Goal: Task Accomplishment & Management: Use online tool/utility

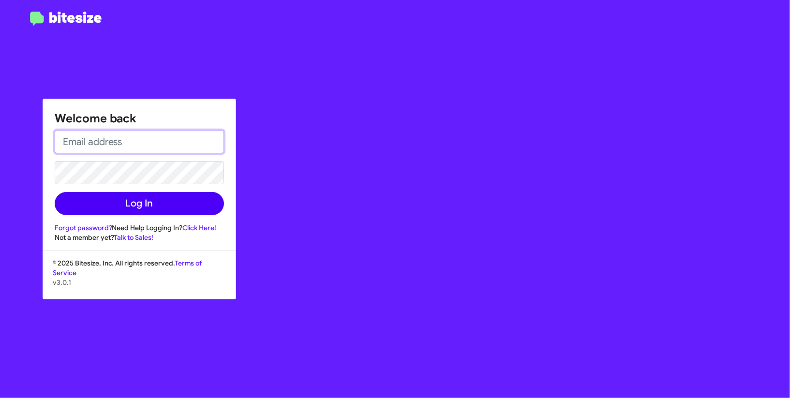
type input "[EMAIL_ADDRESS][DOMAIN_NAME]"
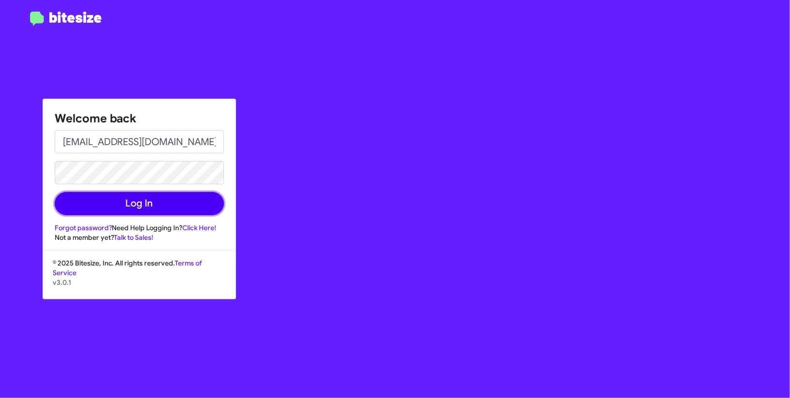
drag, startPoint x: 172, startPoint y: 207, endPoint x: 229, endPoint y: 147, distance: 83.2
click at [172, 207] on button "Log In" at bounding box center [139, 203] width 169 height 23
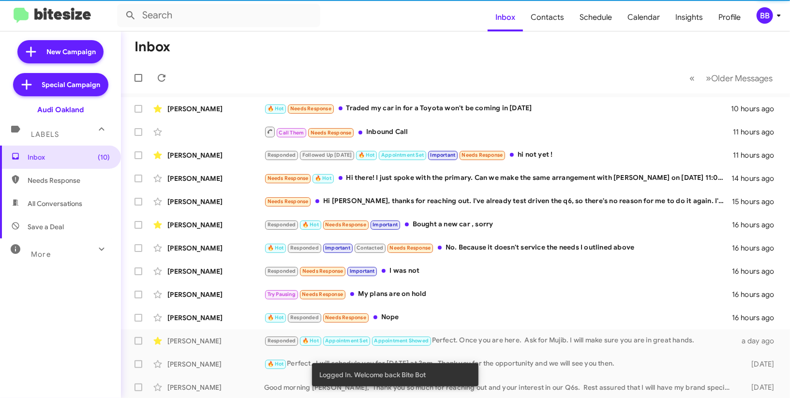
drag, startPoint x: 771, startPoint y: 16, endPoint x: 762, endPoint y: 23, distance: 11.4
click at [769, 16] on div "BB" at bounding box center [765, 15] width 16 height 16
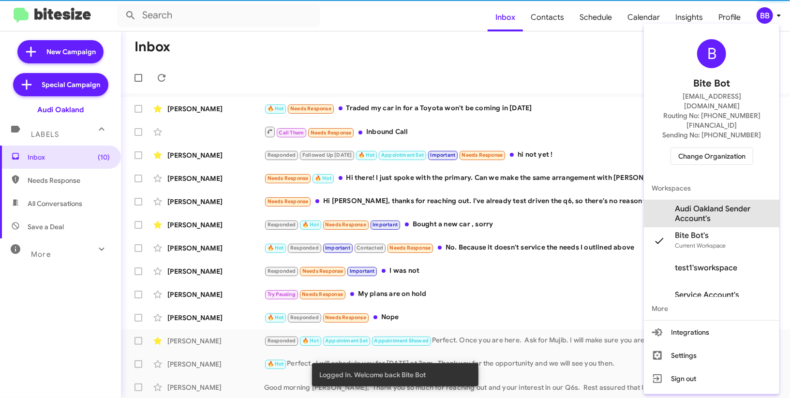
click at [708, 204] on span "Audi Oakland Sender Account's" at bounding box center [723, 213] width 97 height 19
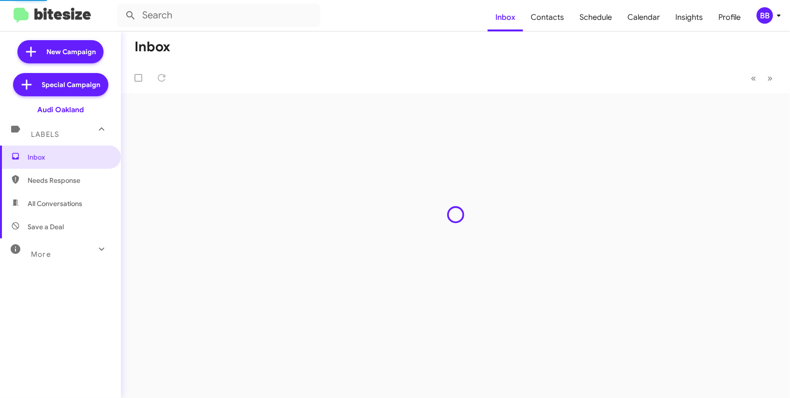
click at [676, 23] on span "Insights" at bounding box center [689, 17] width 43 height 28
click at [676, 23] on body "Inbox Contacts Schedule Calendar Insights Profile BB New Campaign Special Campa…" at bounding box center [395, 199] width 790 height 398
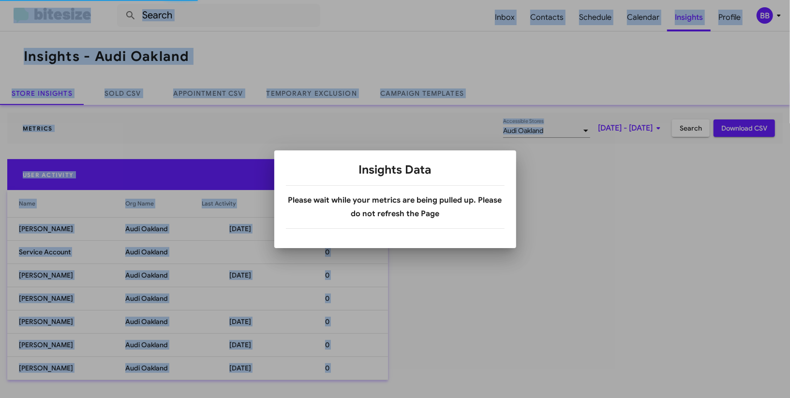
click at [295, 104] on div at bounding box center [395, 199] width 790 height 398
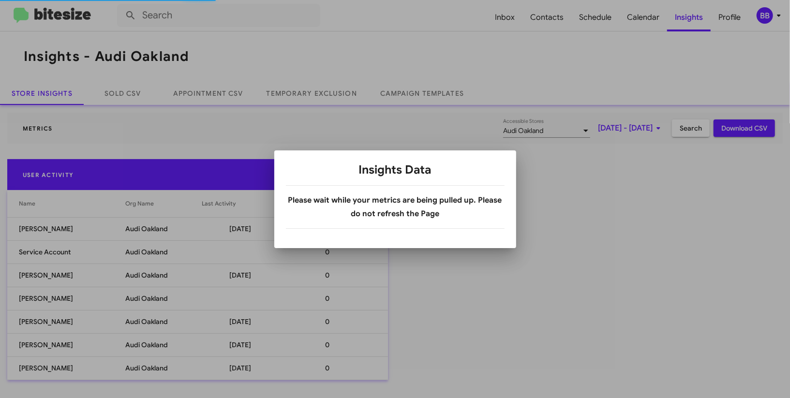
click at [301, 95] on div at bounding box center [395, 199] width 790 height 398
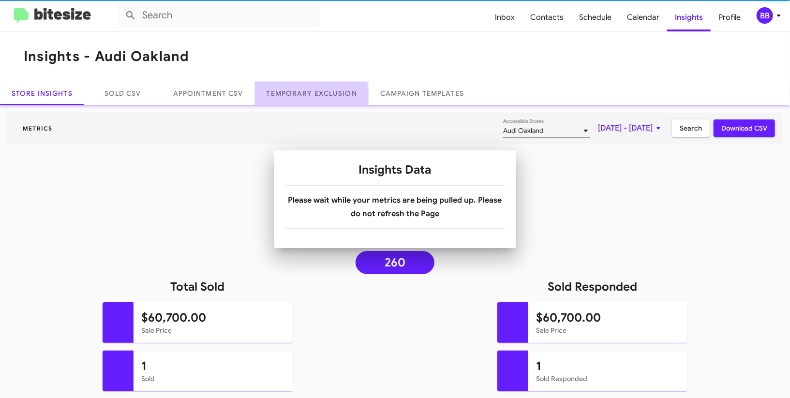
click at [301, 95] on link "Temporary Exclusion" at bounding box center [312, 93] width 114 height 23
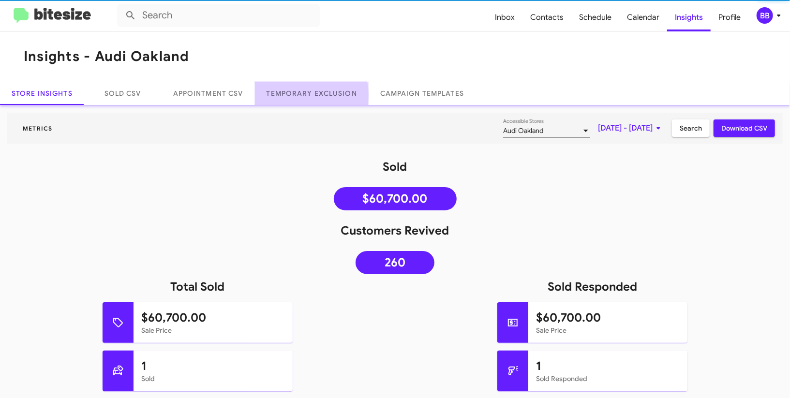
click at [301, 95] on link "Temporary Exclusion" at bounding box center [312, 93] width 114 height 23
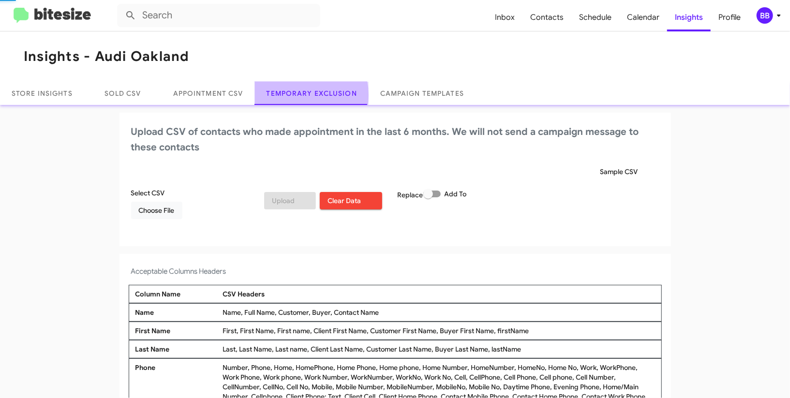
drag, startPoint x: 301, startPoint y: 95, endPoint x: 335, endPoint y: 162, distance: 75.3
click at [300, 94] on link "Temporary Exclusion" at bounding box center [312, 93] width 114 height 23
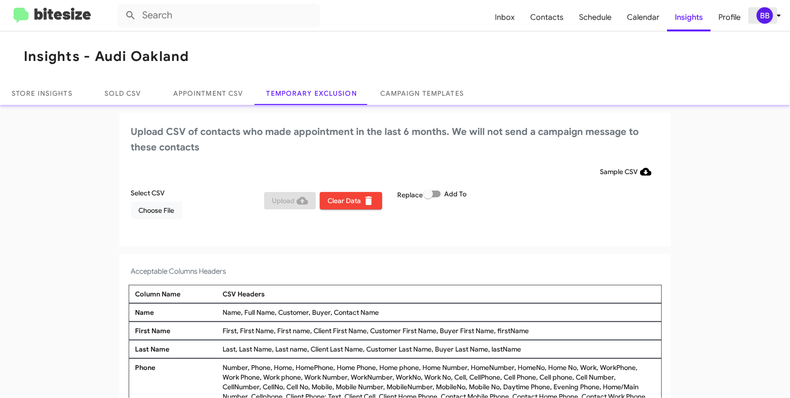
click at [776, 17] on icon at bounding box center [779, 16] width 12 height 12
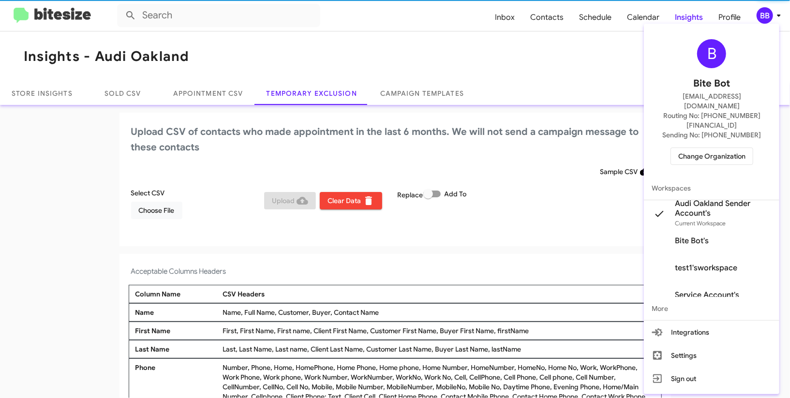
click at [776, 17] on div at bounding box center [395, 199] width 790 height 398
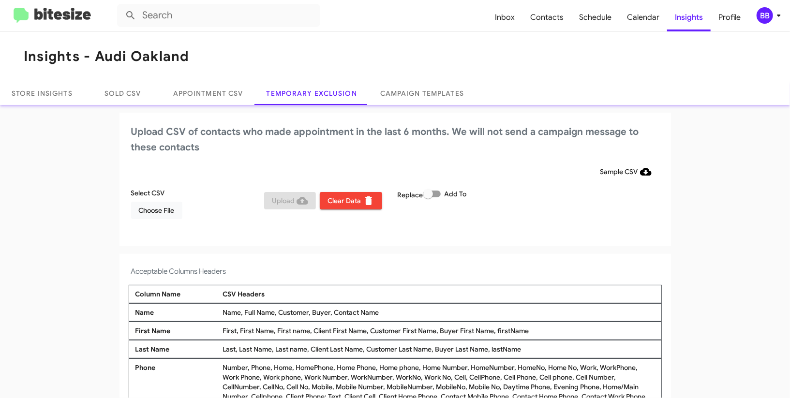
drag, startPoint x: 167, startPoint y: 199, endPoint x: 167, endPoint y: 210, distance: 10.2
click at [167, 199] on div "Select CSV Choose File" at bounding box center [196, 203] width 134 height 31
click at [167, 210] on span "Choose File" at bounding box center [157, 210] width 36 height 17
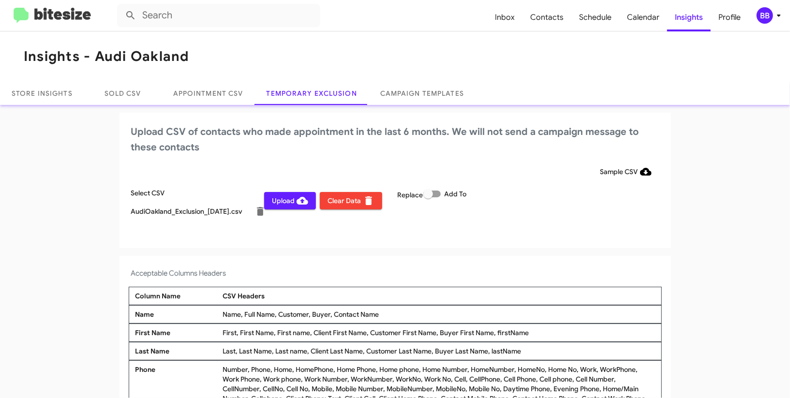
drag, startPoint x: 502, startPoint y: 186, endPoint x: 563, endPoint y: 254, distance: 91.5
click at [502, 186] on form "Sample CSV Select CSV AudiOakland_Exclusion_09-27-25.csv Upload Clear Data Repl…" at bounding box center [395, 196] width 528 height 66
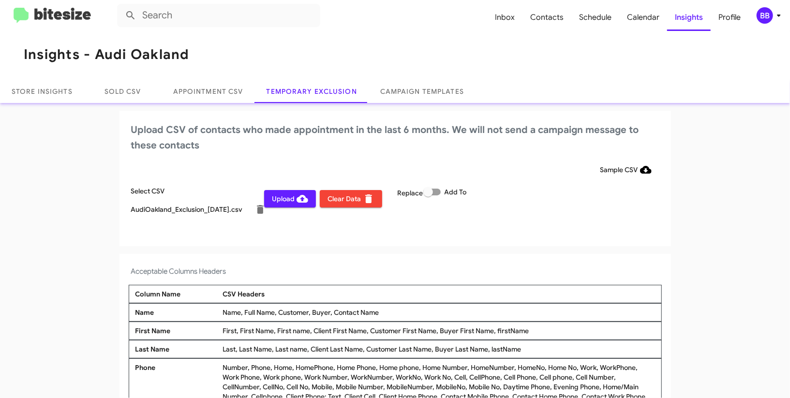
click at [774, 21] on icon at bounding box center [779, 16] width 12 height 12
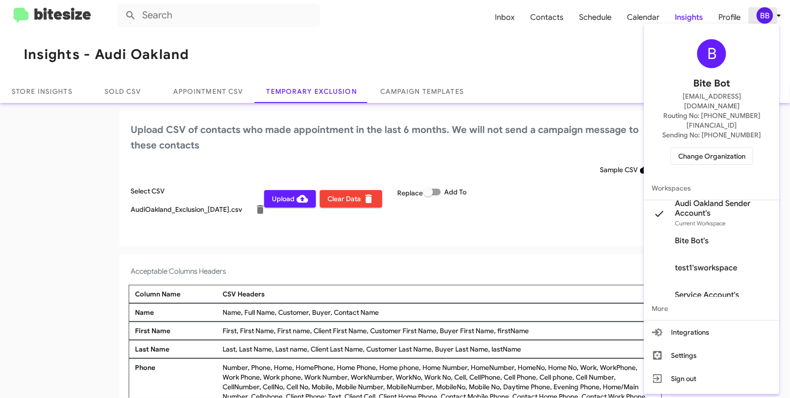
drag, startPoint x: 775, startPoint y: 19, endPoint x: 763, endPoint y: 27, distance: 14.0
click at [775, 19] on div at bounding box center [395, 199] width 790 height 398
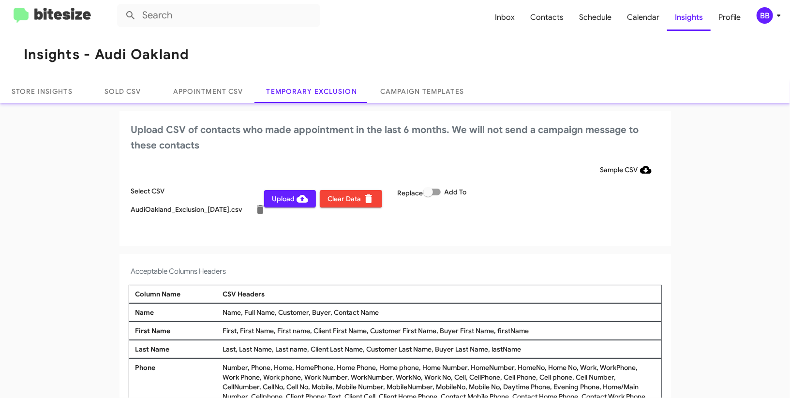
click at [272, 193] on span "Upload" at bounding box center [290, 198] width 36 height 17
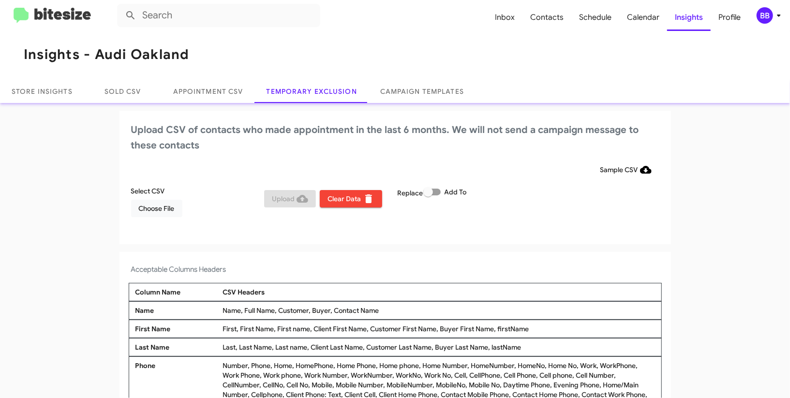
click at [768, 8] on mat-toolbar "Inbox Contacts Schedule Calendar Insights Profile BB" at bounding box center [395, 15] width 790 height 31
click at [779, 21] on icon at bounding box center [779, 16] width 12 height 12
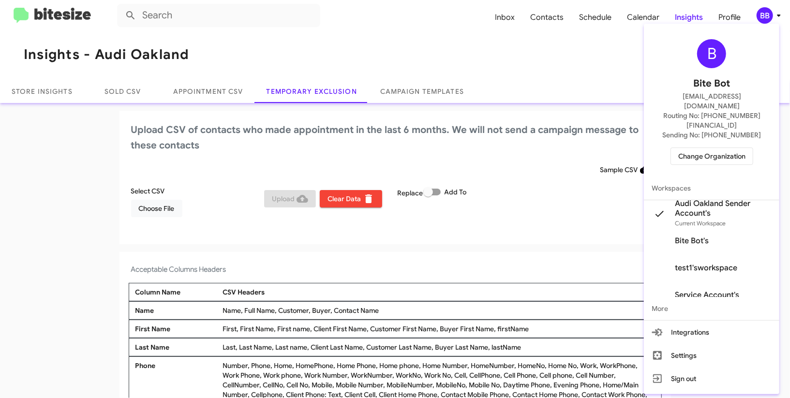
scroll to position [2, 0]
click at [703, 148] on span "Change Organization" at bounding box center [711, 156] width 67 height 16
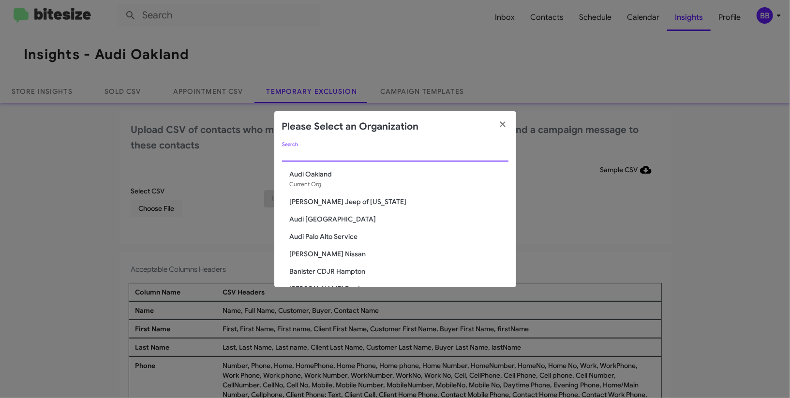
click at [317, 151] on input "Search" at bounding box center [395, 154] width 226 height 8
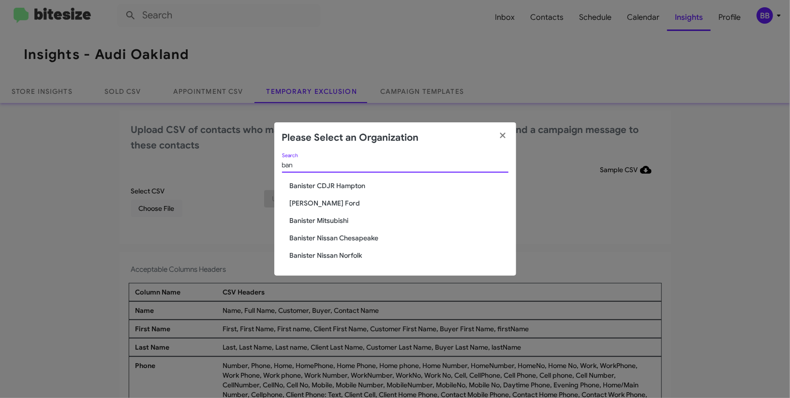
scroll to position [0, 0]
type input "banis"
click at [343, 184] on span "Banister CDJR Hampton" at bounding box center [399, 186] width 219 height 10
drag, startPoint x: 343, startPoint y: 184, endPoint x: 336, endPoint y: 192, distance: 10.3
click at [343, 184] on span "Banister CDJR Hampton" at bounding box center [399, 186] width 219 height 10
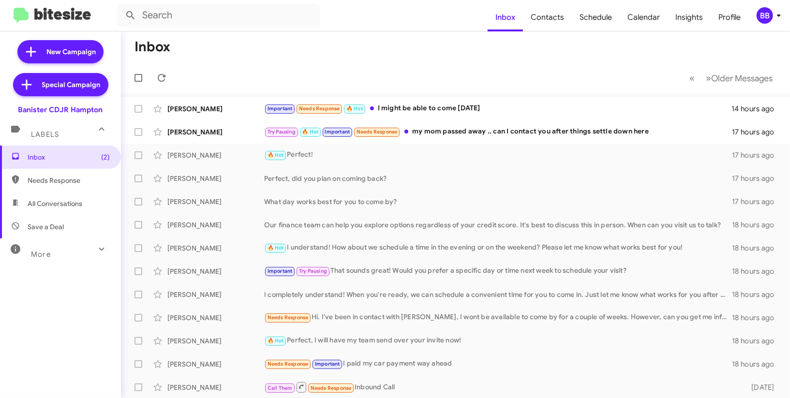
drag, startPoint x: 772, startPoint y: 13, endPoint x: 769, endPoint y: 17, distance: 5.2
click at [771, 15] on div "BB" at bounding box center [765, 15] width 16 height 16
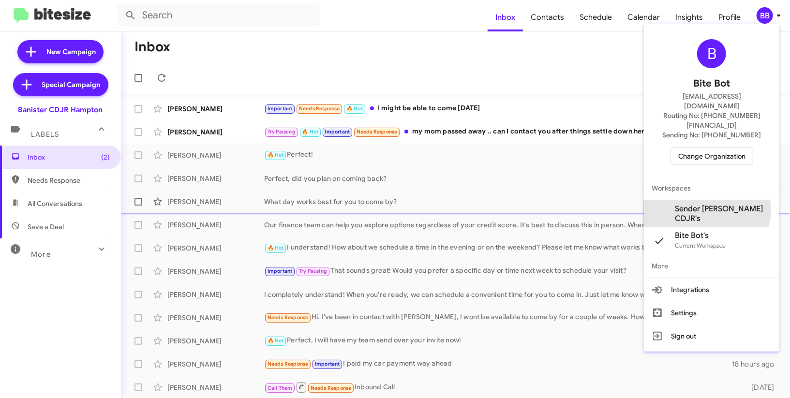
click at [720, 204] on span "Sender Banister CDJR's" at bounding box center [723, 213] width 97 height 19
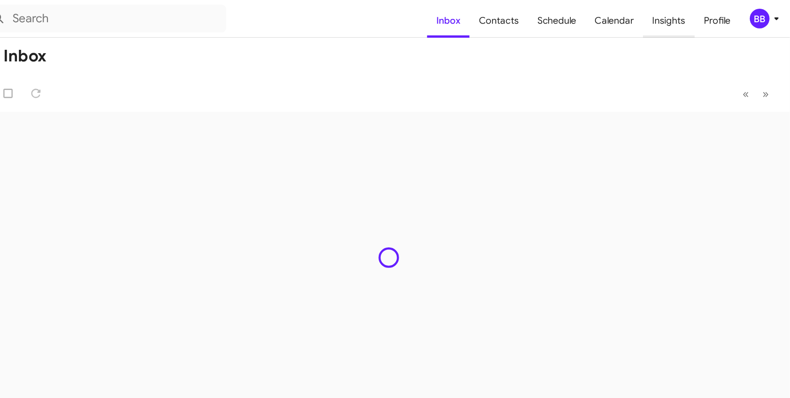
click at [702, 15] on span "Insights" at bounding box center [689, 17] width 43 height 28
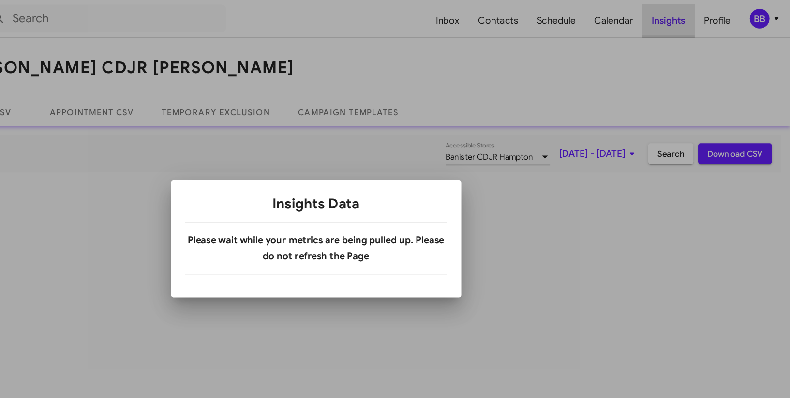
click at [702, 15] on div at bounding box center [395, 199] width 790 height 398
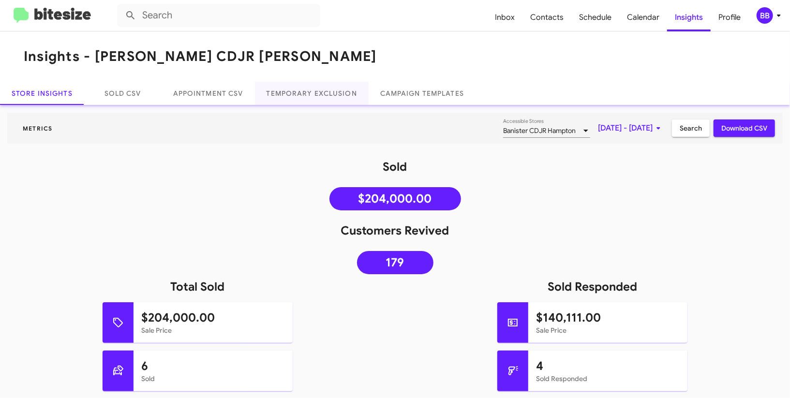
scroll to position [1, 0]
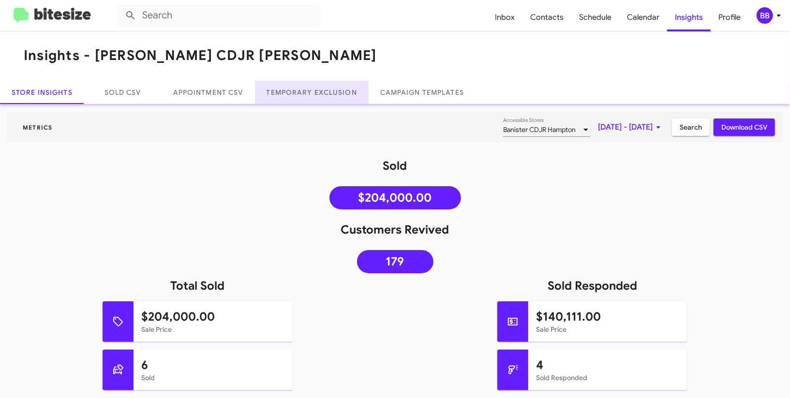
click at [312, 96] on link "Temporary Exclusion" at bounding box center [312, 92] width 114 height 23
drag, startPoint x: 312, startPoint y: 96, endPoint x: 343, endPoint y: 15, distance: 87.6
click at [312, 83] on link "Temporary Exclusion" at bounding box center [312, 92] width 114 height 23
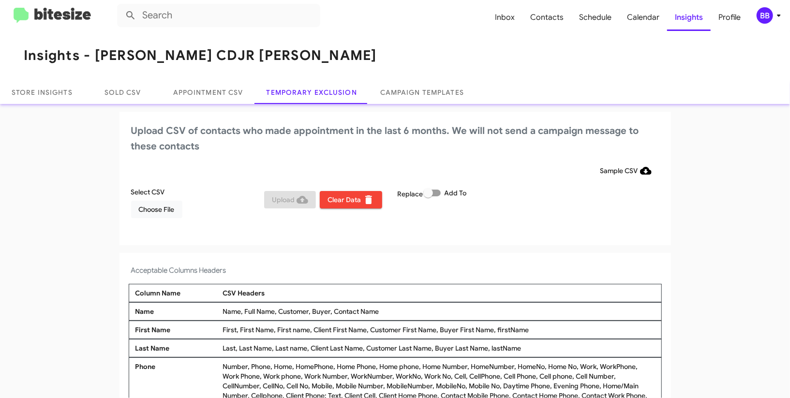
drag, startPoint x: 430, startPoint y: 195, endPoint x: 466, endPoint y: 178, distance: 39.8
click at [430, 196] on span at bounding box center [428, 193] width 10 height 10
click at [428, 196] on input "Add To" at bounding box center [428, 196] width 0 height 0
checkbox input "true"
click at [497, 164] on div "Sample CSV" at bounding box center [395, 170] width 528 height 17
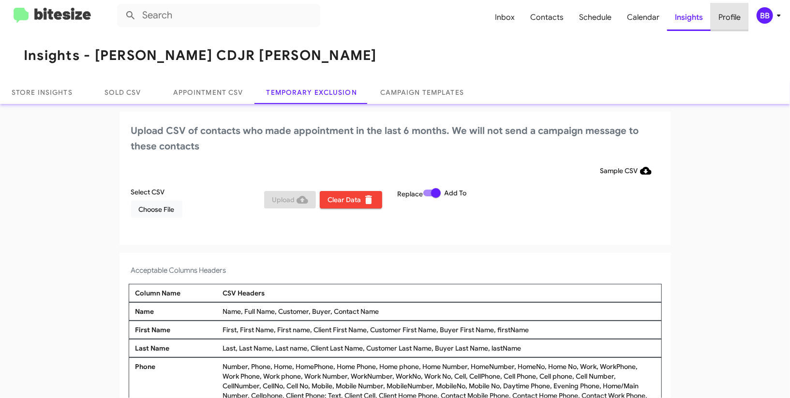
click at [744, 10] on span "Profile" at bounding box center [730, 17] width 38 height 28
click at [766, 14] on div "BB" at bounding box center [765, 15] width 16 height 16
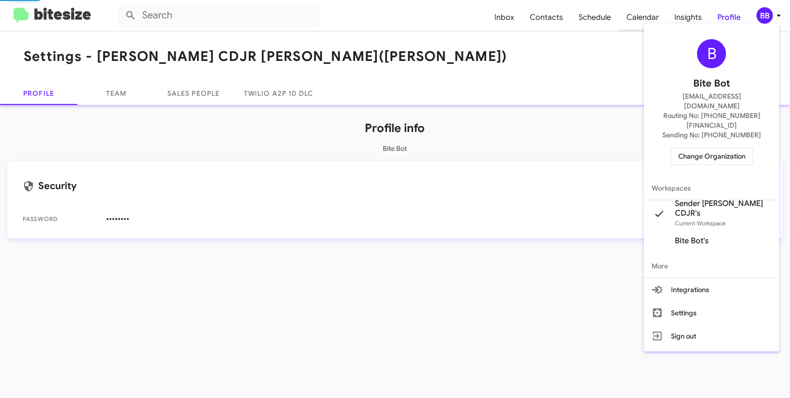
drag, startPoint x: 766, startPoint y: 14, endPoint x: 664, endPoint y: 26, distance: 102.3
click at [765, 13] on div at bounding box center [395, 199] width 790 height 398
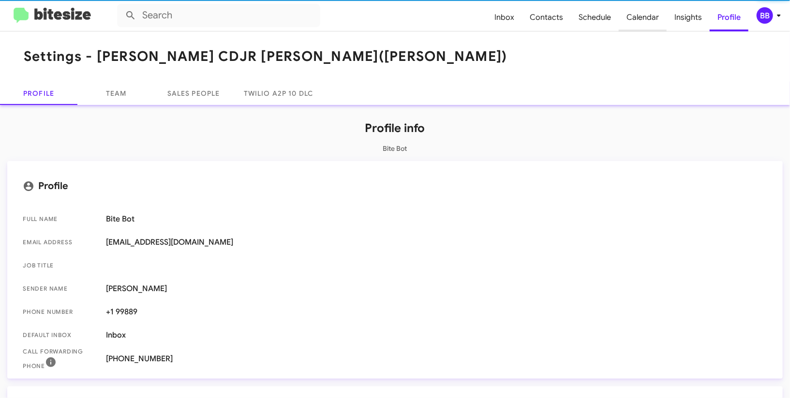
drag, startPoint x: 646, startPoint y: 24, endPoint x: 639, endPoint y: 24, distance: 7.3
click at [646, 24] on span "Calendar" at bounding box center [643, 17] width 48 height 28
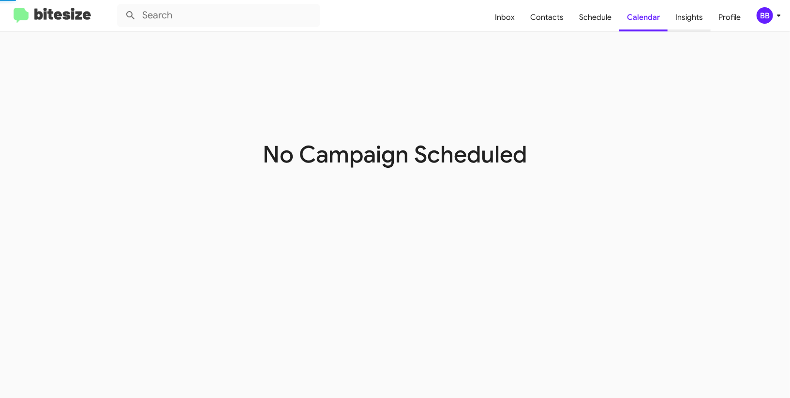
click at [687, 23] on span "Insights" at bounding box center [689, 17] width 43 height 28
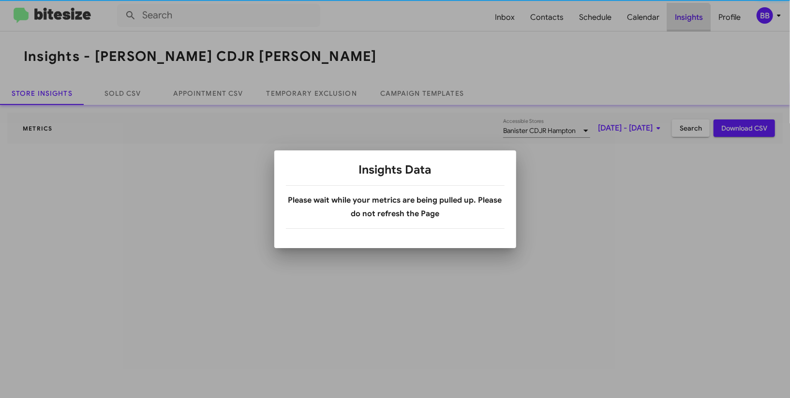
click at [687, 24] on div at bounding box center [395, 199] width 790 height 398
click at [687, 23] on div at bounding box center [395, 199] width 790 height 398
drag, startPoint x: 687, startPoint y: 23, endPoint x: 505, endPoint y: 93, distance: 194.6
click at [687, 22] on div at bounding box center [395, 199] width 790 height 398
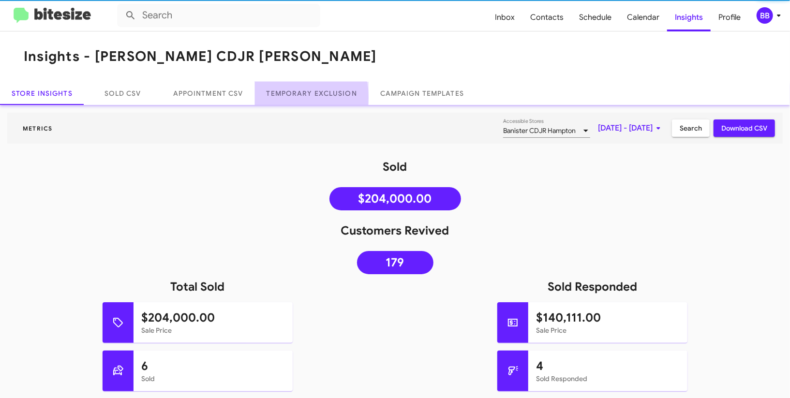
click at [293, 97] on link "Temporary Exclusion" at bounding box center [312, 93] width 114 height 23
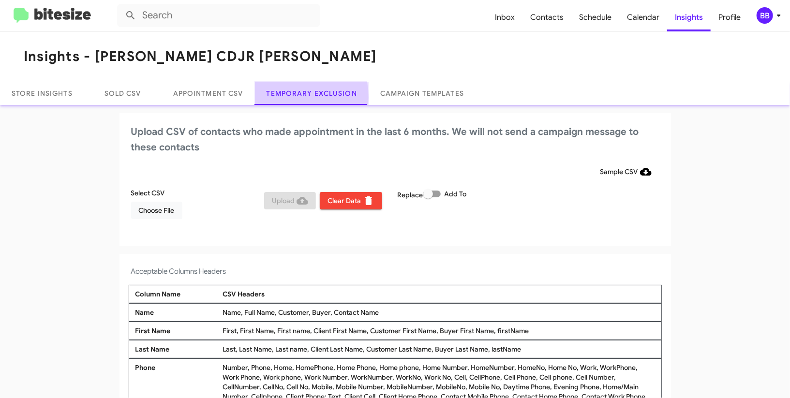
click at [293, 94] on link "Temporary Exclusion" at bounding box center [312, 93] width 114 height 23
drag, startPoint x: 425, startPoint y: 194, endPoint x: 440, endPoint y: 168, distance: 30.0
click at [425, 194] on span at bounding box center [428, 194] width 10 height 10
click at [428, 197] on input "Add To" at bounding box center [428, 197] width 0 height 0
checkbox input "true"
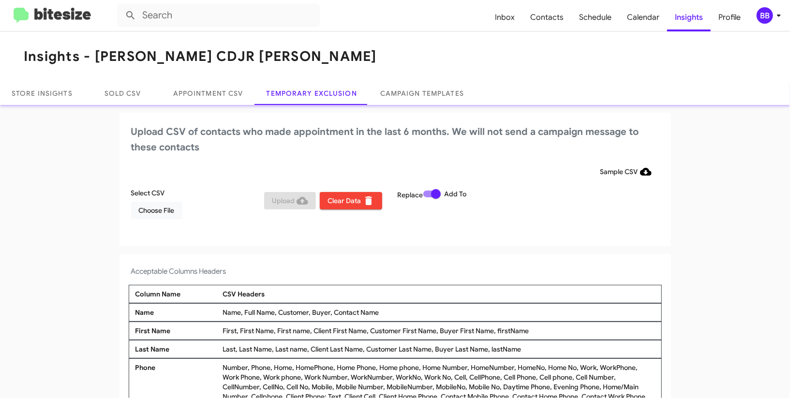
click at [438, 161] on div "Upload CSV of contacts who made appointment in the last 6 months. We will not s…" at bounding box center [396, 180] width 552 height 134
click at [763, 17] on div "BB" at bounding box center [765, 15] width 16 height 16
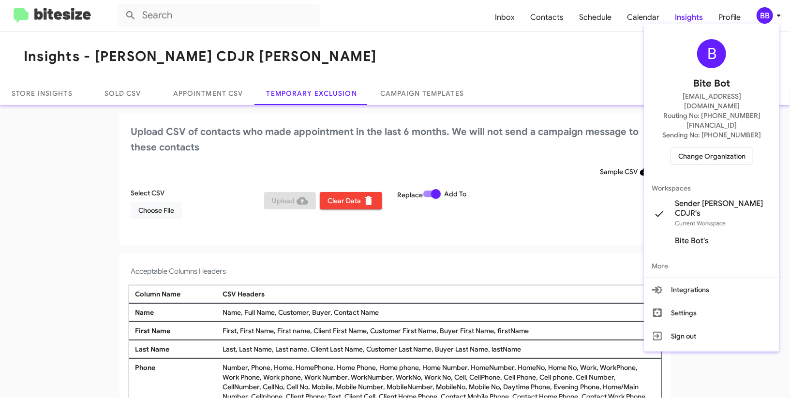
click at [763, 17] on div at bounding box center [395, 199] width 790 height 398
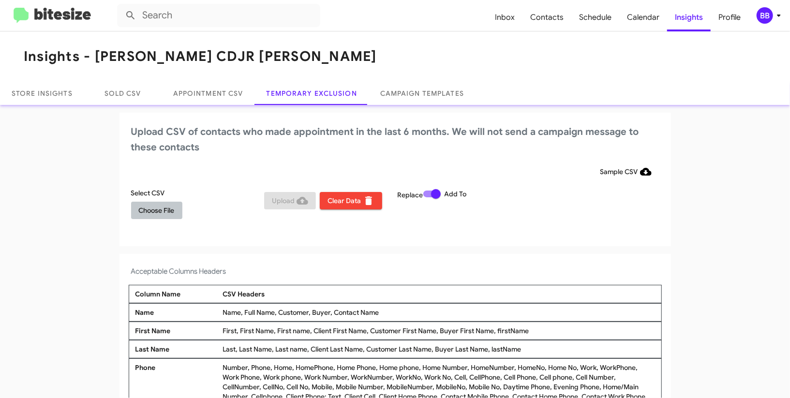
click at [164, 207] on span "Choose File" at bounding box center [157, 210] width 36 height 17
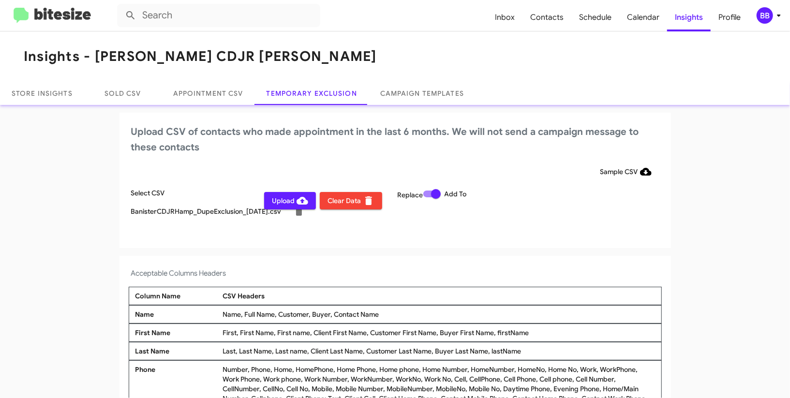
click at [771, 17] on div "BB" at bounding box center [765, 15] width 16 height 16
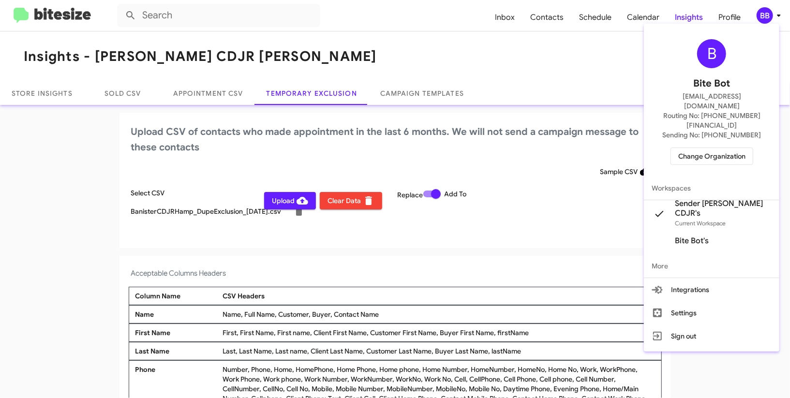
click at [701, 148] on span "Change Organization" at bounding box center [711, 156] width 67 height 16
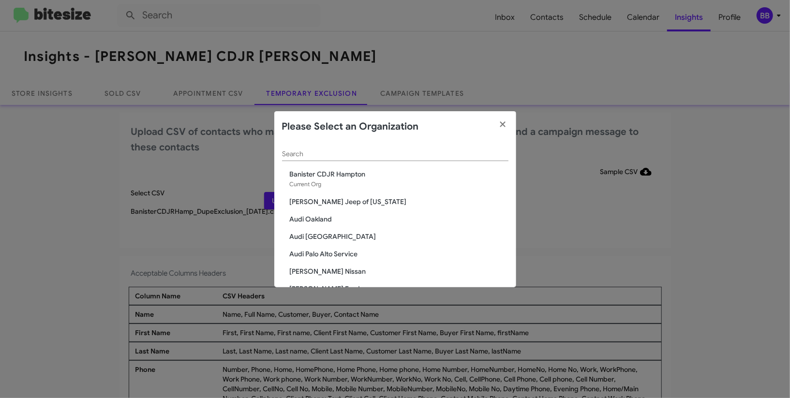
click at [170, 163] on modal-container "Please Select an Organization Search Banister CDJR Hampton Current Org Adams Je…" at bounding box center [395, 199] width 790 height 398
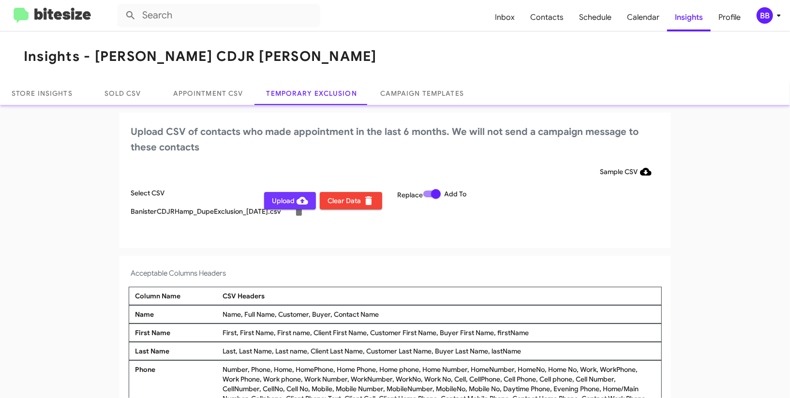
click at [284, 198] on span "Upload" at bounding box center [290, 200] width 36 height 17
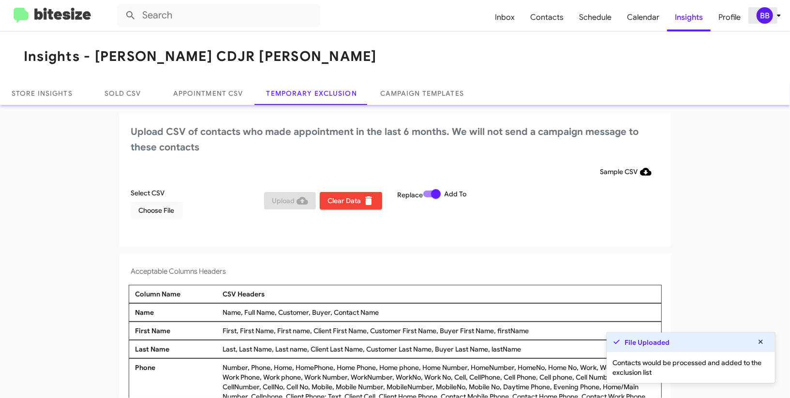
click at [776, 18] on icon at bounding box center [779, 16] width 12 height 12
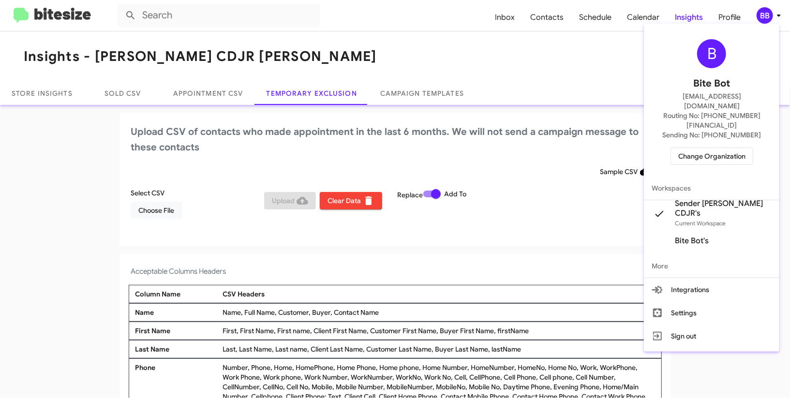
drag, startPoint x: 601, startPoint y: 64, endPoint x: 712, endPoint y: 1, distance: 128.1
click at [602, 62] on div at bounding box center [395, 199] width 790 height 398
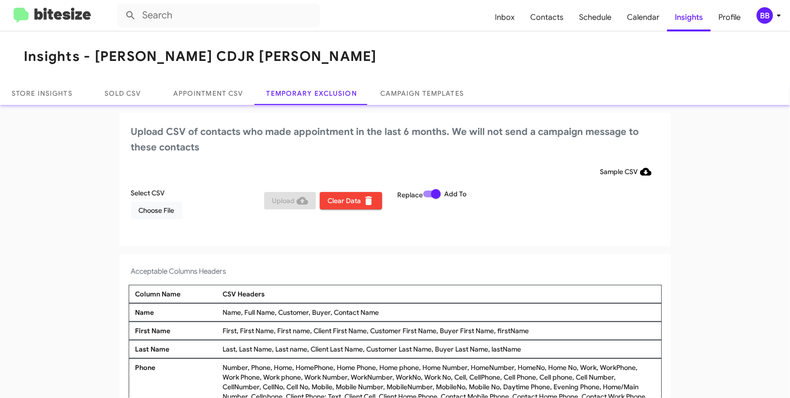
click at [767, 15] on div "BB" at bounding box center [765, 15] width 16 height 16
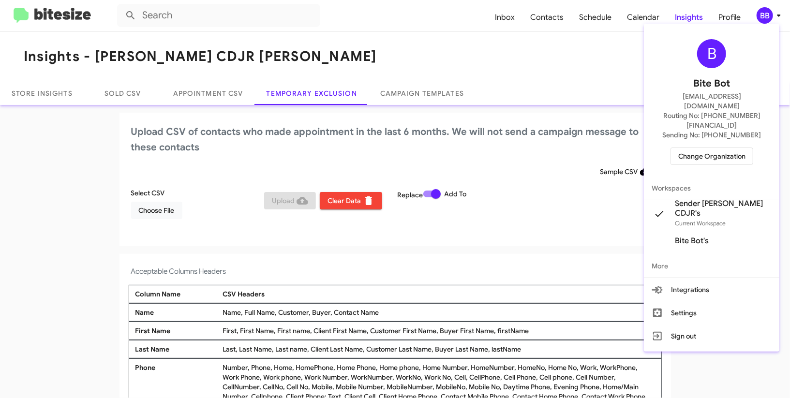
click at [722, 148] on span "Change Organization" at bounding box center [711, 156] width 67 height 16
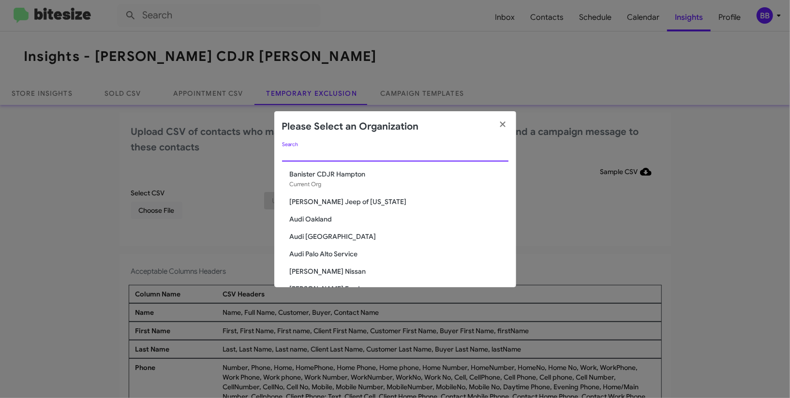
click at [308, 152] on input "Search" at bounding box center [395, 154] width 226 height 8
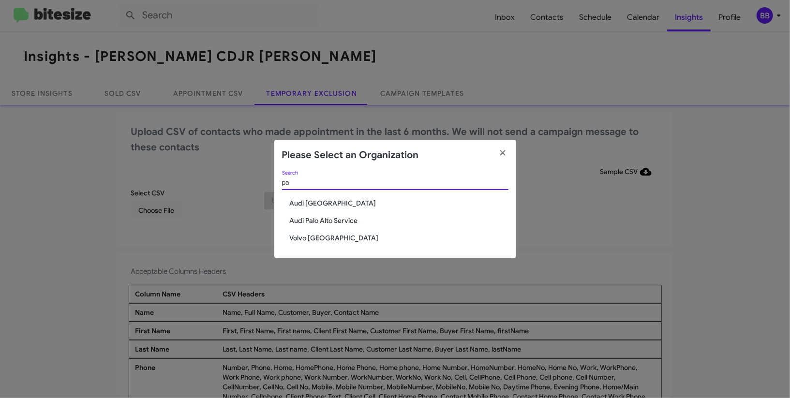
type input "p"
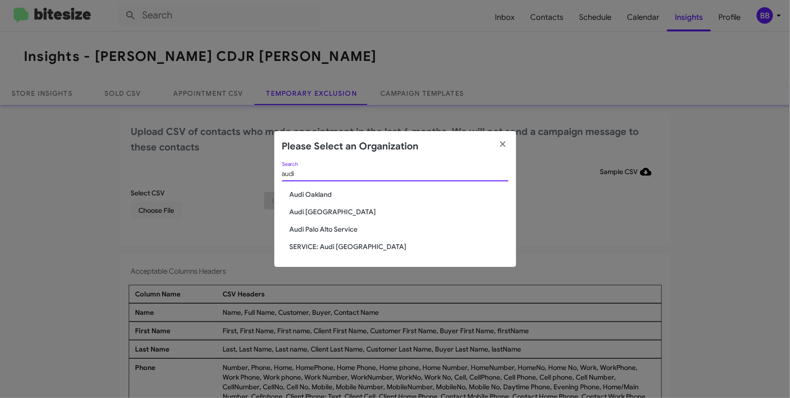
type input "audi"
click at [321, 194] on span "Audi Oakland" at bounding box center [399, 195] width 219 height 10
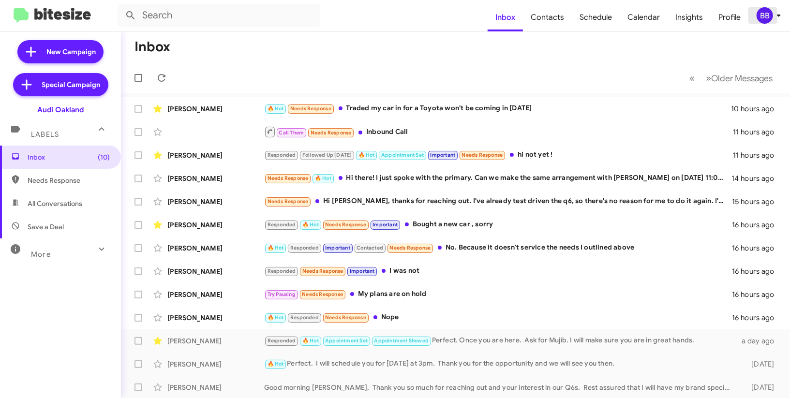
click at [770, 14] on div "BB" at bounding box center [765, 15] width 16 height 16
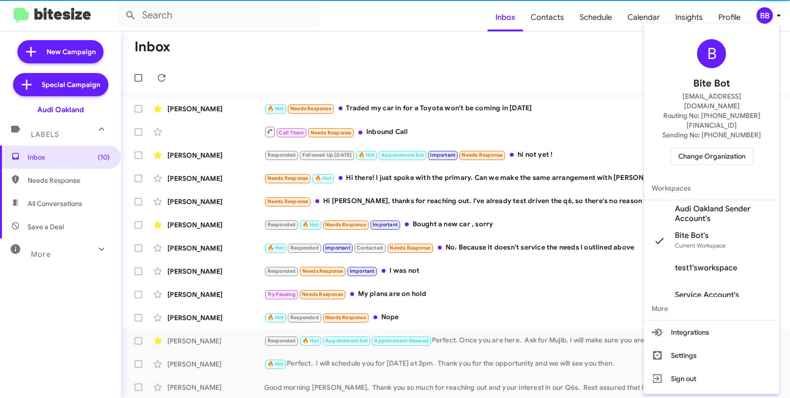
drag, startPoint x: 706, startPoint y: 189, endPoint x: 673, endPoint y: 92, distance: 102.7
click at [706, 204] on span "Audi Oakland Sender Account's" at bounding box center [723, 213] width 97 height 19
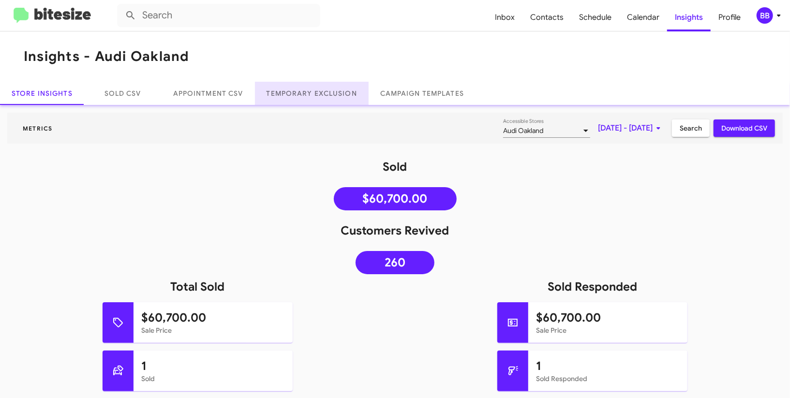
click at [334, 92] on link "Temporary Exclusion" at bounding box center [312, 93] width 114 height 23
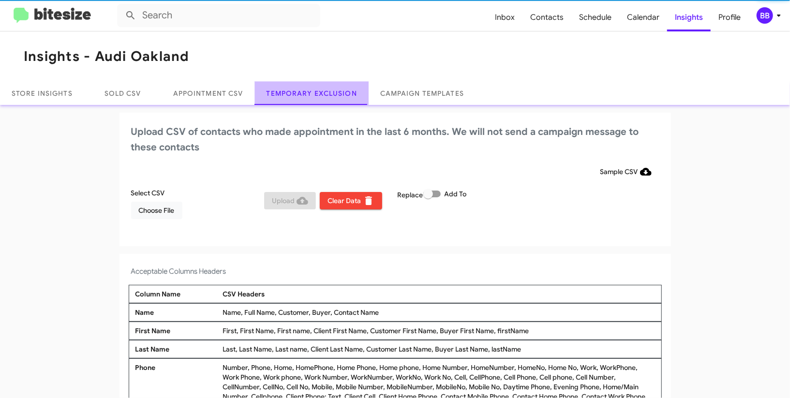
click at [334, 92] on link "Temporary Exclusion" at bounding box center [312, 93] width 114 height 23
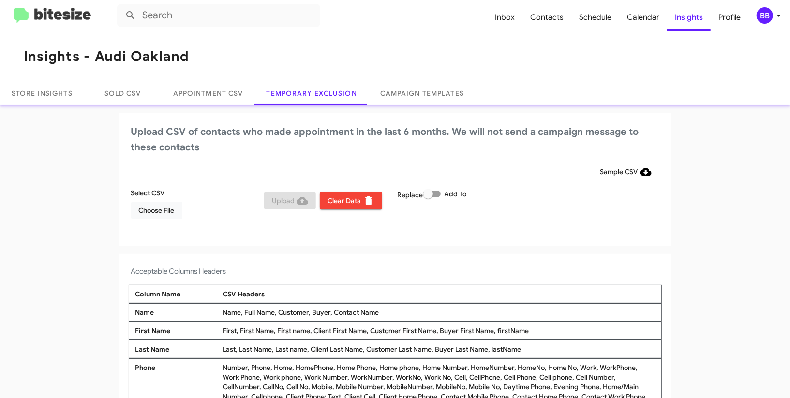
click at [770, 21] on span "BB" at bounding box center [770, 15] width 29 height 16
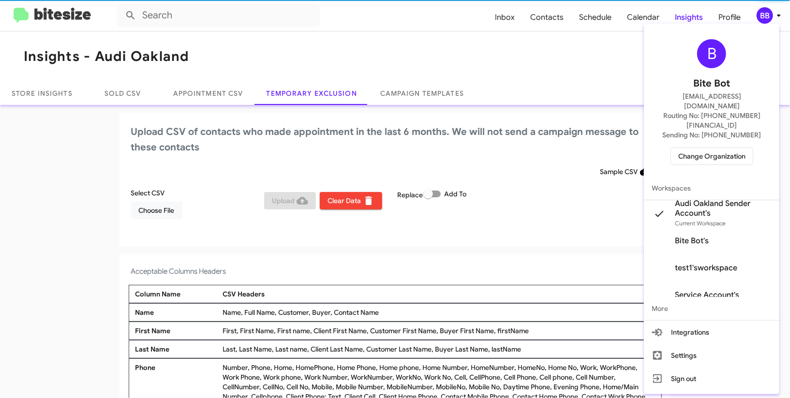
click at [711, 180] on mat-action-list "Workspaces Audi Oakland Sender Account's Current Workspace Bite Bot's test1'swo…" at bounding box center [711, 249] width 135 height 144
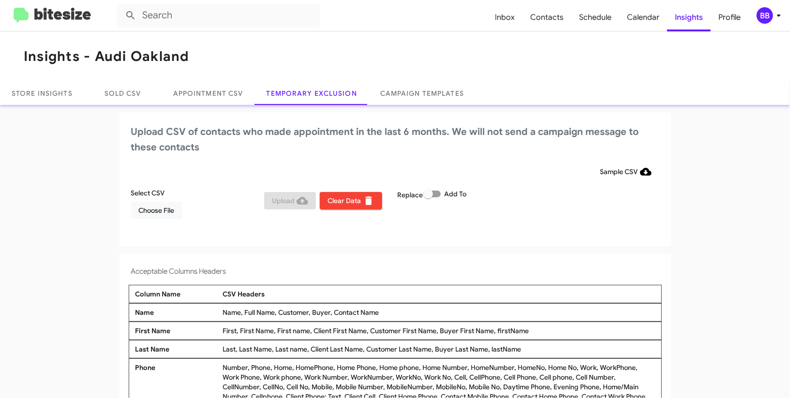
click at [775, 24] on mat-toolbar "Inbox Contacts Schedule Calendar Insights Profile BB" at bounding box center [395, 15] width 790 height 31
click at [781, 16] on icon at bounding box center [779, 16] width 12 height 12
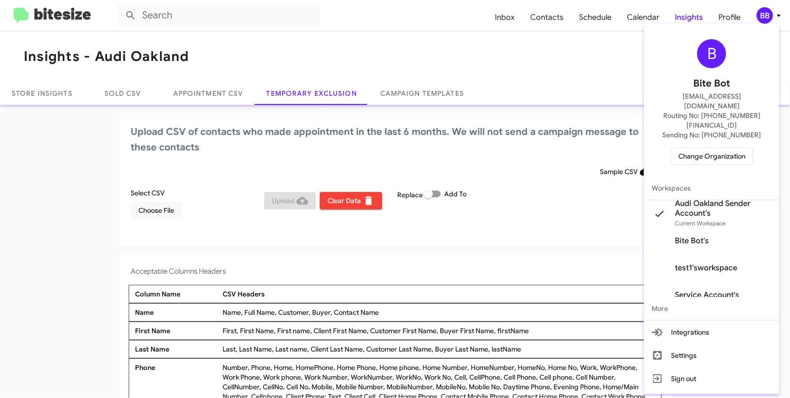
click at [698, 148] on span "Change Organization" at bounding box center [711, 156] width 67 height 16
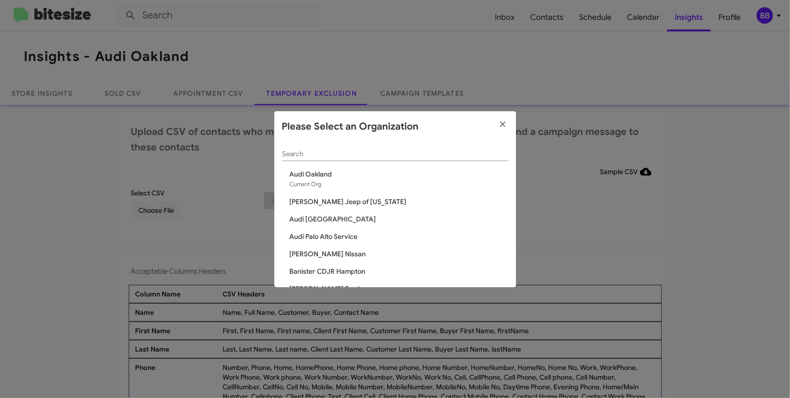
click at [314, 164] on div "Search" at bounding box center [395, 156] width 226 height 28
click at [314, 156] on input "Search" at bounding box center [395, 154] width 226 height 8
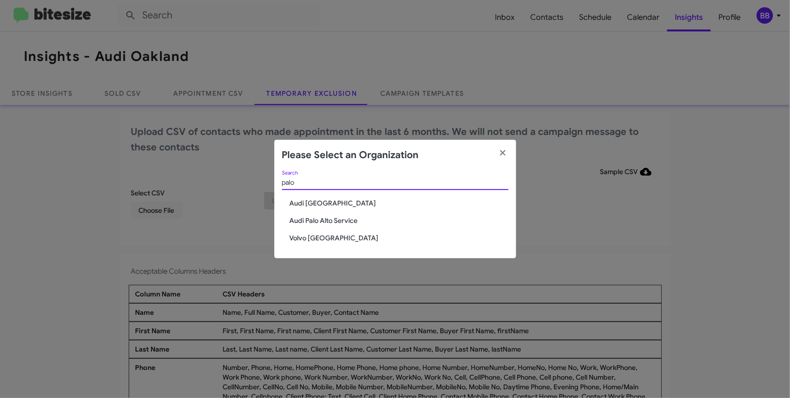
type input "palo"
click at [316, 196] on div "palo Search" at bounding box center [395, 185] width 226 height 28
drag, startPoint x: 315, startPoint y: 201, endPoint x: 298, endPoint y: 201, distance: 17.4
click at [315, 201] on span "Audi Palo Alto" at bounding box center [399, 203] width 219 height 10
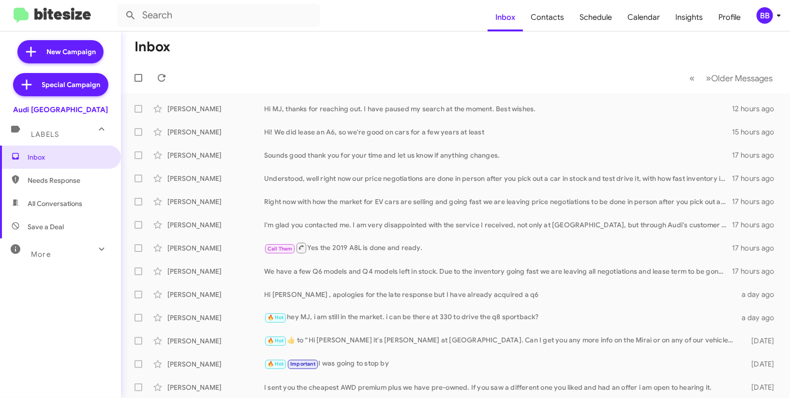
click at [769, 15] on div "BB" at bounding box center [765, 15] width 16 height 16
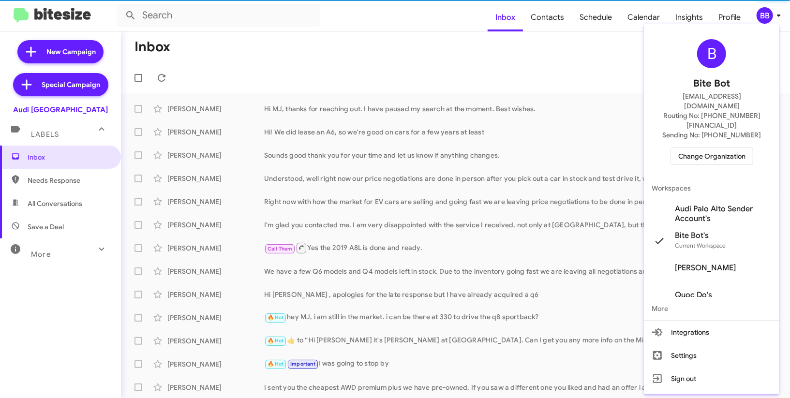
click at [709, 204] on span "Audi Palo Alto Sender Account's" at bounding box center [723, 213] width 97 height 19
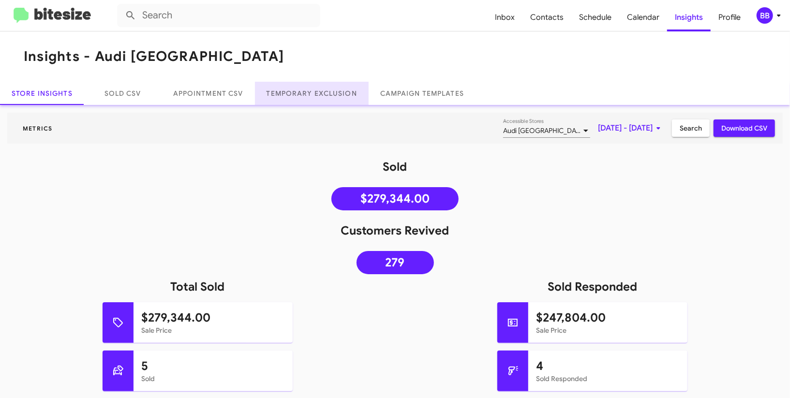
click at [314, 95] on link "Temporary Exclusion" at bounding box center [312, 93] width 114 height 23
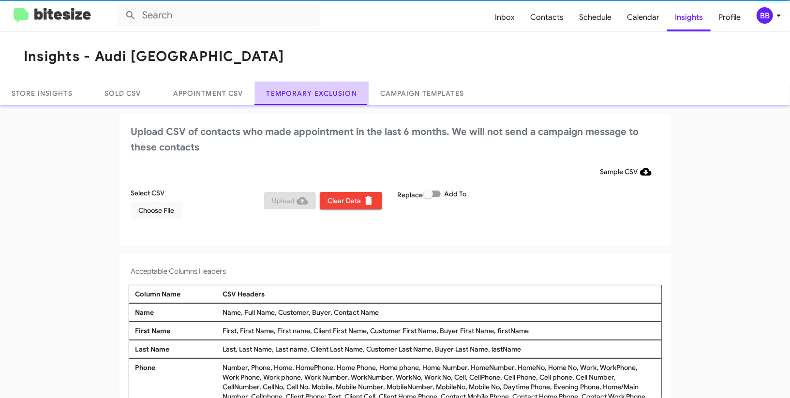
click at [314, 95] on link "Temporary Exclusion" at bounding box center [312, 93] width 114 height 23
drag, startPoint x: 314, startPoint y: 95, endPoint x: 305, endPoint y: 97, distance: 9.5
click at [314, 95] on link "Temporary Exclusion" at bounding box center [312, 93] width 114 height 23
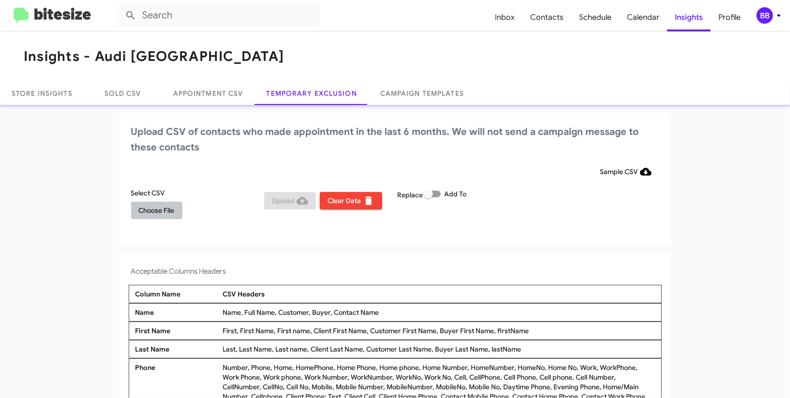
drag, startPoint x: 155, startPoint y: 216, endPoint x: 150, endPoint y: 214, distance: 5.8
click at [154, 216] on span "Choose File" at bounding box center [157, 210] width 36 height 17
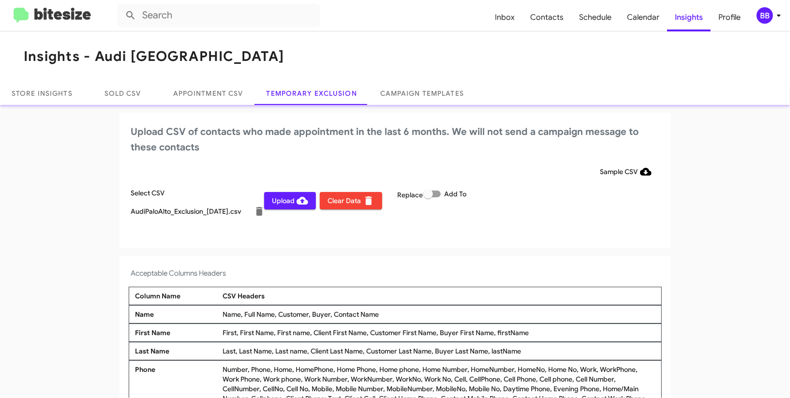
click at [476, 169] on div "Sample CSV" at bounding box center [395, 171] width 528 height 17
click at [772, 16] on div "BB" at bounding box center [765, 15] width 16 height 16
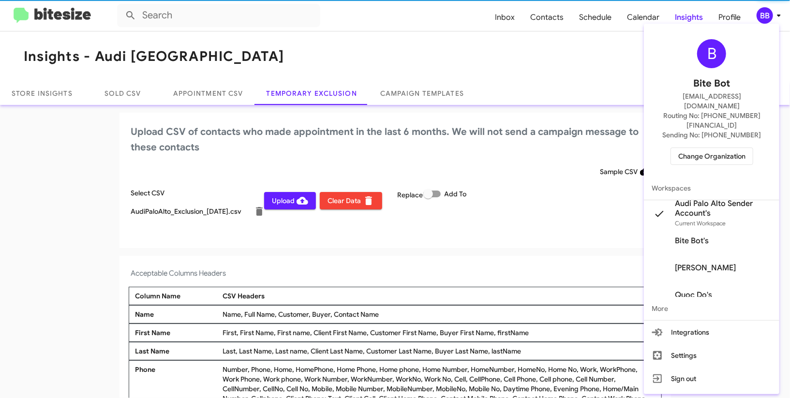
click at [772, 16] on div at bounding box center [395, 199] width 790 height 398
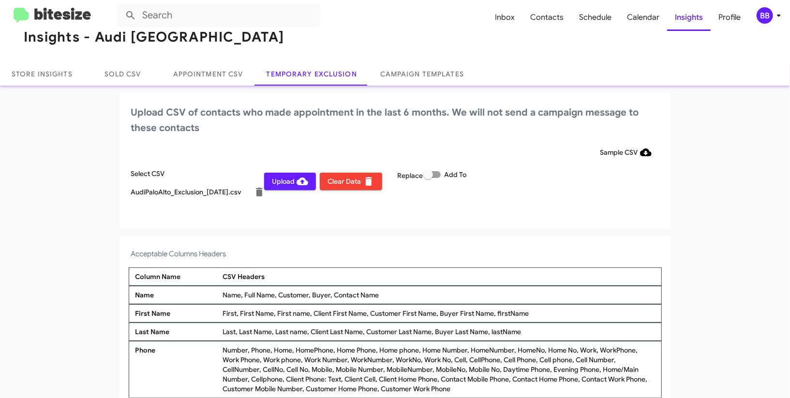
scroll to position [23, 0]
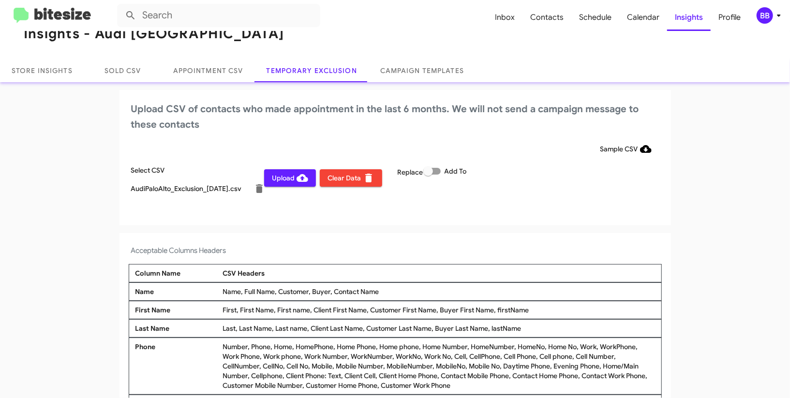
click at [282, 176] on span "Upload" at bounding box center [290, 177] width 36 height 17
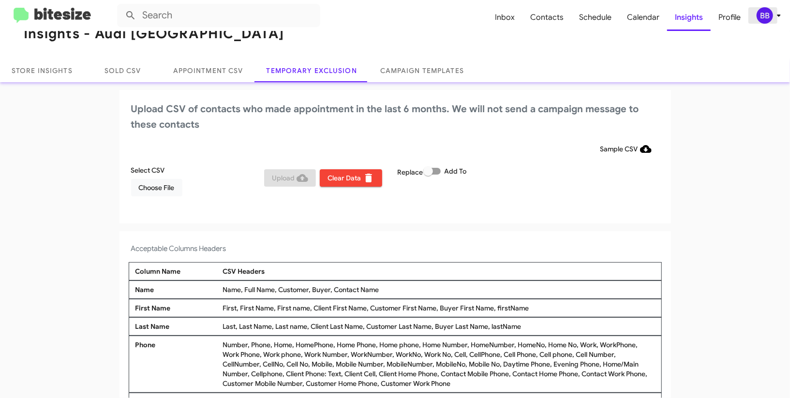
click at [772, 15] on div "BB" at bounding box center [765, 15] width 16 height 16
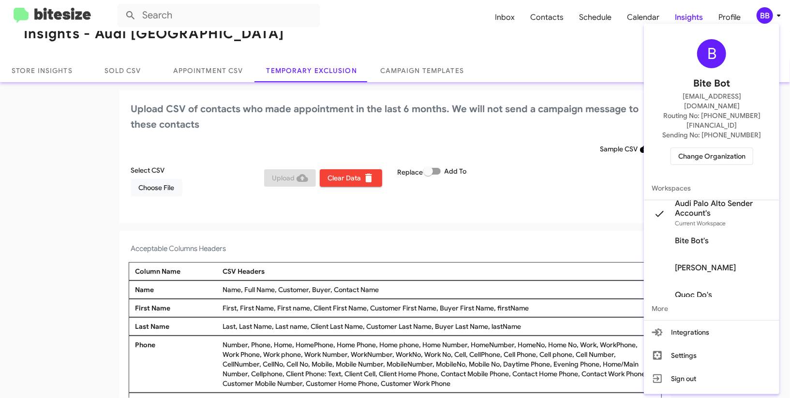
click at [734, 148] on span "Change Organization" at bounding box center [711, 156] width 67 height 16
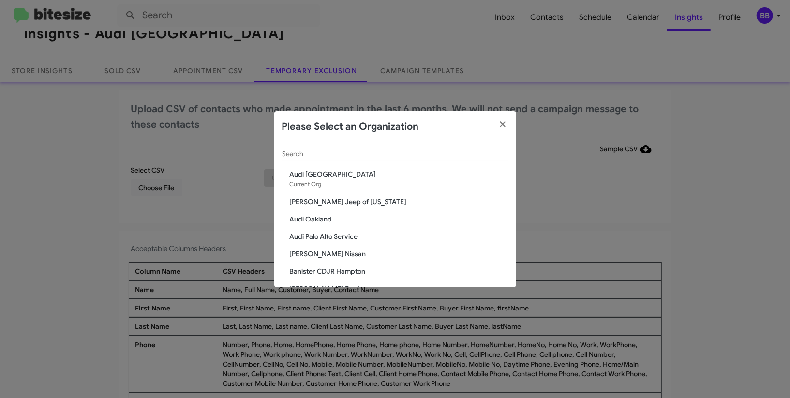
click at [320, 155] on input "Search" at bounding box center [395, 154] width 226 height 8
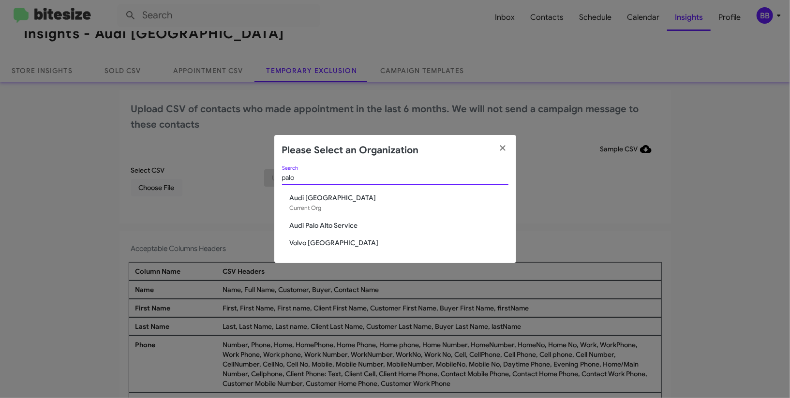
type input "palo"
click at [345, 222] on span "Audi Palo Alto Service" at bounding box center [399, 226] width 219 height 10
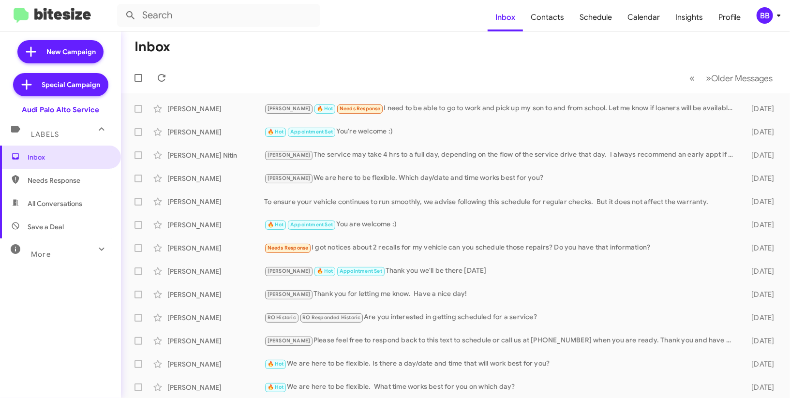
click at [774, 12] on icon at bounding box center [779, 16] width 12 height 12
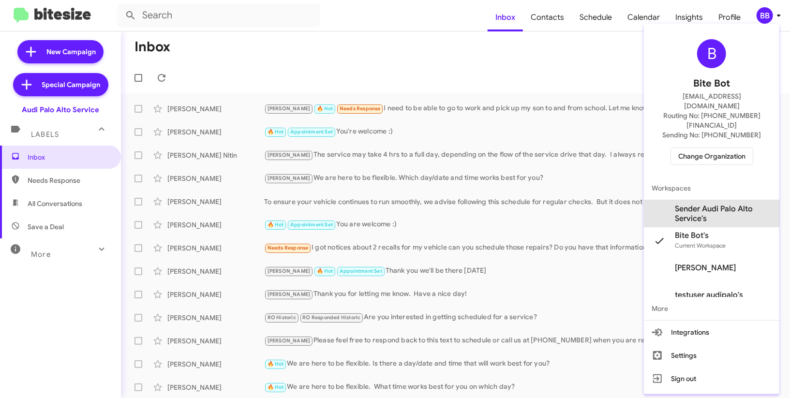
click at [722, 204] on span "Sender Audi Palo Alto Service's" at bounding box center [723, 213] width 97 height 19
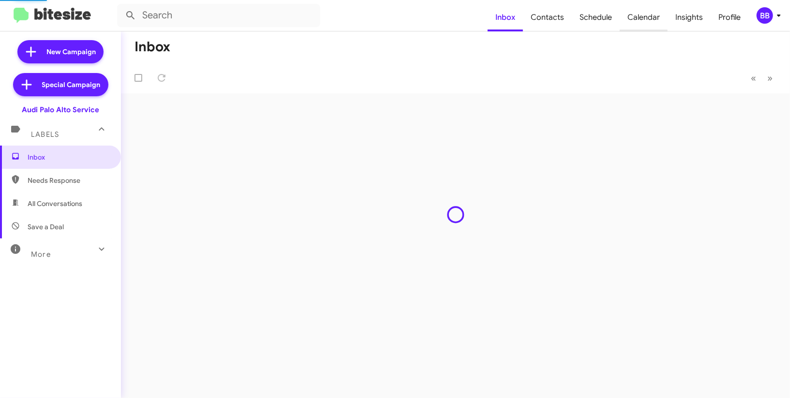
click at [644, 20] on span "Calendar" at bounding box center [644, 17] width 48 height 28
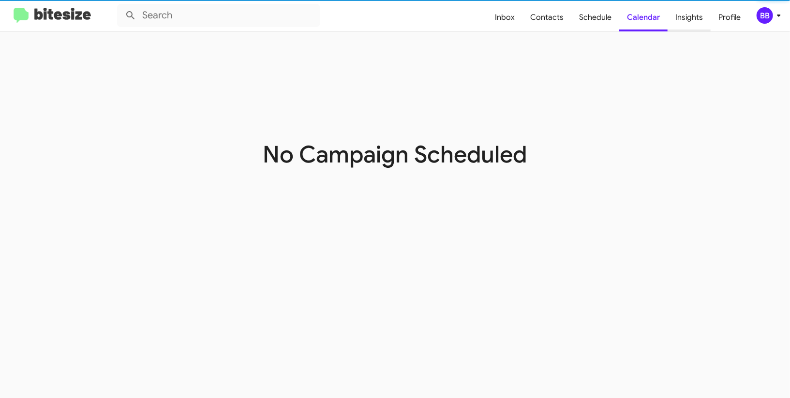
click at [691, 16] on span "Insights" at bounding box center [689, 17] width 43 height 28
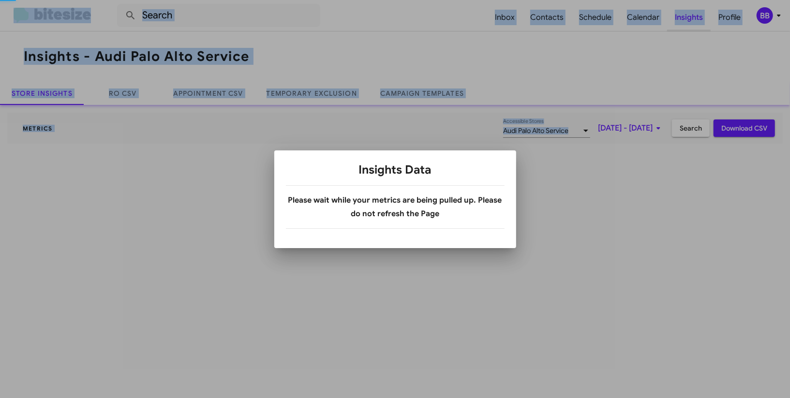
click at [691, 16] on div at bounding box center [395, 199] width 790 height 398
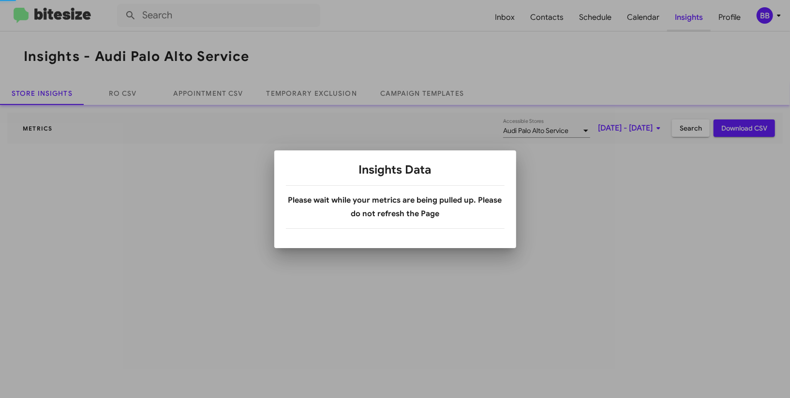
click at [691, 16] on div at bounding box center [395, 199] width 790 height 398
drag, startPoint x: 691, startPoint y: 16, endPoint x: 592, endPoint y: 42, distance: 102.5
click at [690, 16] on div at bounding box center [395, 199] width 790 height 398
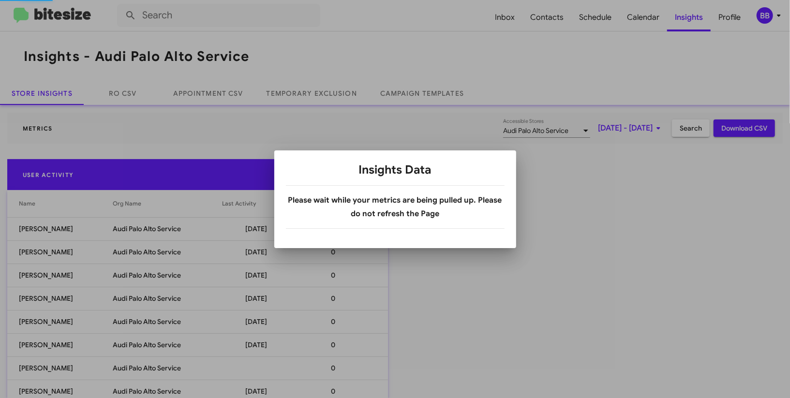
drag, startPoint x: 264, startPoint y: 93, endPoint x: 276, endPoint y: 91, distance: 11.9
click at [266, 93] on div at bounding box center [395, 199] width 790 height 398
click at [279, 90] on body "Inbox Contacts Schedule Calendar Insights Profile BB Insights - Audi Palo Alto …" at bounding box center [395, 199] width 790 height 398
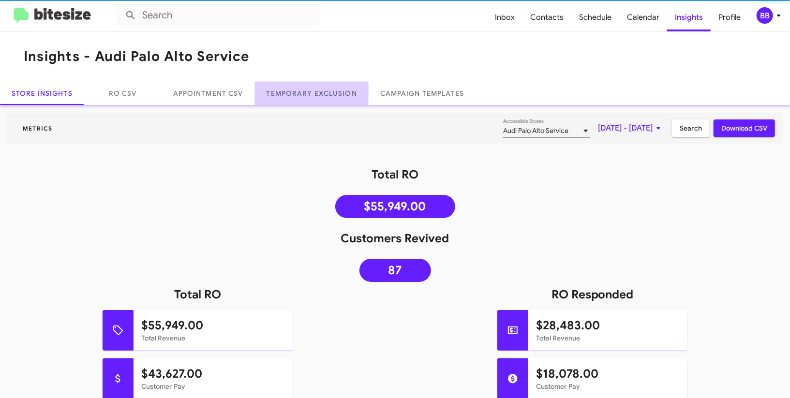
click at [279, 90] on link "Temporary Exclusion" at bounding box center [312, 93] width 114 height 23
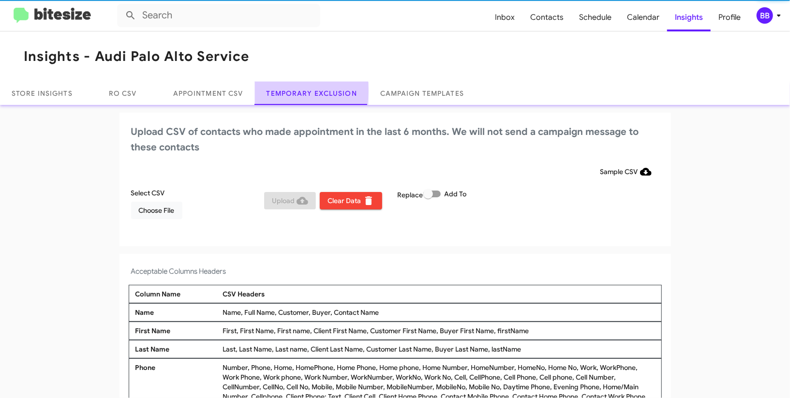
click at [279, 90] on link "Temporary Exclusion" at bounding box center [312, 93] width 114 height 23
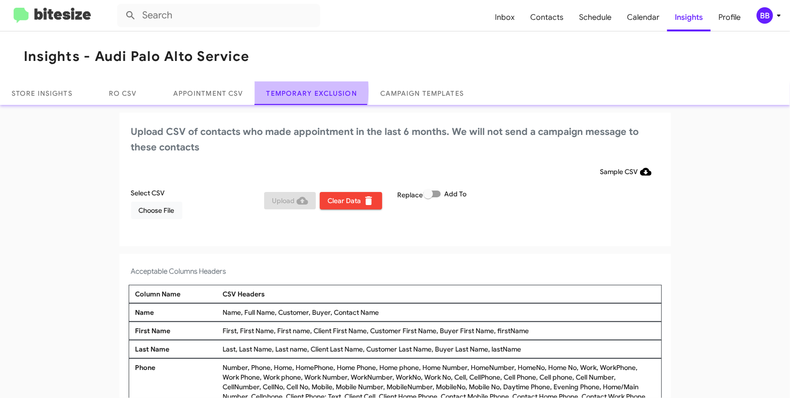
click at [279, 90] on link "Temporary Exclusion" at bounding box center [312, 93] width 114 height 23
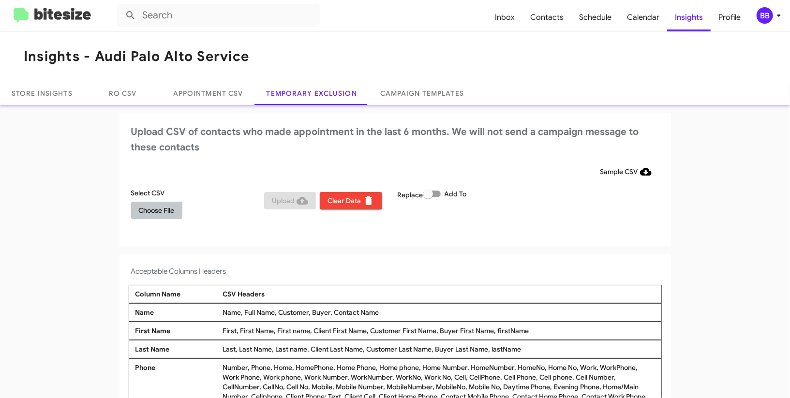
click at [164, 209] on span "Choose File" at bounding box center [157, 210] width 36 height 17
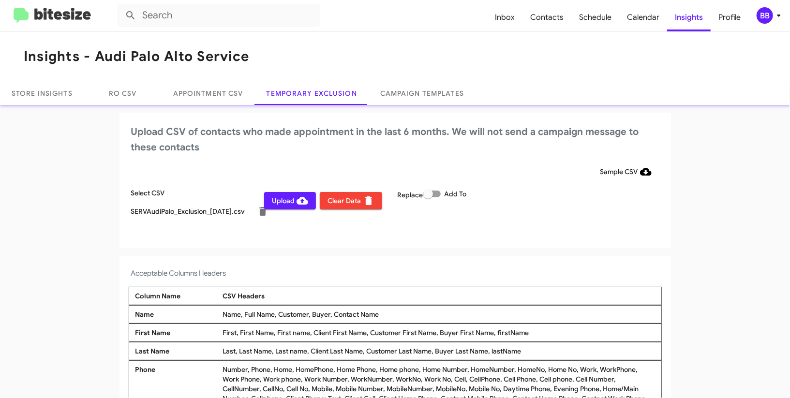
click at [478, 207] on div "Replace Add To" at bounding box center [462, 208] width 134 height 41
click at [553, 199] on div "Select CSV SERVAudiPalo_Exclusion_09-27-25.csv Upload Clear Data Replace Add To" at bounding box center [395, 208] width 533 height 41
click at [760, 16] on div "BB" at bounding box center [765, 15] width 16 height 16
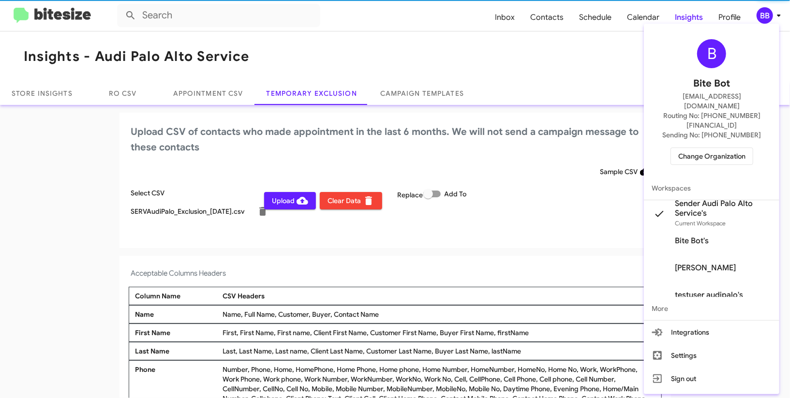
click at [759, 17] on div at bounding box center [395, 199] width 790 height 398
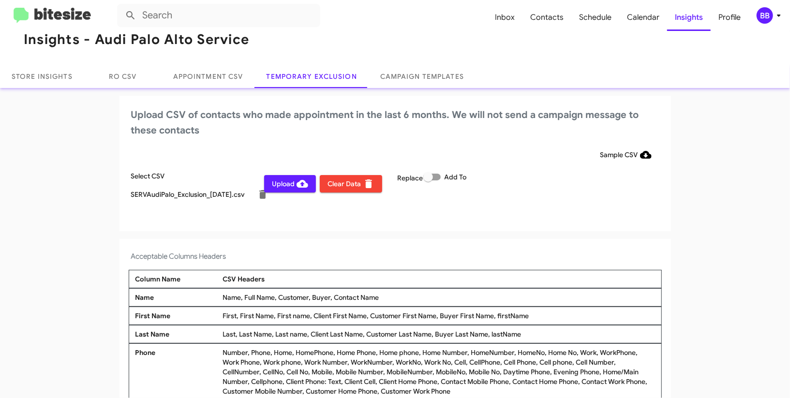
scroll to position [20, 0]
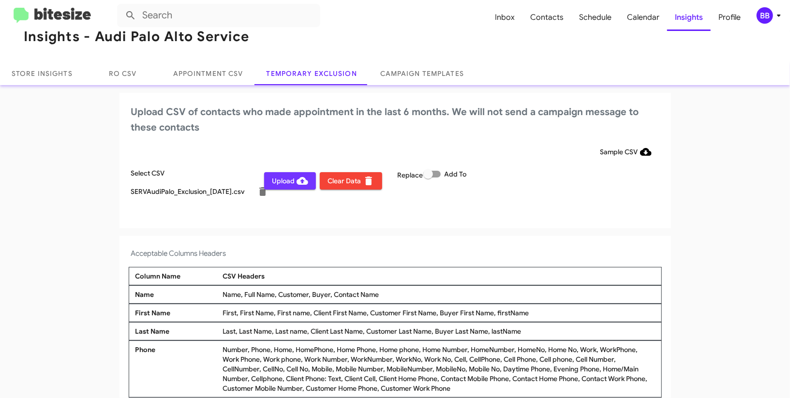
click at [288, 177] on span "Upload" at bounding box center [290, 180] width 36 height 17
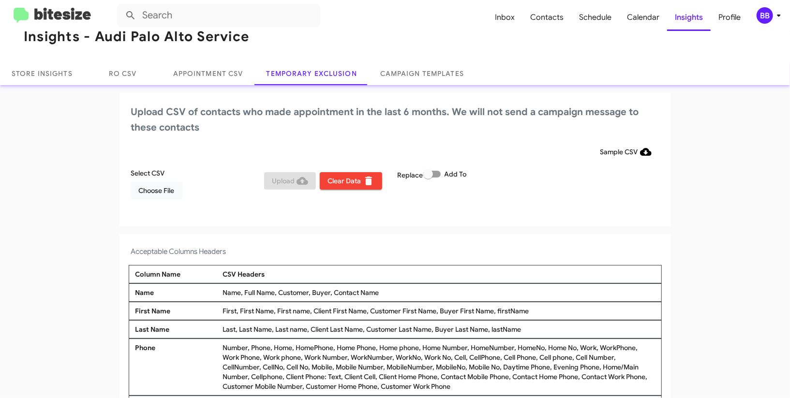
click at [766, 11] on div "BB" at bounding box center [765, 15] width 16 height 16
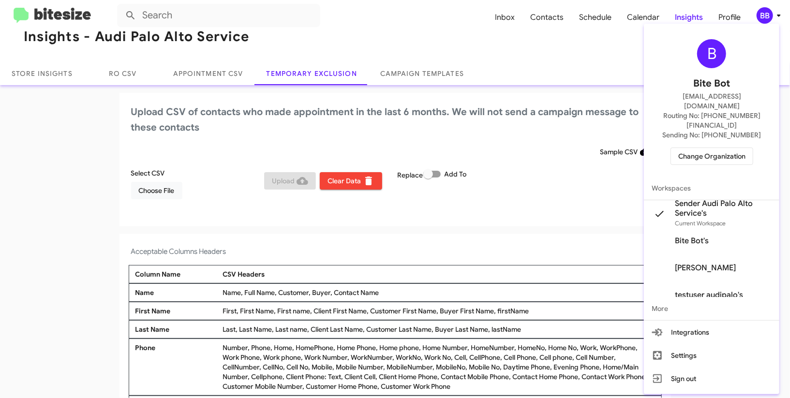
click at [716, 148] on span "Change Organization" at bounding box center [711, 156] width 67 height 16
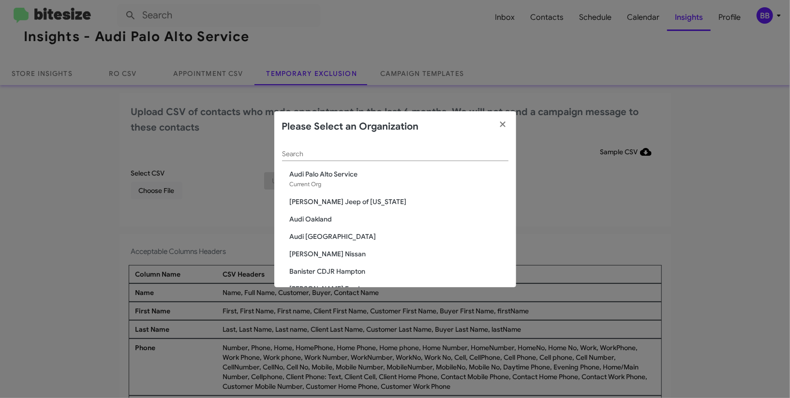
click at [331, 157] on input "Search" at bounding box center [395, 154] width 226 height 8
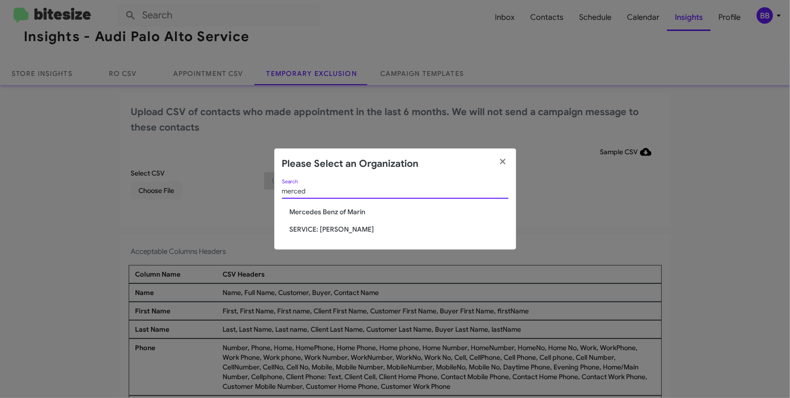
type input "merced"
click at [346, 210] on span "Mercedes Benz of Marin" at bounding box center [399, 212] width 219 height 10
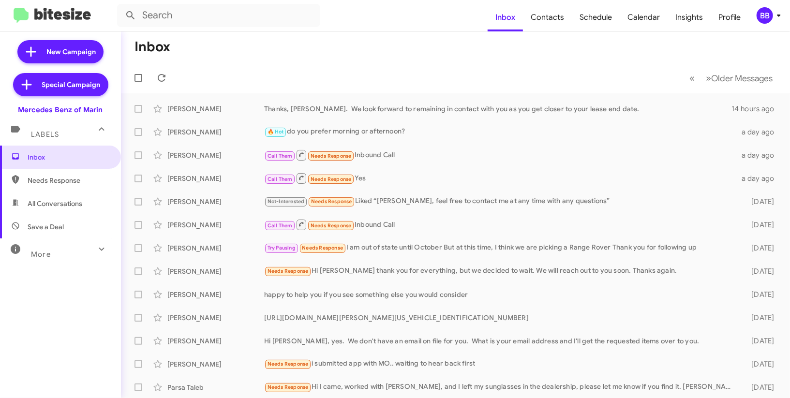
click at [776, 17] on icon at bounding box center [779, 16] width 12 height 12
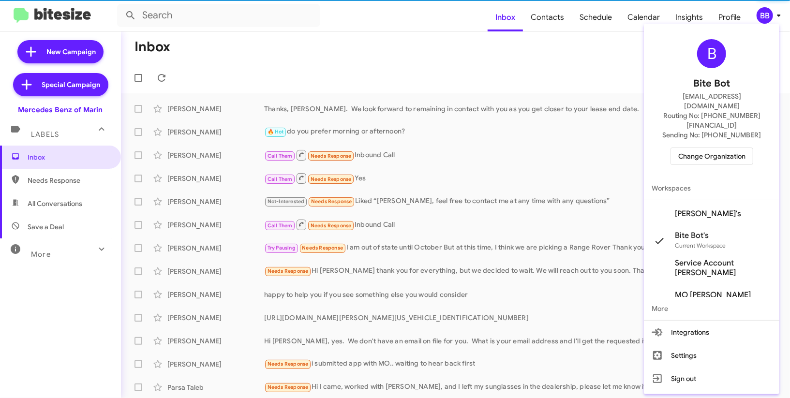
click at [714, 148] on span "Change Organization" at bounding box center [711, 156] width 67 height 16
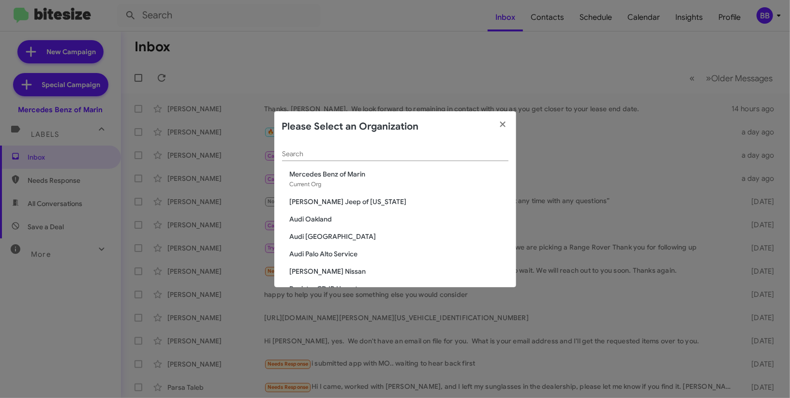
drag, startPoint x: 722, startPoint y: 45, endPoint x: 749, endPoint y: 22, distance: 35.6
click at [723, 39] on modal-container "Please Select an Organization Search Mercedes Benz of Marin Current Org Adams J…" at bounding box center [395, 199] width 790 height 398
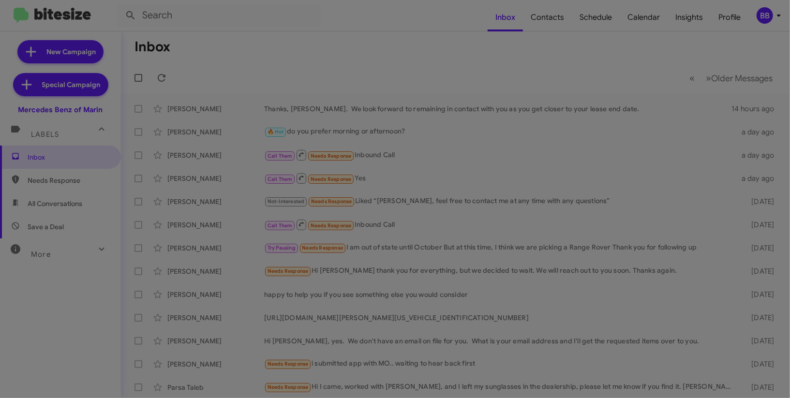
drag, startPoint x: 751, startPoint y: 22, endPoint x: 774, endPoint y: 15, distance: 24.3
click at [752, 20] on modal-container "Please Select an Organization Search Mercedes Benz of Marin Current Org Adams J…" at bounding box center [395, 199] width 790 height 398
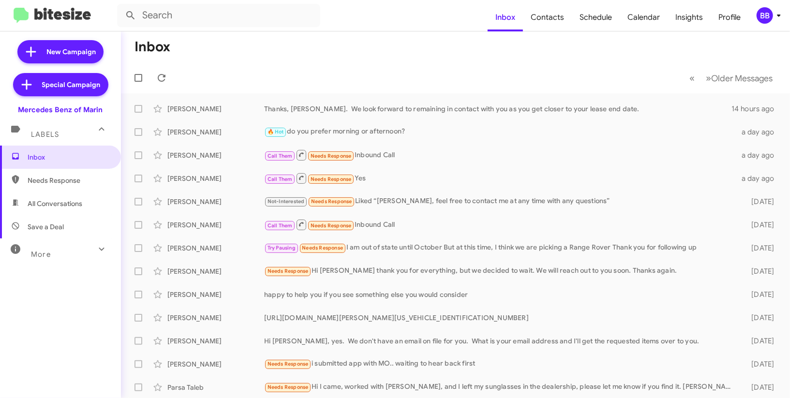
click at [774, 15] on modal-container "Please Select an Organization Search Mercedes Benz of Marin Current Org Adams J…" at bounding box center [395, 199] width 790 height 398
click at [772, 12] on div "BB" at bounding box center [765, 15] width 16 height 16
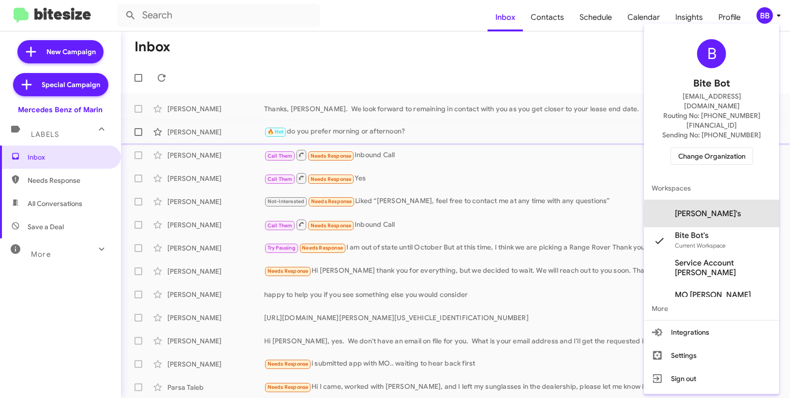
drag, startPoint x: 753, startPoint y: 194, endPoint x: 758, endPoint y: 137, distance: 56.8
click at [741, 209] on span "Mercedes Marin Sender's" at bounding box center [708, 214] width 66 height 10
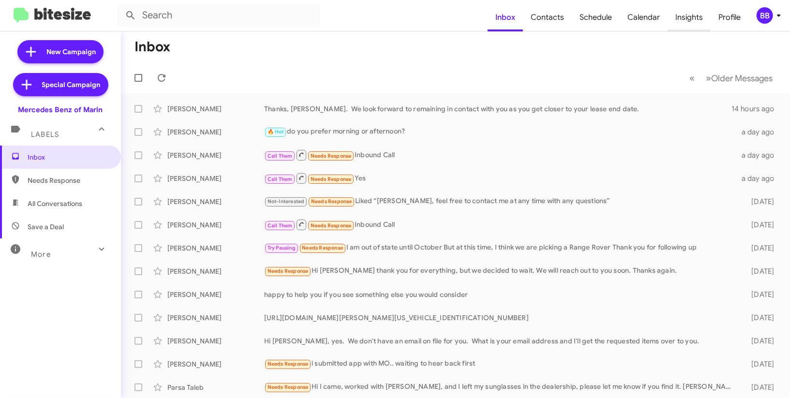
click at [701, 11] on span "Insights" at bounding box center [689, 17] width 43 height 28
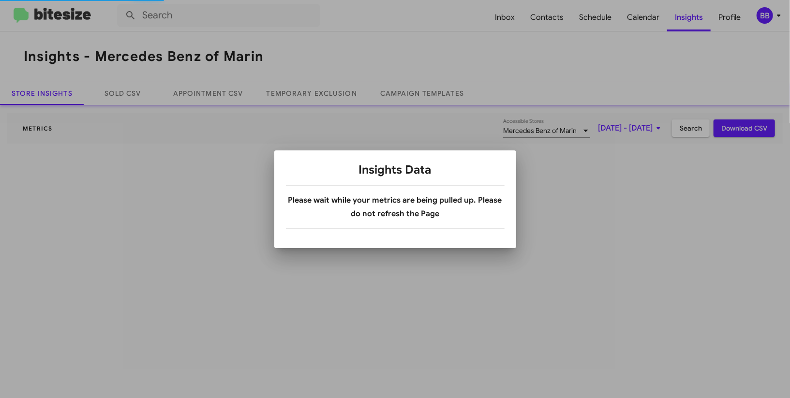
click at [315, 101] on div at bounding box center [395, 199] width 790 height 398
click at [315, 98] on div at bounding box center [395, 199] width 790 height 398
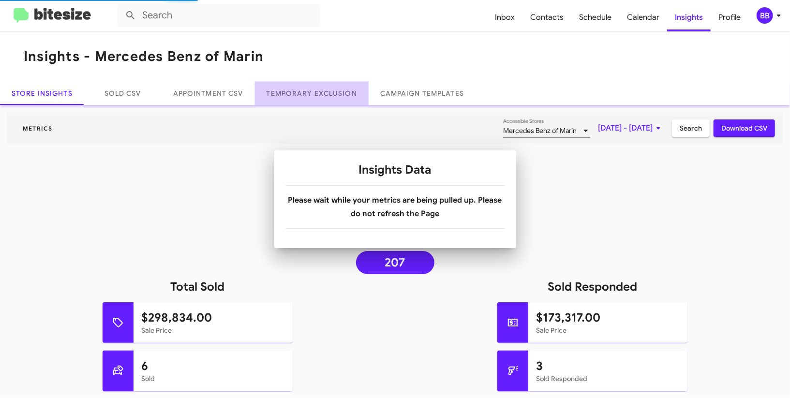
click at [315, 98] on link "Temporary Exclusion" at bounding box center [312, 93] width 114 height 23
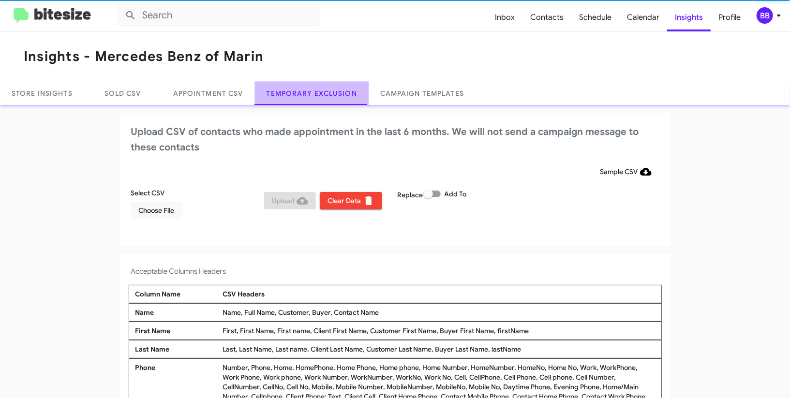
click at [315, 98] on link "Temporary Exclusion" at bounding box center [312, 93] width 114 height 23
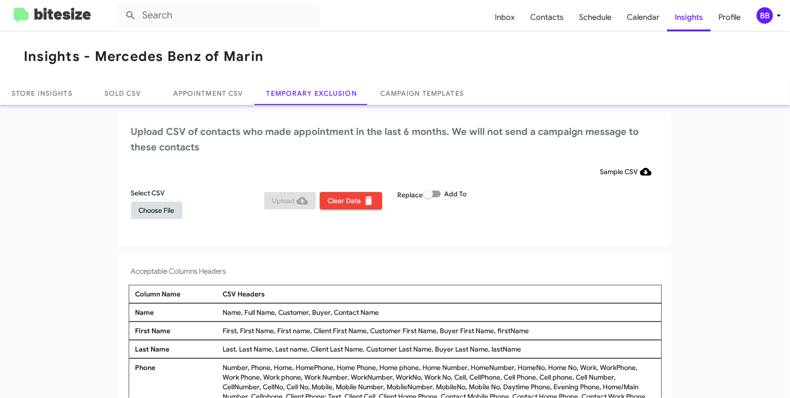
click at [145, 214] on span "Choose File" at bounding box center [157, 210] width 36 height 17
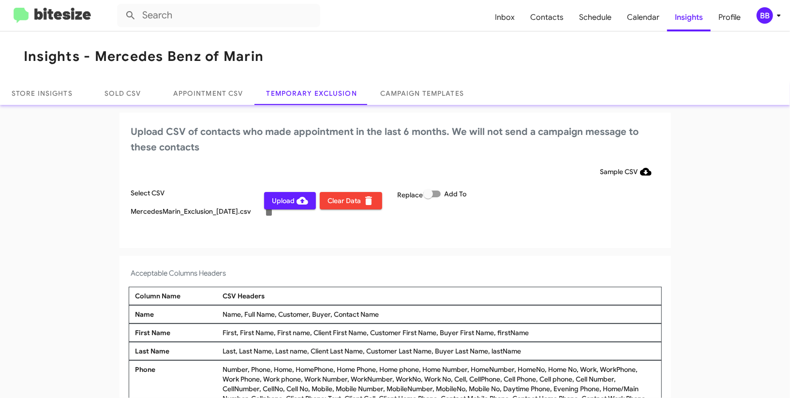
click at [532, 195] on div "Select CSV MercedesMarin_Exclusion_09-27-25.csv Upload Clear Data Replace Add To" at bounding box center [395, 208] width 533 height 41
click at [782, 18] on icon at bounding box center [779, 16] width 12 height 12
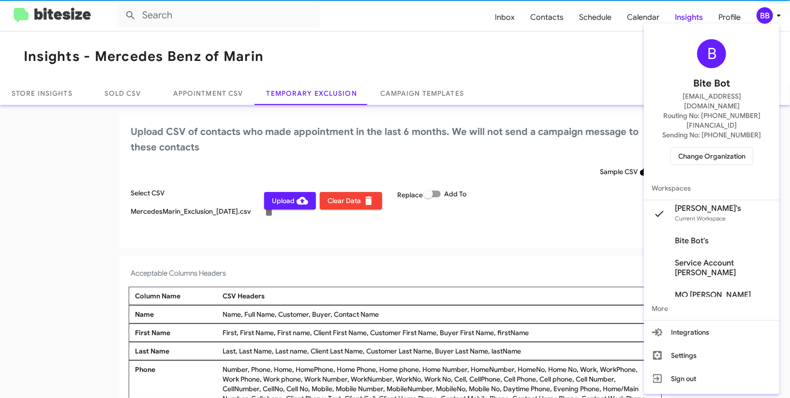
click at [781, 19] on div at bounding box center [395, 199] width 790 height 398
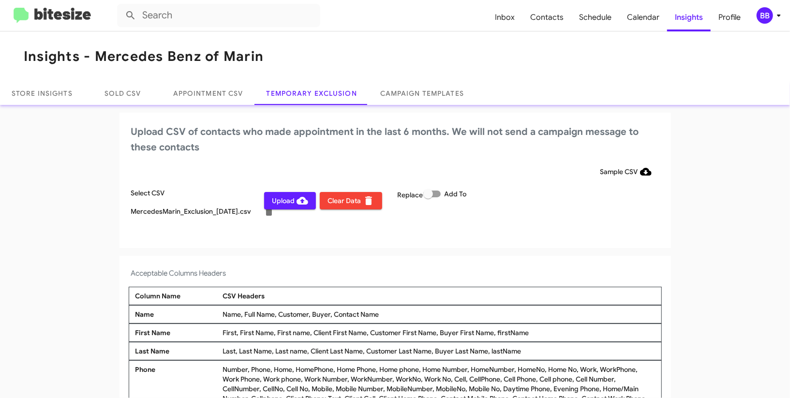
click at [286, 202] on span "Upload" at bounding box center [290, 200] width 36 height 17
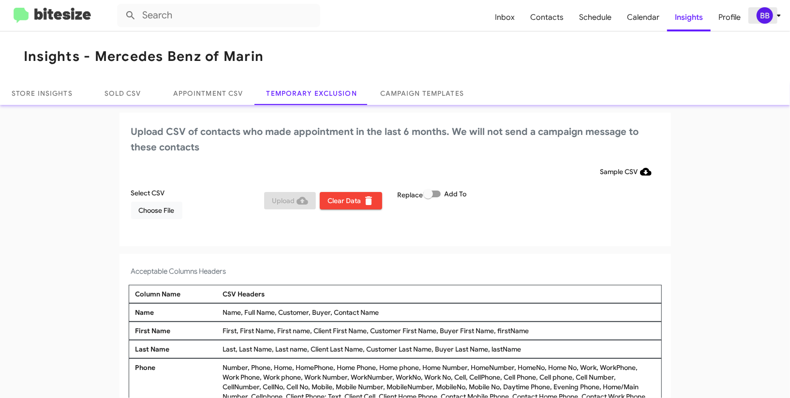
click at [762, 12] on div "BB" at bounding box center [765, 15] width 16 height 16
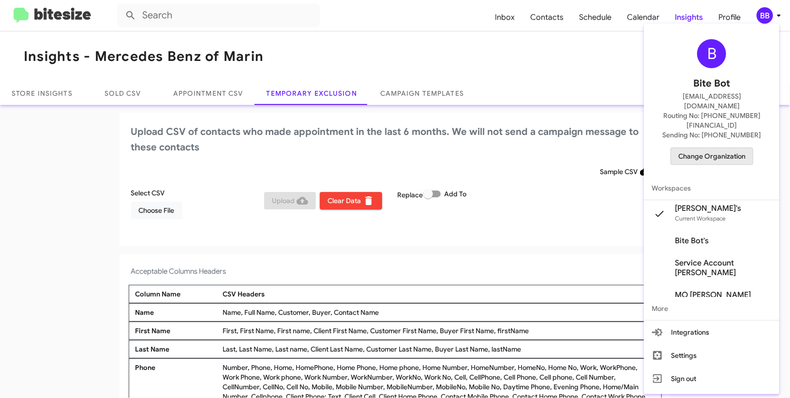
click at [713, 148] on span "Change Organization" at bounding box center [711, 156] width 67 height 16
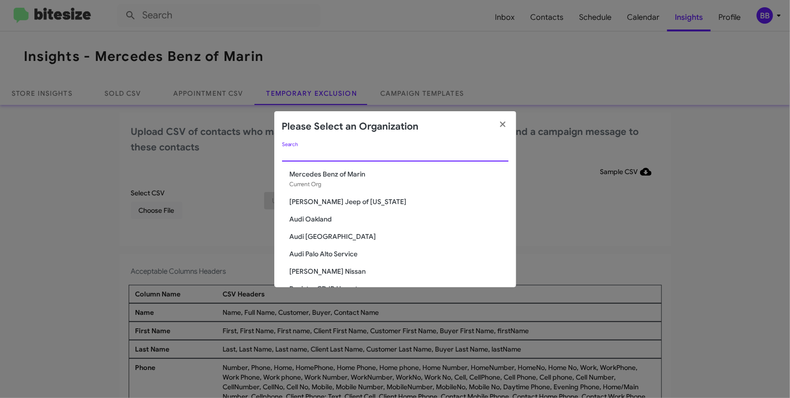
click at [295, 158] on input "Search" at bounding box center [395, 154] width 226 height 8
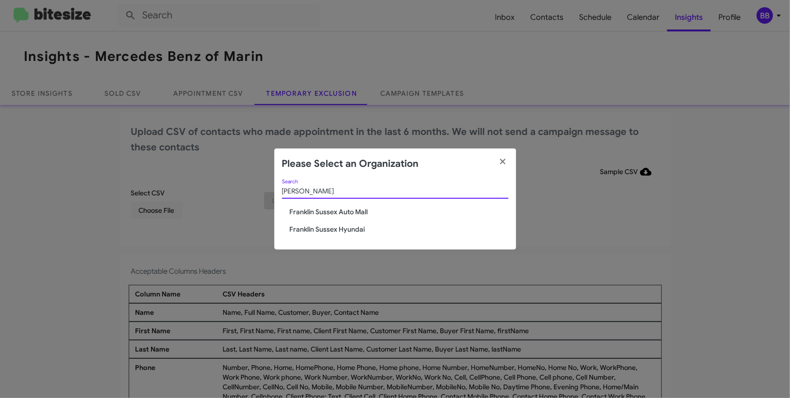
type input "fran"
click at [347, 210] on span "Franklin Sussex Auto Mall" at bounding box center [399, 212] width 219 height 10
drag, startPoint x: 347, startPoint y: 210, endPoint x: 309, endPoint y: 45, distance: 170.0
click at [346, 200] on div "fran Search Franklin Sussex Auto Mall Franklin Sussex Hyundai" at bounding box center [395, 215] width 242 height 70
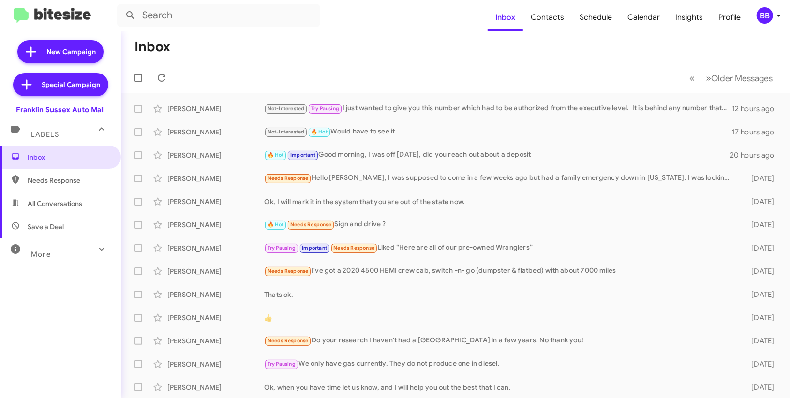
click at [764, 23] on div "BB" at bounding box center [765, 15] width 16 height 16
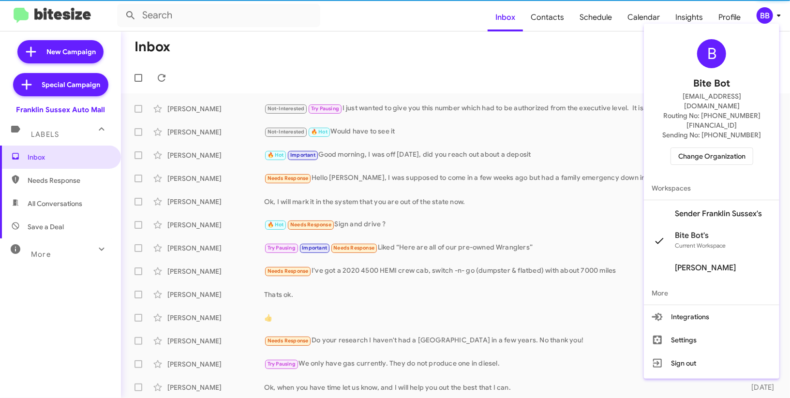
click at [696, 209] on span "Sender Franklin Sussex's" at bounding box center [718, 214] width 87 height 10
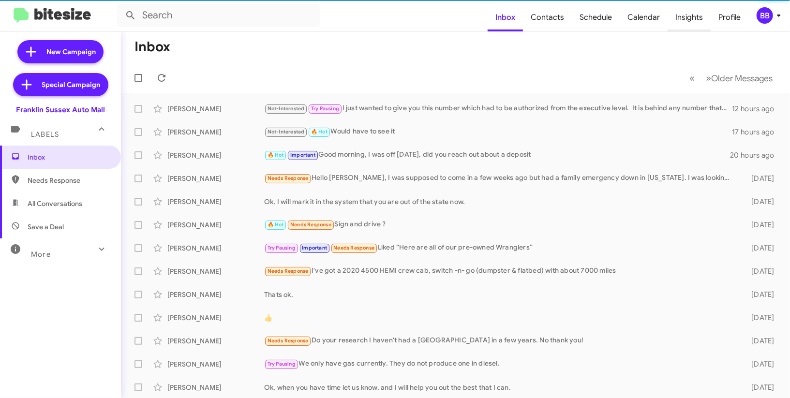
click at [697, 20] on span "Insights" at bounding box center [689, 17] width 43 height 28
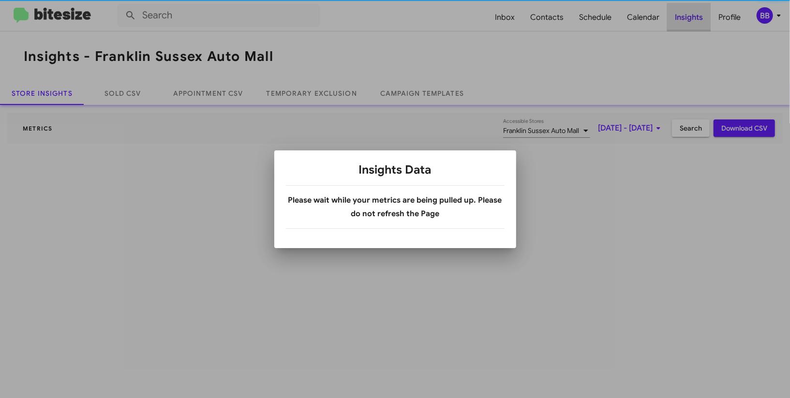
click at [697, 20] on div at bounding box center [395, 199] width 790 height 398
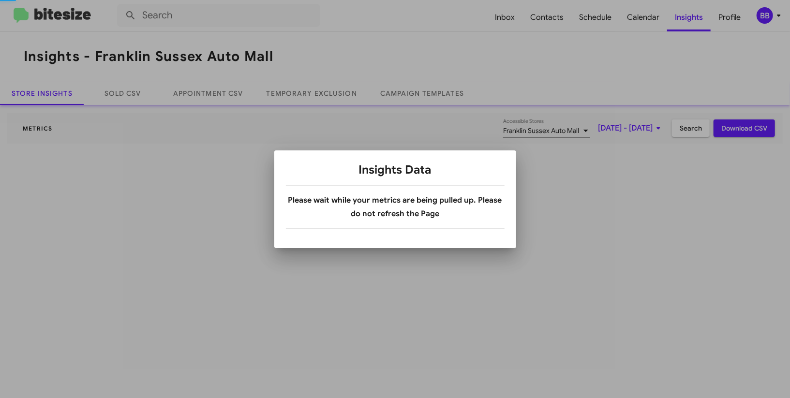
drag, startPoint x: 697, startPoint y: 20, endPoint x: 393, endPoint y: 84, distance: 310.5
click at [694, 20] on div at bounding box center [395, 199] width 790 height 398
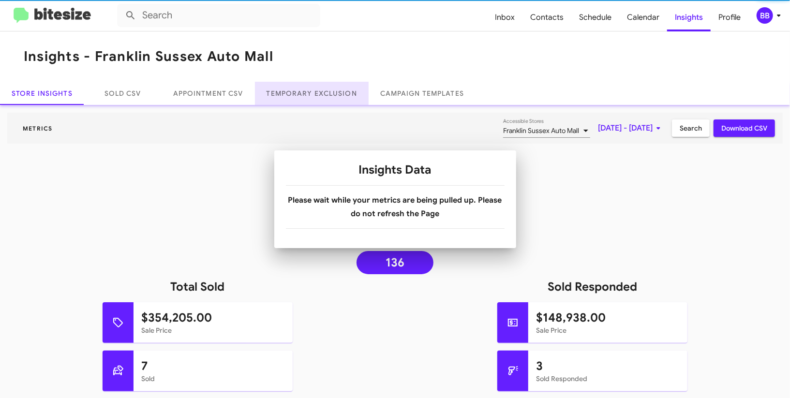
click at [341, 96] on link "Temporary Exclusion" at bounding box center [312, 93] width 114 height 23
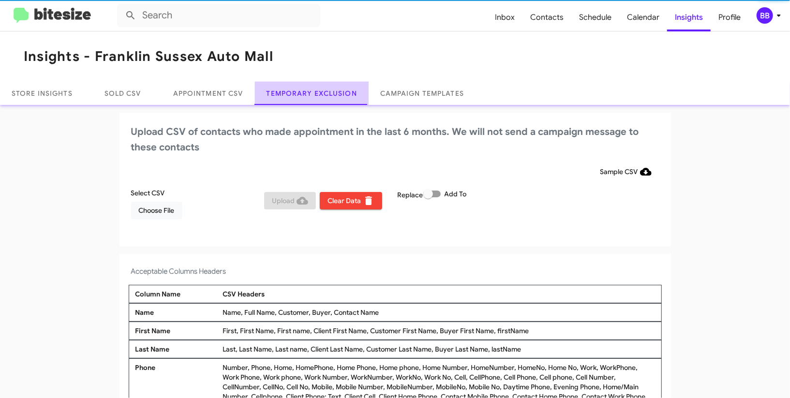
click at [341, 96] on link "Temporary Exclusion" at bounding box center [312, 93] width 114 height 23
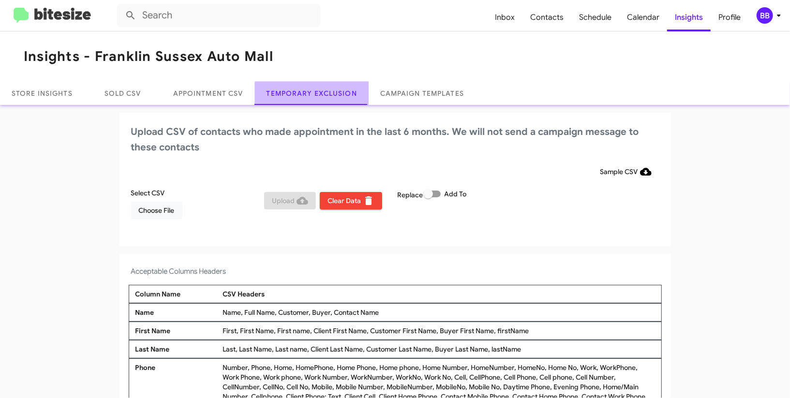
click at [341, 96] on link "Temporary Exclusion" at bounding box center [312, 93] width 114 height 23
click at [766, 11] on div "BB" at bounding box center [765, 15] width 16 height 16
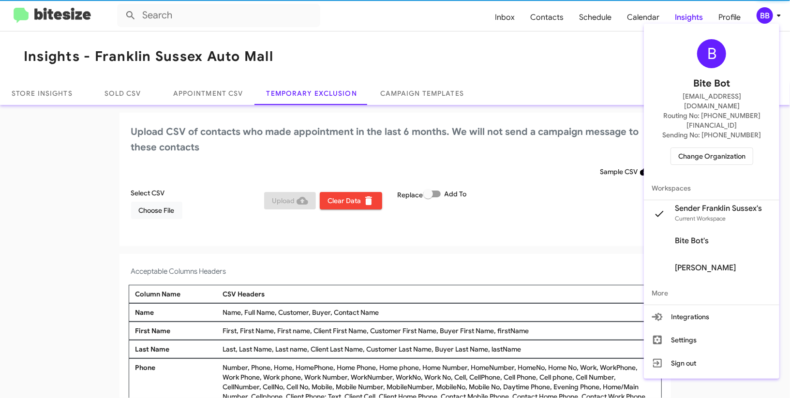
click at [766, 11] on div at bounding box center [395, 199] width 790 height 398
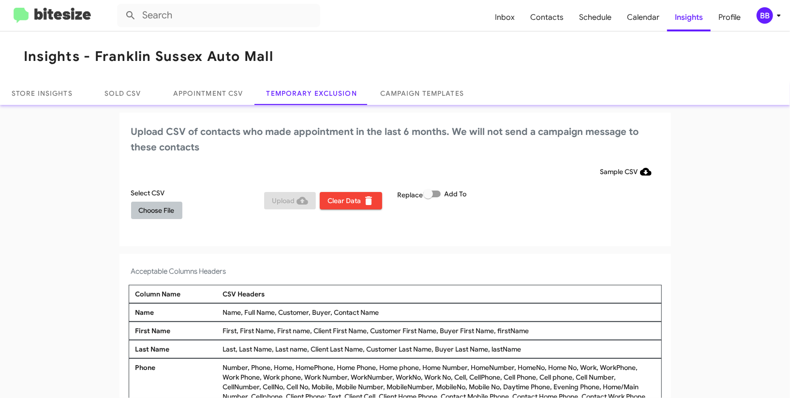
click at [170, 205] on span "Choose File" at bounding box center [157, 210] width 36 height 17
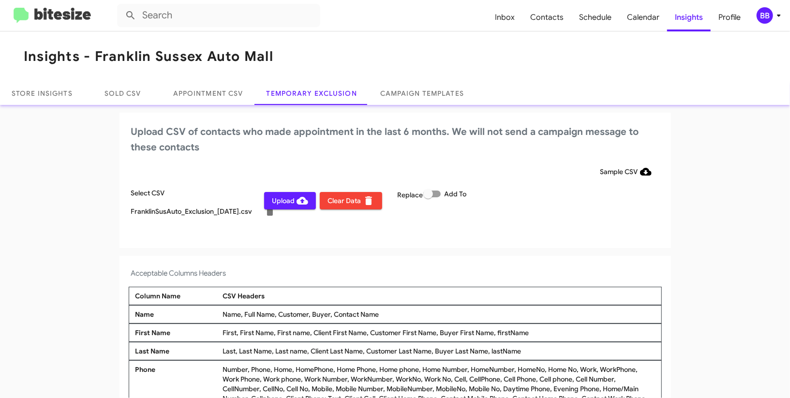
drag, startPoint x: 507, startPoint y: 169, endPoint x: 573, endPoint y: 188, distance: 68.8
click at [509, 169] on div "Sample CSV" at bounding box center [395, 171] width 528 height 17
click at [774, 21] on span "BB" at bounding box center [770, 15] width 29 height 16
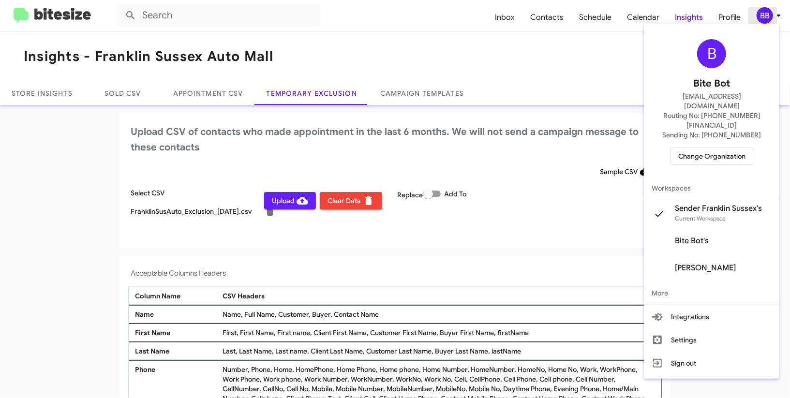
click at [774, 21] on div at bounding box center [395, 199] width 790 height 398
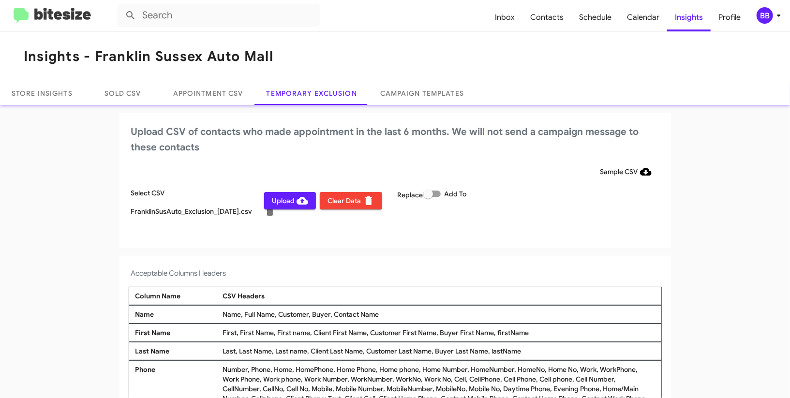
click at [285, 204] on span "Upload" at bounding box center [290, 200] width 36 height 17
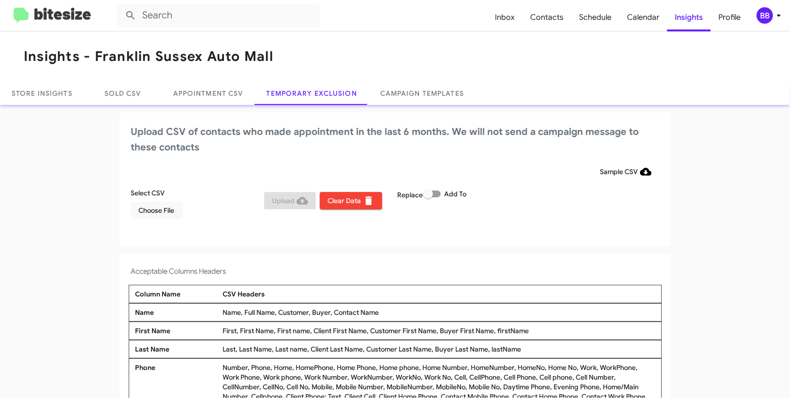
click at [773, 21] on span "BB" at bounding box center [770, 15] width 29 height 16
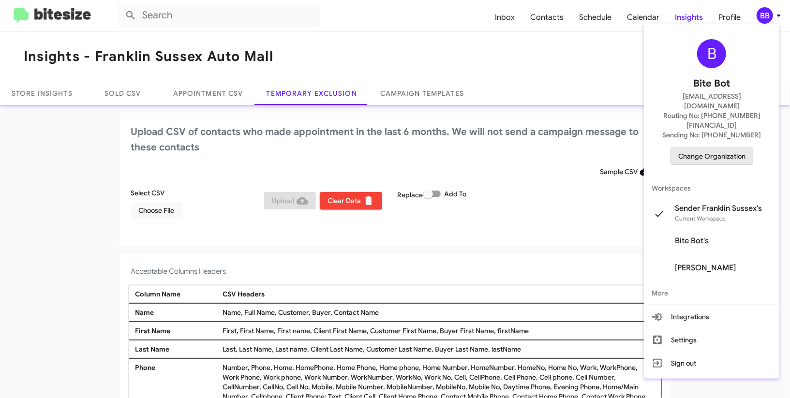
click at [707, 148] on span "Change Organization" at bounding box center [711, 156] width 67 height 16
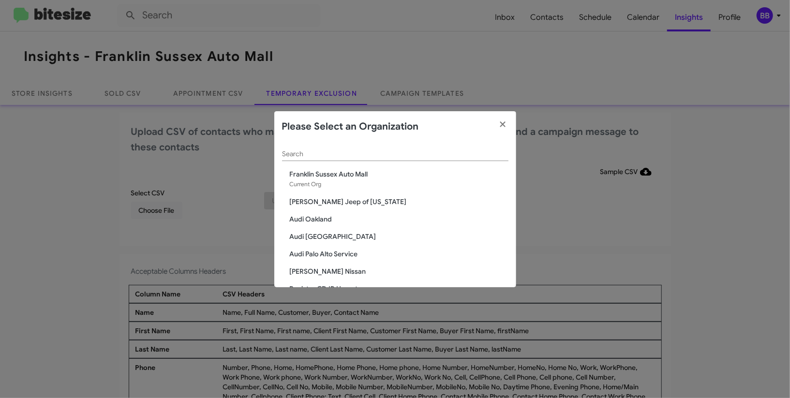
click at [283, 154] on input "Search" at bounding box center [395, 154] width 226 height 8
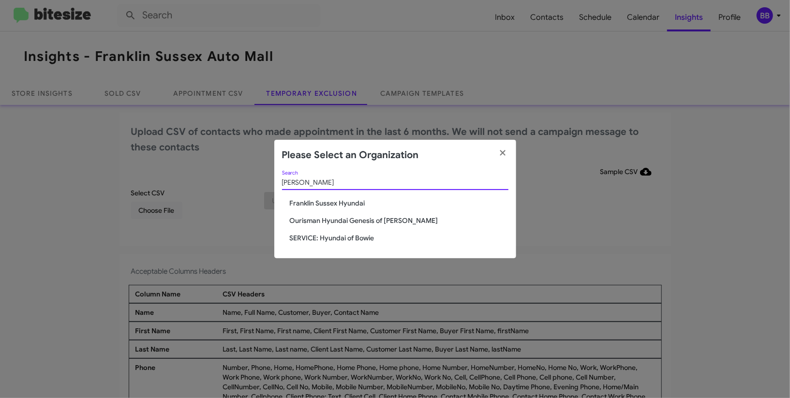
type input "hyunda"
click at [335, 204] on span "Franklin Sussex Hyundai" at bounding box center [399, 203] width 219 height 10
drag, startPoint x: 335, startPoint y: 204, endPoint x: 429, endPoint y: 97, distance: 142.7
click at [335, 202] on span "Franklin Sussex Hyundai" at bounding box center [399, 203] width 219 height 10
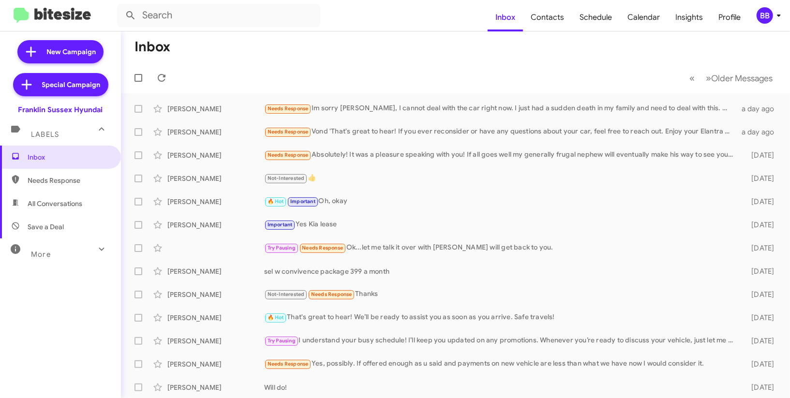
click at [769, 14] on div "BB" at bounding box center [765, 15] width 16 height 16
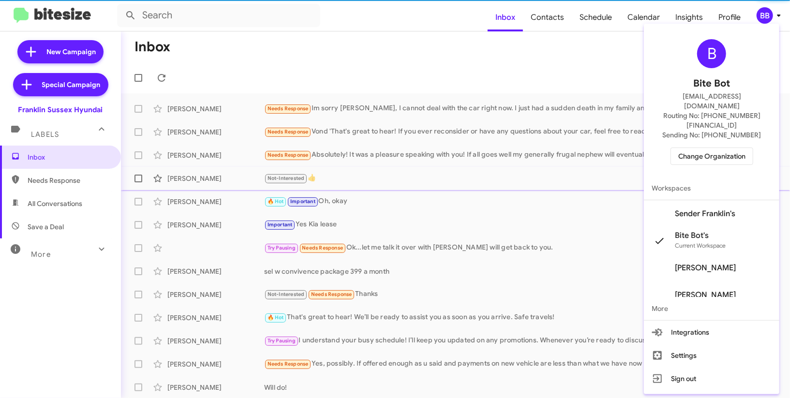
click at [714, 209] on span "Sender Franklin's" at bounding box center [705, 214] width 60 height 10
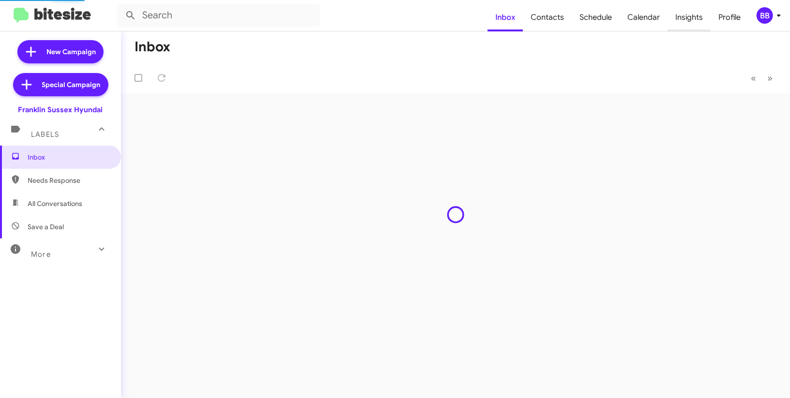
click at [678, 21] on span "Insights" at bounding box center [689, 17] width 43 height 28
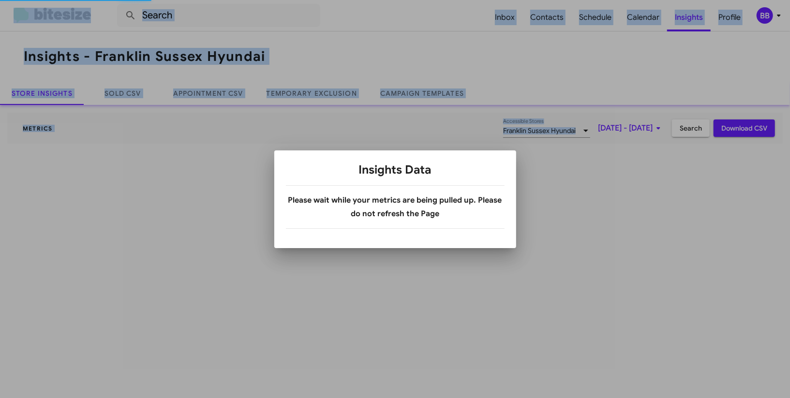
click at [678, 21] on div at bounding box center [395, 199] width 790 height 398
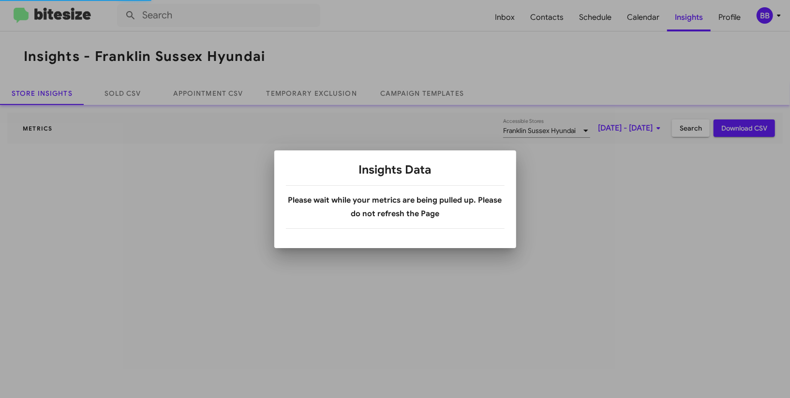
drag, startPoint x: 678, startPoint y: 21, endPoint x: 665, endPoint y: 21, distance: 13.6
click at [678, 21] on div at bounding box center [395, 199] width 790 height 398
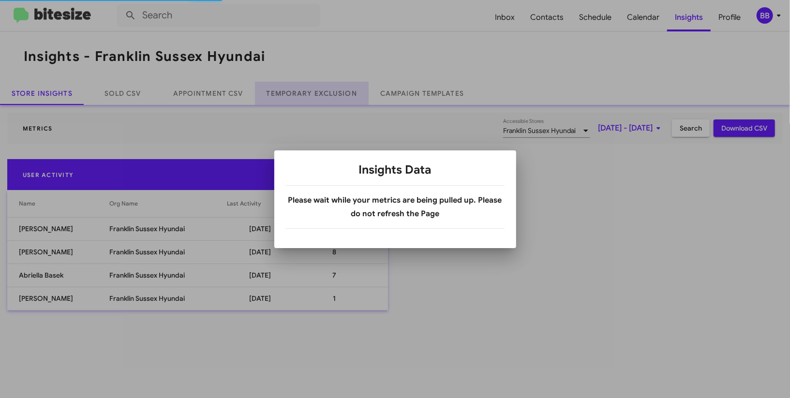
click at [318, 98] on link "Temporary Exclusion" at bounding box center [312, 93] width 114 height 23
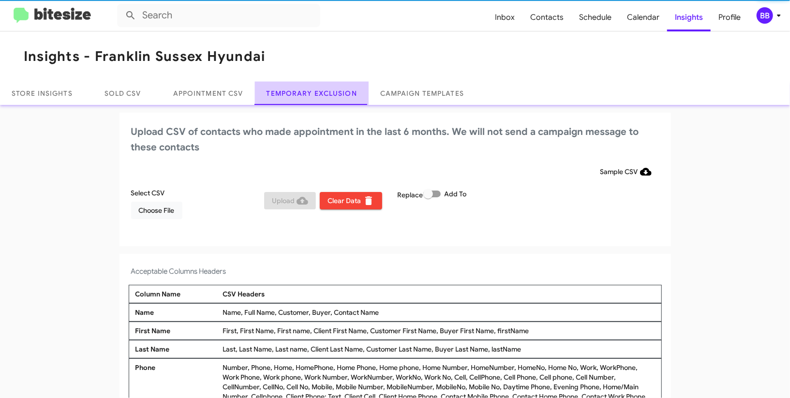
click at [318, 98] on link "Temporary Exclusion" at bounding box center [312, 93] width 114 height 23
drag, startPoint x: 318, startPoint y: 98, endPoint x: 320, endPoint y: 89, distance: 8.9
click at [319, 94] on link "Temporary Exclusion" at bounding box center [312, 93] width 114 height 23
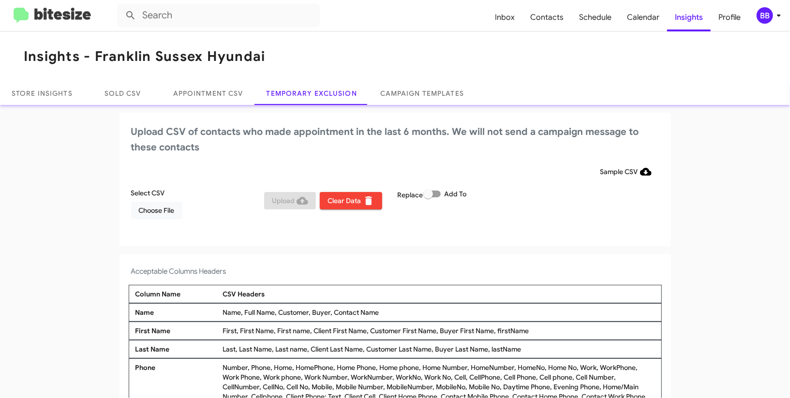
click at [763, 22] on div "BB" at bounding box center [765, 15] width 16 height 16
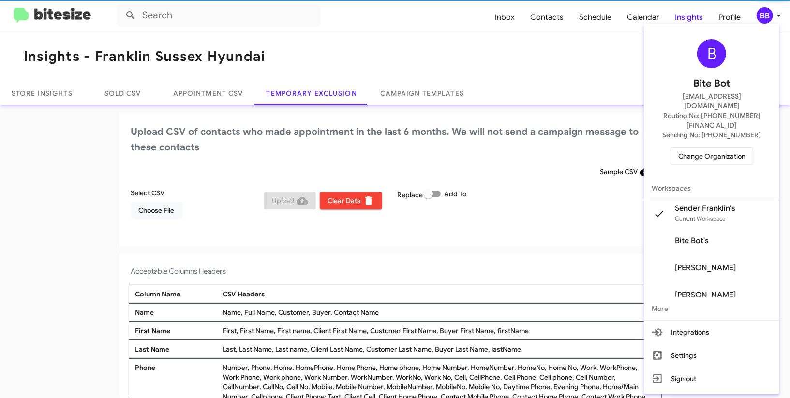
click at [763, 20] on div at bounding box center [395, 199] width 790 height 398
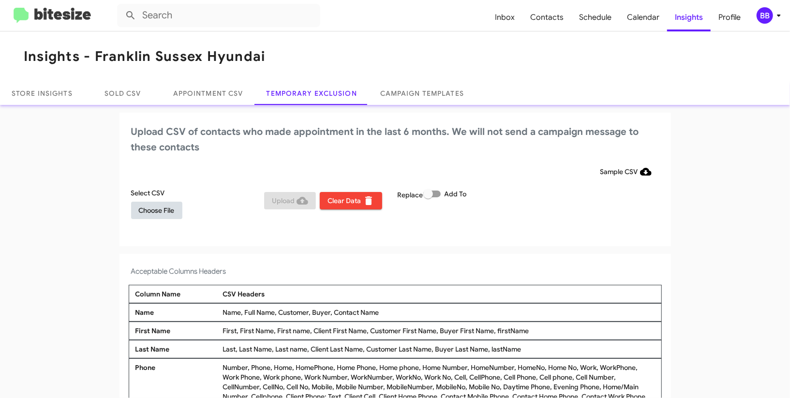
click at [139, 209] on button "Choose File" at bounding box center [156, 210] width 51 height 17
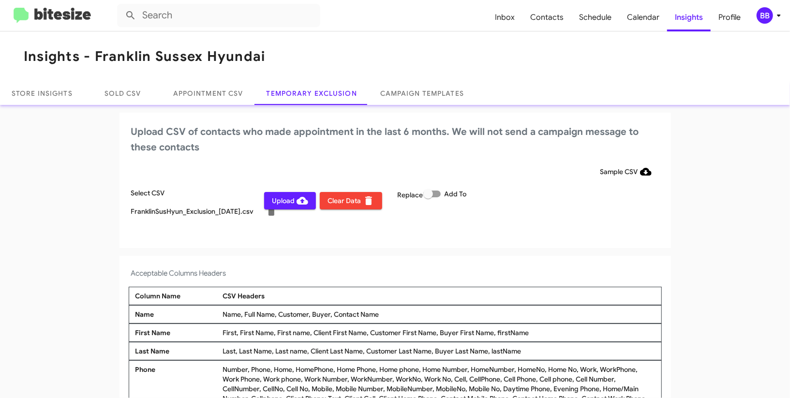
scroll to position [0, 0]
click at [770, 14] on div "BB" at bounding box center [765, 15] width 16 height 16
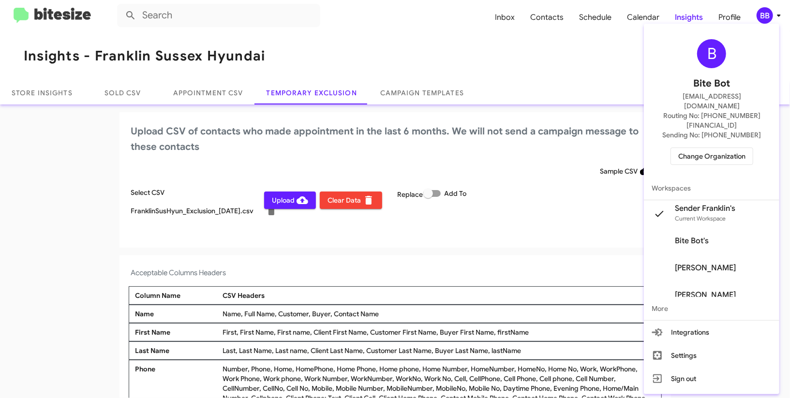
click at [770, 14] on div at bounding box center [395, 199] width 790 height 398
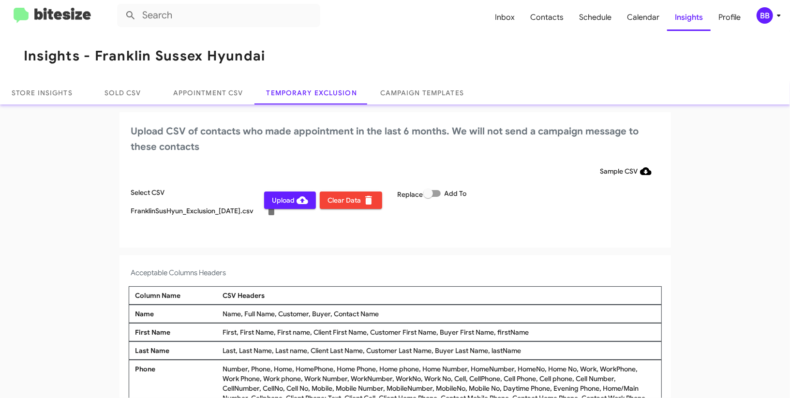
click at [285, 203] on span "Upload" at bounding box center [290, 200] width 36 height 17
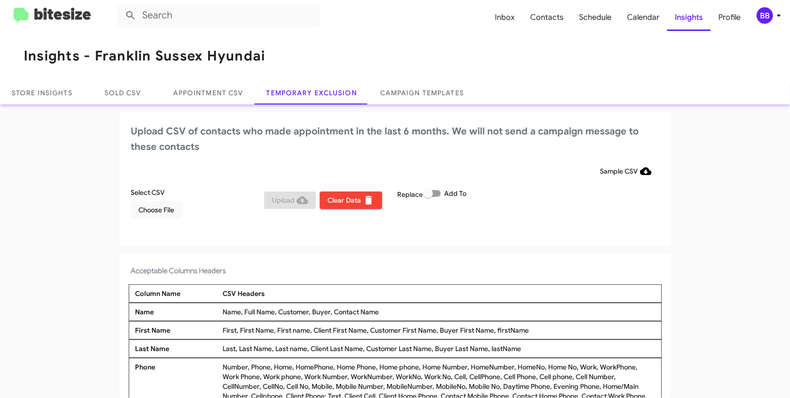
click at [775, 20] on icon at bounding box center [779, 16] width 12 height 12
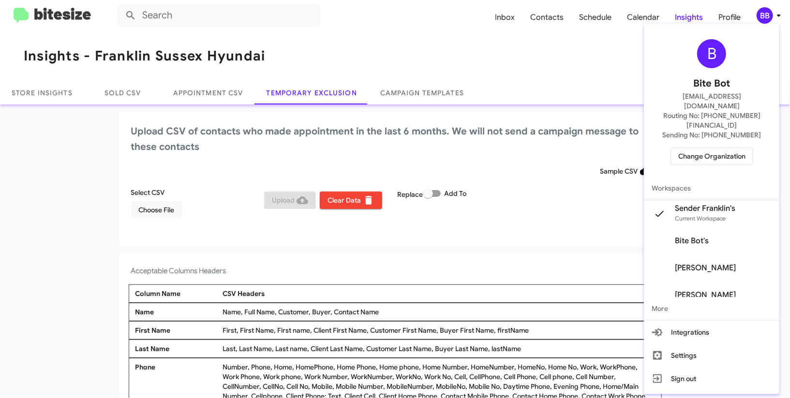
click at [722, 148] on span "Change Organization" at bounding box center [711, 156] width 67 height 16
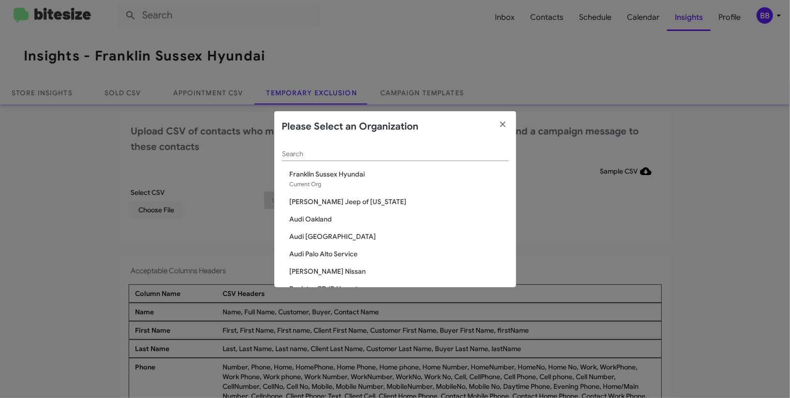
drag, startPoint x: 309, startPoint y: 162, endPoint x: 306, endPoint y: 153, distance: 9.0
click at [309, 161] on div "Search" at bounding box center [395, 156] width 226 height 28
click at [306, 153] on input "Search" at bounding box center [395, 154] width 226 height 8
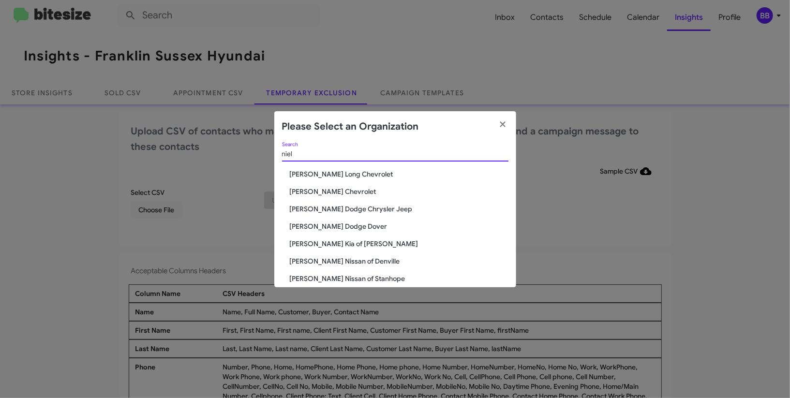
type input "niel"
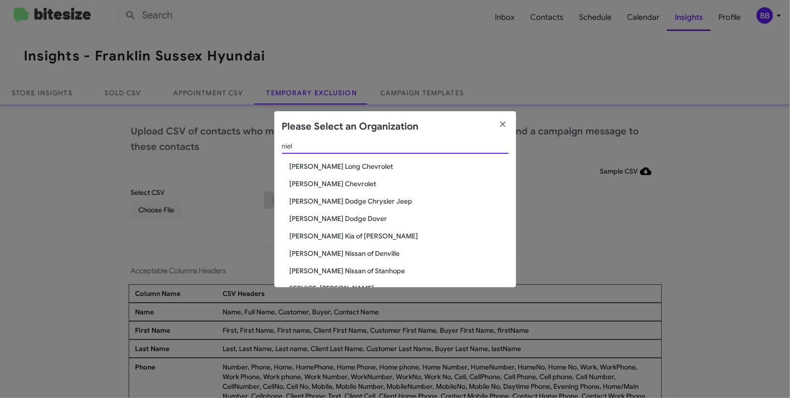
scroll to position [16, 0]
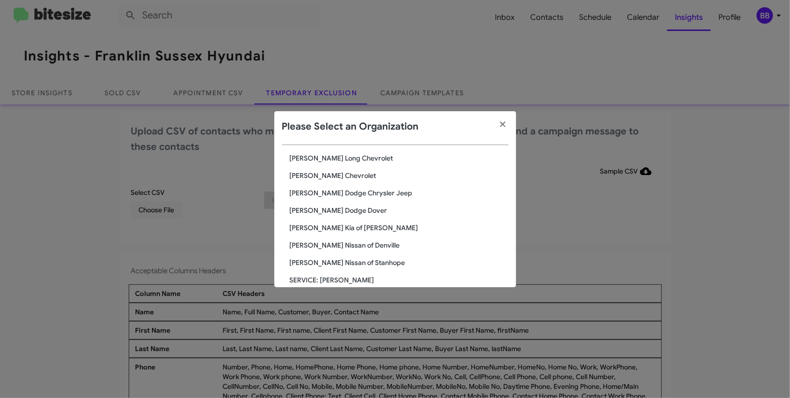
click at [644, 153] on modal-container "Please Select an Organization niel Search Daniels Long Chevrolet Nielsen Chevro…" at bounding box center [395, 199] width 790 height 398
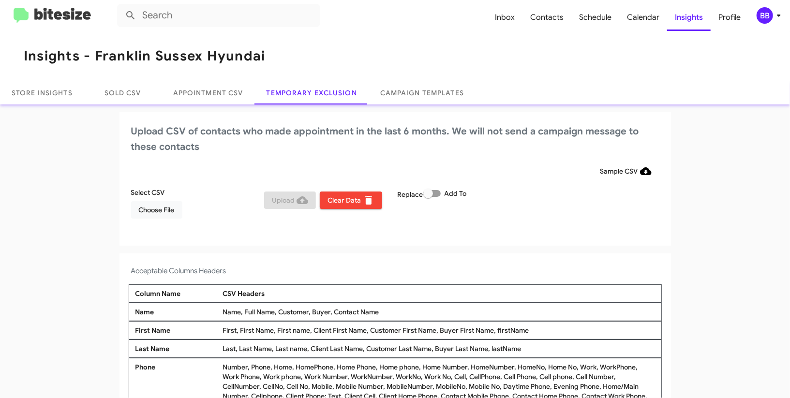
click at [759, 13] on div "BB" at bounding box center [765, 15] width 16 height 16
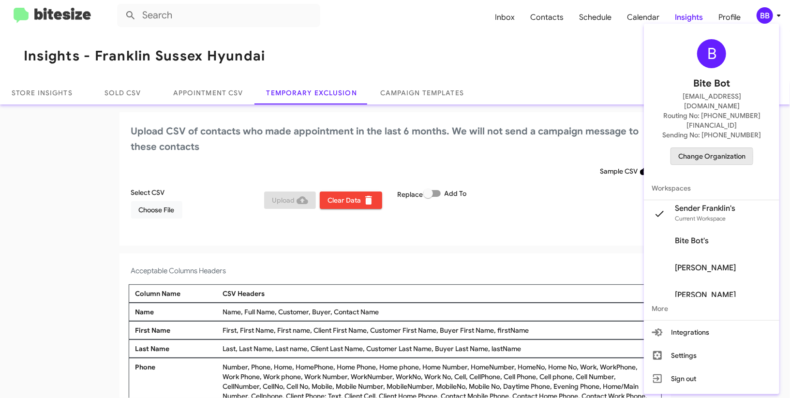
click at [704, 148] on span "Change Organization" at bounding box center [711, 156] width 67 height 16
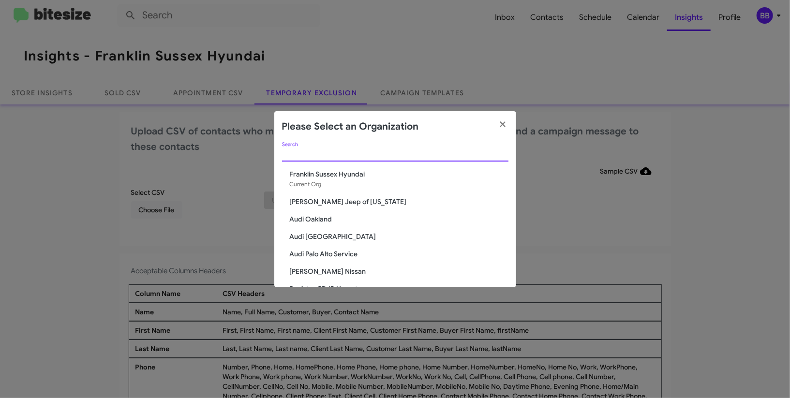
click at [329, 157] on input "Search" at bounding box center [395, 154] width 226 height 8
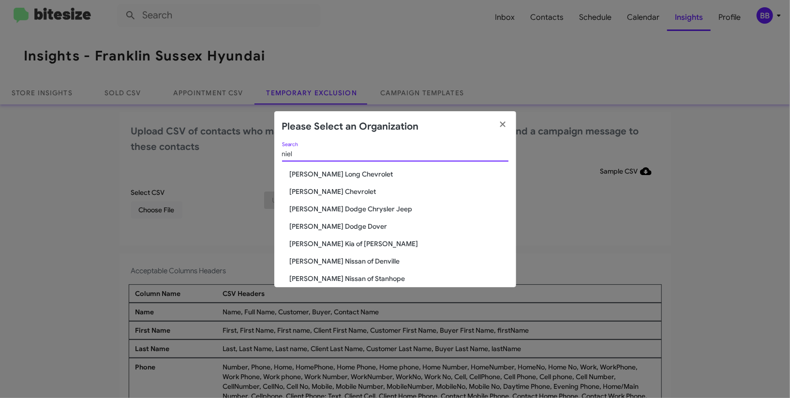
type input "niel"
click at [337, 195] on div "niel Search Daniels Long Chevrolet Nielsen Chevrolet Nielsen Dodge Chrysler Jee…" at bounding box center [395, 214] width 242 height 145
click at [337, 193] on span "[PERSON_NAME] Chevrolet" at bounding box center [399, 192] width 219 height 10
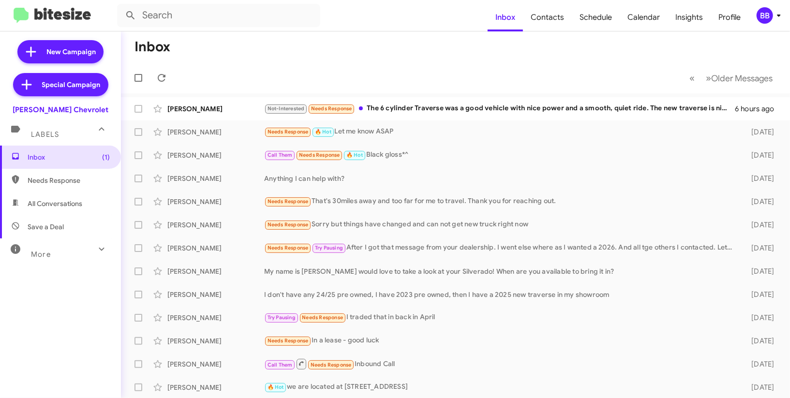
click at [771, 20] on div "BB" at bounding box center [765, 15] width 16 height 16
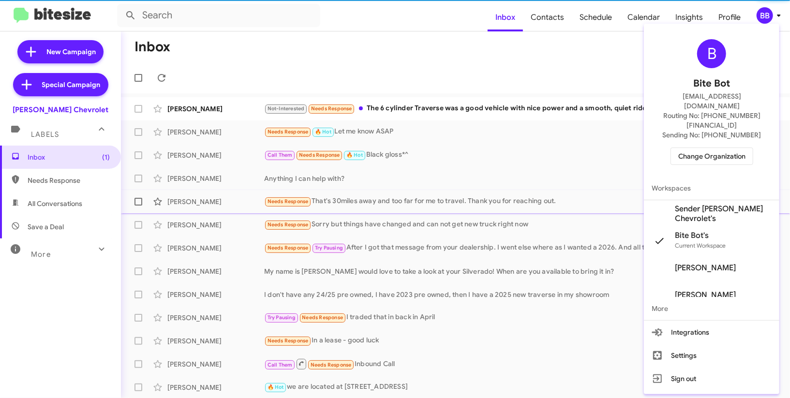
click at [730, 204] on span "Sender [PERSON_NAME] Chevrolet's" at bounding box center [723, 213] width 97 height 19
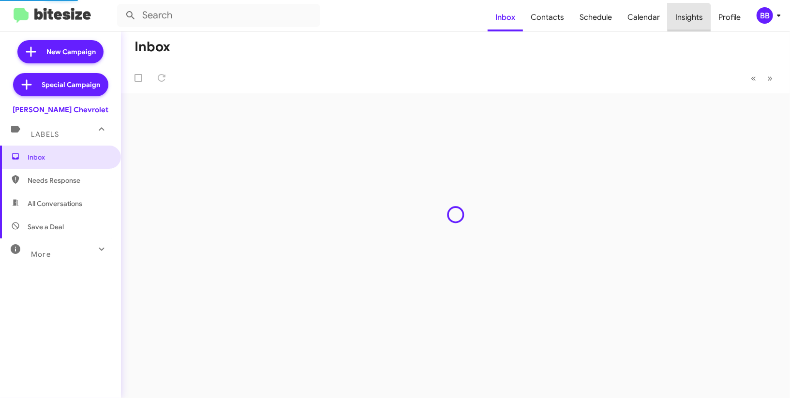
click at [684, 27] on span "Insights" at bounding box center [689, 17] width 43 height 28
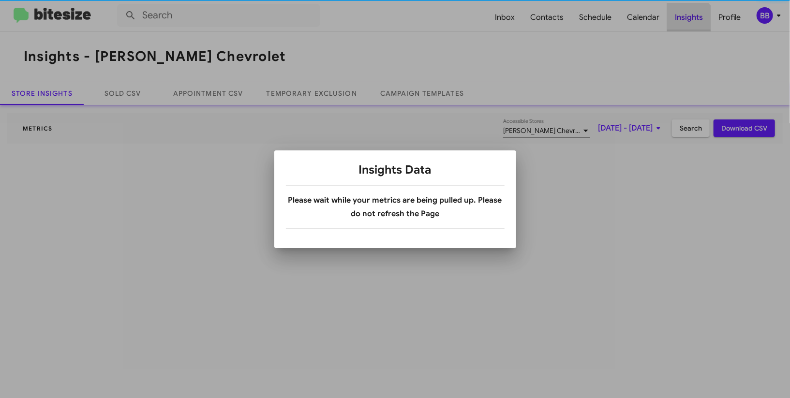
click at [684, 27] on div at bounding box center [395, 199] width 790 height 398
drag, startPoint x: 684, startPoint y: 27, endPoint x: 398, endPoint y: 120, distance: 300.8
click at [679, 25] on div at bounding box center [395, 199] width 790 height 398
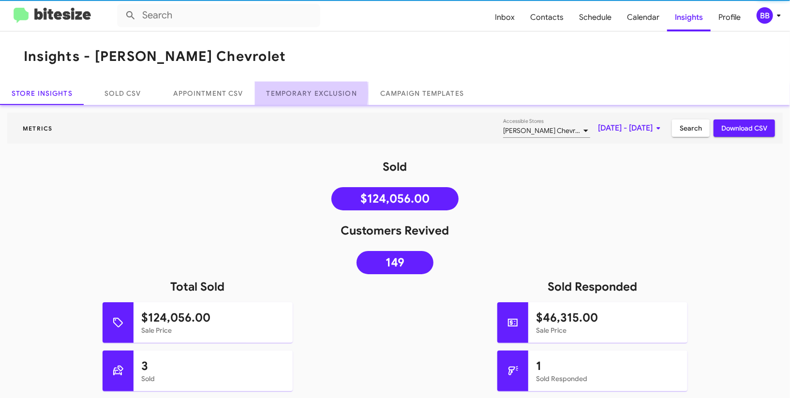
click at [297, 92] on link "Temporary Exclusion" at bounding box center [312, 93] width 114 height 23
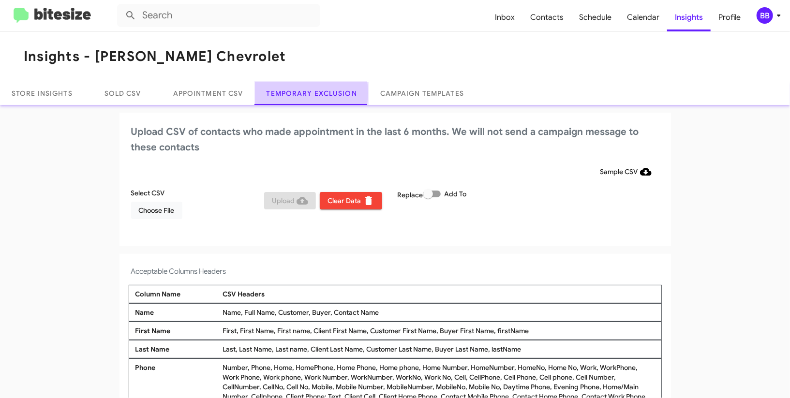
click at [297, 92] on link "Temporary Exclusion" at bounding box center [312, 93] width 114 height 23
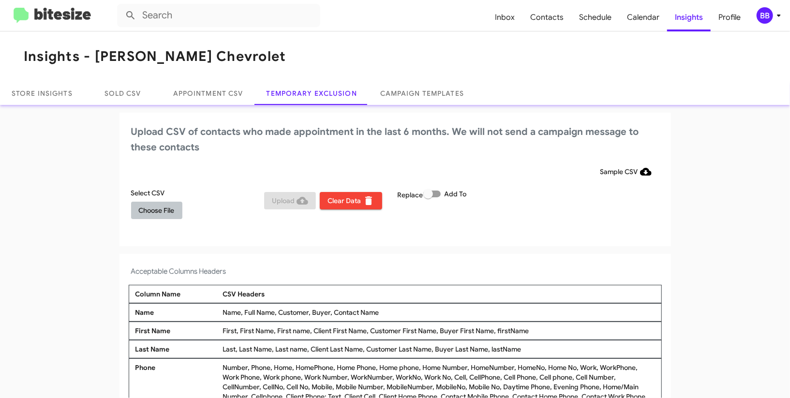
drag, startPoint x: 171, startPoint y: 207, endPoint x: 164, endPoint y: 203, distance: 8.0
click at [168, 205] on span "Choose File" at bounding box center [157, 210] width 36 height 17
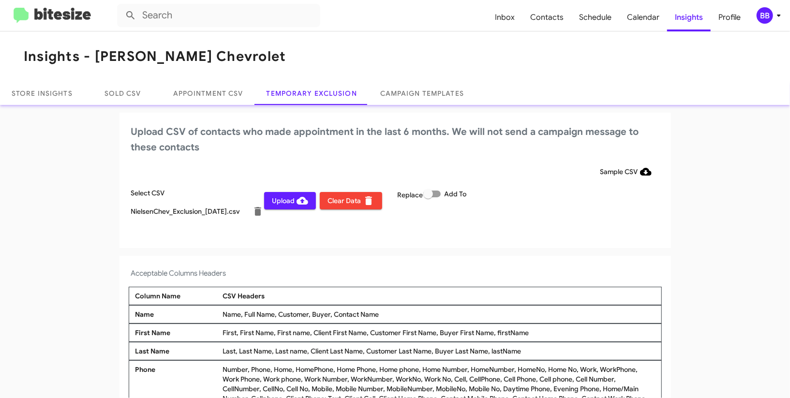
click at [541, 240] on div "Upload CSV of contacts who made appointment in the last 6 months. We will not s…" at bounding box center [396, 180] width 552 height 135
click at [768, 18] on div "BB" at bounding box center [765, 15] width 16 height 16
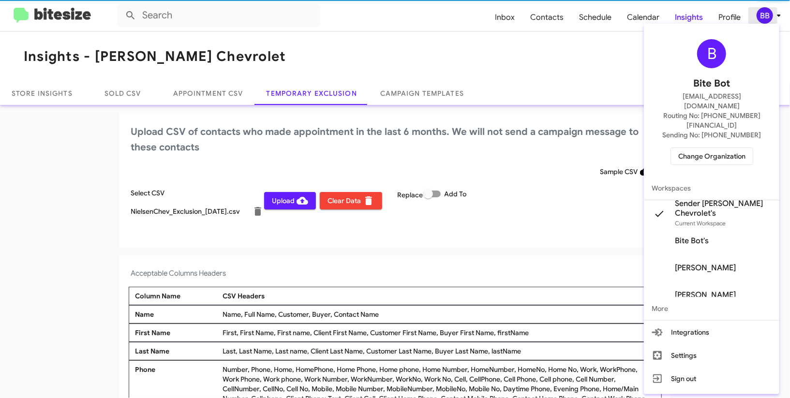
click at [768, 18] on div at bounding box center [395, 199] width 790 height 398
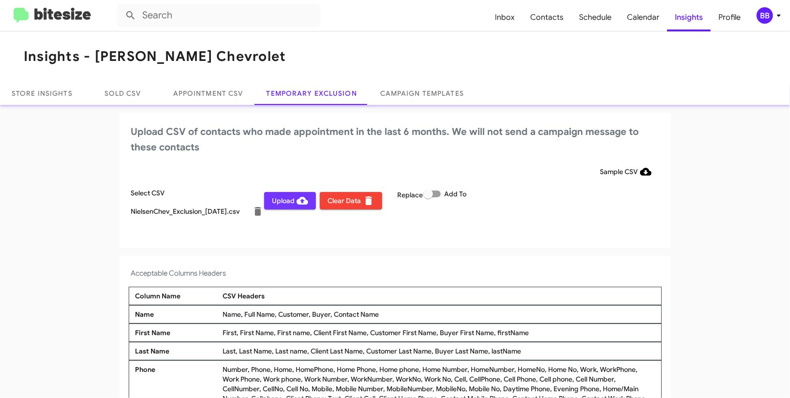
drag, startPoint x: 289, startPoint y: 201, endPoint x: 282, endPoint y: 203, distance: 7.7
click at [289, 201] on span "Upload" at bounding box center [290, 200] width 36 height 17
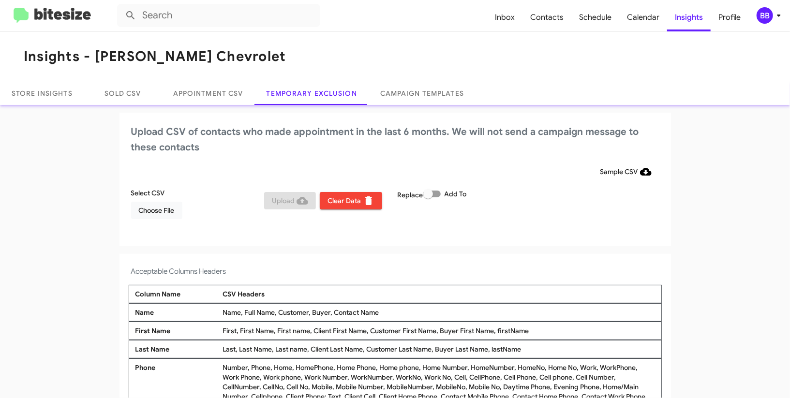
click at [771, 21] on span "BB" at bounding box center [770, 15] width 29 height 16
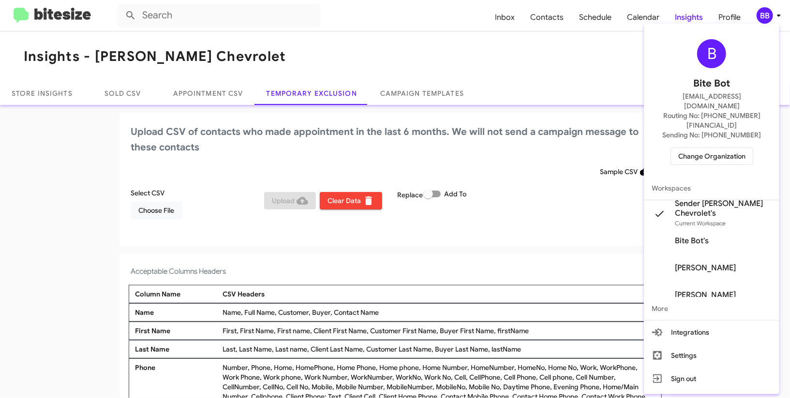
click at [692, 148] on span "Change Organization" at bounding box center [711, 156] width 67 height 16
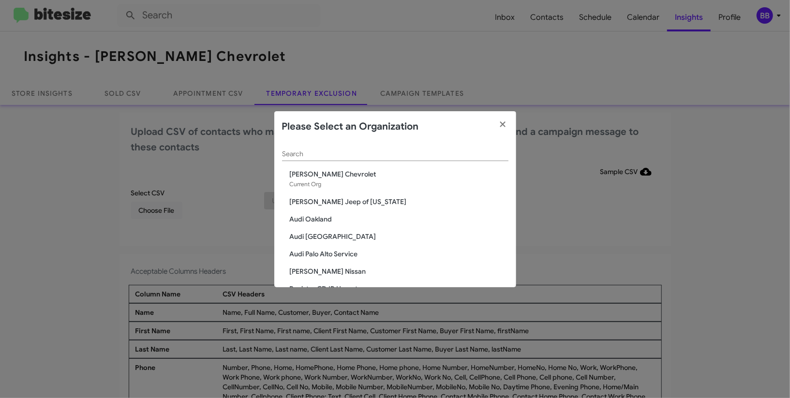
click at [306, 154] on input "Search" at bounding box center [395, 154] width 226 height 8
type input "nielse"
drag, startPoint x: 336, startPoint y: 208, endPoint x: 337, endPoint y: 202, distance: 5.8
click at [336, 205] on div "nielse Search Nielsen Chevrolet Current Org Nielsen Dodge Chrysler Jeep Nielsen…" at bounding box center [395, 214] width 242 height 145
click at [341, 200] on span "[PERSON_NAME] Dodge Chrysler Jeep" at bounding box center [399, 202] width 219 height 10
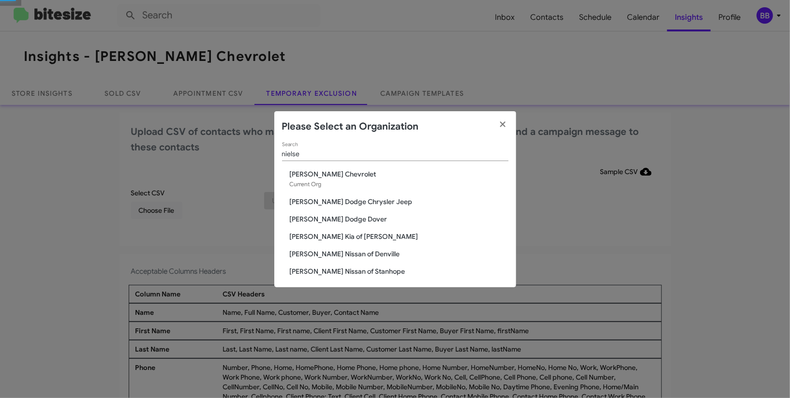
click at [341, 200] on span "[PERSON_NAME] Dodge Chrysler Jeep" at bounding box center [399, 202] width 219 height 10
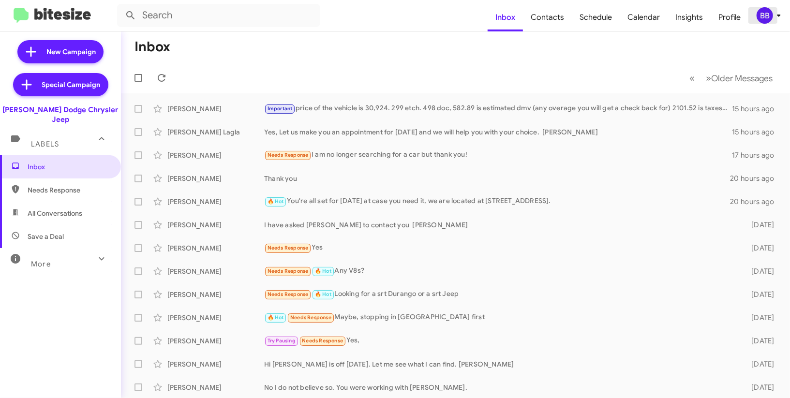
click at [773, 22] on span "BB" at bounding box center [770, 15] width 29 height 16
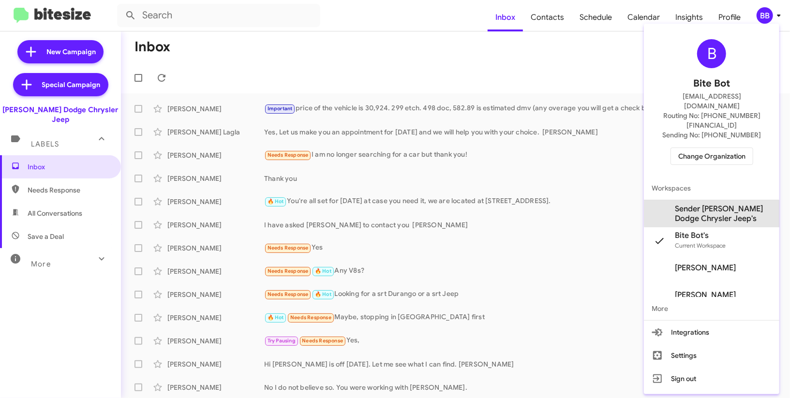
click at [734, 204] on span "Sender [PERSON_NAME] Dodge Chrysler Jeep's" at bounding box center [723, 213] width 97 height 19
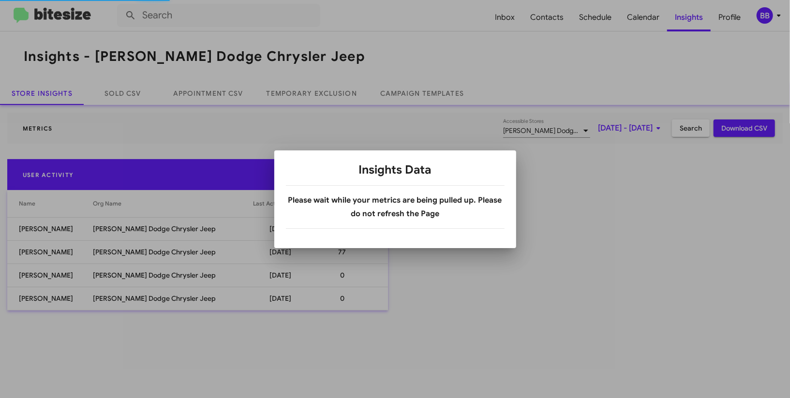
click at [306, 102] on div at bounding box center [395, 199] width 790 height 398
click at [306, 102] on body "Inbox Contacts Schedule Calendar Insights Profile BB Insights - Nielsen Dodge C…" at bounding box center [395, 199] width 790 height 398
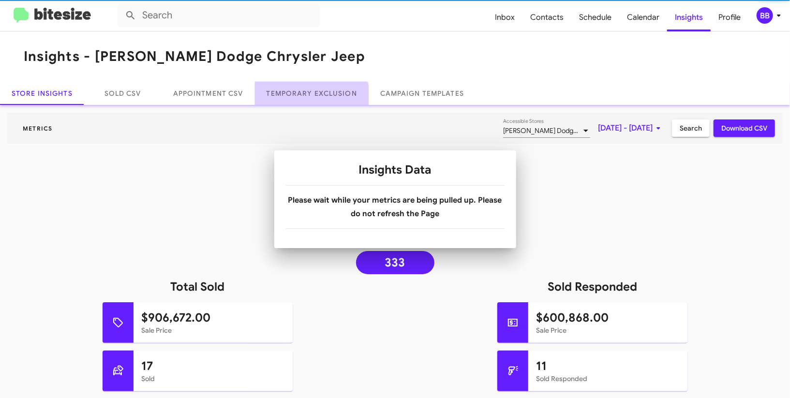
click at [306, 99] on link "Temporary Exclusion" at bounding box center [312, 93] width 114 height 23
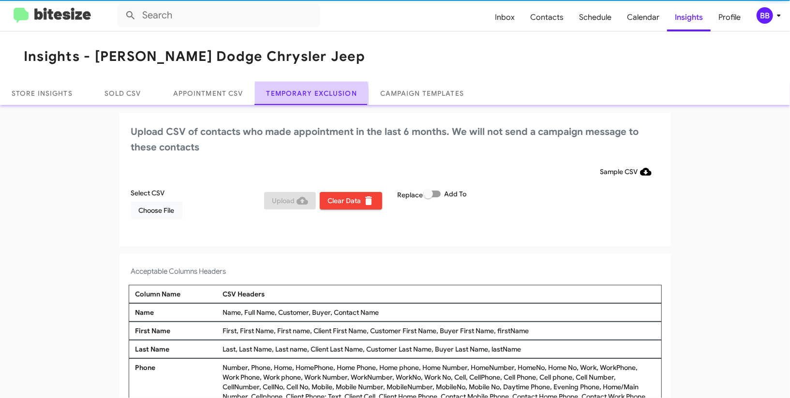
click at [306, 98] on link "Temporary Exclusion" at bounding box center [312, 93] width 114 height 23
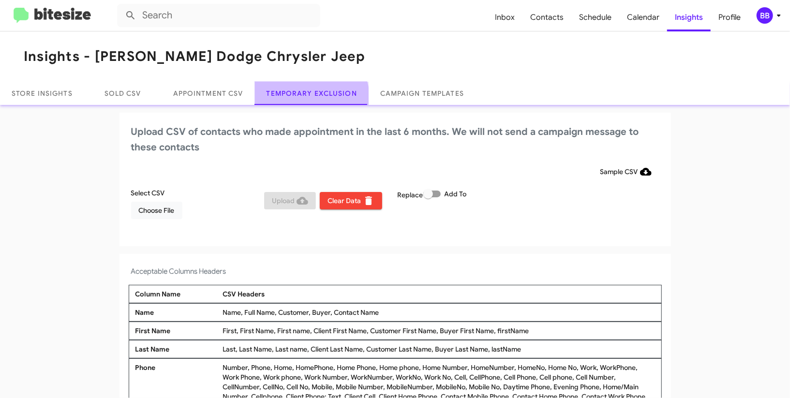
click at [306, 98] on link "Temporary Exclusion" at bounding box center [312, 93] width 114 height 23
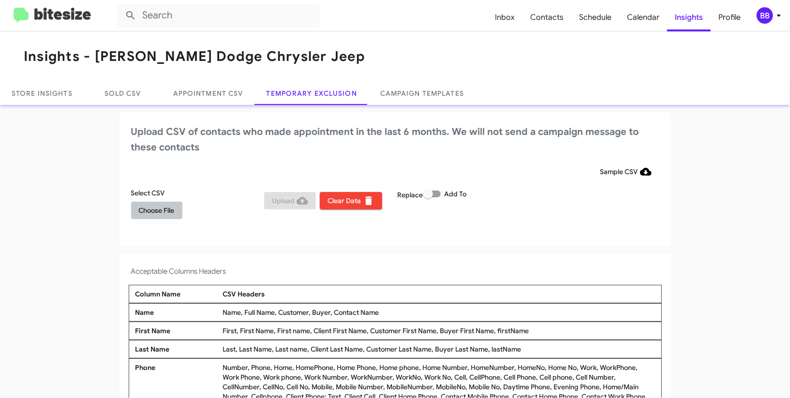
click at [164, 212] on span "Choose File" at bounding box center [157, 210] width 36 height 17
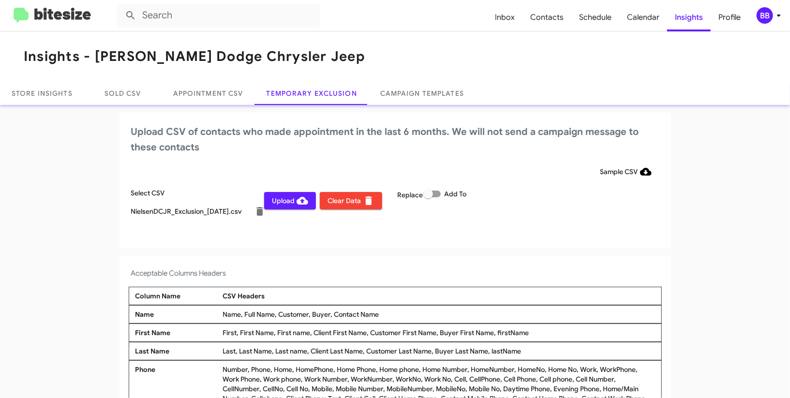
click at [564, 232] on div "Upload CSV of contacts who made appointment in the last 6 months. We will not s…" at bounding box center [396, 180] width 552 height 135
click at [771, 18] on div "BB" at bounding box center [765, 15] width 16 height 16
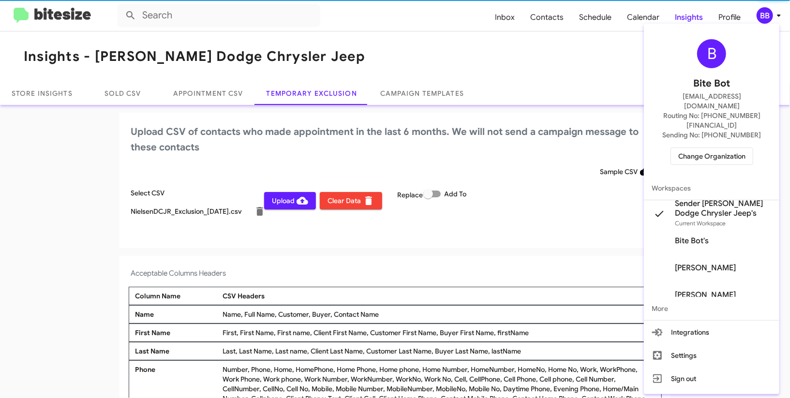
click at [771, 18] on div at bounding box center [395, 199] width 790 height 398
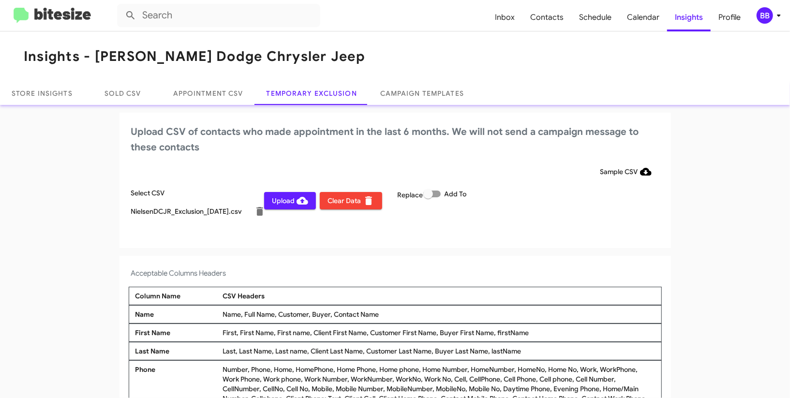
scroll to position [54, 0]
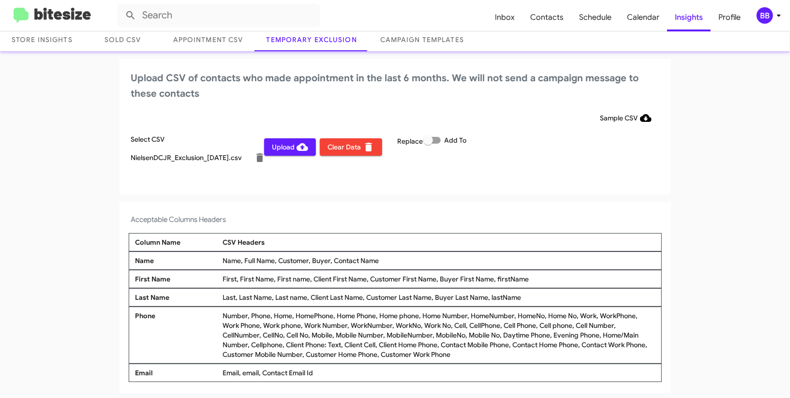
click at [278, 145] on span "Upload" at bounding box center [290, 146] width 36 height 17
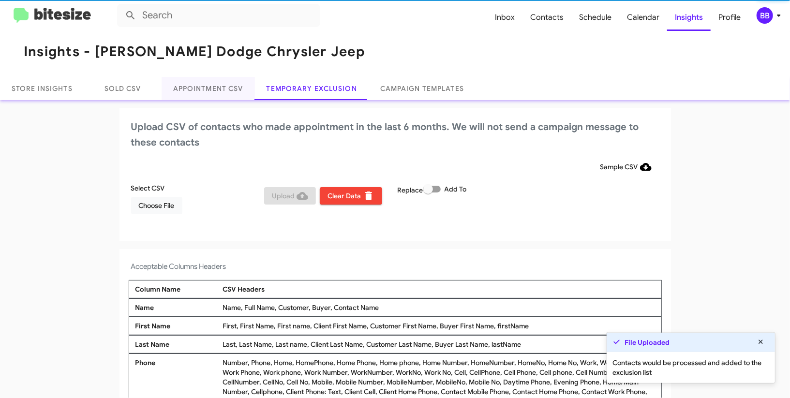
scroll to position [0, 0]
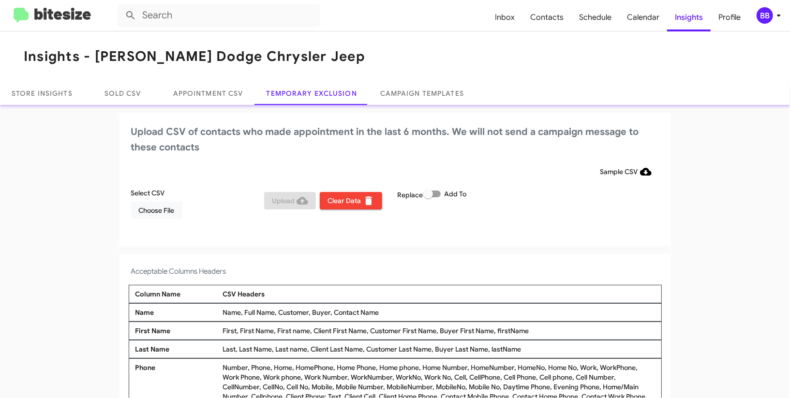
click at [771, 13] on div "BB" at bounding box center [765, 15] width 16 height 16
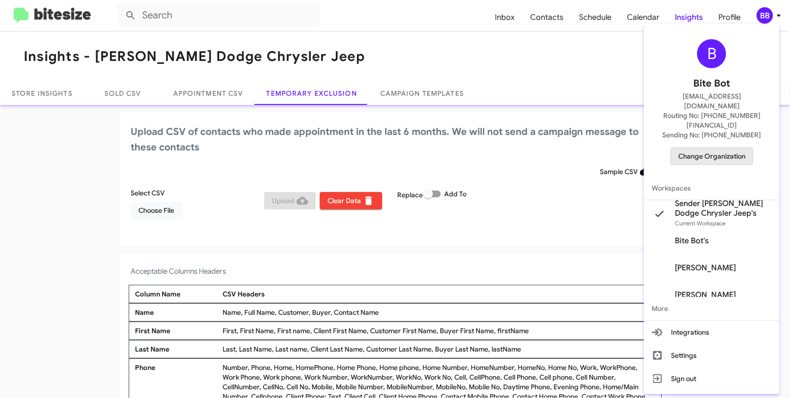
click at [684, 148] on span "Change Organization" at bounding box center [711, 156] width 67 height 16
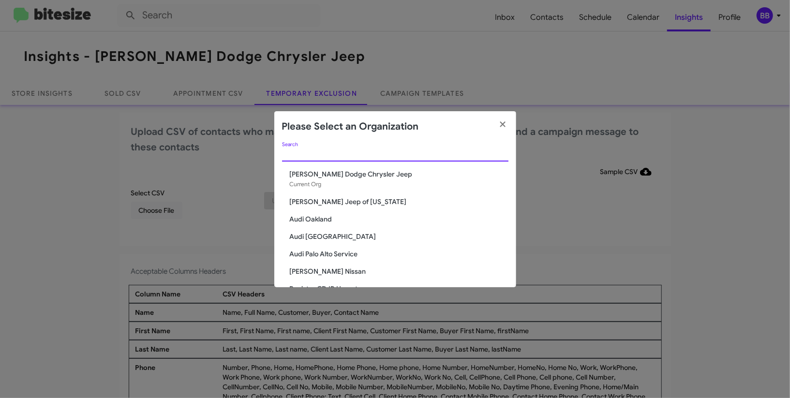
click at [305, 157] on input "Search" at bounding box center [395, 154] width 226 height 8
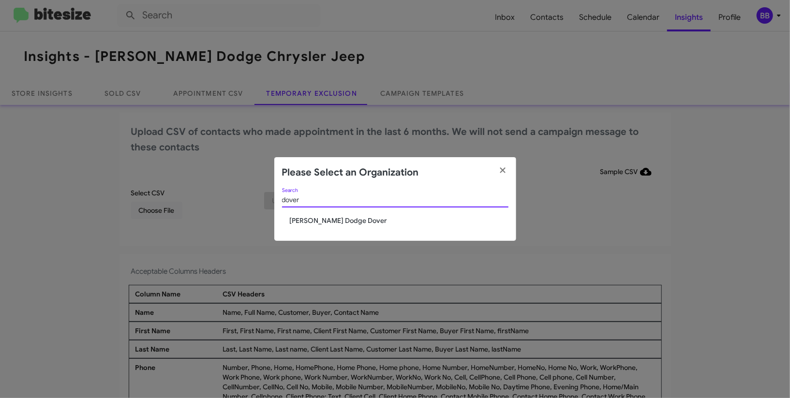
type input "dover"
click at [314, 218] on span "[PERSON_NAME] Dodge Dover" at bounding box center [399, 221] width 219 height 10
drag, startPoint x: 314, startPoint y: 218, endPoint x: 563, endPoint y: 8, distance: 325.9
click at [324, 207] on div "dover Search Nielsen Dodge Dover" at bounding box center [395, 214] width 242 height 53
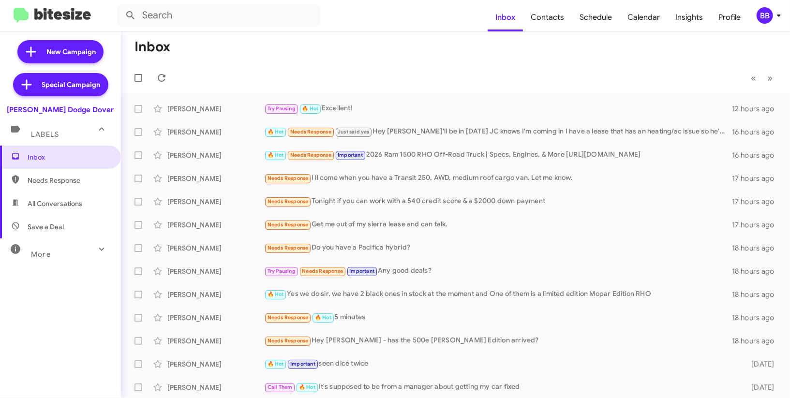
click at [766, 13] on div "BB" at bounding box center [765, 15] width 16 height 16
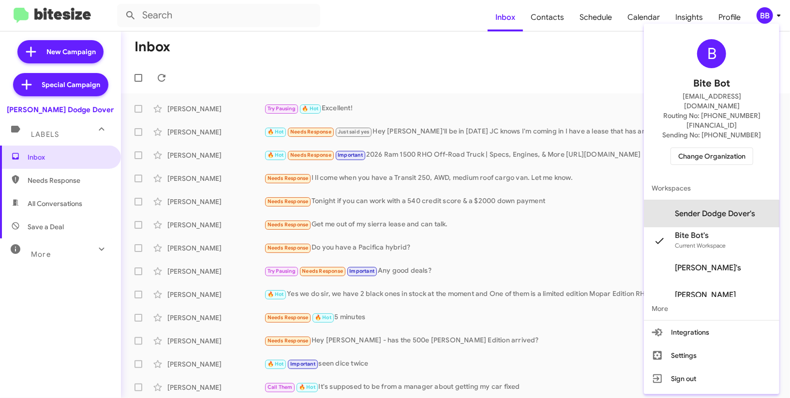
drag, startPoint x: 729, startPoint y: 187, endPoint x: 722, endPoint y: 159, distance: 28.8
click at [729, 200] on span "Sender Dodge Dover's" at bounding box center [711, 213] width 135 height 27
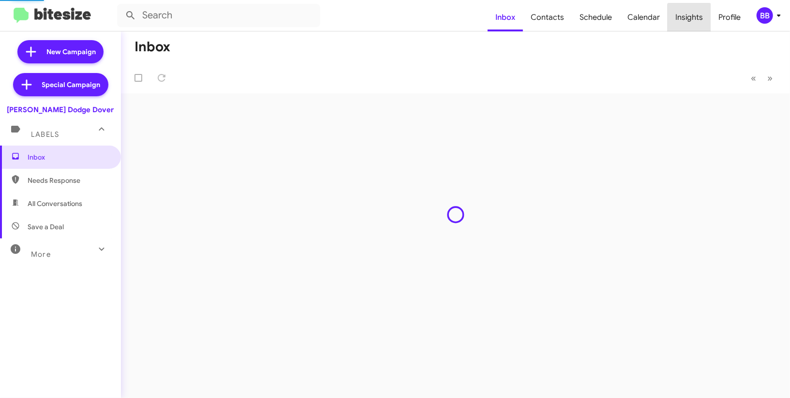
click at [691, 22] on body "Inbox Contacts Schedule Calendar Insights Profile BB New Campaign Special Campa…" at bounding box center [395, 199] width 790 height 398
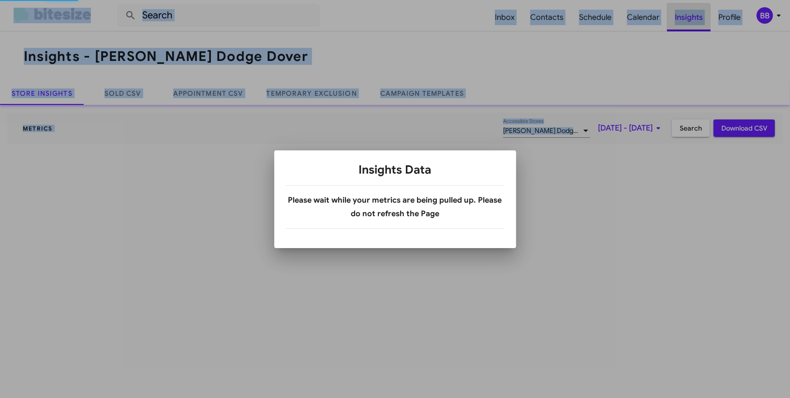
click at [691, 22] on div at bounding box center [395, 199] width 790 height 398
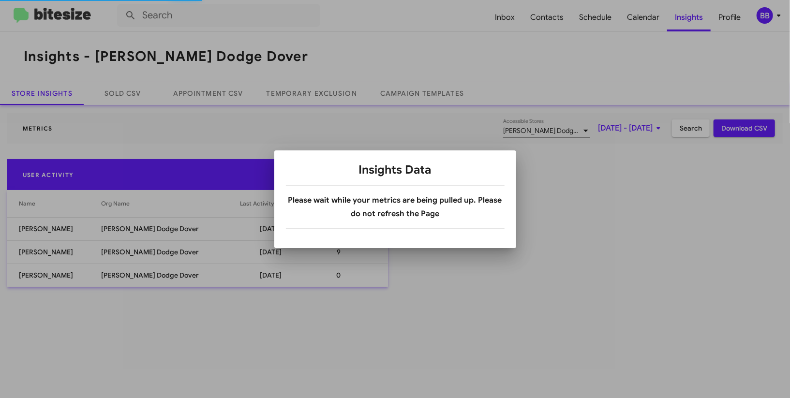
click at [315, 89] on div at bounding box center [395, 199] width 790 height 398
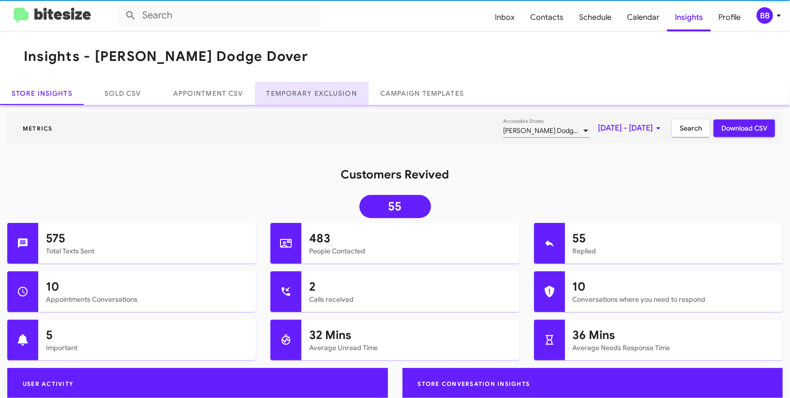
click at [315, 89] on link "Temporary Exclusion" at bounding box center [312, 93] width 114 height 23
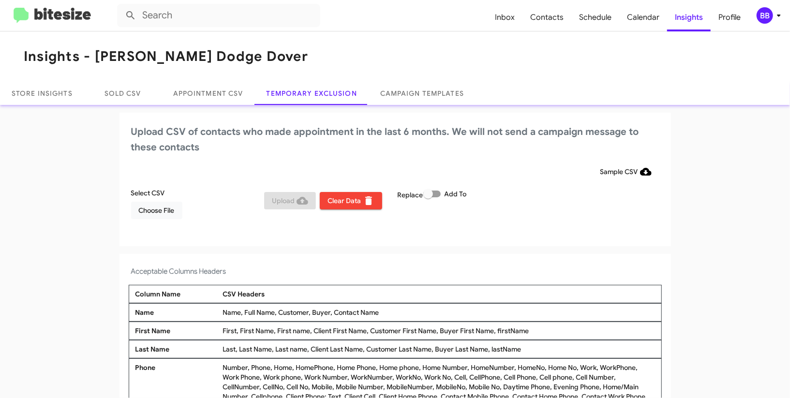
drag, startPoint x: 157, startPoint y: 222, endPoint x: 153, endPoint y: 218, distance: 5.5
click at [156, 222] on div "Select CSV Choose File Upload Clear Data Replace Add To" at bounding box center [395, 207] width 533 height 39
drag, startPoint x: 156, startPoint y: 217, endPoint x: 151, endPoint y: 214, distance: 5.8
click at [155, 216] on span "Choose File" at bounding box center [157, 210] width 36 height 17
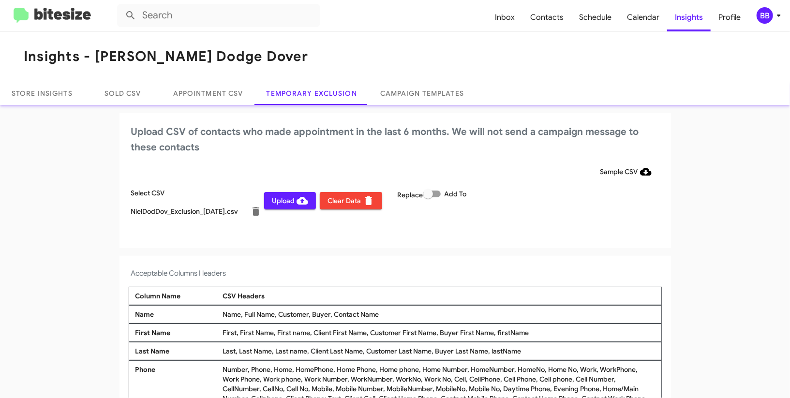
click at [531, 211] on div "Select CSV NielDodDov_Exclusion_09-27-25.csv Upload Clear Data Replace Add To" at bounding box center [395, 208] width 533 height 41
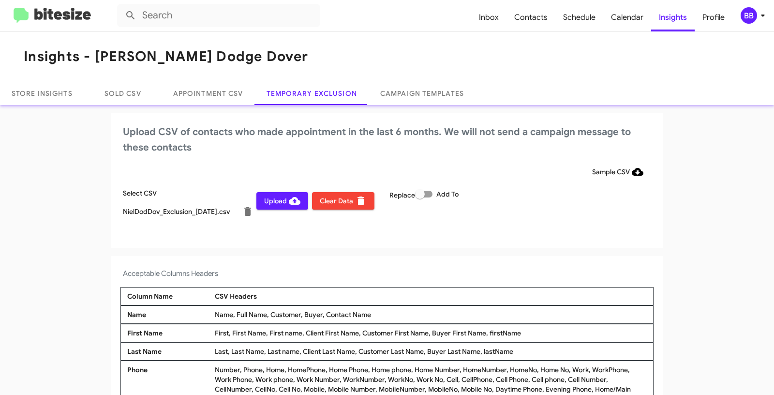
click at [330, 44] on mat-toolbar "Insights - Nielsen Dodge Dover" at bounding box center [387, 56] width 774 height 50
click at [345, 45] on mat-toolbar "Insights - Nielsen Dodge Dover" at bounding box center [387, 56] width 774 height 50
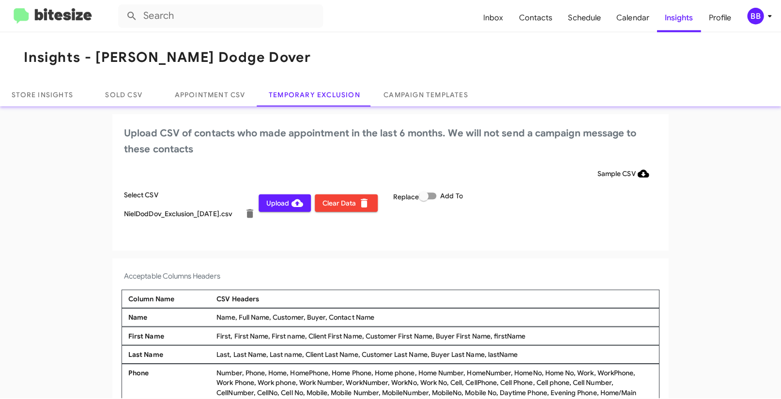
scroll to position [1, 0]
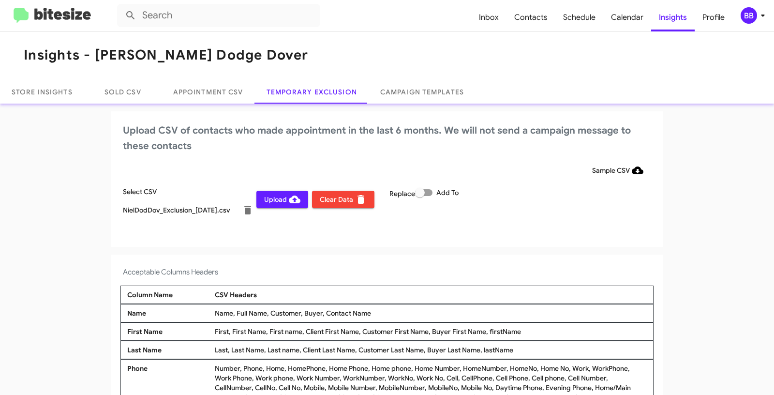
click at [754, 17] on div "BB" at bounding box center [749, 15] width 16 height 16
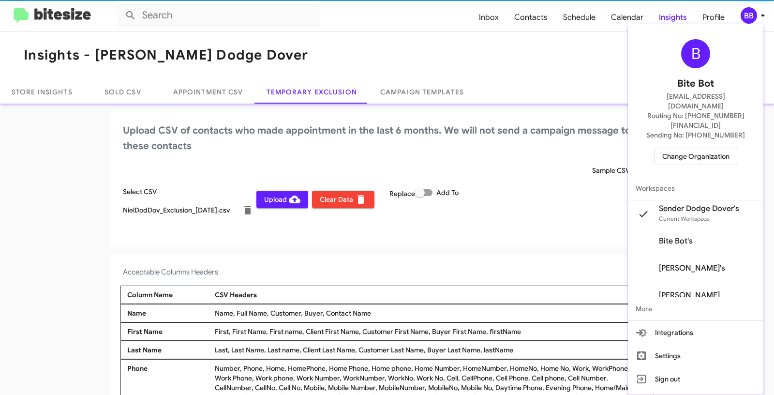
click at [754, 16] on div at bounding box center [387, 197] width 774 height 395
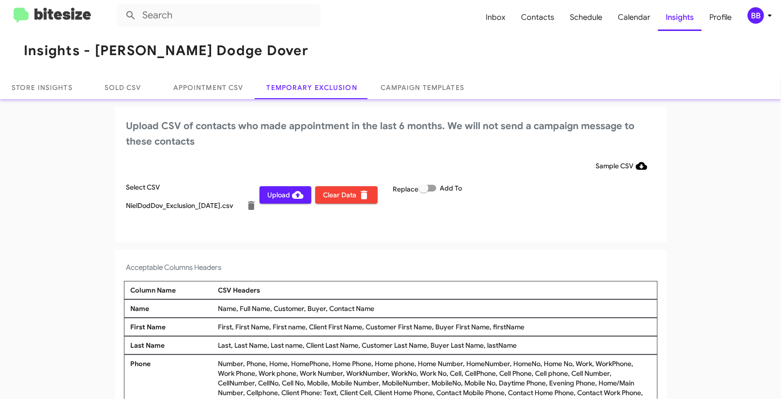
scroll to position [7, 0]
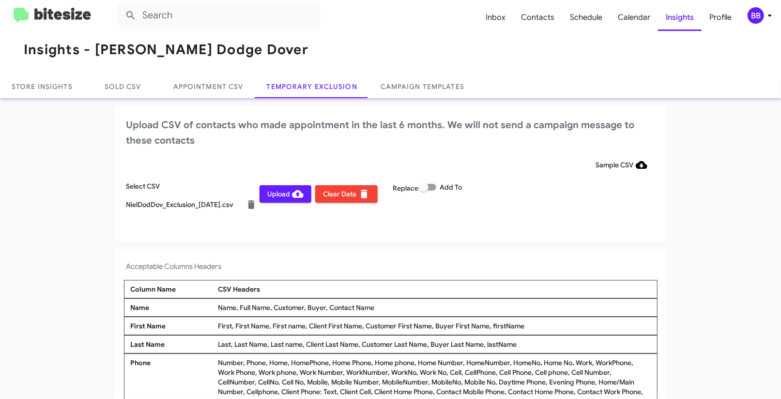
click at [279, 191] on span "Upload" at bounding box center [285, 193] width 36 height 17
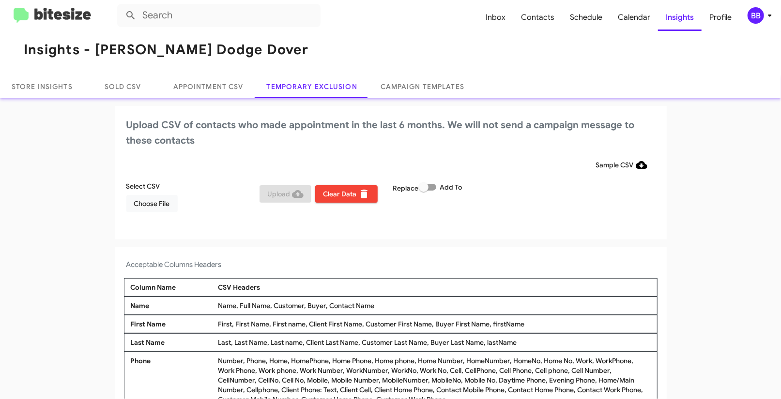
click at [761, 20] on div "BB" at bounding box center [755, 15] width 16 height 16
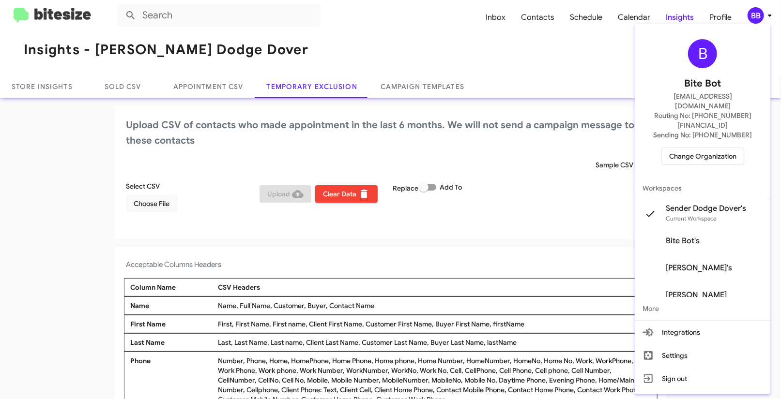
click at [715, 148] on span "Change Organization" at bounding box center [702, 156] width 67 height 16
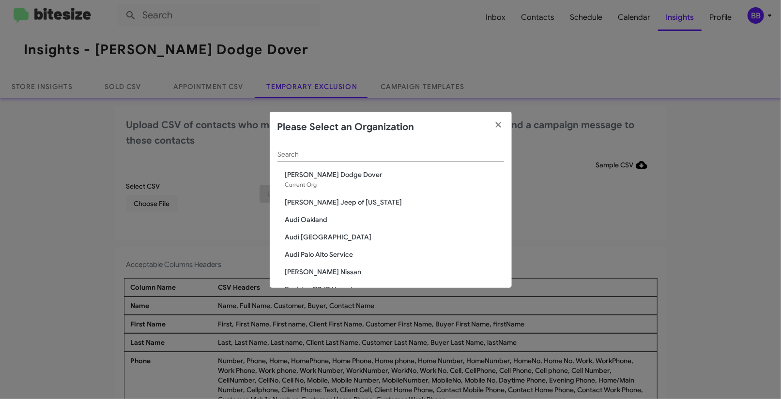
click at [314, 157] on input "Search" at bounding box center [390, 155] width 226 height 8
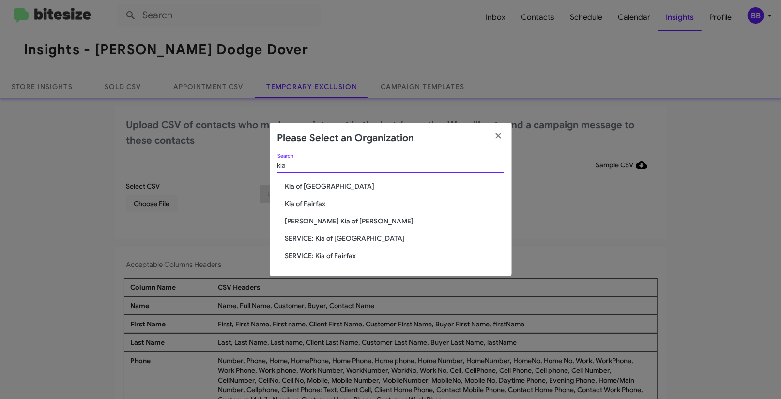
type input "kia"
click at [342, 223] on span "[PERSON_NAME] Kia of [PERSON_NAME]" at bounding box center [394, 221] width 219 height 10
drag, startPoint x: 342, startPoint y: 223, endPoint x: 551, endPoint y: 16, distance: 293.9
click at [353, 207] on div "kia Search Kia of Catonsville Kia of Fairfax Nielsen Kia of Newton SERVICE: Kia…" at bounding box center [391, 215] width 242 height 122
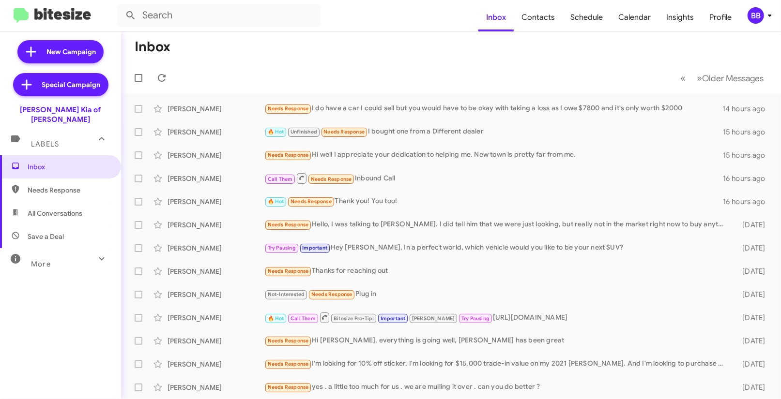
click at [758, 13] on div "BB" at bounding box center [755, 15] width 16 height 16
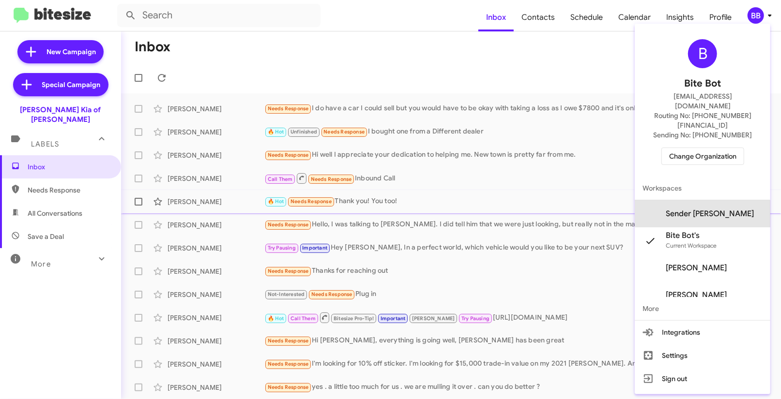
click at [724, 209] on span "Sender [PERSON_NAME]" at bounding box center [709, 214] width 88 height 10
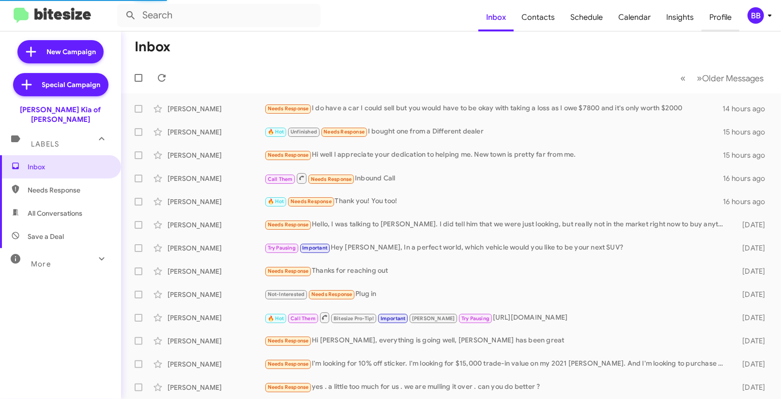
click at [706, 28] on span "Profile" at bounding box center [720, 17] width 38 height 28
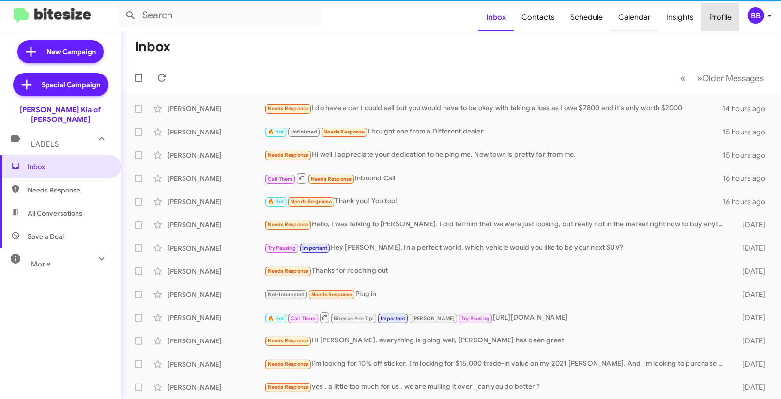
click at [650, 24] on span "Calendar" at bounding box center [634, 17] width 48 height 28
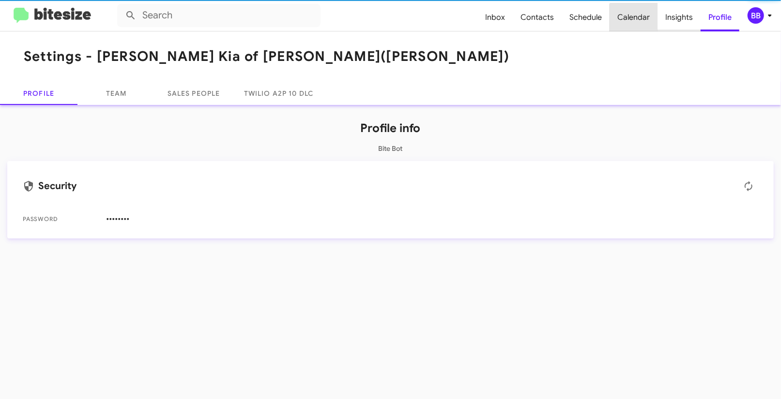
click at [675, 21] on span "Insights" at bounding box center [678, 17] width 43 height 28
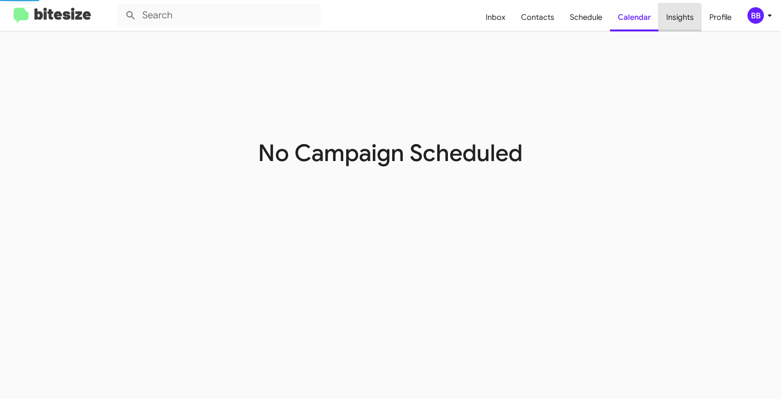
click at [675, 21] on body "Inbox Contacts Schedule Calendar Insights Profile BB No Campaign Scheduled" at bounding box center [390, 199] width 781 height 399
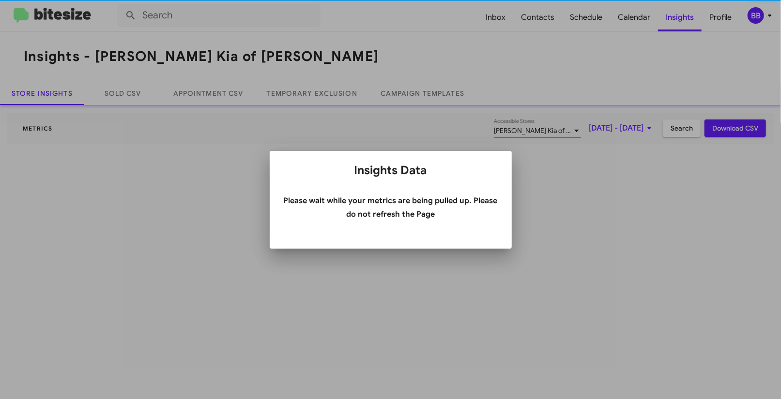
drag, startPoint x: 675, startPoint y: 21, endPoint x: 412, endPoint y: 126, distance: 282.8
click at [675, 21] on div at bounding box center [390, 199] width 781 height 399
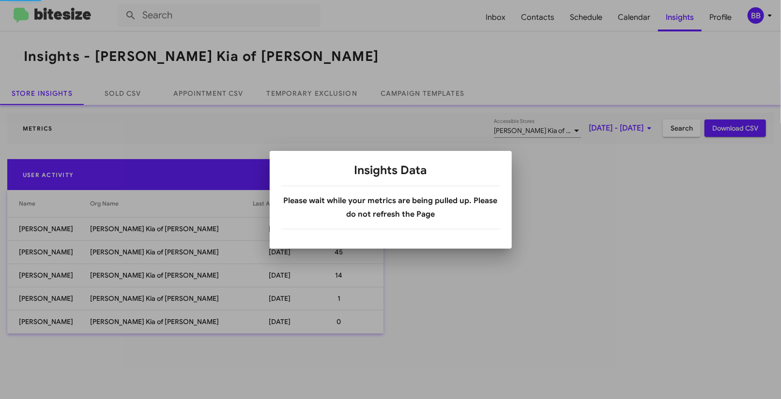
click at [324, 94] on div at bounding box center [390, 199] width 781 height 399
click at [324, 94] on body "Inbox Contacts Schedule Calendar Insights Profile BB Insights - Nielsen Kia of …" at bounding box center [390, 199] width 781 height 399
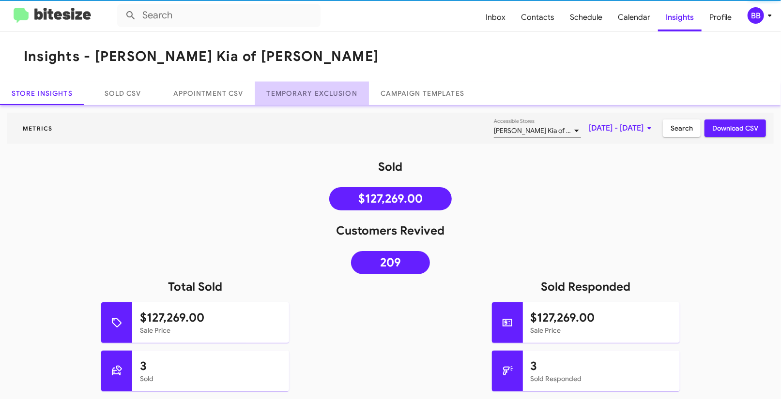
click at [324, 94] on link "Temporary Exclusion" at bounding box center [312, 93] width 114 height 23
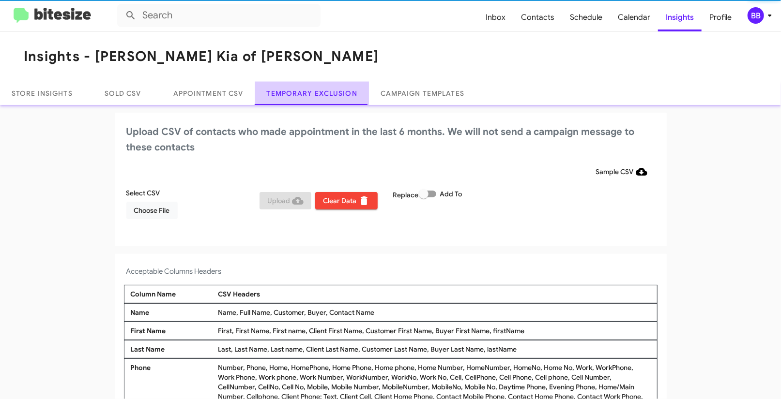
click at [324, 93] on link "Temporary Exclusion" at bounding box center [312, 93] width 114 height 23
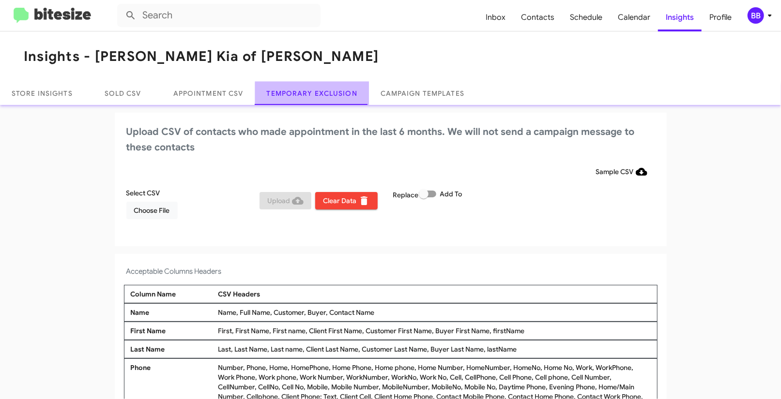
click at [324, 93] on link "Temporary Exclusion" at bounding box center [312, 93] width 114 height 23
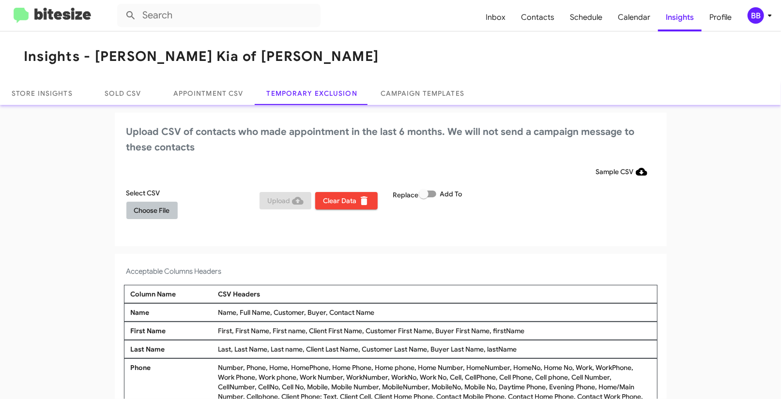
click at [173, 210] on button "Choose File" at bounding box center [151, 210] width 51 height 17
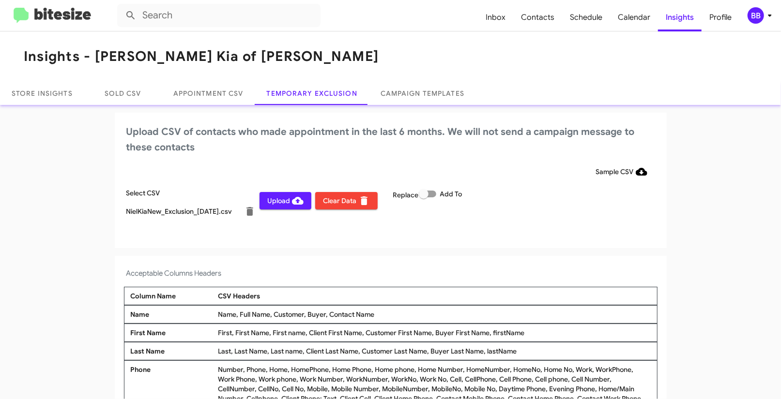
click at [487, 209] on div "Replace Add To" at bounding box center [458, 208] width 134 height 41
click at [757, 11] on div "BB" at bounding box center [755, 15] width 16 height 16
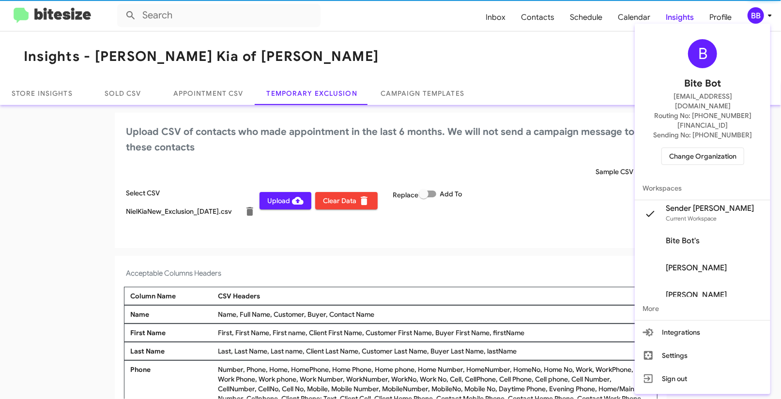
click at [757, 11] on div at bounding box center [390, 199] width 781 height 399
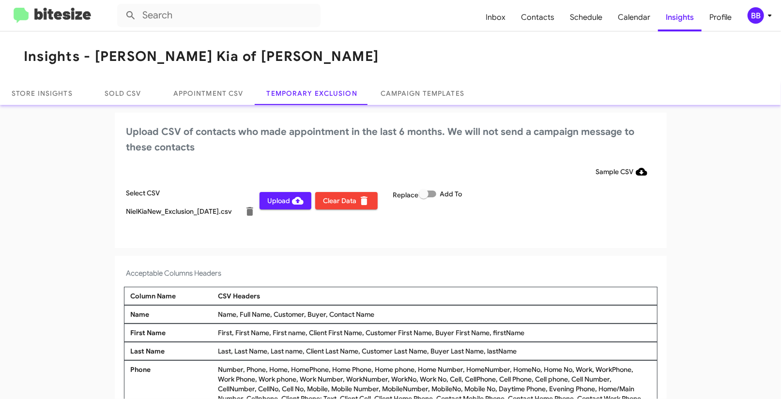
click at [289, 203] on span "Upload" at bounding box center [285, 200] width 36 height 17
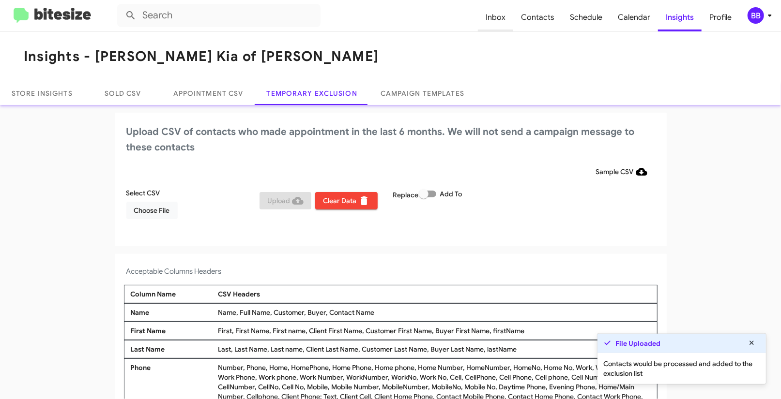
click at [513, 19] on span "Inbox" at bounding box center [495, 17] width 35 height 28
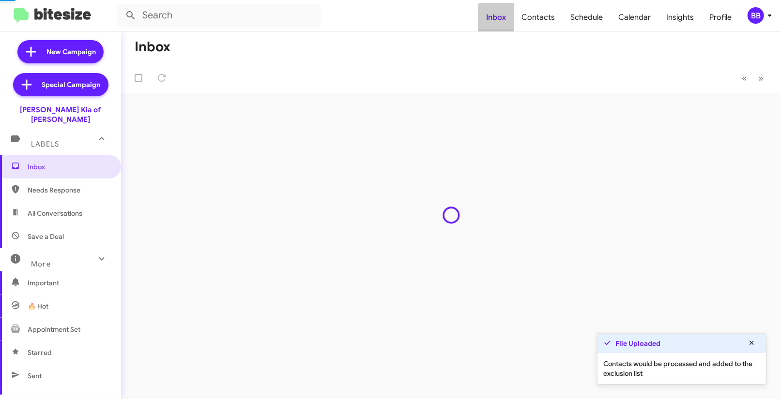
click at [513, 19] on span "Inbox" at bounding box center [495, 17] width 35 height 28
click at [526, 17] on span "Contacts" at bounding box center [537, 17] width 49 height 28
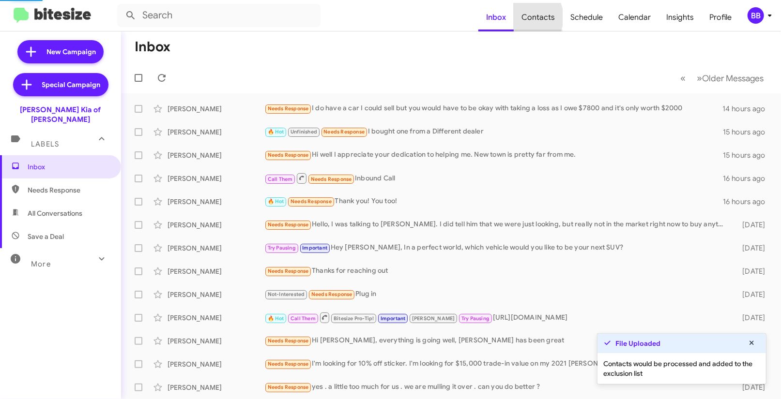
click at [526, 17] on span "Contacts" at bounding box center [537, 17] width 49 height 28
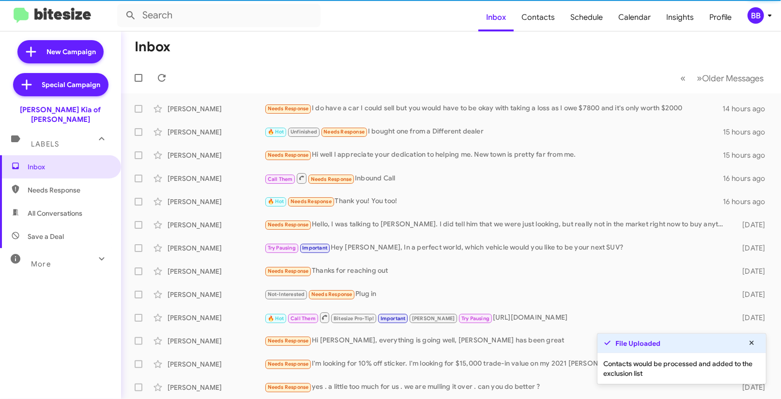
type input "in:groups"
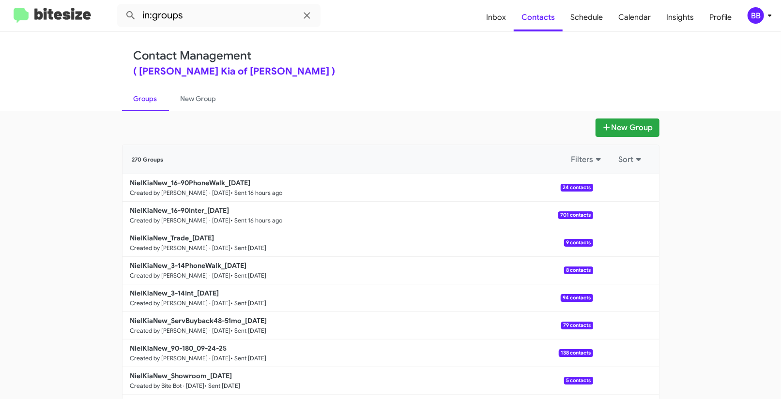
click at [753, 13] on div "BB" at bounding box center [755, 15] width 16 height 16
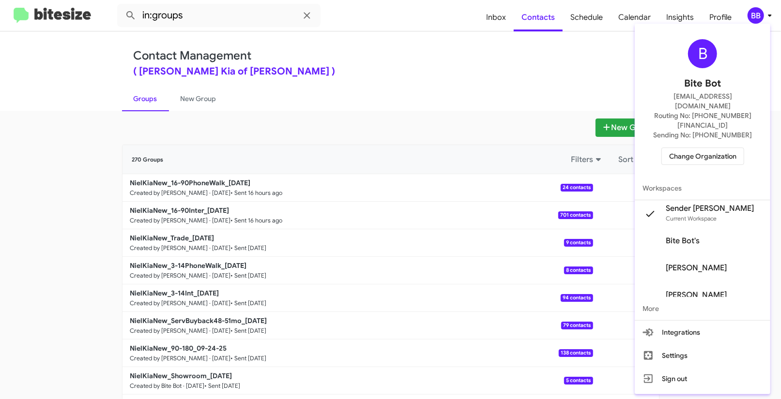
click at [708, 148] on span "Change Organization" at bounding box center [702, 156] width 67 height 16
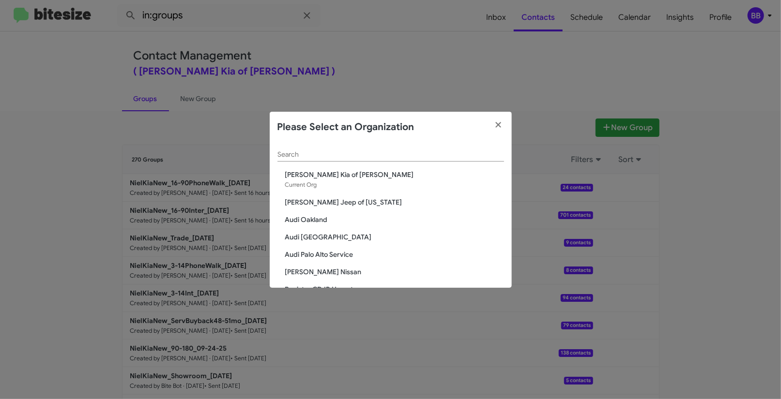
drag, startPoint x: 311, startPoint y: 163, endPoint x: 304, endPoint y: 159, distance: 7.4
click at [310, 163] on div "Search" at bounding box center [390, 157] width 226 height 28
click at [304, 159] on input "Search" at bounding box center [390, 155] width 226 height 8
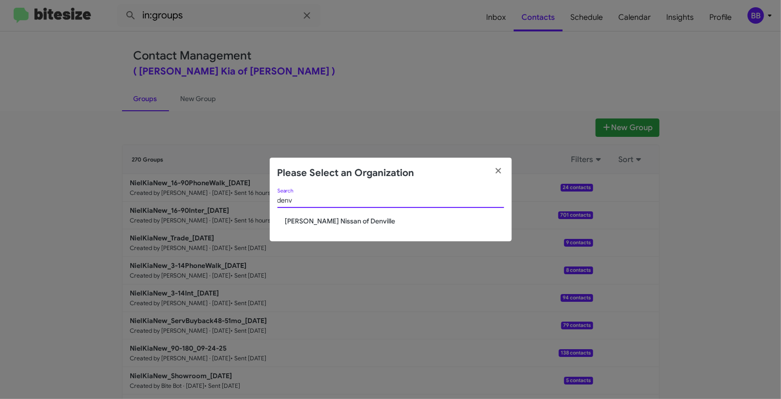
type input "denv"
click at [322, 217] on span "Nielsen Nissan of Denville" at bounding box center [394, 221] width 219 height 10
drag, startPoint x: 322, startPoint y: 217, endPoint x: 330, endPoint y: 191, distance: 27.1
click at [324, 202] on div "denv Search Nielsen Nissan of Denville" at bounding box center [391, 215] width 242 height 53
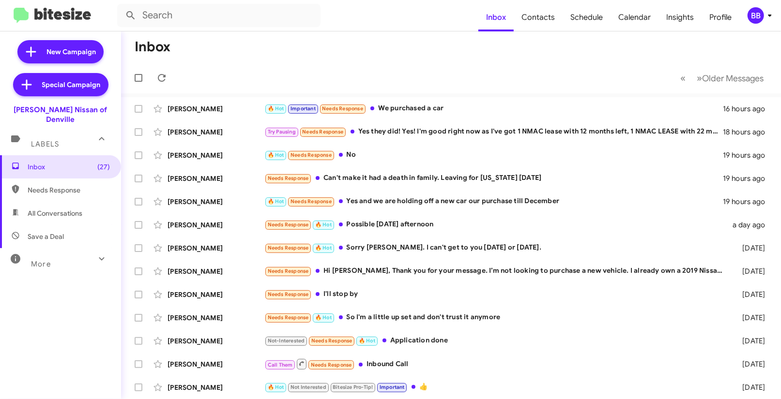
click at [759, 18] on div "BB" at bounding box center [755, 15] width 16 height 16
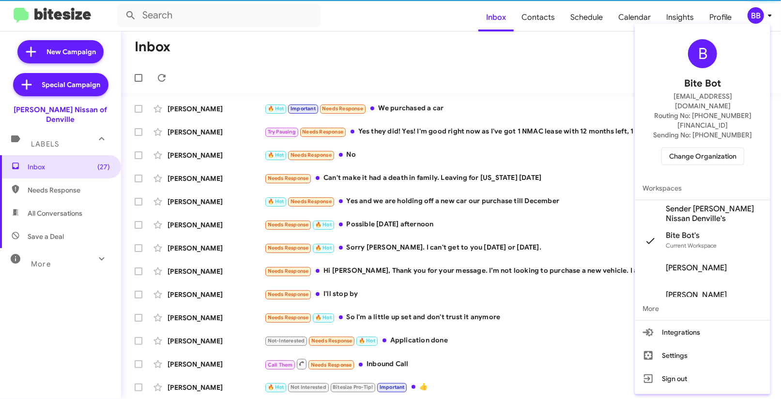
click at [696, 204] on span "Sender [PERSON_NAME] Nissan Denville's" at bounding box center [713, 213] width 97 height 19
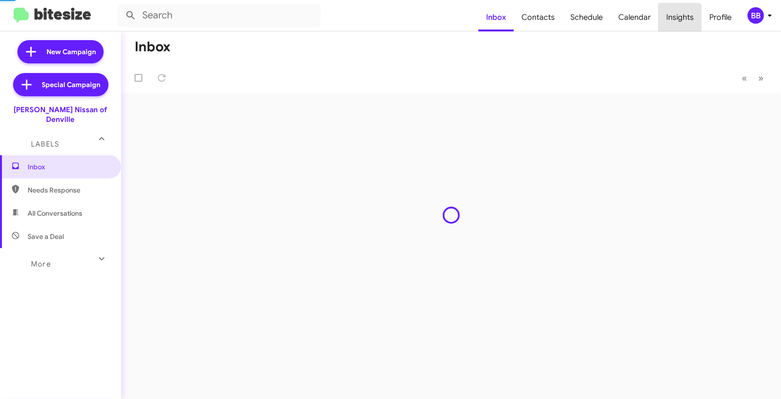
click at [676, 24] on span "Insights" at bounding box center [679, 17] width 43 height 28
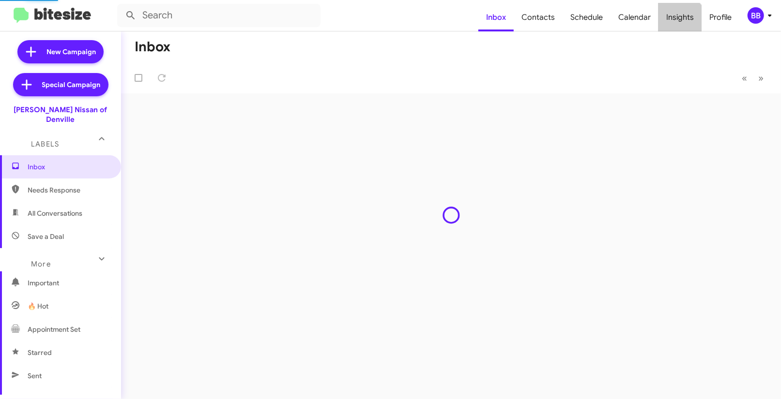
click at [676, 24] on span "Insights" at bounding box center [679, 17] width 43 height 28
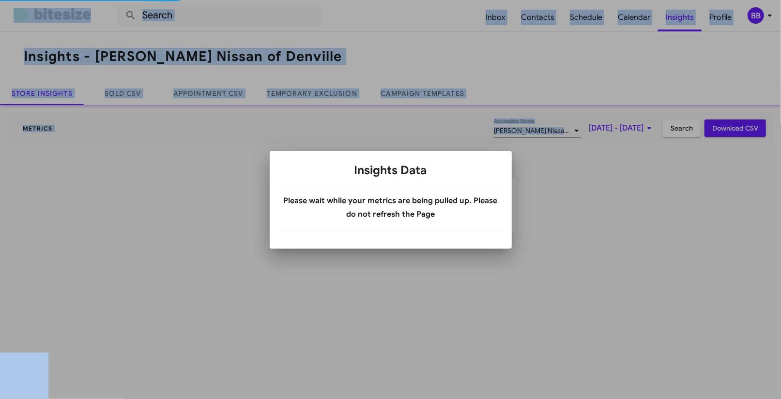
click at [676, 24] on div at bounding box center [390, 199] width 781 height 399
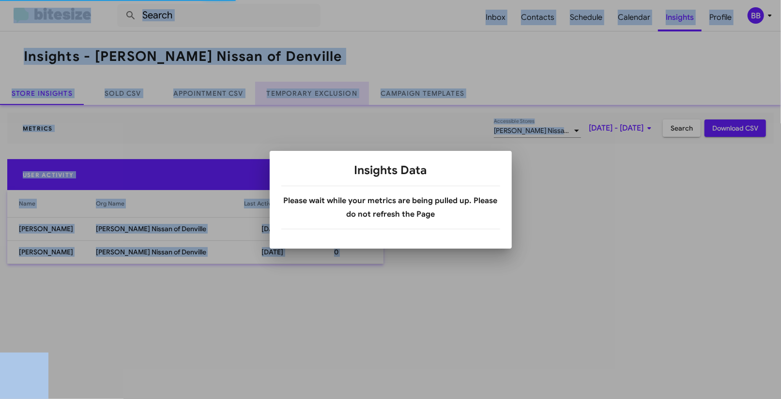
click at [297, 96] on link "Temporary Exclusion" at bounding box center [312, 93] width 114 height 23
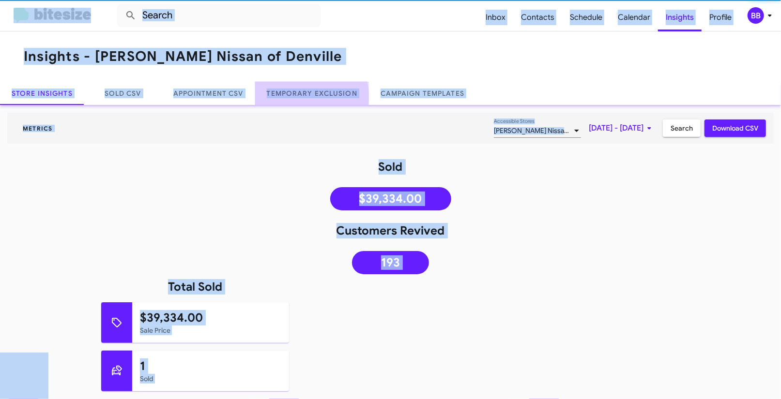
click at [297, 96] on link "Temporary Exclusion" at bounding box center [312, 93] width 114 height 23
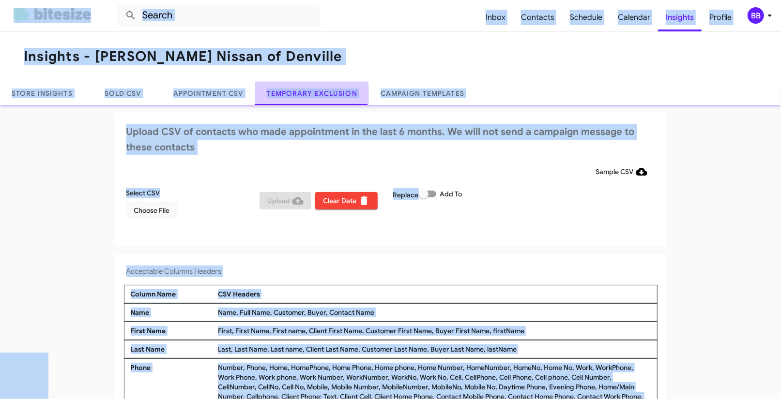
click at [297, 96] on link "Temporary Exclusion" at bounding box center [312, 93] width 114 height 23
drag, startPoint x: 297, startPoint y: 96, endPoint x: 292, endPoint y: 93, distance: 6.1
click at [296, 95] on link "Temporary Exclusion" at bounding box center [312, 93] width 114 height 23
click at [153, 217] on span "Choose File" at bounding box center [152, 210] width 36 height 17
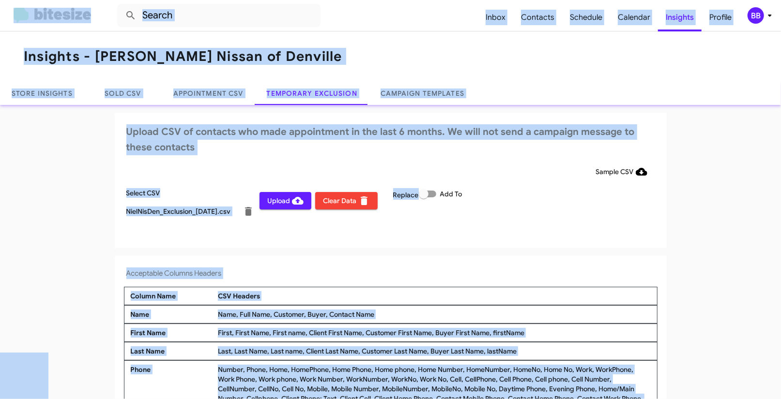
click at [763, 18] on div "BB" at bounding box center [755, 15] width 16 height 16
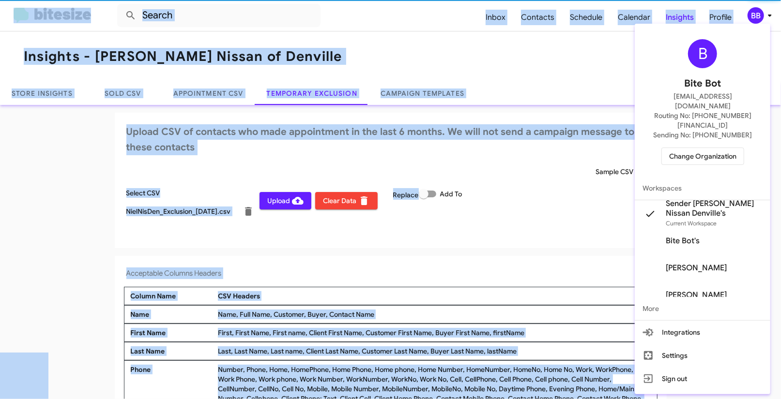
click at [763, 18] on div at bounding box center [390, 199] width 781 height 399
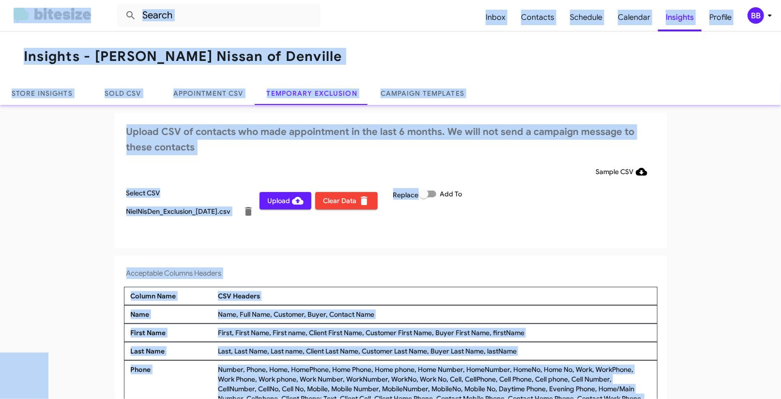
click at [286, 197] on span "Upload" at bounding box center [285, 200] width 36 height 17
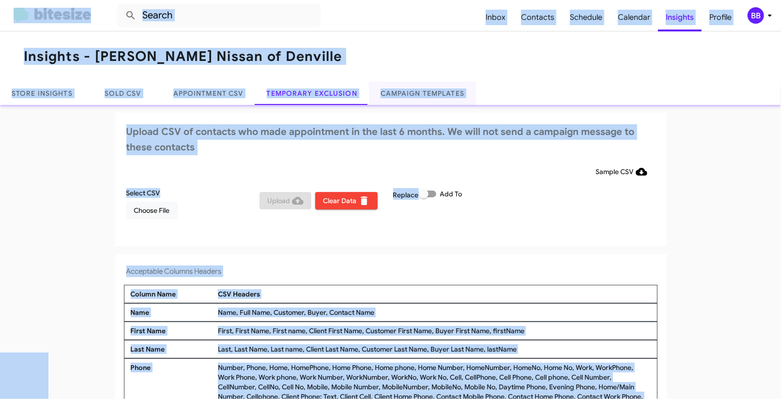
scroll to position [0, 0]
click at [757, 16] on div "BB" at bounding box center [755, 15] width 16 height 16
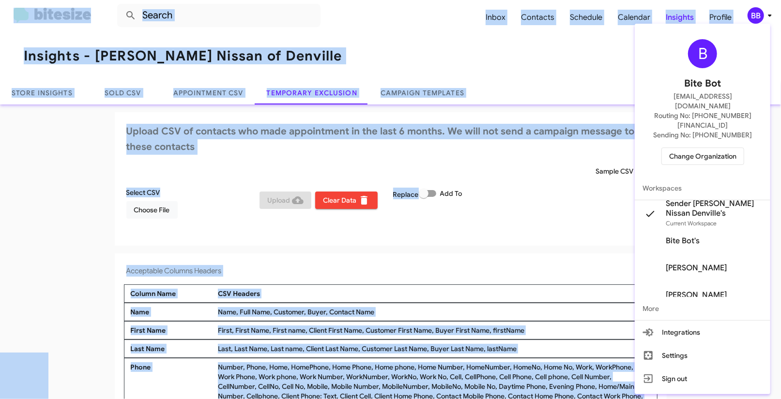
click at [709, 148] on span "Change Organization" at bounding box center [702, 156] width 67 height 16
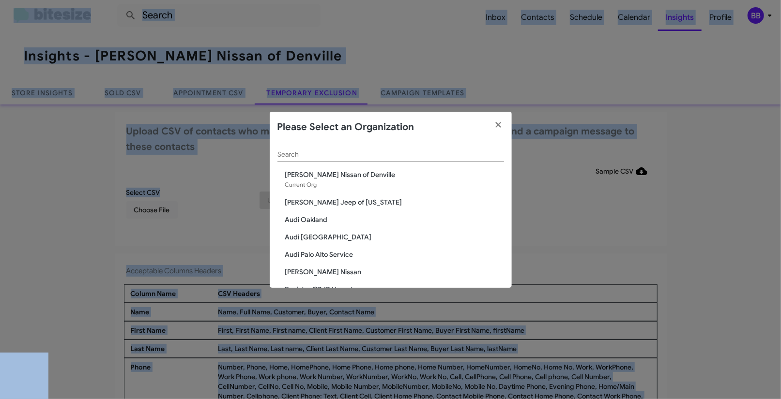
click at [318, 158] on input "Search" at bounding box center [390, 155] width 226 height 8
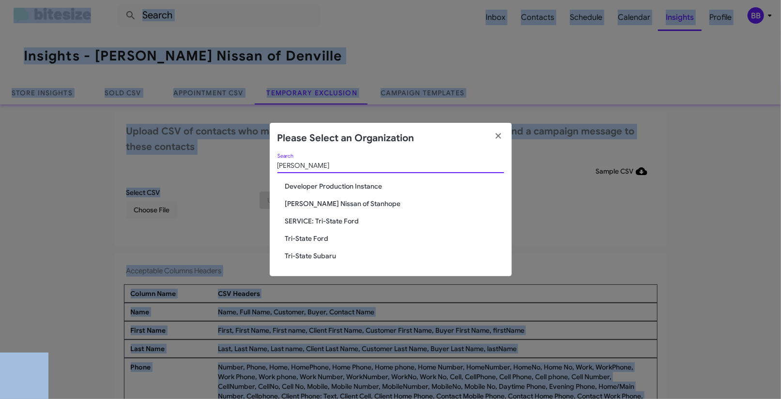
type input "stan"
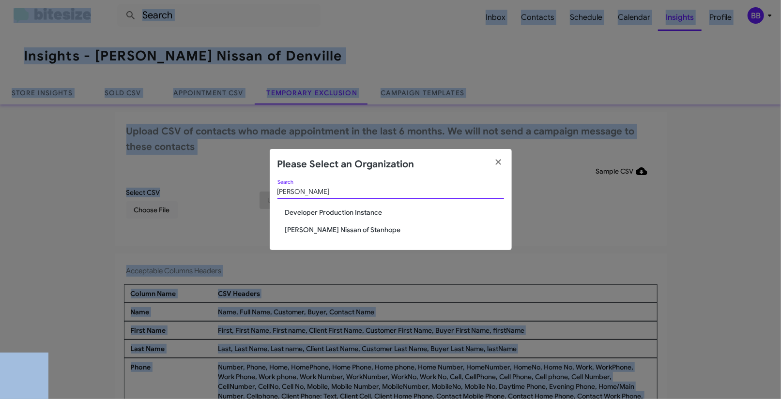
click at [341, 230] on span "[PERSON_NAME] Nissan of Stanhope" at bounding box center [394, 230] width 219 height 10
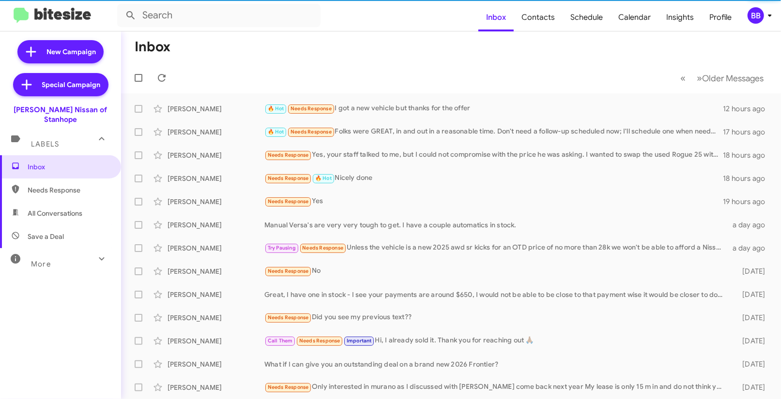
drag, startPoint x: 756, startPoint y: 15, endPoint x: 754, endPoint y: 20, distance: 5.7
click at [756, 15] on div "BB" at bounding box center [755, 15] width 16 height 16
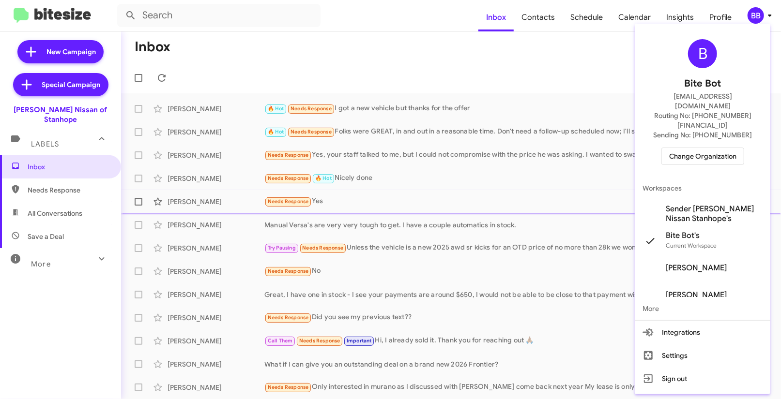
click at [701, 204] on span "Sender [PERSON_NAME] Nissan Stanhope's" at bounding box center [713, 213] width 97 height 19
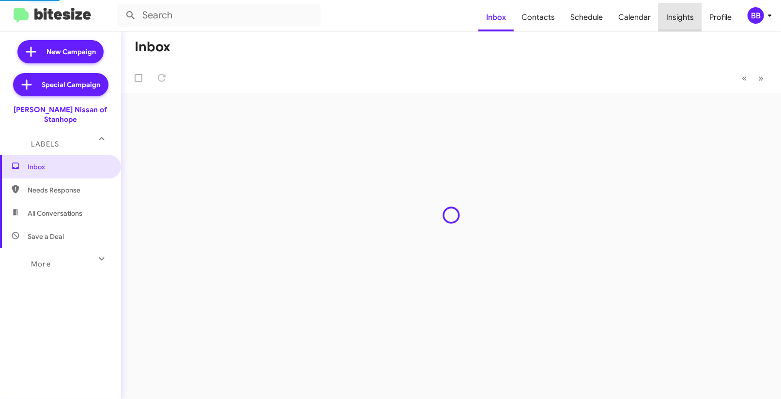
click at [686, 21] on span "Insights" at bounding box center [679, 17] width 43 height 28
click at [686, 21] on body "Inbox Contacts Schedule Calendar Insights Profile BB New Campaign Special Campa…" at bounding box center [390, 199] width 781 height 399
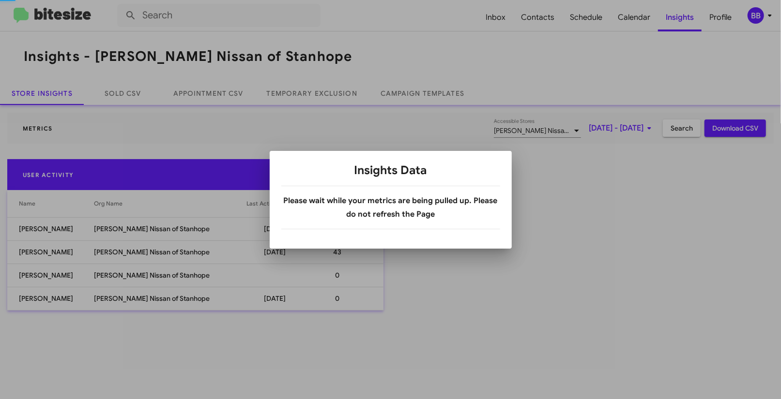
click at [328, 94] on div at bounding box center [390, 199] width 781 height 399
click at [328, 94] on link "Temporary Exclusion" at bounding box center [312, 93] width 114 height 23
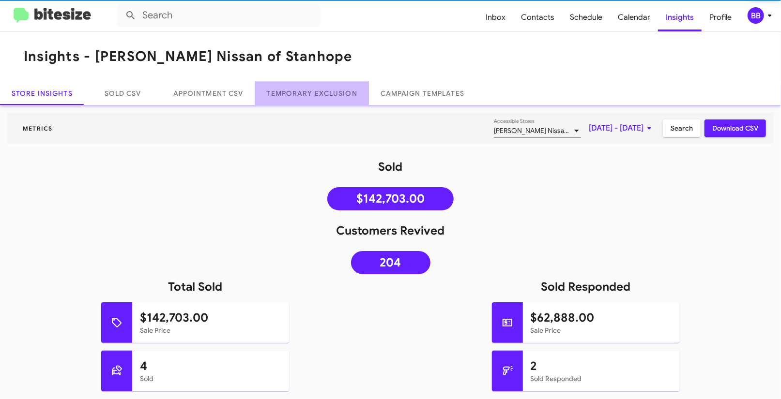
click at [328, 94] on link "Temporary Exclusion" at bounding box center [312, 93] width 114 height 23
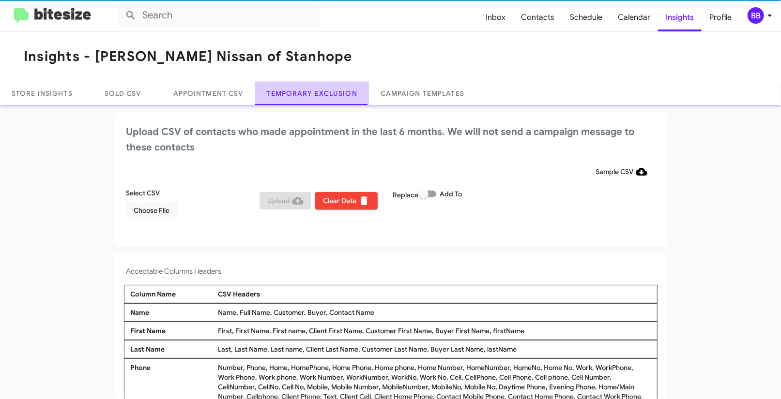
drag, startPoint x: 328, startPoint y: 94, endPoint x: 243, endPoint y: 174, distance: 116.4
click at [328, 93] on link "Temporary Exclusion" at bounding box center [312, 93] width 114 height 23
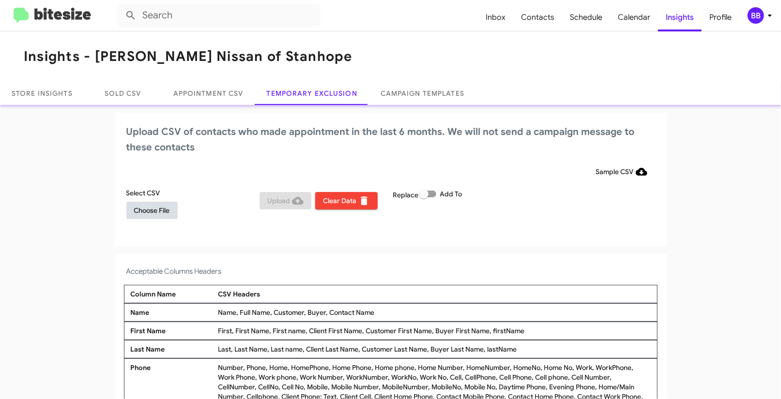
click at [149, 210] on span "Choose File" at bounding box center [152, 210] width 36 height 17
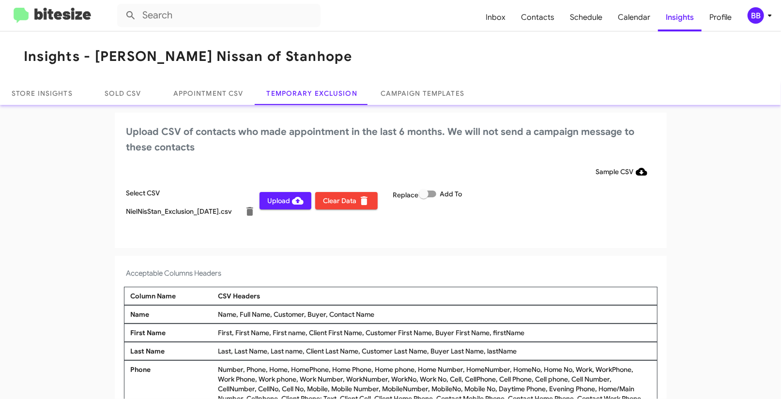
click at [464, 277] on h4 "Acceptable Columns Headers" at bounding box center [390, 274] width 528 height 12
click at [764, 20] on icon at bounding box center [770, 16] width 12 height 12
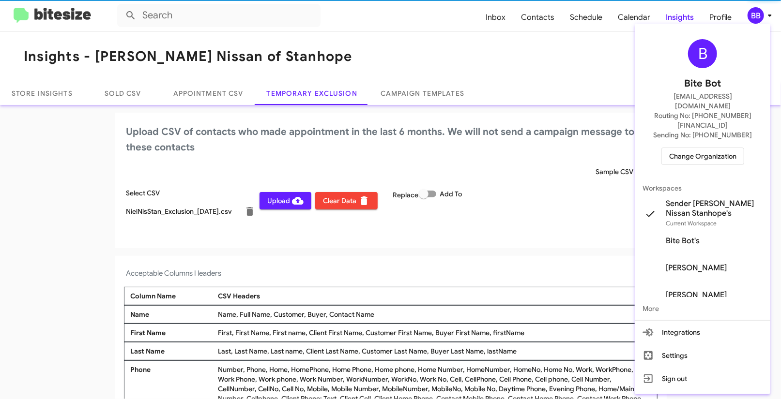
click at [762, 16] on div at bounding box center [390, 199] width 781 height 399
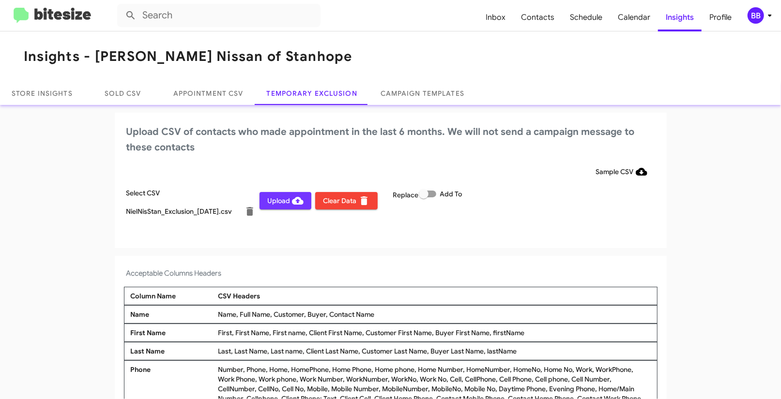
click at [268, 202] on span "Upload" at bounding box center [285, 200] width 36 height 17
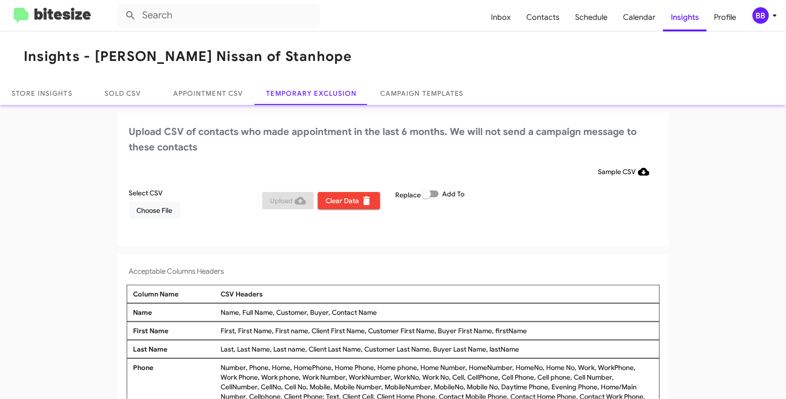
click at [757, 15] on div "BB" at bounding box center [761, 15] width 16 height 16
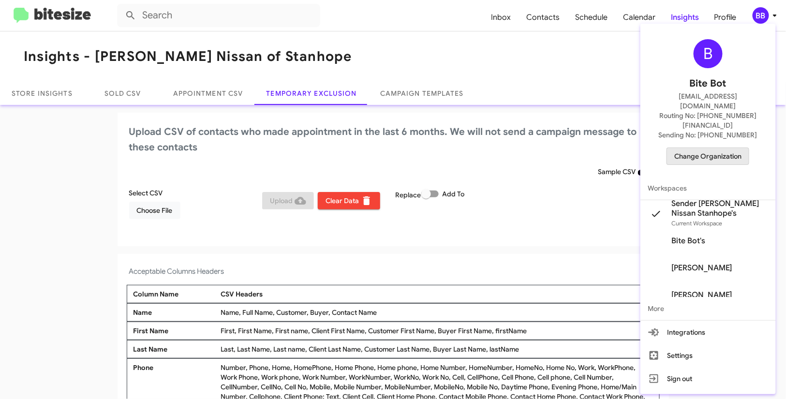
click at [721, 148] on span "Change Organization" at bounding box center [708, 156] width 67 height 16
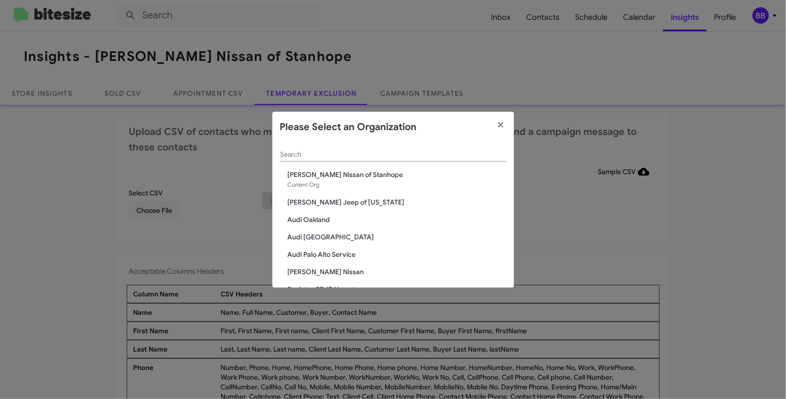
click at [373, 161] on div "Search" at bounding box center [393, 152] width 226 height 19
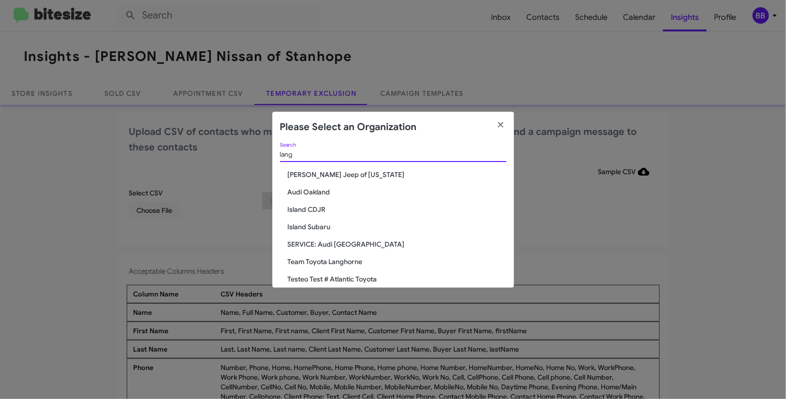
type input "lang"
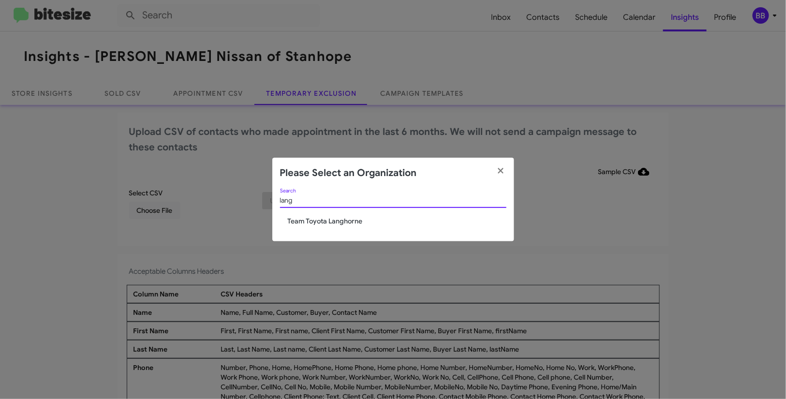
click at [341, 223] on span "Team Toyota Langhorne" at bounding box center [397, 221] width 219 height 10
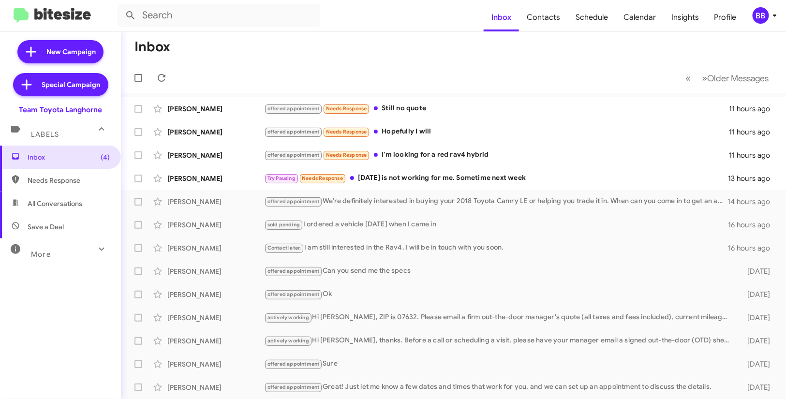
drag, startPoint x: 758, startPoint y: 14, endPoint x: 756, endPoint y: 22, distance: 7.9
click at [758, 14] on div "BB" at bounding box center [761, 15] width 16 height 16
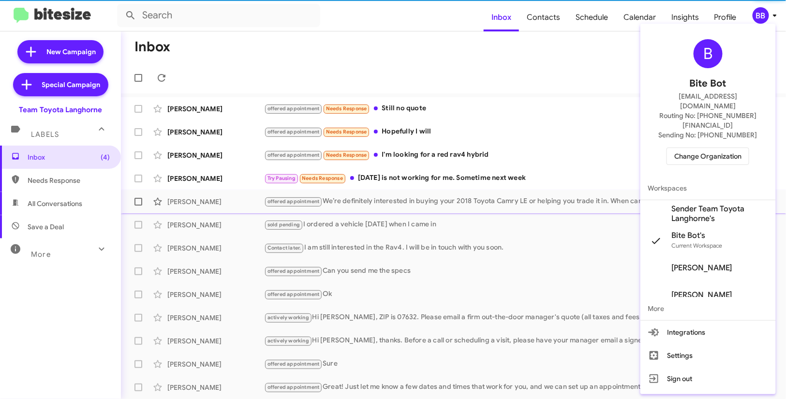
click at [711, 204] on span "Sender Team Toyota Langhorne's" at bounding box center [720, 213] width 97 height 19
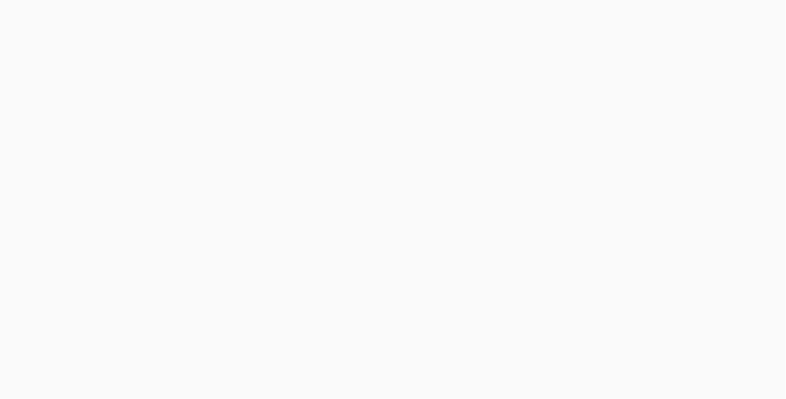
click at [695, 24] on body at bounding box center [393, 199] width 786 height 399
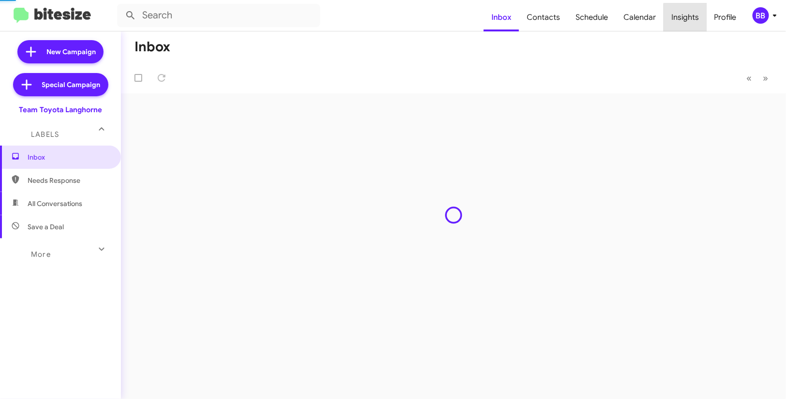
click at [695, 24] on span "Insights" at bounding box center [685, 17] width 43 height 28
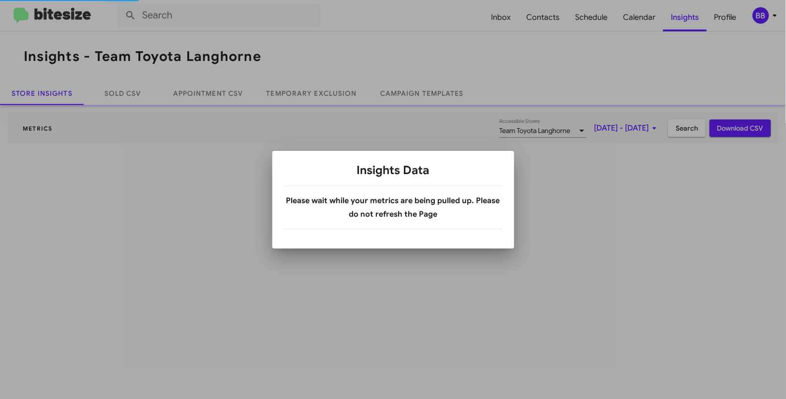
click at [330, 92] on div at bounding box center [393, 199] width 786 height 399
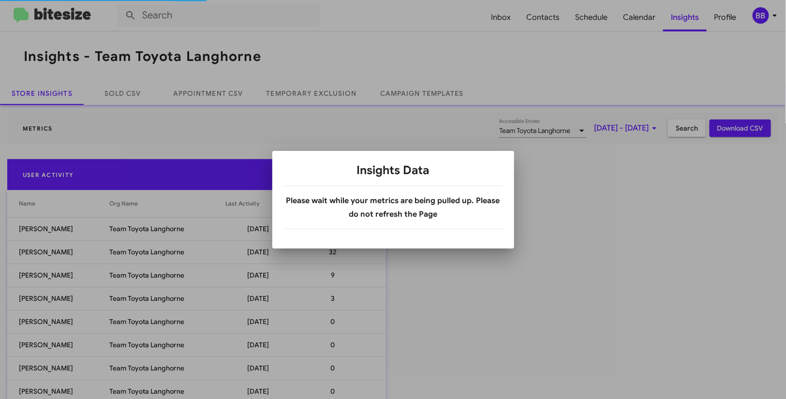
click at [330, 92] on div at bounding box center [393, 199] width 786 height 399
click at [330, 92] on body "Inbox Contacts Schedule Calendar Insights Profile BB Insights - Team Toyota Lan…" at bounding box center [393, 199] width 786 height 399
click at [330, 92] on link "Temporary Exclusion" at bounding box center [312, 93] width 114 height 23
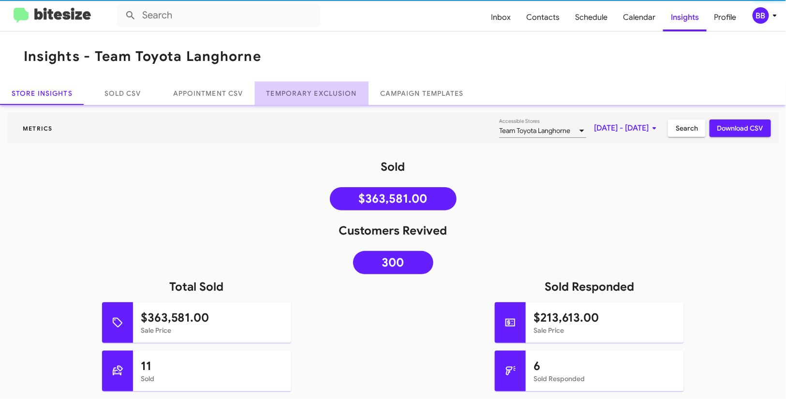
click at [330, 92] on link "Temporary Exclusion" at bounding box center [312, 93] width 114 height 23
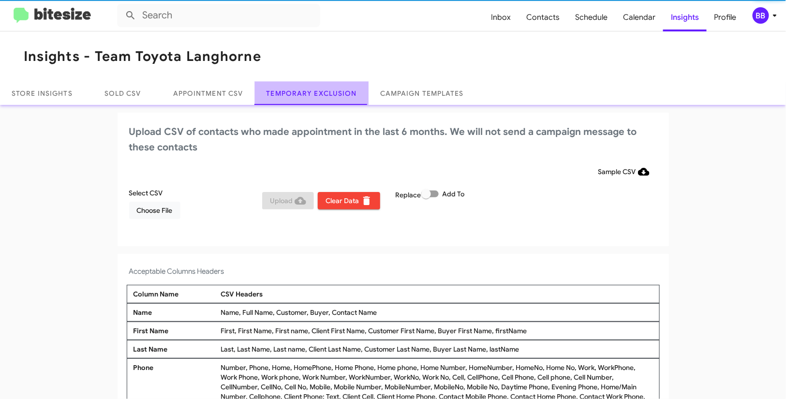
drag, startPoint x: 330, startPoint y: 92, endPoint x: 356, endPoint y: 28, distance: 69.5
click at [330, 91] on link "Temporary Exclusion" at bounding box center [312, 93] width 114 height 23
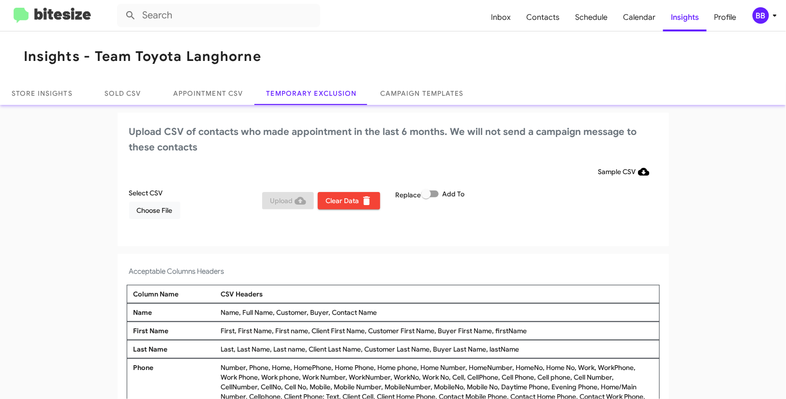
click at [768, 26] on mat-toolbar "Inbox Contacts Schedule Calendar Insights Profile BB" at bounding box center [393, 15] width 786 height 31
click at [768, 18] on div "BB" at bounding box center [761, 15] width 16 height 16
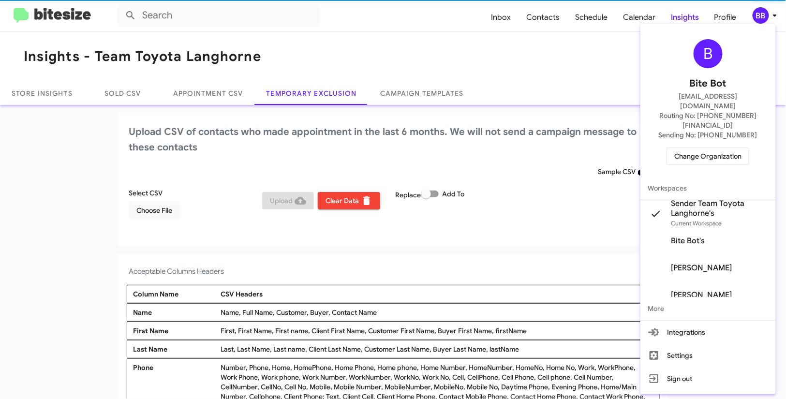
drag, startPoint x: 768, startPoint y: 18, endPoint x: 436, endPoint y: 109, distance: 345.1
click at [768, 18] on div at bounding box center [393, 199] width 786 height 399
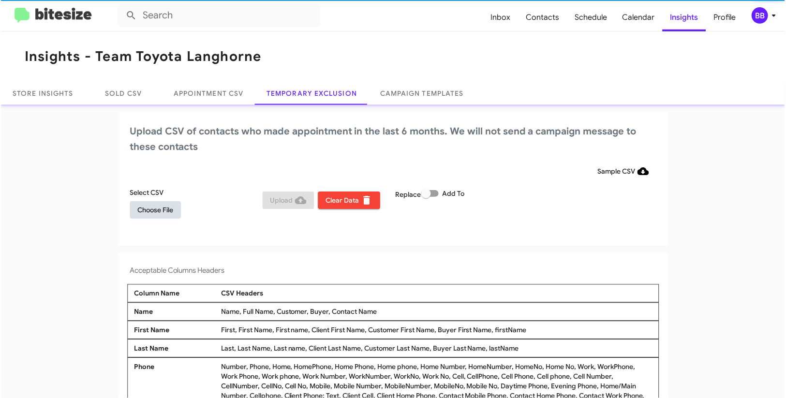
scroll to position [0, 0]
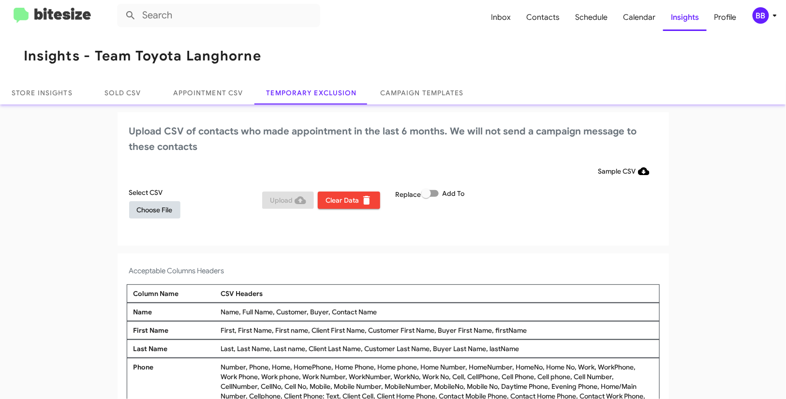
click at [142, 208] on span "Choose File" at bounding box center [155, 209] width 36 height 17
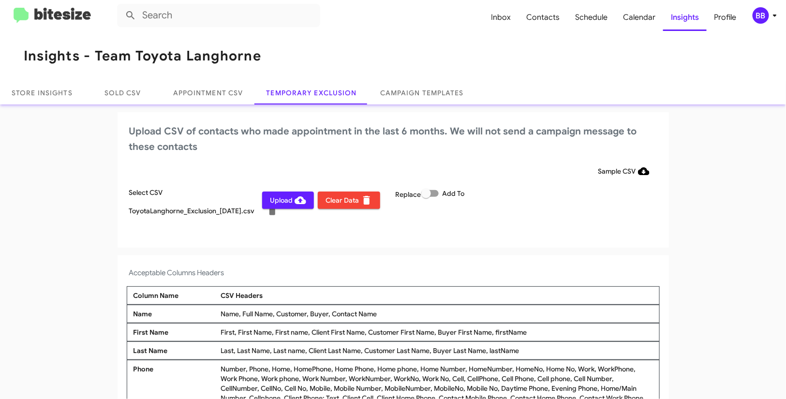
click at [581, 197] on div "Select CSV ToyotaLanghorne_Exclusion_09-27-25.csv Upload Clear Data Replace Add…" at bounding box center [393, 208] width 533 height 41
click at [770, 13] on icon at bounding box center [775, 16] width 12 height 12
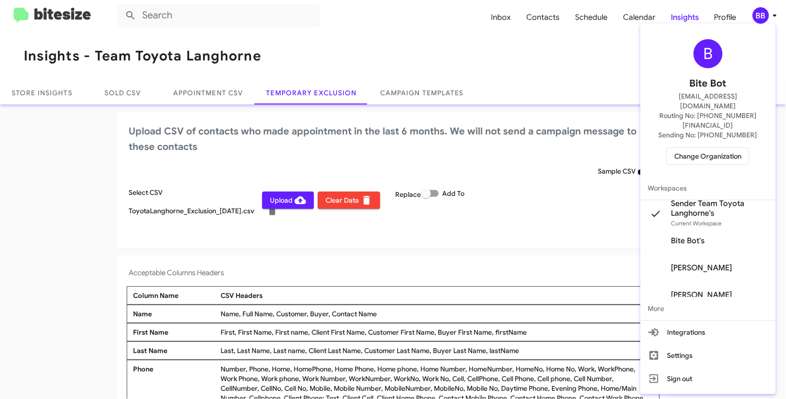
click at [770, 13] on div at bounding box center [393, 199] width 786 height 399
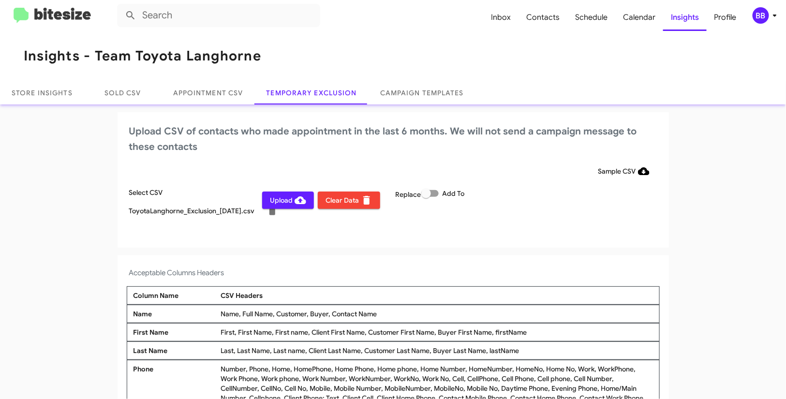
click at [281, 202] on span "Upload" at bounding box center [288, 200] width 36 height 17
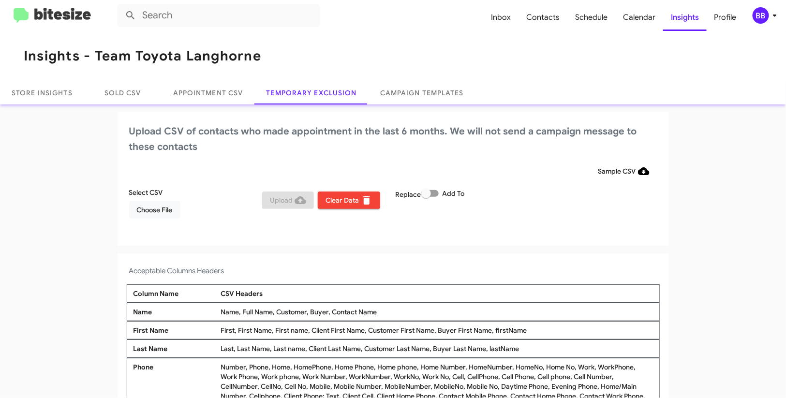
drag, startPoint x: 760, startPoint y: 7, endPoint x: 756, endPoint y: 14, distance: 8.0
click at [758, 9] on div "BB" at bounding box center [761, 15] width 16 height 16
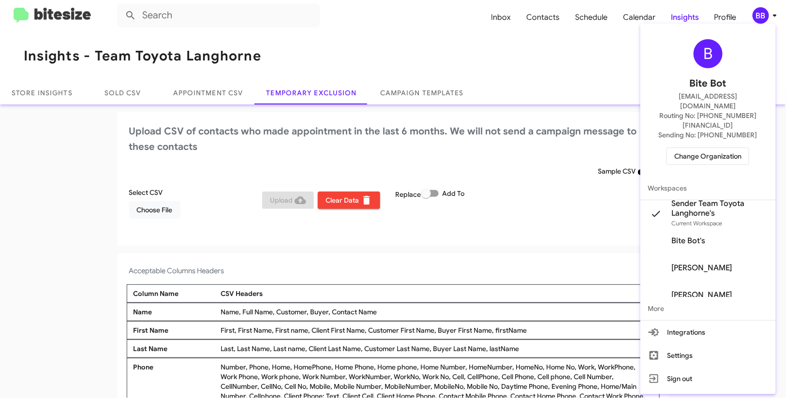
click at [719, 148] on span "Change Organization" at bounding box center [708, 156] width 67 height 16
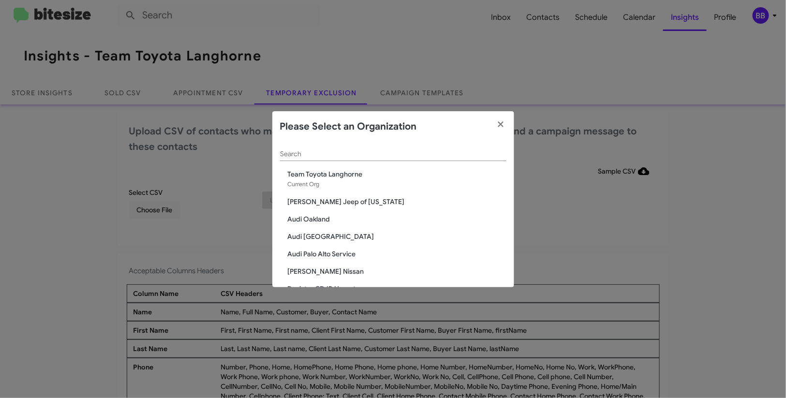
click at [359, 158] on input "Search" at bounding box center [393, 154] width 226 height 8
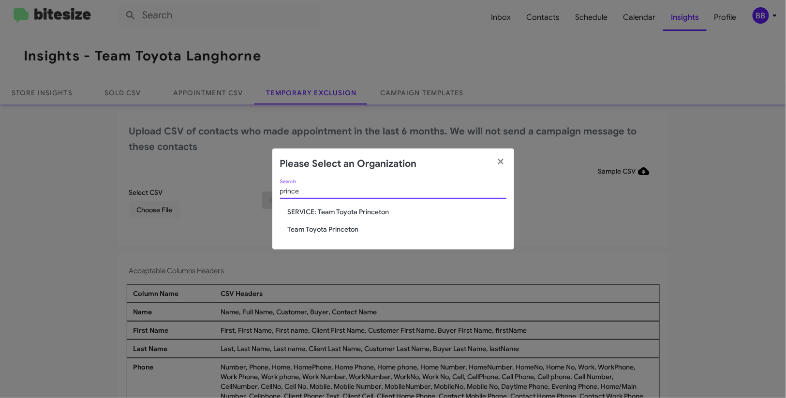
type input "prince"
click at [344, 233] on span "Team Toyota Princeton" at bounding box center [397, 230] width 219 height 10
click at [352, 225] on span "Team Toyota Princeton" at bounding box center [397, 230] width 219 height 10
click at [358, 212] on div "prince Search SERVICE: Team Toyota Princeton Team Toyota Princeton" at bounding box center [393, 215] width 242 height 70
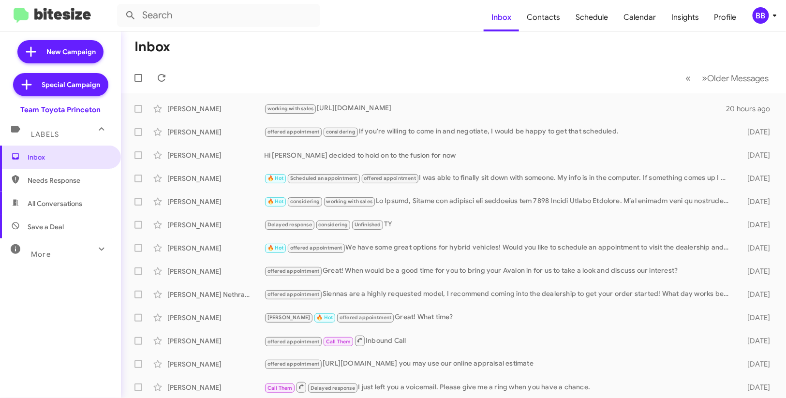
drag, startPoint x: 763, startPoint y: 10, endPoint x: 760, endPoint y: 22, distance: 12.9
click at [762, 10] on div "BB" at bounding box center [761, 15] width 16 height 16
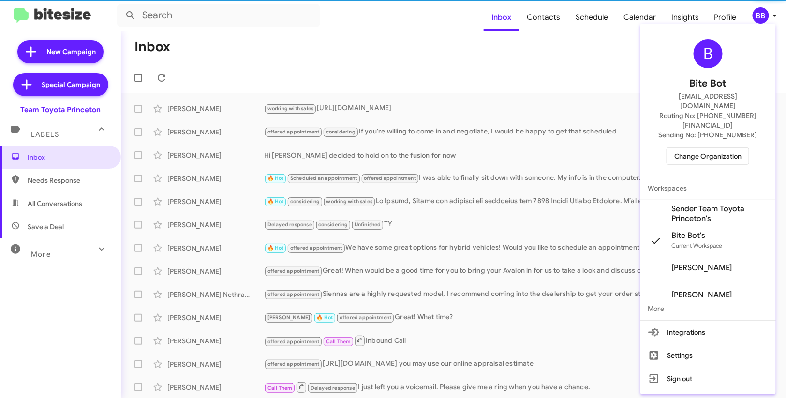
scroll to position [7, 0]
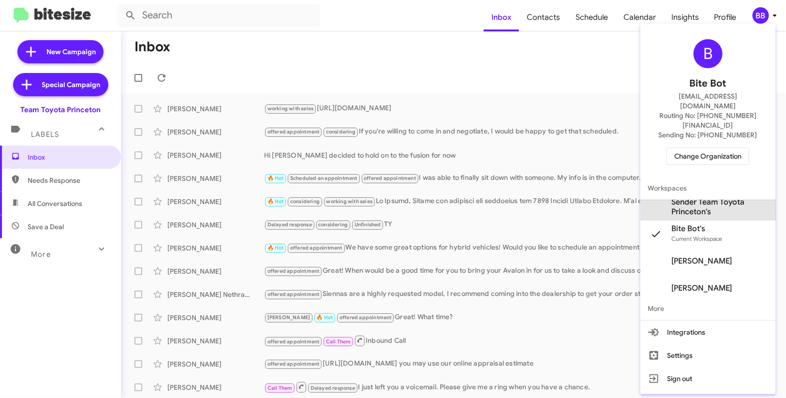
click at [713, 197] on span "Sender Team Toyota Princeton's" at bounding box center [720, 206] width 97 height 19
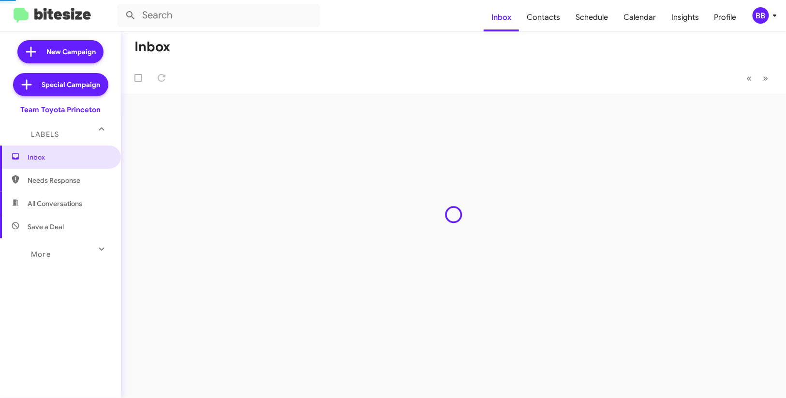
click at [684, 27] on span "Insights" at bounding box center [685, 17] width 43 height 28
click at [684, 27] on body "Inbox Contacts Schedule Calendar Insights Profile BB New Campaign Special Campa…" at bounding box center [393, 199] width 786 height 398
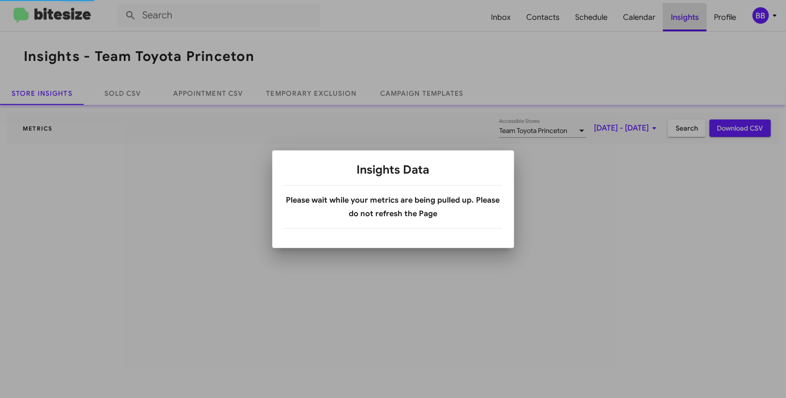
click at [684, 27] on div at bounding box center [393, 199] width 786 height 398
drag, startPoint x: 684, startPoint y: 27, endPoint x: 556, endPoint y: 61, distance: 132.9
click at [684, 25] on div at bounding box center [393, 199] width 786 height 398
click at [320, 90] on div at bounding box center [393, 199] width 786 height 398
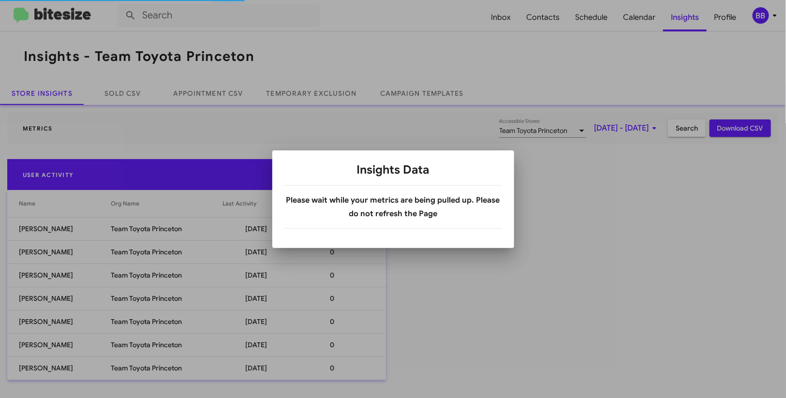
click at [320, 90] on div at bounding box center [393, 199] width 786 height 398
click at [320, 90] on link "Temporary Exclusion" at bounding box center [312, 93] width 114 height 23
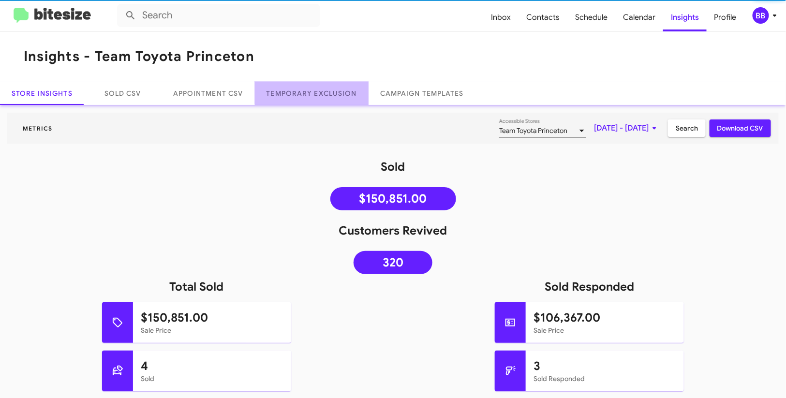
click at [320, 90] on link "Temporary Exclusion" at bounding box center [312, 93] width 114 height 23
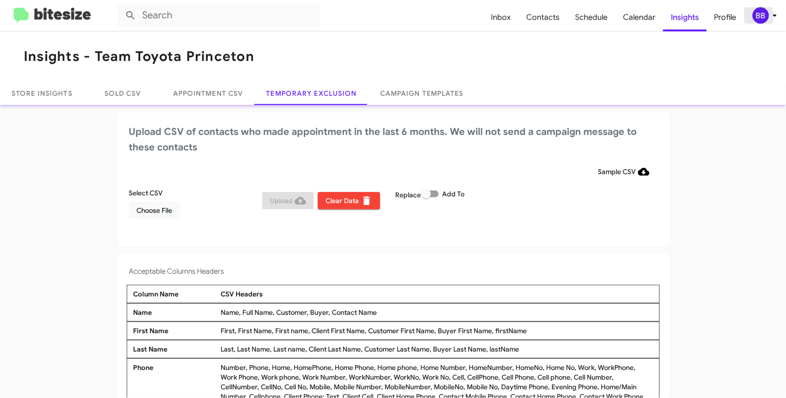
click at [760, 22] on div "BB" at bounding box center [761, 15] width 16 height 16
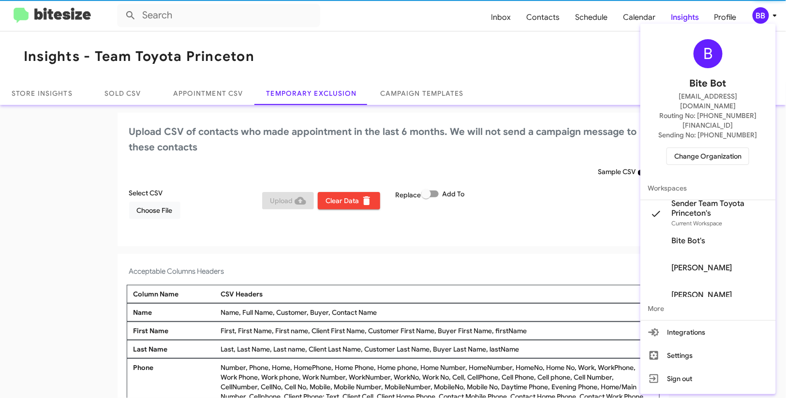
drag, startPoint x: 763, startPoint y: 19, endPoint x: 491, endPoint y: 85, distance: 279.4
click at [763, 19] on div at bounding box center [393, 199] width 786 height 398
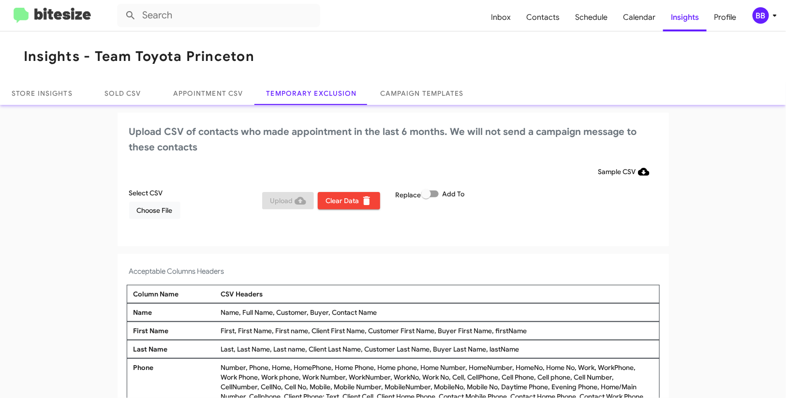
click at [759, 16] on div "BB" at bounding box center [761, 15] width 16 height 16
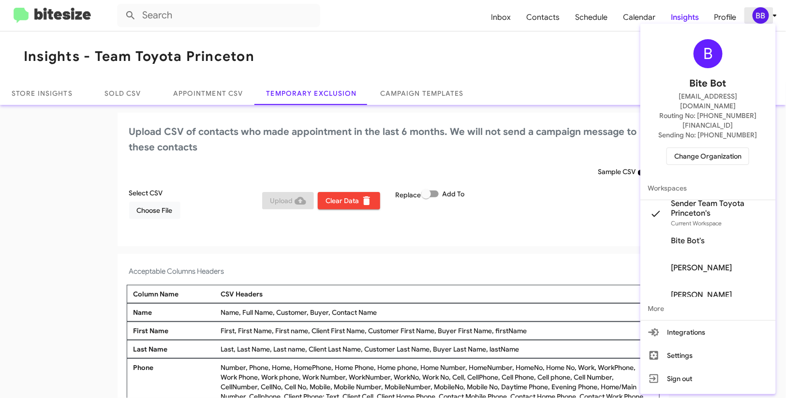
click at [759, 16] on div at bounding box center [393, 199] width 786 height 398
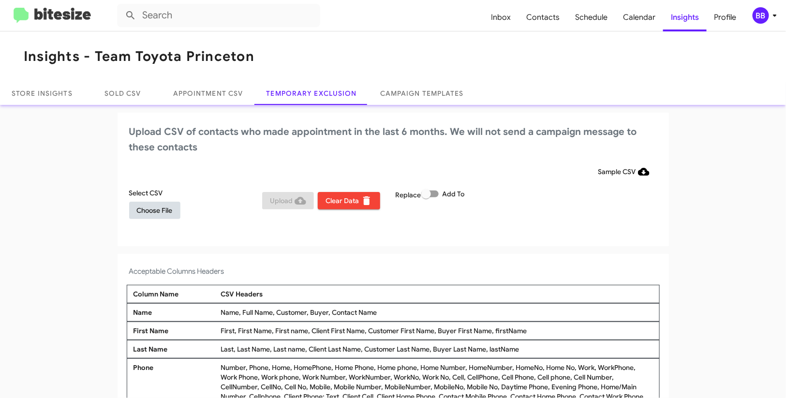
click at [153, 216] on span "Choose File" at bounding box center [155, 210] width 36 height 17
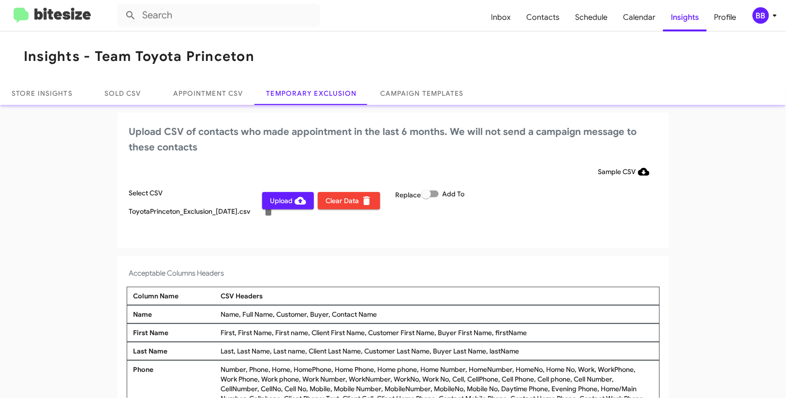
click at [436, 164] on div "Sample CSV" at bounding box center [393, 171] width 528 height 17
click at [759, 14] on div "BB" at bounding box center [761, 15] width 16 height 16
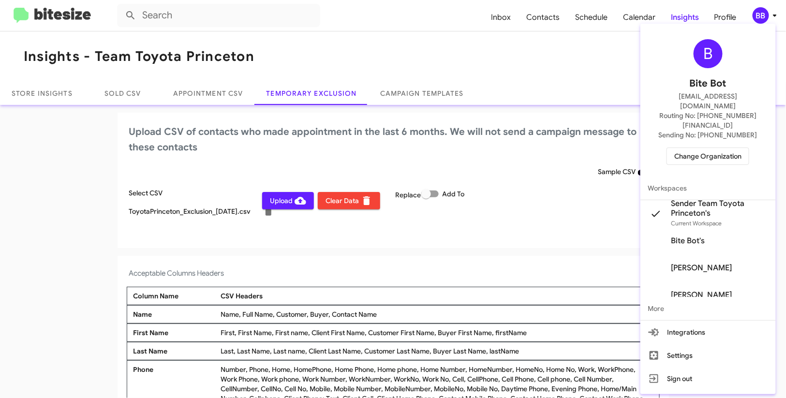
click at [762, 17] on div at bounding box center [393, 199] width 786 height 398
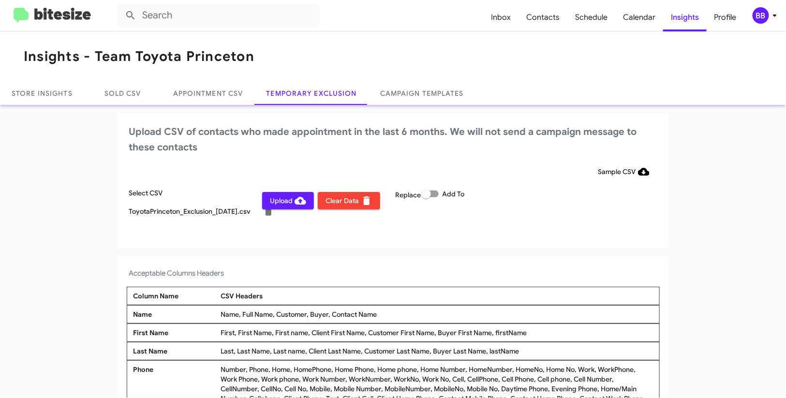
click at [289, 200] on span "Upload" at bounding box center [288, 200] width 36 height 17
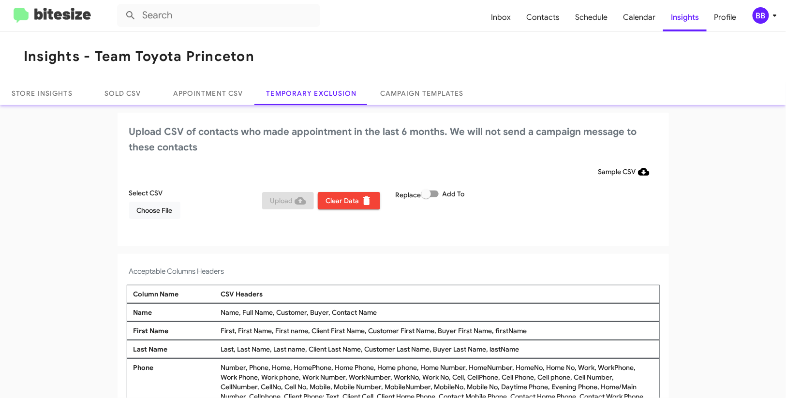
click at [759, 13] on div "BB" at bounding box center [761, 15] width 16 height 16
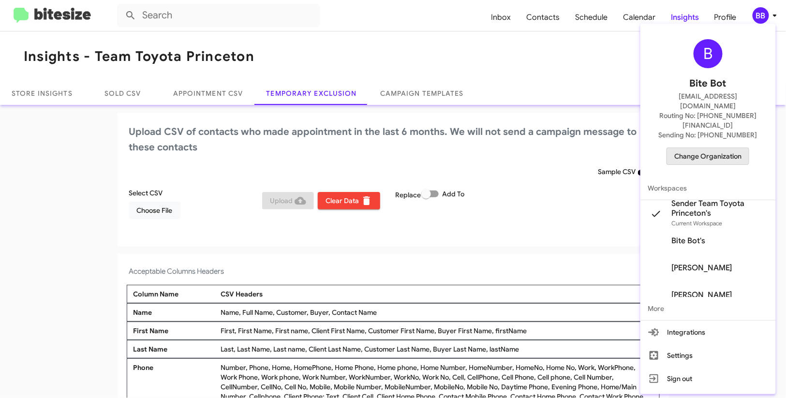
click at [691, 148] on span "Change Organization" at bounding box center [708, 156] width 67 height 16
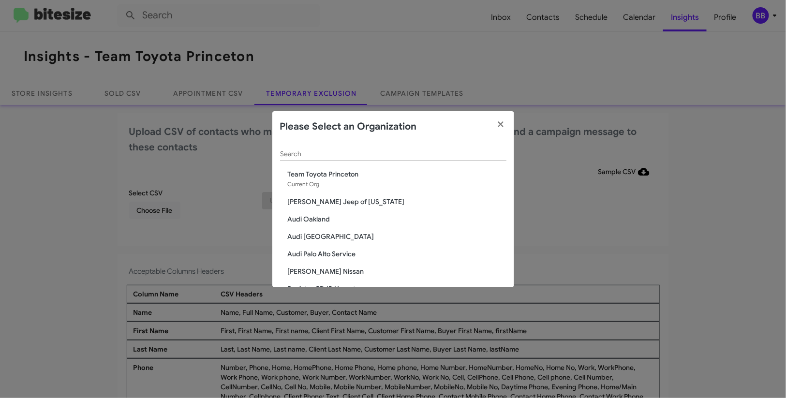
click at [296, 142] on div "Search" at bounding box center [393, 151] width 226 height 19
type input "a"
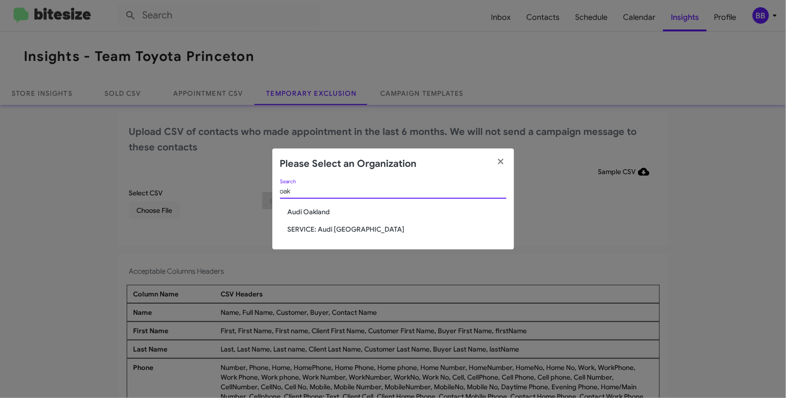
type input "oak"
click at [313, 230] on span "SERVICE: Audi Oakland" at bounding box center [397, 230] width 219 height 10
drag, startPoint x: 313, startPoint y: 230, endPoint x: 278, endPoint y: 229, distance: 34.4
click at [311, 230] on span "SERVICE: Audi Oakland" at bounding box center [397, 230] width 219 height 10
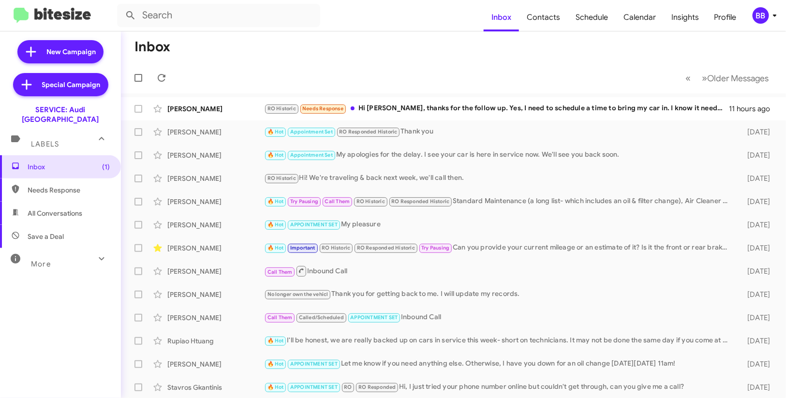
click at [770, 13] on icon at bounding box center [775, 16] width 12 height 12
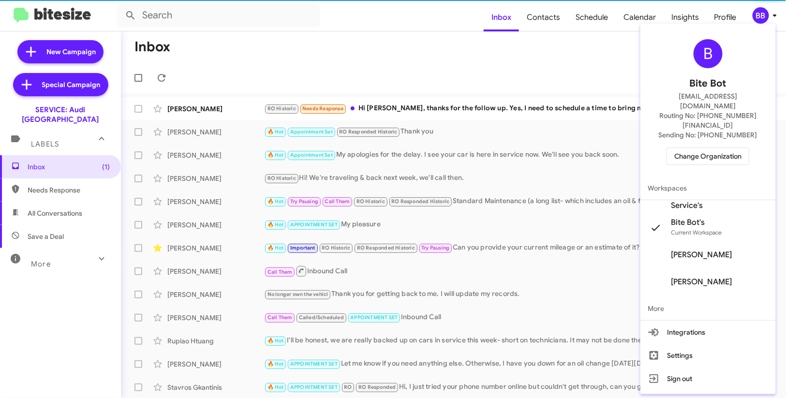
scroll to position [24, 0]
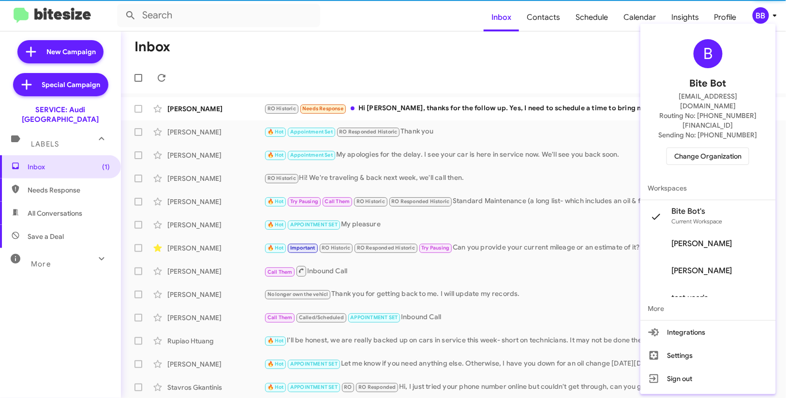
click at [718, 207] on span "Bite Bot's" at bounding box center [697, 212] width 51 height 10
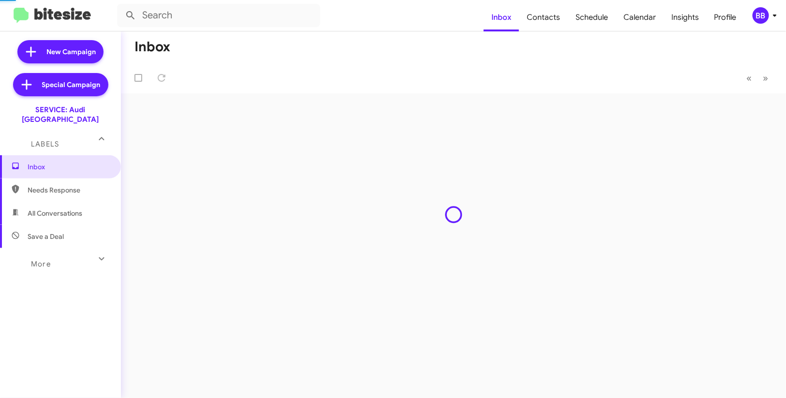
click at [750, 25] on mat-toolbar "Inbox Contacts Schedule Calendar Insights Profile BB" at bounding box center [393, 15] width 786 height 31
click at [762, 16] on div "BB" at bounding box center [761, 15] width 16 height 16
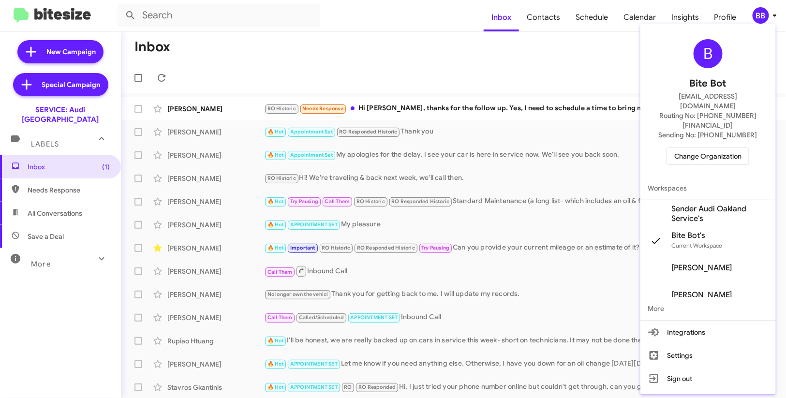
click at [709, 204] on span "Sender Audi Oakland Service's" at bounding box center [720, 213] width 97 height 19
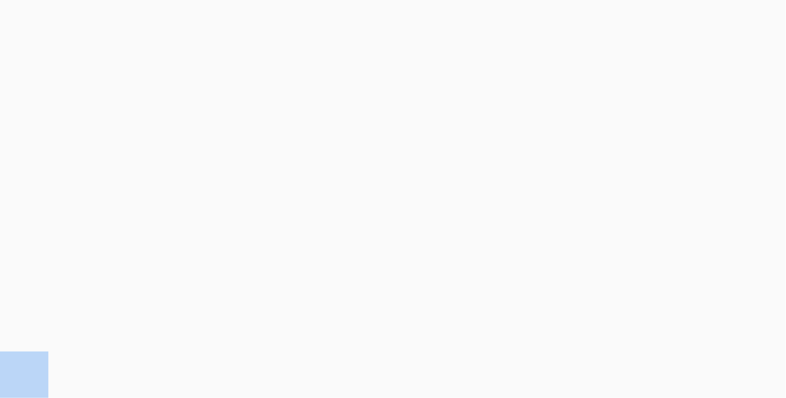
click at [685, 23] on body at bounding box center [393, 199] width 786 height 398
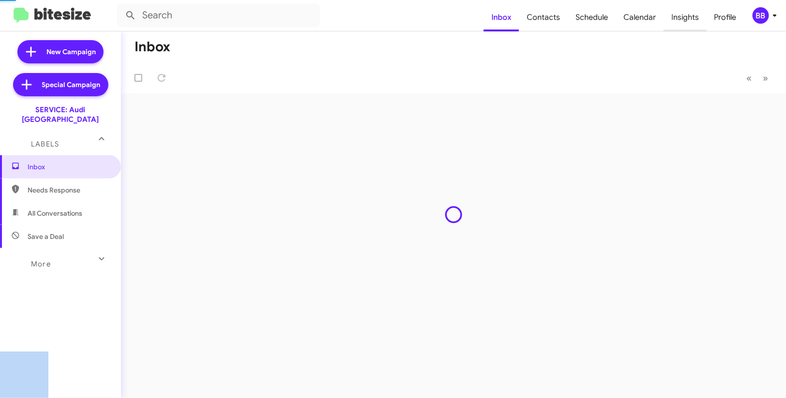
click at [685, 23] on span "Insights" at bounding box center [685, 17] width 43 height 28
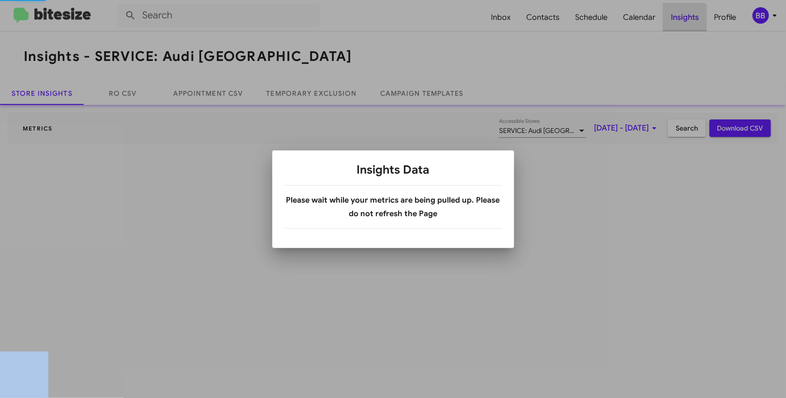
click at [685, 23] on div at bounding box center [393, 199] width 786 height 398
click at [334, 101] on div at bounding box center [393, 199] width 786 height 398
click at [333, 100] on div at bounding box center [393, 199] width 786 height 398
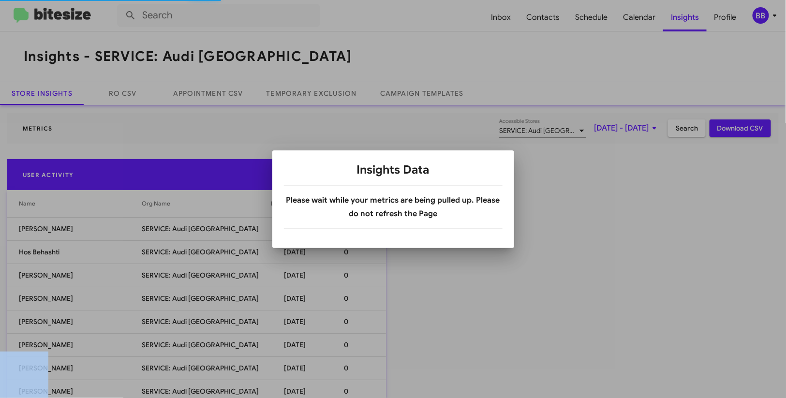
click at [333, 100] on div at bounding box center [393, 199] width 786 height 398
click at [333, 100] on link "Temporary Exclusion" at bounding box center [312, 93] width 114 height 23
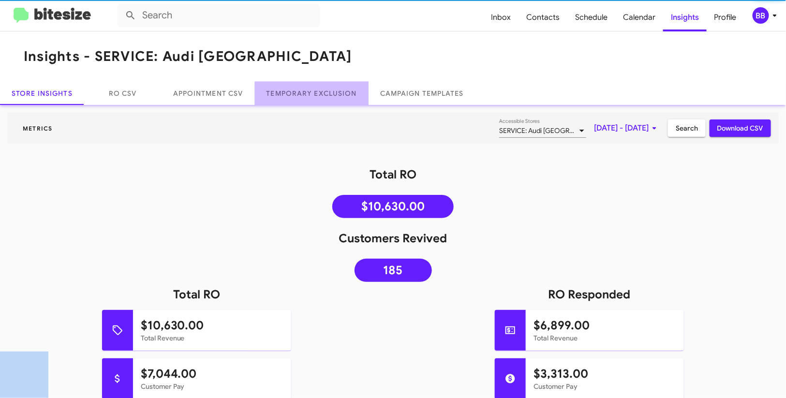
click at [333, 100] on link "Temporary Exclusion" at bounding box center [312, 93] width 114 height 23
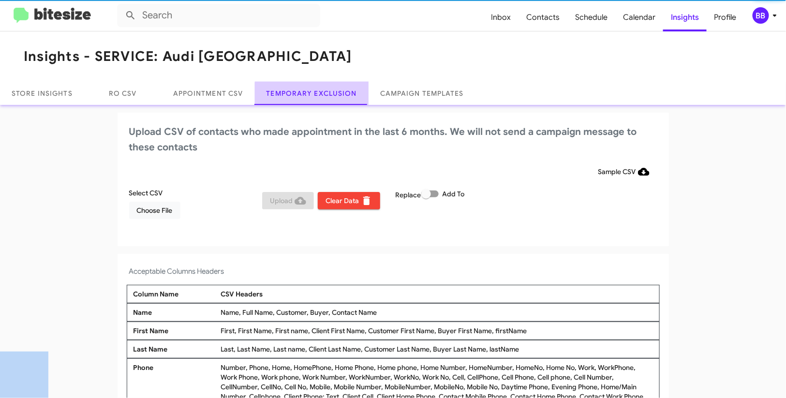
click at [333, 100] on link "Temporary Exclusion" at bounding box center [312, 93] width 114 height 23
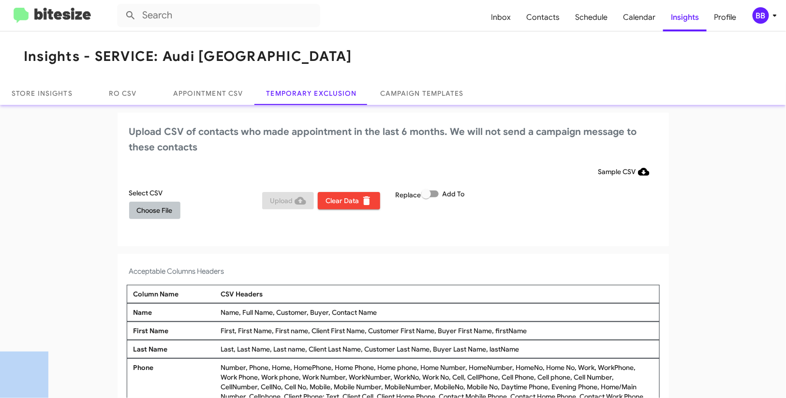
click at [154, 207] on span "Choose File" at bounding box center [155, 210] width 36 height 17
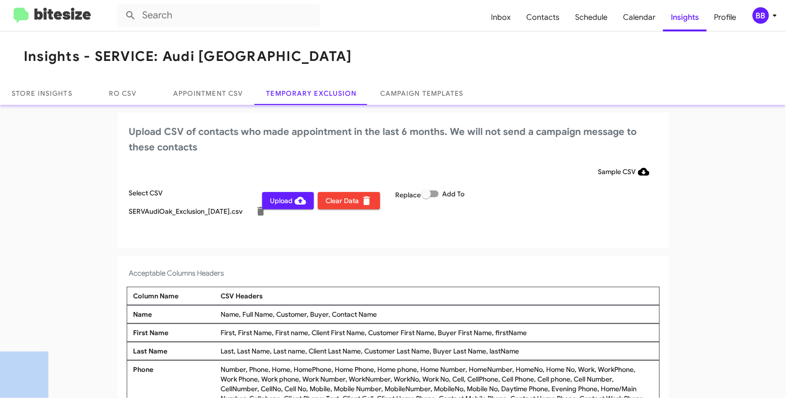
click at [454, 228] on div "Replace Add To" at bounding box center [460, 208] width 134 height 41
click at [762, 6] on mat-toolbar "Inbox Contacts Schedule Calendar Insights Profile BB" at bounding box center [393, 15] width 786 height 31
click at [763, 12] on div "BB" at bounding box center [761, 15] width 16 height 16
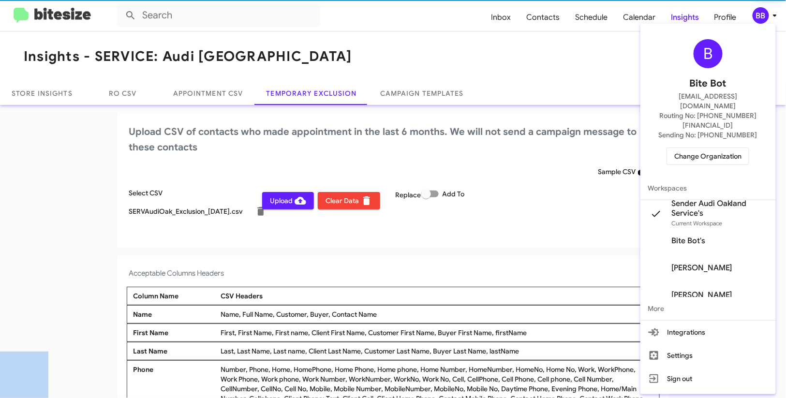
click at [763, 12] on div at bounding box center [393, 199] width 786 height 398
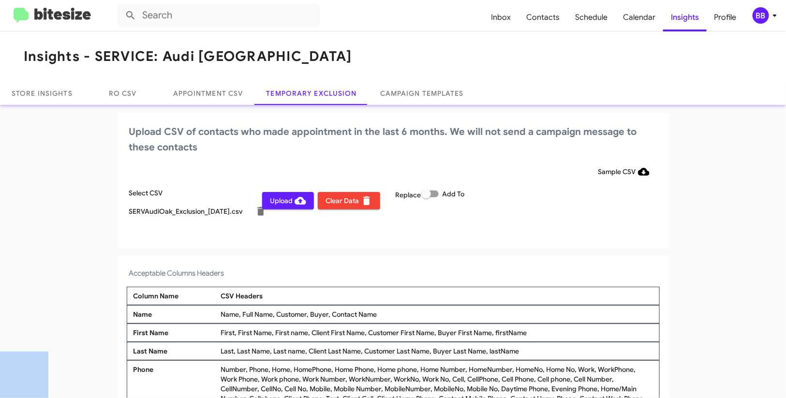
click at [286, 202] on span "Upload" at bounding box center [288, 200] width 36 height 17
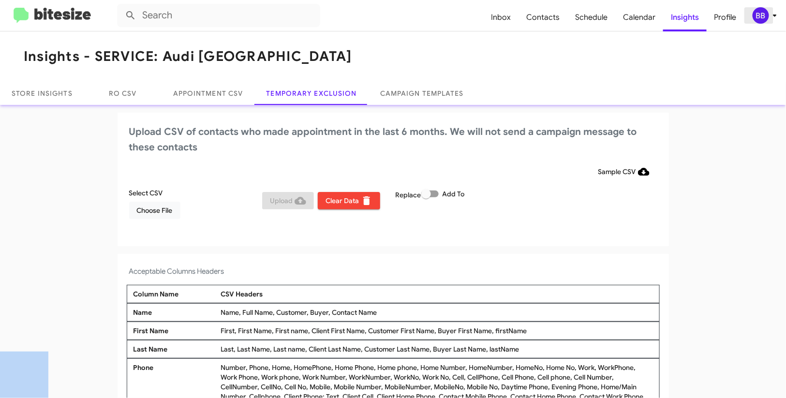
click at [764, 16] on div "BB" at bounding box center [761, 15] width 16 height 16
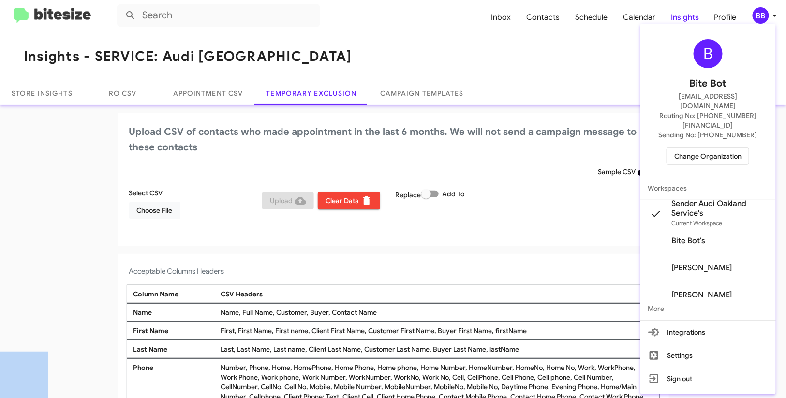
click at [686, 148] on span "Change Organization" at bounding box center [708, 156] width 67 height 16
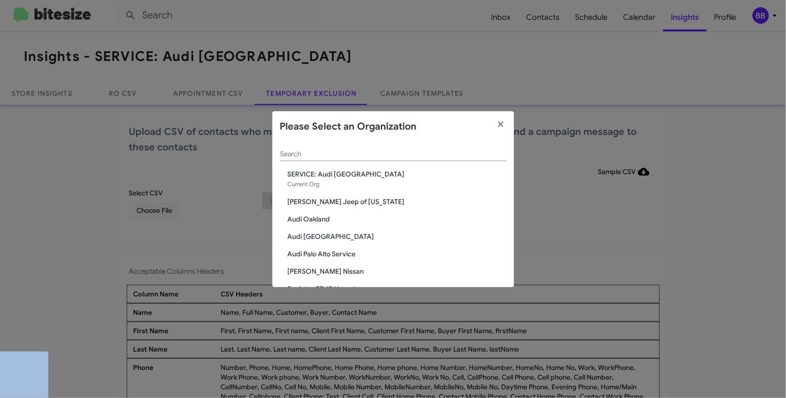
click at [317, 160] on div "Search" at bounding box center [393, 151] width 226 height 19
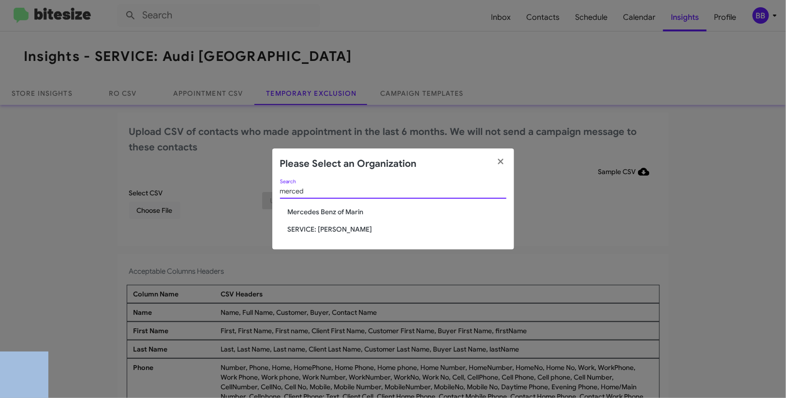
type input "merced"
click at [346, 231] on span "SERVICE: [PERSON_NAME]" at bounding box center [397, 230] width 219 height 10
drag, startPoint x: 346, startPoint y: 231, endPoint x: 485, endPoint y: 69, distance: 213.4
click at [363, 203] on div "merced Search Mercedes Benz of Marin SERVICE: Mercedes Marin" at bounding box center [393, 215] width 242 height 70
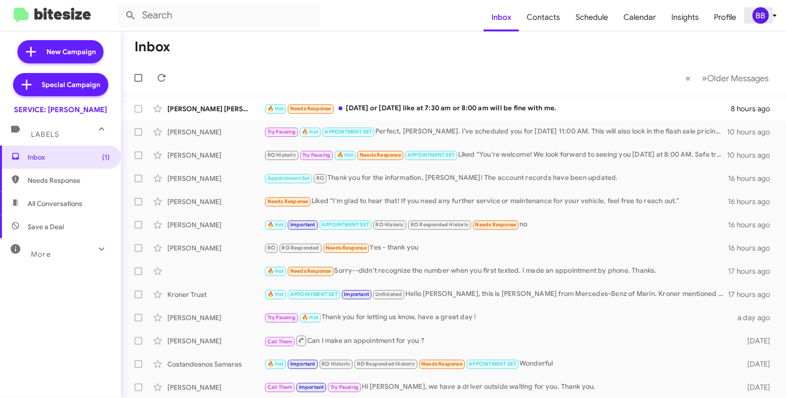
click at [770, 14] on icon at bounding box center [775, 16] width 12 height 12
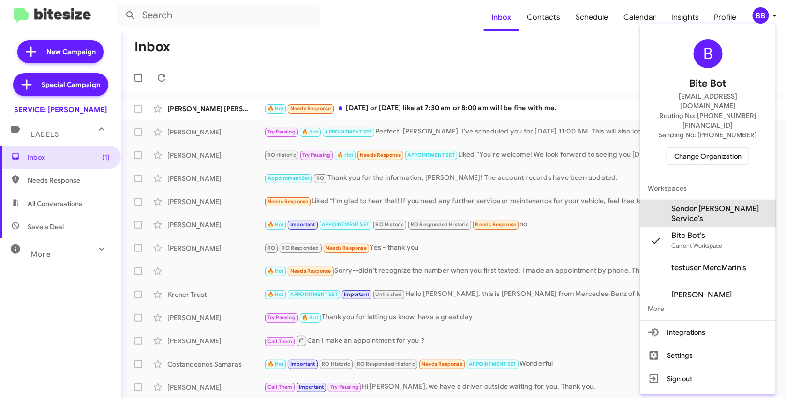
click at [739, 204] on span "Sender [PERSON_NAME] Service's" at bounding box center [720, 213] width 97 height 19
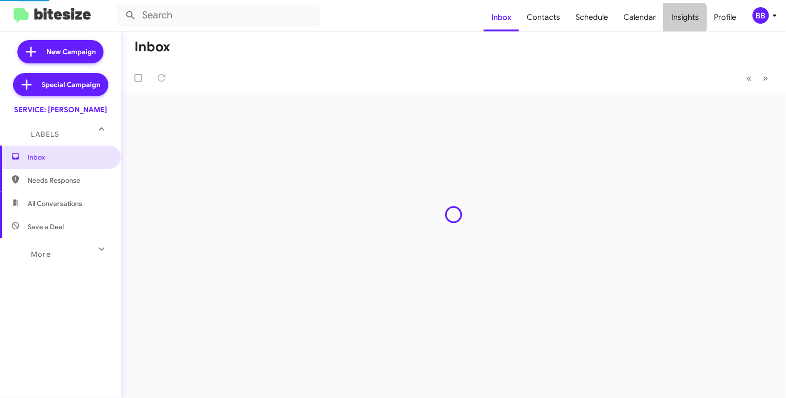
click at [683, 18] on span "Insights" at bounding box center [685, 17] width 43 height 28
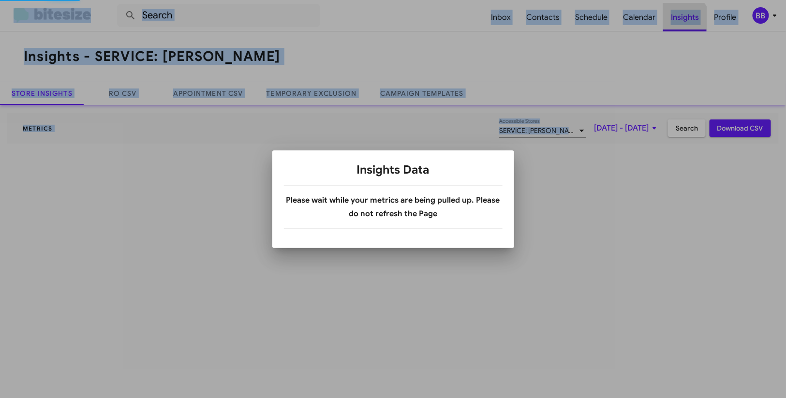
drag, startPoint x: 0, startPoint y: 0, endPoint x: 573, endPoint y: 47, distance: 575.3
click at [683, 18] on div at bounding box center [393, 199] width 786 height 398
click at [319, 100] on div at bounding box center [393, 199] width 786 height 398
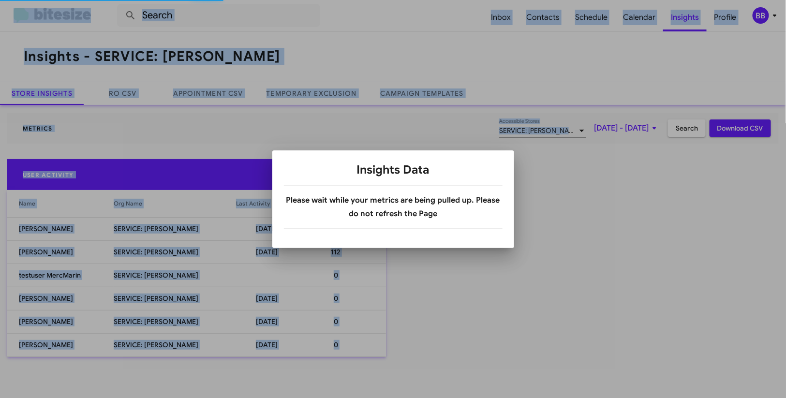
click at [319, 99] on div at bounding box center [393, 199] width 786 height 398
click at [321, 95] on div at bounding box center [393, 199] width 786 height 398
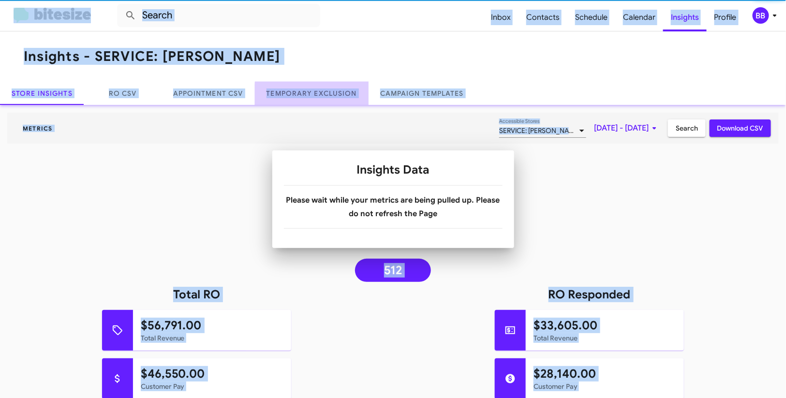
click at [321, 95] on link "Temporary Exclusion" at bounding box center [312, 93] width 114 height 23
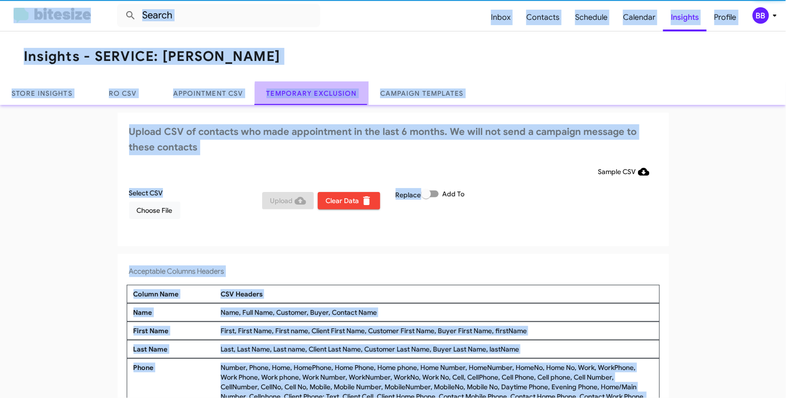
click at [321, 95] on link "Temporary Exclusion" at bounding box center [312, 93] width 114 height 23
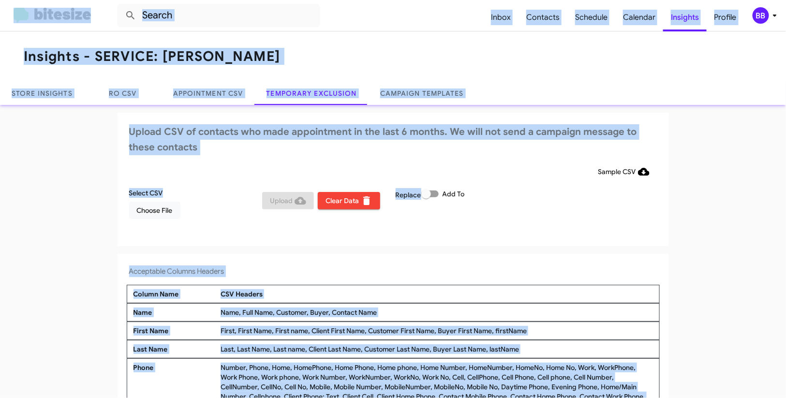
click at [774, 19] on icon at bounding box center [775, 16] width 12 height 12
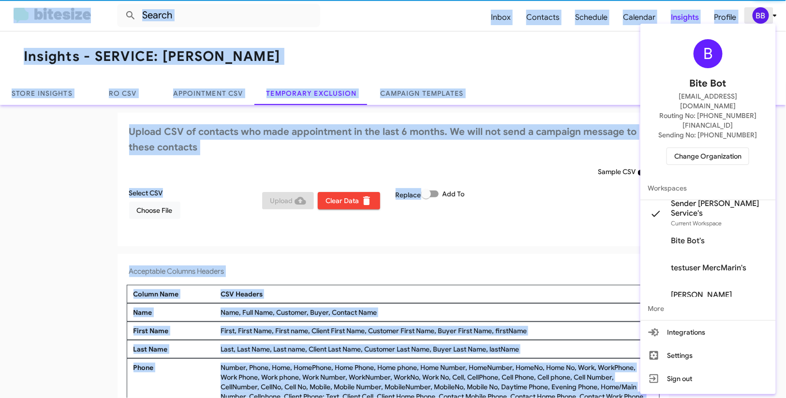
click at [774, 19] on div at bounding box center [393, 199] width 786 height 398
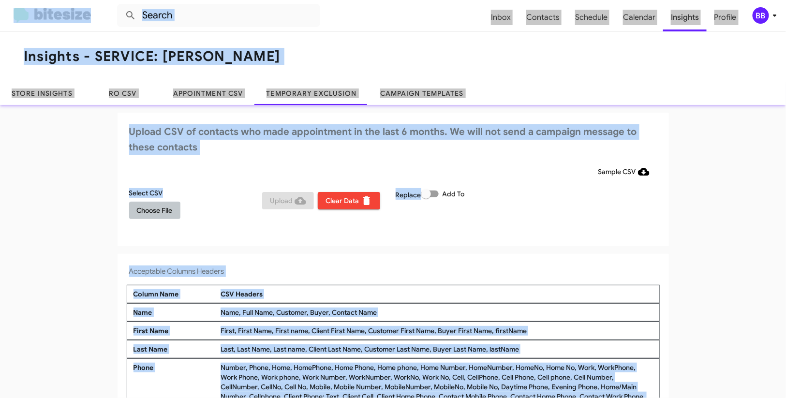
click at [171, 207] on span "Choose File" at bounding box center [155, 210] width 36 height 17
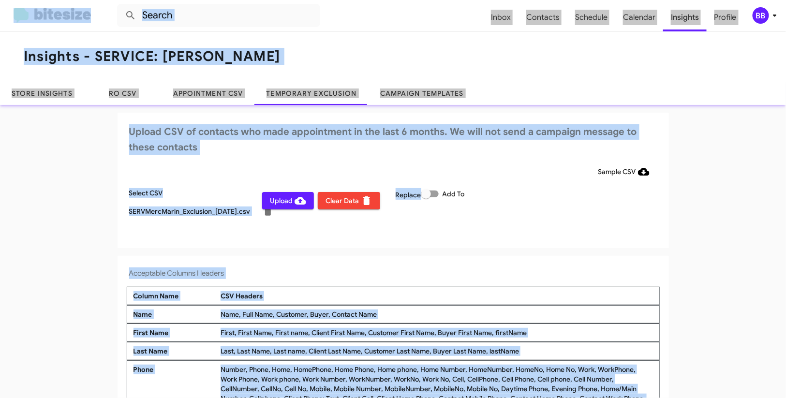
click at [546, 250] on app-temporary-exclusion-csv "Upload CSV of contacts who made appointment in the last 6 months. We will not s…" at bounding box center [393, 280] width 786 height 335
click at [762, 12] on div "BB" at bounding box center [761, 15] width 16 height 16
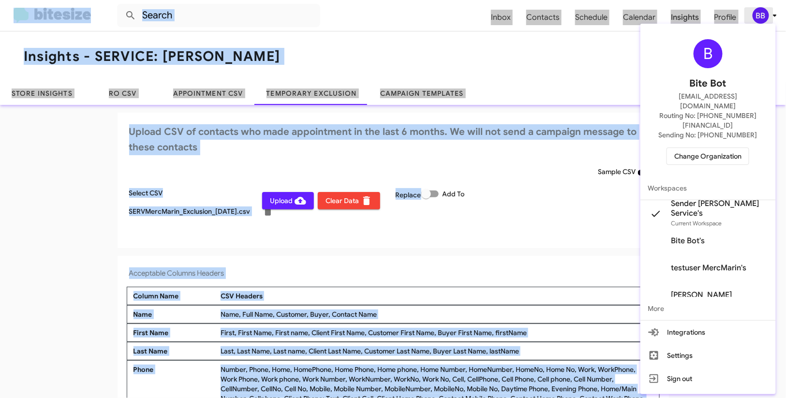
click at [762, 13] on div at bounding box center [393, 199] width 786 height 398
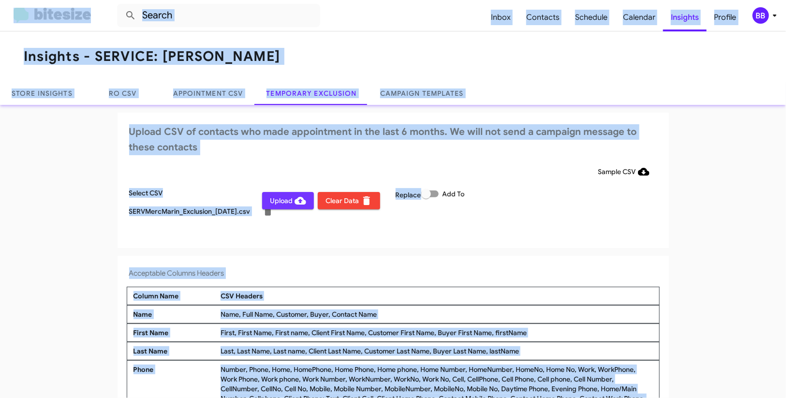
click at [282, 201] on span "Upload" at bounding box center [288, 200] width 36 height 17
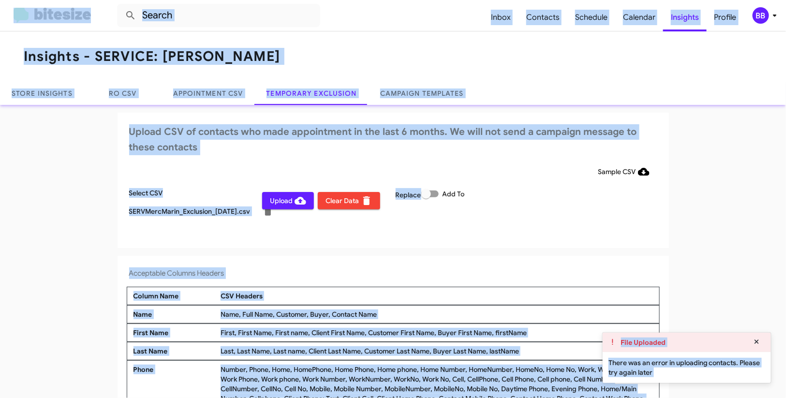
scroll to position [1, 0]
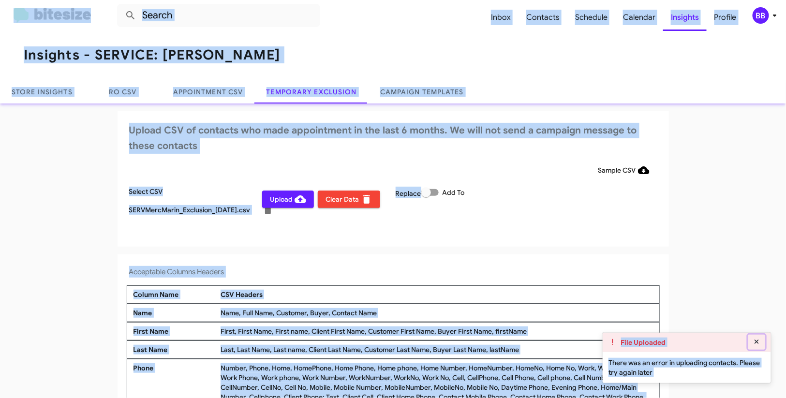
click at [755, 341] on icon at bounding box center [757, 342] width 4 height 4
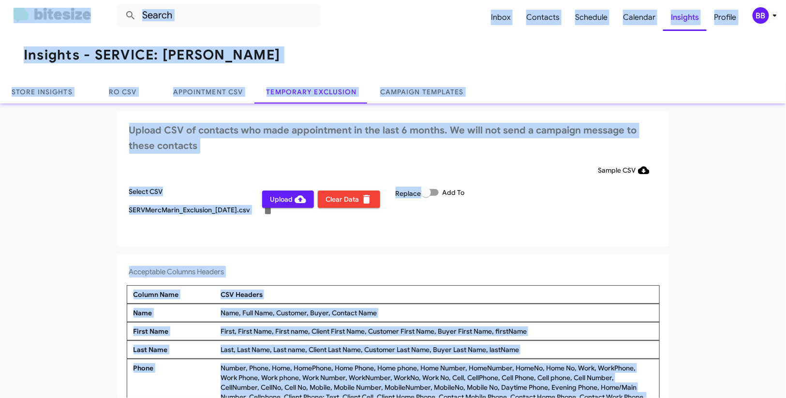
click at [761, 4] on mat-toolbar "Inbox Contacts Schedule Calendar Insights Profile BB" at bounding box center [393, 15] width 786 height 31
click at [765, 17] on div "BB" at bounding box center [761, 15] width 16 height 16
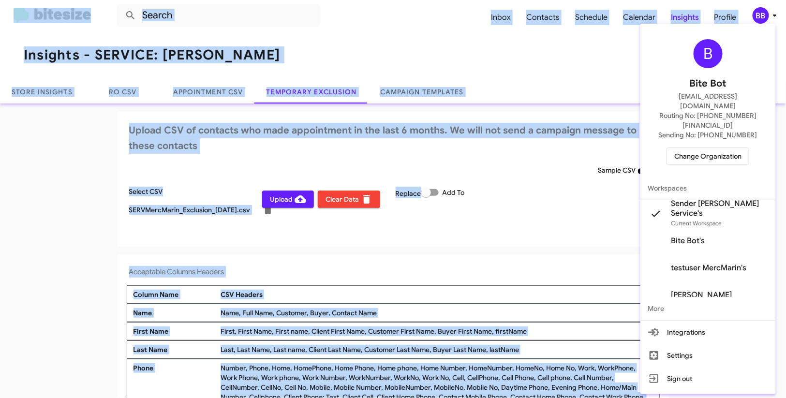
click at [767, 14] on div at bounding box center [393, 199] width 786 height 398
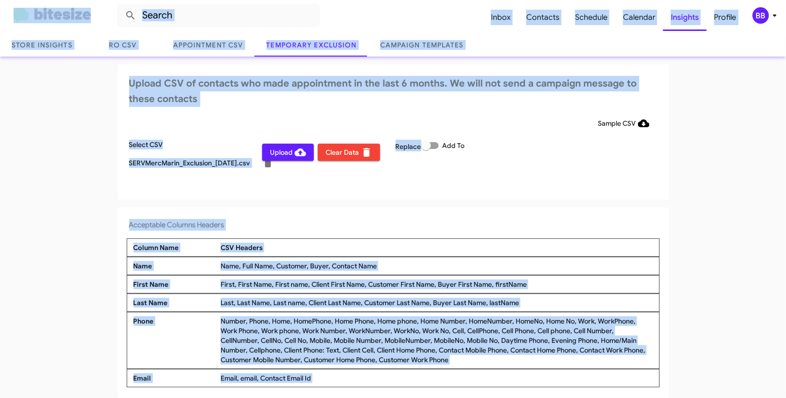
scroll to position [54, 0]
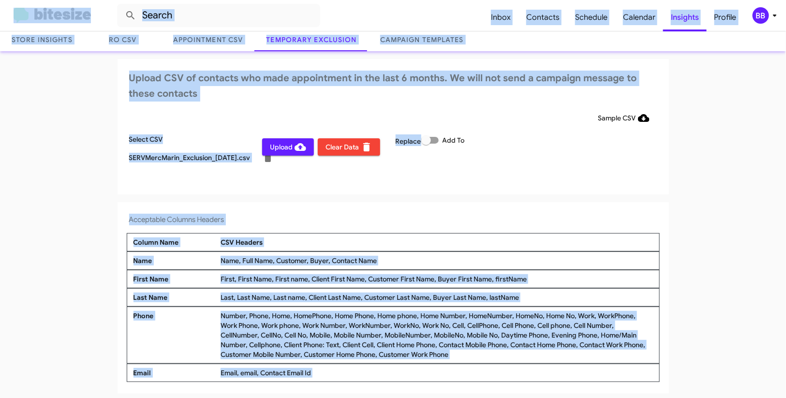
click at [286, 149] on span "Upload" at bounding box center [288, 146] width 36 height 17
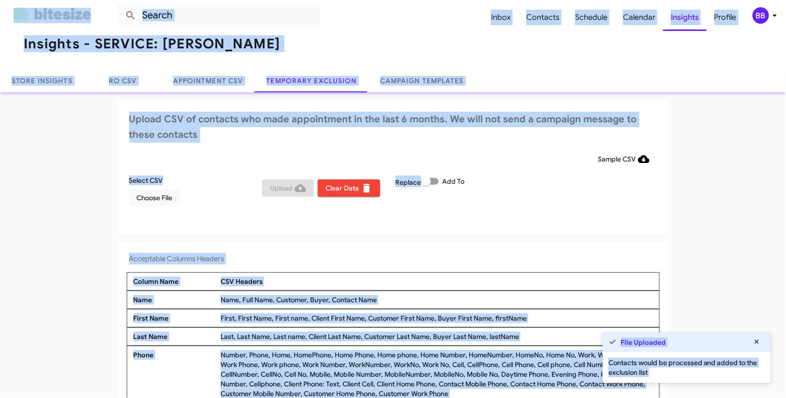
scroll to position [0, 0]
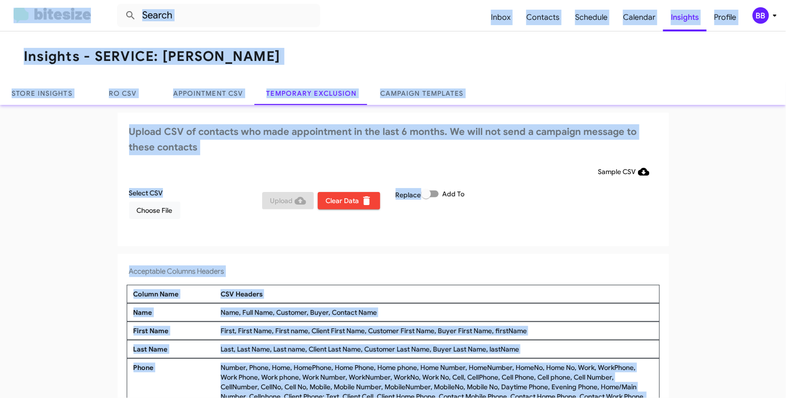
click at [758, 11] on div "BB" at bounding box center [761, 15] width 16 height 16
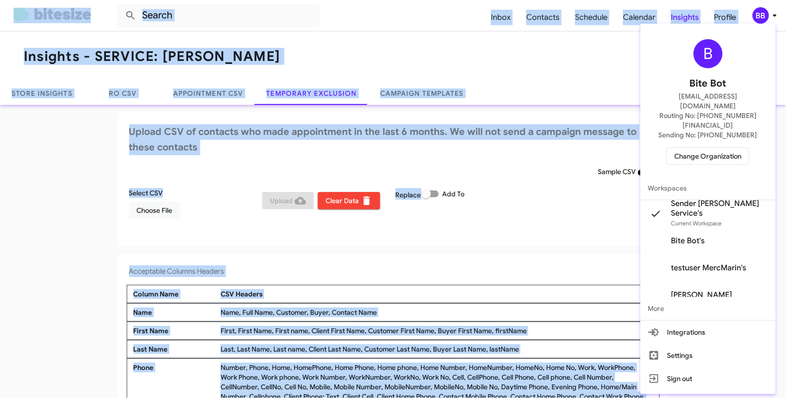
click at [701, 148] on span "Change Organization" at bounding box center [708, 156] width 67 height 16
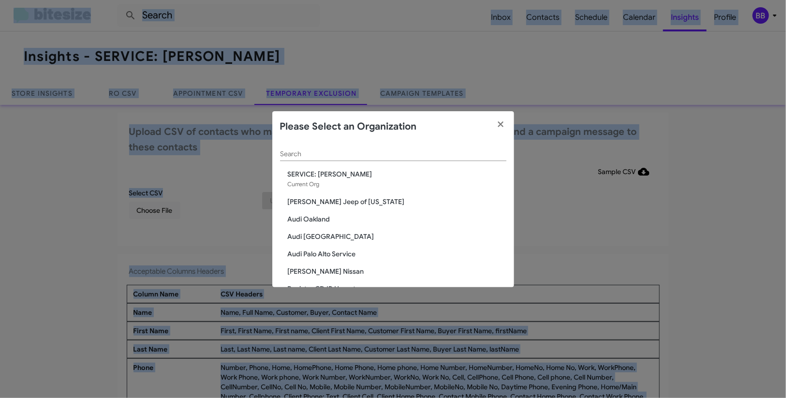
click at [304, 155] on input "Search" at bounding box center [393, 154] width 226 height 8
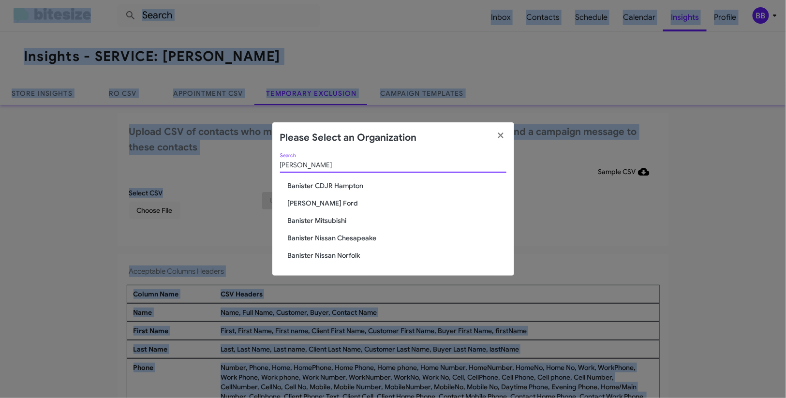
type input "banis"
click at [329, 203] on span "[PERSON_NAME] Ford" at bounding box center [397, 203] width 219 height 10
drag, startPoint x: 329, startPoint y: 203, endPoint x: 359, endPoint y: 35, distance: 170.5
click at [329, 201] on span "[PERSON_NAME] Ford" at bounding box center [397, 203] width 219 height 10
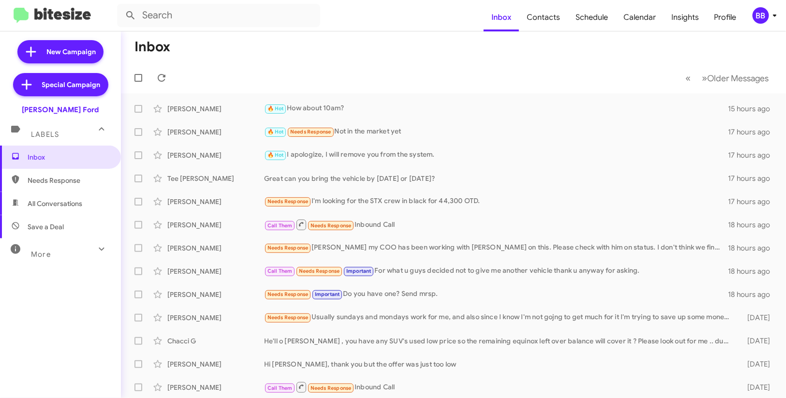
click at [762, 15] on div "BB" at bounding box center [761, 15] width 16 height 16
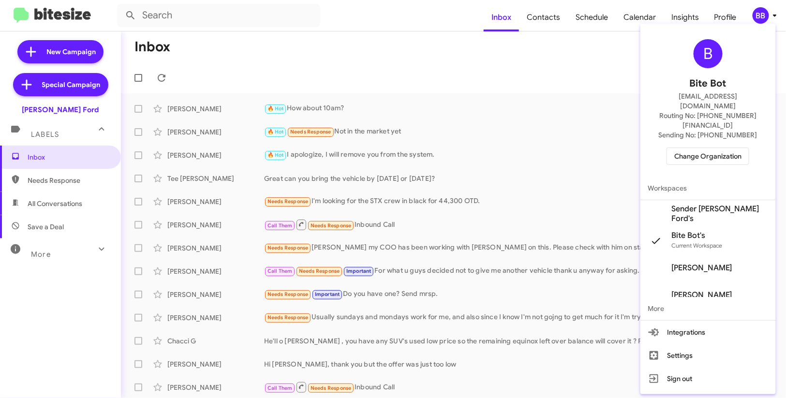
click at [717, 204] on span "Sender [PERSON_NAME] Ford's" at bounding box center [720, 213] width 97 height 19
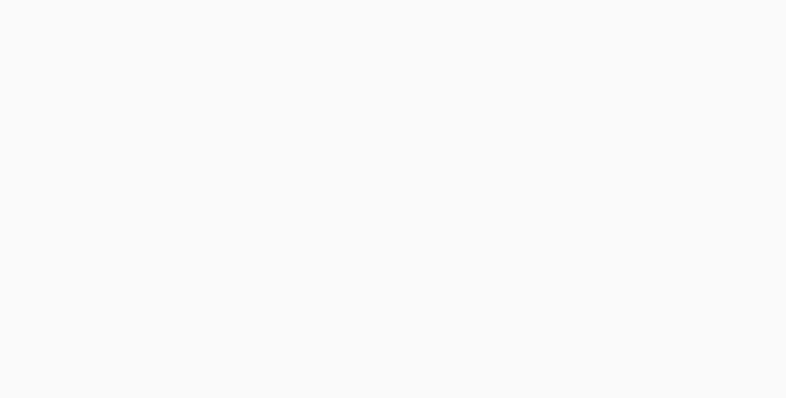
click at [687, 21] on body at bounding box center [393, 199] width 786 height 398
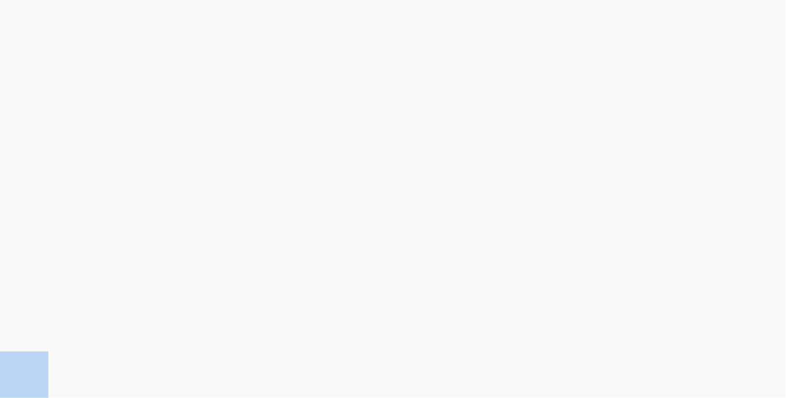
click at [687, 21] on body at bounding box center [393, 199] width 786 height 398
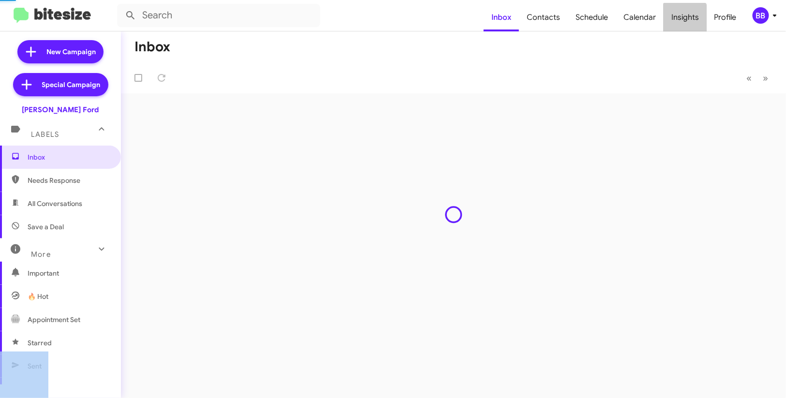
click at [687, 21] on span "Insights" at bounding box center [685, 17] width 43 height 28
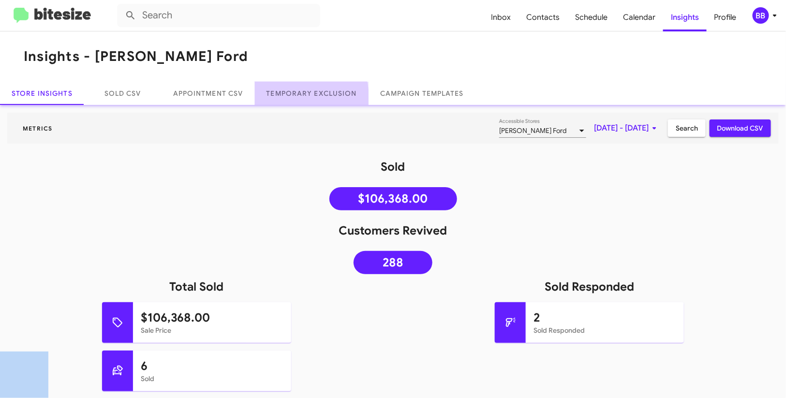
click at [299, 97] on link "Temporary Exclusion" at bounding box center [312, 93] width 114 height 23
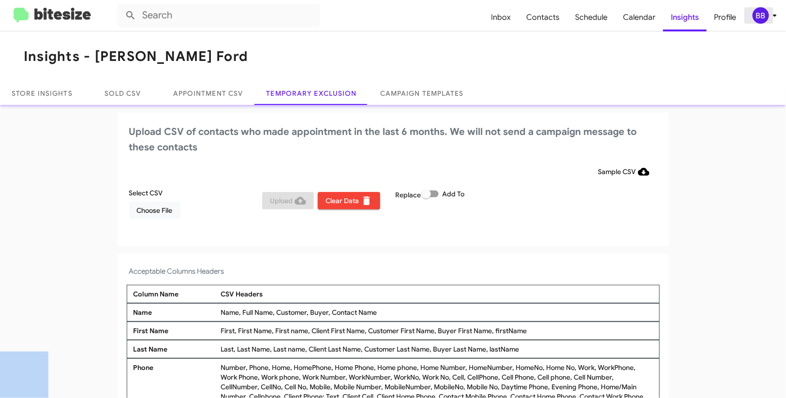
click at [771, 18] on icon at bounding box center [775, 16] width 12 height 12
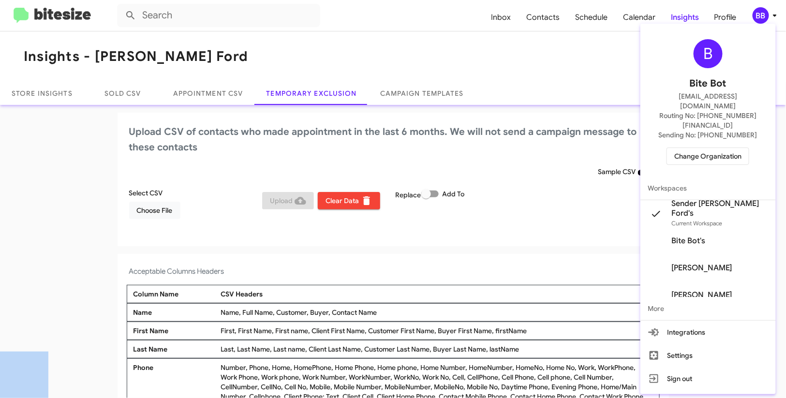
drag, startPoint x: 506, startPoint y: 165, endPoint x: 432, endPoint y: 193, distance: 78.7
click at [494, 165] on div at bounding box center [393, 199] width 786 height 398
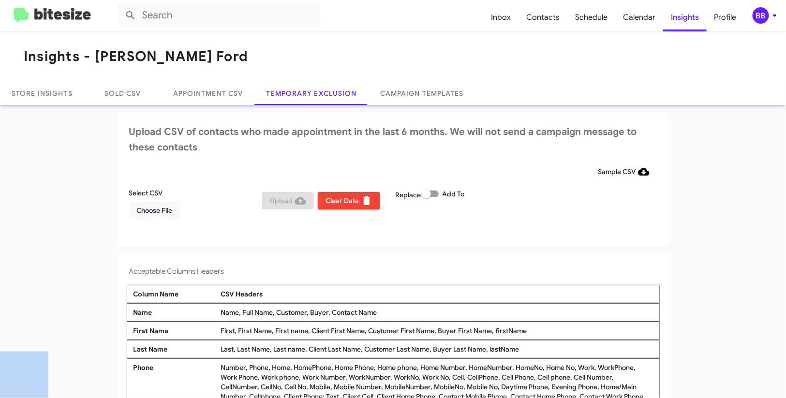
click at [432, 195] on span at bounding box center [429, 194] width 17 height 7
click at [426, 197] on input "Add To" at bounding box center [426, 197] width 0 height 0
checkbox input "true"
click at [498, 178] on div "Sample CSV" at bounding box center [393, 171] width 528 height 17
click at [163, 206] on span "Choose File" at bounding box center [155, 210] width 36 height 17
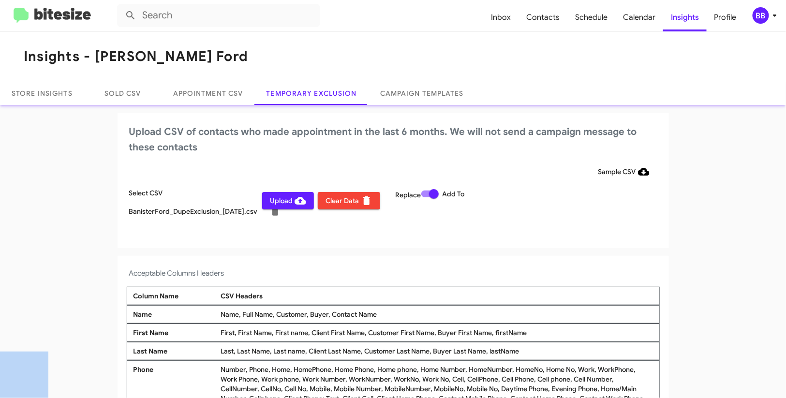
click at [571, 200] on div "Select CSV BanisterFord_DupeExclusion_09-27-25.csv Upload Clear Data Replace Ad…" at bounding box center [393, 208] width 533 height 41
click at [765, 17] on div "BB" at bounding box center [761, 15] width 16 height 16
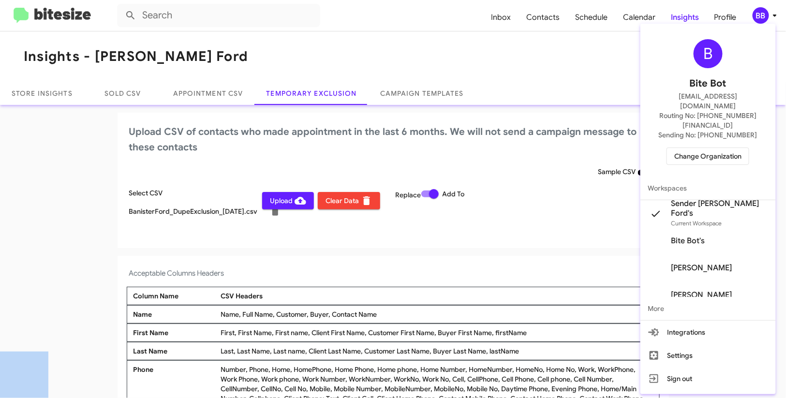
click at [764, 16] on div at bounding box center [393, 199] width 786 height 398
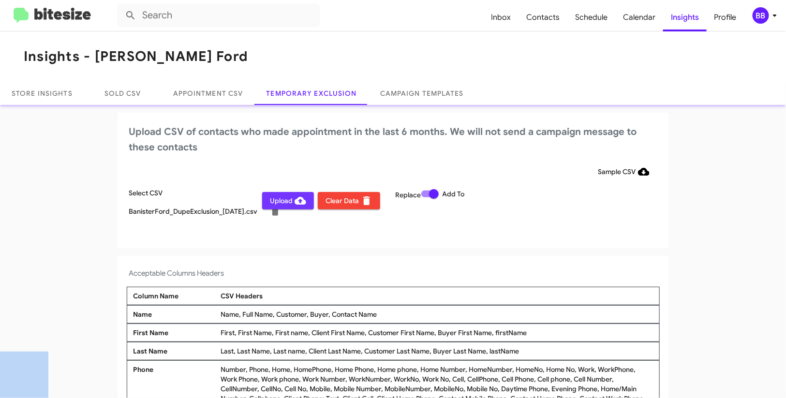
click at [287, 201] on span "Upload" at bounding box center [288, 200] width 36 height 17
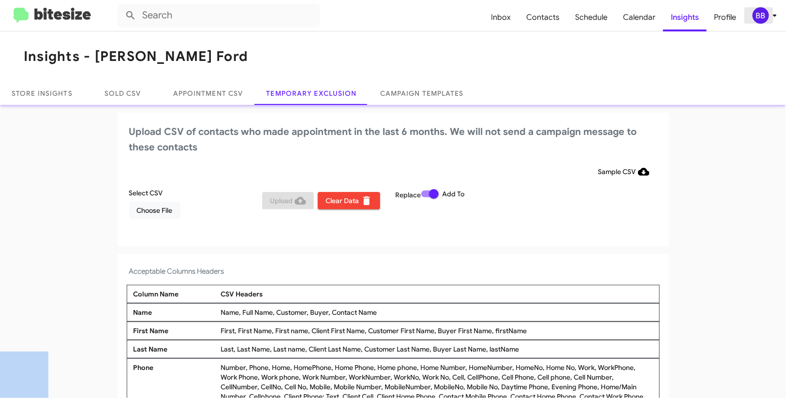
drag, startPoint x: 776, startPoint y: 19, endPoint x: 771, endPoint y: 20, distance: 4.9
click at [775, 19] on icon at bounding box center [775, 16] width 12 height 12
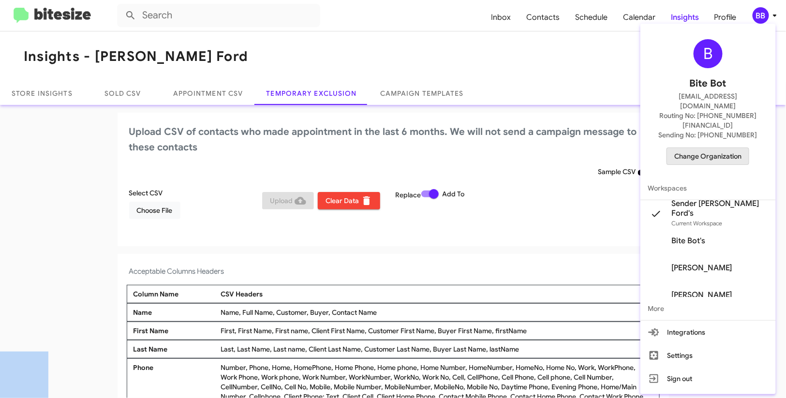
drag, startPoint x: 726, startPoint y: 135, endPoint x: 711, endPoint y: 135, distance: 15.5
click at [711, 148] on span "Change Organization" at bounding box center [708, 156] width 67 height 16
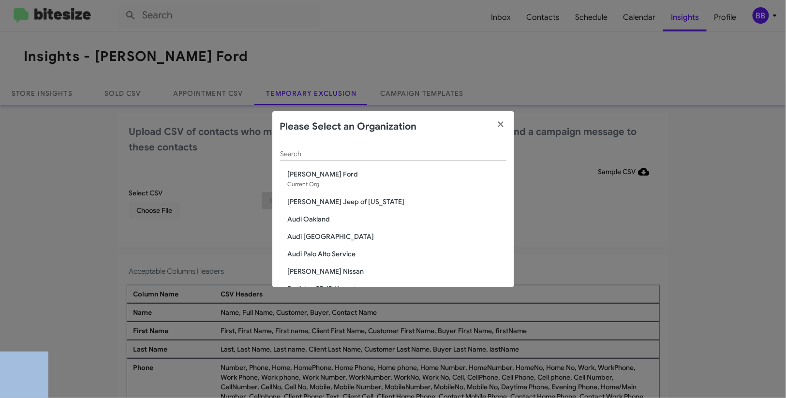
click at [334, 158] on div "Search" at bounding box center [393, 151] width 226 height 19
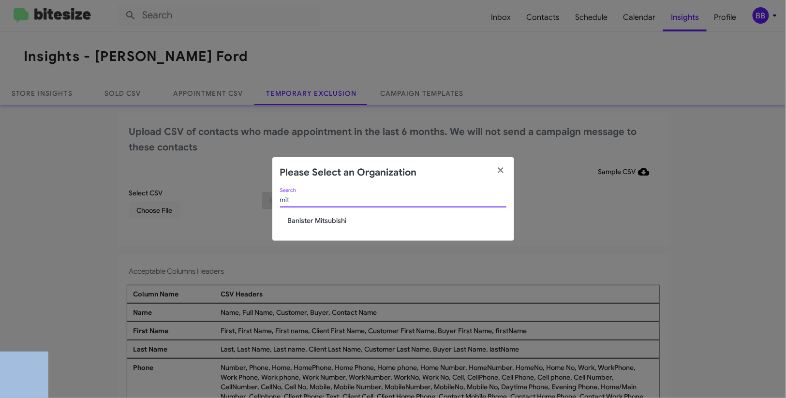
type input "mit"
click at [333, 225] on div "mit Search Banister Mitsubishi" at bounding box center [393, 214] width 242 height 53
drag, startPoint x: 333, startPoint y: 225, endPoint x: 341, endPoint y: 219, distance: 10.3
click at [337, 221] on div "mit Search Banister Mitsubishi" at bounding box center [393, 214] width 242 height 53
click at [341, 219] on span "Banister Mitsubishi" at bounding box center [397, 221] width 219 height 10
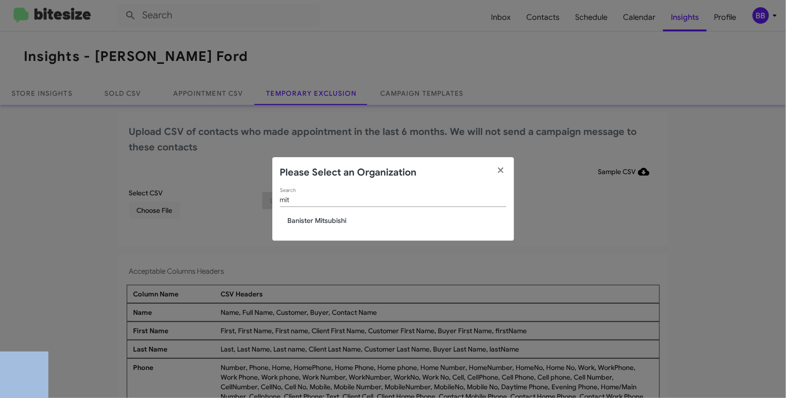
drag, startPoint x: 341, startPoint y: 219, endPoint x: 529, endPoint y: 22, distance: 272.4
click at [346, 211] on div "mit Search Banister Mitsubishi" at bounding box center [393, 214] width 242 height 53
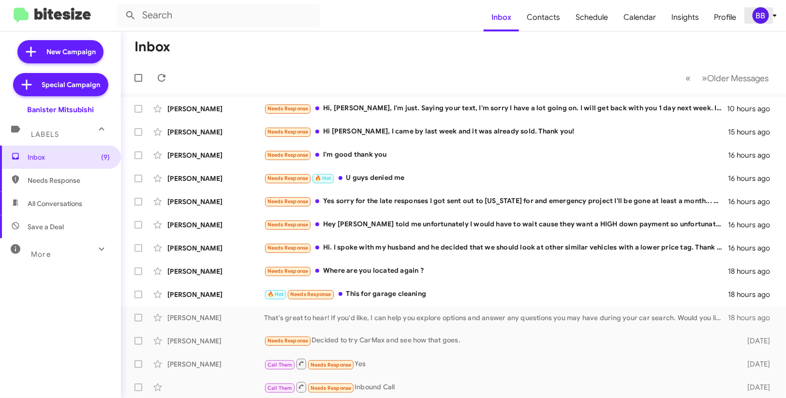
click at [760, 16] on div "BB" at bounding box center [761, 15] width 16 height 16
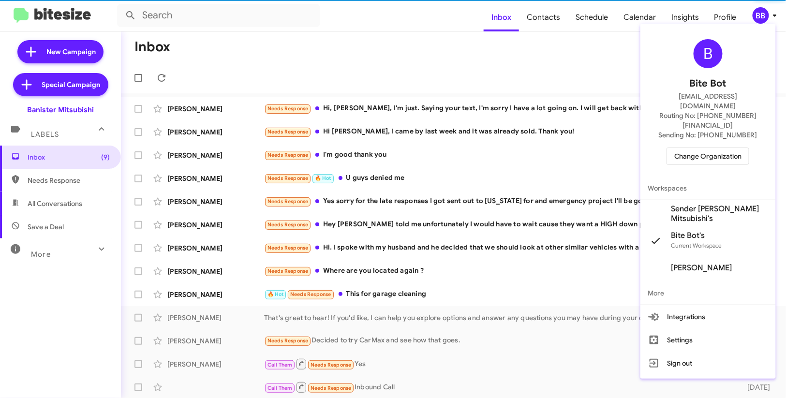
click at [706, 148] on span "Change Organization" at bounding box center [708, 156] width 67 height 16
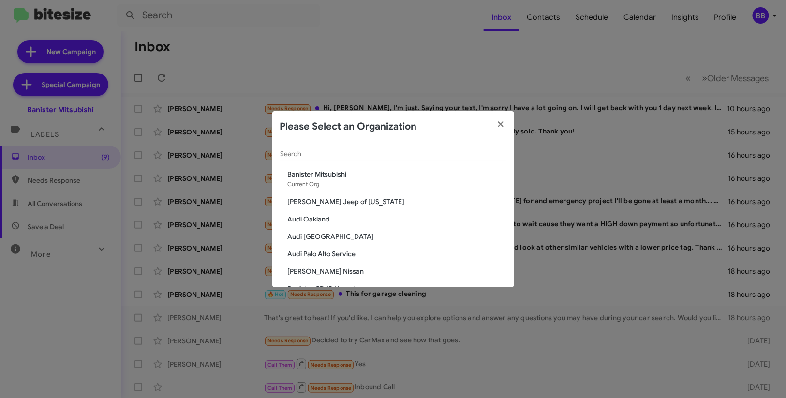
click at [651, 55] on modal-container "Please Select an Organization Search Banister Mitsubishi Current Org Adams Jeep…" at bounding box center [393, 199] width 786 height 398
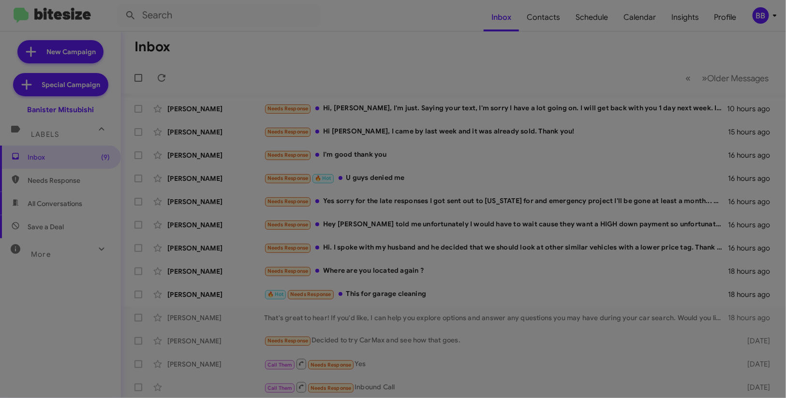
drag, startPoint x: 732, startPoint y: 23, endPoint x: 771, endPoint y: 19, distance: 39.4
click at [732, 23] on modal-container "Please Select an Organization Search Banister Mitsubishi Current Org Adams Jeep…" at bounding box center [393, 199] width 786 height 398
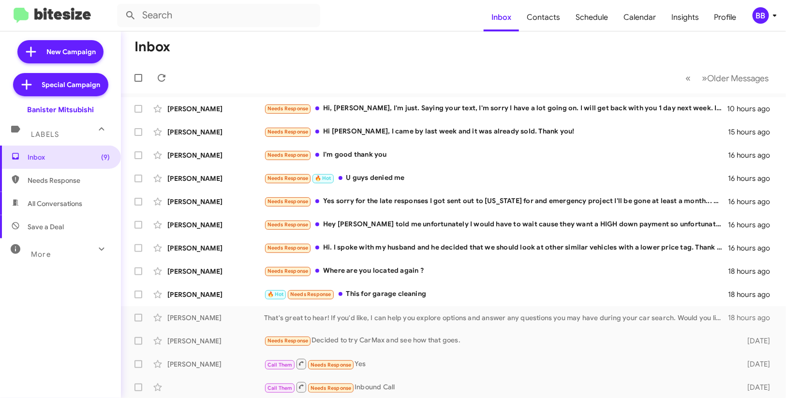
click at [771, 19] on icon at bounding box center [775, 16] width 12 height 12
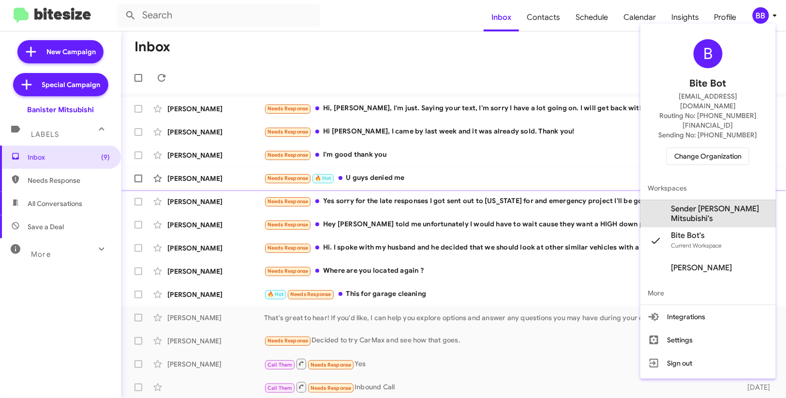
click at [732, 204] on span "Sender Banister Mitsubishi's" at bounding box center [720, 213] width 97 height 19
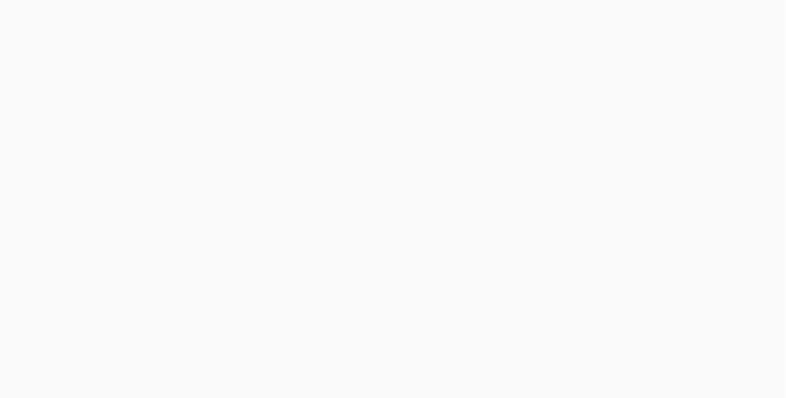
click at [684, 21] on body at bounding box center [393, 199] width 786 height 398
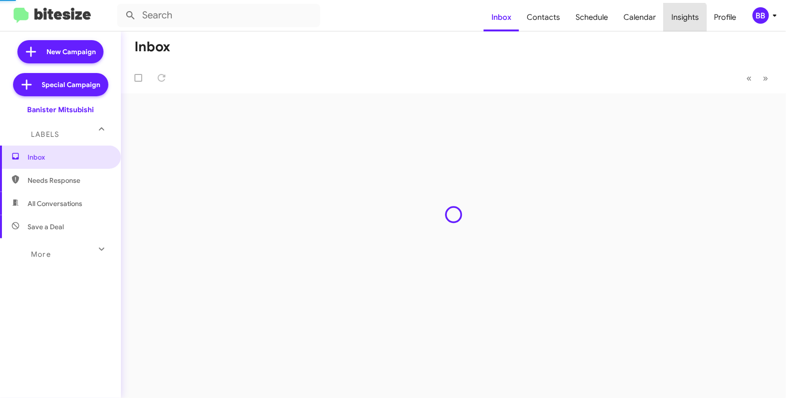
click at [684, 21] on span "Insights" at bounding box center [685, 17] width 43 height 28
click at [684, 21] on body "Inbox Contacts Schedule Calendar Insights Profile BB New Campaign Special Campa…" at bounding box center [393, 199] width 786 height 398
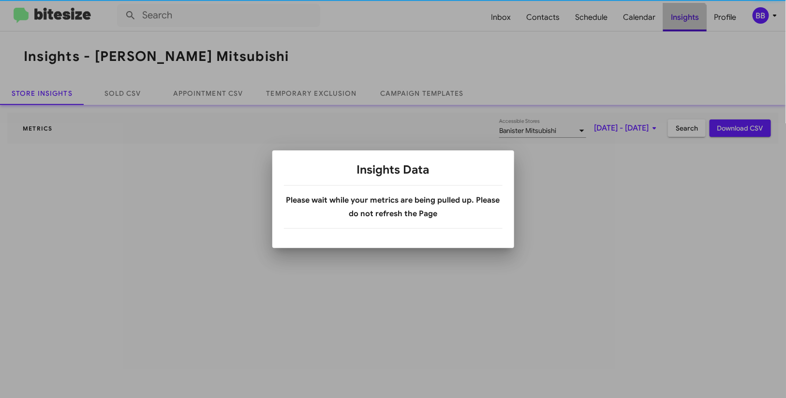
click at [684, 20] on div at bounding box center [393, 199] width 786 height 398
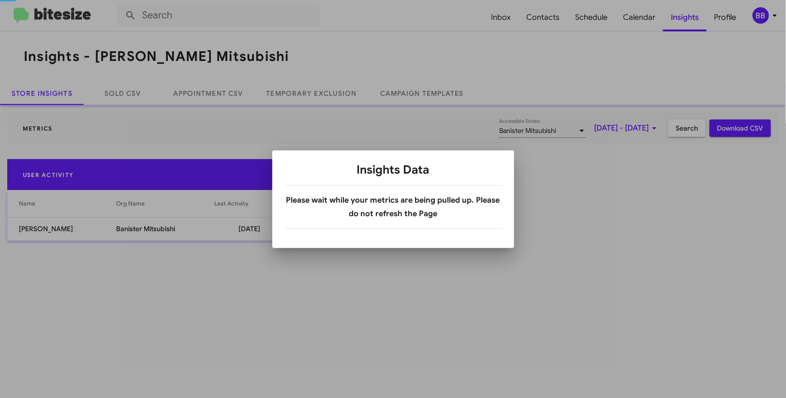
click at [328, 90] on body "Inbox Contacts Schedule Calendar Insights Profile BB Insights - Banister Mitsub…" at bounding box center [393, 199] width 786 height 398
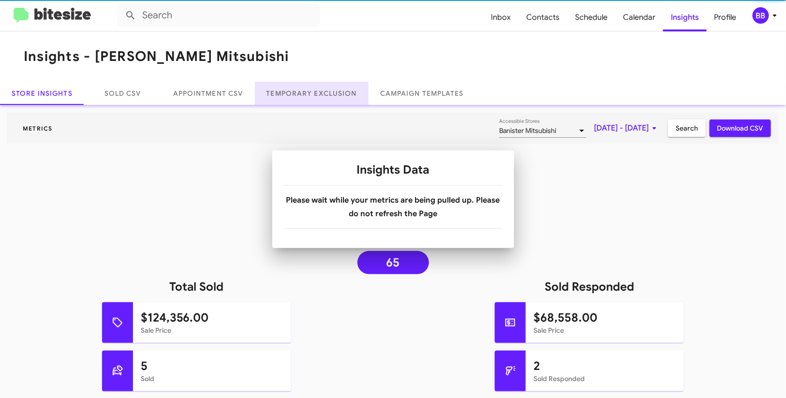
click at [328, 90] on link "Temporary Exclusion" at bounding box center [312, 93] width 114 height 23
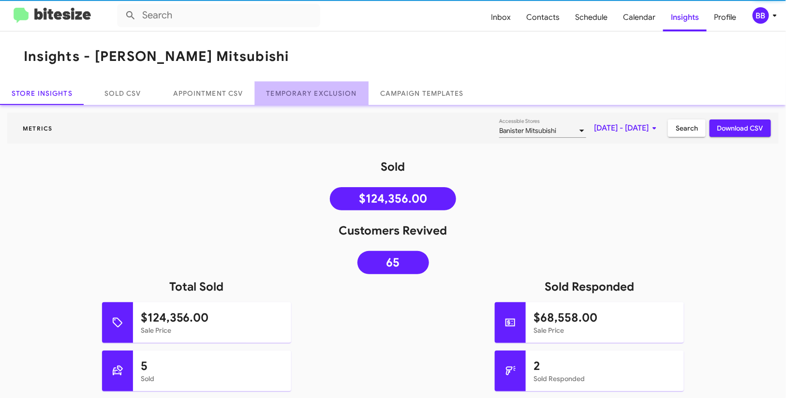
click at [328, 90] on link "Temporary Exclusion" at bounding box center [312, 93] width 114 height 23
drag, startPoint x: 328, startPoint y: 90, endPoint x: 343, endPoint y: 52, distance: 40.4
click at [330, 84] on link "Temporary Exclusion" at bounding box center [312, 93] width 114 height 23
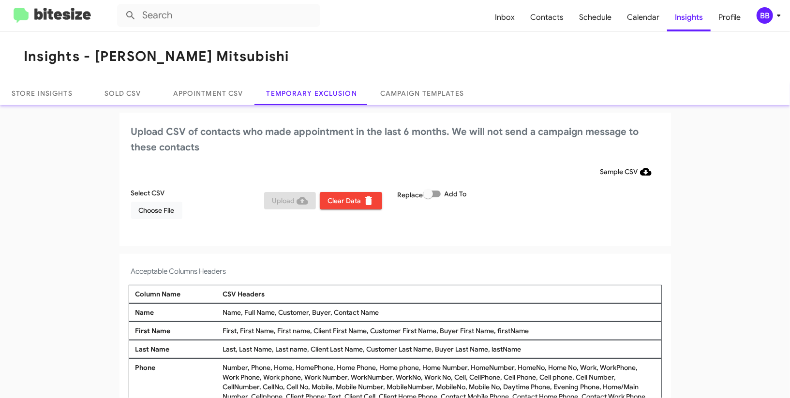
click at [437, 192] on span at bounding box center [431, 194] width 17 height 7
click at [428, 197] on input "Add To" at bounding box center [428, 197] width 0 height 0
checkbox input "true"
drag, startPoint x: 521, startPoint y: 150, endPoint x: 532, endPoint y: 142, distance: 13.2
click at [523, 148] on h2 "Upload CSV of contacts who made appointment in the last 6 months. We will not s…" at bounding box center [395, 139] width 528 height 31
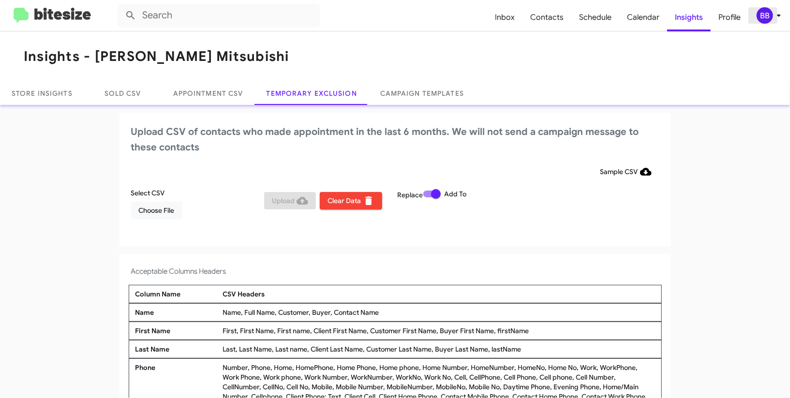
click at [778, 15] on icon at bounding box center [779, 16] width 12 height 12
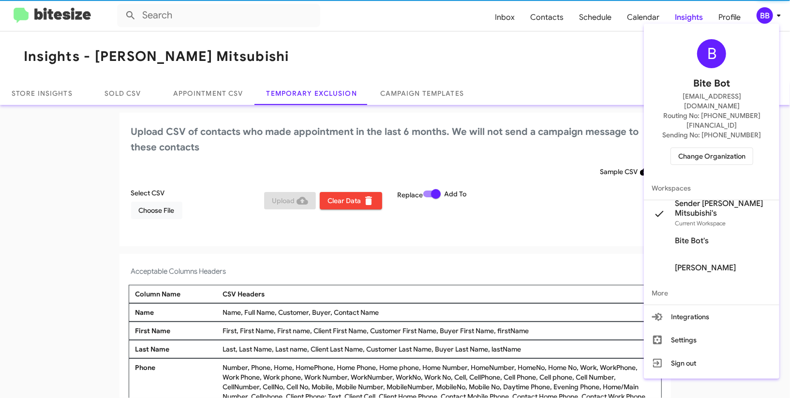
drag, startPoint x: 778, startPoint y: 15, endPoint x: 738, endPoint y: 19, distance: 39.8
click at [778, 15] on div at bounding box center [395, 199] width 790 height 398
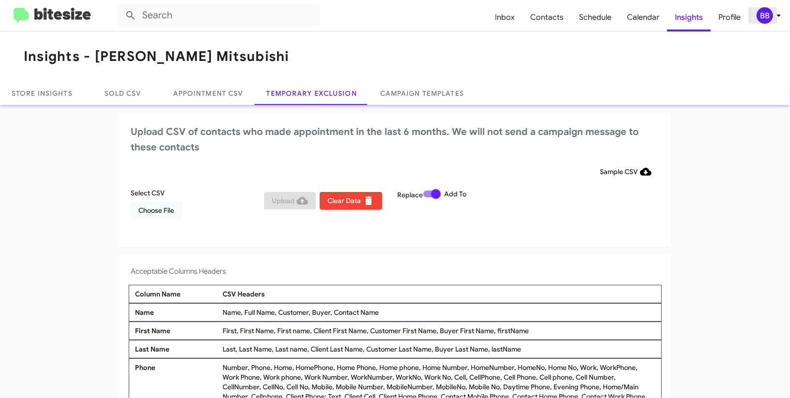
click at [774, 17] on icon at bounding box center [779, 16] width 12 height 12
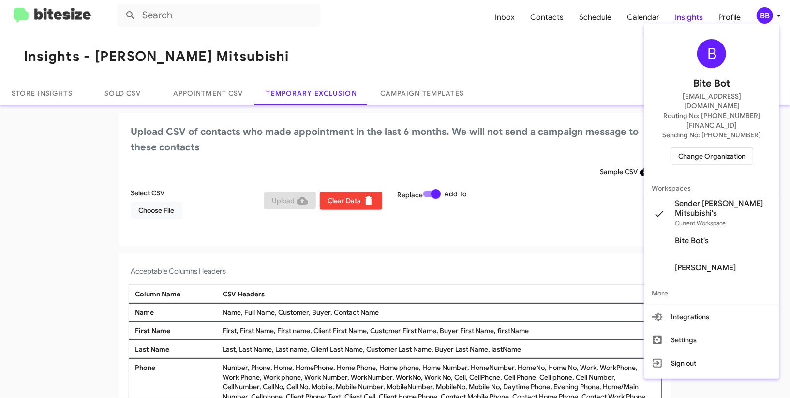
click at [773, 17] on div at bounding box center [395, 199] width 790 height 398
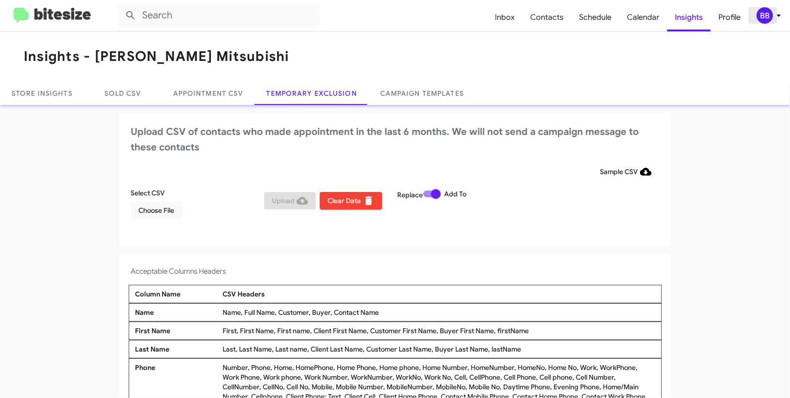
click at [764, 18] on div "BB" at bounding box center [765, 15] width 16 height 16
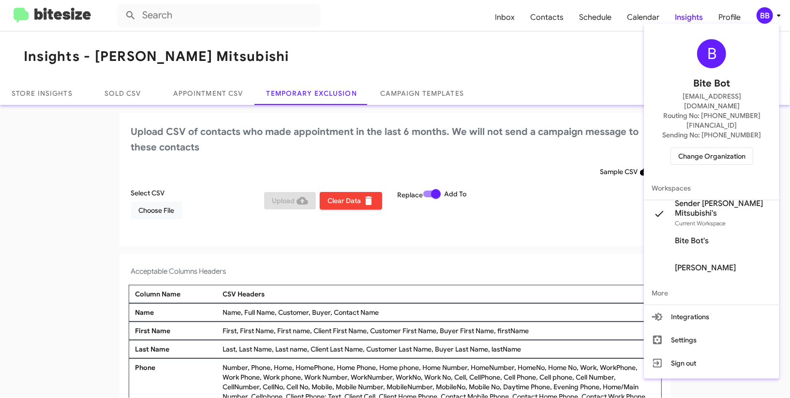
click at [764, 19] on div at bounding box center [395, 199] width 790 height 398
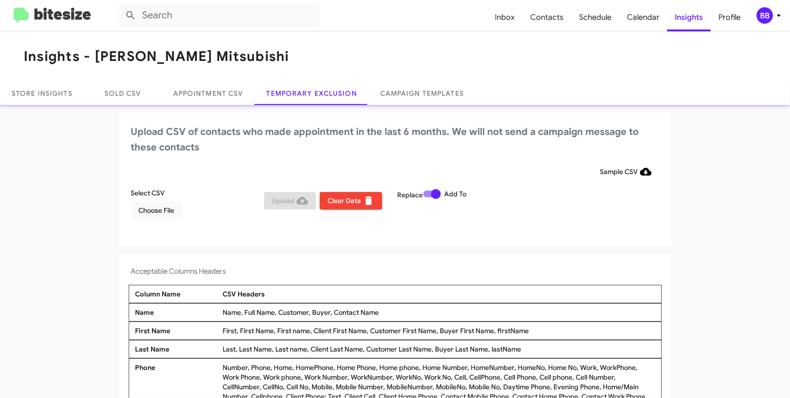
scroll to position [0, 0]
click at [173, 217] on span "Choose File" at bounding box center [157, 209] width 36 height 17
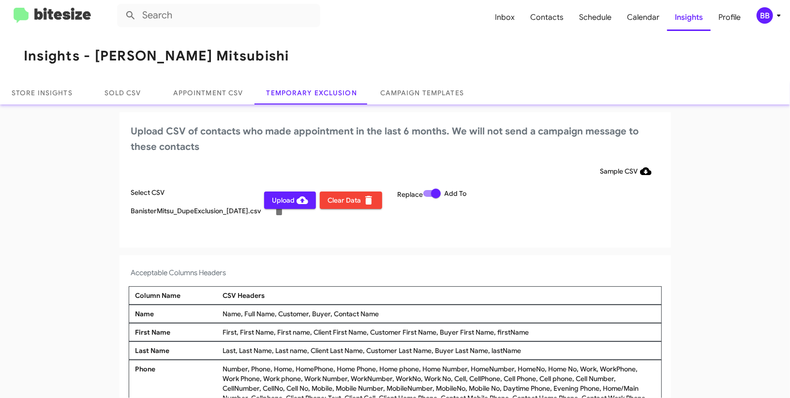
click at [579, 242] on div "Upload CSV of contacts who made appointment in the last 6 months. We will not s…" at bounding box center [396, 179] width 552 height 135
click at [774, 16] on icon at bounding box center [779, 16] width 12 height 12
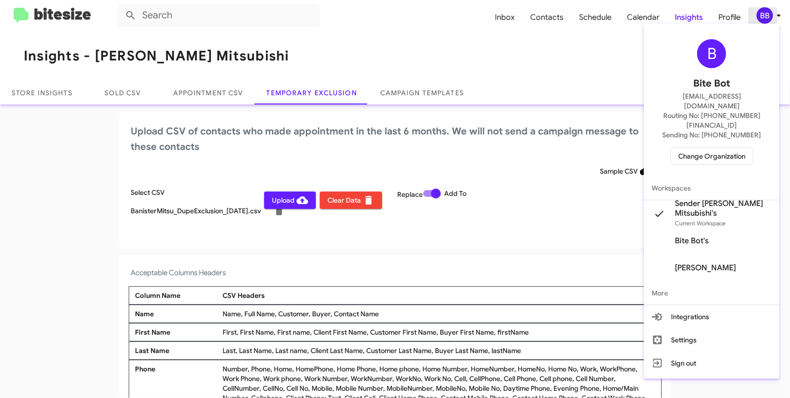
click at [774, 16] on div at bounding box center [395, 199] width 790 height 398
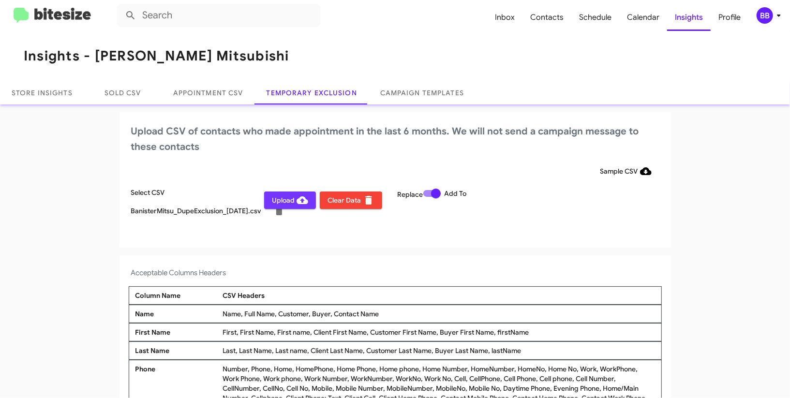
click at [276, 198] on span "Upload" at bounding box center [290, 200] width 36 height 17
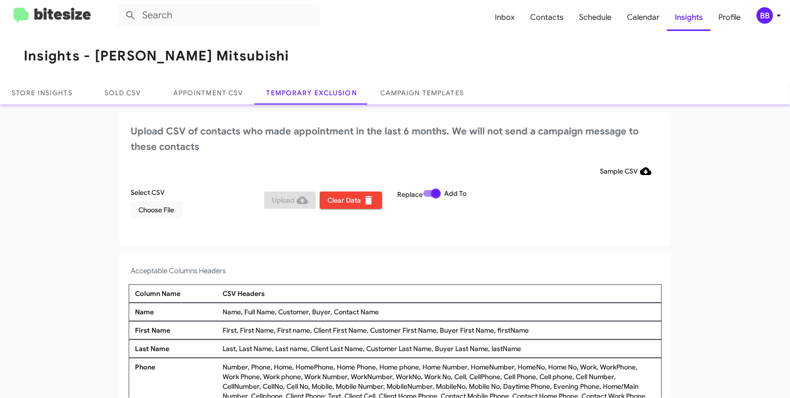
click at [785, 11] on span "BB" at bounding box center [770, 15] width 29 height 16
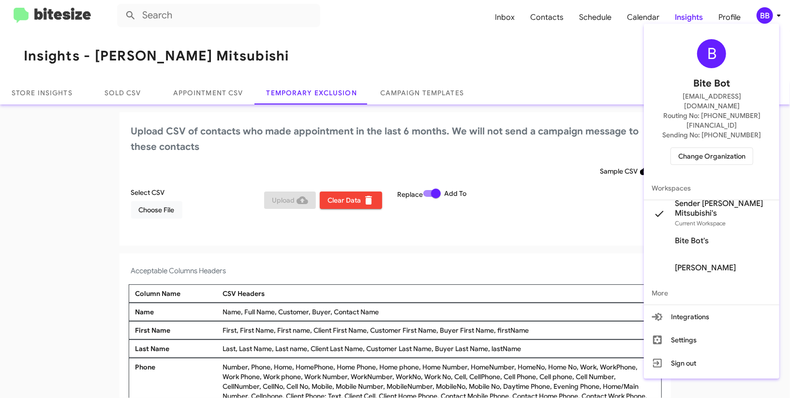
click at [715, 148] on span "Change Organization" at bounding box center [711, 156] width 67 height 16
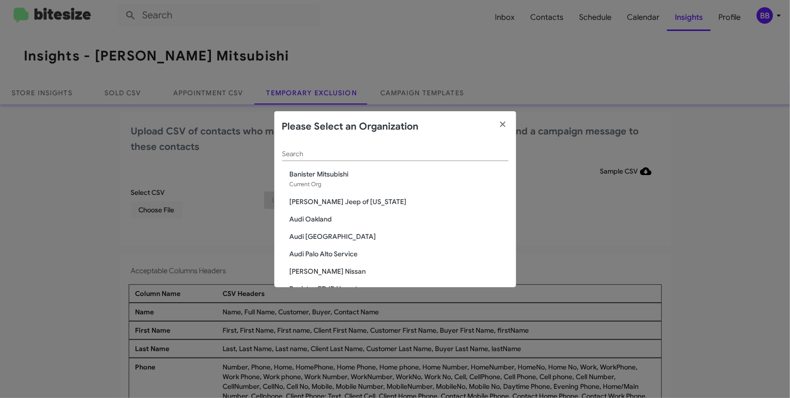
click at [298, 149] on div "Search" at bounding box center [395, 151] width 226 height 19
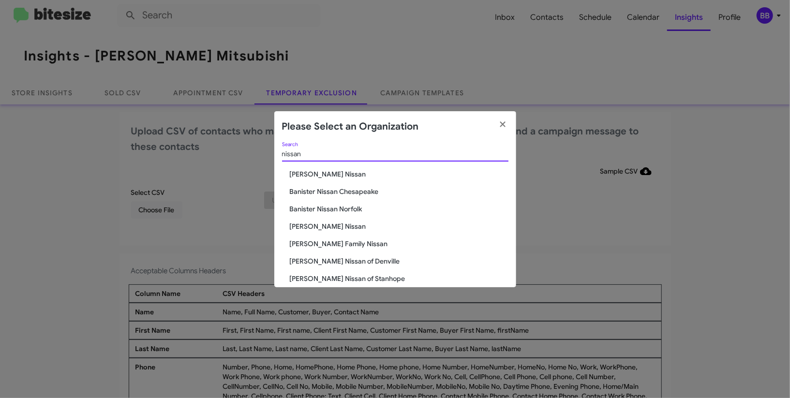
type input "nissan"
click at [350, 191] on span "Banister Nissan Chesapeake" at bounding box center [399, 192] width 219 height 10
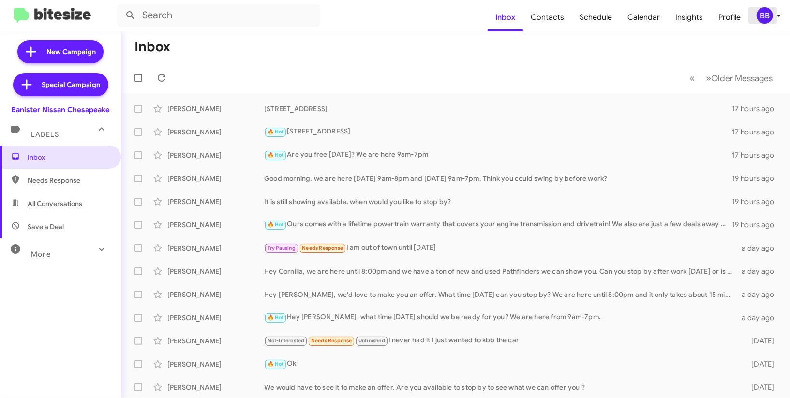
click at [773, 9] on span "BB" at bounding box center [770, 15] width 29 height 16
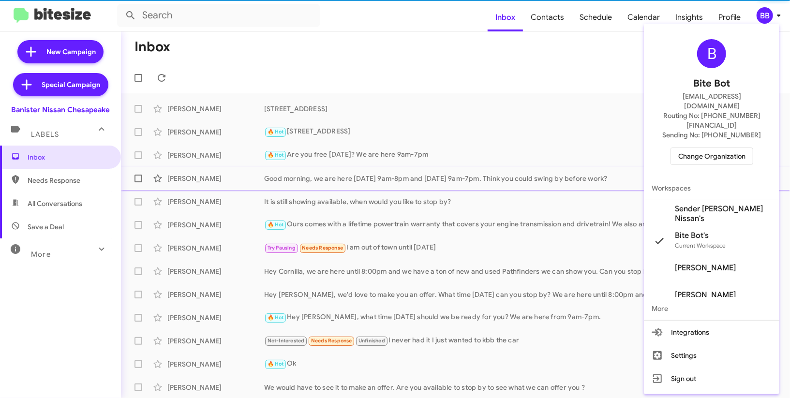
drag, startPoint x: 719, startPoint y: 193, endPoint x: 723, endPoint y: 182, distance: 12.0
click at [719, 204] on span "Sender [PERSON_NAME] Nissan's" at bounding box center [723, 213] width 97 height 19
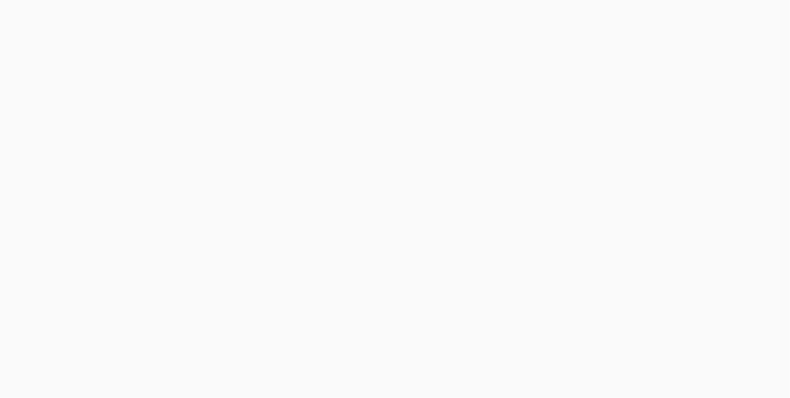
click at [690, 19] on body at bounding box center [395, 199] width 790 height 398
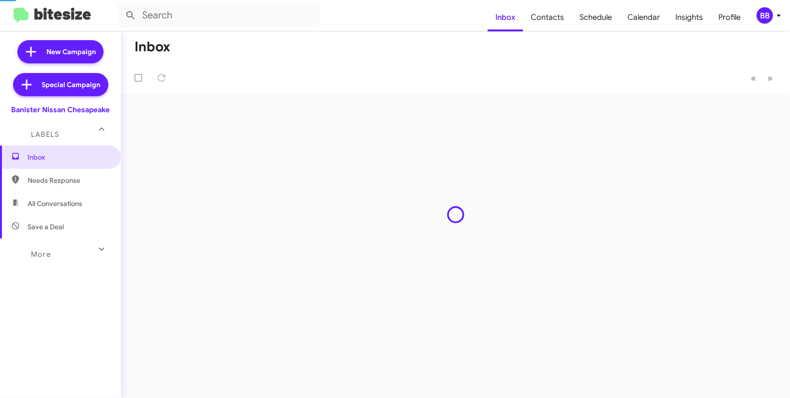
click at [690, 19] on span "Insights" at bounding box center [689, 17] width 43 height 28
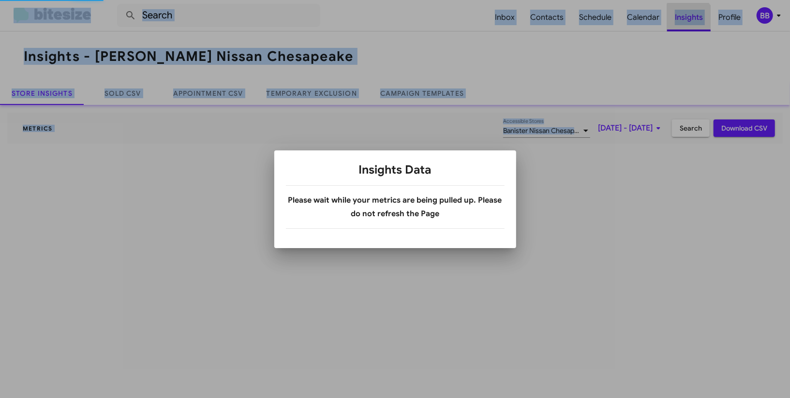
click at [690, 19] on div at bounding box center [395, 199] width 790 height 398
click at [324, 96] on div at bounding box center [395, 199] width 790 height 398
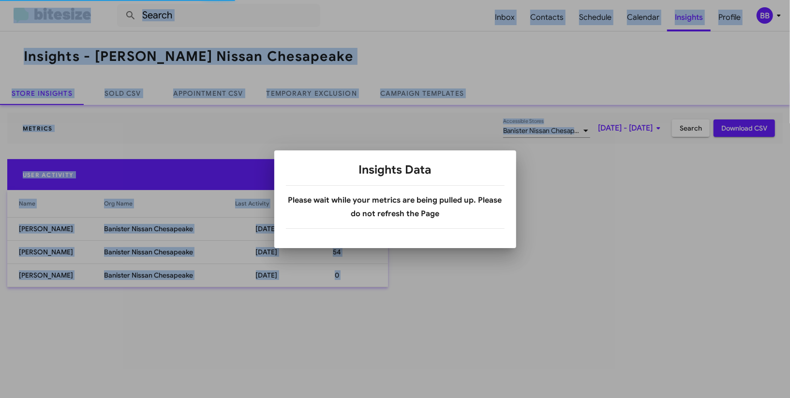
click at [324, 96] on div at bounding box center [395, 199] width 790 height 398
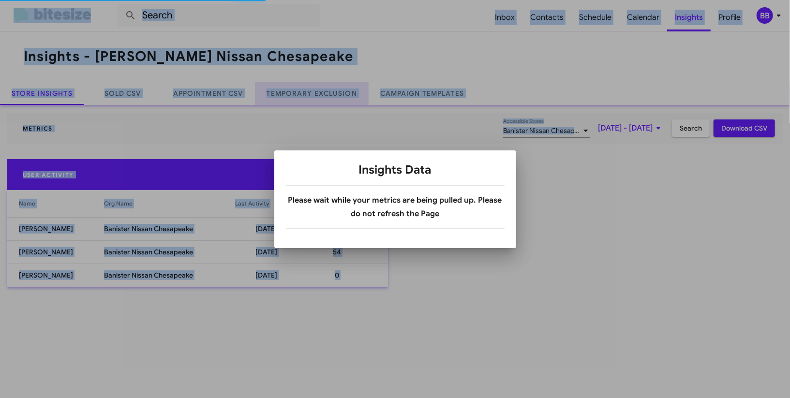
click at [324, 96] on link "Temporary Exclusion" at bounding box center [312, 93] width 114 height 23
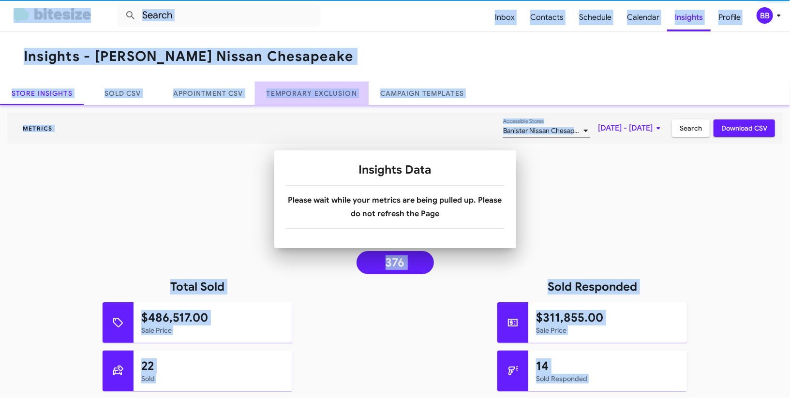
click at [324, 96] on link "Temporary Exclusion" at bounding box center [312, 93] width 114 height 23
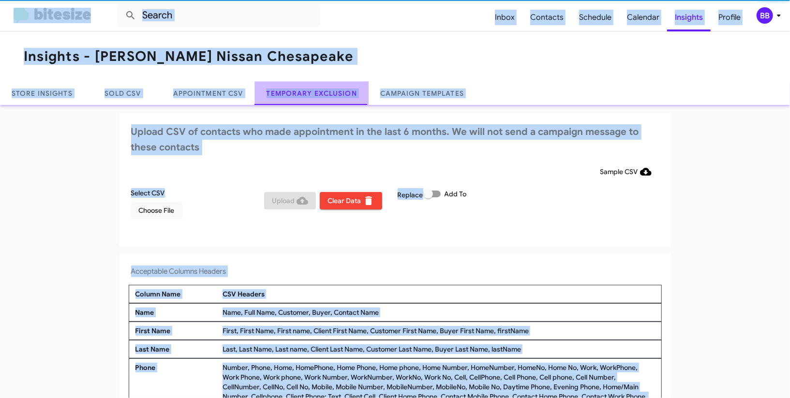
click at [324, 96] on link "Temporary Exclusion" at bounding box center [312, 93] width 114 height 23
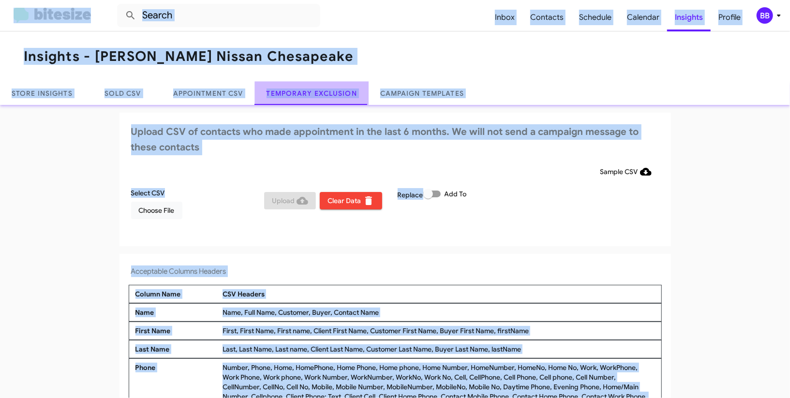
click at [324, 96] on link "Temporary Exclusion" at bounding box center [312, 93] width 114 height 23
click at [433, 192] on span at bounding box center [428, 194] width 10 height 10
click at [428, 197] on input "Add To" at bounding box center [428, 197] width 0 height 0
checkbox input "true"
drag, startPoint x: 483, startPoint y: 168, endPoint x: 483, endPoint y: 160, distance: 8.2
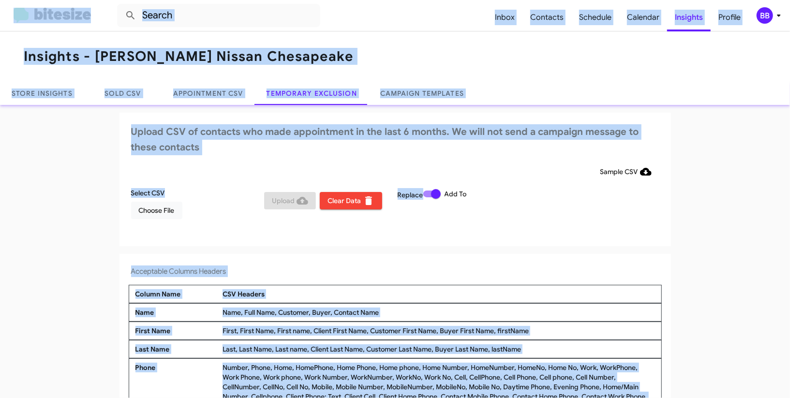
click at [485, 167] on div "Sample CSV" at bounding box center [395, 171] width 528 height 17
click at [141, 208] on span "Choose File" at bounding box center [157, 210] width 36 height 17
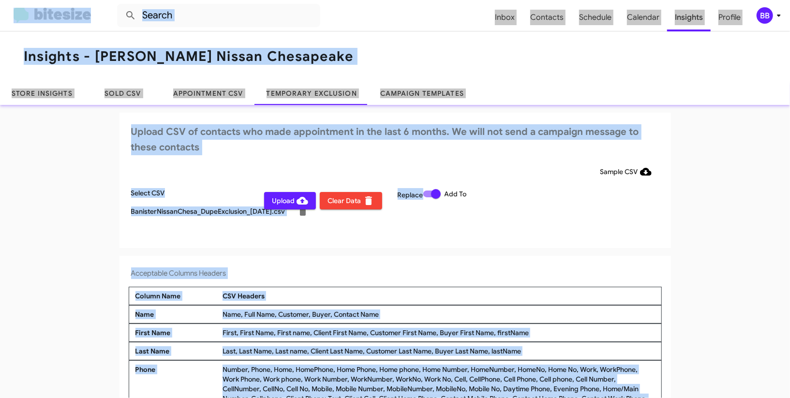
click at [560, 218] on div "Select CSV BanisterNissanChesa_DupeExclusion_09-27-25.csv Upload Clear Data Rep…" at bounding box center [395, 208] width 533 height 41
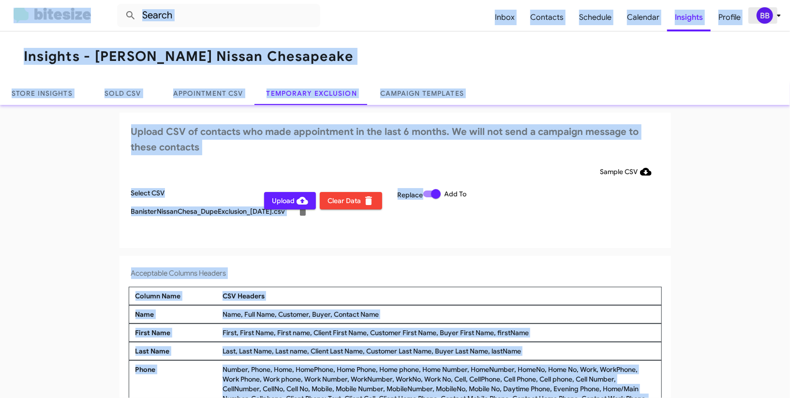
click at [766, 15] on div "BB" at bounding box center [765, 15] width 16 height 16
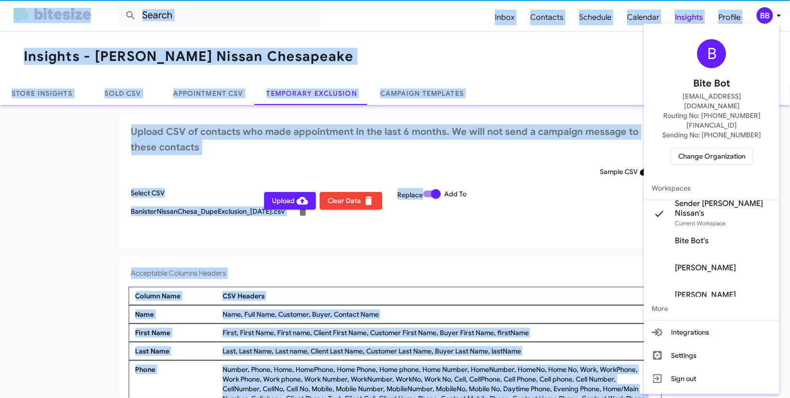
click at [766, 15] on div at bounding box center [395, 199] width 790 height 398
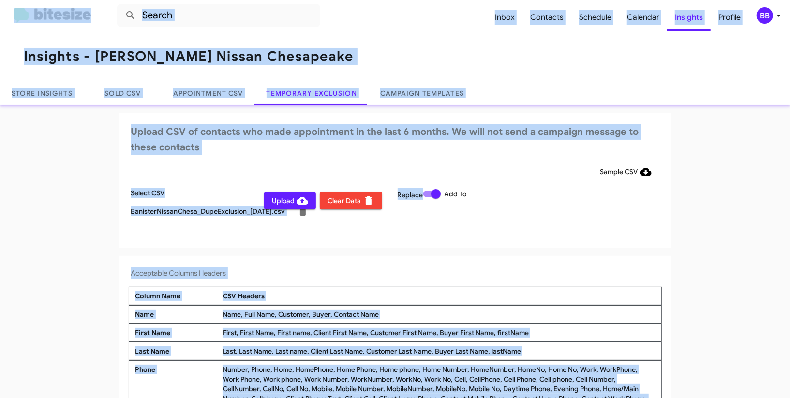
click at [289, 199] on span "Upload" at bounding box center [290, 200] width 36 height 17
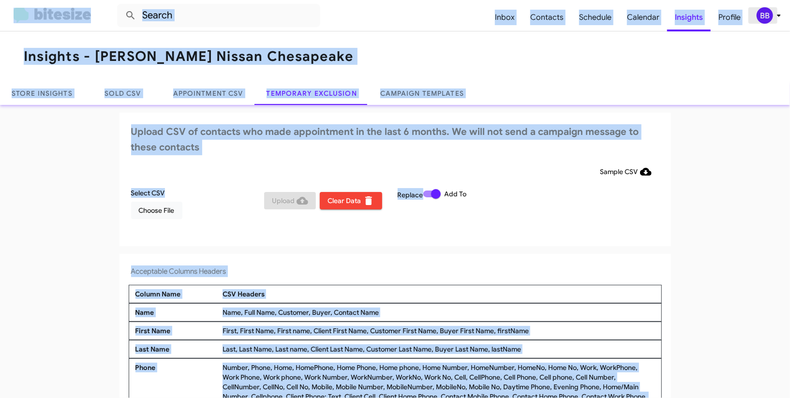
drag, startPoint x: 769, startPoint y: 15, endPoint x: 759, endPoint y: 22, distance: 12.0
click at [767, 16] on div "BB" at bounding box center [765, 15] width 16 height 16
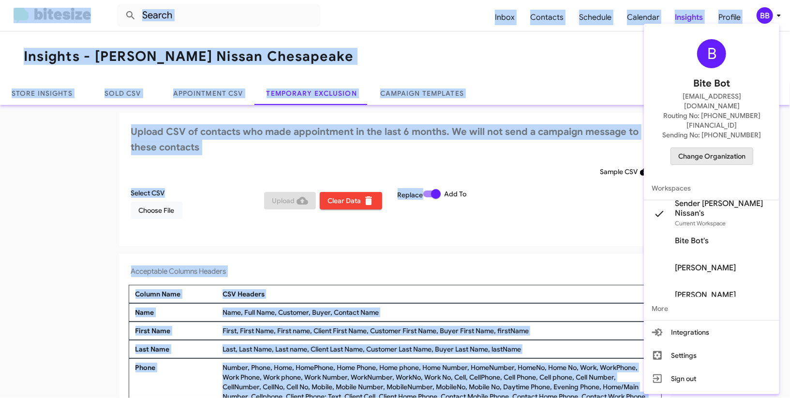
drag, startPoint x: 711, startPoint y: 136, endPoint x: 691, endPoint y: 137, distance: 19.4
click at [691, 148] on span "Change Organization" at bounding box center [711, 156] width 67 height 16
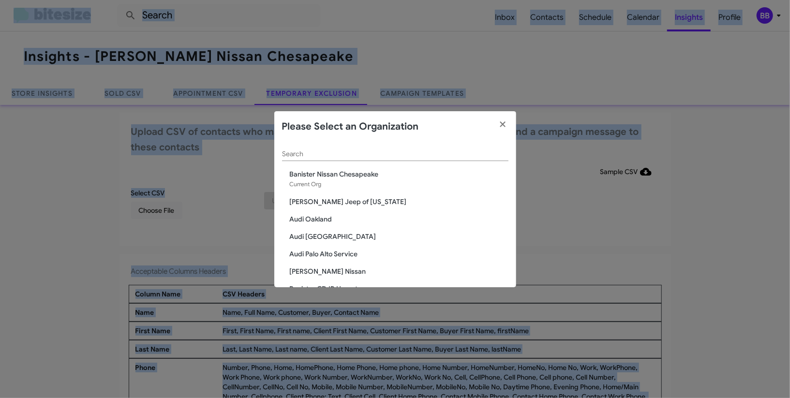
click at [318, 149] on div "Search" at bounding box center [395, 151] width 226 height 19
type input "ba"
drag, startPoint x: 708, startPoint y: 234, endPoint x: 731, endPoint y: 146, distance: 91.1
click at [707, 234] on modal-container "Please Select an Organization ba Search Banister Nissan Chesapeake Current Org …" at bounding box center [395, 199] width 790 height 398
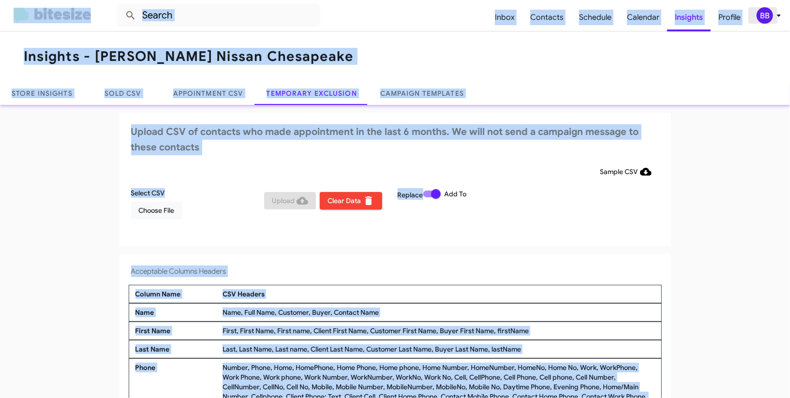
click at [762, 18] on div "BB" at bounding box center [765, 15] width 16 height 16
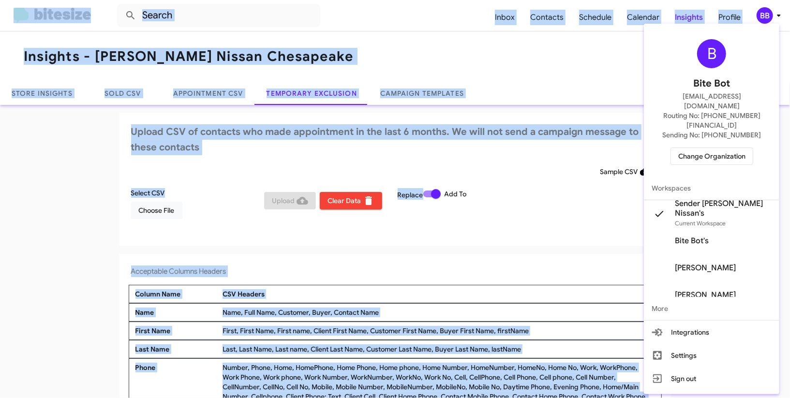
click at [762, 18] on div at bounding box center [395, 199] width 790 height 398
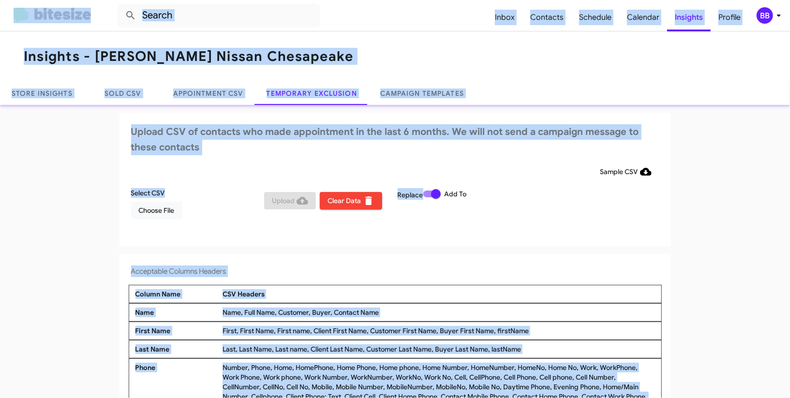
click at [762, 18] on div "BB" at bounding box center [765, 15] width 16 height 16
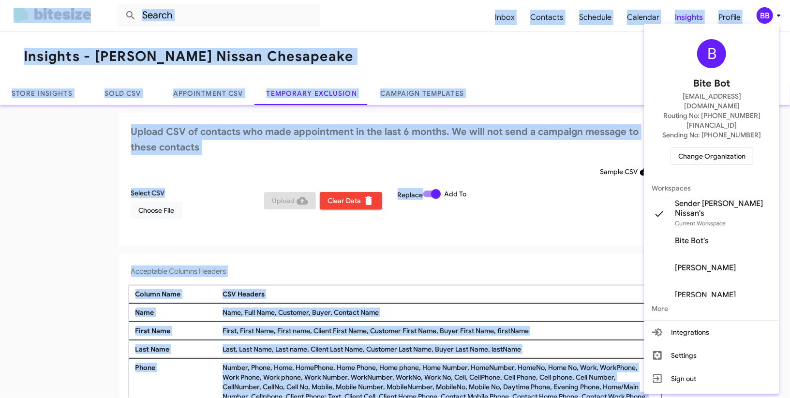
click at [721, 148] on span "Change Organization" at bounding box center [711, 156] width 67 height 16
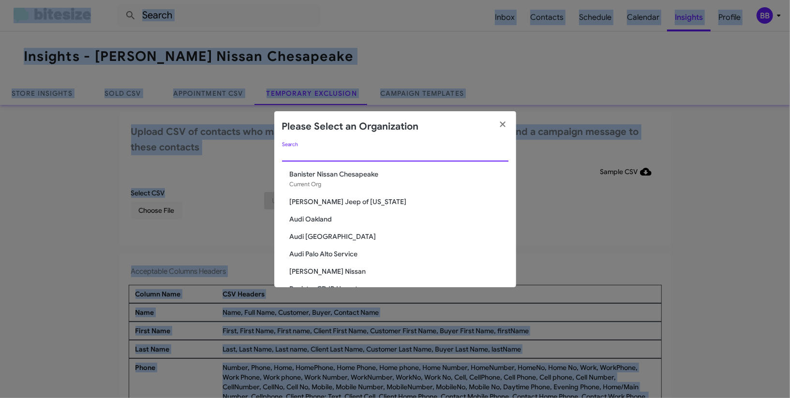
click at [306, 153] on input "Search" at bounding box center [395, 154] width 226 height 8
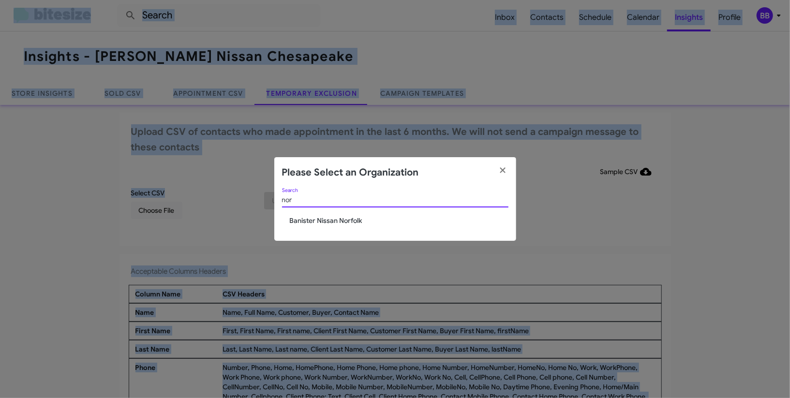
type input "nor"
click at [313, 219] on span "Banister Nissan Norfolk" at bounding box center [399, 221] width 219 height 10
drag, startPoint x: 313, startPoint y: 219, endPoint x: 480, endPoint y: 38, distance: 245.9
click at [314, 218] on span "Banister Nissan Norfolk" at bounding box center [399, 221] width 219 height 10
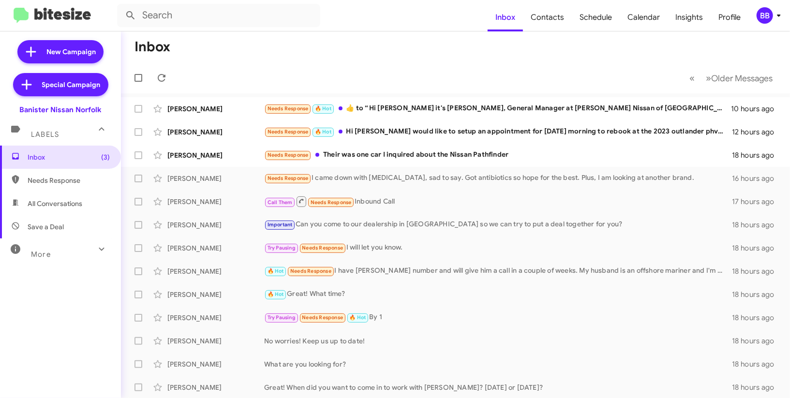
drag, startPoint x: 772, startPoint y: 13, endPoint x: 766, endPoint y: 17, distance: 7.7
click at [771, 14] on div "BB" at bounding box center [765, 15] width 16 height 16
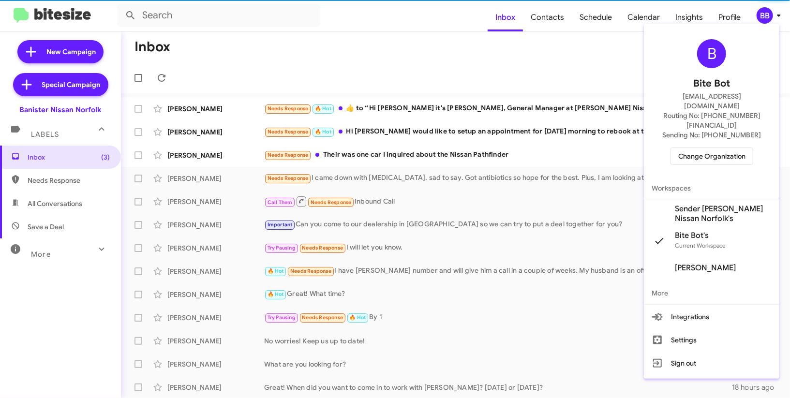
click at [705, 204] on span "Sender [PERSON_NAME] Nissan Norfolk's" at bounding box center [723, 213] width 97 height 19
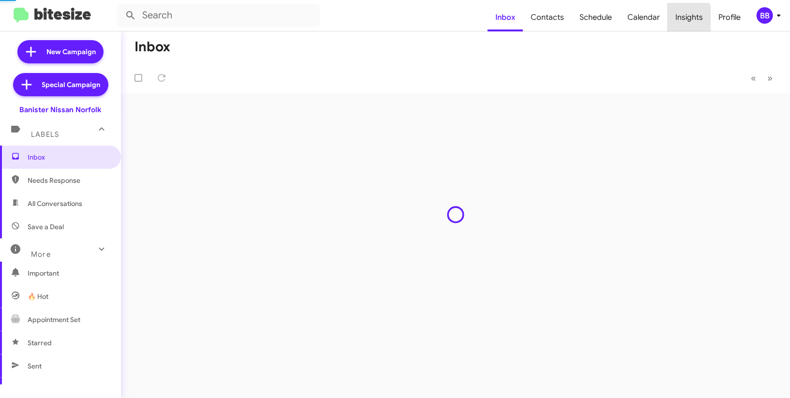
click at [683, 19] on span "Insights" at bounding box center [689, 17] width 43 height 28
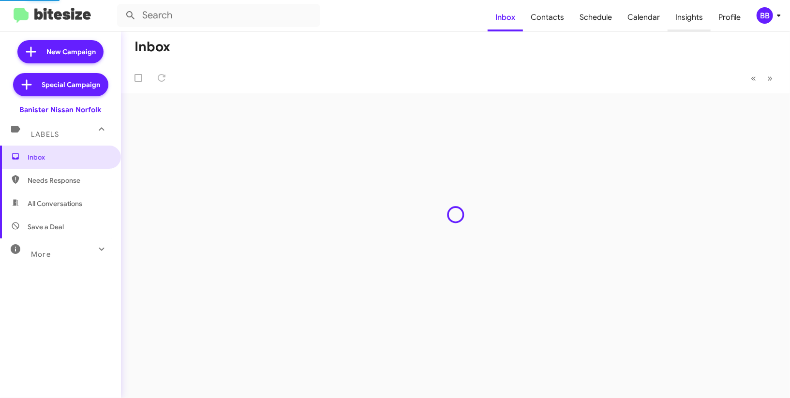
click at [683, 19] on body "Inbox Contacts Schedule Calendar Insights Profile BB New Campaign Special Campa…" at bounding box center [395, 199] width 790 height 398
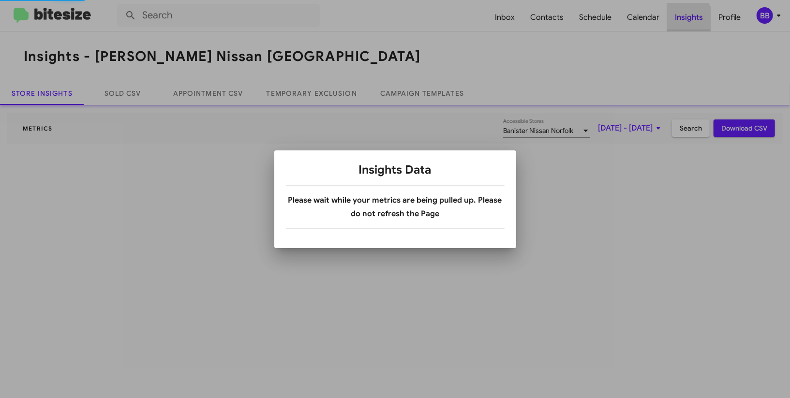
click at [683, 19] on div at bounding box center [395, 199] width 790 height 398
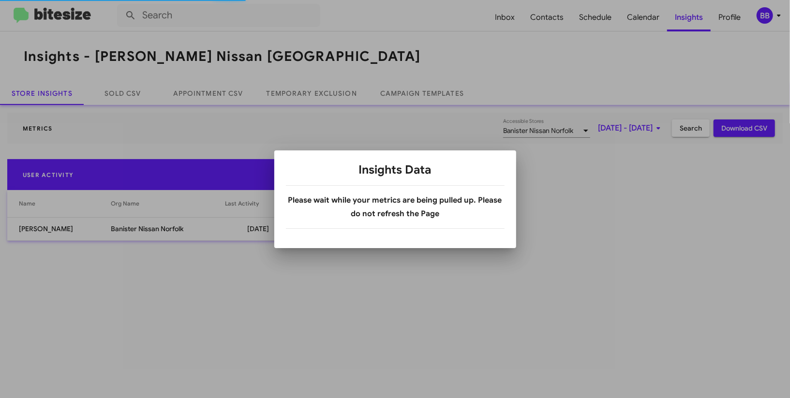
click at [317, 92] on div at bounding box center [395, 199] width 790 height 398
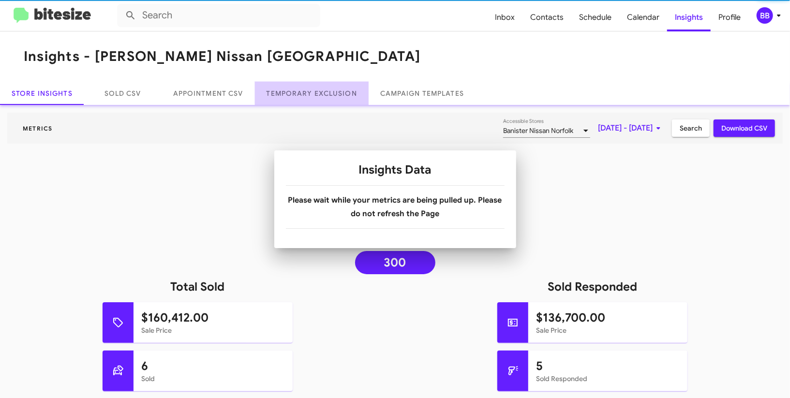
click at [317, 92] on link "Temporary Exclusion" at bounding box center [312, 93] width 114 height 23
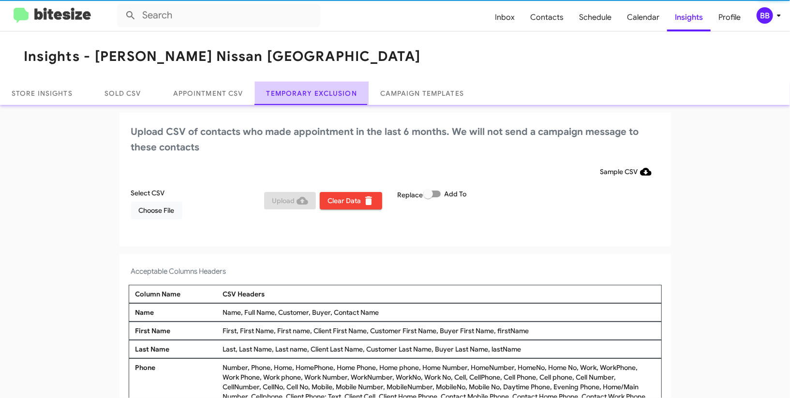
click at [317, 92] on link "Temporary Exclusion" at bounding box center [312, 93] width 114 height 23
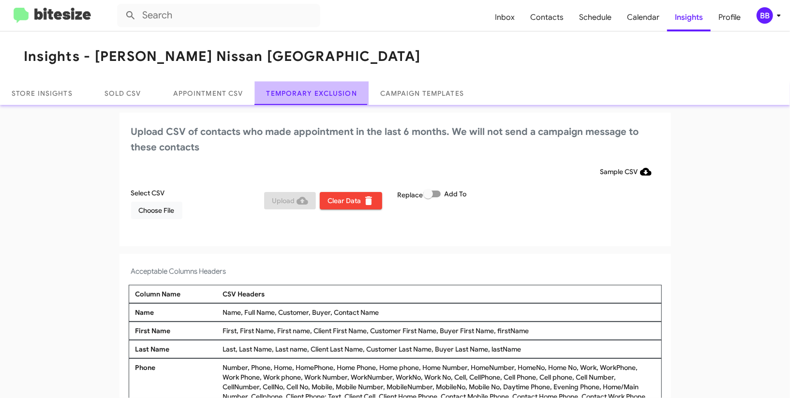
click at [317, 92] on link "Temporary Exclusion" at bounding box center [312, 93] width 114 height 23
drag, startPoint x: 433, startPoint y: 193, endPoint x: 480, endPoint y: 172, distance: 51.3
click at [434, 193] on span at bounding box center [431, 194] width 17 height 7
click at [428, 197] on input "Add To" at bounding box center [428, 197] width 0 height 0
checkbox input "true"
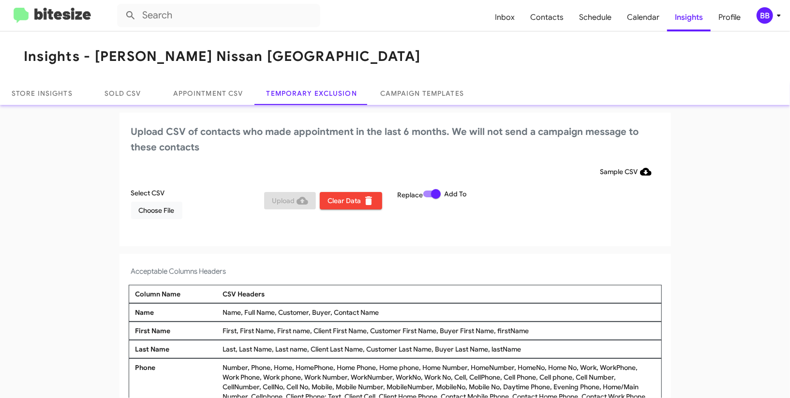
drag, startPoint x: 480, startPoint y: 172, endPoint x: 408, endPoint y: 48, distance: 143.3
click at [480, 171] on div "Sample CSV" at bounding box center [395, 171] width 528 height 17
click at [773, 15] on icon at bounding box center [779, 16] width 12 height 12
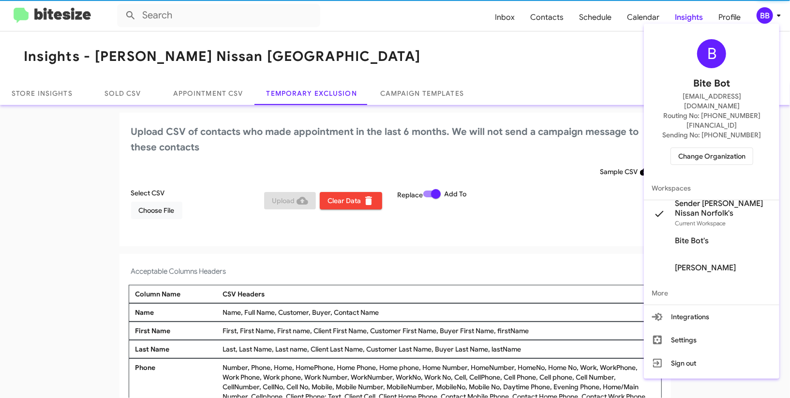
click at [773, 15] on div at bounding box center [395, 199] width 790 height 398
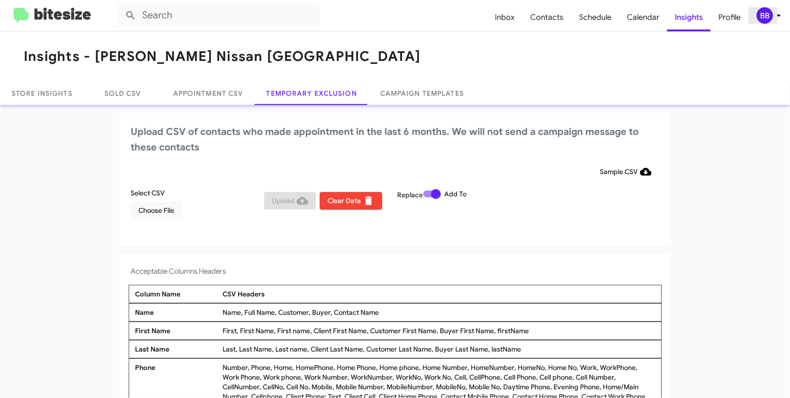
click at [761, 11] on div "BB" at bounding box center [765, 15] width 16 height 16
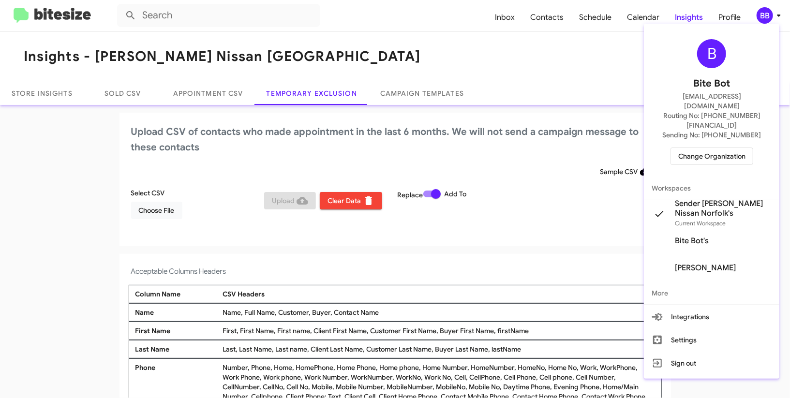
click at [761, 10] on div at bounding box center [395, 199] width 790 height 398
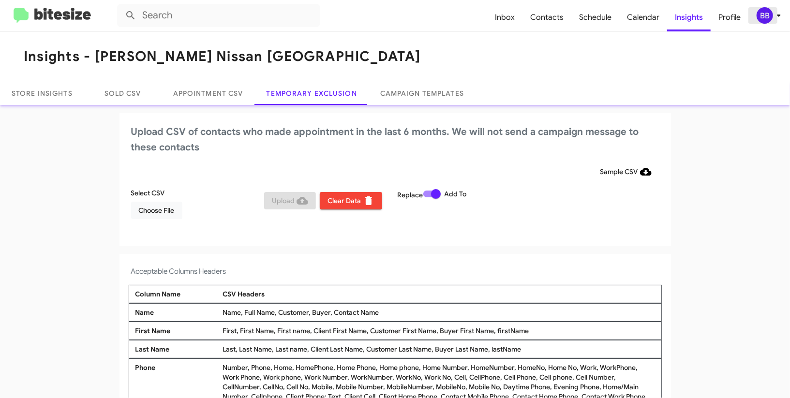
click at [766, 21] on div "BB" at bounding box center [765, 15] width 16 height 16
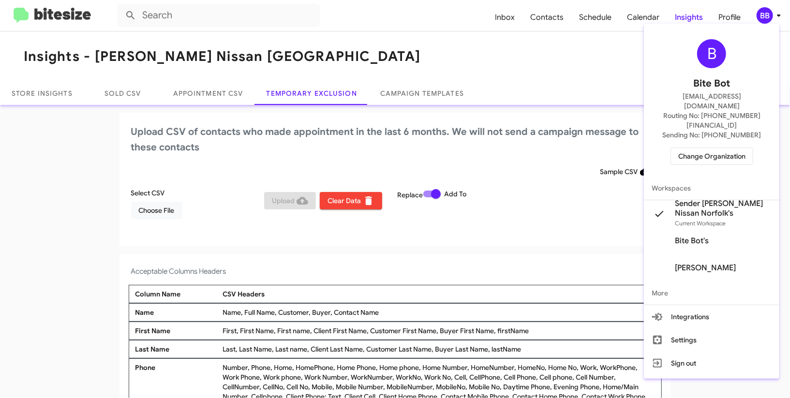
click at [560, 64] on div at bounding box center [395, 199] width 790 height 398
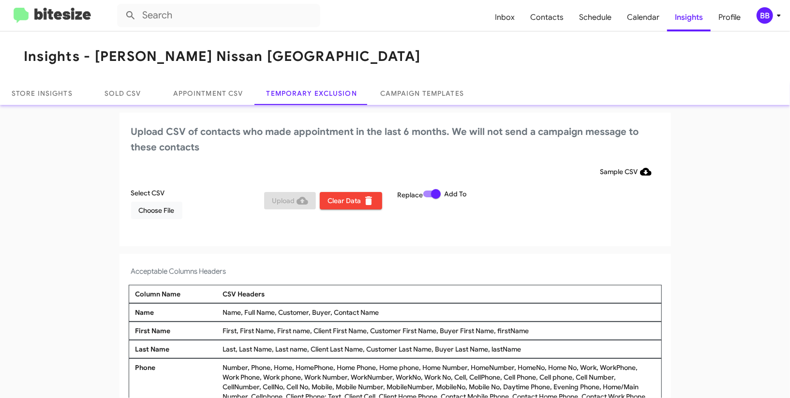
click at [549, 34] on mat-toolbar "Insights - Banister Nissan Norfolk" at bounding box center [395, 56] width 790 height 50
click at [549, 30] on span "Contacts" at bounding box center [547, 17] width 49 height 28
type input "in:groups"
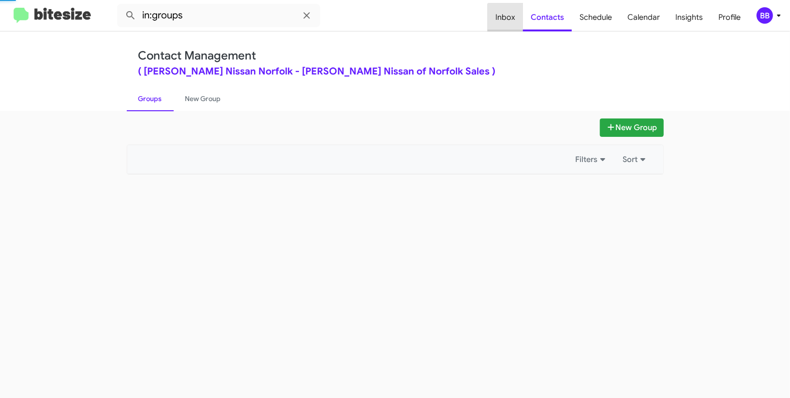
click at [514, 24] on span "Inbox" at bounding box center [505, 17] width 35 height 28
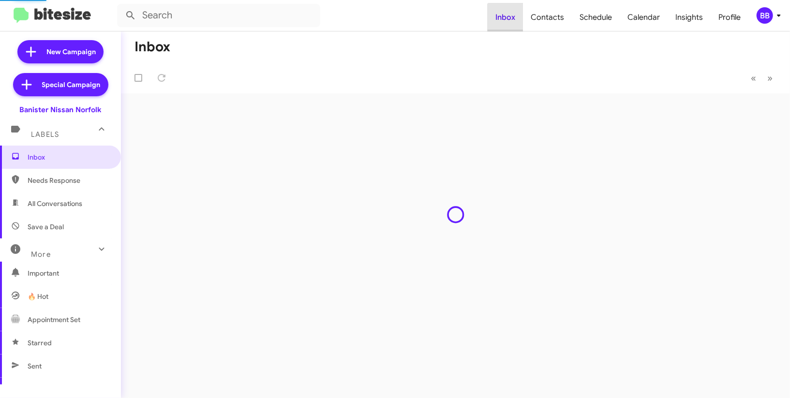
click at [514, 24] on span "Inbox" at bounding box center [505, 17] width 35 height 28
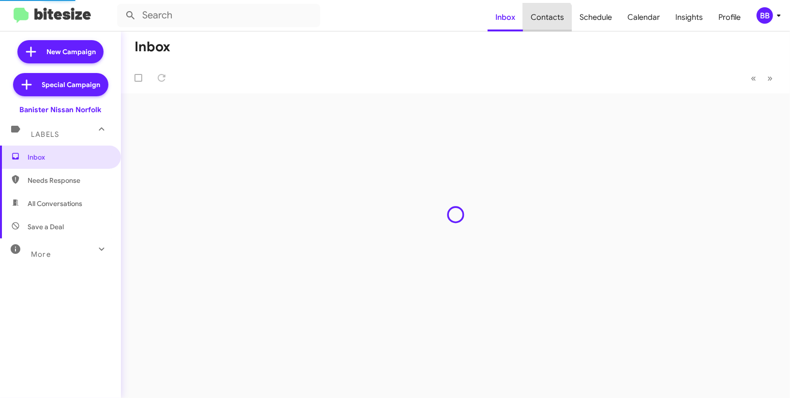
click at [547, 20] on span "Contacts" at bounding box center [547, 17] width 49 height 28
type input "in:groups"
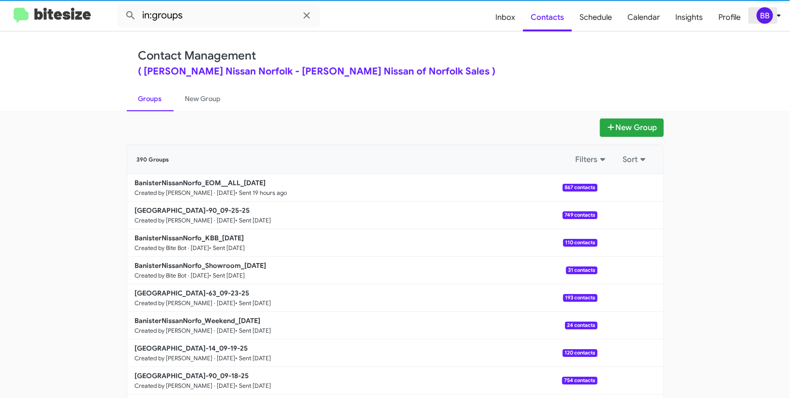
click at [764, 17] on div "BB" at bounding box center [765, 15] width 16 height 16
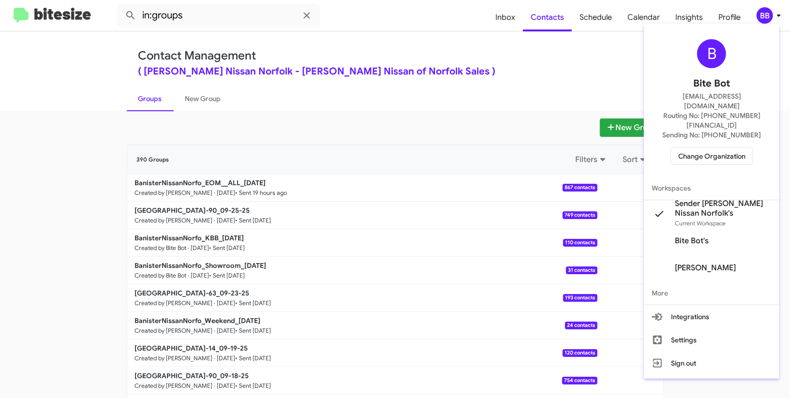
drag, startPoint x: 764, startPoint y: 17, endPoint x: 753, endPoint y: 12, distance: 11.5
click at [764, 17] on div at bounding box center [395, 199] width 790 height 398
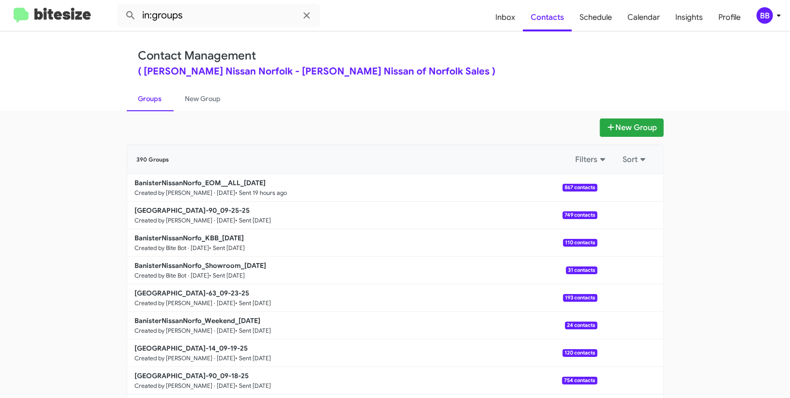
click at [750, 10] on button "BB" at bounding box center [764, 15] width 31 height 16
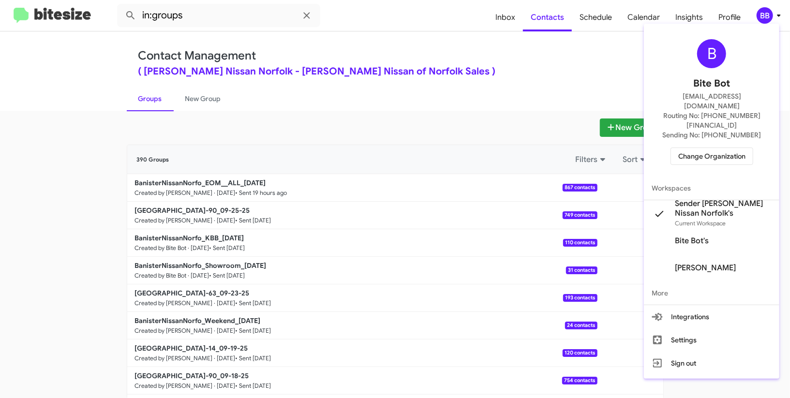
click at [753, 11] on div at bounding box center [395, 199] width 790 height 398
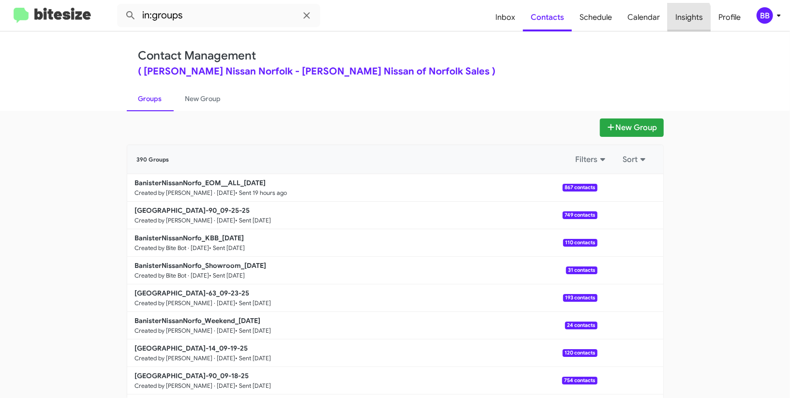
click at [674, 20] on span "Insights" at bounding box center [689, 17] width 43 height 28
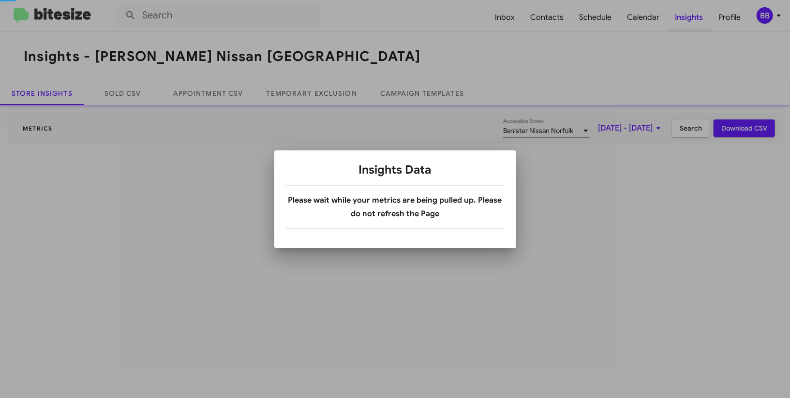
click at [674, 20] on div at bounding box center [395, 199] width 790 height 398
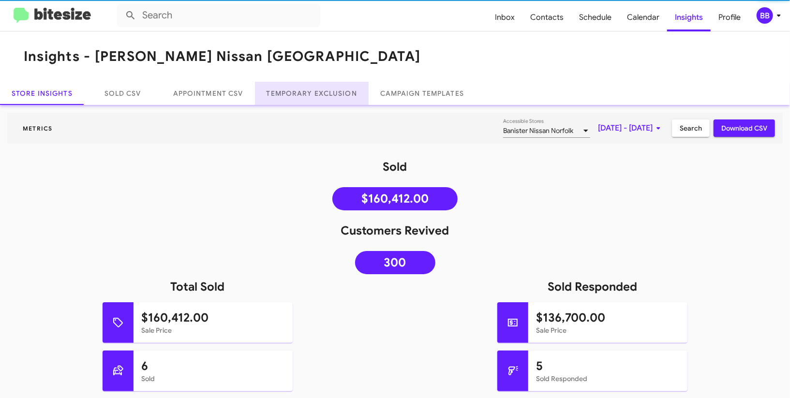
click at [340, 99] on link "Temporary Exclusion" at bounding box center [312, 93] width 114 height 23
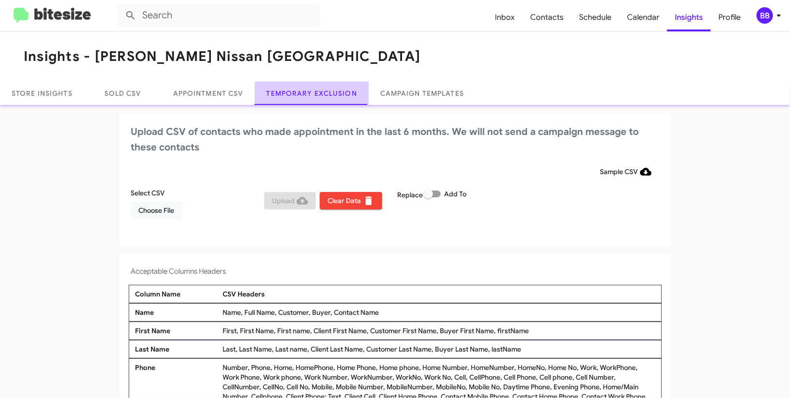
click at [340, 99] on link "Temporary Exclusion" at bounding box center [312, 93] width 114 height 23
click at [433, 198] on span at bounding box center [428, 194] width 10 height 10
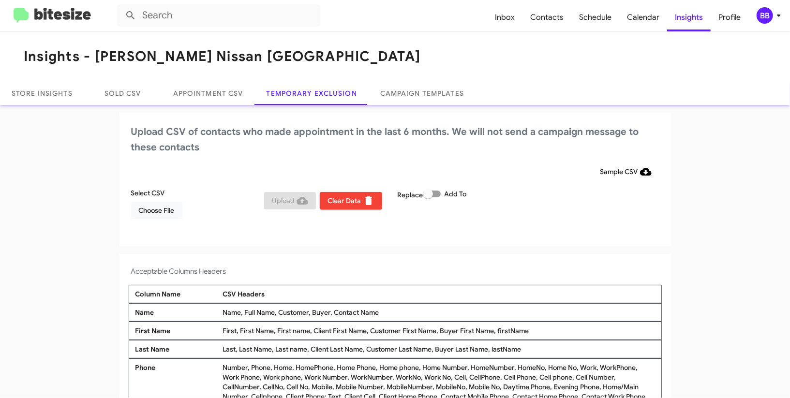
click at [428, 198] on input "Add To" at bounding box center [428, 197] width 0 height 0
checkbox input "true"
click at [492, 200] on div "Replace Add To" at bounding box center [462, 207] width 134 height 39
click at [151, 216] on span "Choose File" at bounding box center [157, 210] width 36 height 17
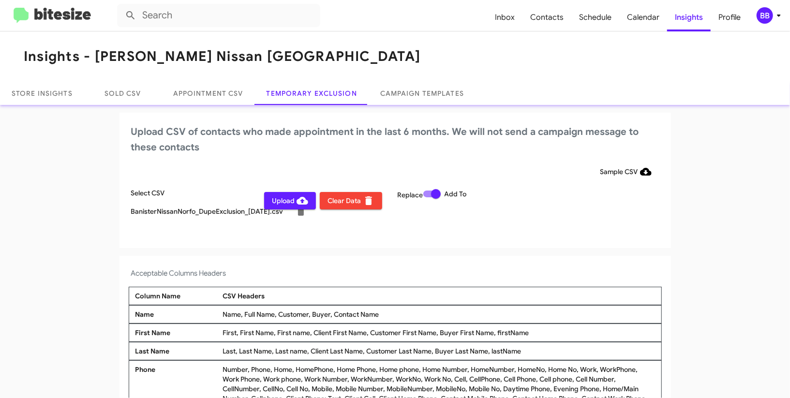
click at [320, 150] on h2 "Upload CSV of contacts who made appointment in the last 6 months. We will not s…" at bounding box center [395, 139] width 528 height 31
click at [775, 18] on icon at bounding box center [779, 16] width 12 height 12
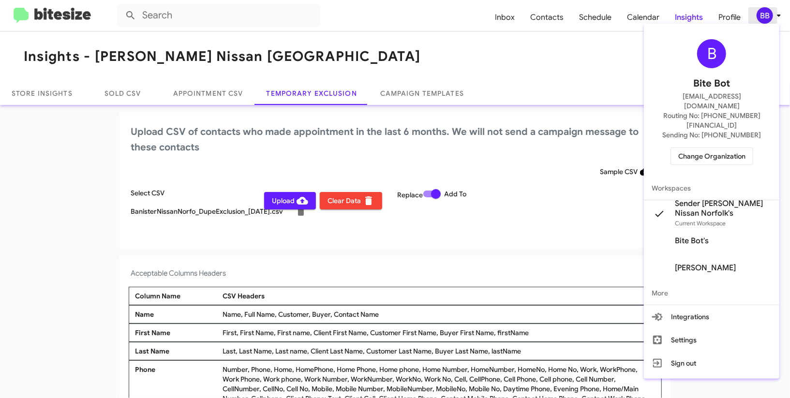
click at [775, 18] on div at bounding box center [395, 199] width 790 height 398
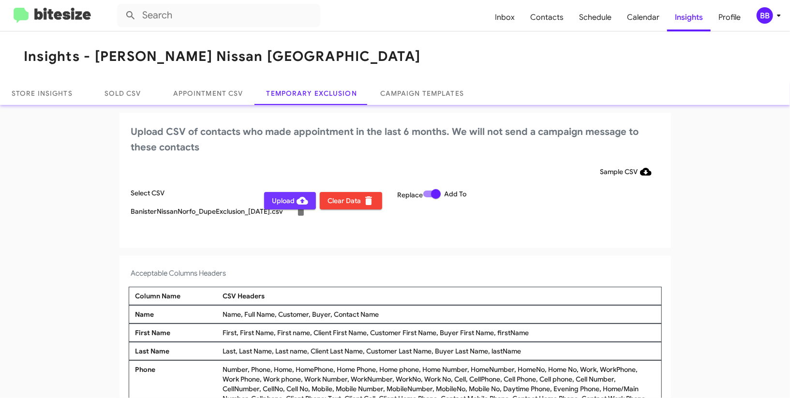
click at [274, 200] on span "Upload" at bounding box center [290, 200] width 36 height 17
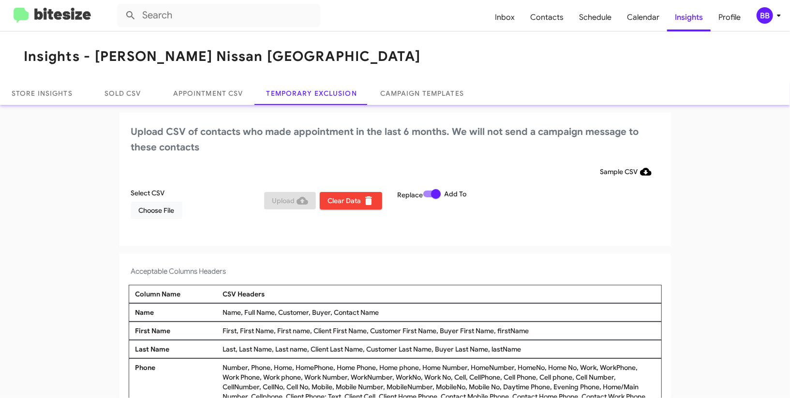
click at [770, 18] on div "BB" at bounding box center [765, 15] width 16 height 16
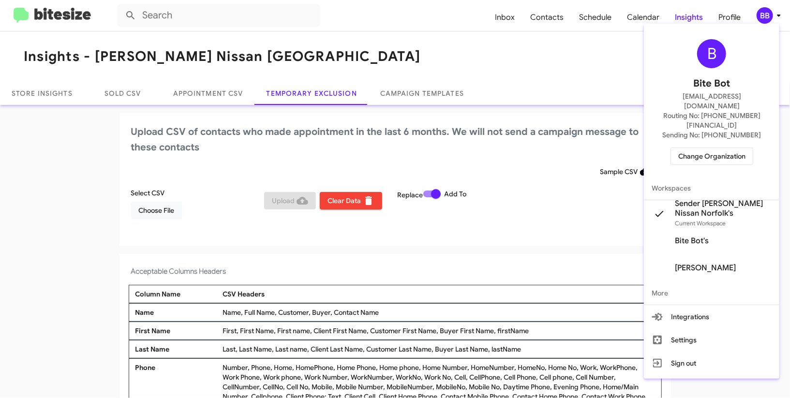
click at [708, 148] on span "Change Organization" at bounding box center [711, 156] width 67 height 16
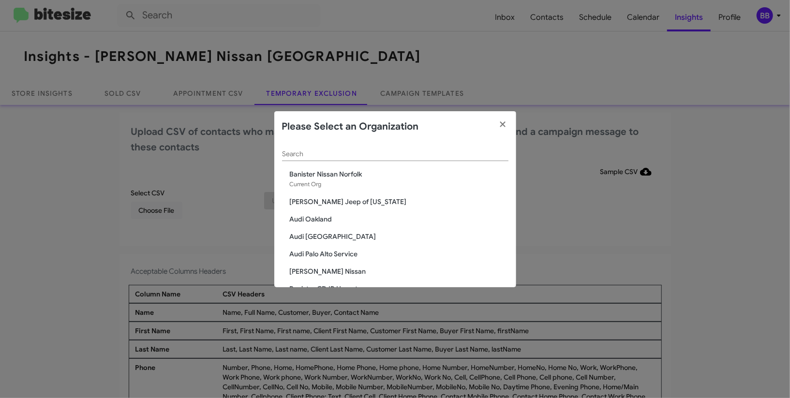
scroll to position [6, 0]
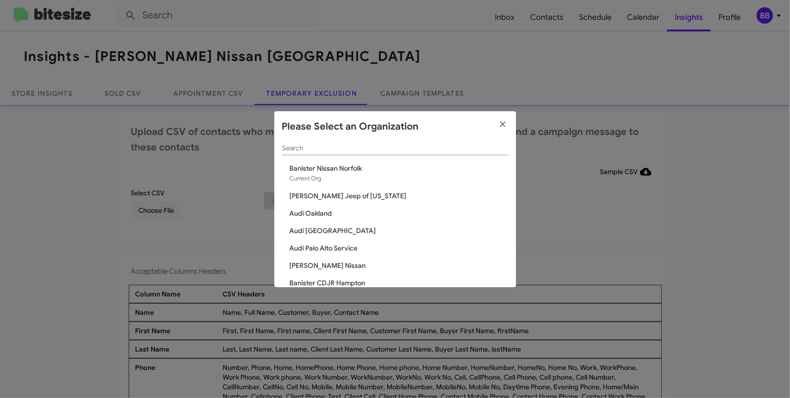
click at [307, 153] on div "Search" at bounding box center [395, 145] width 226 height 19
click at [307, 151] on input "Search" at bounding box center [395, 149] width 226 height 8
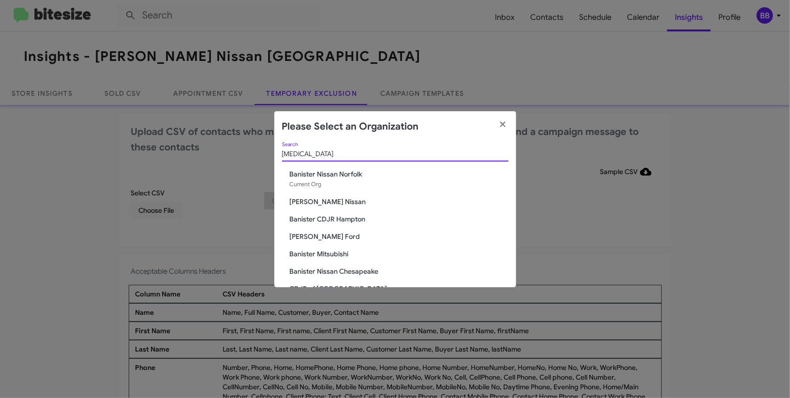
type input "bal"
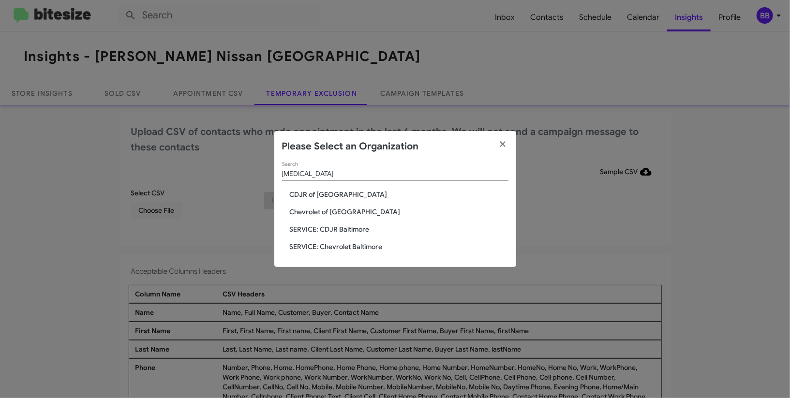
click at [322, 192] on span "CDJR of [GEOGRAPHIC_DATA]" at bounding box center [399, 195] width 219 height 10
drag, startPoint x: 322, startPoint y: 192, endPoint x: 291, endPoint y: 189, distance: 31.1
click at [315, 190] on span "CDJR of [GEOGRAPHIC_DATA]" at bounding box center [399, 195] width 219 height 10
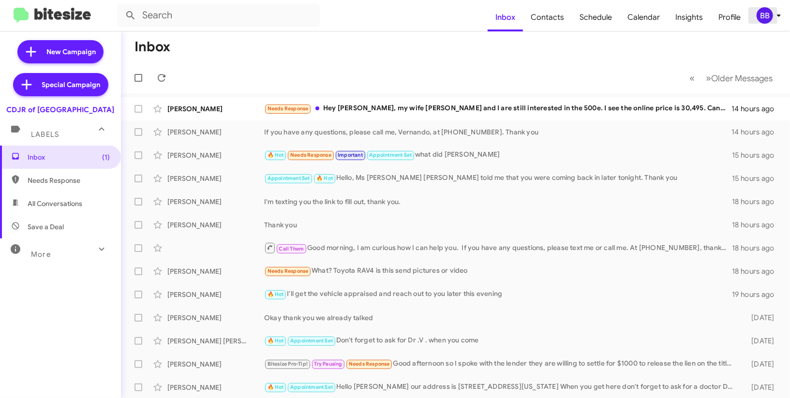
click at [772, 20] on span "BB" at bounding box center [770, 15] width 29 height 16
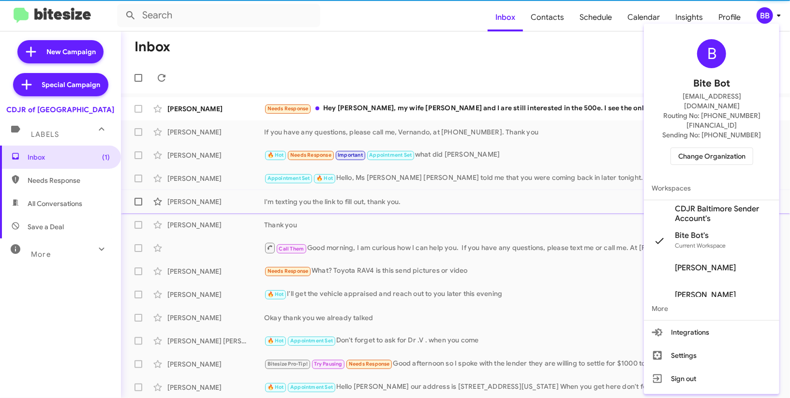
click at [736, 204] on span "CDJR Baltimore Sender Account's" at bounding box center [723, 213] width 97 height 19
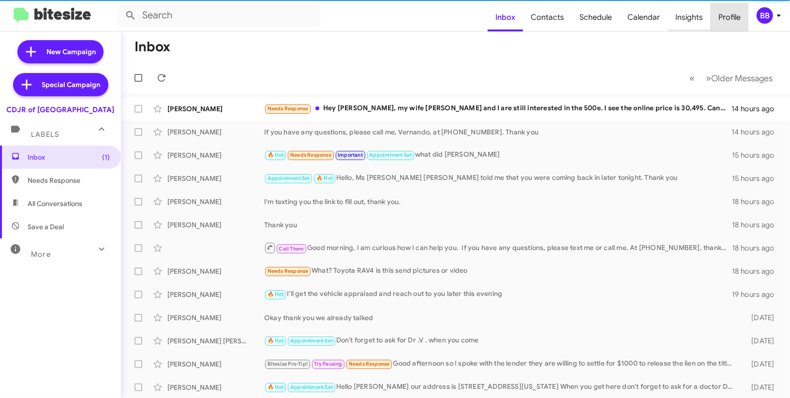
click at [687, 26] on span "Insights" at bounding box center [689, 17] width 43 height 28
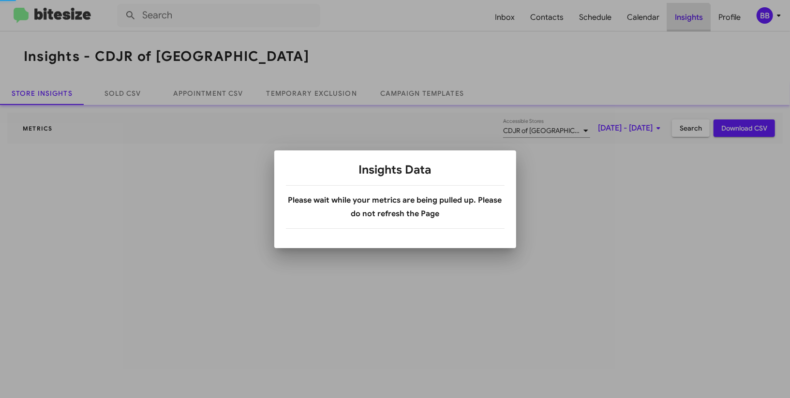
click at [687, 26] on div at bounding box center [395, 199] width 790 height 398
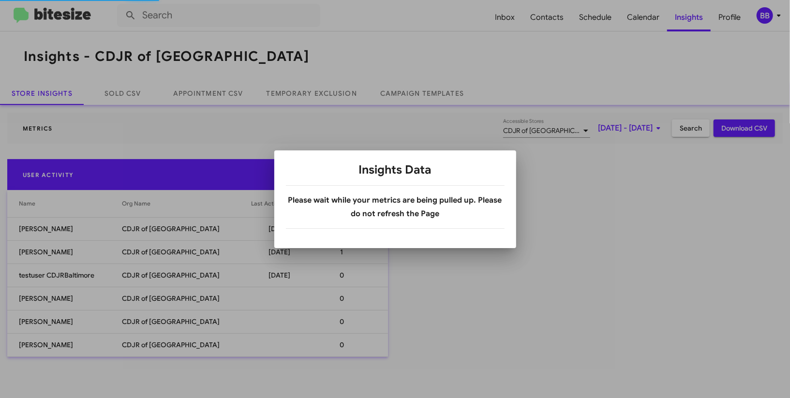
click at [306, 88] on div at bounding box center [395, 199] width 790 height 398
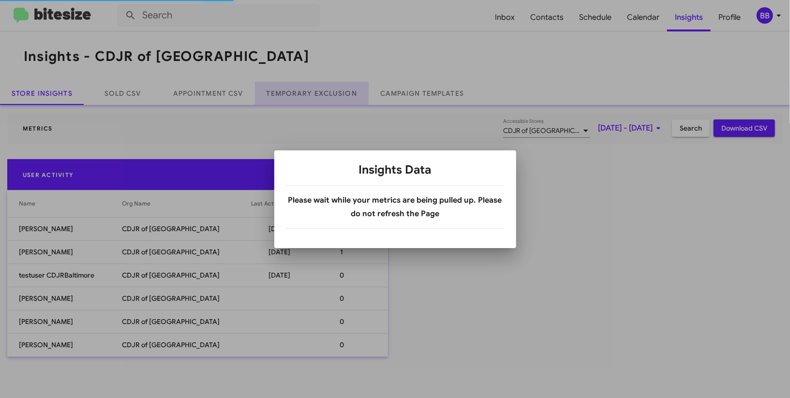
click at [306, 88] on link "Temporary Exclusion" at bounding box center [312, 93] width 114 height 23
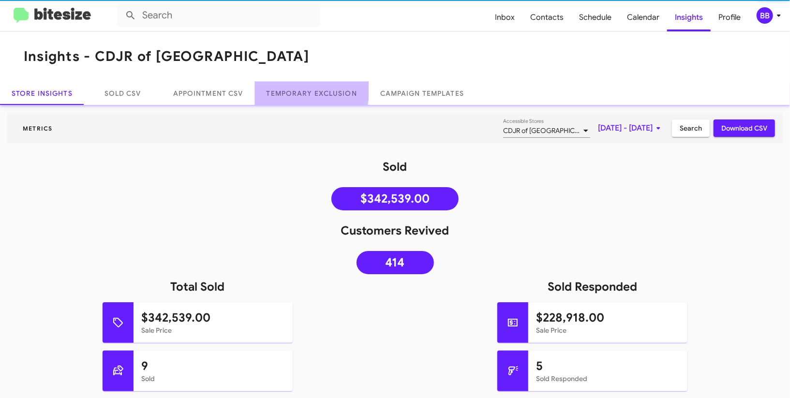
click at [306, 88] on link "Temporary Exclusion" at bounding box center [312, 93] width 114 height 23
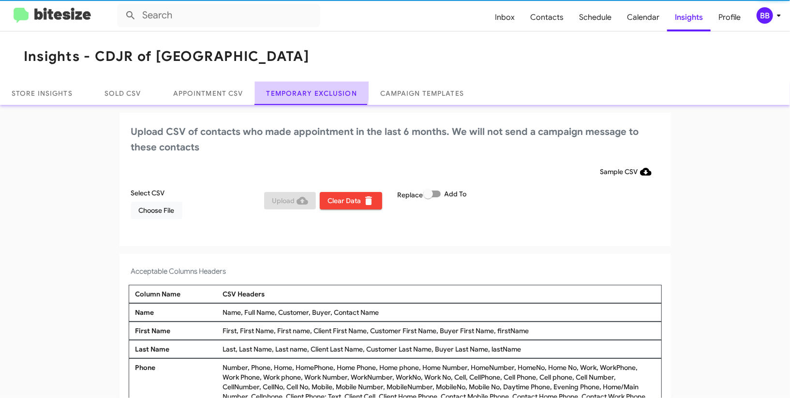
click at [306, 88] on link "Temporary Exclusion" at bounding box center [312, 93] width 114 height 23
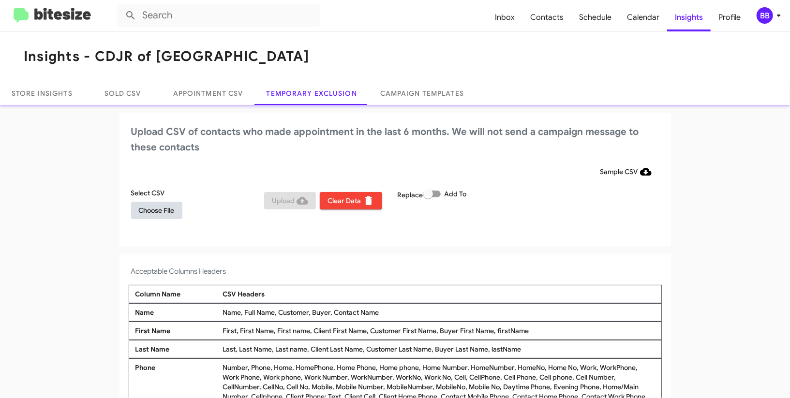
click at [151, 207] on span "Choose File" at bounding box center [157, 210] width 36 height 17
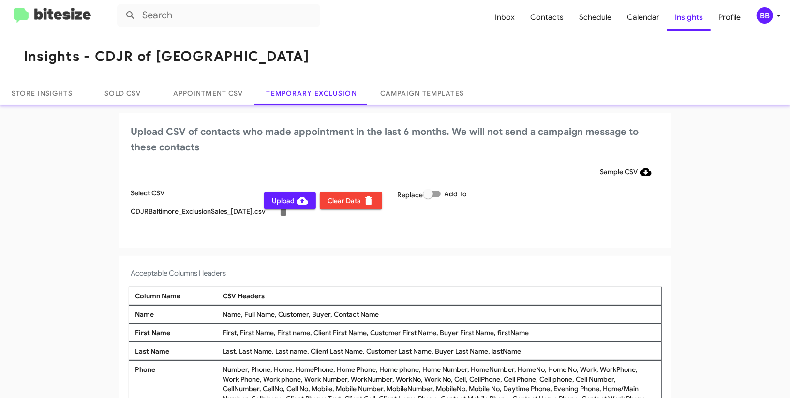
drag, startPoint x: 549, startPoint y: 203, endPoint x: 731, endPoint y: 4, distance: 268.9
click at [548, 204] on div "Select CSV CDJRBaltimore_ExclusionSales_09-27-25.csv Upload Clear Data Replace …" at bounding box center [395, 208] width 533 height 41
click at [781, 15] on icon at bounding box center [779, 16] width 12 height 12
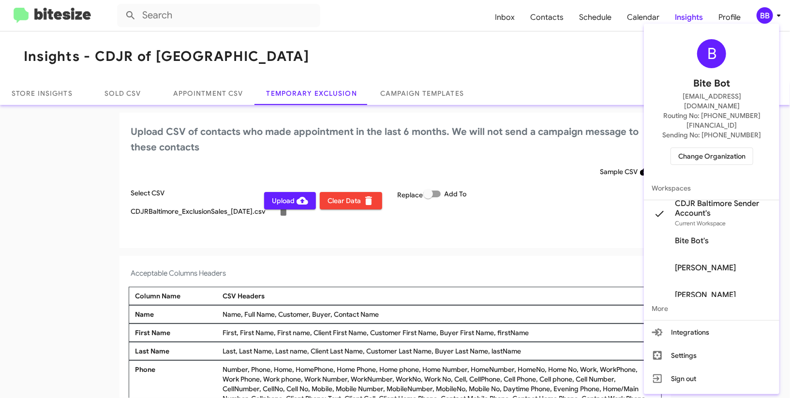
click at [781, 15] on div at bounding box center [395, 199] width 790 height 398
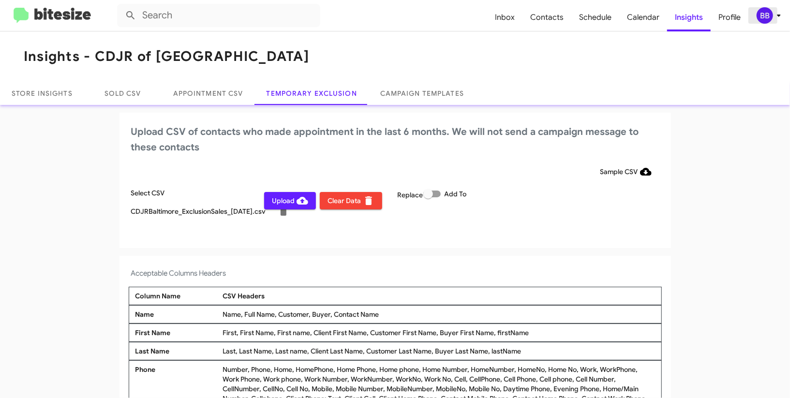
click at [772, 14] on div "BB" at bounding box center [765, 15] width 16 height 16
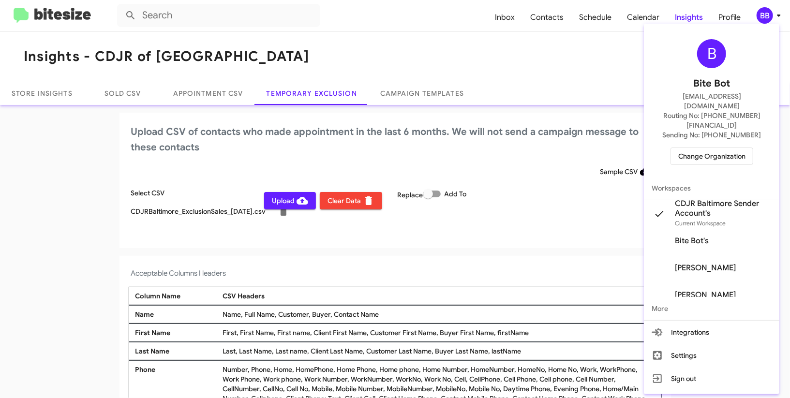
click at [772, 14] on div at bounding box center [395, 199] width 790 height 398
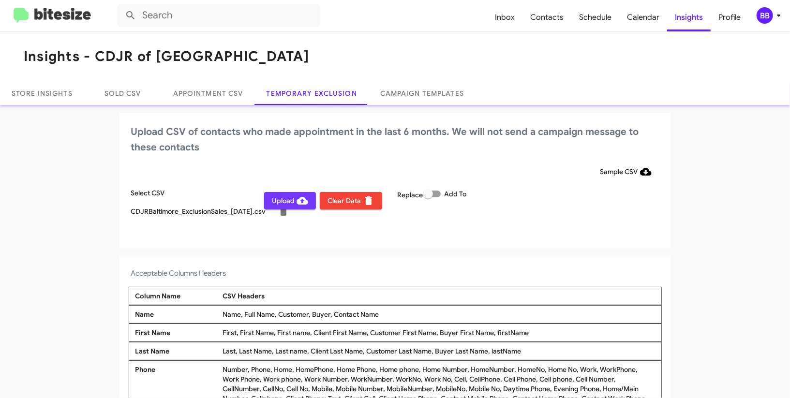
click at [302, 209] on span "Upload" at bounding box center [290, 200] width 36 height 17
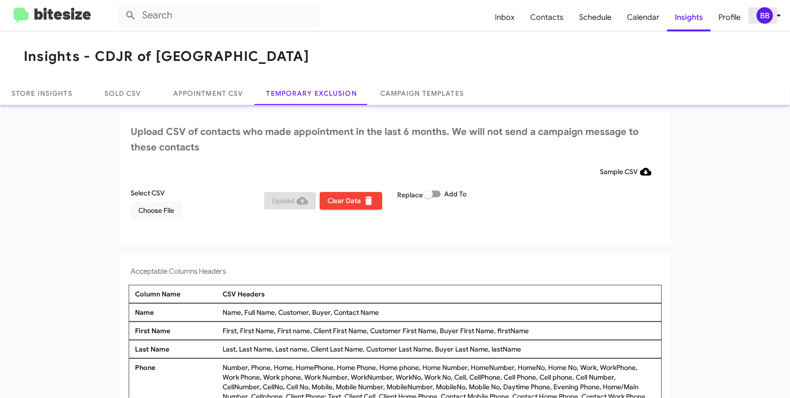
click at [781, 19] on icon at bounding box center [779, 16] width 12 height 12
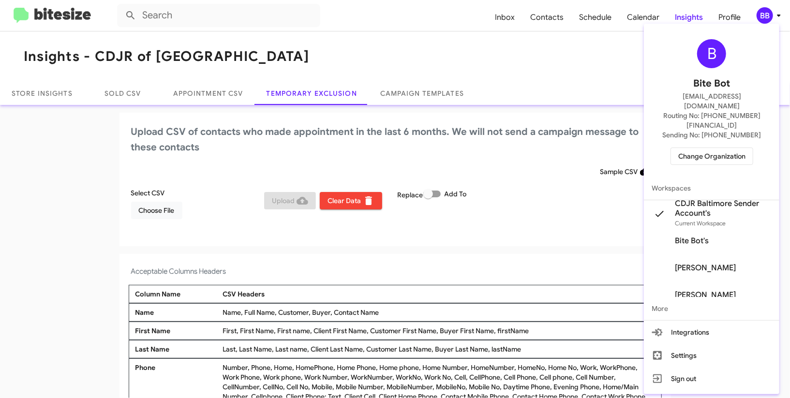
drag, startPoint x: 730, startPoint y: 132, endPoint x: 727, endPoint y: 137, distance: 6.1
click at [728, 134] on div "B Bite Bot madoka+2@bitesize.co Routing No: +1 (410) 288-3100 Sending No: +1 (4…" at bounding box center [711, 102] width 135 height 149
drag, startPoint x: 713, startPoint y: 136, endPoint x: 707, endPoint y: 136, distance: 5.8
click at [707, 148] on span "Change Organization" at bounding box center [711, 156] width 67 height 16
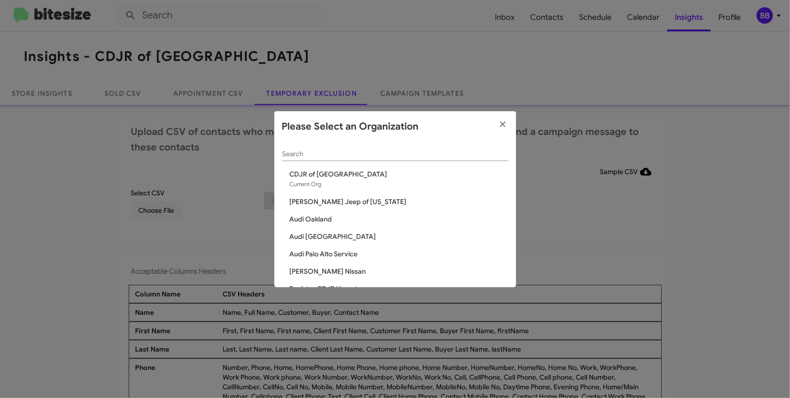
click at [318, 160] on div "Search" at bounding box center [395, 151] width 226 height 19
type input "bal"
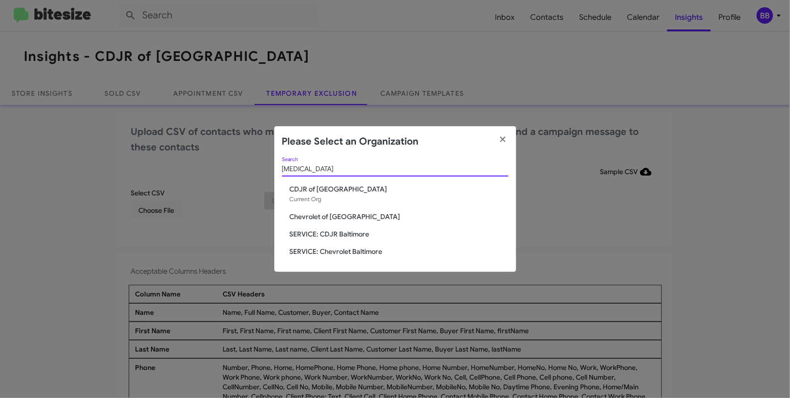
click at [352, 217] on span "Chevrolet of [GEOGRAPHIC_DATA]" at bounding box center [399, 217] width 219 height 10
drag, startPoint x: 352, startPoint y: 217, endPoint x: 585, endPoint y: 10, distance: 311.9
click at [365, 198] on div "bal Search CDJR of Baltimore Current Org Chevrolet of Baltimore SERVICE: CDJR B…" at bounding box center [395, 214] width 242 height 115
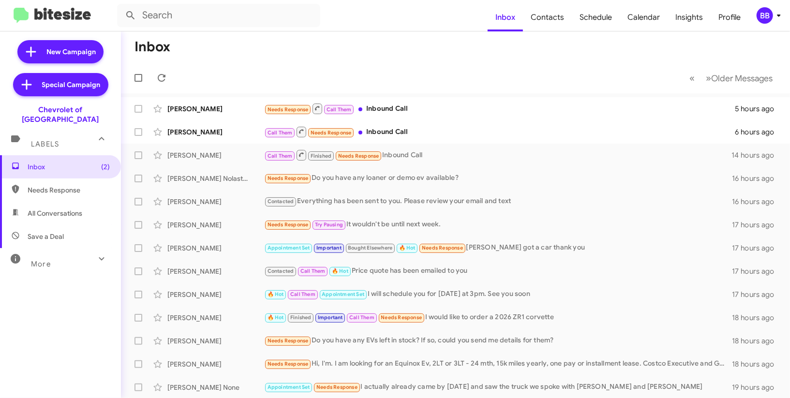
click at [764, 15] on div "BB" at bounding box center [765, 15] width 16 height 16
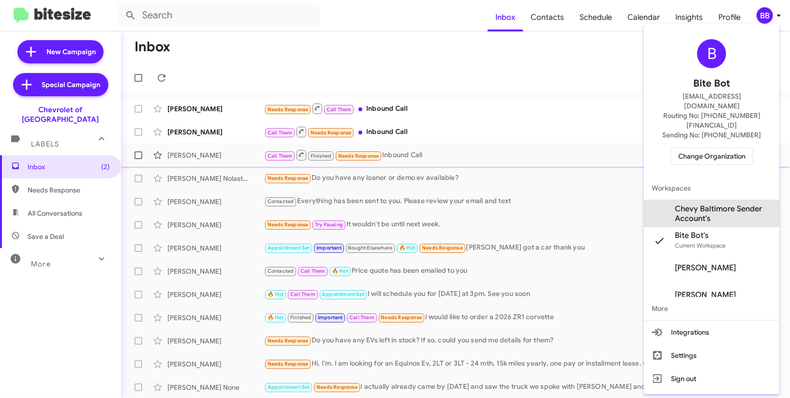
drag, startPoint x: 725, startPoint y: 189, endPoint x: 722, endPoint y: 160, distance: 29.2
click at [725, 204] on span "Chevy Baltimore Sender Account's" at bounding box center [723, 213] width 97 height 19
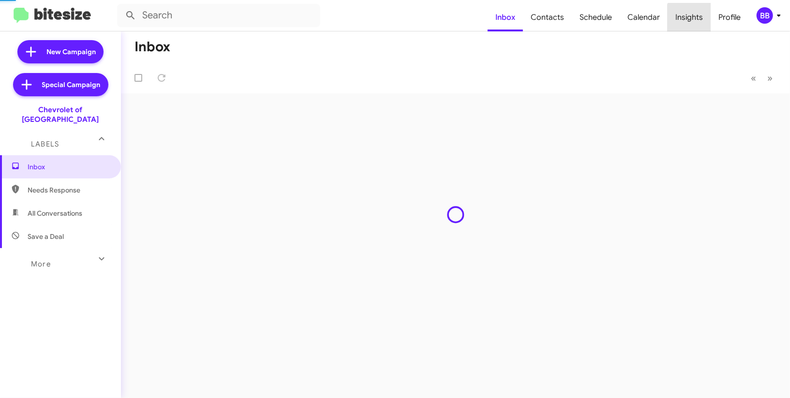
click at [693, 18] on span "Insights" at bounding box center [689, 17] width 43 height 28
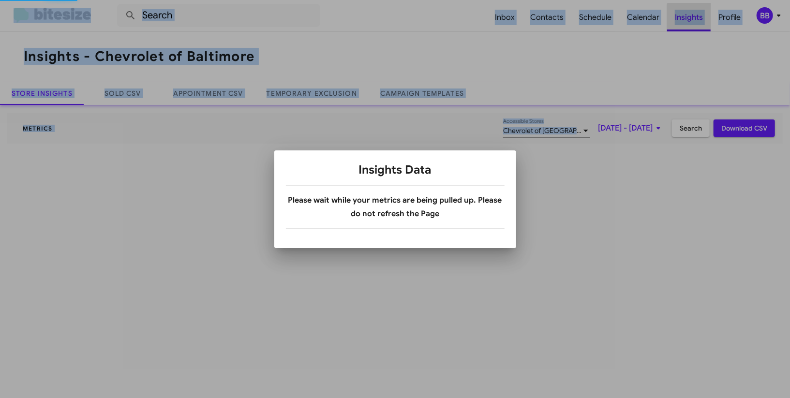
click at [693, 18] on div at bounding box center [395, 199] width 790 height 398
click at [328, 99] on div at bounding box center [395, 199] width 790 height 398
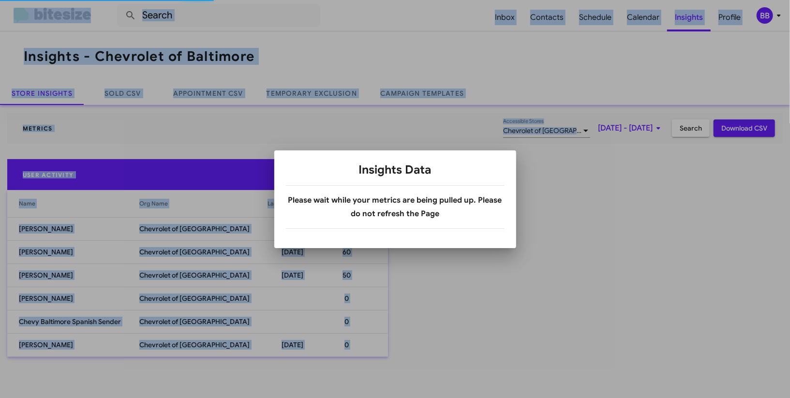
click at [328, 99] on div at bounding box center [395, 199] width 790 height 398
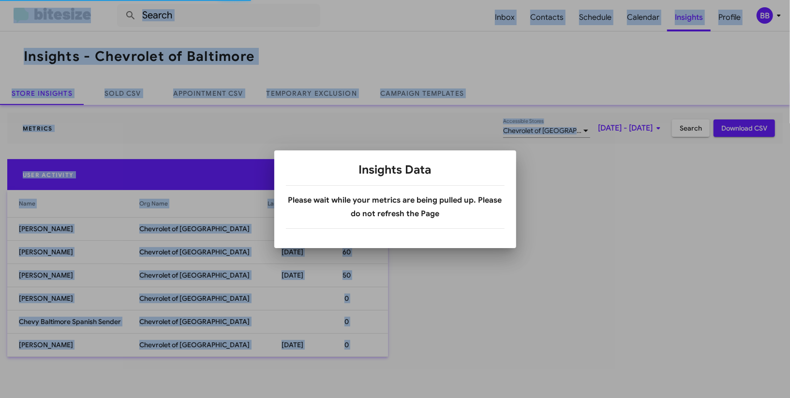
click at [328, 99] on div at bounding box center [395, 199] width 790 height 398
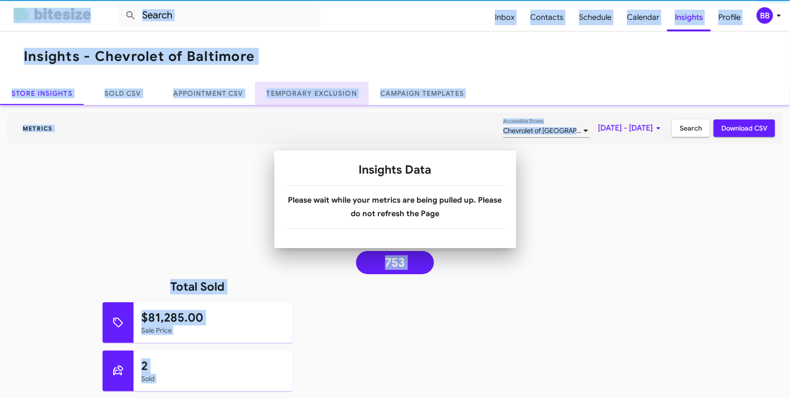
click at [328, 99] on link "Temporary Exclusion" at bounding box center [312, 93] width 114 height 23
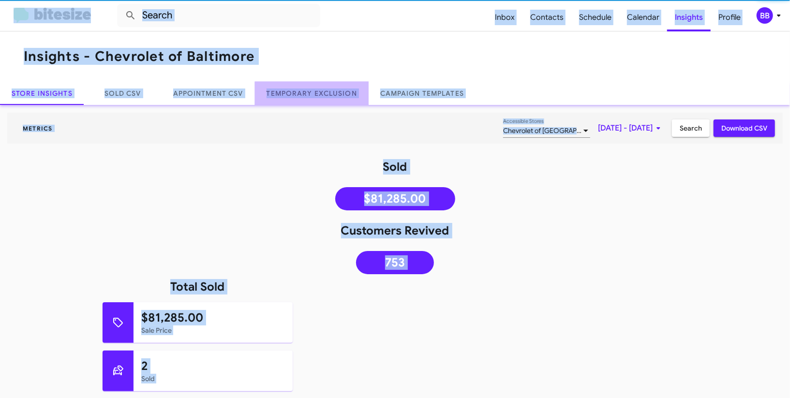
click at [328, 99] on link "Temporary Exclusion" at bounding box center [312, 93] width 114 height 23
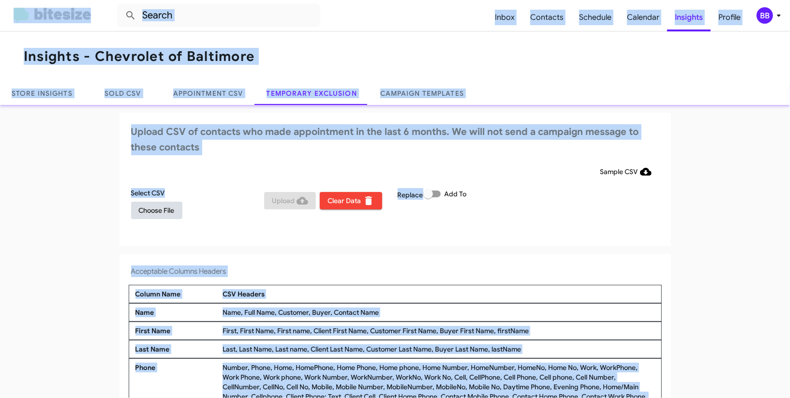
click at [153, 210] on span "Choose File" at bounding box center [157, 210] width 36 height 17
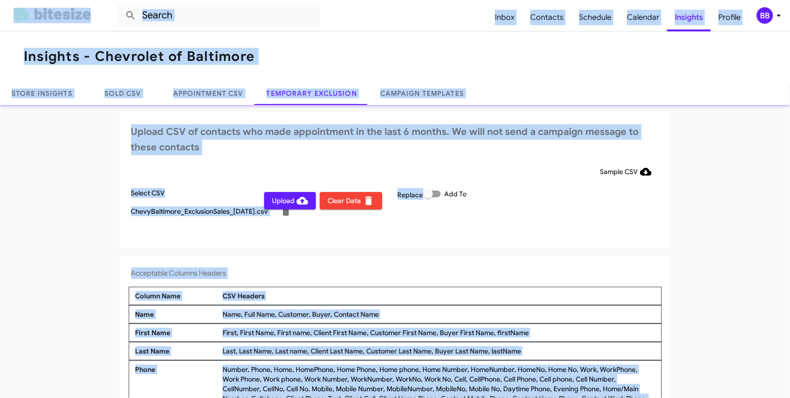
click at [773, 17] on div "BB" at bounding box center [765, 15] width 16 height 16
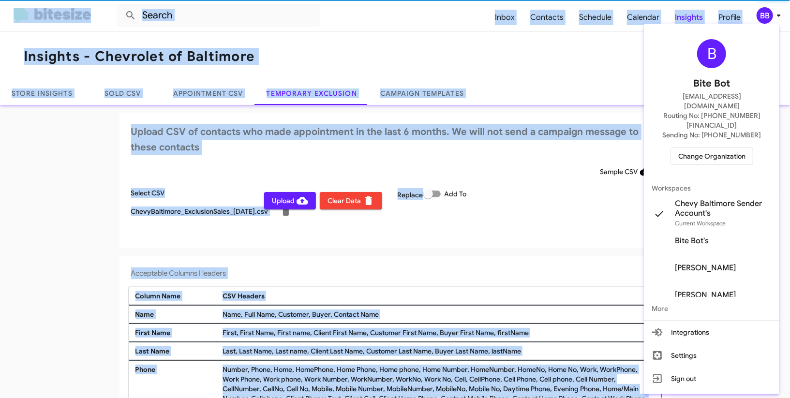
click at [773, 17] on div at bounding box center [395, 199] width 790 height 398
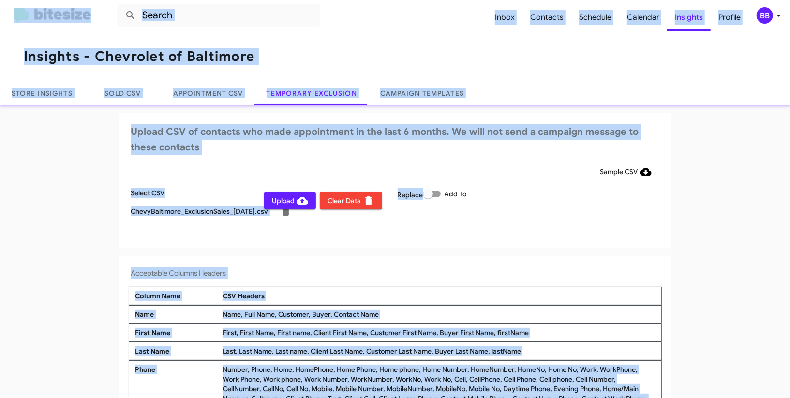
click at [281, 200] on span "Upload" at bounding box center [290, 200] width 36 height 17
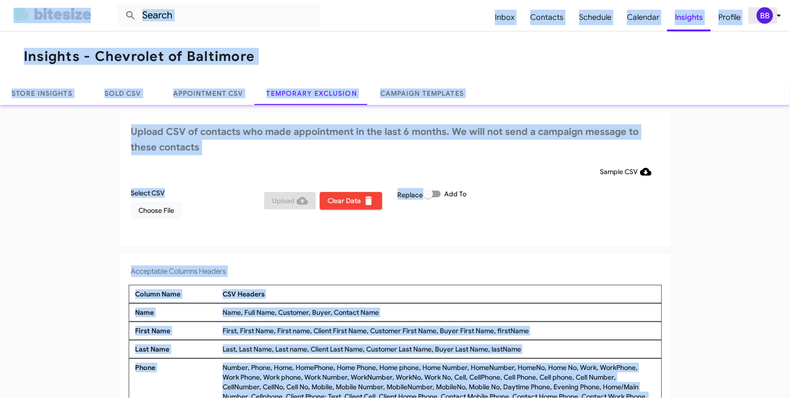
click at [766, 18] on div "BB" at bounding box center [765, 15] width 16 height 16
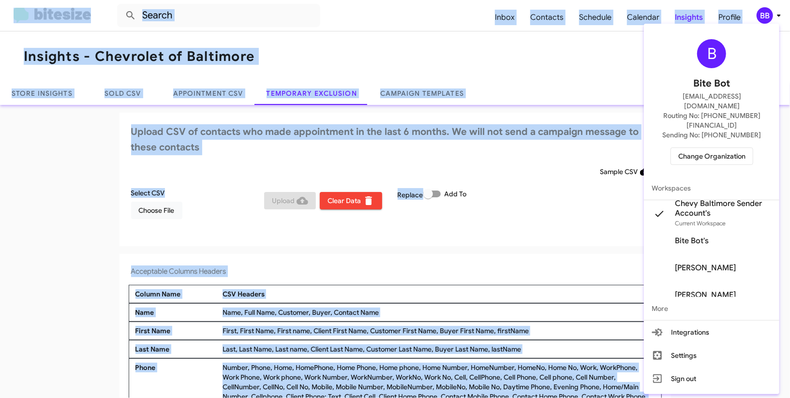
click at [699, 148] on span "Change Organization" at bounding box center [711, 156] width 67 height 16
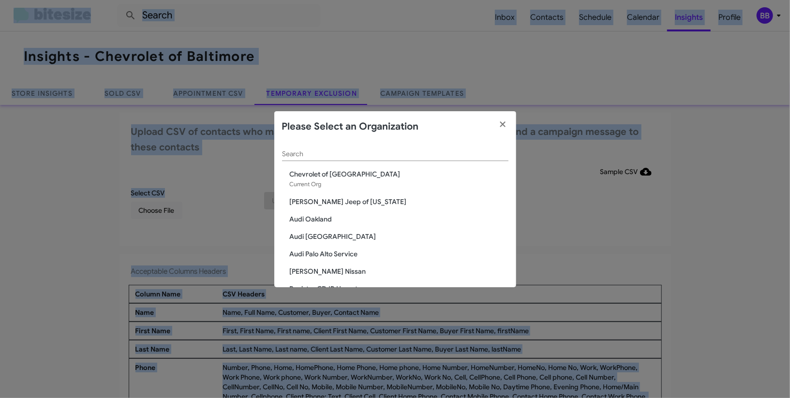
click at [306, 154] on input "Search" at bounding box center [395, 154] width 226 height 8
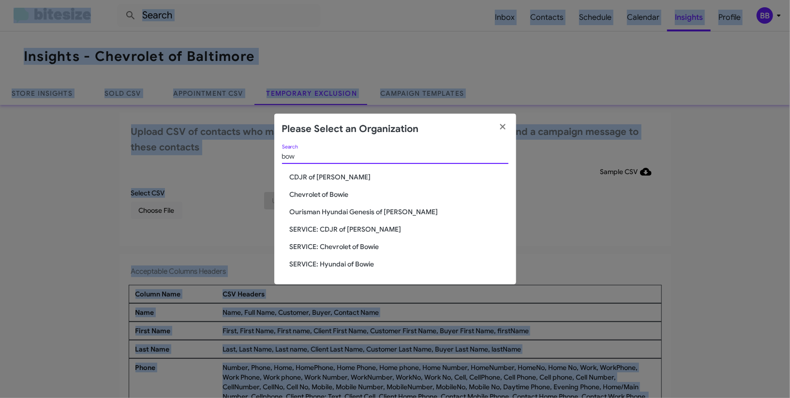
type input "bow"
click at [322, 191] on span "Chevrolet of Bowie" at bounding box center [399, 195] width 219 height 10
drag, startPoint x: 322, startPoint y: 191, endPoint x: 293, endPoint y: 183, distance: 30.0
click at [317, 190] on span "Chevrolet of Bowie" at bounding box center [399, 195] width 219 height 10
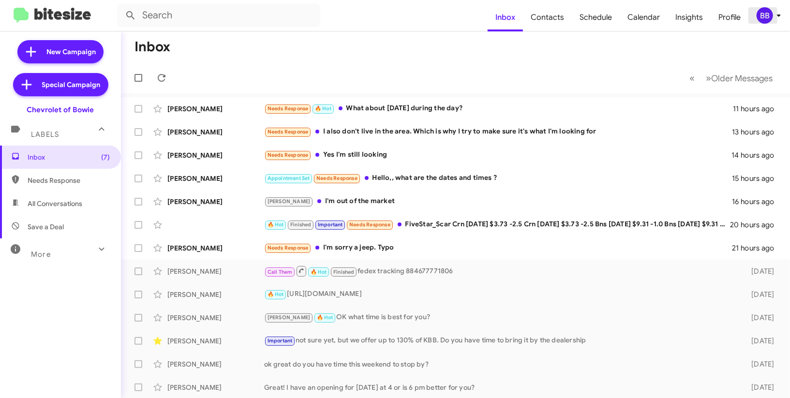
drag, startPoint x: 757, startPoint y: 14, endPoint x: 750, endPoint y: 23, distance: 11.3
click at [756, 14] on span "BB" at bounding box center [770, 15] width 29 height 16
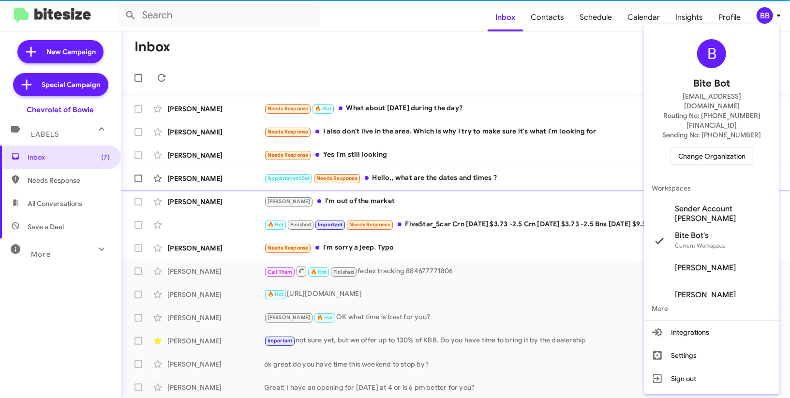
click at [714, 204] on span "Sender Account Chevy Bowie's" at bounding box center [723, 213] width 97 height 19
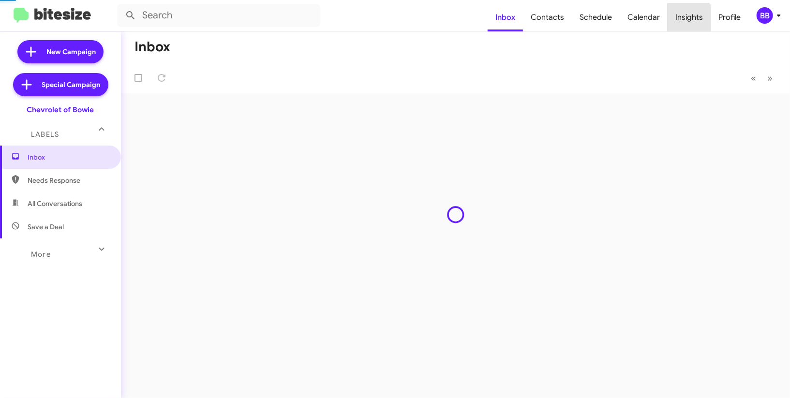
click at [678, 25] on span "Insights" at bounding box center [689, 17] width 43 height 28
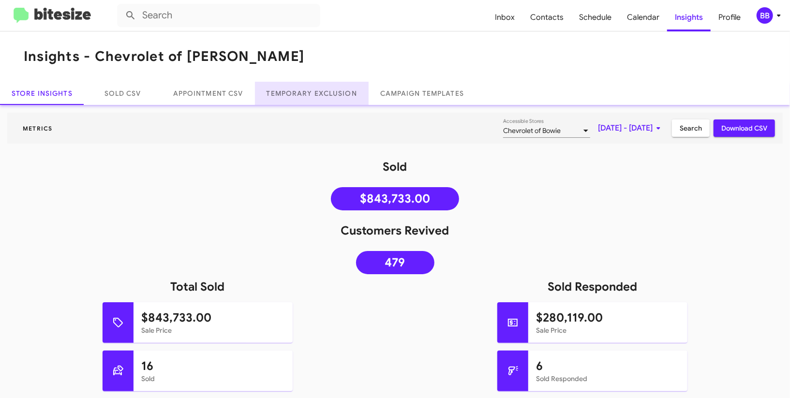
click at [329, 93] on link "Temporary Exclusion" at bounding box center [312, 93] width 114 height 23
drag, startPoint x: 329, startPoint y: 93, endPoint x: 372, endPoint y: 91, distance: 43.1
click at [331, 92] on link "Temporary Exclusion" at bounding box center [312, 93] width 114 height 23
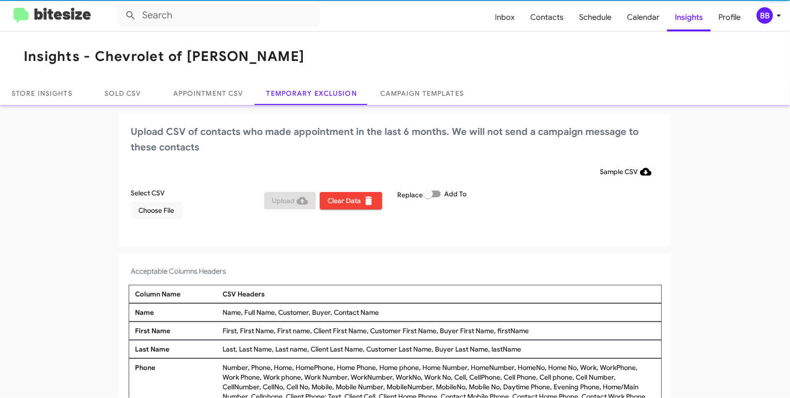
click at [768, 17] on div "BB" at bounding box center [765, 15] width 16 height 16
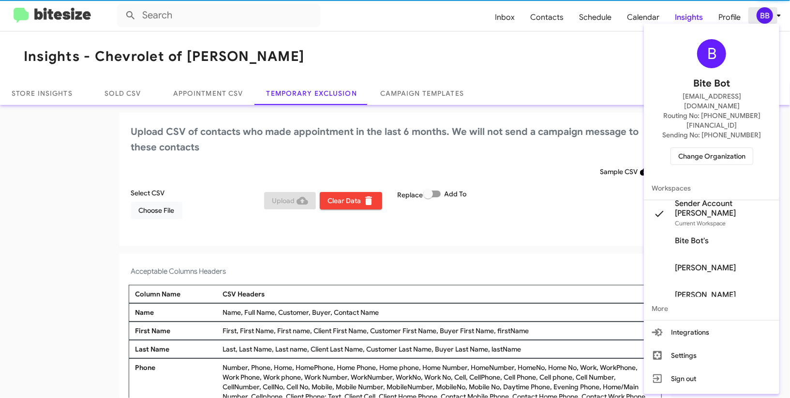
click at [768, 17] on div at bounding box center [395, 199] width 790 height 398
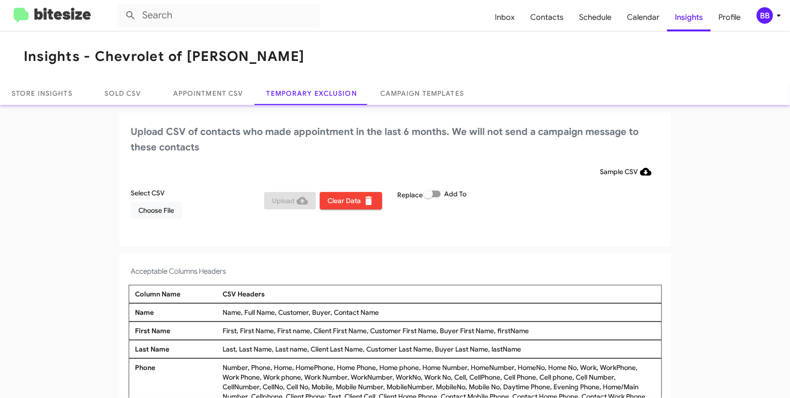
click at [165, 200] on div "Select CSV Choose File" at bounding box center [196, 203] width 134 height 31
click at [166, 206] on span "Choose File" at bounding box center [157, 210] width 36 height 17
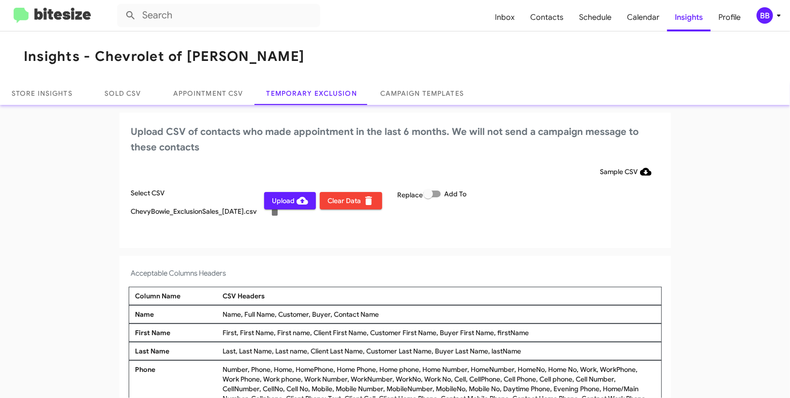
click at [549, 210] on div "Select CSV ChevyBowie_ExclusionSales_09-27-25.csv Upload Clear Data Replace Add…" at bounding box center [395, 208] width 533 height 41
click at [769, 15] on div "BB" at bounding box center [765, 15] width 16 height 16
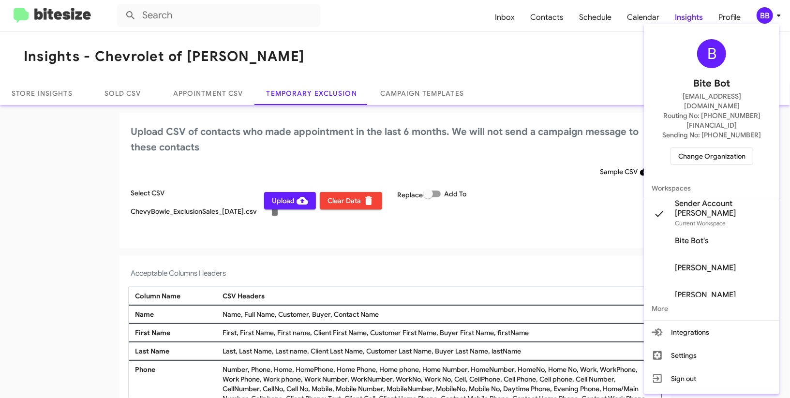
click at [772, 15] on div at bounding box center [395, 199] width 790 height 398
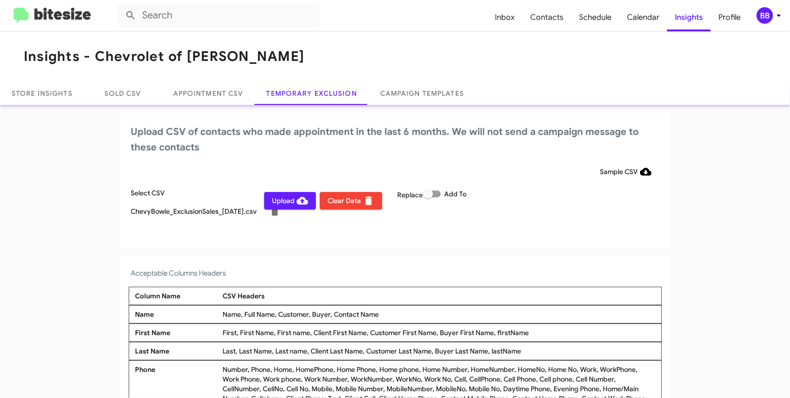
click at [290, 202] on span "Upload" at bounding box center [290, 200] width 36 height 17
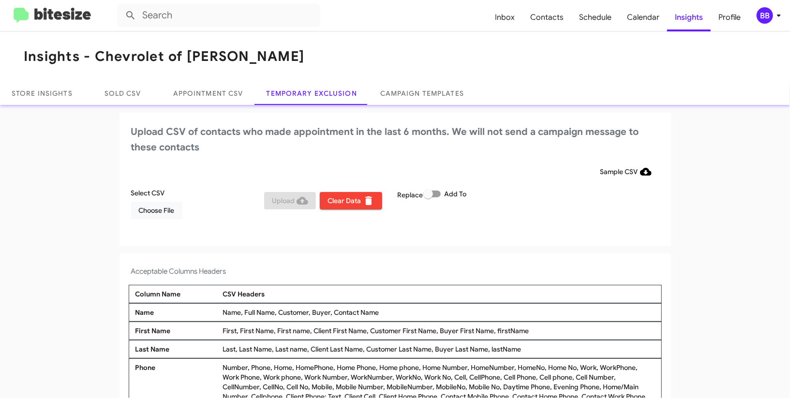
click at [764, 16] on div "BB" at bounding box center [765, 15] width 16 height 16
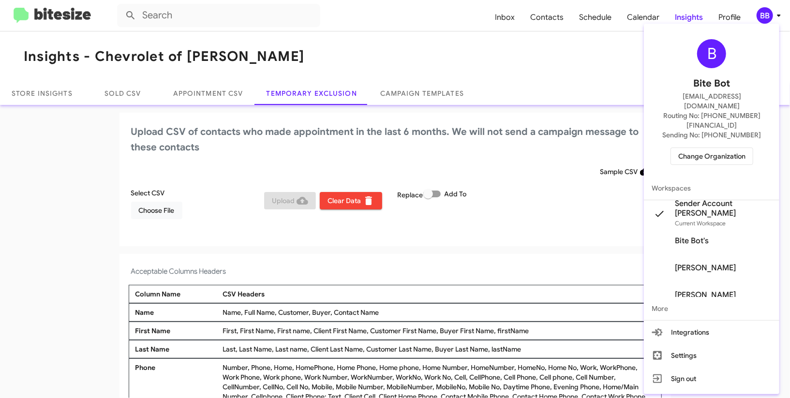
click at [697, 148] on span "Change Organization" at bounding box center [711, 156] width 67 height 16
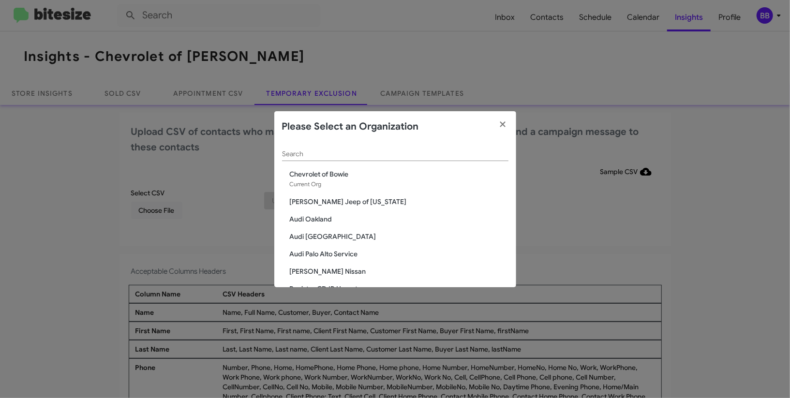
click at [315, 160] on div "Search" at bounding box center [395, 151] width 226 height 19
type input "chev"
click at [329, 217] on span "Chevy of Rockville" at bounding box center [399, 219] width 219 height 10
click at [329, 221] on span "Chevy of Rockville" at bounding box center [399, 219] width 219 height 10
drag, startPoint x: 329, startPoint y: 221, endPoint x: 441, endPoint y: 52, distance: 202.4
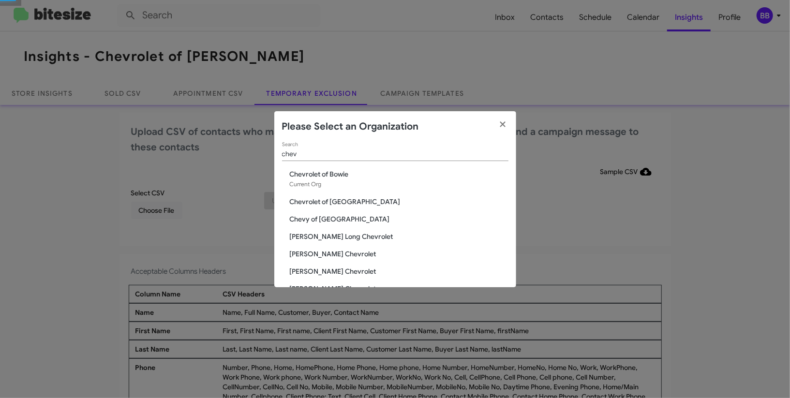
click at [347, 197] on div "chev Search Chevrolet of Bowie Current Org Chevrolet of Baltimore Chevy of Rock…" at bounding box center [395, 214] width 242 height 145
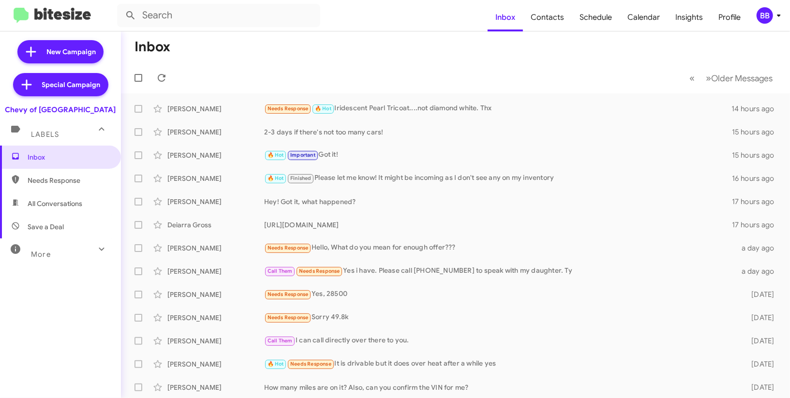
click at [769, 17] on div "BB" at bounding box center [765, 15] width 16 height 16
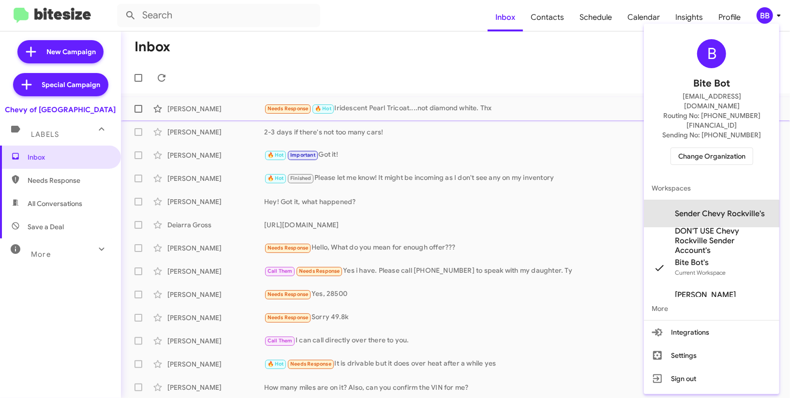
drag, startPoint x: 703, startPoint y: 196, endPoint x: 705, endPoint y: 113, distance: 83.2
click at [703, 209] on span "Sender Chevy Rockville's" at bounding box center [720, 214] width 90 height 10
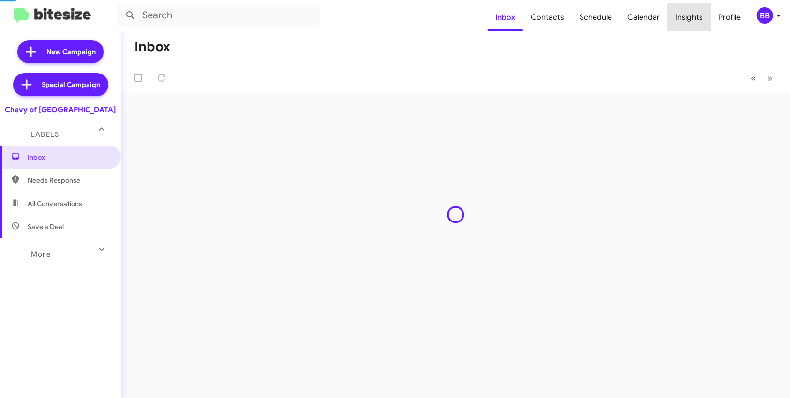
click at [698, 22] on span "Insights" at bounding box center [689, 17] width 43 height 28
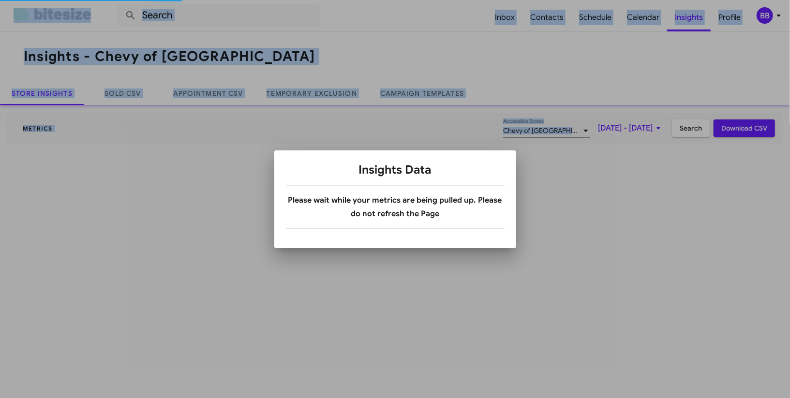
click at [321, 94] on div at bounding box center [395, 199] width 790 height 398
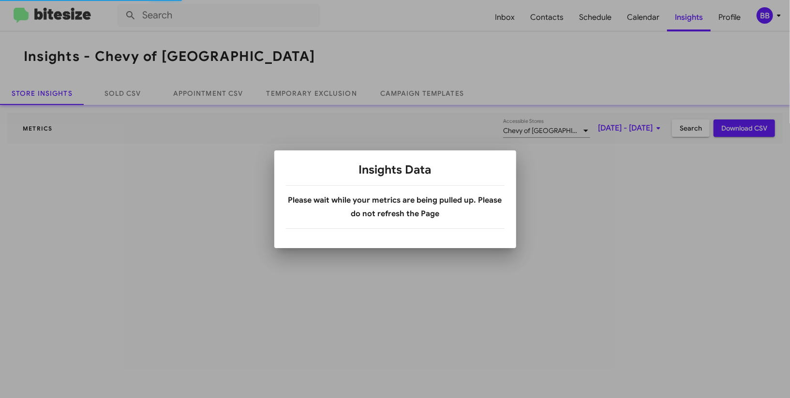
click at [321, 94] on div at bounding box center [395, 199] width 790 height 398
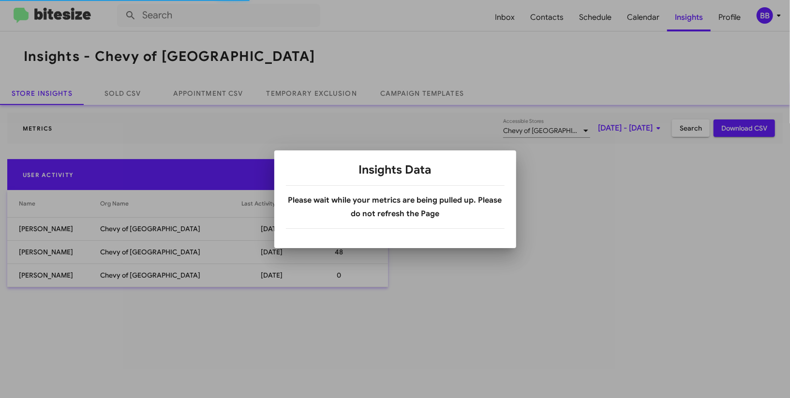
click at [321, 94] on div at bounding box center [395, 199] width 790 height 398
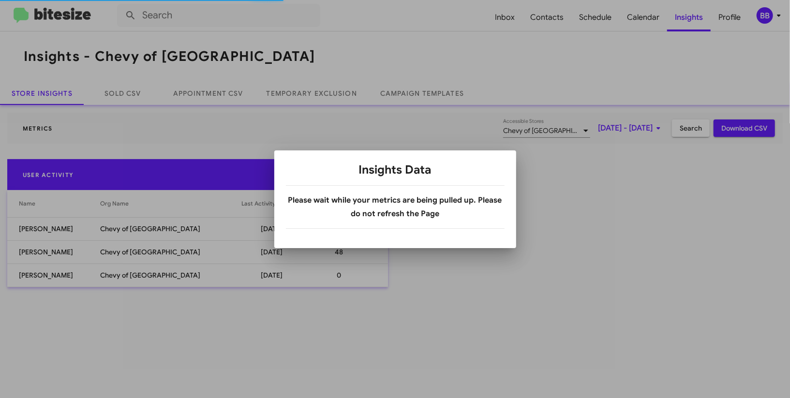
click at [321, 94] on div at bounding box center [395, 199] width 790 height 398
click at [321, 94] on link "Temporary Exclusion" at bounding box center [312, 93] width 114 height 23
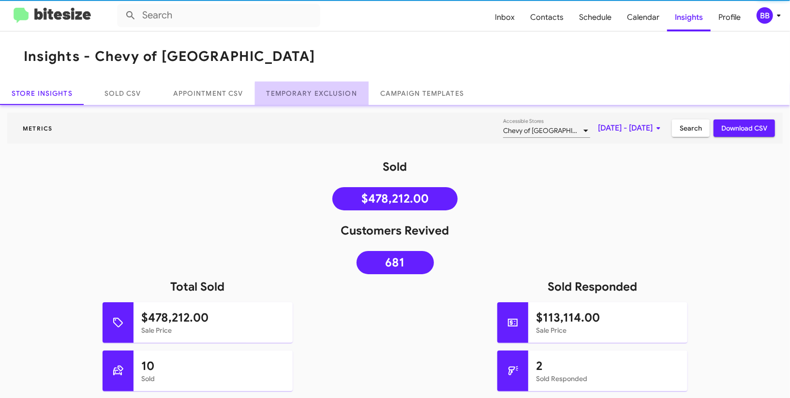
click at [321, 94] on link "Temporary Exclusion" at bounding box center [312, 93] width 114 height 23
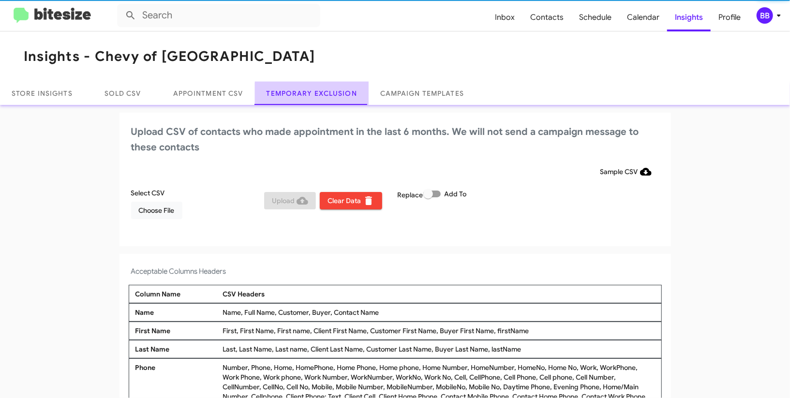
click at [321, 94] on link "Temporary Exclusion" at bounding box center [312, 93] width 114 height 23
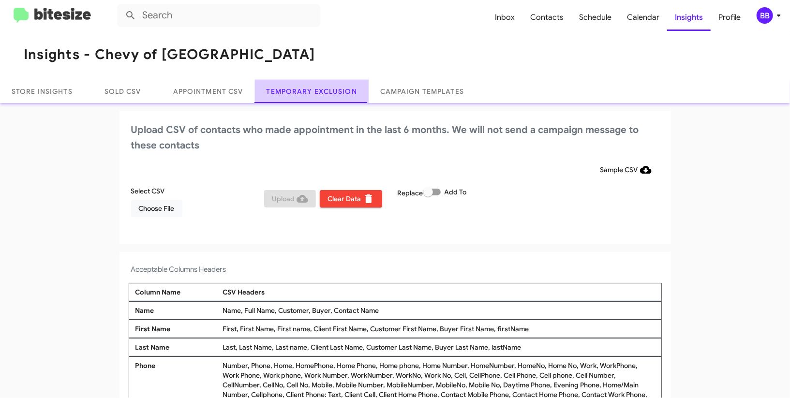
scroll to position [1, 0]
click at [321, 94] on link "Temporary Exclusion" at bounding box center [312, 91] width 114 height 23
click at [757, 20] on span "BB" at bounding box center [770, 15] width 29 height 16
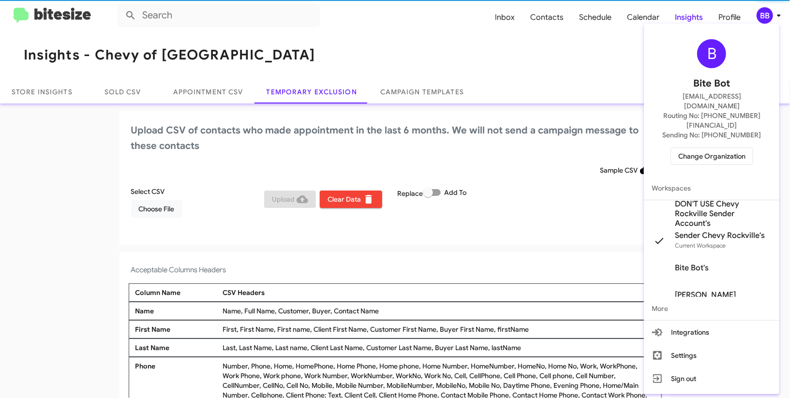
click at [760, 20] on div at bounding box center [395, 199] width 790 height 398
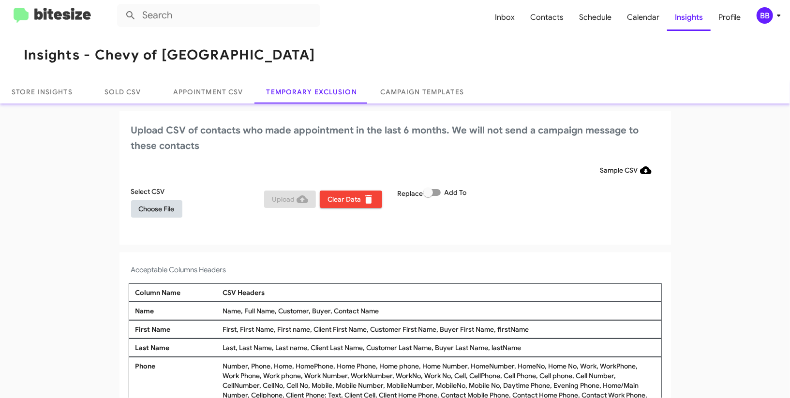
click at [177, 201] on button "Choose File" at bounding box center [156, 208] width 51 height 17
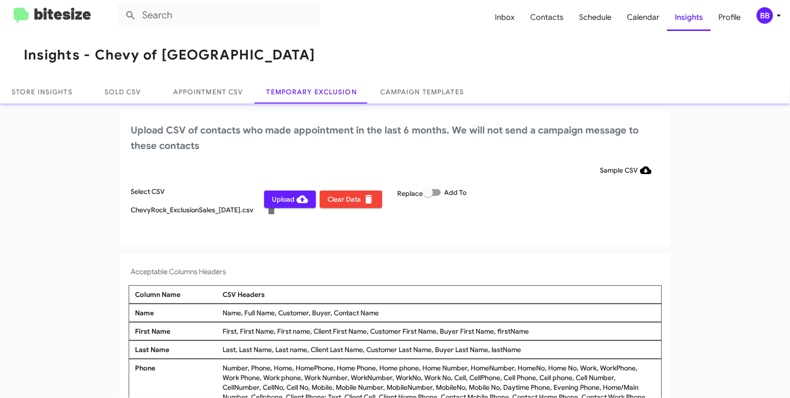
drag, startPoint x: 506, startPoint y: 220, endPoint x: 512, endPoint y: 217, distance: 6.7
click at [510, 220] on div "Replace Add To" at bounding box center [462, 207] width 134 height 41
click at [772, 13] on div "BB" at bounding box center [765, 15] width 16 height 16
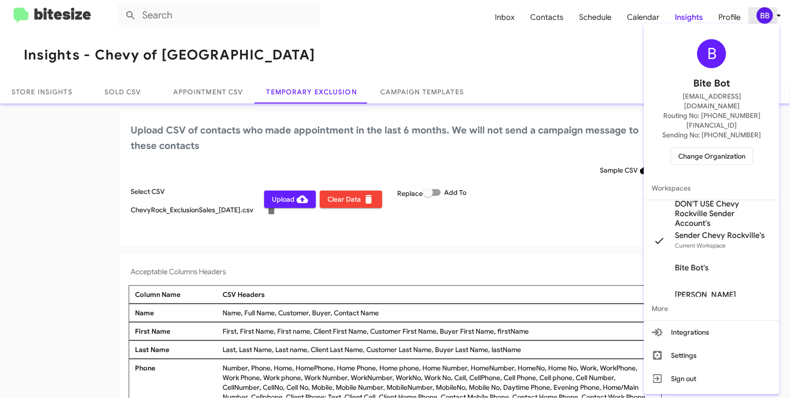
drag, startPoint x: 772, startPoint y: 13, endPoint x: 736, endPoint y: 27, distance: 38.3
click at [772, 13] on div at bounding box center [395, 199] width 790 height 398
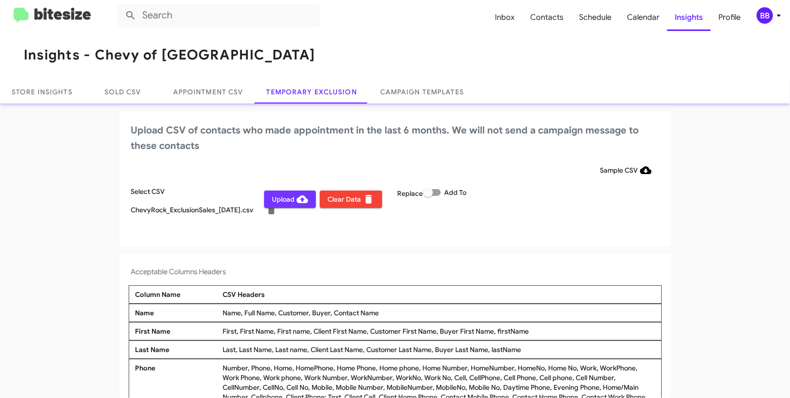
drag, startPoint x: 288, startPoint y: 200, endPoint x: 399, endPoint y: 67, distance: 173.5
click at [287, 200] on span "Upload" at bounding box center [290, 199] width 36 height 17
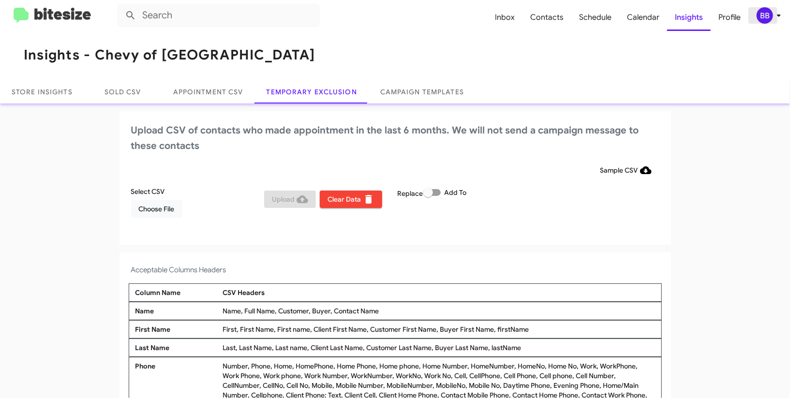
drag, startPoint x: 763, startPoint y: 12, endPoint x: 759, endPoint y: 17, distance: 6.3
click at [762, 13] on div "BB" at bounding box center [765, 15] width 16 height 16
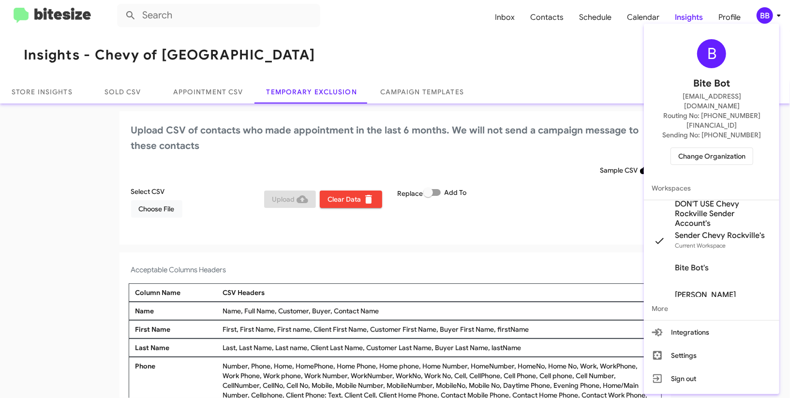
click at [708, 148] on span "Change Organization" at bounding box center [711, 156] width 67 height 16
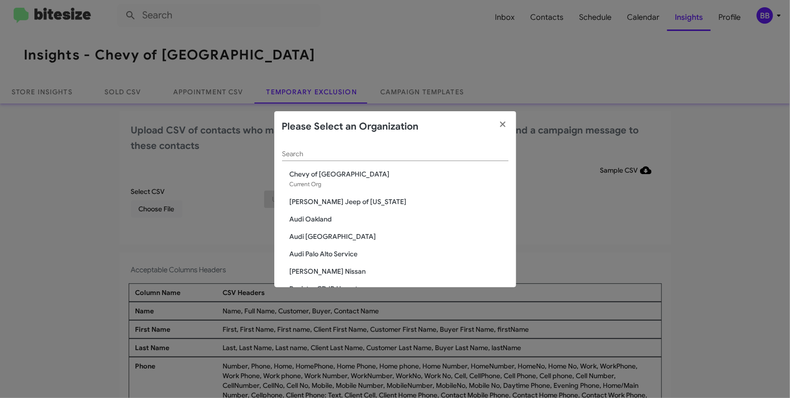
click at [338, 156] on input "Search" at bounding box center [395, 154] width 226 height 8
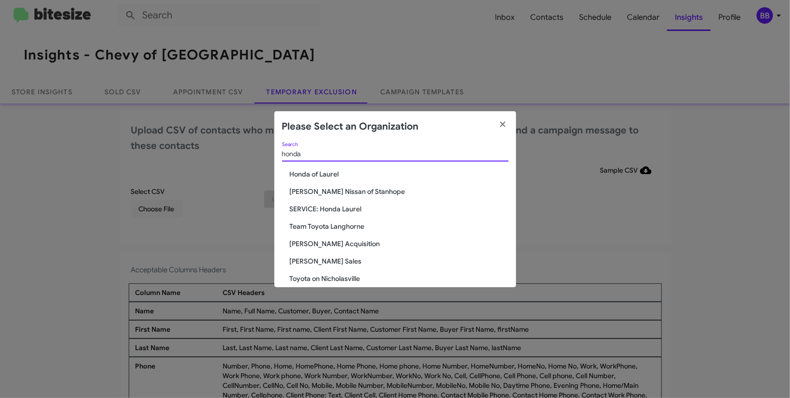
type input "honda"
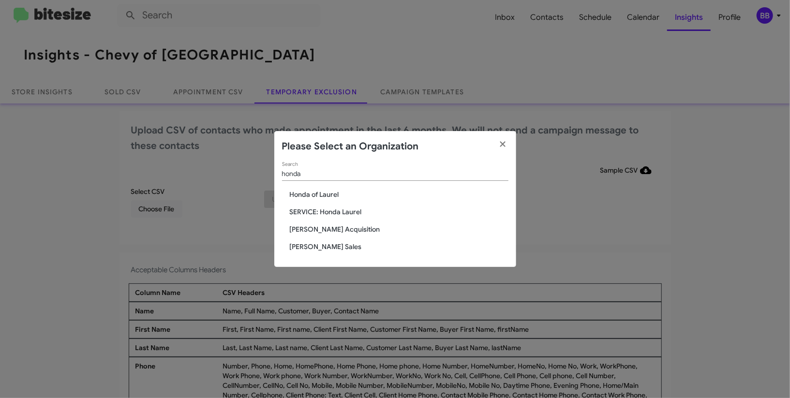
click at [331, 195] on span "Honda of Laurel" at bounding box center [399, 195] width 219 height 10
drag, startPoint x: 331, startPoint y: 195, endPoint x: 356, endPoint y: 165, distance: 38.8
click at [343, 178] on div "honda Search Honda of Laurel SERVICE: Honda Laurel Tony Honda Acquisition Tony …" at bounding box center [395, 214] width 242 height 105
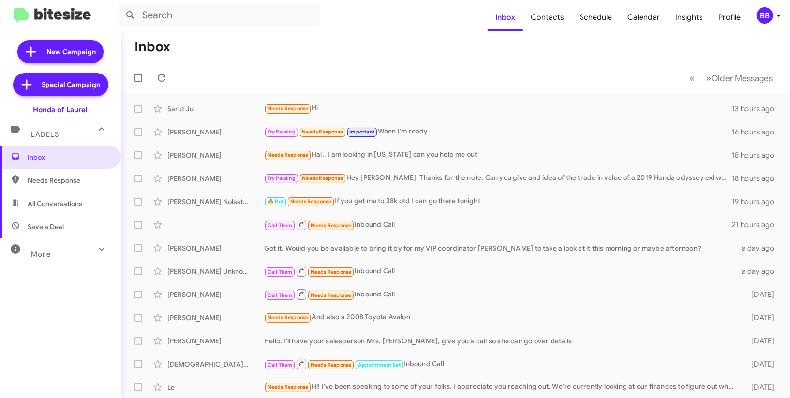
drag, startPoint x: 775, startPoint y: 15, endPoint x: 770, endPoint y: 20, distance: 7.3
click at [774, 15] on icon at bounding box center [779, 16] width 12 height 12
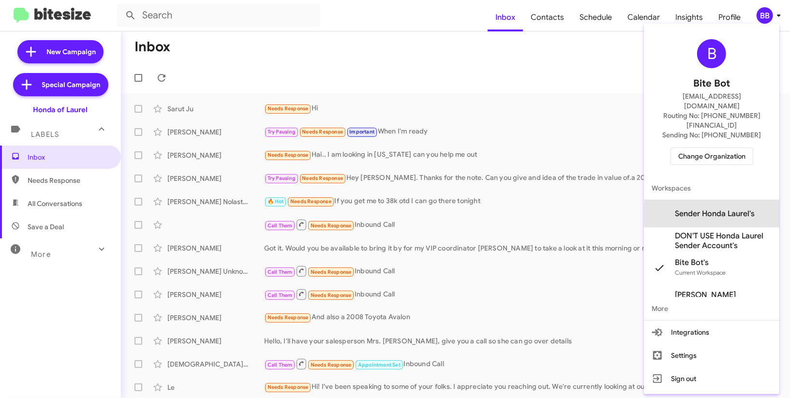
click at [719, 209] on span "Sender Honda Laurel's" at bounding box center [715, 214] width 80 height 10
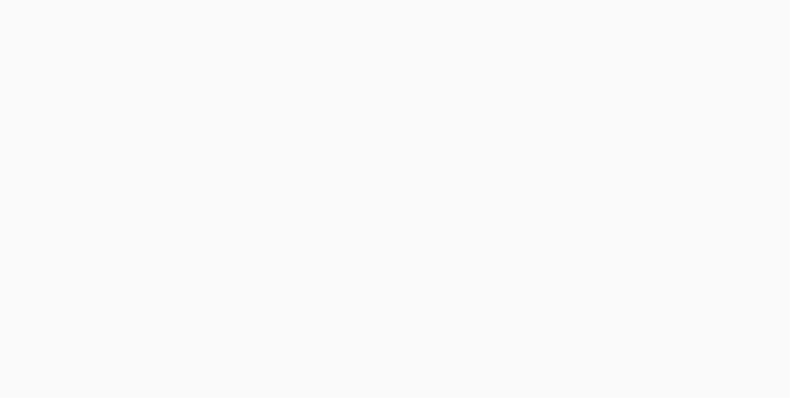
click at [693, 19] on body at bounding box center [395, 199] width 790 height 398
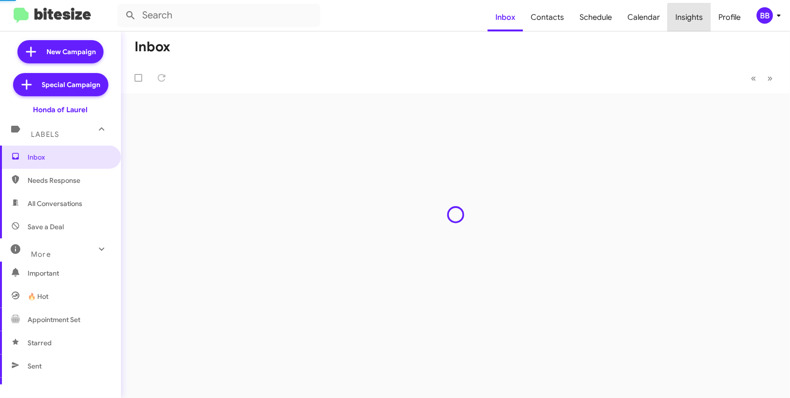
click at [693, 19] on span "Insights" at bounding box center [689, 17] width 43 height 28
click at [693, 19] on body "Inbox Contacts Schedule Calendar Insights Profile BB New Campaign Special Campa…" at bounding box center [395, 199] width 790 height 398
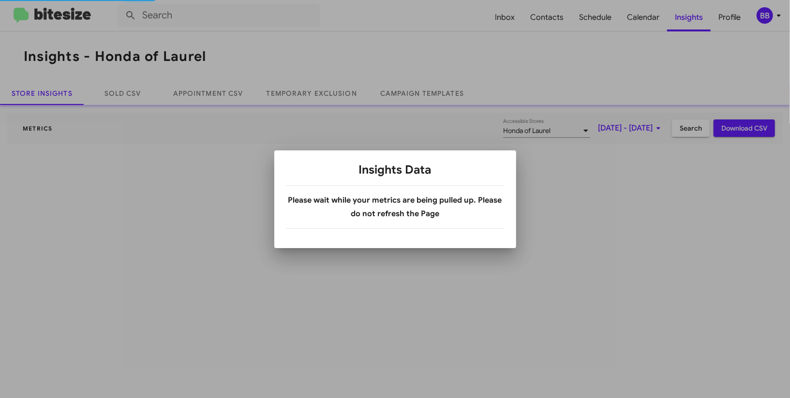
click at [300, 95] on div at bounding box center [395, 199] width 790 height 398
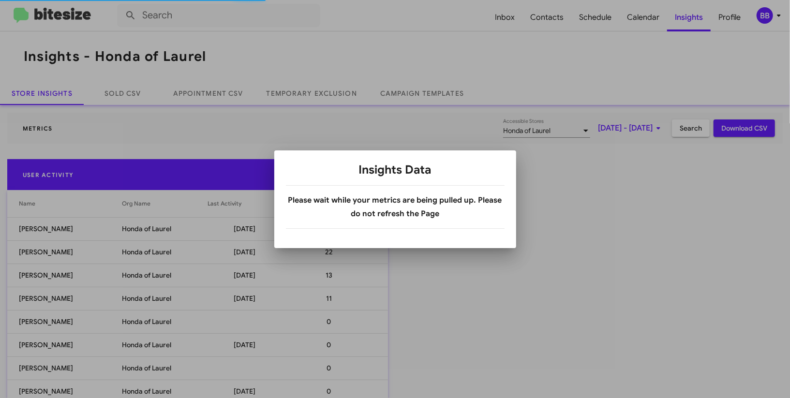
click at [300, 95] on div at bounding box center [395, 199] width 790 height 398
click at [300, 94] on div at bounding box center [395, 199] width 790 height 398
click at [300, 95] on div at bounding box center [395, 199] width 790 height 398
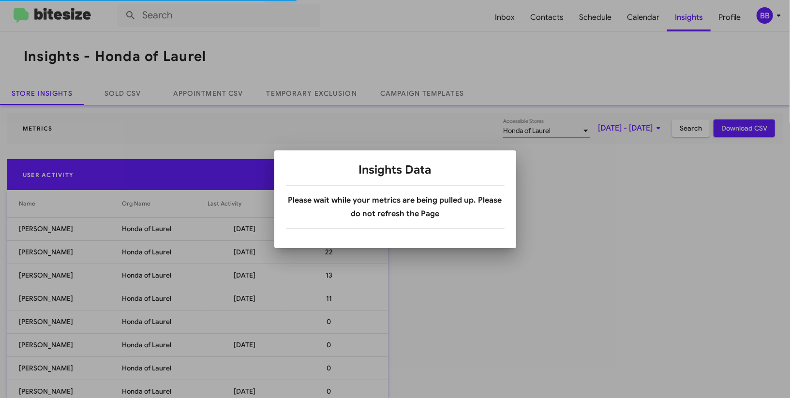
click at [300, 95] on div at bounding box center [395, 199] width 790 height 398
click at [300, 95] on body "Inbox Contacts Schedule Calendar Insights Profile BB Insights - Honda of Laurel…" at bounding box center [395, 199] width 790 height 398
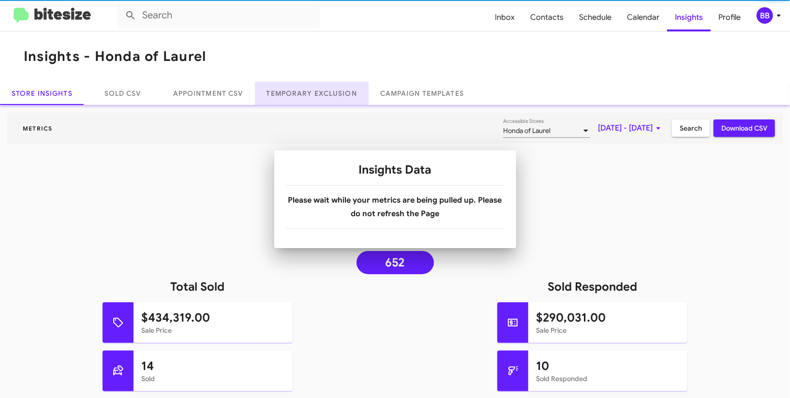
click at [300, 95] on link "Temporary Exclusion" at bounding box center [312, 93] width 114 height 23
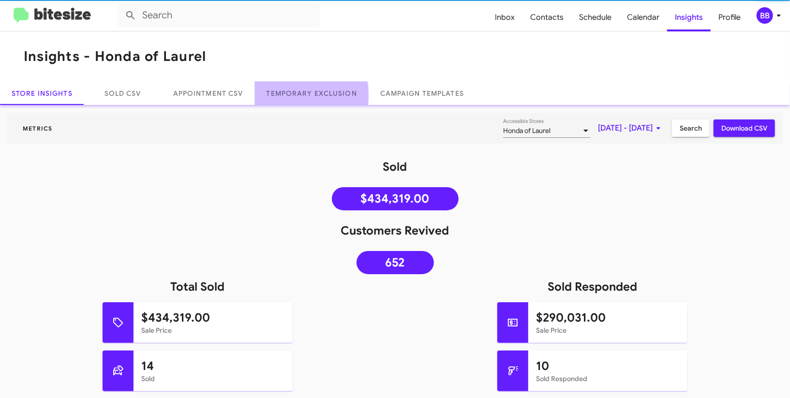
click at [300, 95] on link "Temporary Exclusion" at bounding box center [312, 93] width 114 height 23
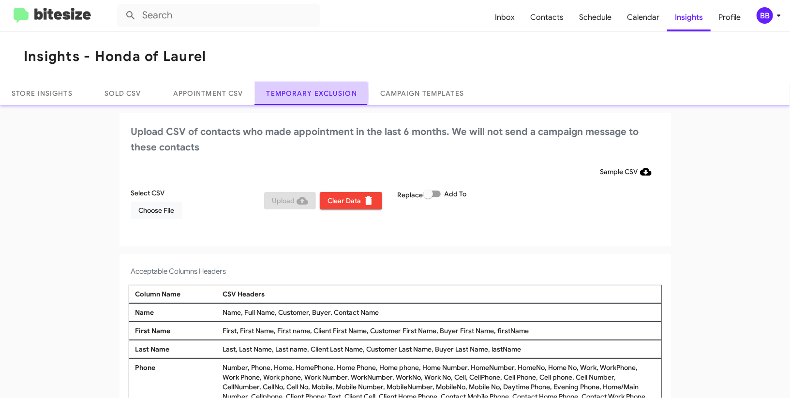
click at [300, 95] on link "Temporary Exclusion" at bounding box center [312, 93] width 114 height 23
click at [764, 19] on div "BB" at bounding box center [765, 15] width 16 height 16
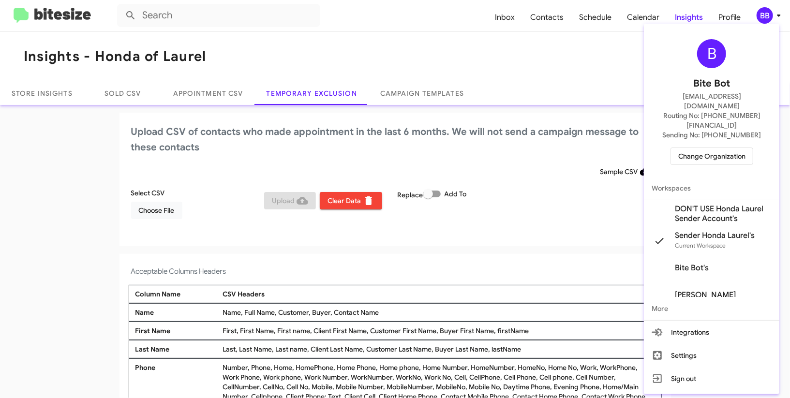
click at [183, 200] on div at bounding box center [395, 199] width 790 height 398
click at [174, 207] on span "Choose File" at bounding box center [157, 210] width 36 height 17
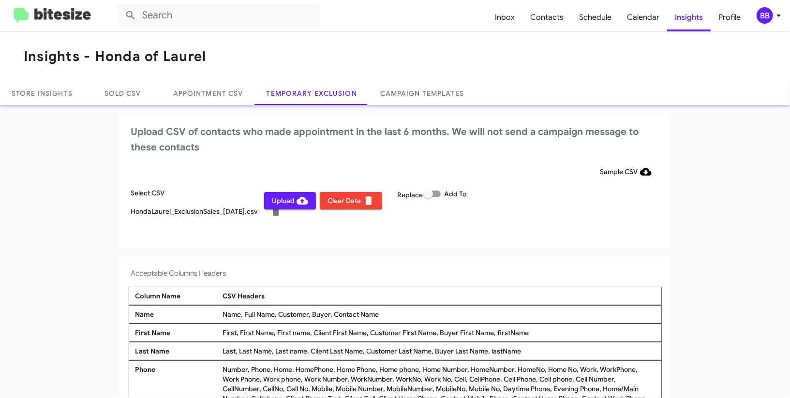
click at [490, 245] on div "Upload CSV of contacts who made appointment in the last 6 months. We will not s…" at bounding box center [396, 180] width 552 height 135
click at [762, 9] on div "BB" at bounding box center [765, 15] width 16 height 16
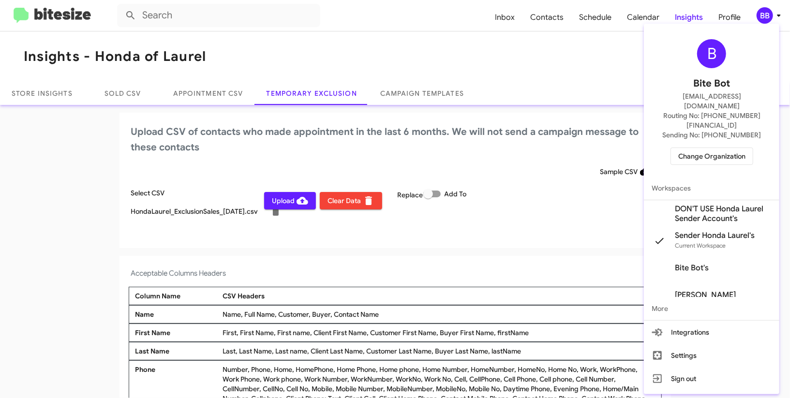
click at [763, 10] on div at bounding box center [395, 199] width 790 height 398
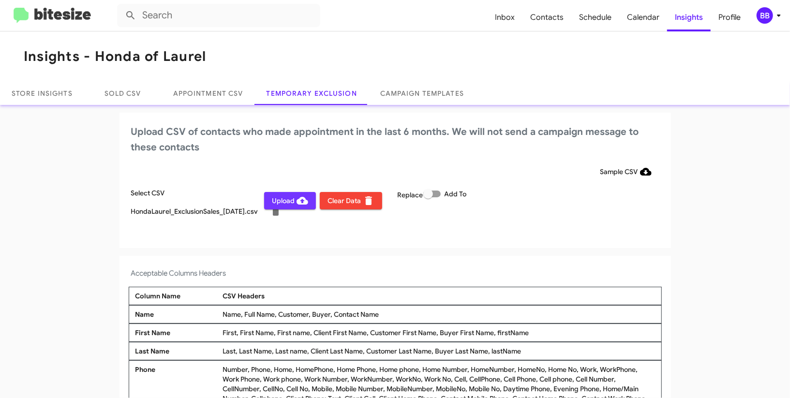
click at [282, 192] on span "Upload" at bounding box center [290, 200] width 36 height 17
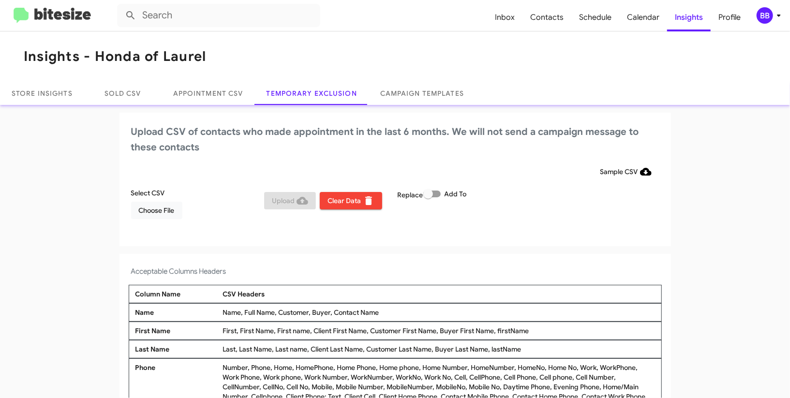
click at [769, 14] on div "BB" at bounding box center [765, 15] width 16 height 16
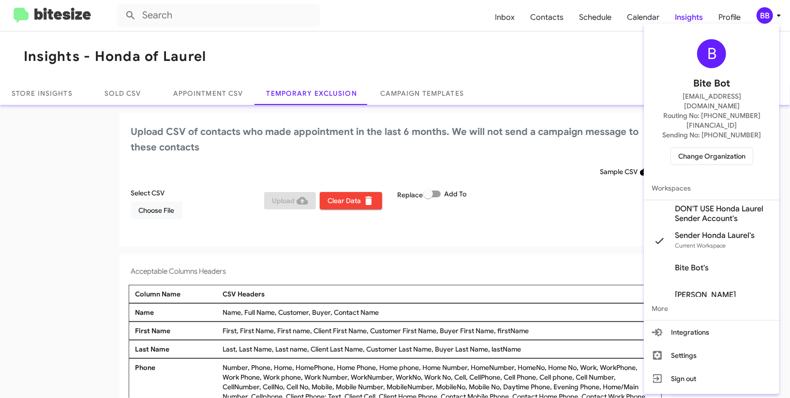
click at [707, 148] on span "Change Organization" at bounding box center [711, 156] width 67 height 16
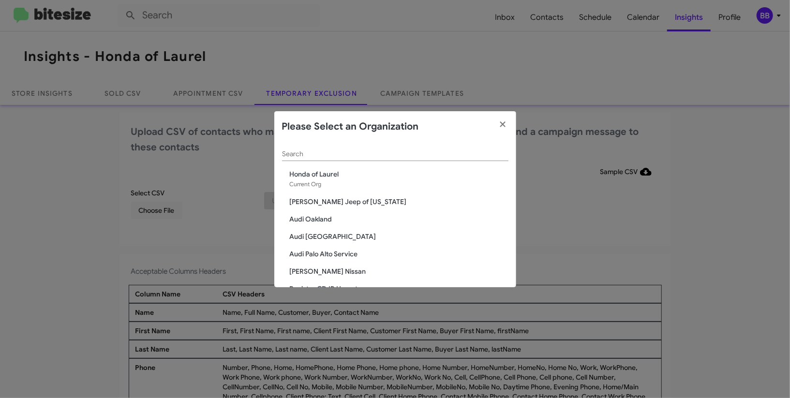
click at [304, 154] on input "Search" at bounding box center [395, 154] width 226 height 8
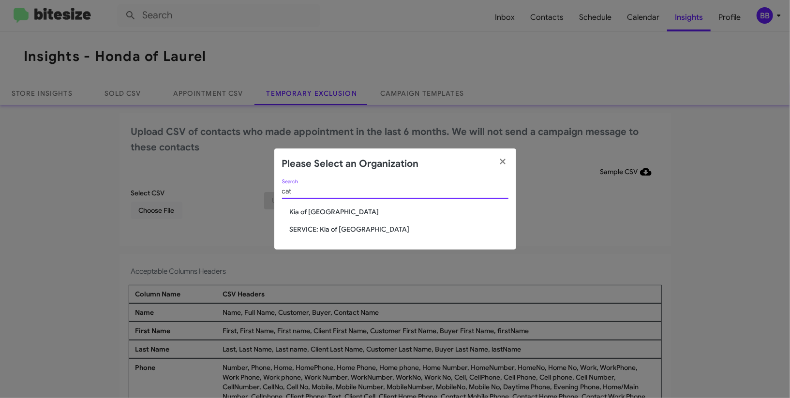
type input "cat"
click at [303, 215] on span "Kia of [GEOGRAPHIC_DATA]" at bounding box center [399, 212] width 219 height 10
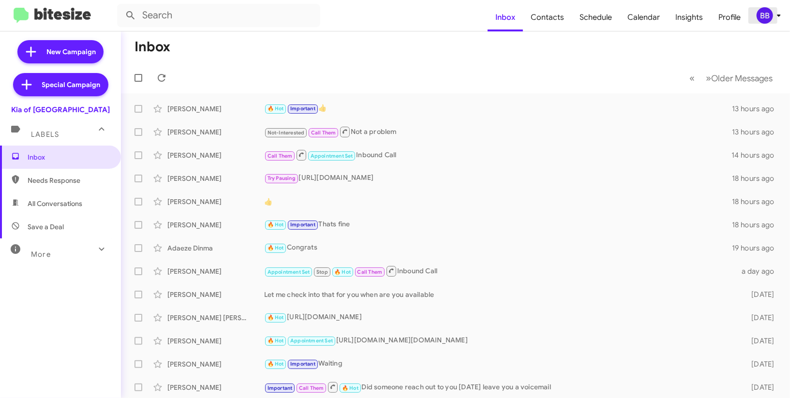
click at [775, 19] on icon at bounding box center [779, 16] width 12 height 12
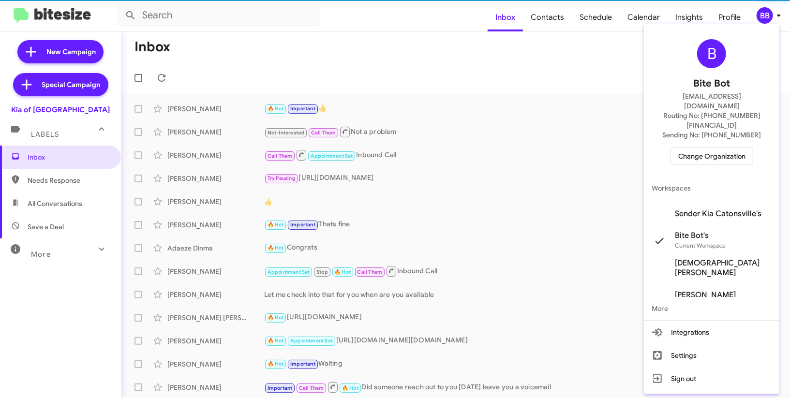
click at [709, 200] on span "Sender Kia Catonsville's" at bounding box center [711, 213] width 135 height 27
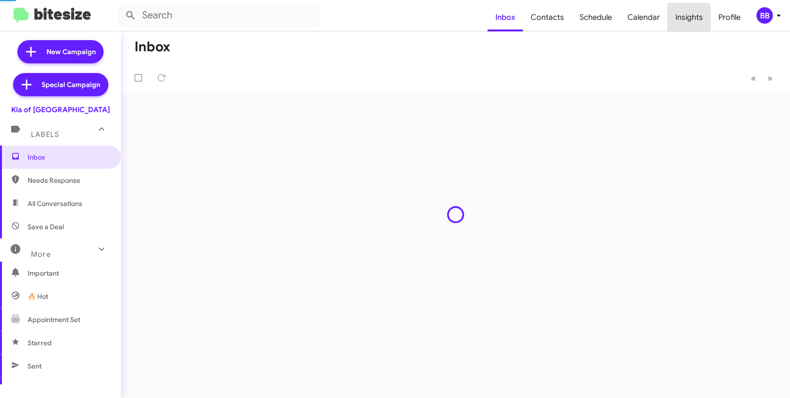
click at [678, 21] on span "Insights" at bounding box center [689, 17] width 43 height 28
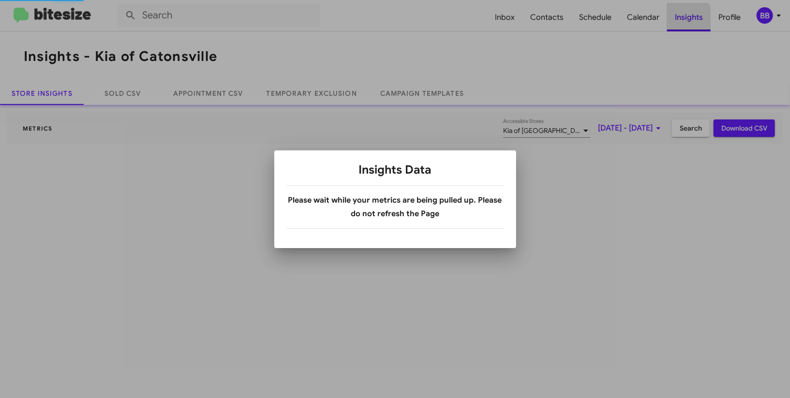
click at [678, 21] on body "Inbox Contacts Schedule Calendar Insights Profile BB Insights - Kia of Catonsvi…" at bounding box center [395, 199] width 790 height 398
click at [678, 21] on div at bounding box center [395, 199] width 790 height 398
click at [320, 95] on div at bounding box center [395, 199] width 790 height 398
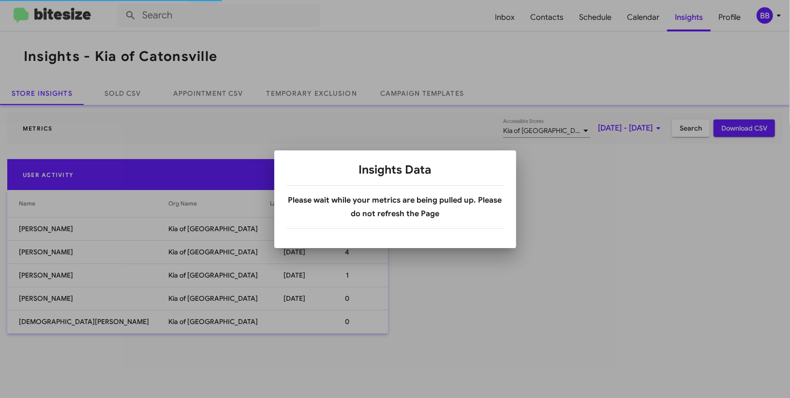
click at [320, 95] on div at bounding box center [395, 199] width 790 height 398
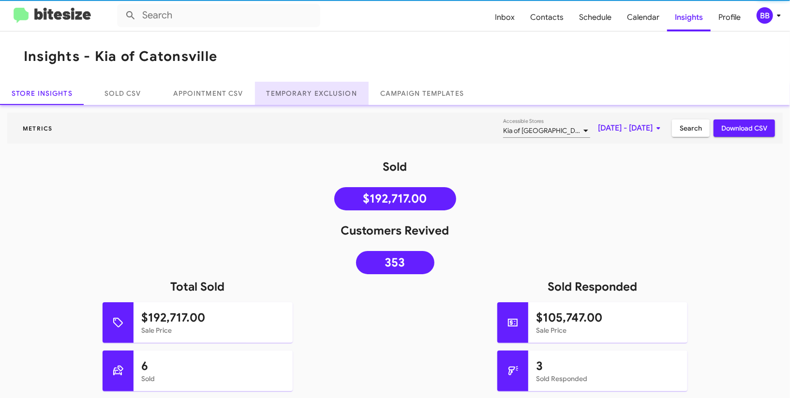
click at [320, 95] on link "Temporary Exclusion" at bounding box center [312, 93] width 114 height 23
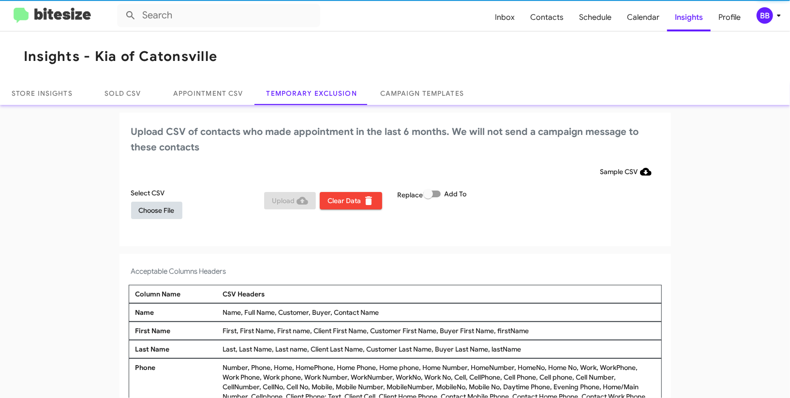
click at [155, 204] on span "Choose File" at bounding box center [157, 210] width 36 height 17
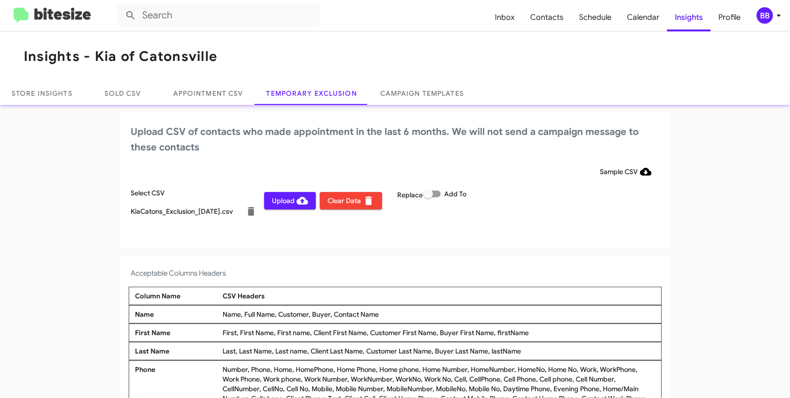
click at [486, 266] on div "Acceptable Columns Headers Column Name CSV Headers Name Name, Full Name, Custom…" at bounding box center [396, 352] width 552 height 192
click at [769, 14] on div "BB" at bounding box center [765, 15] width 16 height 16
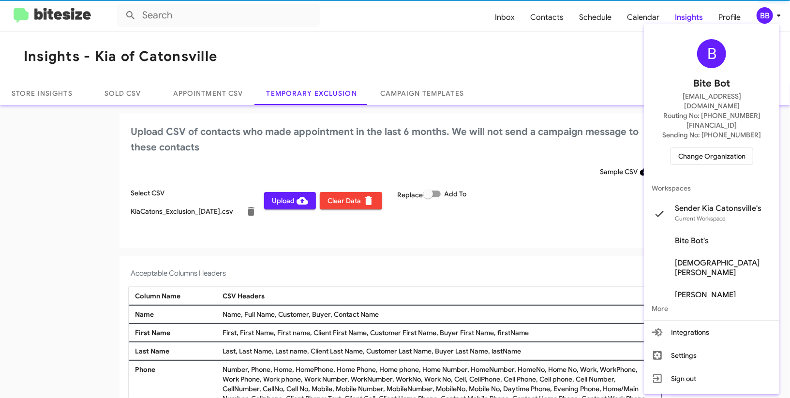
drag, startPoint x: 769, startPoint y: 14, endPoint x: 701, endPoint y: 26, distance: 69.3
click at [768, 13] on div at bounding box center [395, 199] width 790 height 398
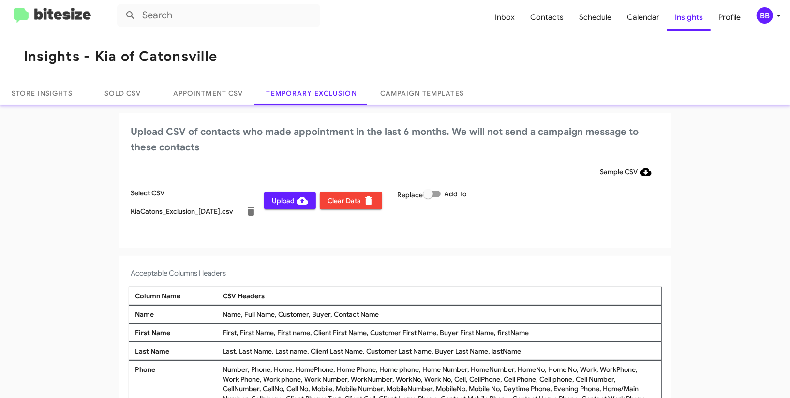
click at [317, 150] on h2 "Upload CSV of contacts who made appointment in the last 6 months. We will not s…" at bounding box center [395, 139] width 528 height 31
click at [281, 207] on span "Upload" at bounding box center [290, 200] width 36 height 17
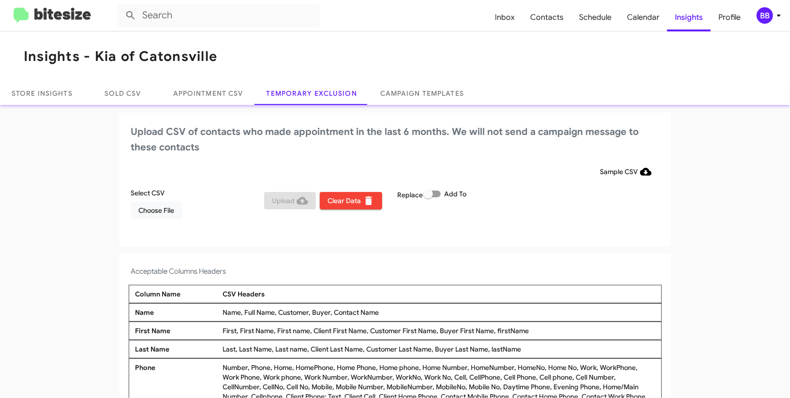
click at [762, 17] on div "BB" at bounding box center [765, 15] width 16 height 16
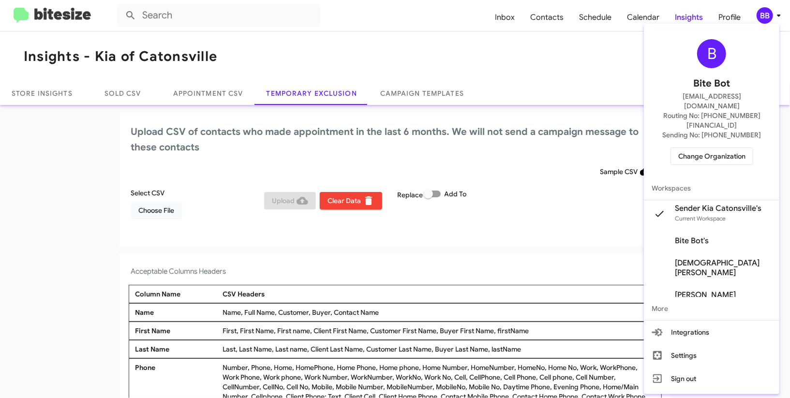
click at [711, 148] on span "Change Organization" at bounding box center [711, 156] width 67 height 16
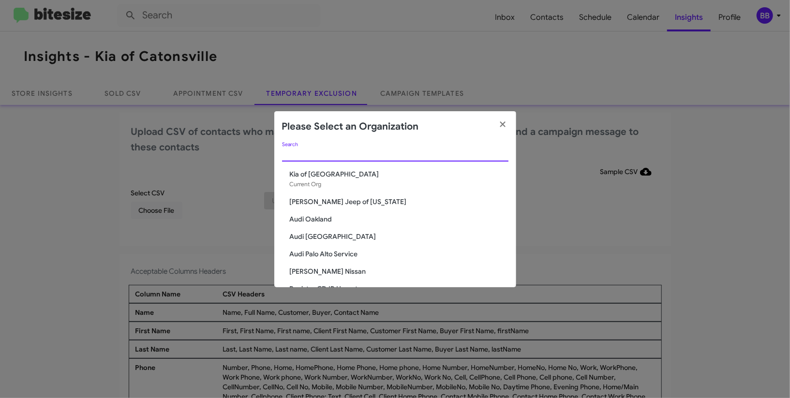
click at [301, 152] on input "Search" at bounding box center [395, 154] width 226 height 8
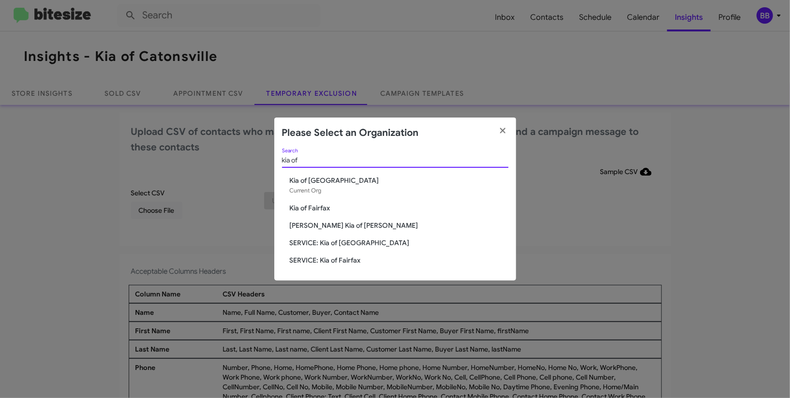
type input "kia of"
click at [325, 213] on span "Kia of Fairfax" at bounding box center [399, 208] width 219 height 10
drag, startPoint x: 324, startPoint y: 210, endPoint x: 499, endPoint y: 52, distance: 235.7
click at [325, 208] on span "Kia of Fairfax" at bounding box center [399, 208] width 219 height 10
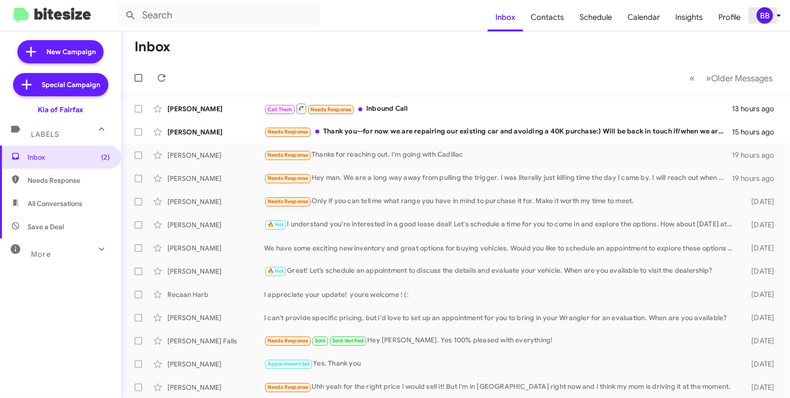
click at [754, 14] on button "BB" at bounding box center [764, 15] width 31 height 16
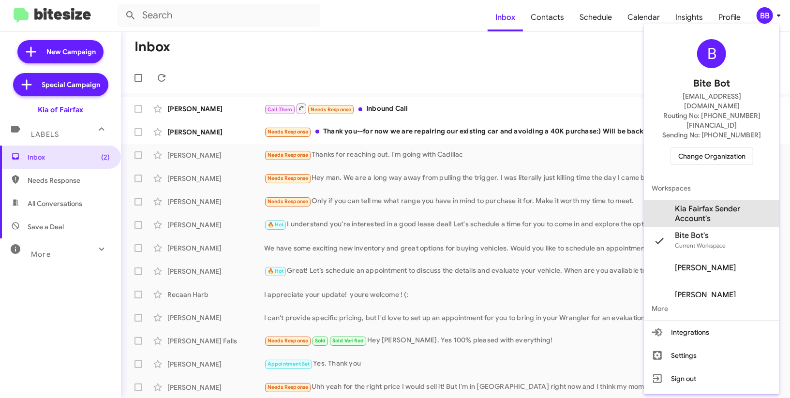
click at [700, 204] on span "Kia Fairfax Sender Account's" at bounding box center [723, 213] width 97 height 19
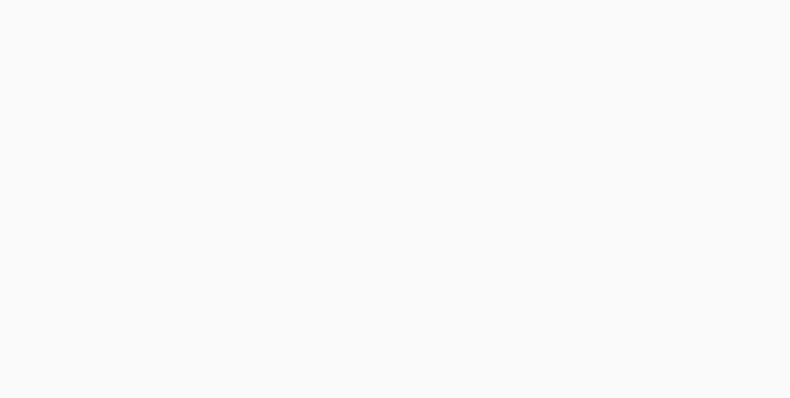
click at [690, 30] on body at bounding box center [395, 199] width 790 height 398
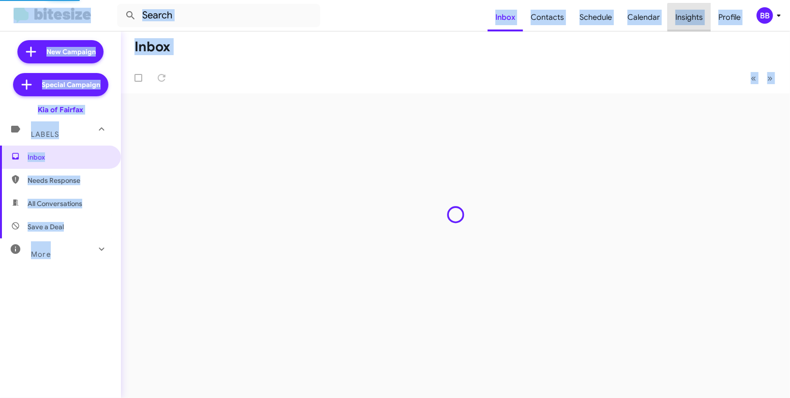
click at [691, 22] on span "Insights" at bounding box center [689, 17] width 43 height 28
click at [691, 22] on body "Inbox Contacts Schedule Calendar Insights Profile BB New Campaign Special Campa…" at bounding box center [395, 199] width 790 height 398
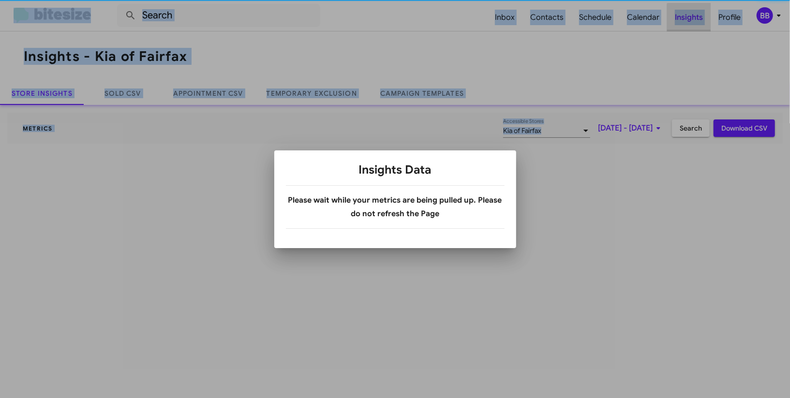
click at [691, 22] on div at bounding box center [395, 199] width 790 height 398
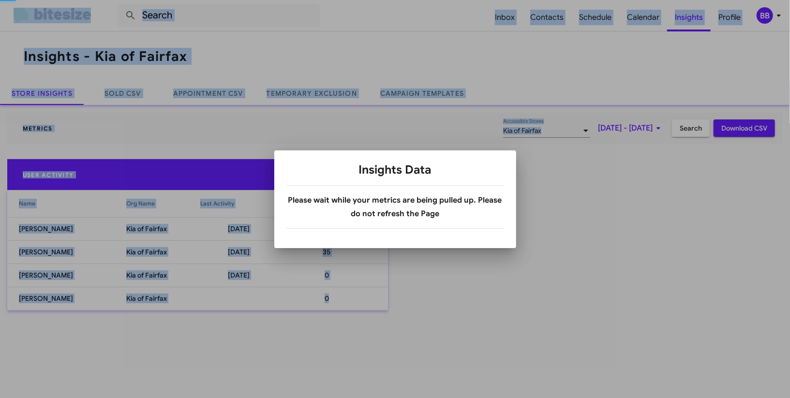
drag, startPoint x: 351, startPoint y: 44, endPoint x: 334, endPoint y: 57, distance: 21.8
click at [347, 47] on div at bounding box center [395, 199] width 790 height 398
click at [278, 103] on div at bounding box center [395, 199] width 790 height 398
click at [285, 100] on div at bounding box center [395, 199] width 790 height 398
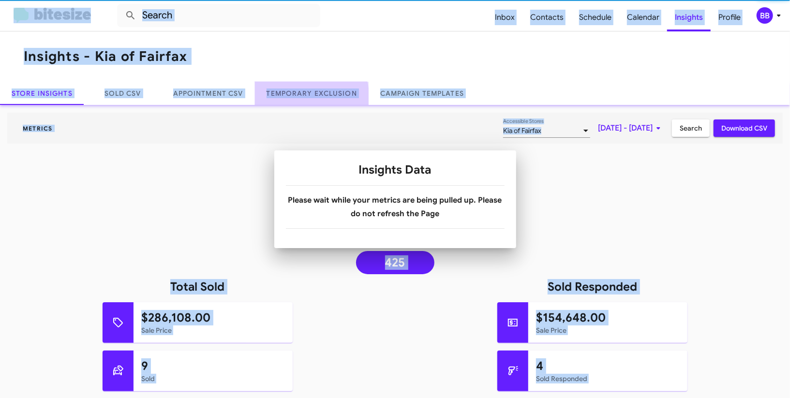
click at [285, 100] on link "Temporary Exclusion" at bounding box center [312, 93] width 114 height 23
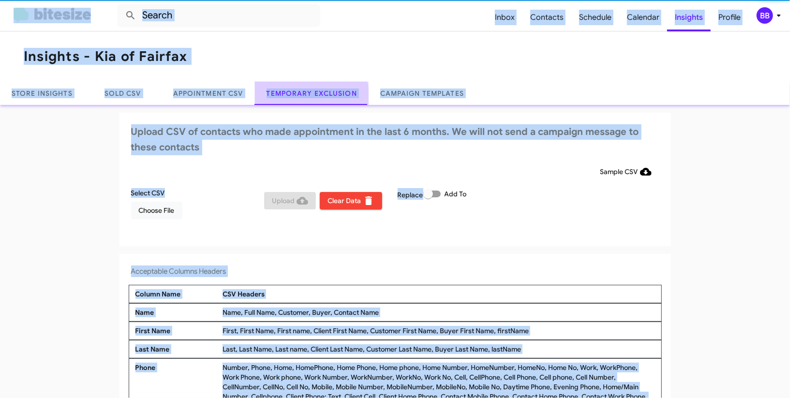
click at [285, 100] on link "Temporary Exclusion" at bounding box center [312, 93] width 114 height 23
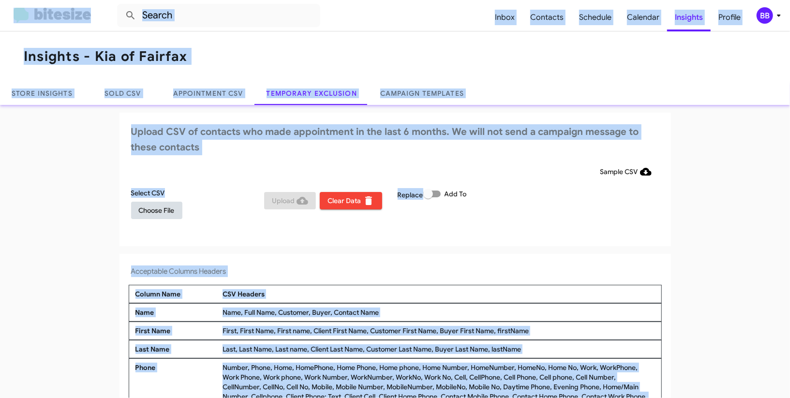
click at [152, 214] on span "Choose File" at bounding box center [157, 210] width 36 height 17
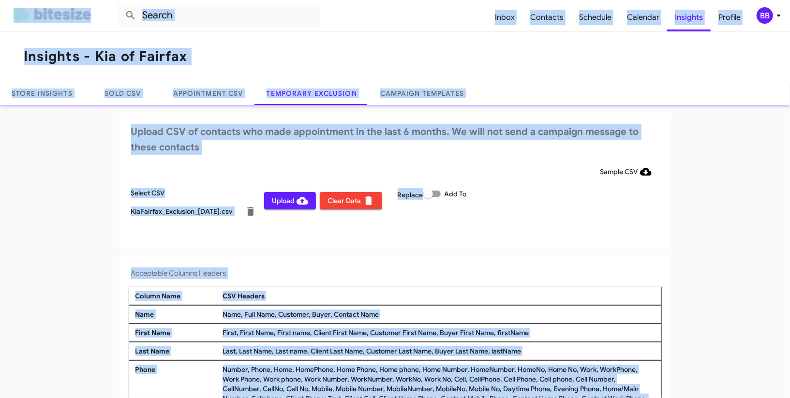
click at [765, 10] on div "BB" at bounding box center [765, 15] width 16 height 16
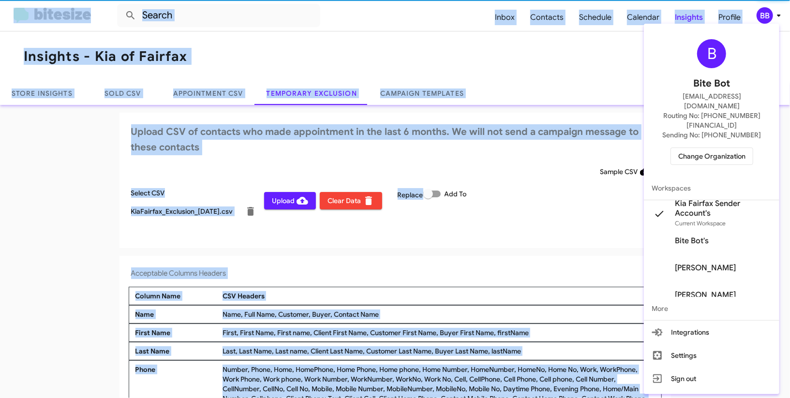
click at [764, 13] on div at bounding box center [395, 199] width 790 height 398
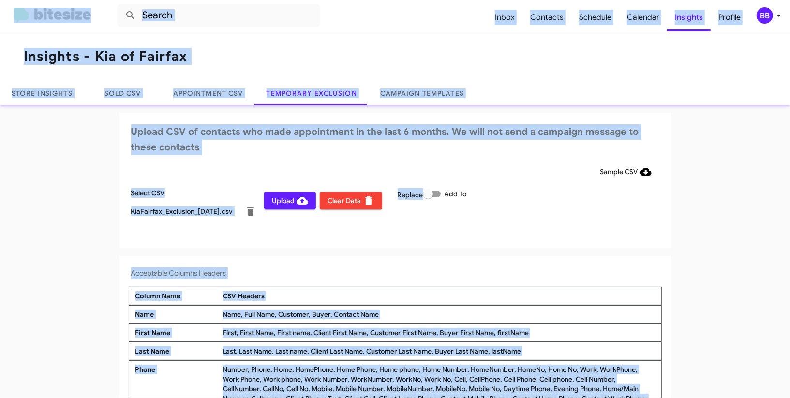
click at [757, 13] on div "BB" at bounding box center [765, 15] width 16 height 16
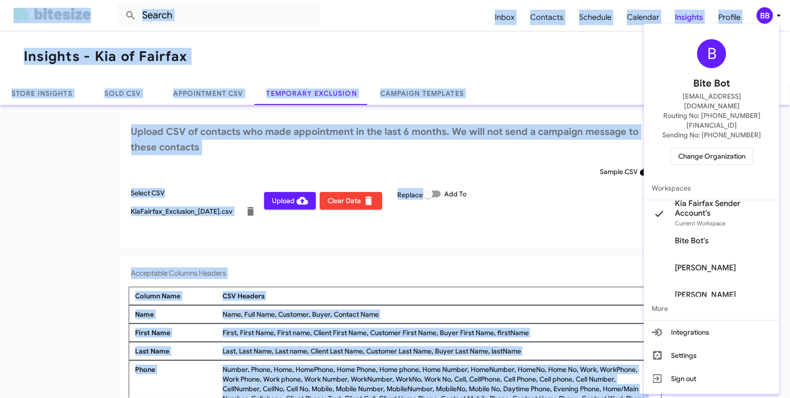
click at [757, 13] on div at bounding box center [395, 199] width 790 height 398
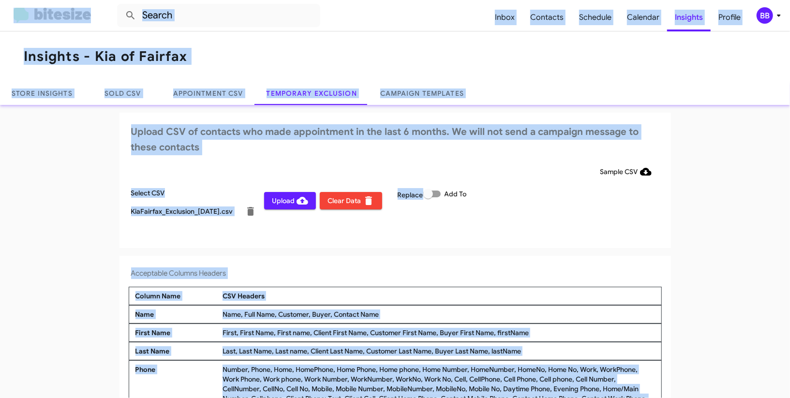
click at [70, 46] on mat-toolbar "Insights - Kia of Fairfax" at bounding box center [395, 56] width 790 height 50
click at [767, 19] on div "BB" at bounding box center [765, 15] width 16 height 16
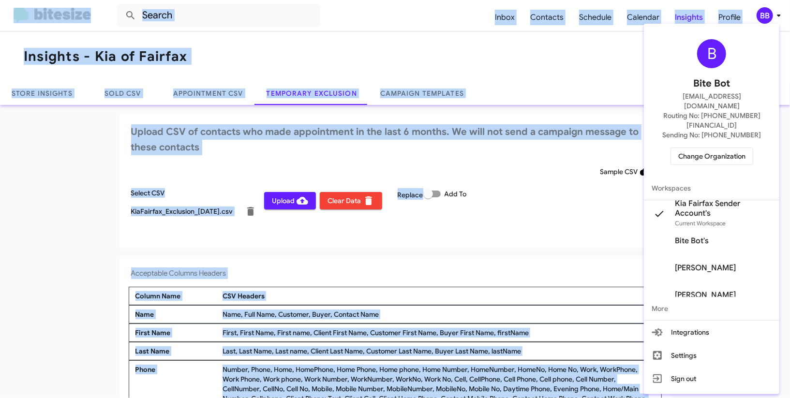
click at [767, 19] on div at bounding box center [395, 199] width 790 height 398
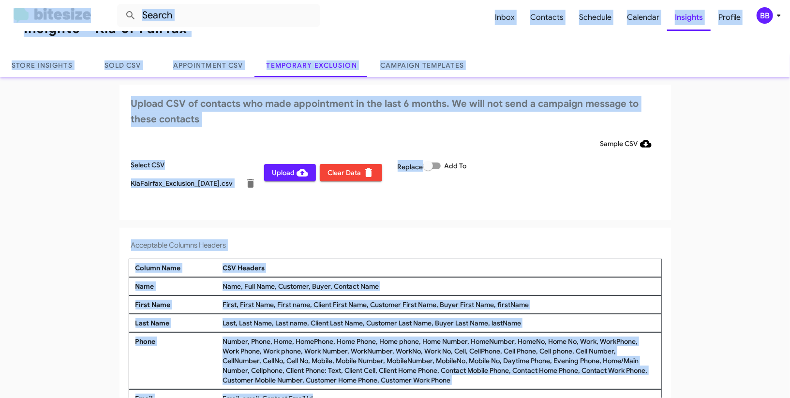
scroll to position [54, 0]
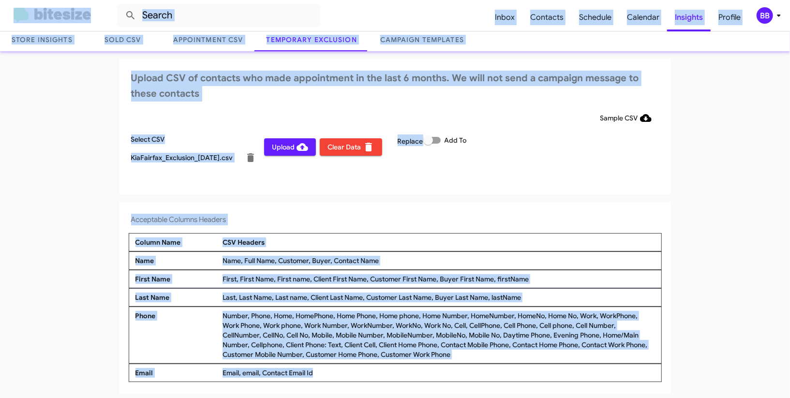
click at [288, 150] on span "Upload" at bounding box center [290, 146] width 36 height 17
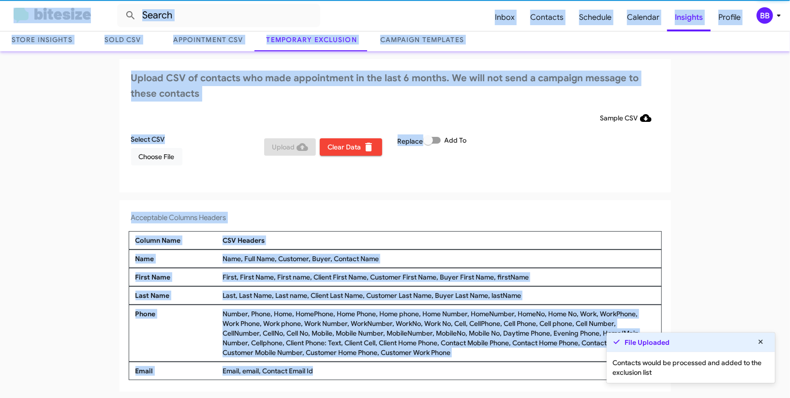
scroll to position [52, 0]
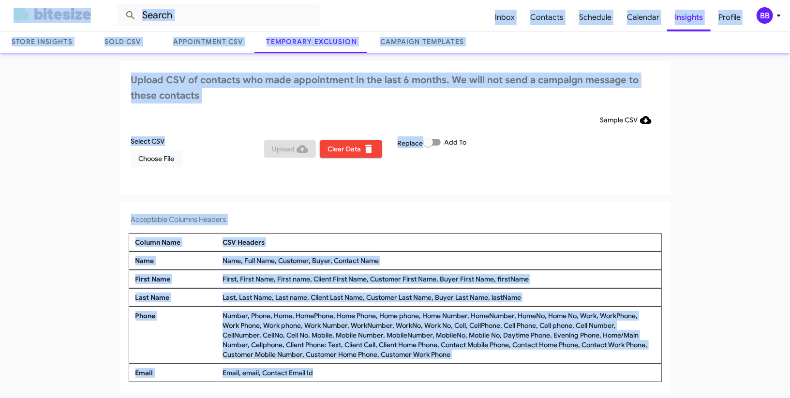
click at [777, 10] on icon at bounding box center [779, 16] width 12 height 12
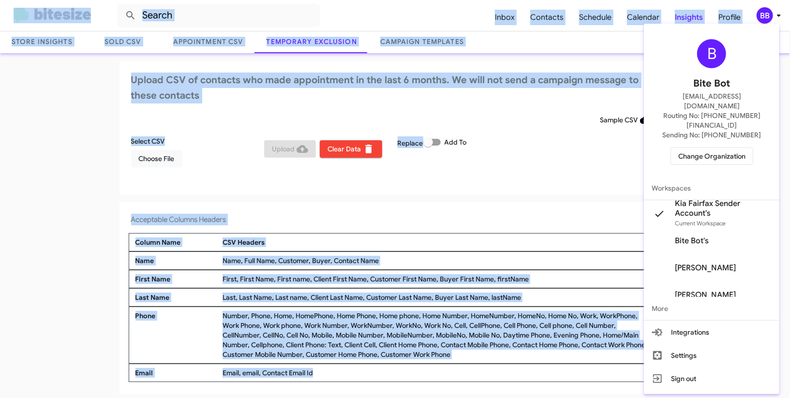
click at [695, 148] on span "Change Organization" at bounding box center [711, 156] width 67 height 16
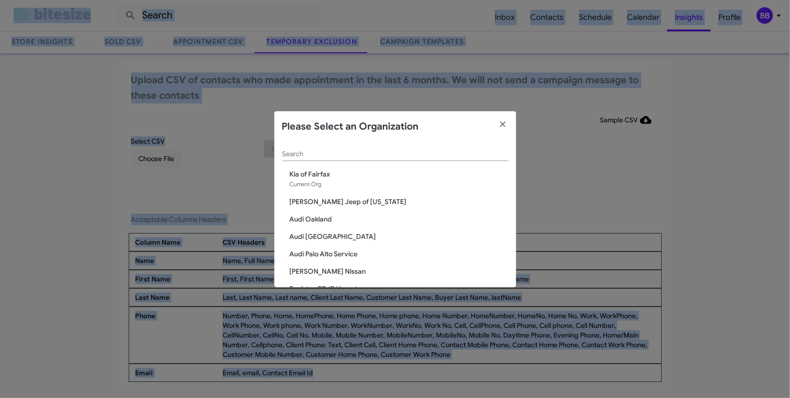
click at [320, 152] on input "Search" at bounding box center [395, 154] width 226 height 8
type input ","
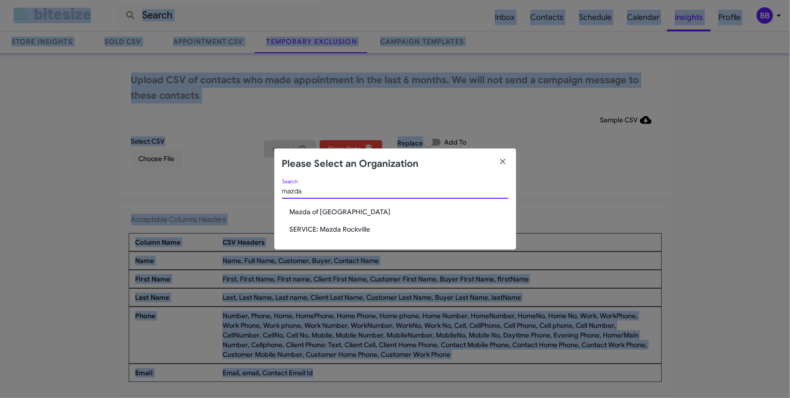
type input "mazda"
click at [318, 213] on span "Mazda of [GEOGRAPHIC_DATA]" at bounding box center [399, 212] width 219 height 10
drag, startPoint x: 318, startPoint y: 213, endPoint x: 362, endPoint y: 148, distance: 79.5
click at [327, 190] on div "mazda Search Mazda of Rockville SERVICE: Mazda Rockville" at bounding box center [395, 215] width 242 height 70
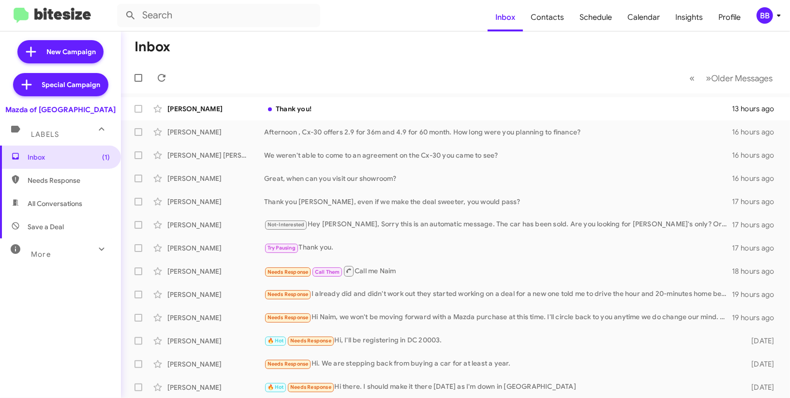
click at [774, 15] on icon at bounding box center [779, 16] width 12 height 12
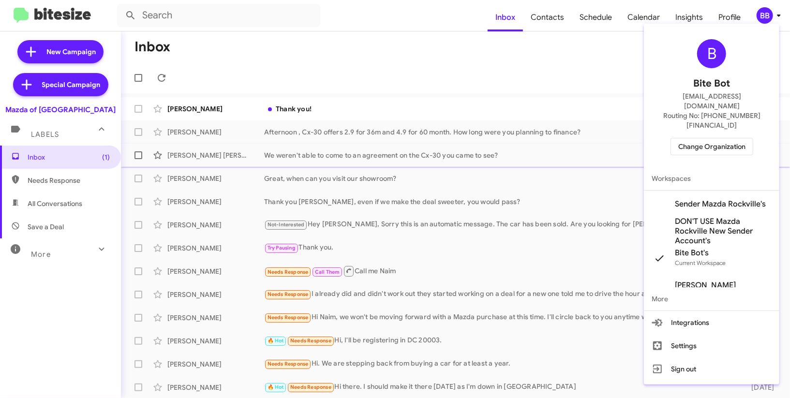
drag, startPoint x: 710, startPoint y: 182, endPoint x: 699, endPoint y: 149, distance: 34.9
click at [709, 199] on span "Sender Mazda Rockville's" at bounding box center [720, 204] width 91 height 10
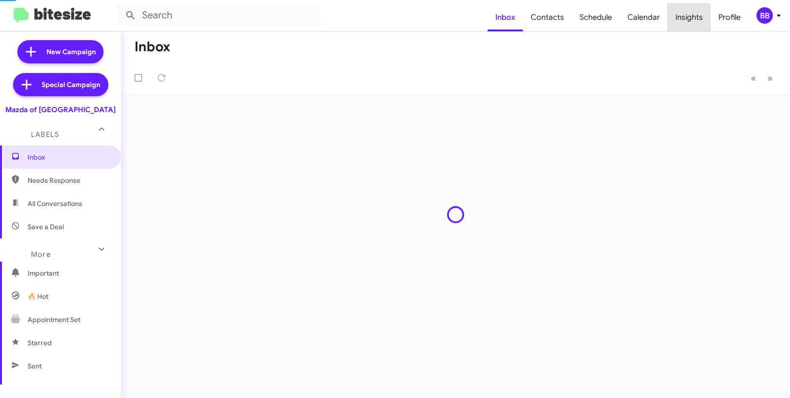
click at [688, 20] on span "Insights" at bounding box center [689, 17] width 43 height 28
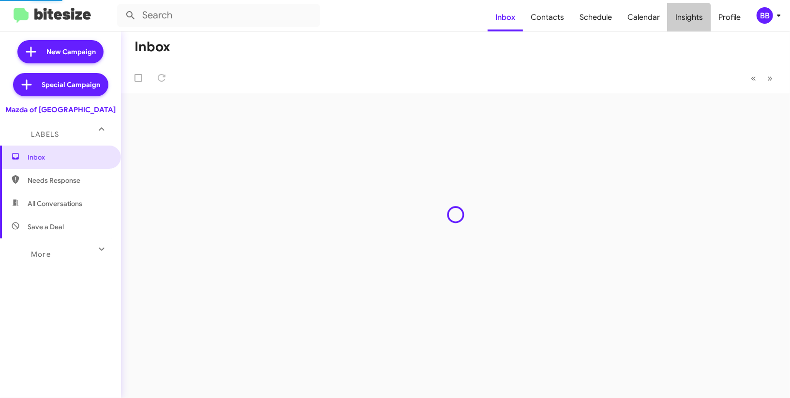
click at [688, 20] on span "Insights" at bounding box center [689, 17] width 43 height 28
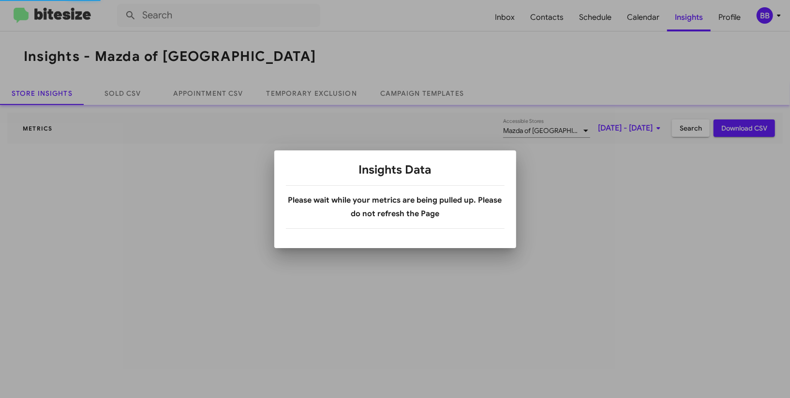
click at [688, 20] on div at bounding box center [395, 199] width 790 height 398
click at [318, 91] on div at bounding box center [395, 199] width 790 height 398
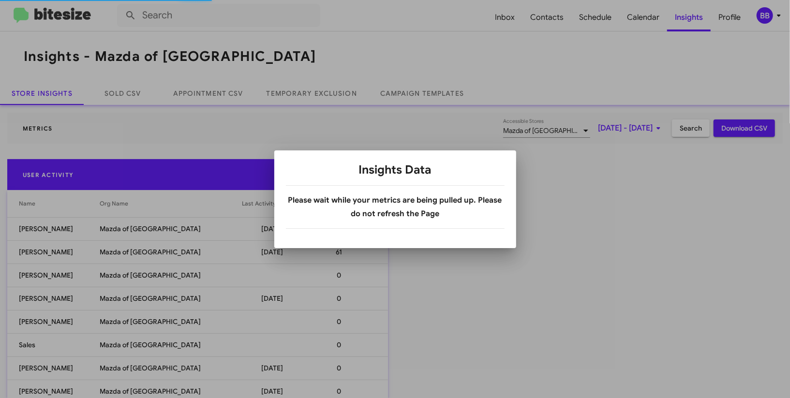
click at [318, 91] on div at bounding box center [395, 199] width 790 height 398
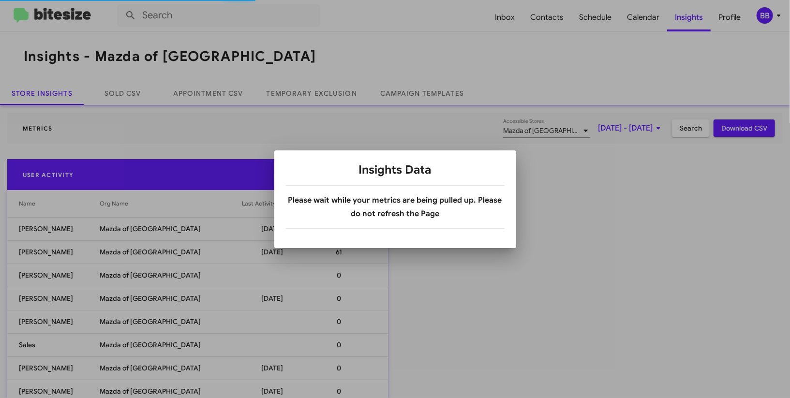
click at [318, 91] on div at bounding box center [395, 199] width 790 height 398
click at [318, 91] on body "Inbox Contacts Schedule Calendar Insights Profile BB Insights - Mazda of Rockvi…" at bounding box center [395, 199] width 790 height 398
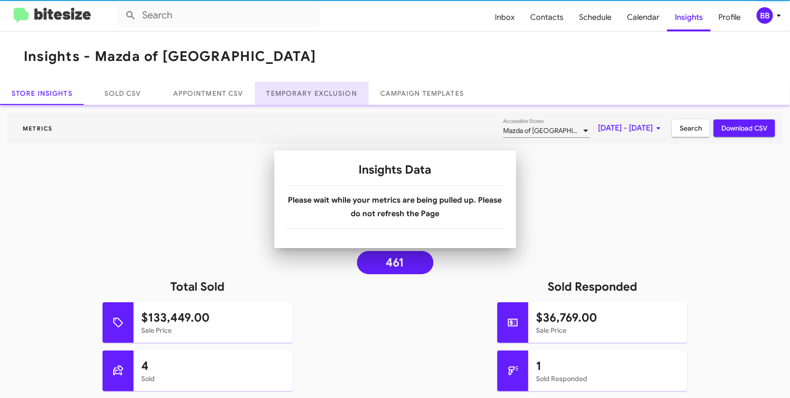
click at [318, 91] on link "Temporary Exclusion" at bounding box center [312, 93] width 114 height 23
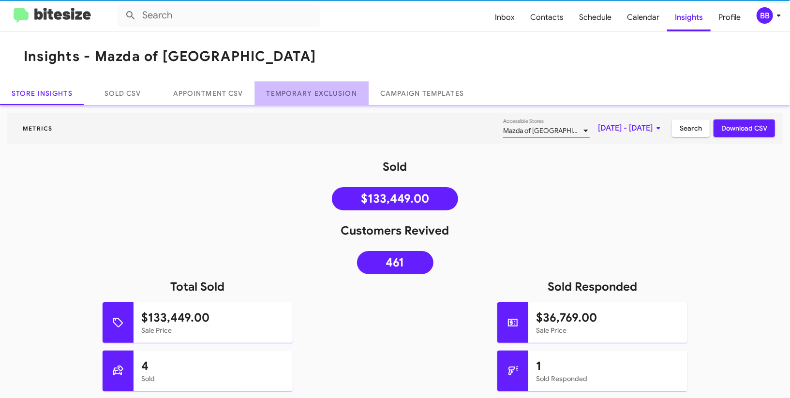
click at [318, 91] on link "Temporary Exclusion" at bounding box center [312, 93] width 114 height 23
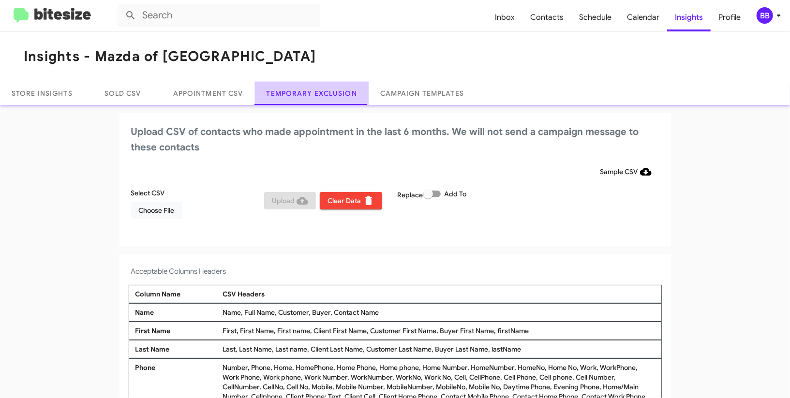
click at [318, 91] on link "Temporary Exclusion" at bounding box center [312, 93] width 114 height 23
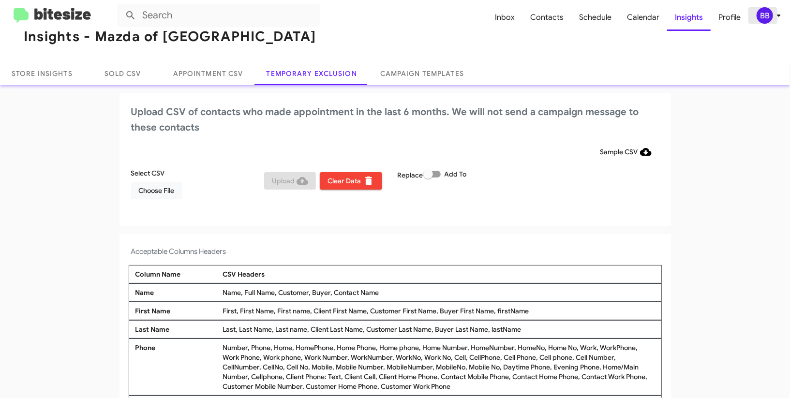
click at [757, 17] on div "BB" at bounding box center [765, 15] width 16 height 16
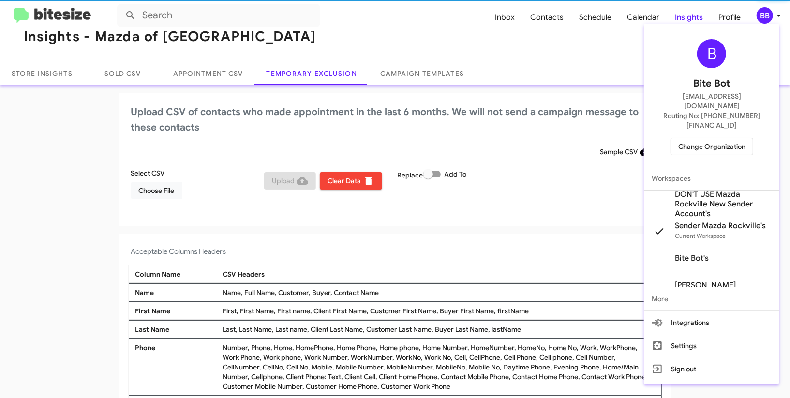
click at [757, 17] on div at bounding box center [395, 199] width 790 height 398
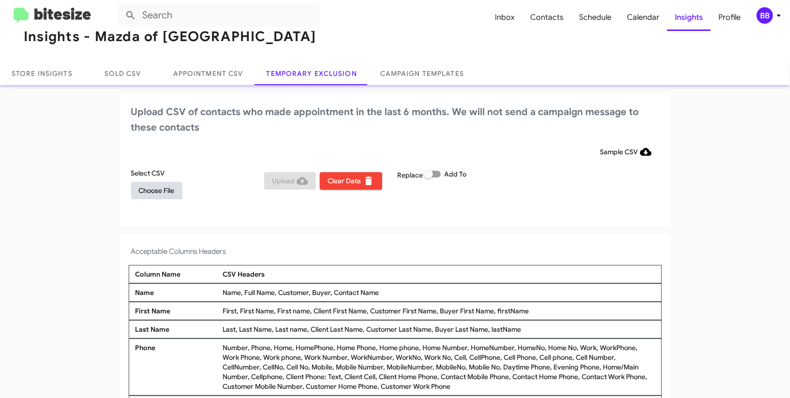
click at [181, 185] on button "Choose File" at bounding box center [156, 190] width 51 height 17
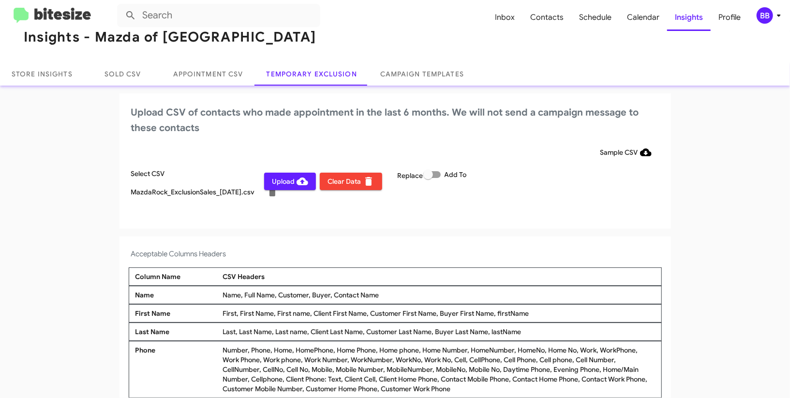
click at [441, 213] on div "Upload CSV of contacts who made appointment in the last 6 months. We will not s…" at bounding box center [396, 160] width 552 height 135
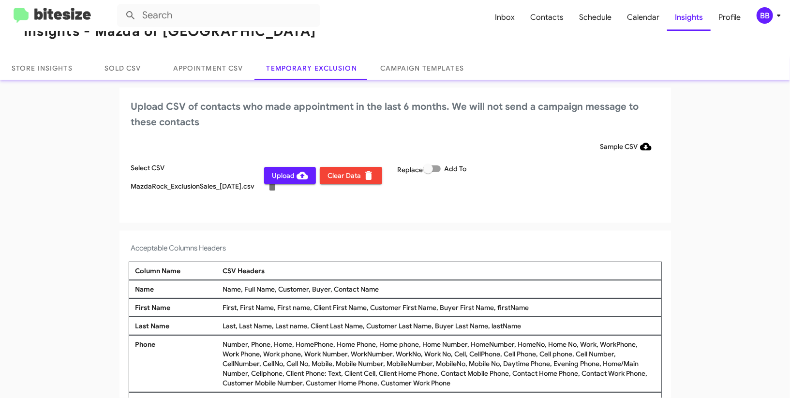
click at [441, 213] on div "Upload CSV of contacts who made appointment in the last 6 months. We will not s…" at bounding box center [396, 155] width 552 height 135
click at [772, 18] on div "BB" at bounding box center [765, 15] width 16 height 16
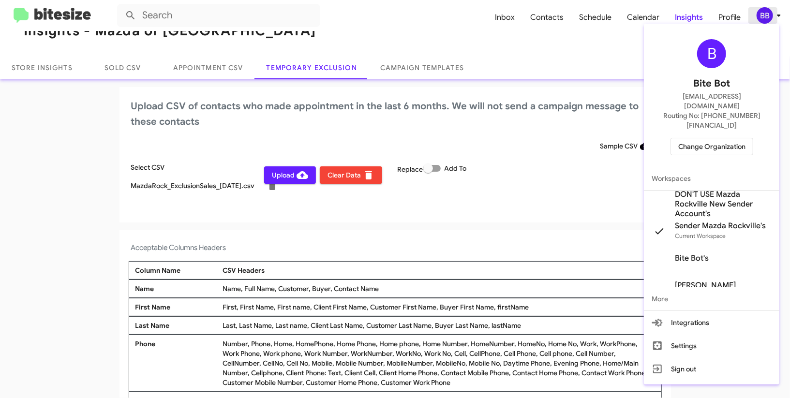
click at [772, 18] on div at bounding box center [395, 199] width 790 height 398
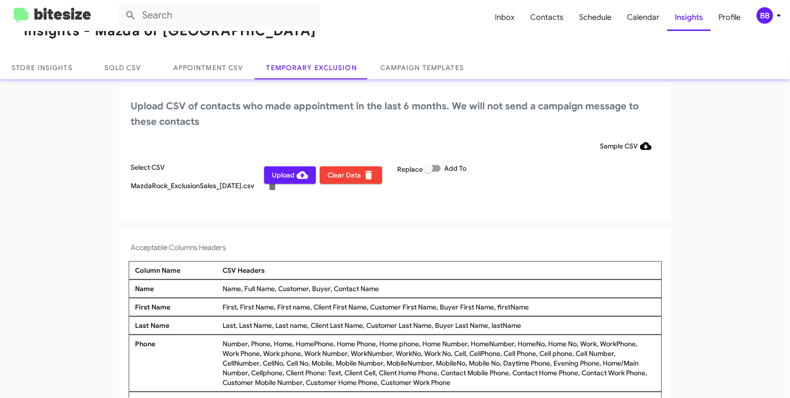
click at [772, 18] on div "BB" at bounding box center [765, 15] width 16 height 16
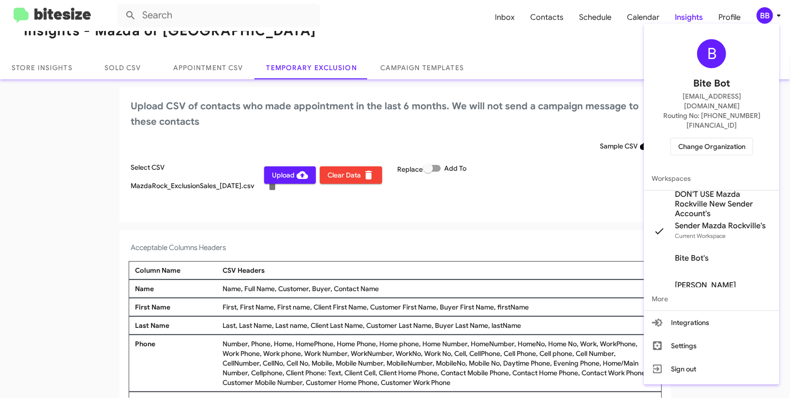
click at [772, 18] on div at bounding box center [395, 199] width 790 height 398
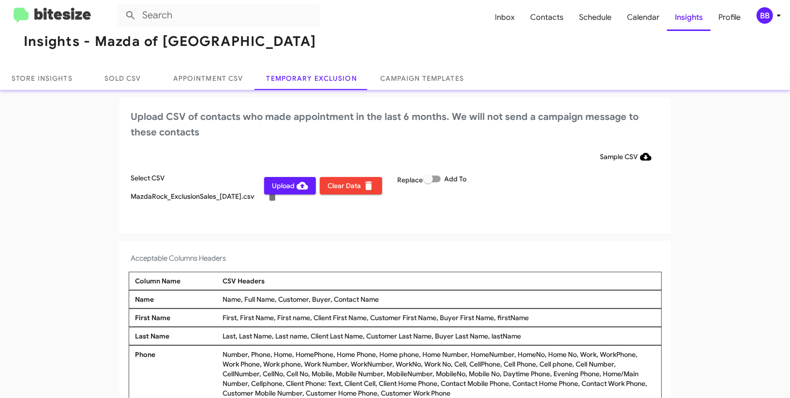
scroll to position [0, 0]
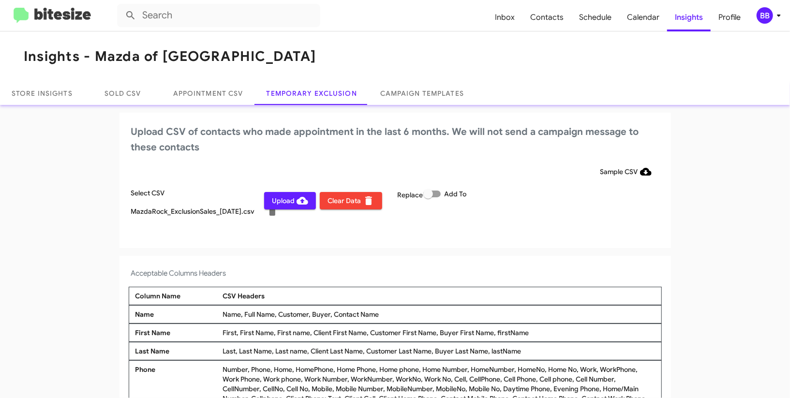
click at [291, 204] on span "Upload" at bounding box center [290, 200] width 36 height 17
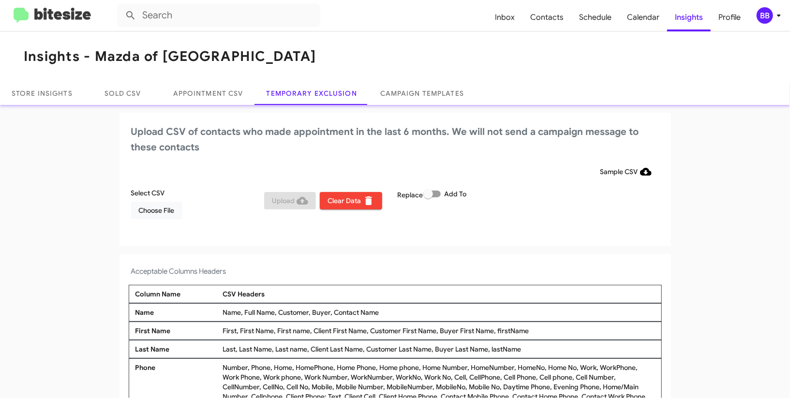
click at [775, 17] on icon at bounding box center [779, 16] width 12 height 12
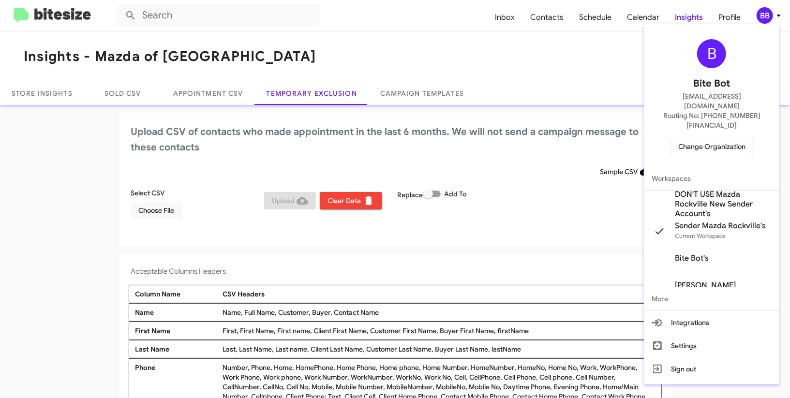
click at [698, 138] on span "Change Organization" at bounding box center [711, 146] width 67 height 16
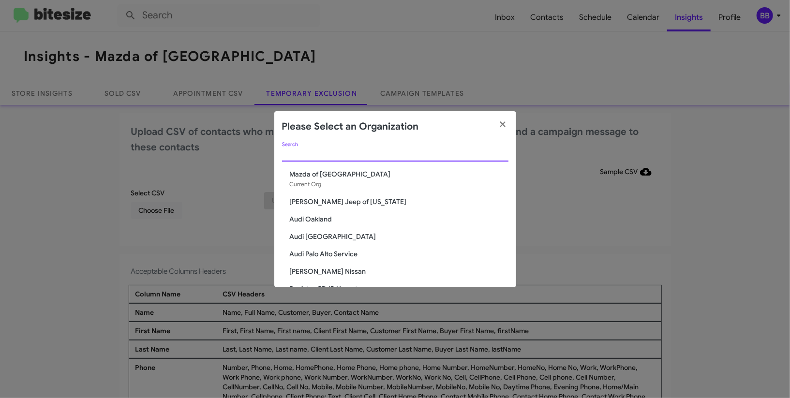
click at [315, 153] on input "Search" at bounding box center [395, 154] width 226 height 8
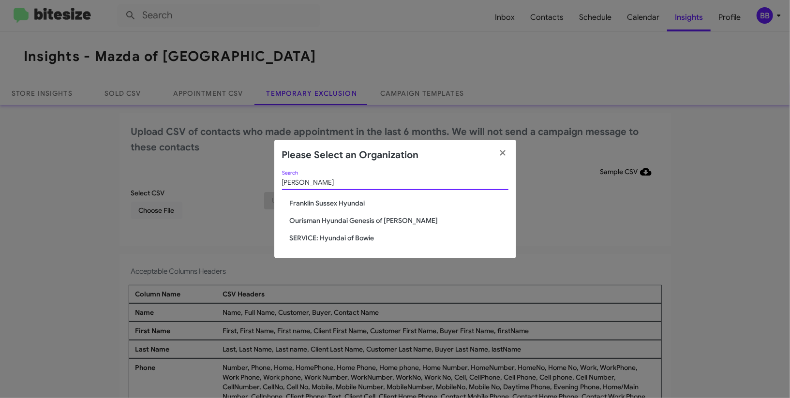
type input "hyun"
click at [327, 217] on span "Ourisman Hyundai Genesis of [PERSON_NAME]" at bounding box center [399, 221] width 219 height 10
click at [327, 220] on span "Ourisman Hyundai Genesis of [PERSON_NAME]" at bounding box center [399, 221] width 219 height 10
drag, startPoint x: 327, startPoint y: 220, endPoint x: 485, endPoint y: 55, distance: 229.0
click at [351, 193] on div "hyun Search Franklin Sussex Hyundai Ourisman Hyundai Genesis of Bowie SERVICE: …" at bounding box center [395, 215] width 242 height 88
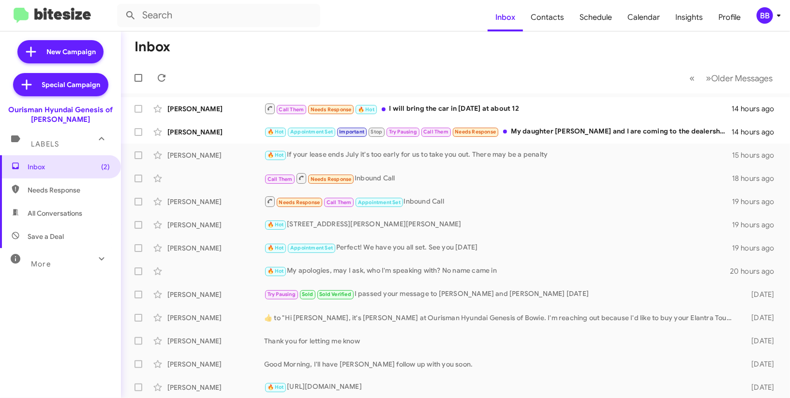
click at [780, 16] on icon at bounding box center [779, 16] width 12 height 12
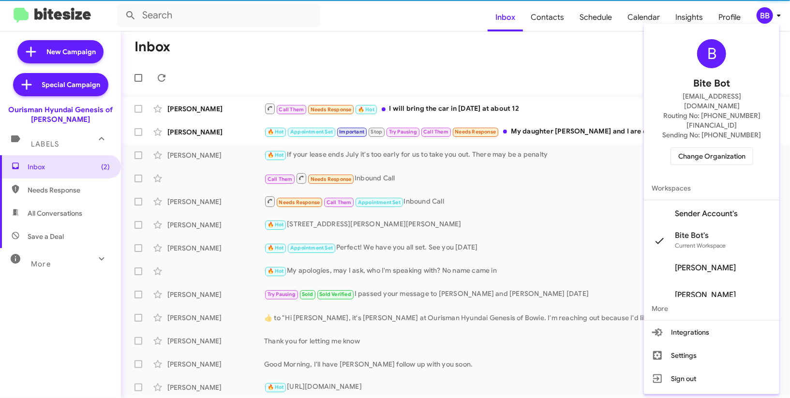
click at [730, 209] on span "Sender Account's" at bounding box center [706, 214] width 63 height 10
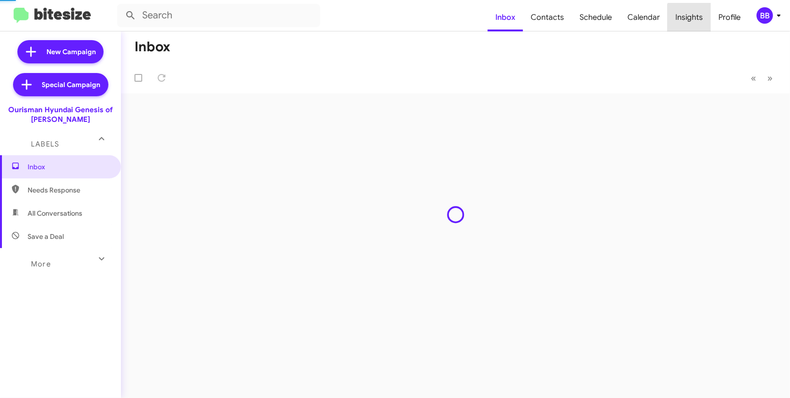
click at [693, 18] on span "Insights" at bounding box center [689, 17] width 43 height 28
click at [693, 18] on body "Inbox Contacts Schedule Calendar Insights Profile BB New Campaign Special Campa…" at bounding box center [395, 199] width 790 height 398
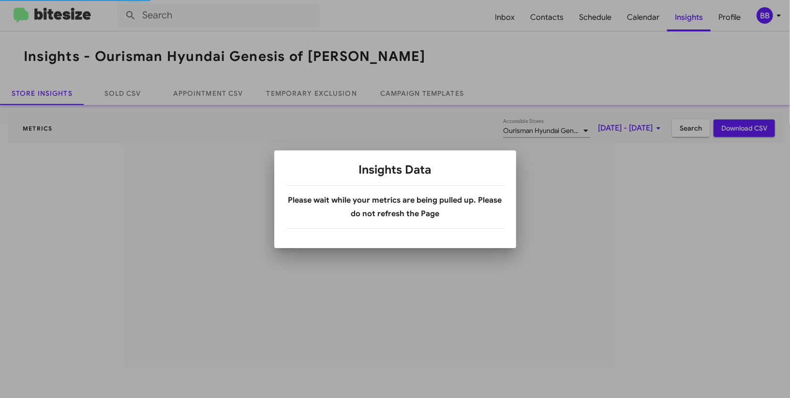
click at [327, 93] on div at bounding box center [395, 199] width 790 height 398
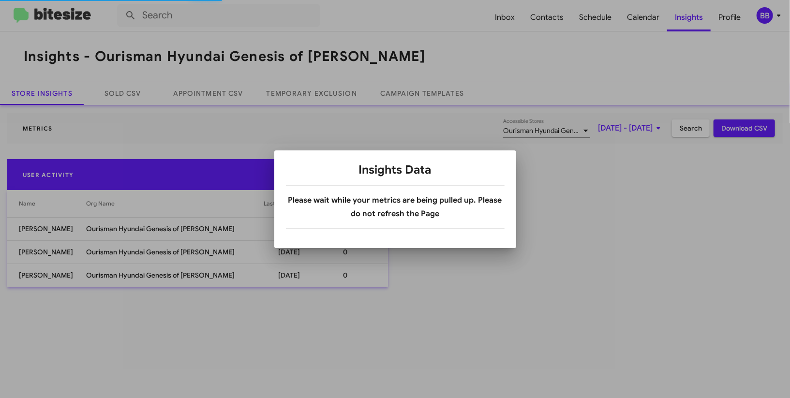
click at [327, 93] on div at bounding box center [395, 199] width 790 height 398
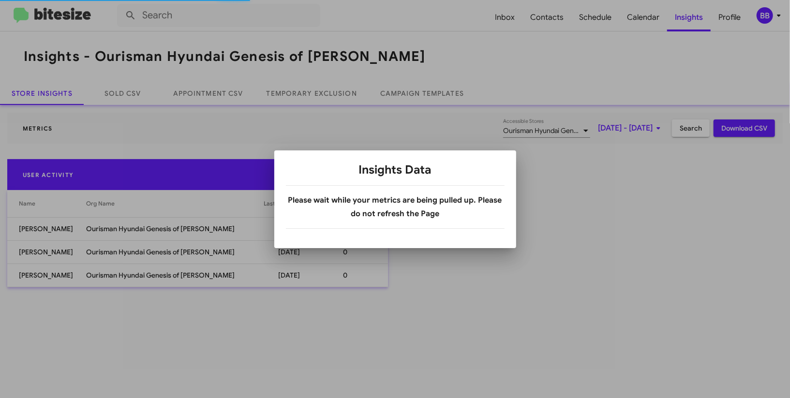
click at [327, 93] on div at bounding box center [395, 199] width 790 height 398
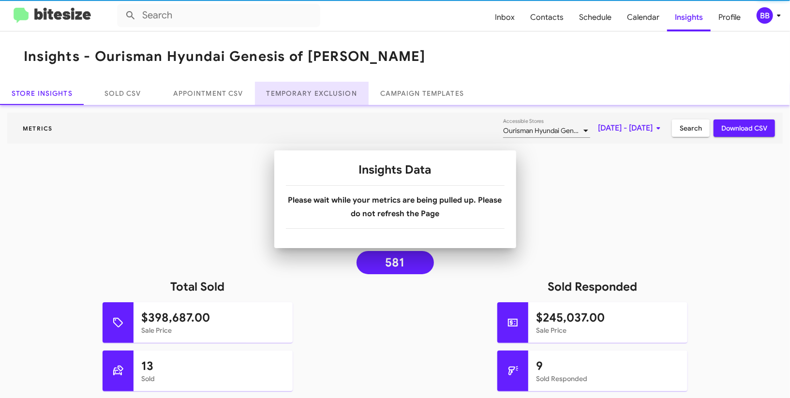
click at [327, 93] on link "Temporary Exclusion" at bounding box center [312, 93] width 114 height 23
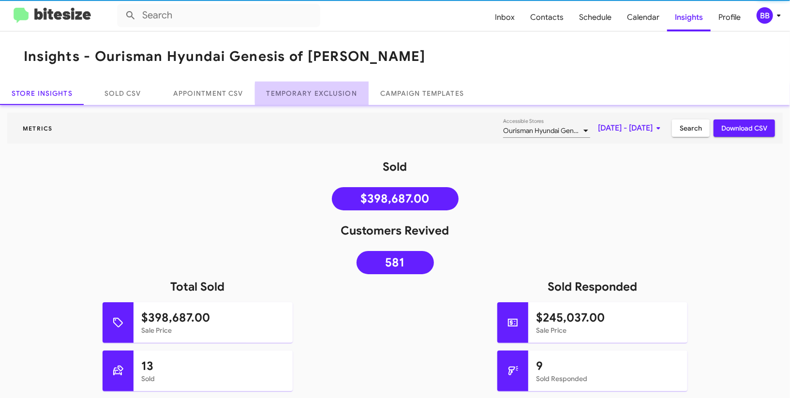
click at [327, 93] on link "Temporary Exclusion" at bounding box center [312, 93] width 114 height 23
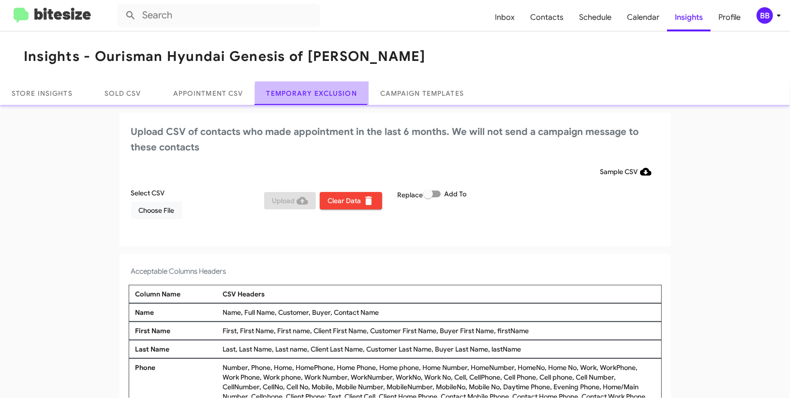
click at [327, 93] on link "Temporary Exclusion" at bounding box center [312, 93] width 114 height 23
click at [327, 93] on link "Temporary Exclusion" at bounding box center [312, 92] width 114 height 23
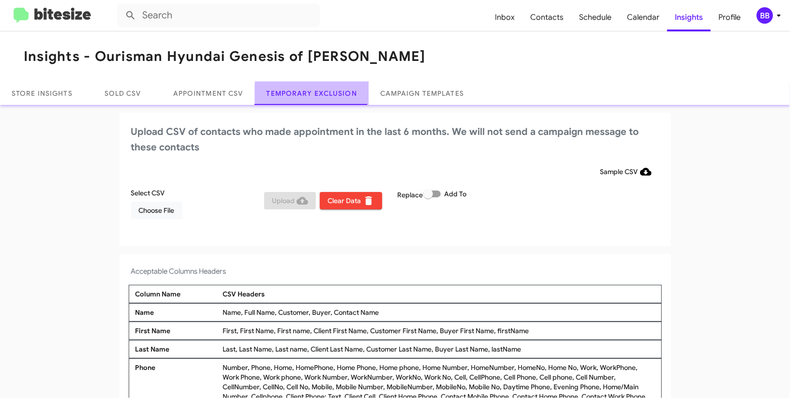
click at [327, 93] on link "Temporary Exclusion" at bounding box center [312, 93] width 114 height 23
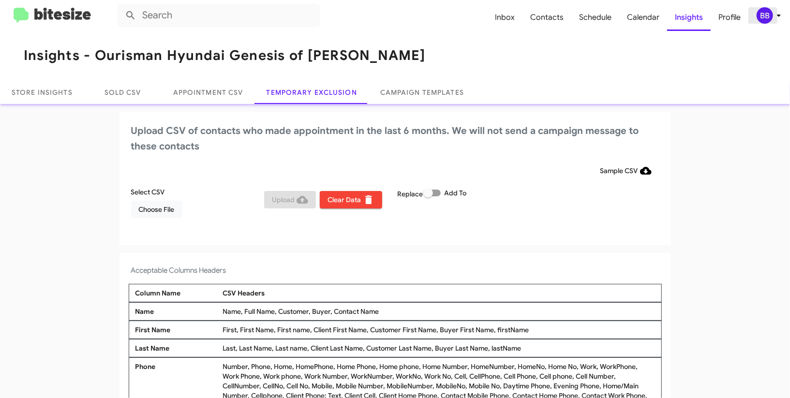
drag, startPoint x: 760, startPoint y: 15, endPoint x: 751, endPoint y: 19, distance: 9.5
click at [757, 16] on div "BB" at bounding box center [765, 15] width 16 height 16
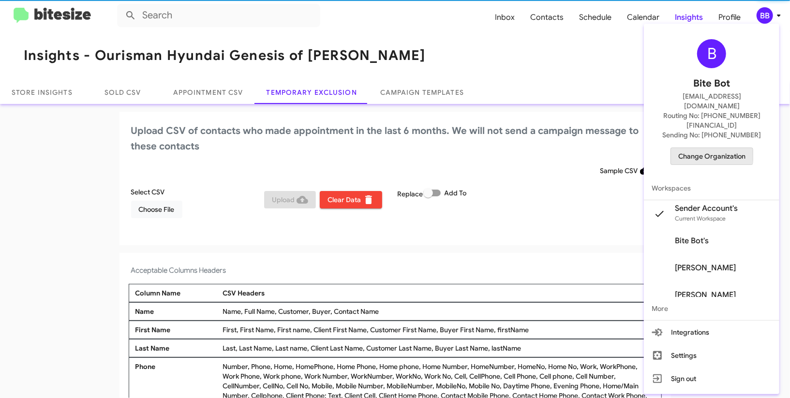
drag, startPoint x: 701, startPoint y: 133, endPoint x: 696, endPoint y: 132, distance: 4.9
click at [696, 148] on span "Change Organization" at bounding box center [711, 156] width 67 height 16
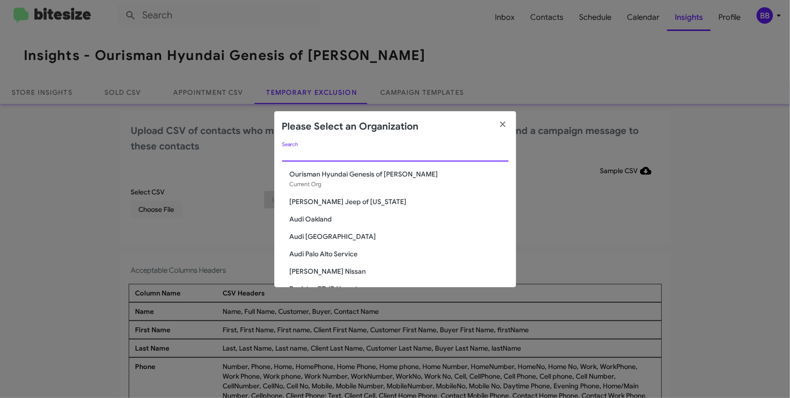
click at [343, 155] on input "Search" at bounding box center [395, 154] width 226 height 8
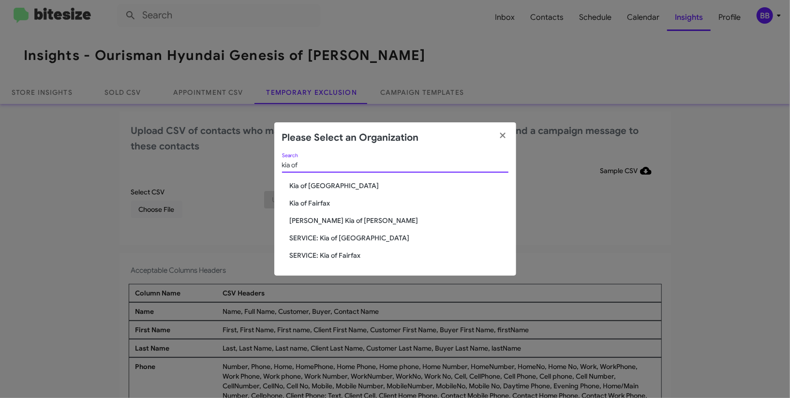
type input "kia of"
click at [345, 255] on span "SERVICE: Kia of Fairfax" at bounding box center [399, 256] width 219 height 10
drag, startPoint x: 345, startPoint y: 255, endPoint x: 512, endPoint y: 35, distance: 276.2
click at [346, 247] on div "kia of Search Kia of Catonsville Kia of Fairfax Nielsen Kia of Newton SERVICE: …" at bounding box center [395, 214] width 242 height 122
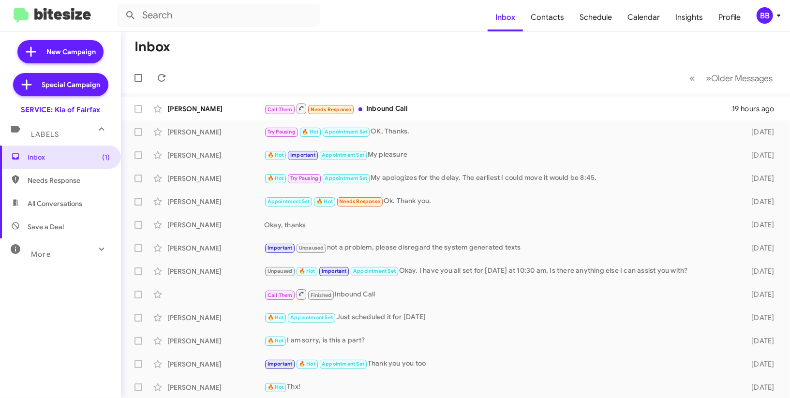
click at [768, 8] on div "BB" at bounding box center [765, 15] width 16 height 16
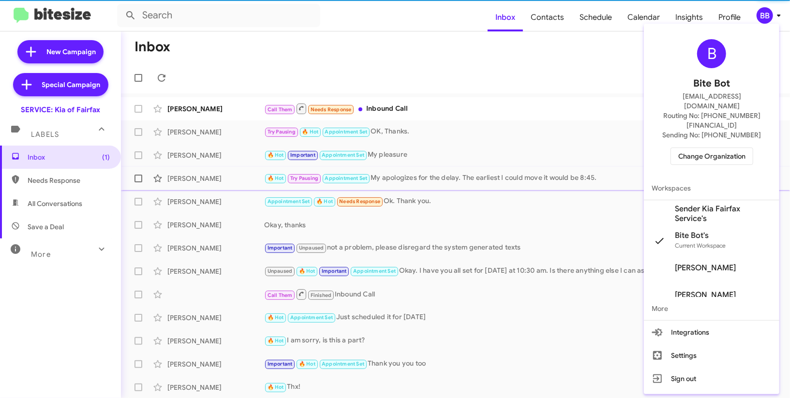
click at [709, 204] on span "Sender Kia Fairfax Service's" at bounding box center [723, 213] width 97 height 19
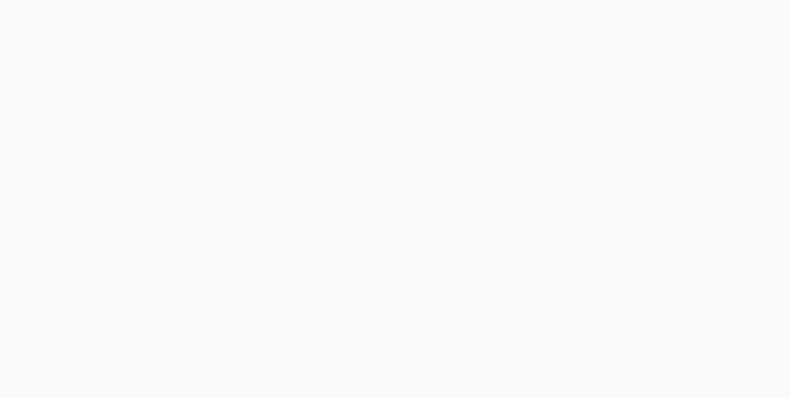
click at [689, 14] on body at bounding box center [395, 199] width 790 height 398
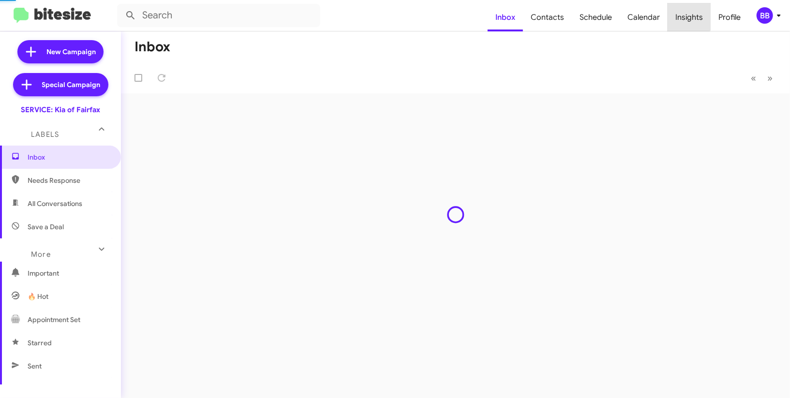
click at [689, 14] on span "Insights" at bounding box center [689, 17] width 43 height 28
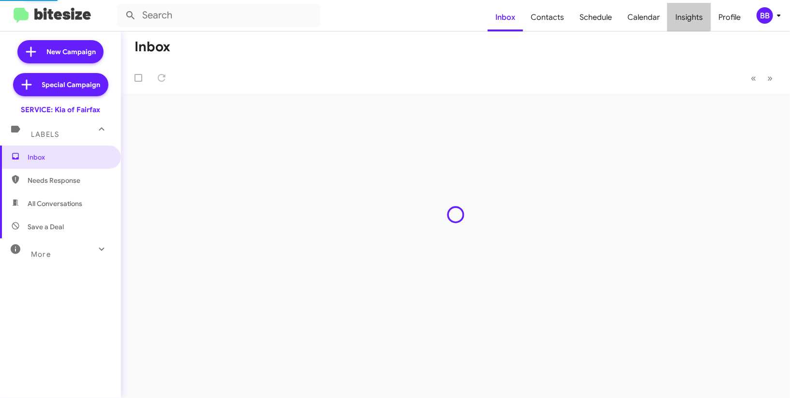
click at [689, 14] on span "Insights" at bounding box center [689, 17] width 43 height 28
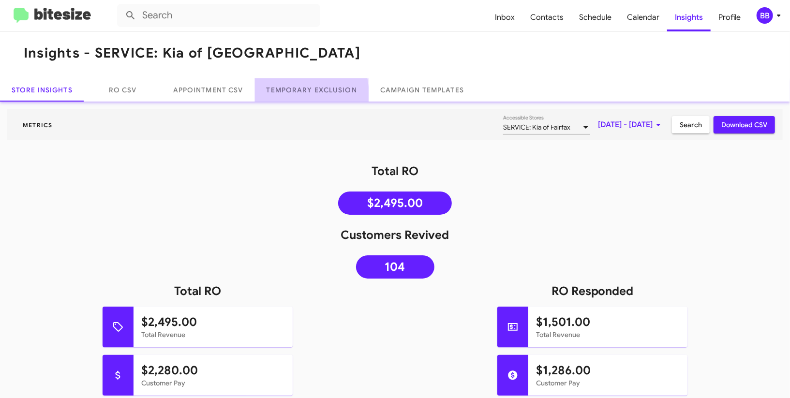
scroll to position [5, 0]
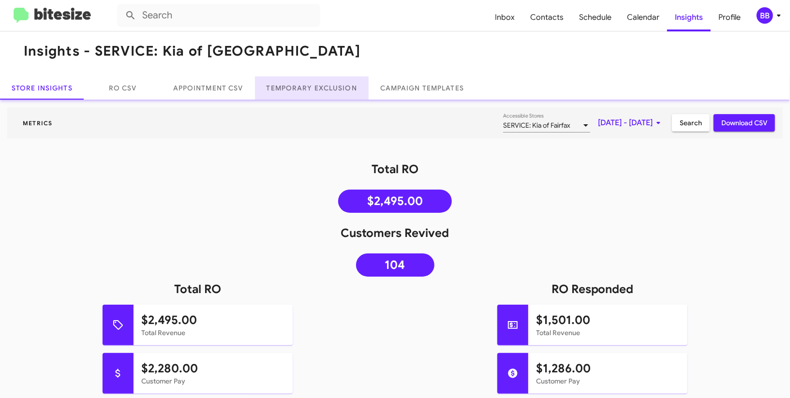
click at [309, 97] on link "Temporary Exclusion" at bounding box center [312, 87] width 114 height 23
drag, startPoint x: 309, startPoint y: 97, endPoint x: 696, endPoint y: 46, distance: 390.5
click at [331, 88] on link "Temporary Exclusion" at bounding box center [312, 87] width 114 height 23
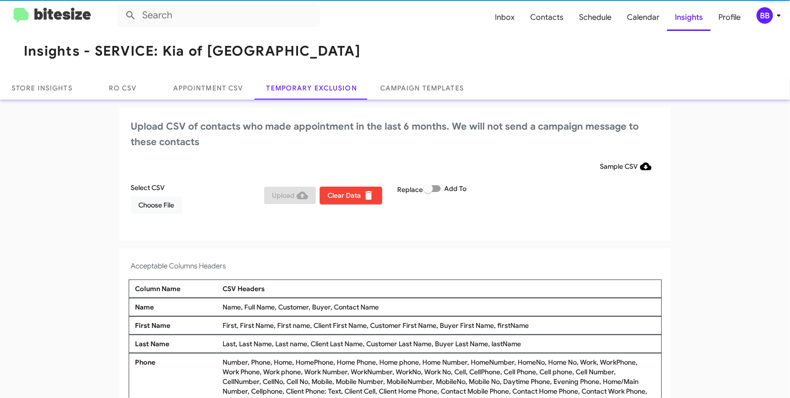
click at [776, 23] on span "BB" at bounding box center [770, 15] width 29 height 16
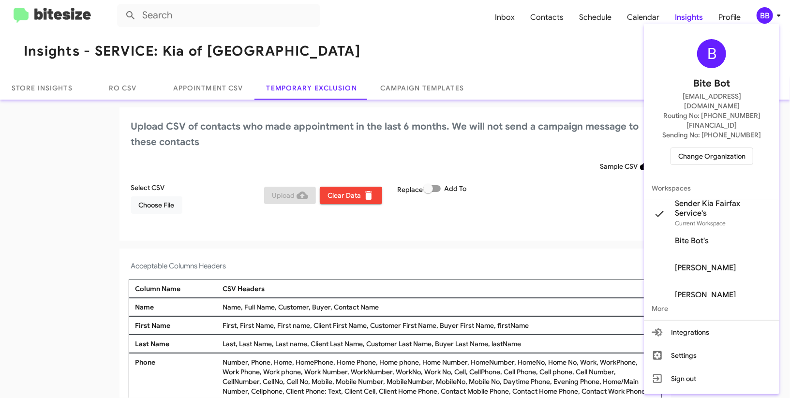
click at [777, 23] on div at bounding box center [395, 199] width 790 height 398
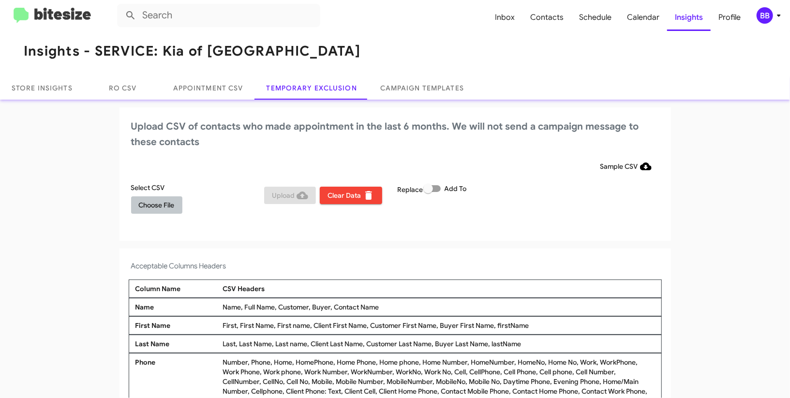
click at [154, 205] on span "Choose File" at bounding box center [157, 204] width 36 height 17
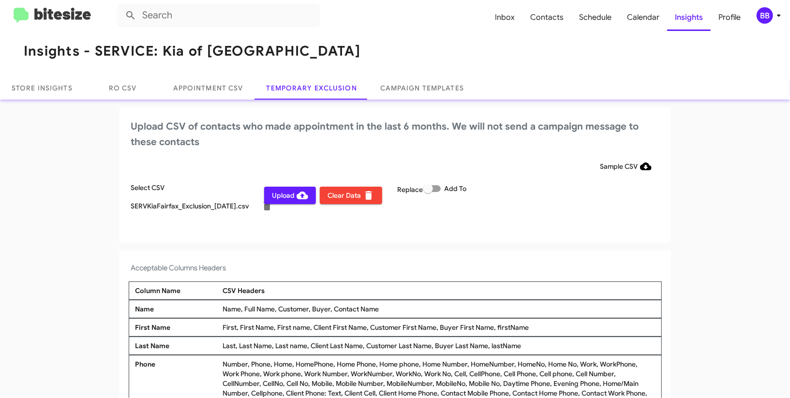
click at [771, 16] on div "BB" at bounding box center [765, 15] width 16 height 16
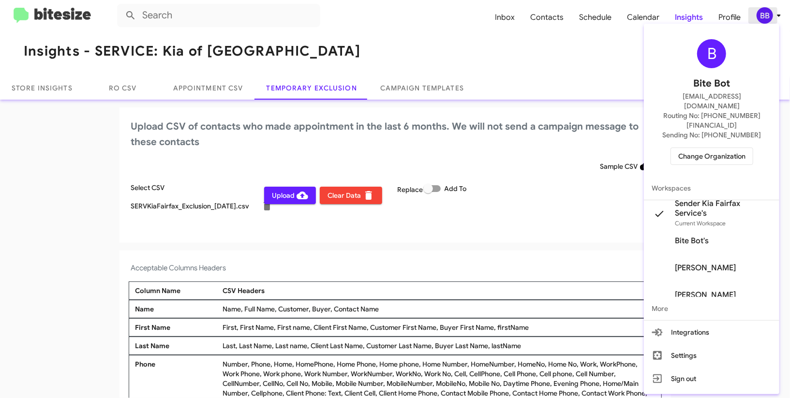
click at [771, 16] on div at bounding box center [395, 199] width 790 height 398
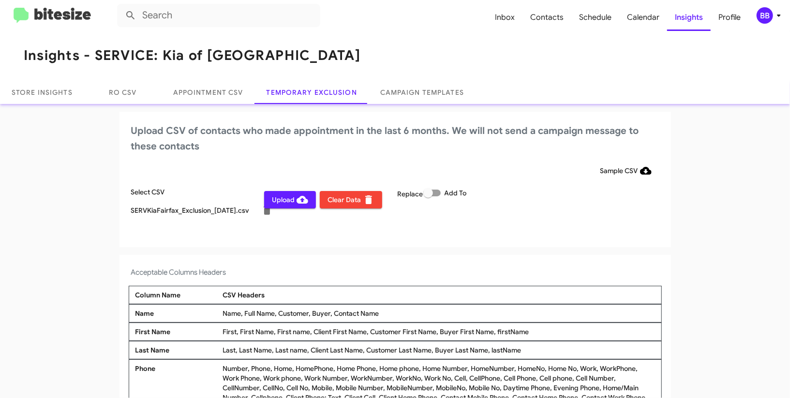
click at [277, 197] on span "Upload" at bounding box center [290, 199] width 36 height 17
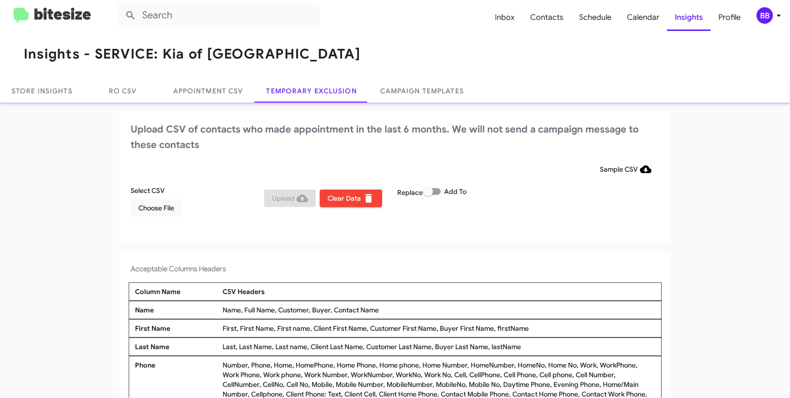
click at [771, 23] on span "BB" at bounding box center [770, 15] width 29 height 16
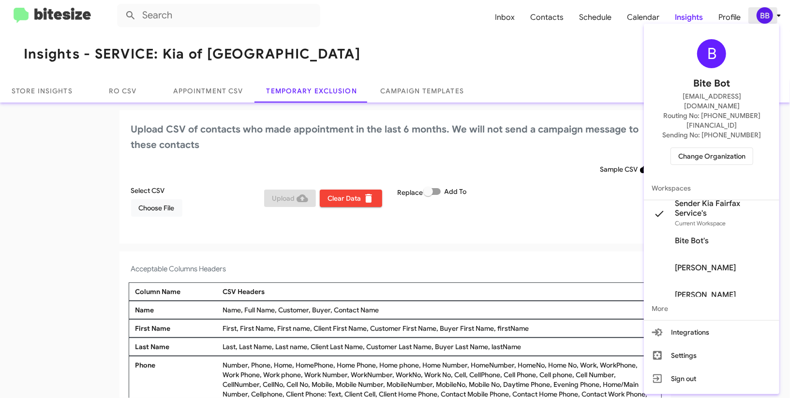
click at [768, 20] on div at bounding box center [395, 199] width 790 height 398
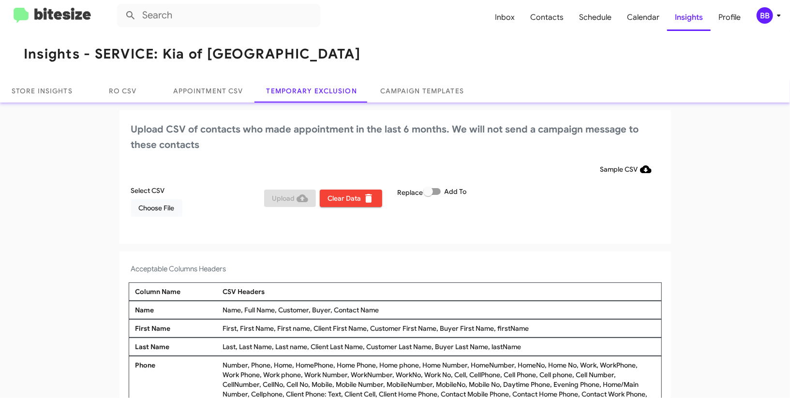
click at [766, 11] on div "BB" at bounding box center [765, 15] width 16 height 16
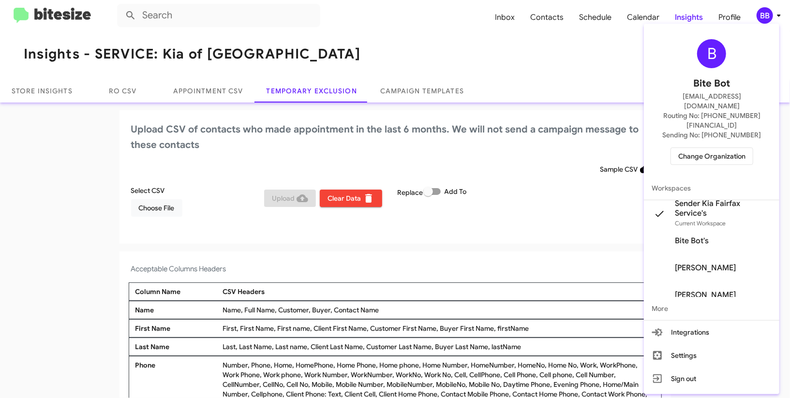
click at [698, 148] on span "Change Organization" at bounding box center [711, 156] width 67 height 16
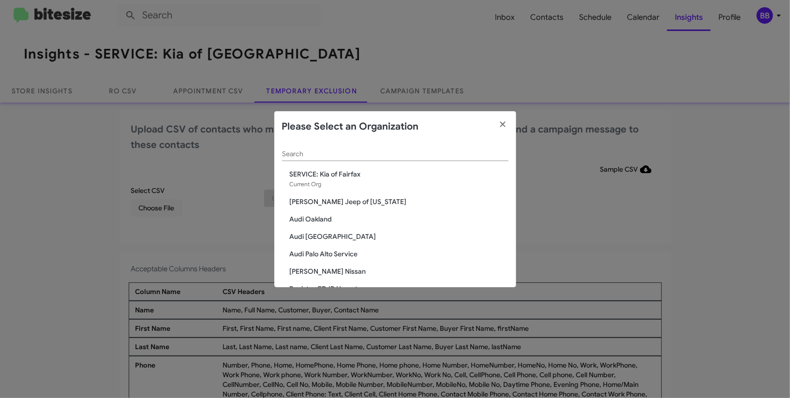
scroll to position [0, 0]
click at [340, 151] on input "Search" at bounding box center [395, 154] width 226 height 8
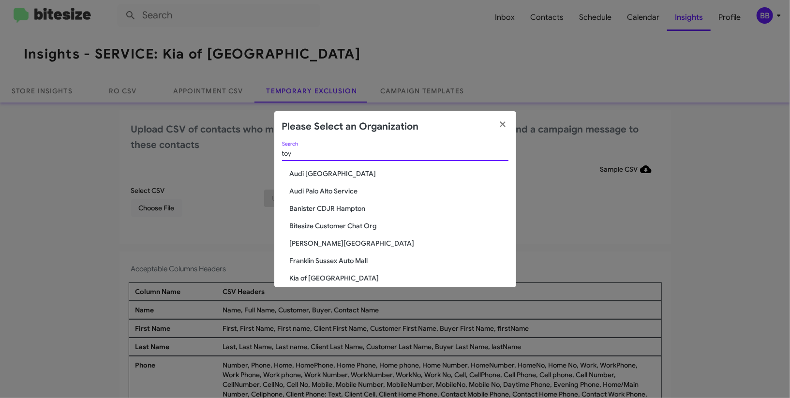
type input "toy"
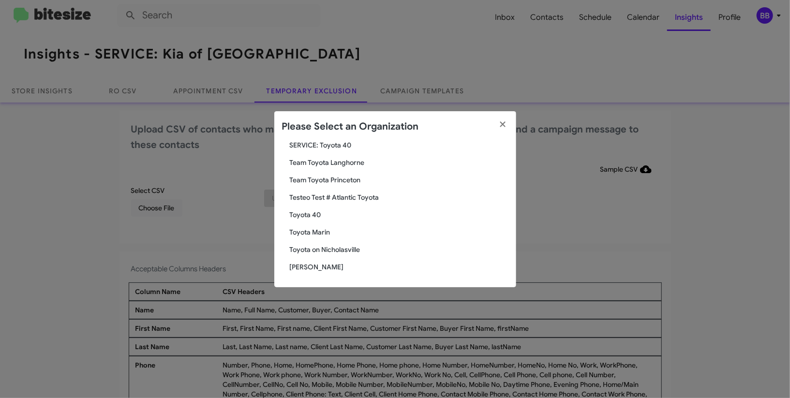
click at [309, 216] on span "Toyota 40" at bounding box center [399, 215] width 219 height 10
click at [308, 216] on span "Toyota 40" at bounding box center [399, 215] width 219 height 10
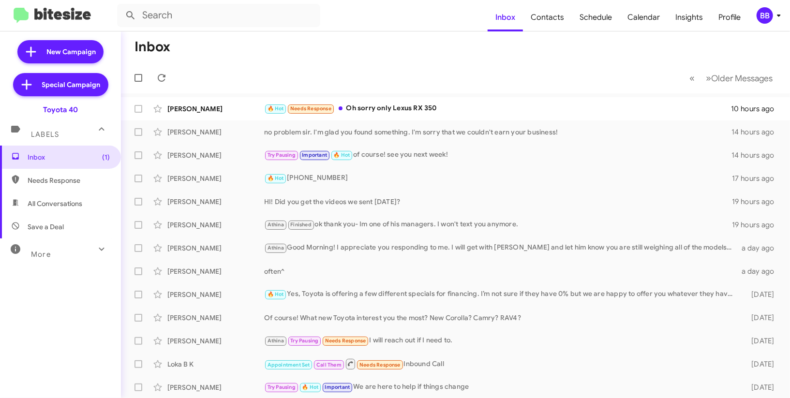
click at [762, 15] on div "BB" at bounding box center [765, 15] width 16 height 16
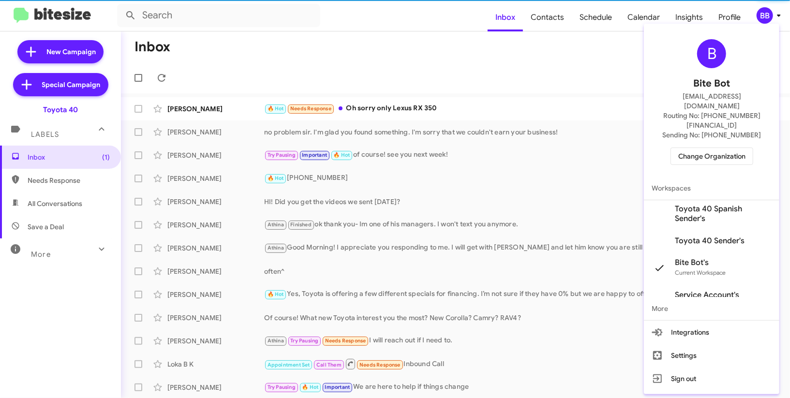
click at [724, 204] on span "Toyota 40 Spanish Sender's" at bounding box center [723, 213] width 97 height 19
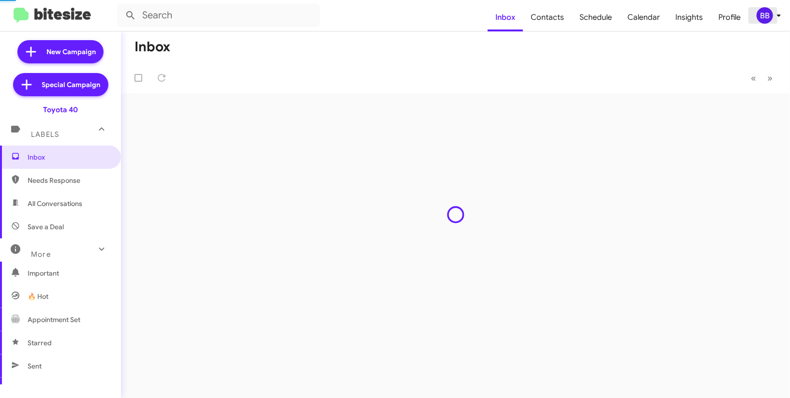
click at [773, 13] on icon at bounding box center [779, 16] width 12 height 12
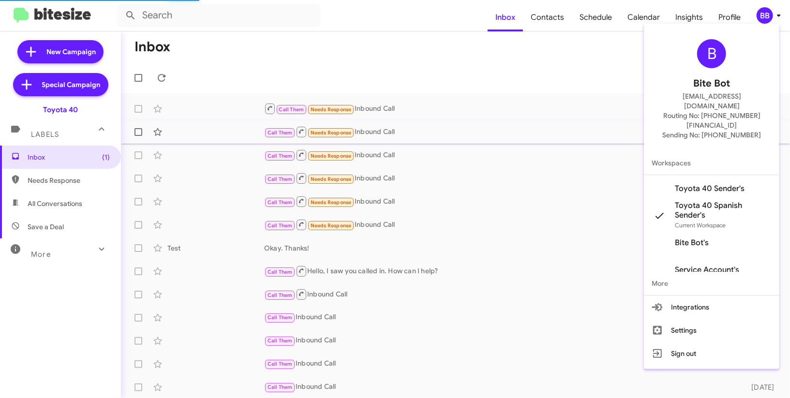
drag, startPoint x: 721, startPoint y: 167, endPoint x: 708, endPoint y: 134, distance: 35.9
click at [721, 167] on mat-action-list "Workspaces Toyota 40 Sender's Toyota 40 Spanish Sender's Current Workspace Bite…" at bounding box center [711, 223] width 135 height 144
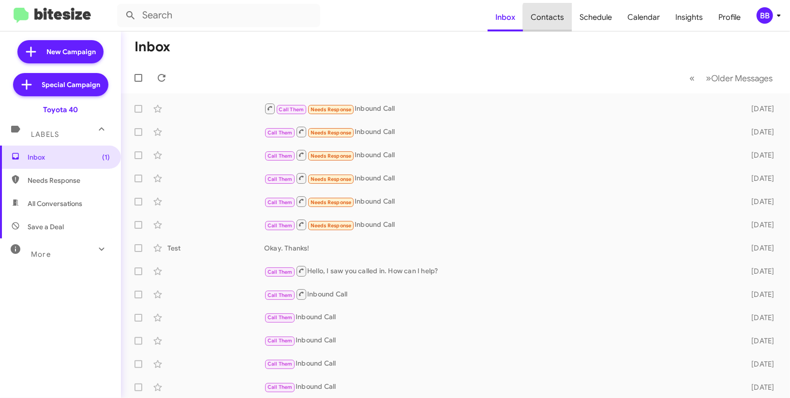
click at [562, 22] on span "Contacts" at bounding box center [547, 17] width 49 height 28
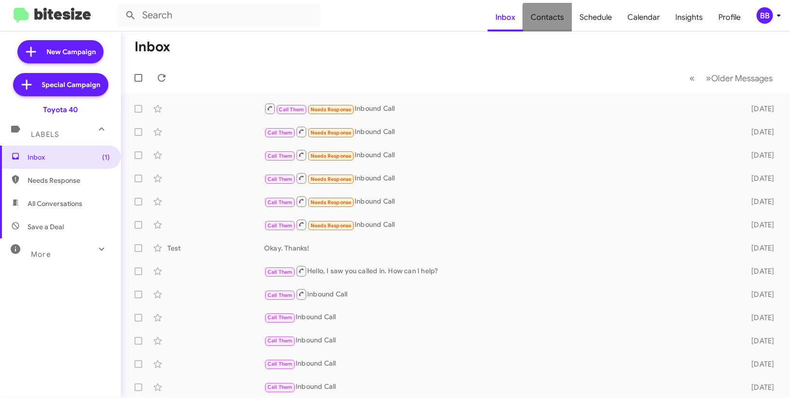
type input "in:groups"
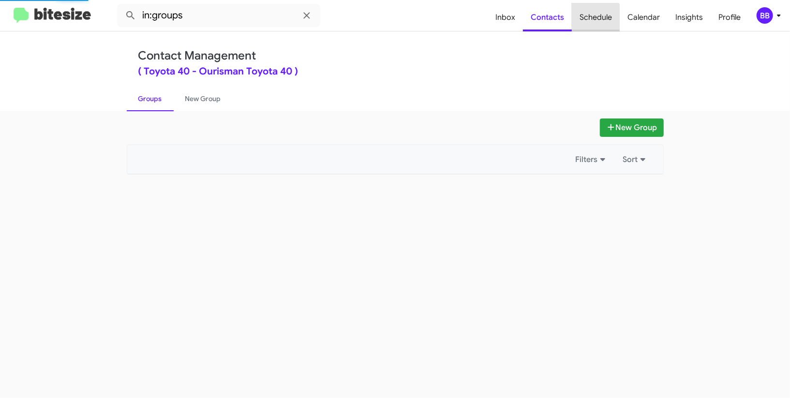
click at [597, 18] on span "Schedule" at bounding box center [596, 17] width 48 height 28
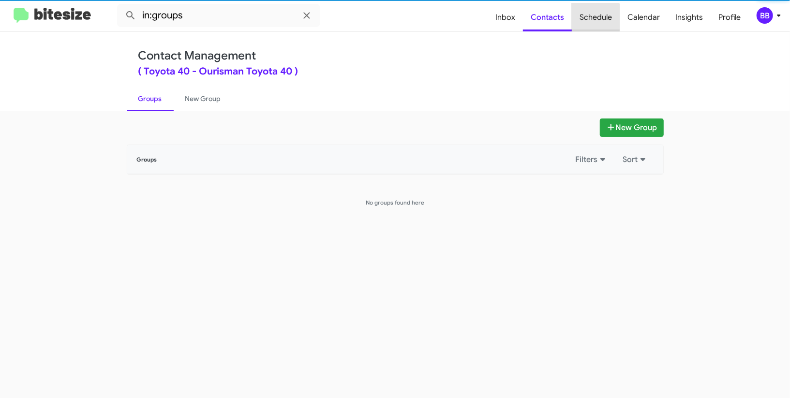
click at [597, 18] on span "Schedule" at bounding box center [596, 17] width 48 height 28
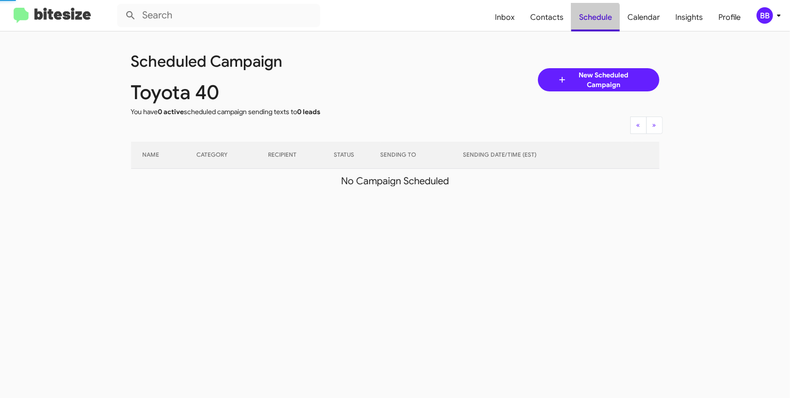
drag, startPoint x: 597, startPoint y: 18, endPoint x: 503, endPoint y: 55, distance: 100.4
click at [597, 16] on span "Schedule" at bounding box center [595, 17] width 48 height 28
drag, startPoint x: 786, startPoint y: 14, endPoint x: 771, endPoint y: 18, distance: 15.6
click at [776, 15] on mat-toolbar "Inbox Contacts Schedule Calendar Insights Profile BB" at bounding box center [395, 15] width 790 height 31
click at [771, 18] on div "BB" at bounding box center [765, 15] width 16 height 16
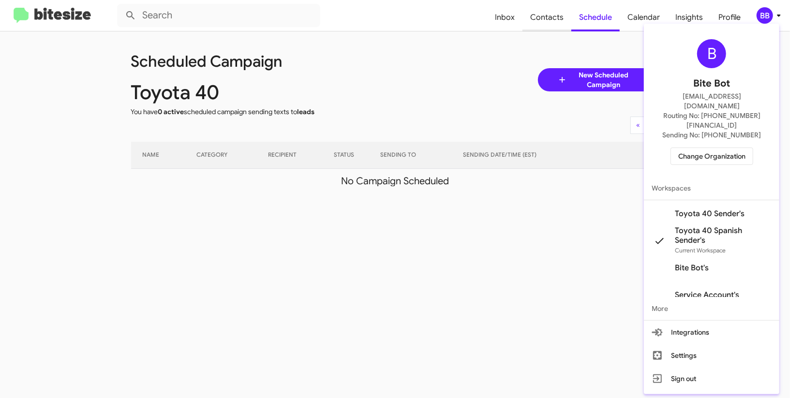
drag, startPoint x: 541, startPoint y: 19, endPoint x: 535, endPoint y: 20, distance: 6.3
click at [539, 20] on div at bounding box center [395, 199] width 790 height 398
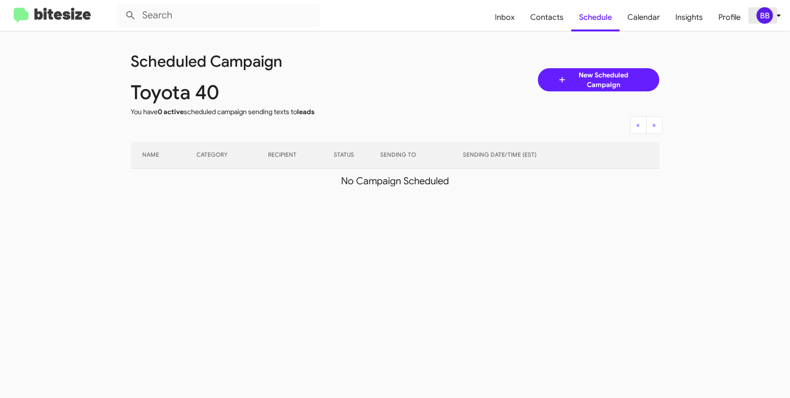
drag, startPoint x: 781, startPoint y: 11, endPoint x: 776, endPoint y: 14, distance: 5.4
click at [781, 11] on icon at bounding box center [779, 16] width 12 height 12
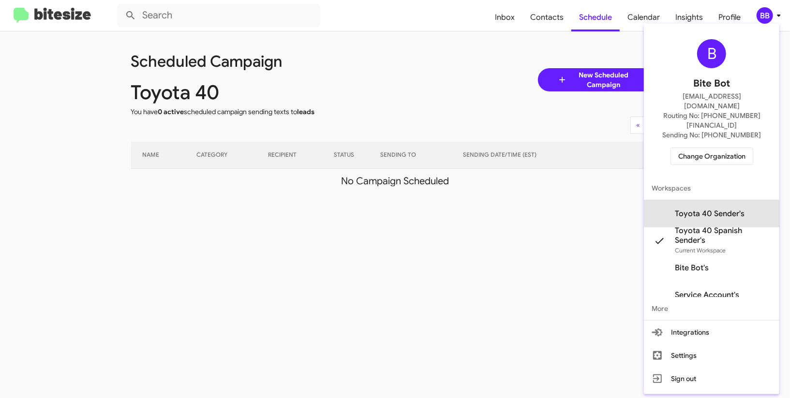
click at [702, 200] on span "Toyota 40 Sender's" at bounding box center [711, 213] width 135 height 27
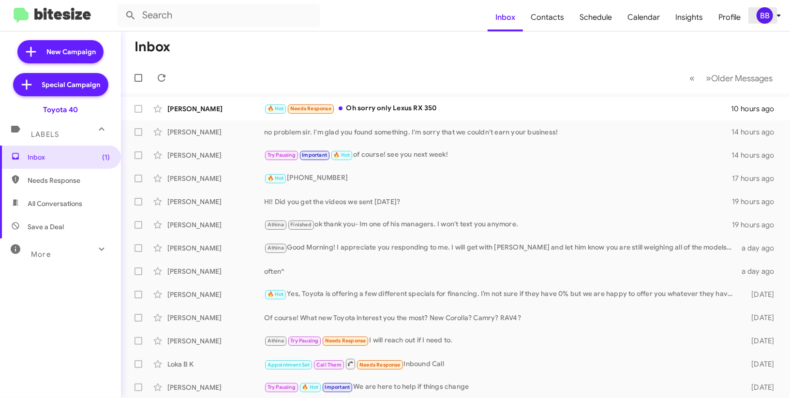
click at [770, 15] on div "BB" at bounding box center [765, 15] width 16 height 16
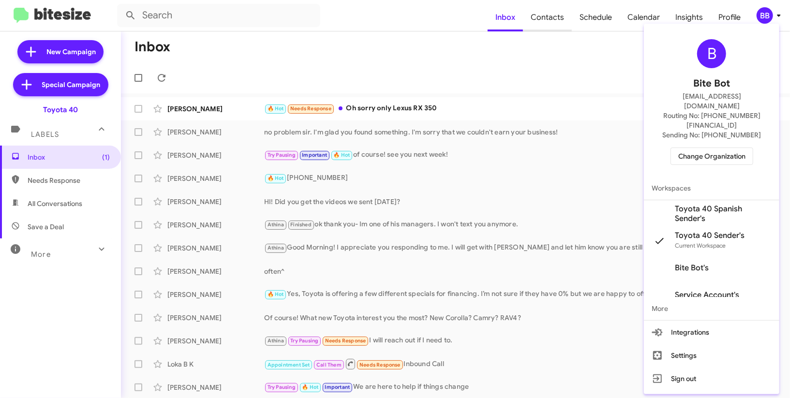
drag, startPoint x: 562, startPoint y: 44, endPoint x: 544, endPoint y: 21, distance: 28.6
click at [556, 40] on div at bounding box center [395, 199] width 790 height 398
click at [544, 21] on span "Contacts" at bounding box center [547, 17] width 49 height 28
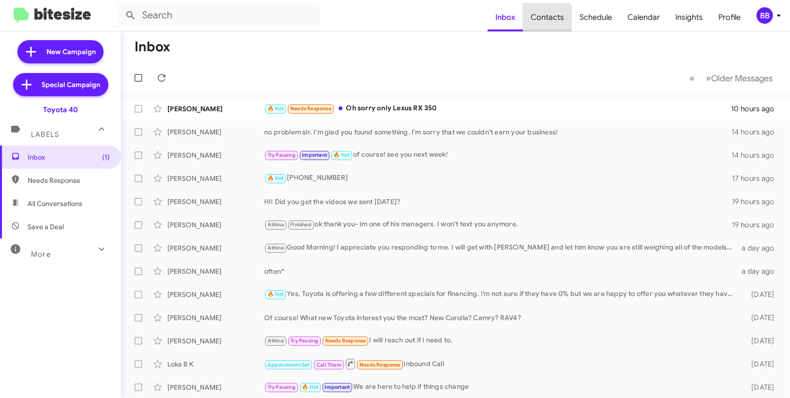
click at [544, 22] on span "Contacts" at bounding box center [547, 17] width 49 height 28
type input "in:groups"
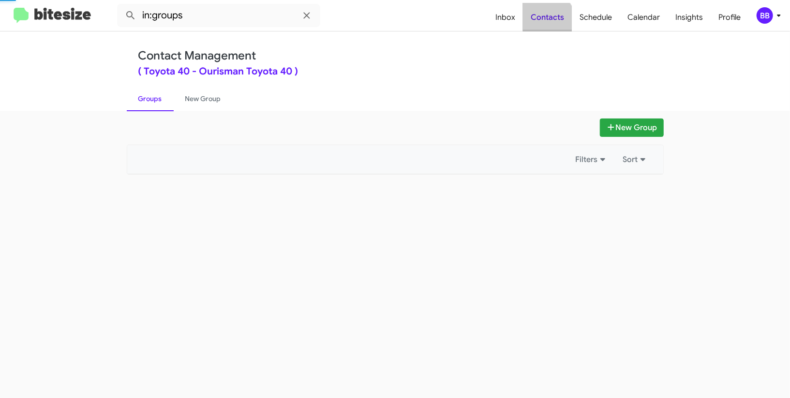
drag, startPoint x: 544, startPoint y: 21, endPoint x: 489, endPoint y: 1, distance: 58.3
click at [543, 18] on span "Contacts" at bounding box center [547, 17] width 49 height 28
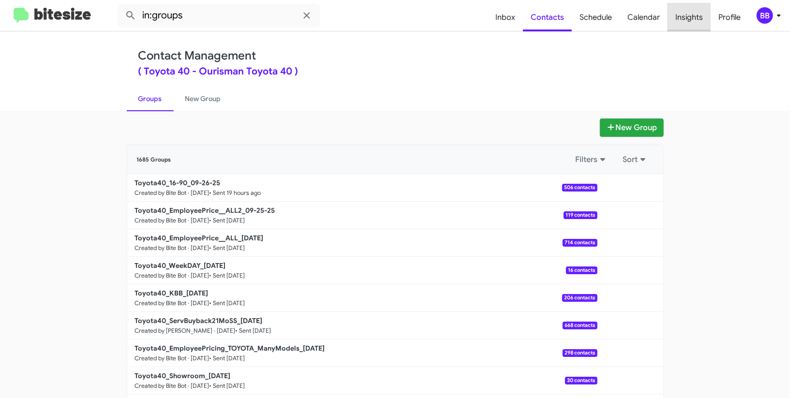
click at [691, 16] on span "Insights" at bounding box center [689, 17] width 43 height 28
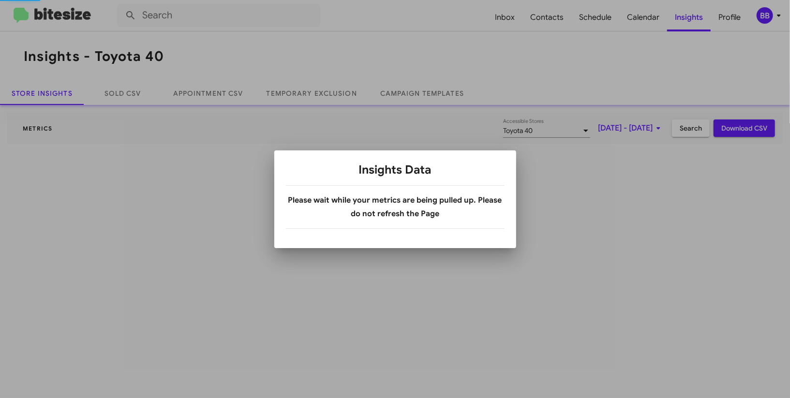
click at [773, 17] on div at bounding box center [395, 199] width 790 height 398
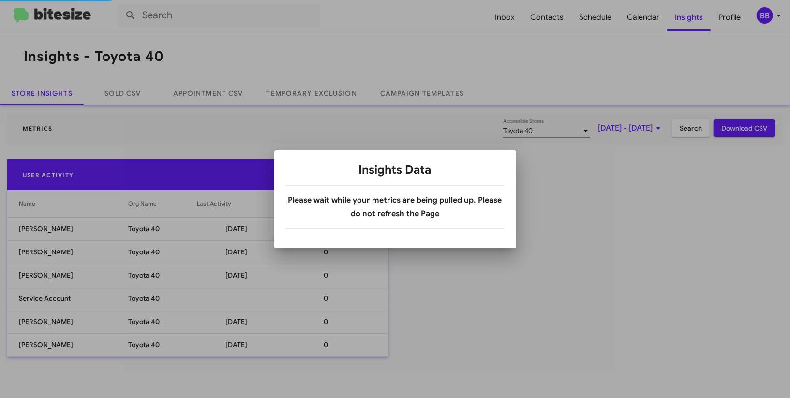
click at [773, 17] on div at bounding box center [395, 199] width 790 height 398
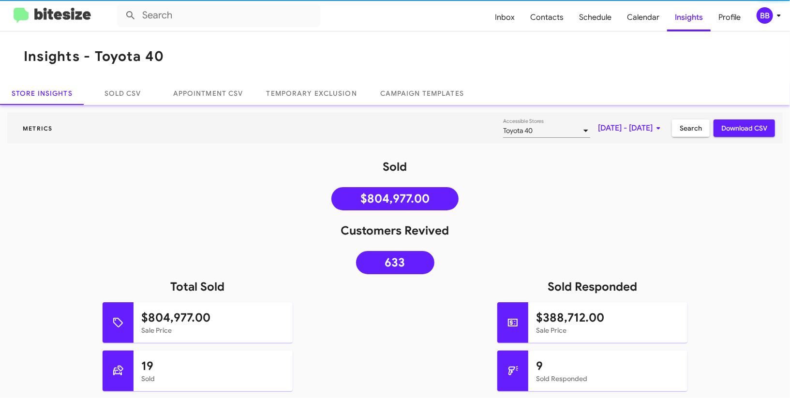
click at [773, 17] on div "BB" at bounding box center [765, 15] width 16 height 16
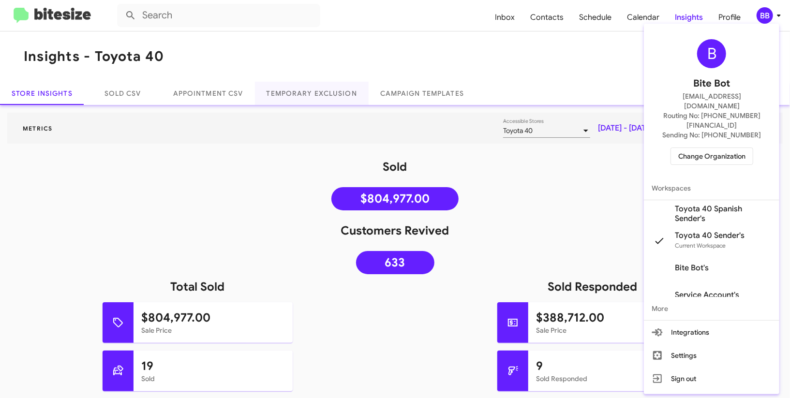
click at [314, 90] on div at bounding box center [395, 199] width 790 height 398
click at [304, 92] on link "Temporary Exclusion" at bounding box center [312, 93] width 114 height 23
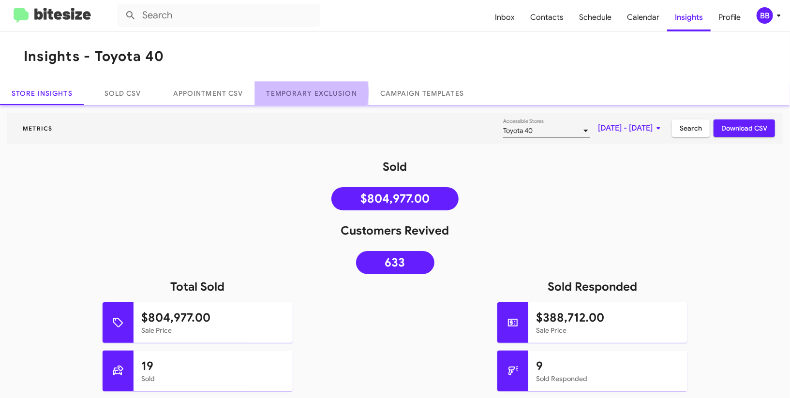
click at [304, 92] on link "Temporary Exclusion" at bounding box center [312, 93] width 114 height 23
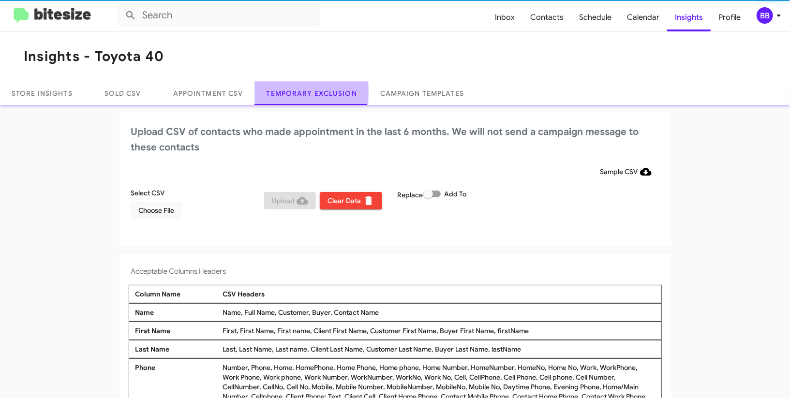
drag, startPoint x: 304, startPoint y: 92, endPoint x: 332, endPoint y: 78, distance: 31.8
click at [304, 92] on link "Temporary Exclusion" at bounding box center [312, 93] width 114 height 23
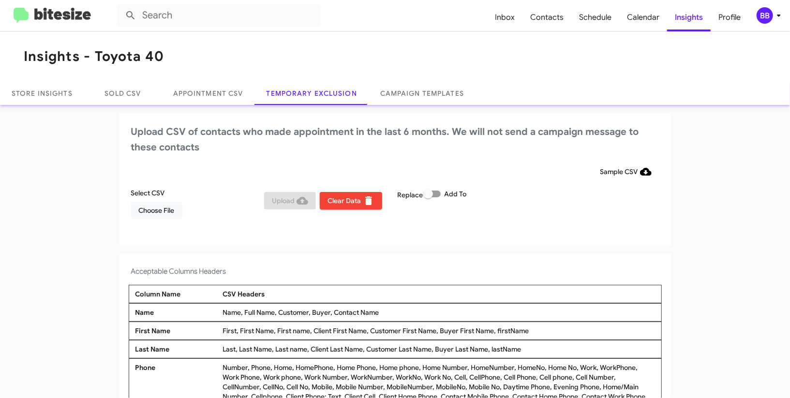
click at [771, 20] on span "BB" at bounding box center [770, 15] width 29 height 16
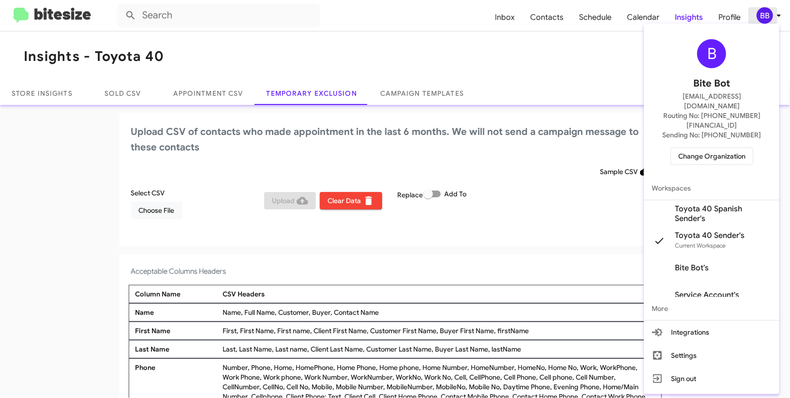
click at [771, 20] on div at bounding box center [395, 199] width 790 height 398
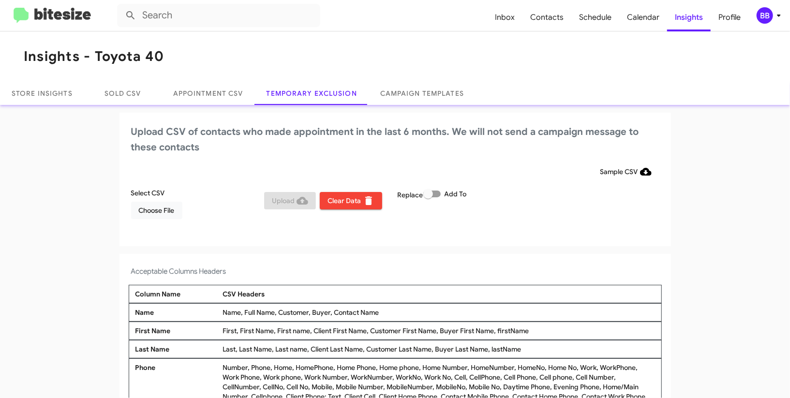
click at [769, 14] on div "BB" at bounding box center [765, 15] width 16 height 16
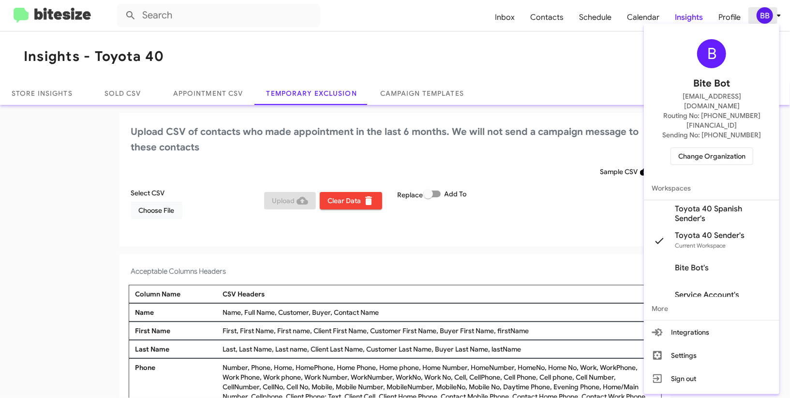
click at [769, 14] on div at bounding box center [395, 199] width 790 height 398
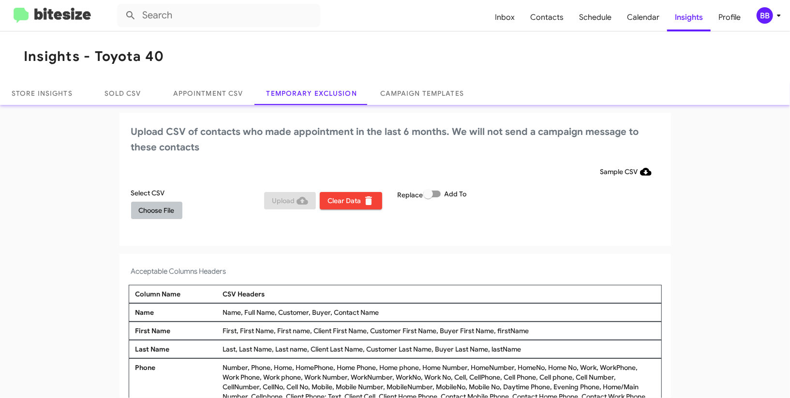
click at [166, 213] on span "Choose File" at bounding box center [157, 210] width 36 height 17
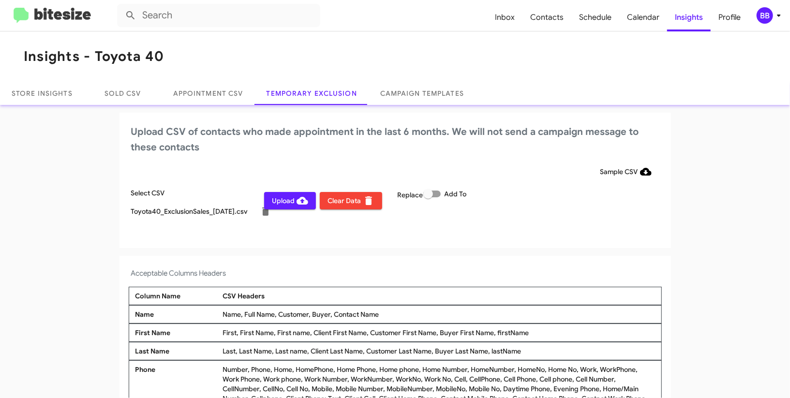
drag, startPoint x: 538, startPoint y: 231, endPoint x: 667, endPoint y: 142, distance: 156.9
click at [538, 231] on div "Upload CSV of contacts who made appointment in the last 6 months. We will not s…" at bounding box center [396, 180] width 552 height 135
click at [759, 18] on div "BB" at bounding box center [765, 15] width 16 height 16
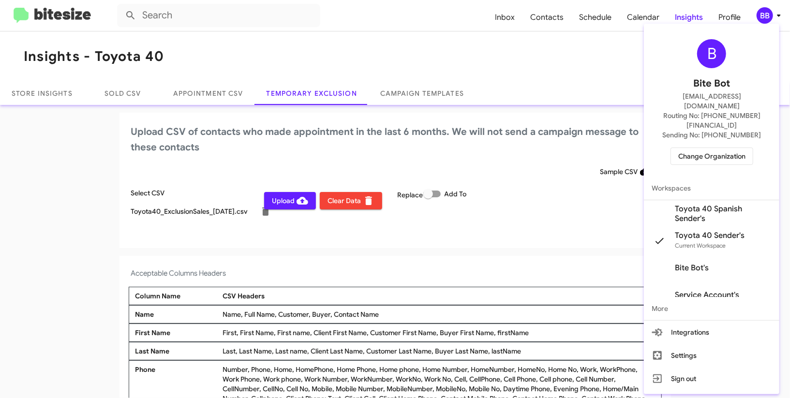
click at [759, 18] on div at bounding box center [395, 199] width 790 height 398
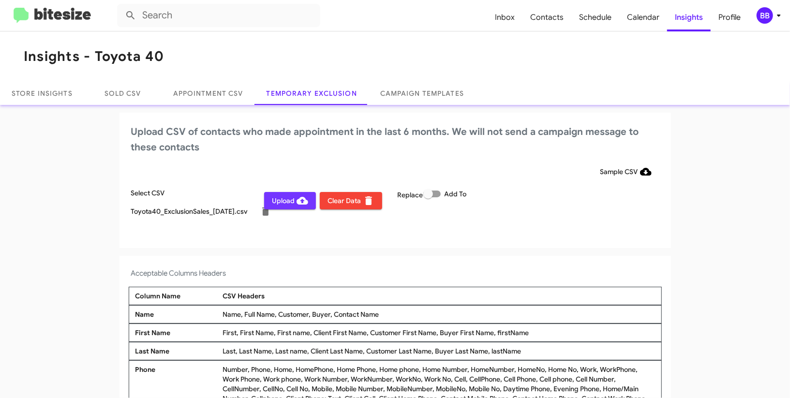
click at [280, 197] on span "Upload" at bounding box center [290, 200] width 36 height 17
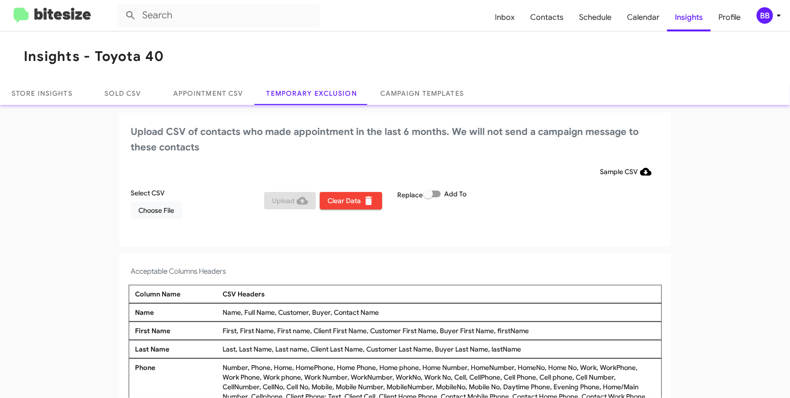
click at [759, 13] on div "BB" at bounding box center [765, 15] width 16 height 16
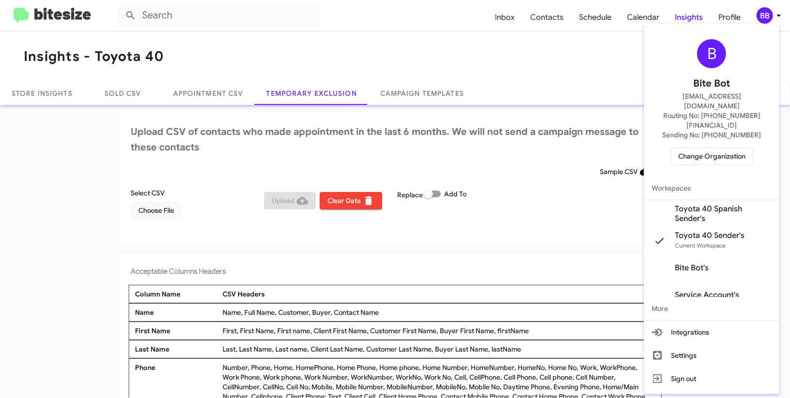
click at [705, 148] on span "Change Organization" at bounding box center [711, 156] width 67 height 16
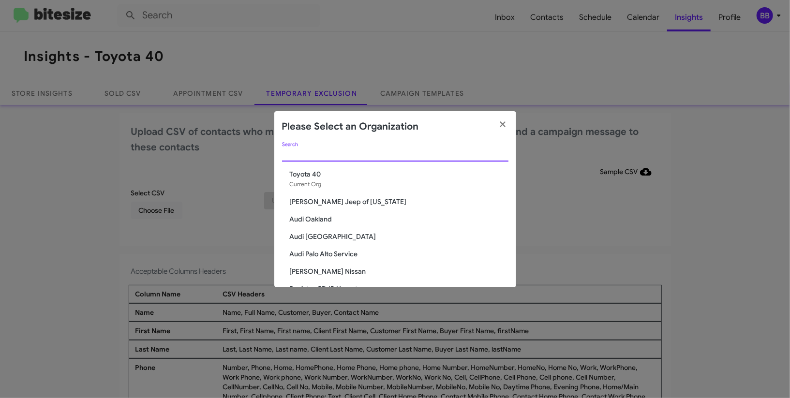
click at [351, 157] on input "Search" at bounding box center [395, 154] width 226 height 8
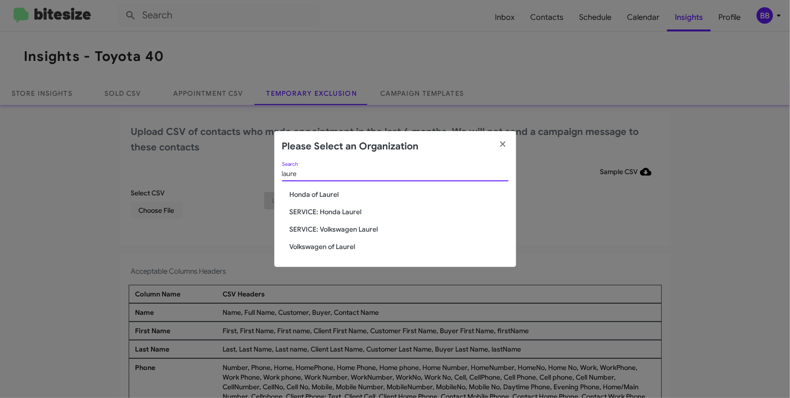
type input "laure"
click at [338, 250] on span "Volkswagen of Laurel" at bounding box center [399, 247] width 219 height 10
drag, startPoint x: 338, startPoint y: 250, endPoint x: 478, endPoint y: 6, distance: 281.1
click at [339, 245] on span "Volkswagen of Laurel" at bounding box center [399, 247] width 219 height 10
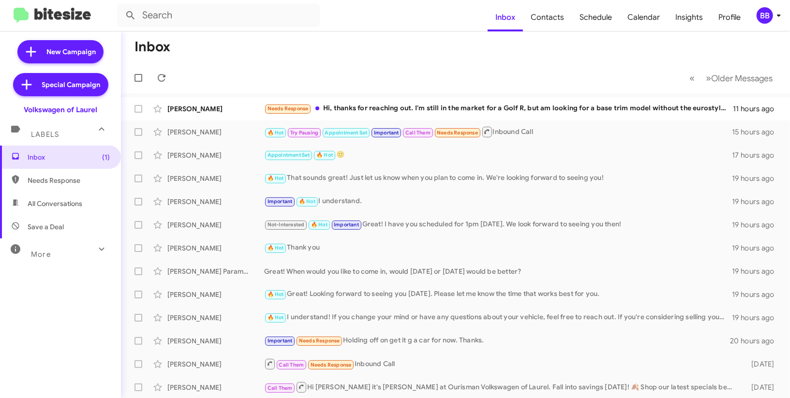
drag, startPoint x: 769, startPoint y: 15, endPoint x: 764, endPoint y: 20, distance: 7.2
click at [769, 15] on div "BB" at bounding box center [765, 15] width 16 height 16
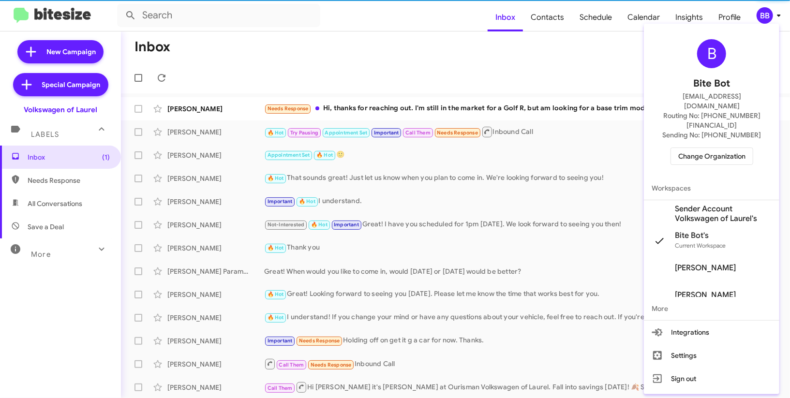
click at [715, 148] on span "Change Organization" at bounding box center [711, 156] width 67 height 16
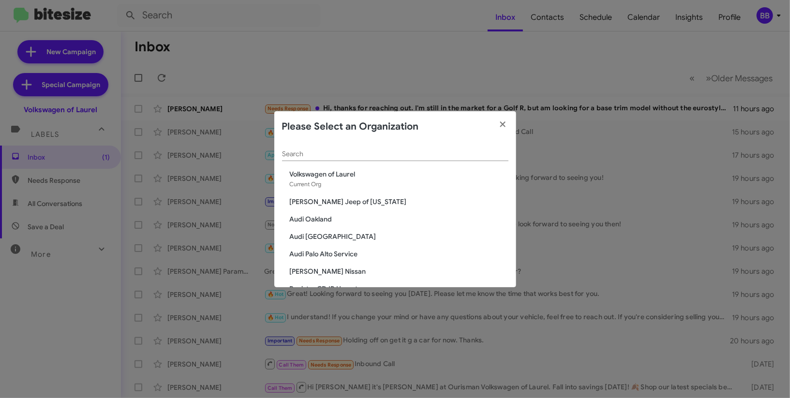
click at [563, 104] on modal-container "Please Select an Organization Search Volkswagen of Laurel Current Org Adams Jee…" at bounding box center [395, 199] width 790 height 398
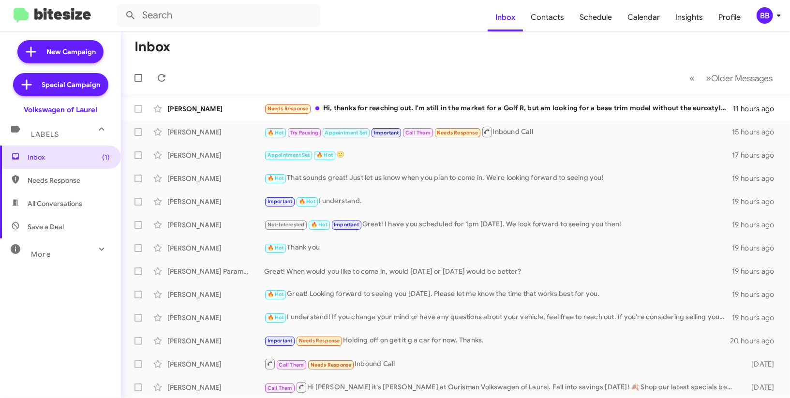
click at [756, 23] on button "BB" at bounding box center [764, 15] width 31 height 16
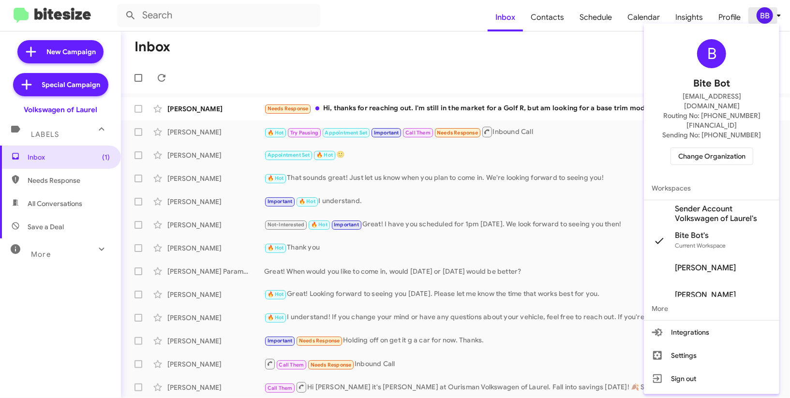
click at [765, 11] on div at bounding box center [395, 199] width 790 height 398
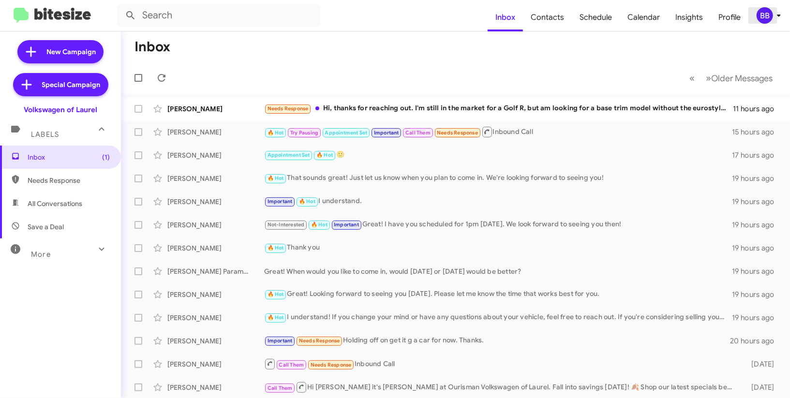
drag, startPoint x: 772, startPoint y: 15, endPoint x: 769, endPoint y: 20, distance: 5.0
click at [771, 16] on div "BB" at bounding box center [765, 15] width 16 height 16
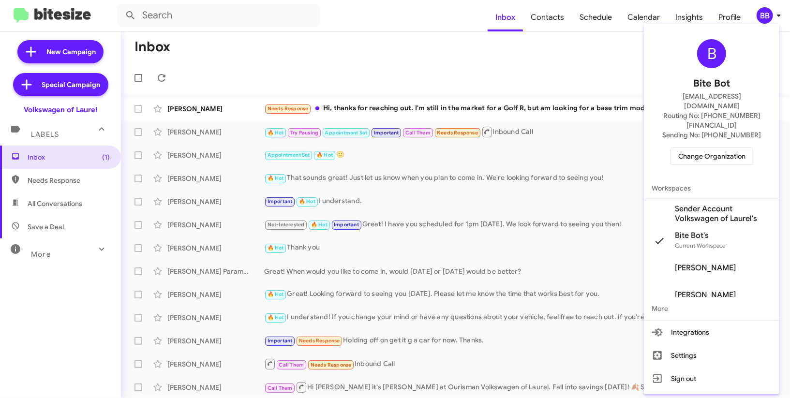
click at [744, 204] on span "Sender Account Volkswagen of Laurel's" at bounding box center [723, 213] width 97 height 19
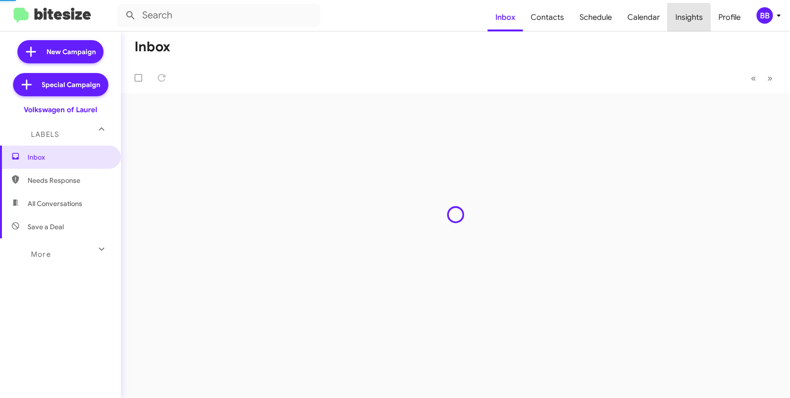
click at [688, 19] on span "Insights" at bounding box center [689, 17] width 43 height 28
click at [688, 20] on span "Insights" at bounding box center [689, 17] width 43 height 28
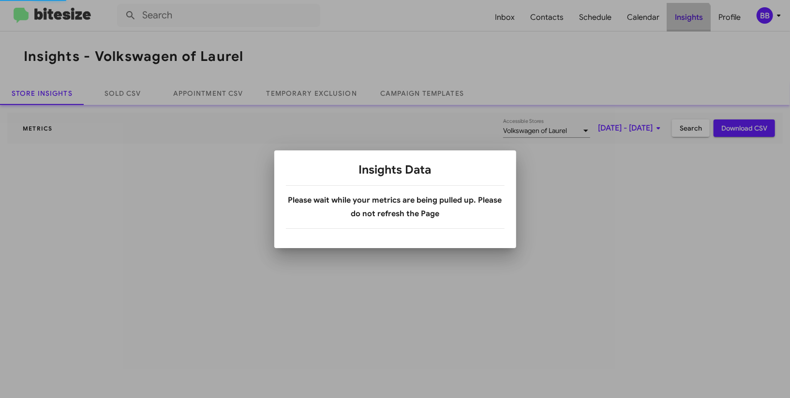
drag, startPoint x: 688, startPoint y: 20, endPoint x: 182, endPoint y: 330, distance: 593.1
click at [687, 20] on body "Inbox Contacts Schedule Calendar Insights Profile BB Insights - Volkswagen of L…" at bounding box center [395, 199] width 790 height 398
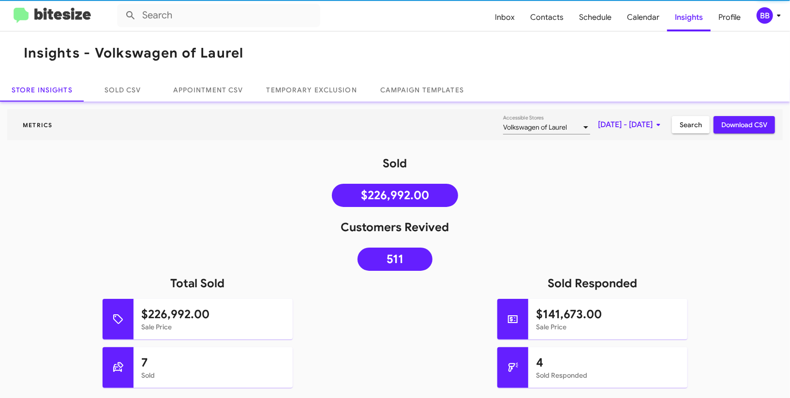
scroll to position [7, 0]
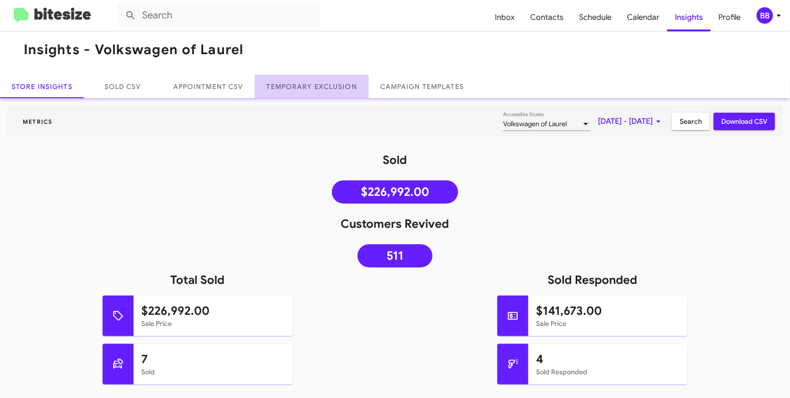
click at [315, 94] on link "Temporary Exclusion" at bounding box center [312, 86] width 114 height 23
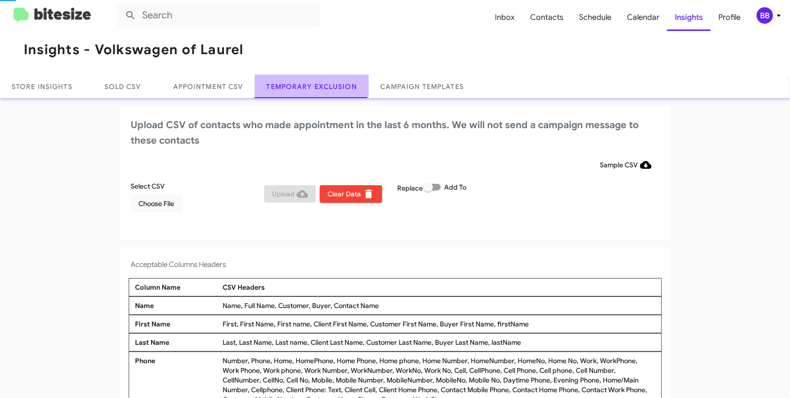
drag, startPoint x: 315, startPoint y: 94, endPoint x: 283, endPoint y: 107, distance: 35.1
click at [315, 94] on link "Temporary Exclusion" at bounding box center [312, 86] width 114 height 23
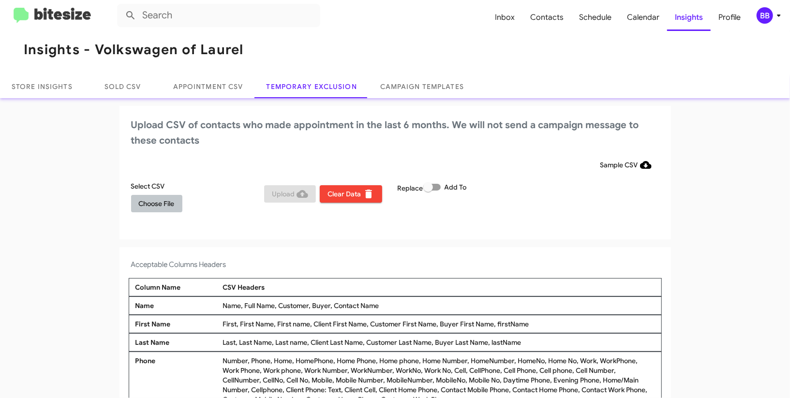
click at [166, 210] on span "Choose File" at bounding box center [157, 203] width 36 height 17
click at [781, 20] on icon at bounding box center [779, 16] width 12 height 12
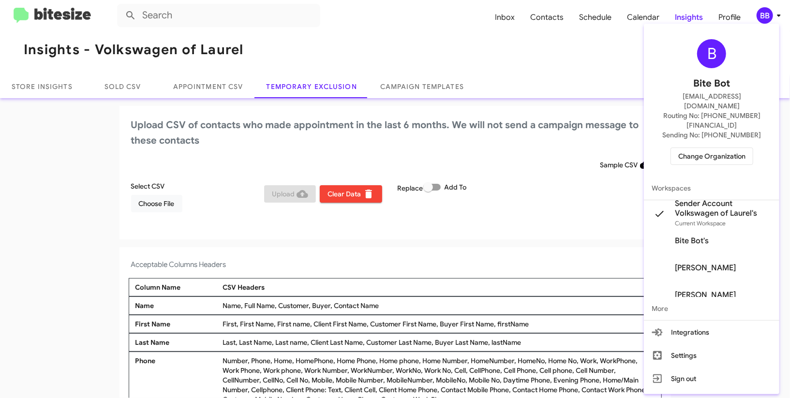
click at [516, 69] on div at bounding box center [395, 199] width 790 height 398
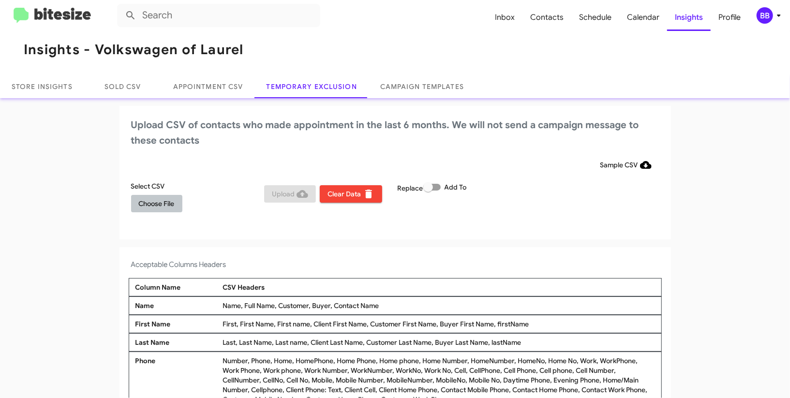
click at [140, 197] on span "Choose File" at bounding box center [157, 203] width 36 height 17
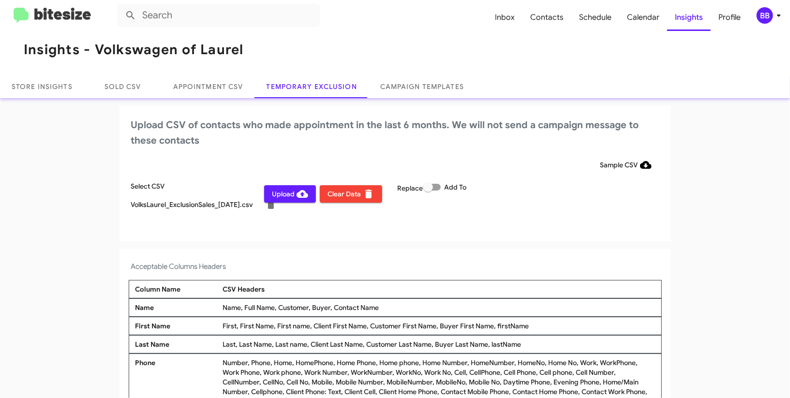
click at [427, 240] on app-temporary-exclusion-csv "Upload CSV of contacts who made appointment in the last 6 months. We will not s…" at bounding box center [395, 273] width 790 height 335
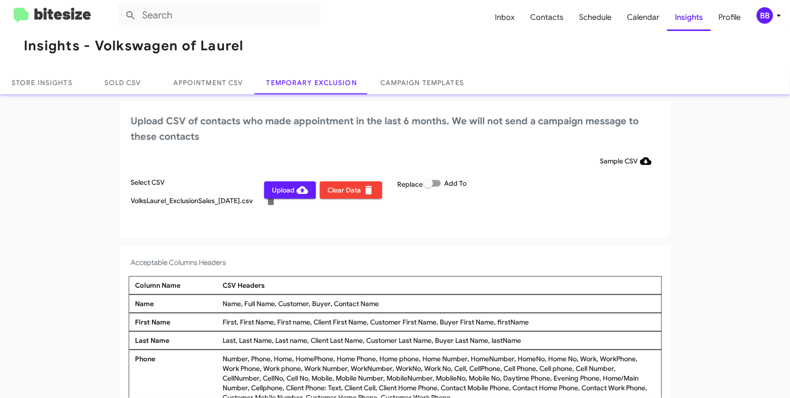
click at [775, 19] on icon at bounding box center [779, 16] width 12 height 12
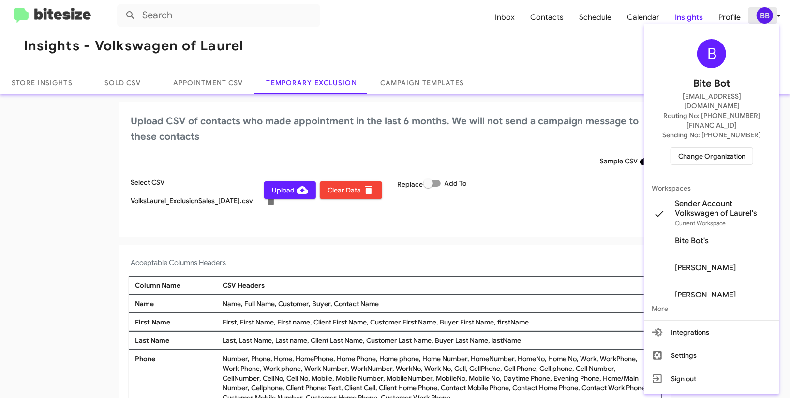
click at [775, 19] on div at bounding box center [395, 199] width 790 height 398
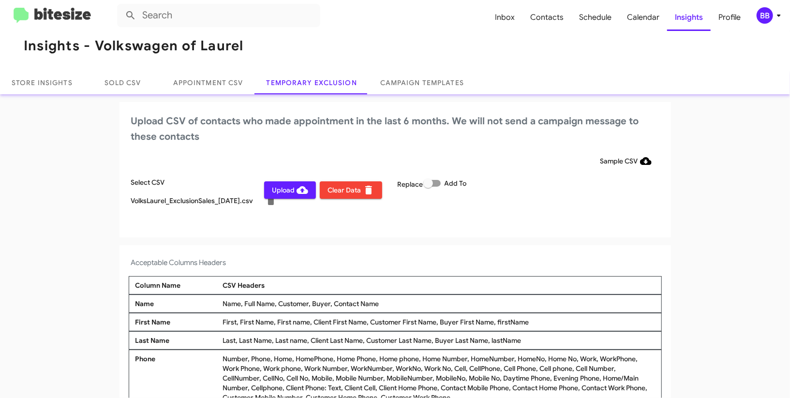
click at [295, 187] on span "Upload" at bounding box center [290, 189] width 36 height 17
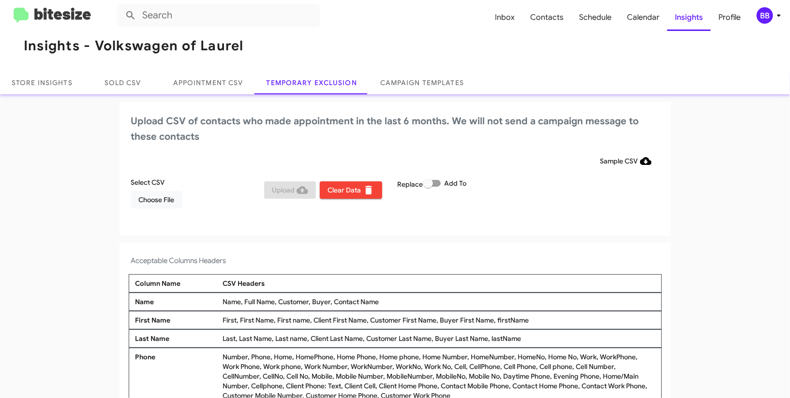
click at [759, 8] on mat-toolbar "Inbox Contacts Schedule Calendar Insights Profile BB" at bounding box center [395, 15] width 790 height 31
click at [772, 14] on div "BB" at bounding box center [765, 15] width 16 height 16
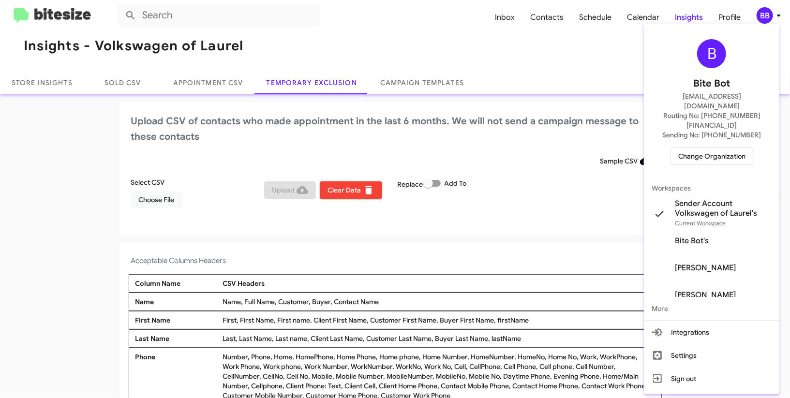
click at [725, 148] on span "Change Organization" at bounding box center [711, 156] width 67 height 16
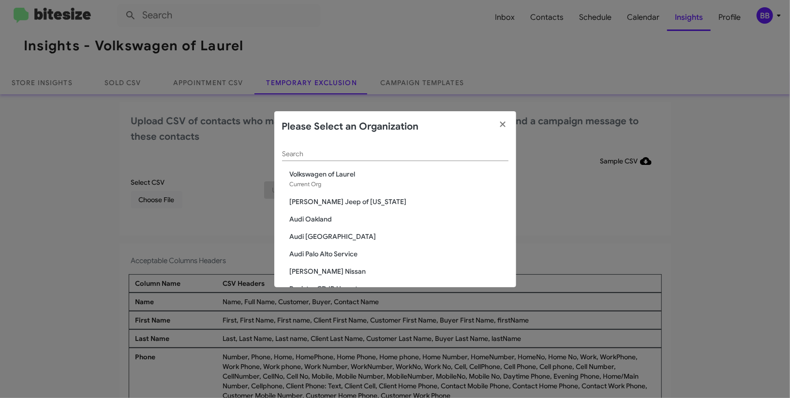
click at [334, 149] on div "Search" at bounding box center [395, 151] width 226 height 19
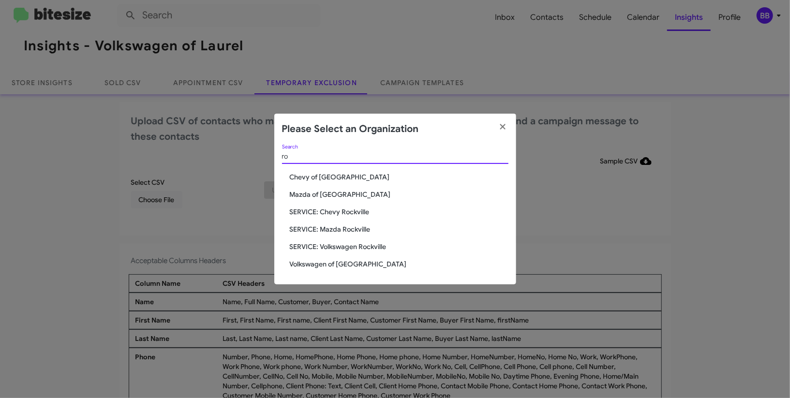
type input "r"
type input "rock"
click at [349, 258] on div "rock Search Chevy of Rockville Mazda of Rockville SERVICE: Chevy Rockville SERV…" at bounding box center [395, 215] width 242 height 140
drag, startPoint x: 349, startPoint y: 258, endPoint x: 345, endPoint y: 265, distance: 7.9
click at [348, 260] on div "rock Search Chevy of Rockville Mazda of Rockville SERVICE: Chevy Rockville SERV…" at bounding box center [395, 215] width 242 height 140
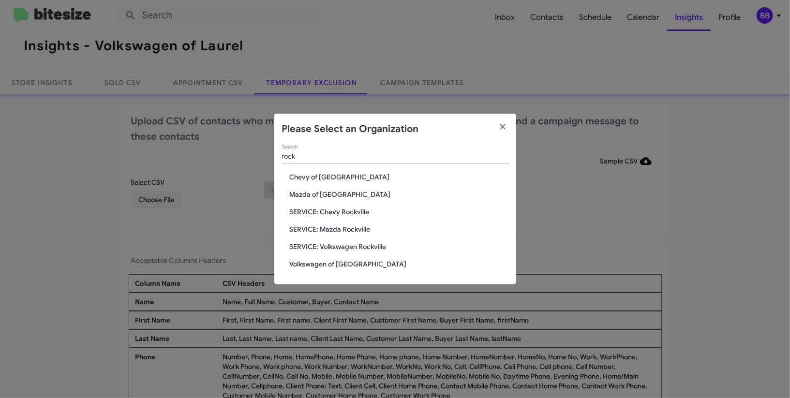
click at [345, 265] on span "Volkswagen of Rockville" at bounding box center [399, 264] width 219 height 10
drag, startPoint x: 345, startPoint y: 265, endPoint x: 65, endPoint y: 390, distance: 305.8
click at [343, 265] on span "Volkswagen of Rockville" at bounding box center [399, 264] width 219 height 10
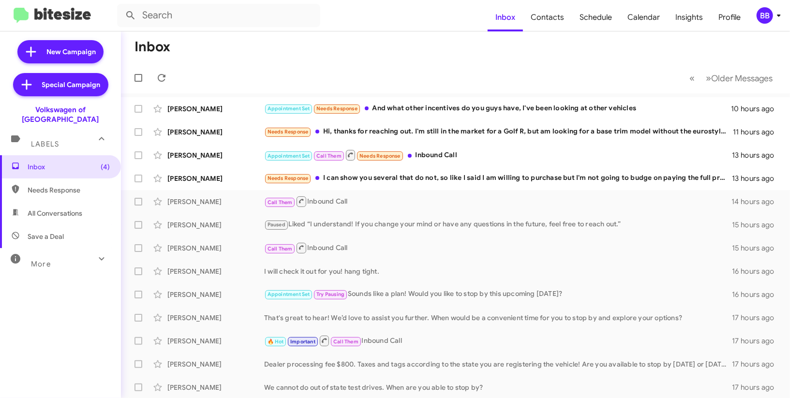
click at [771, 15] on div "BB" at bounding box center [765, 15] width 16 height 16
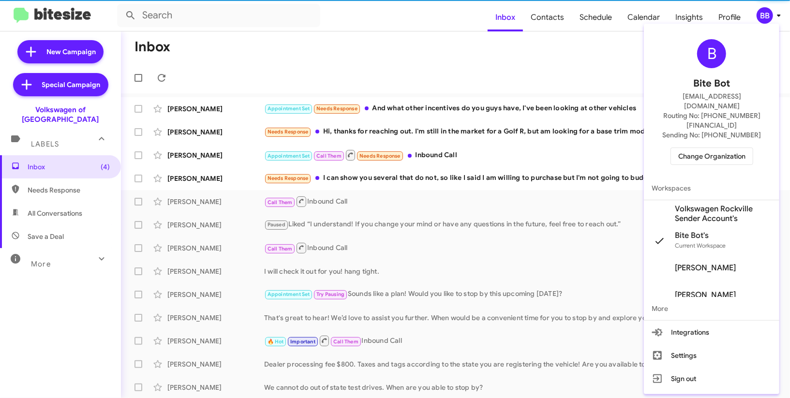
click at [730, 204] on span "Volkswagen Rockville Sender Account's" at bounding box center [723, 213] width 97 height 19
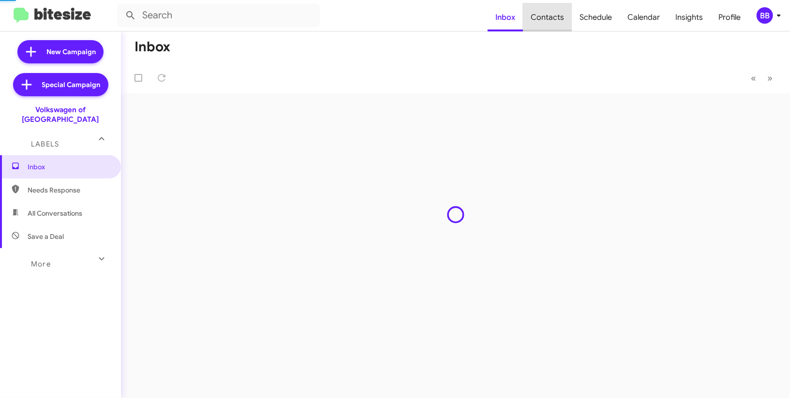
click at [565, 22] on span "Contacts" at bounding box center [547, 17] width 49 height 28
drag, startPoint x: 565, startPoint y: 22, endPoint x: 658, endPoint y: 18, distance: 93.5
click at [565, 22] on span "Contacts" at bounding box center [547, 17] width 49 height 28
type input "in:groups"
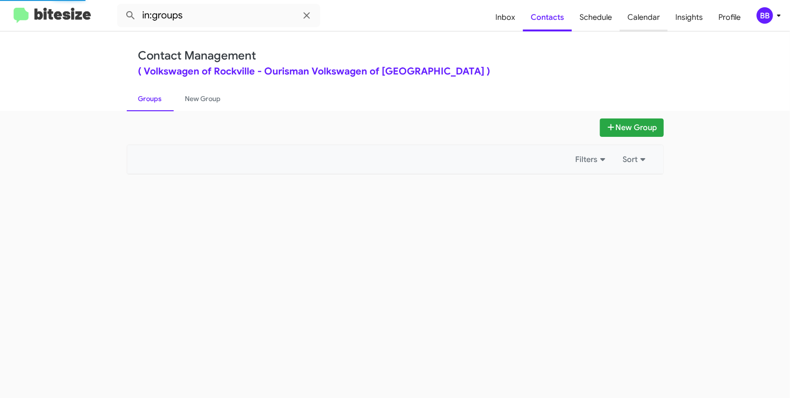
click at [659, 18] on span "Calendar" at bounding box center [644, 17] width 48 height 28
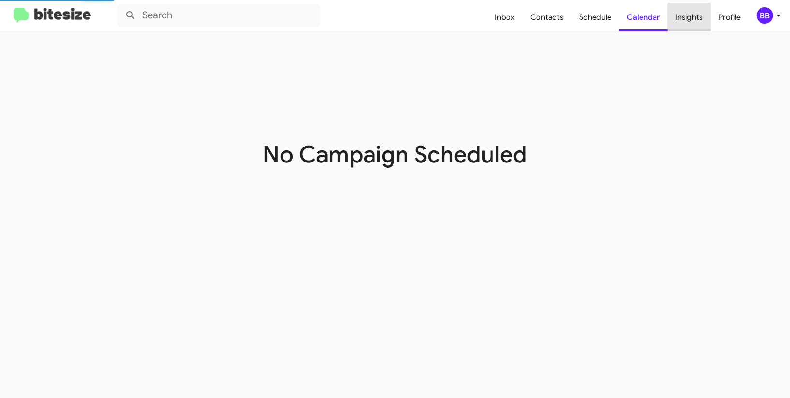
click at [691, 18] on span "Insights" at bounding box center [689, 17] width 43 height 28
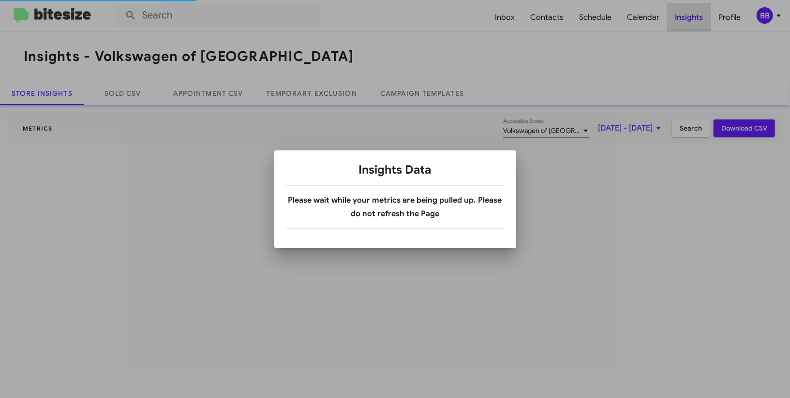
click at [691, 18] on div at bounding box center [395, 199] width 790 height 398
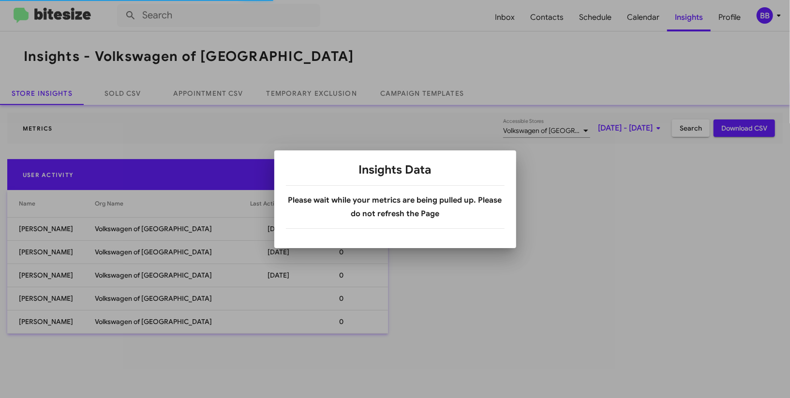
click at [310, 91] on div at bounding box center [395, 199] width 790 height 398
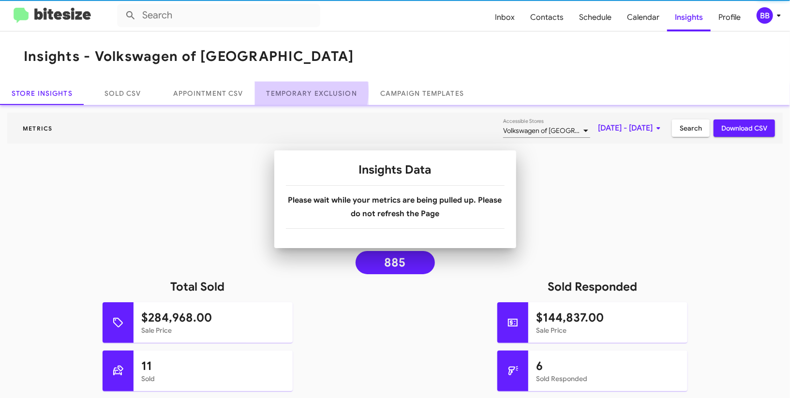
click at [310, 91] on link "Temporary Exclusion" at bounding box center [312, 93] width 114 height 23
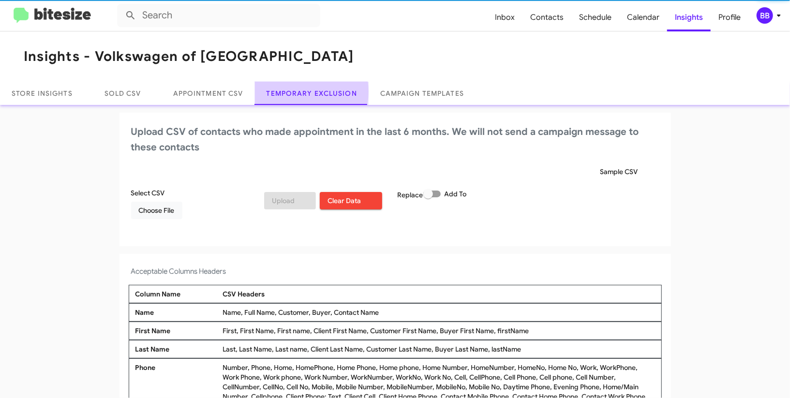
click at [310, 91] on link "Temporary Exclusion" at bounding box center [312, 93] width 114 height 23
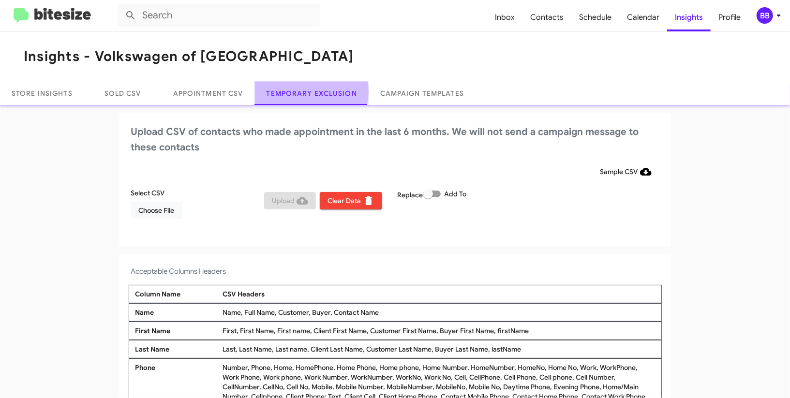
click at [310, 91] on link "Temporary Exclusion" at bounding box center [312, 93] width 114 height 23
click at [773, 18] on icon at bounding box center [779, 16] width 12 height 12
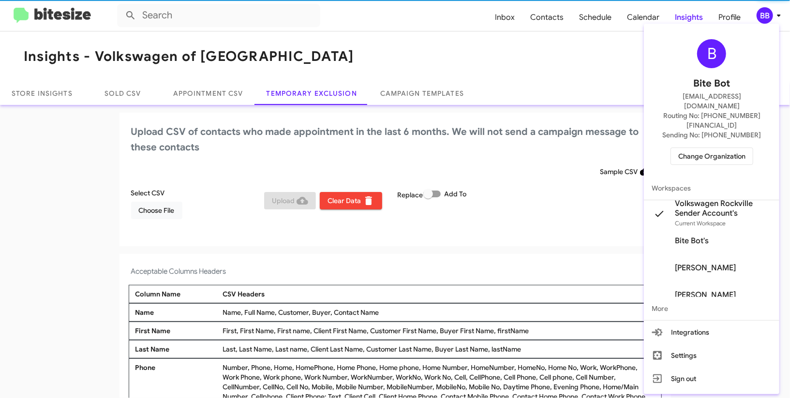
click at [773, 18] on div at bounding box center [395, 199] width 790 height 398
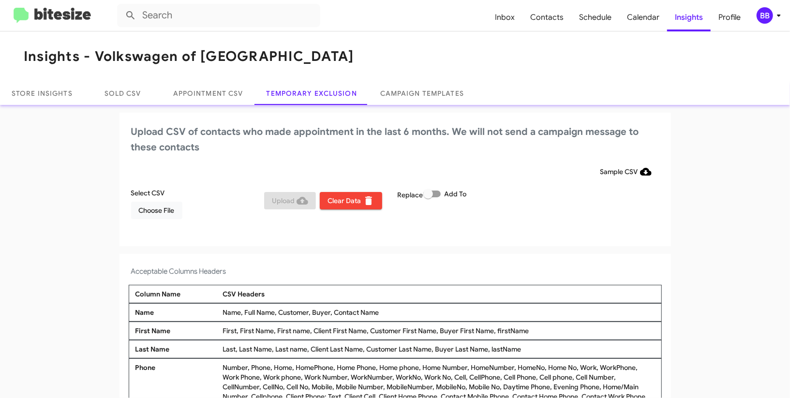
drag, startPoint x: 152, startPoint y: 226, endPoint x: 150, endPoint y: 220, distance: 6.6
click at [153, 226] on div "Select CSV Choose File Upload Clear Data Replace Add To" at bounding box center [395, 207] width 533 height 39
click at [155, 210] on span "Choose File" at bounding box center [157, 210] width 36 height 17
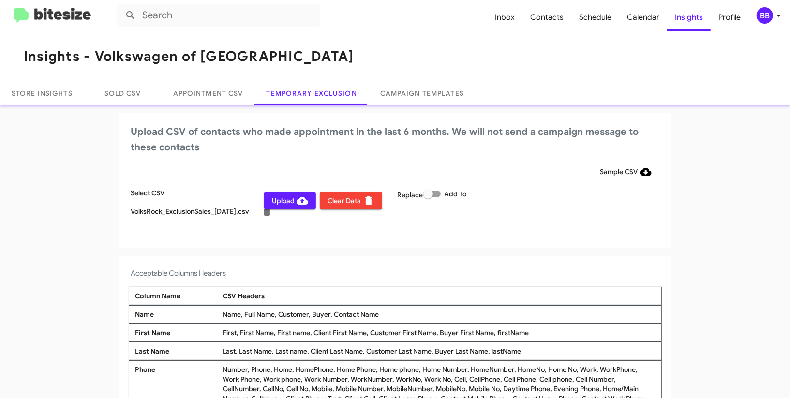
drag, startPoint x: 563, startPoint y: 247, endPoint x: 599, endPoint y: 147, distance: 106.1
click at [563, 247] on div "Upload CSV of contacts who made appointment in the last 6 months. We will not s…" at bounding box center [396, 180] width 552 height 135
click at [767, 18] on div "BB" at bounding box center [765, 15] width 16 height 16
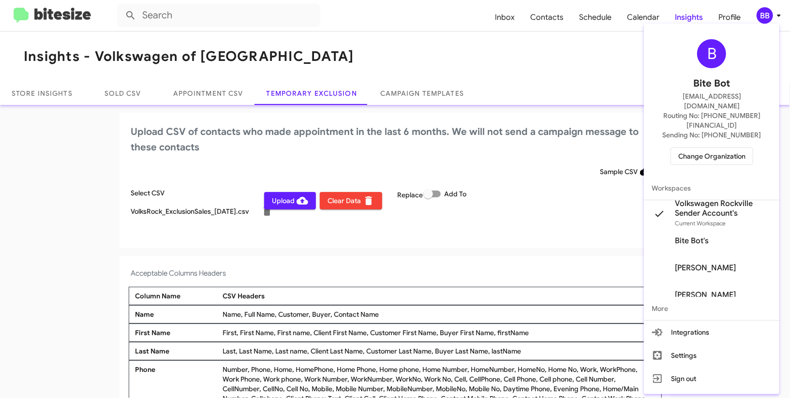
click at [767, 18] on div at bounding box center [395, 199] width 790 height 398
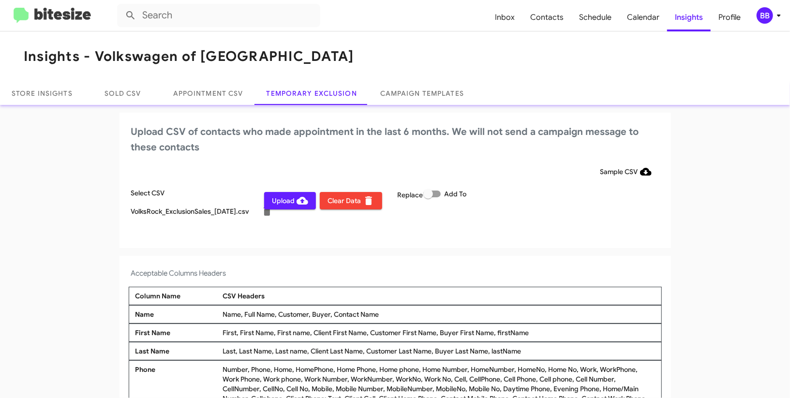
click at [290, 192] on span "Upload" at bounding box center [290, 200] width 36 height 17
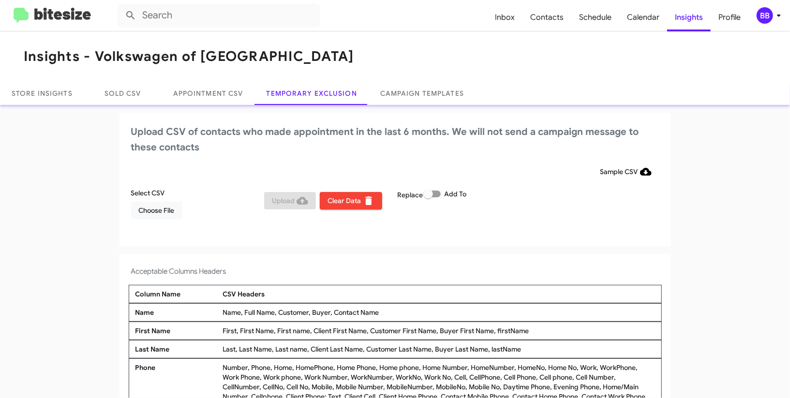
click at [770, 15] on div "BB" at bounding box center [765, 15] width 16 height 16
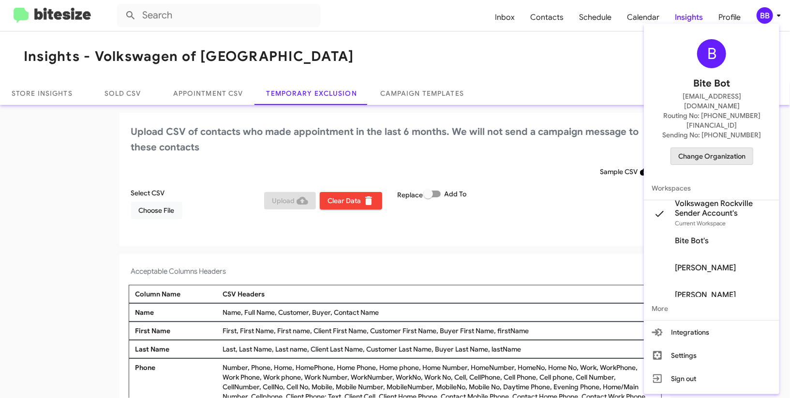
click at [718, 148] on span "Change Organization" at bounding box center [711, 156] width 67 height 16
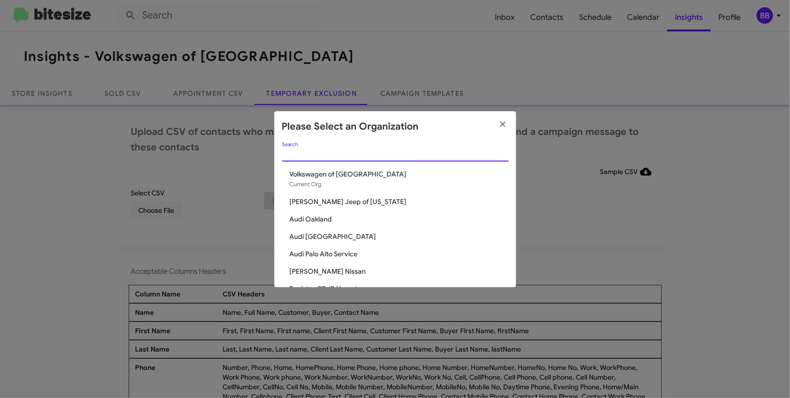
click at [346, 152] on input "Search" at bounding box center [395, 154] width 226 height 8
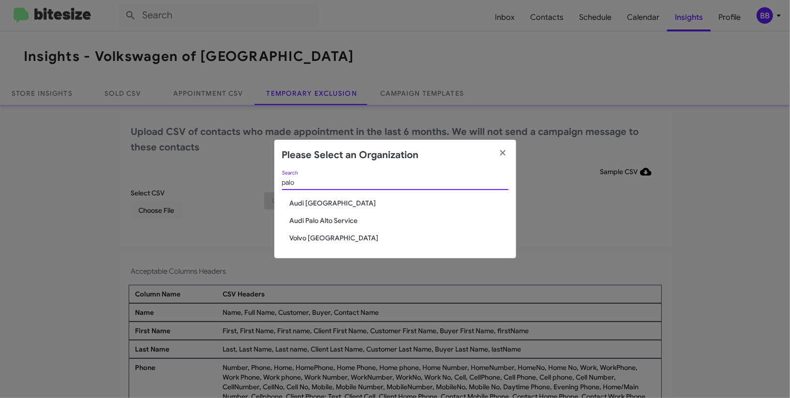
type input "palo"
click at [328, 241] on span "Volvo [GEOGRAPHIC_DATA]" at bounding box center [399, 238] width 219 height 10
click at [329, 240] on span "Volvo [GEOGRAPHIC_DATA]" at bounding box center [399, 238] width 219 height 10
drag, startPoint x: 329, startPoint y: 240, endPoint x: 396, endPoint y: 20, distance: 229.9
click at [329, 234] on span "Volvo Palo Alto" at bounding box center [399, 238] width 219 height 10
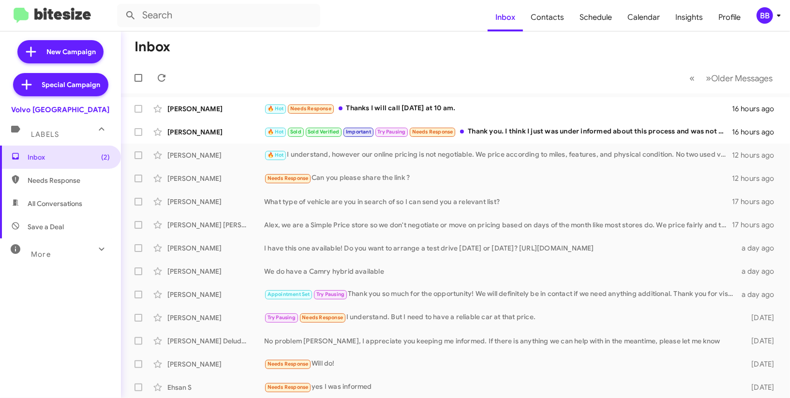
click at [773, 10] on span "BB" at bounding box center [770, 15] width 29 height 16
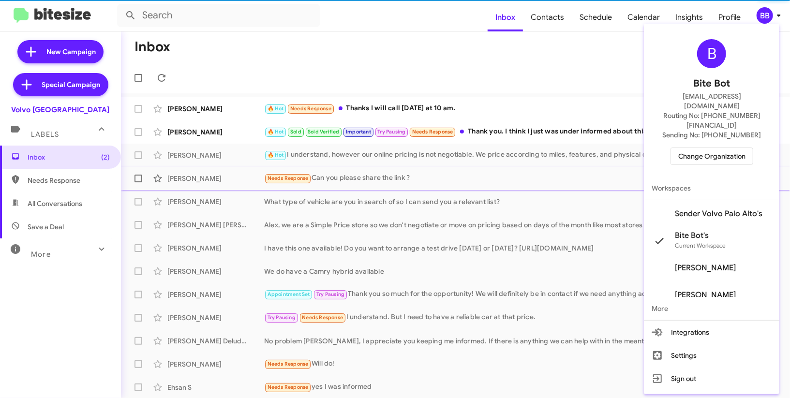
click at [726, 200] on span "Sender Volvo Palo Alto's" at bounding box center [711, 213] width 135 height 27
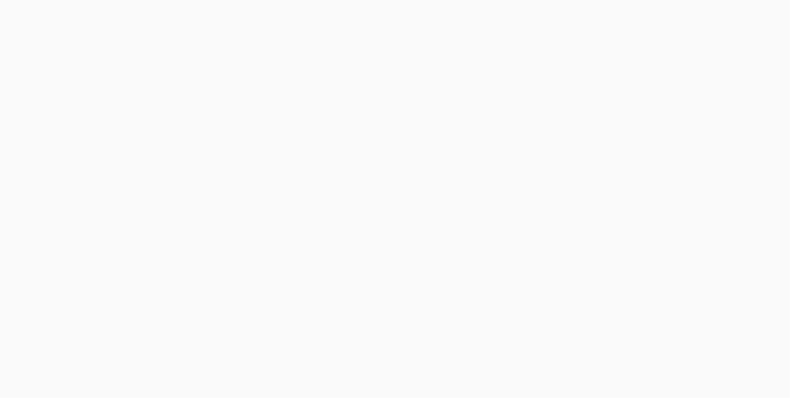
click at [685, 23] on body at bounding box center [395, 199] width 790 height 398
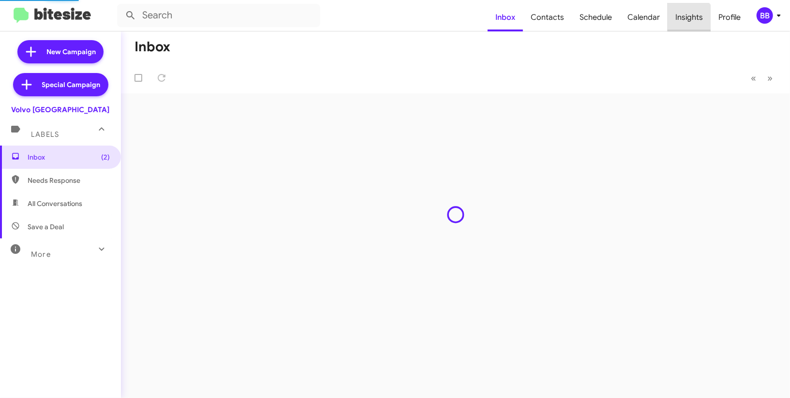
drag, startPoint x: 0, startPoint y: 0, endPoint x: 685, endPoint y: 23, distance: 685.6
click at [685, 23] on span "Insights" at bounding box center [689, 17] width 43 height 28
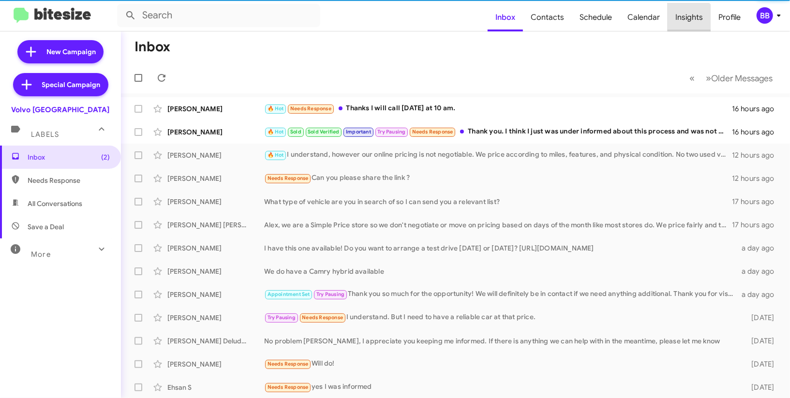
click at [685, 23] on span "Insights" at bounding box center [689, 17] width 43 height 28
click at [685, 23] on body "Inbox Contacts Schedule Calendar Insights Profile BB New Campaign Special Campa…" at bounding box center [395, 199] width 790 height 398
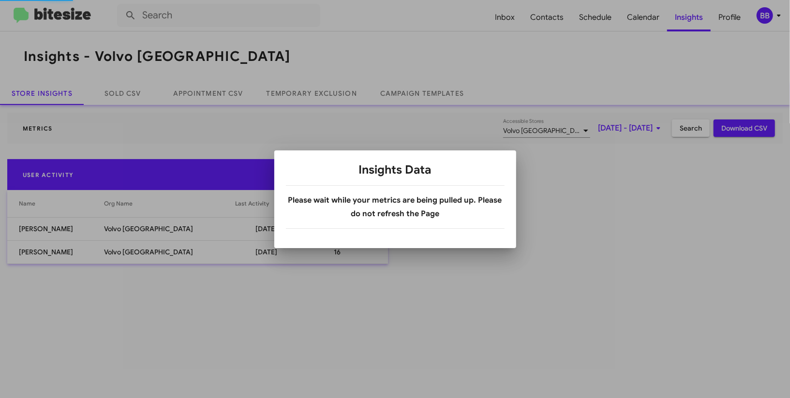
click at [330, 94] on body "Inbox Contacts Schedule Calendar Insights Profile BB Insights - Volvo Palo Alto…" at bounding box center [395, 199] width 790 height 398
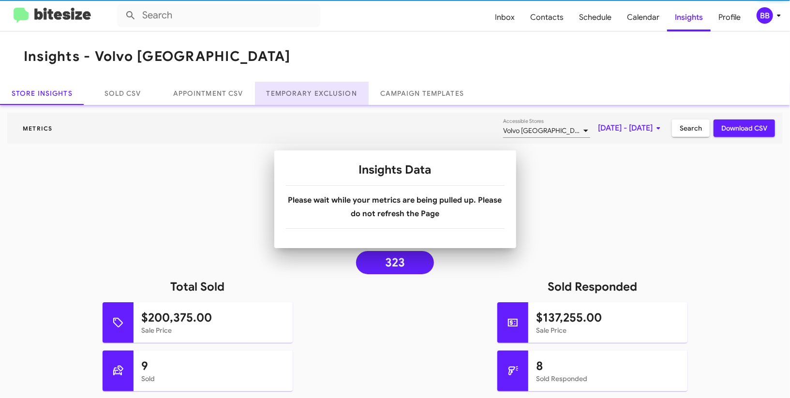
click at [330, 94] on link "Temporary Exclusion" at bounding box center [312, 93] width 114 height 23
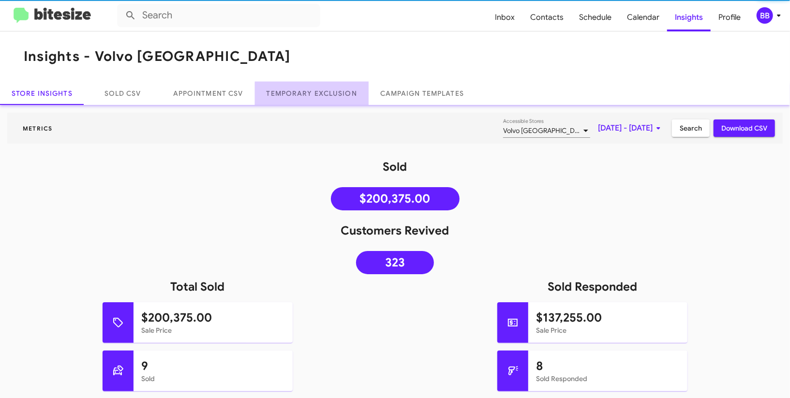
click at [330, 94] on link "Temporary Exclusion" at bounding box center [312, 93] width 114 height 23
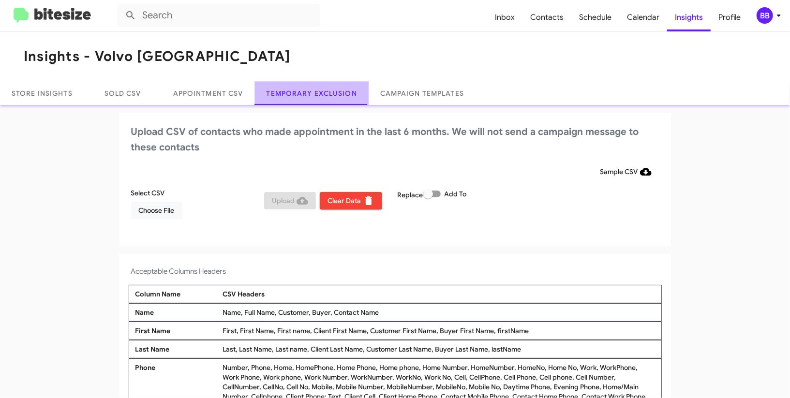
click at [330, 94] on link "Temporary Exclusion" at bounding box center [312, 93] width 114 height 23
drag, startPoint x: 330, startPoint y: 94, endPoint x: 163, endPoint y: 313, distance: 275.2
click at [329, 94] on link "Temporary Exclusion" at bounding box center [312, 93] width 114 height 23
click at [765, 11] on div "BB" at bounding box center [765, 15] width 16 height 16
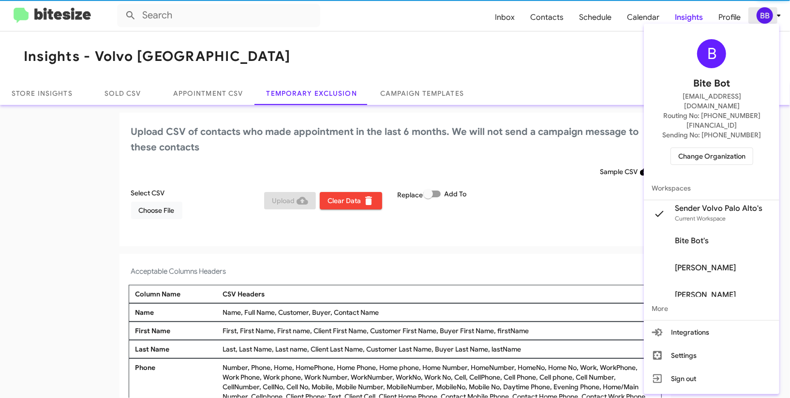
click at [765, 11] on div at bounding box center [395, 199] width 790 height 398
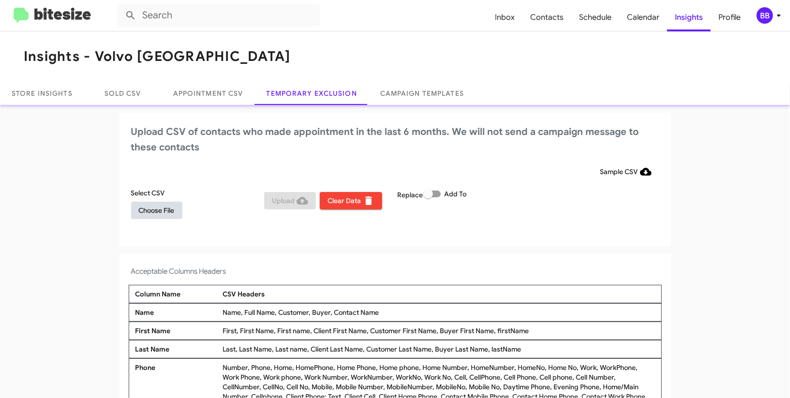
click at [182, 211] on button "Choose File" at bounding box center [156, 210] width 51 height 17
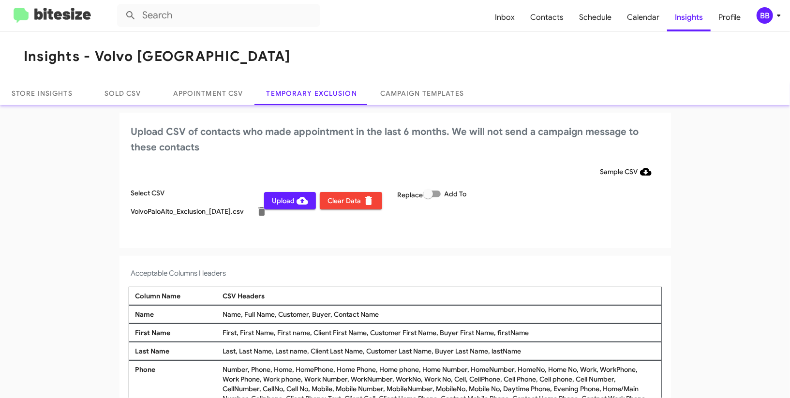
click at [526, 254] on app-temporary-exclusion-csv "Upload CSV of contacts who made appointment in the last 6 months. We will not s…" at bounding box center [395, 280] width 790 height 335
click at [765, 21] on div "BB" at bounding box center [765, 15] width 16 height 16
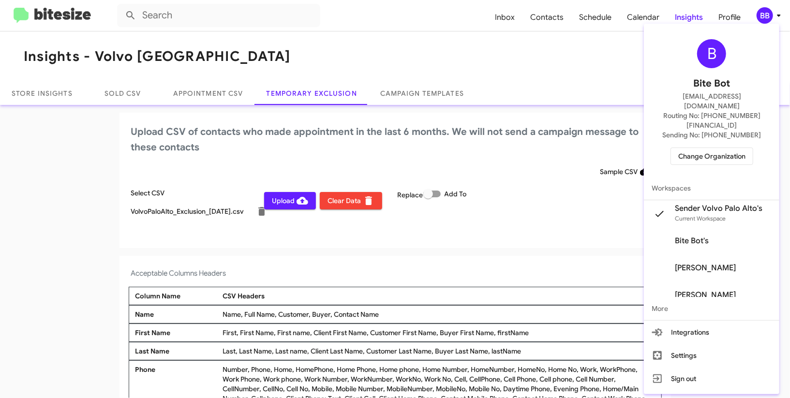
click at [765, 21] on div at bounding box center [395, 199] width 790 height 398
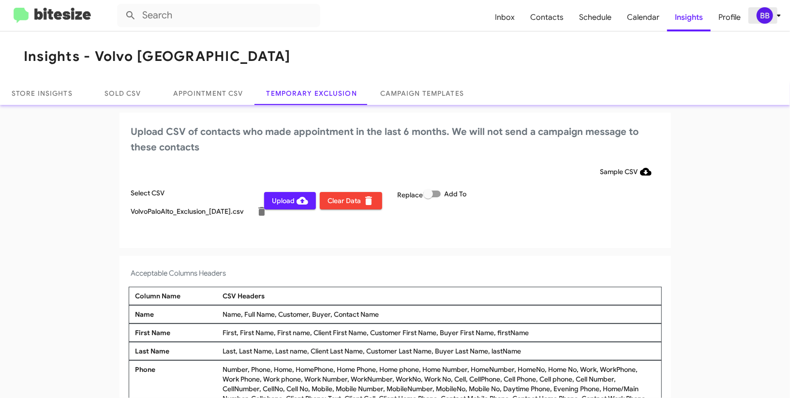
click at [778, 15] on icon at bounding box center [778, 16] width 3 height 2
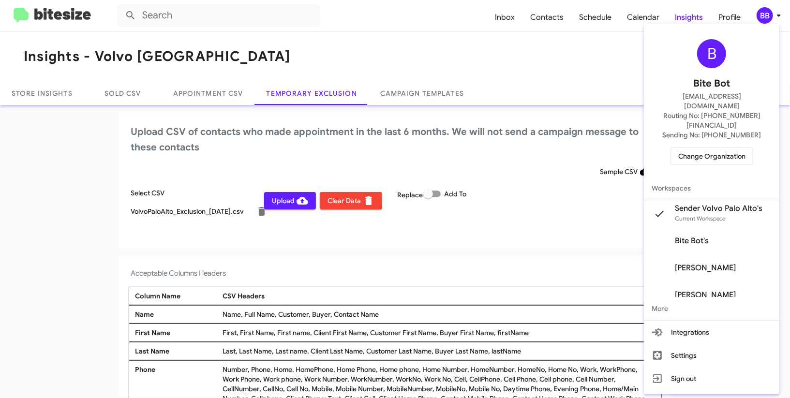
click at [778, 15] on div at bounding box center [395, 199] width 790 height 398
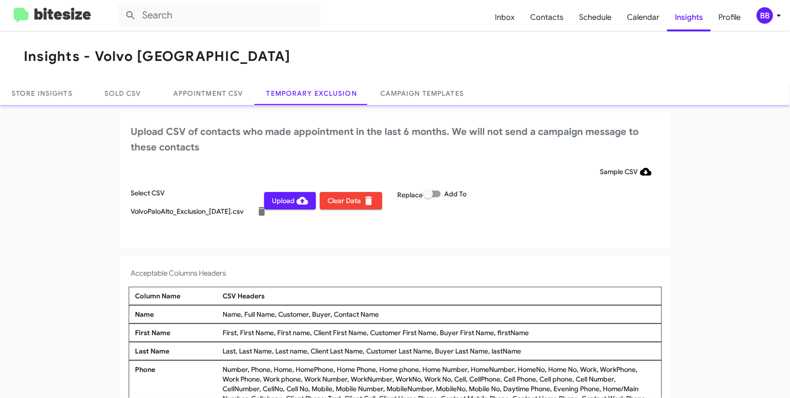
click at [283, 200] on span "Upload" at bounding box center [290, 200] width 36 height 17
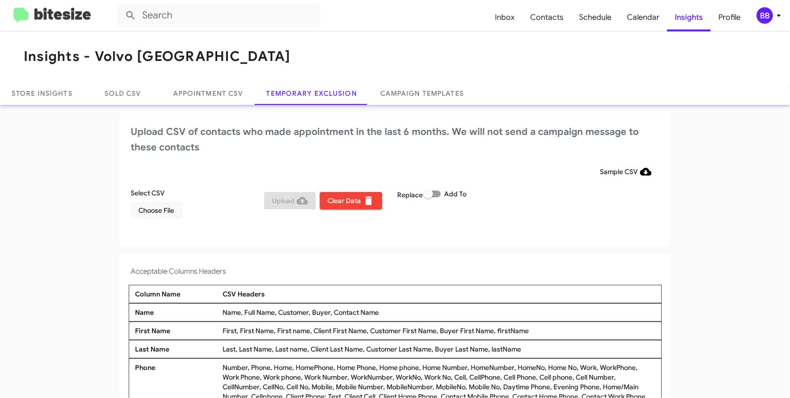
click at [431, 192] on span at bounding box center [428, 194] width 10 height 10
click at [428, 197] on input "Add To" at bounding box center [428, 197] width 0 height 0
checkbox input "true"
click at [193, 211] on div "Select CSV Choose File" at bounding box center [196, 203] width 134 height 31
click at [180, 210] on button "Choose File" at bounding box center [156, 210] width 51 height 17
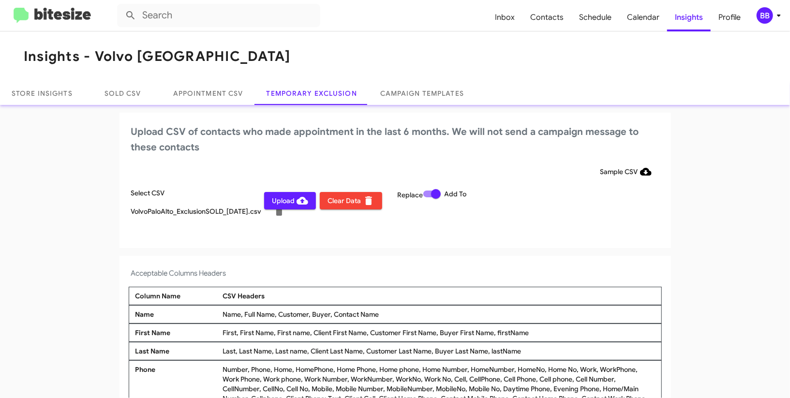
click at [387, 255] on app-temporary-exclusion-csv "Upload CSV of contacts who made appointment in the last 6 months. We will not s…" at bounding box center [395, 280] width 790 height 335
click at [773, 13] on div "BB" at bounding box center [765, 15] width 16 height 16
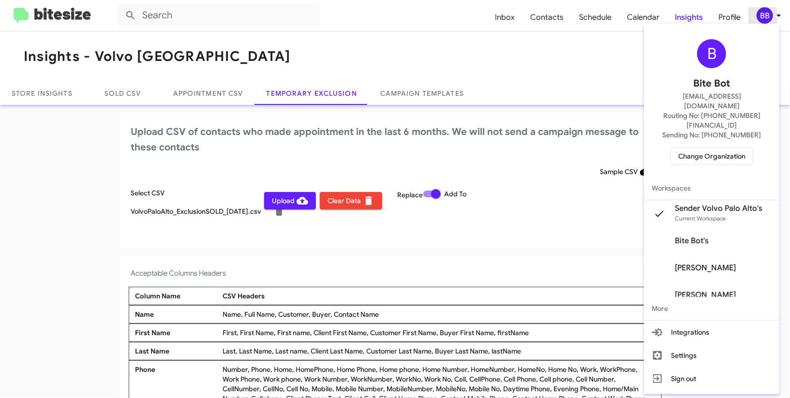
click at [773, 13] on div at bounding box center [395, 199] width 790 height 398
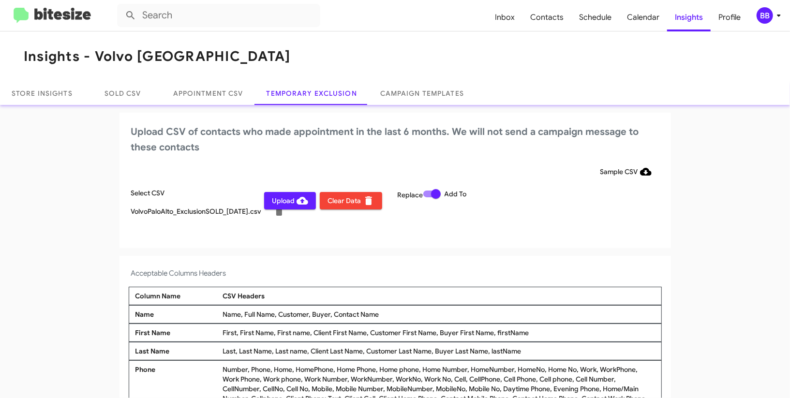
click at [285, 204] on span "Upload" at bounding box center [290, 200] width 36 height 17
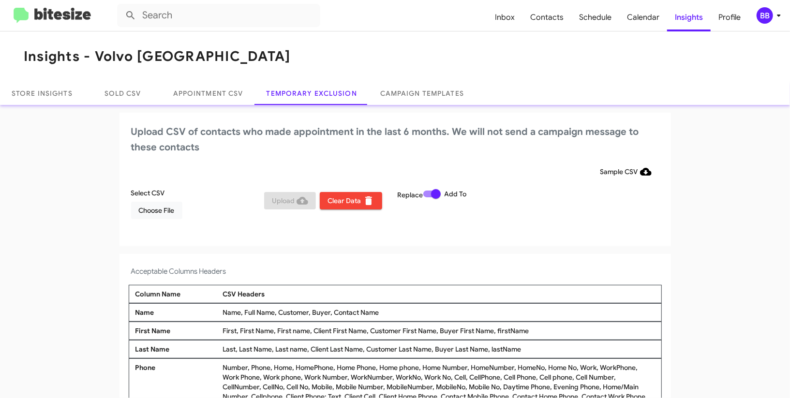
drag, startPoint x: 774, startPoint y: 15, endPoint x: 763, endPoint y: 14, distance: 11.7
click at [768, 15] on span "BB" at bounding box center [770, 15] width 29 height 16
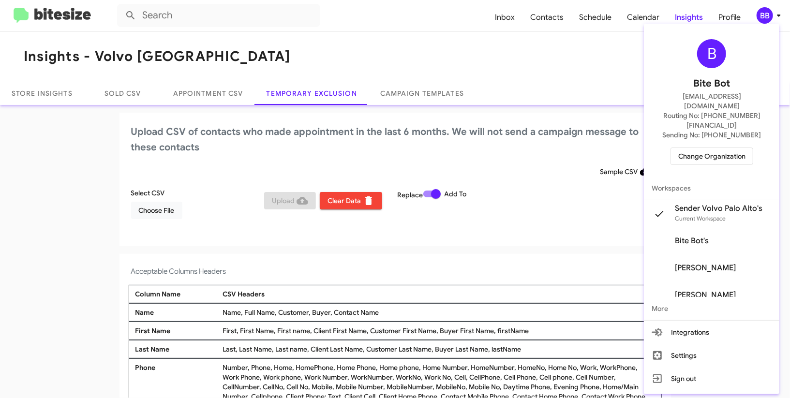
drag, startPoint x: 714, startPoint y: 146, endPoint x: 696, endPoint y: 138, distance: 19.5
click at [711, 145] on div "B Bite Bot madoka+2@bitesize.co Routing No: +1 (650) 600-3137 Sending No: +1 (6…" at bounding box center [711, 102] width 135 height 149
click at [694, 148] on span "Change Organization" at bounding box center [711, 156] width 67 height 16
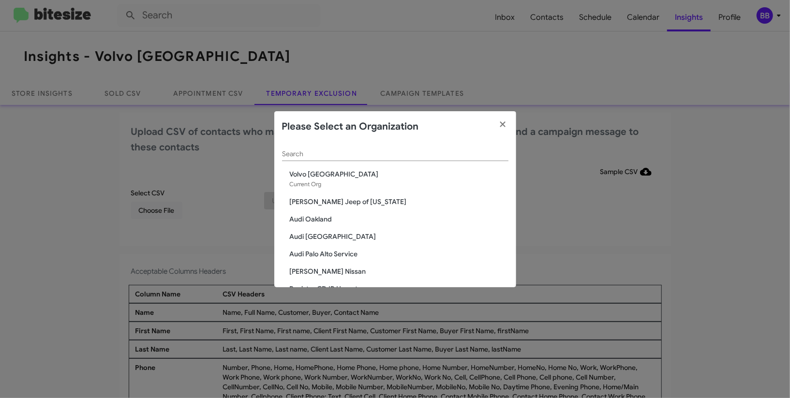
click at [337, 150] on input "Search" at bounding box center [395, 154] width 226 height 8
type input "toy"
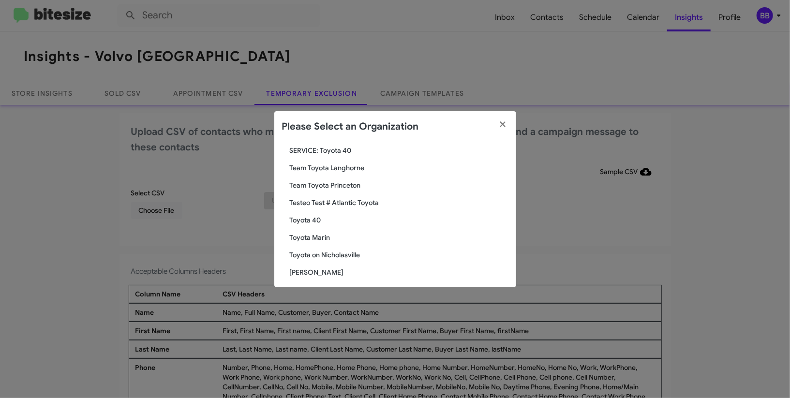
scroll to position [81, 0]
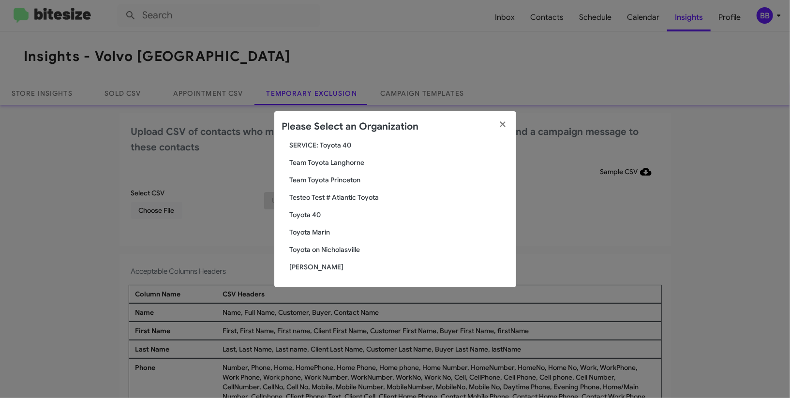
click at [302, 231] on span "Toyota Marin" at bounding box center [399, 232] width 219 height 10
drag, startPoint x: 302, startPoint y: 231, endPoint x: 312, endPoint y: 116, distance: 115.1
click at [302, 202] on div "toy Search McGrath Elmhurst Toyota SERVICE: Fox Toyota SERVICE: Team Toyota Pri…" at bounding box center [395, 214] width 242 height 145
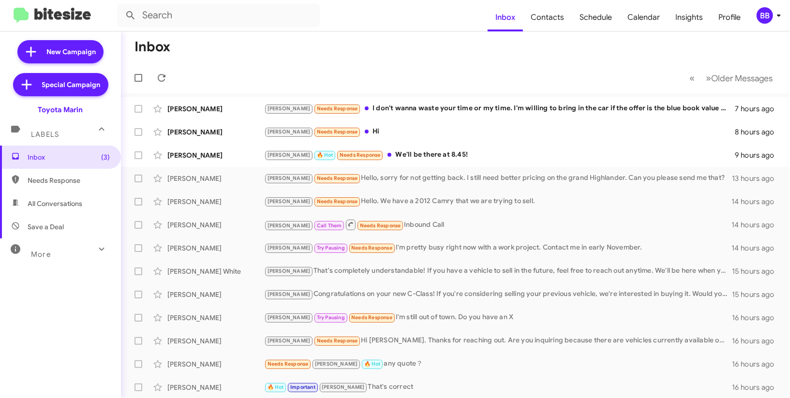
click at [766, 16] on div "BB" at bounding box center [765, 15] width 16 height 16
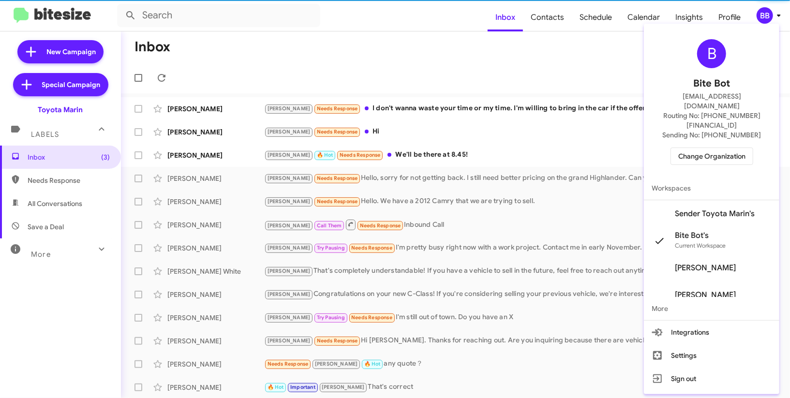
click at [725, 200] on span "Sender Toyota Marin's" at bounding box center [711, 213] width 135 height 27
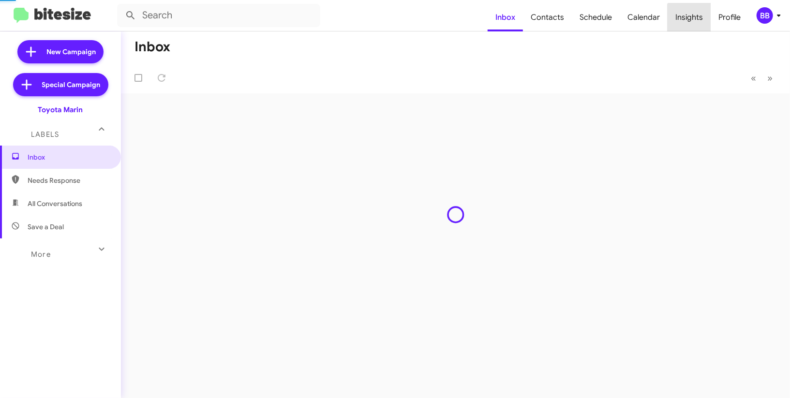
click at [700, 25] on span "Insights" at bounding box center [689, 17] width 43 height 28
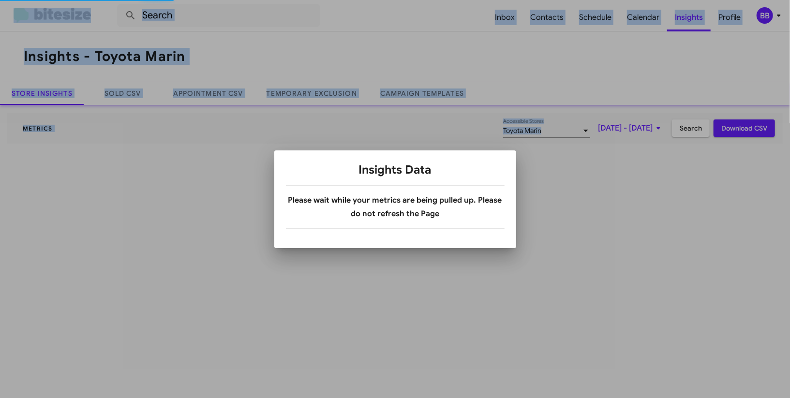
click at [315, 96] on div at bounding box center [395, 199] width 790 height 398
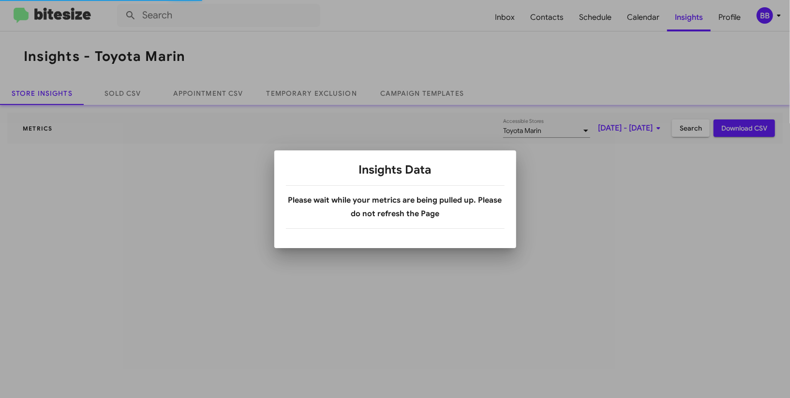
click at [315, 96] on div at bounding box center [395, 199] width 790 height 398
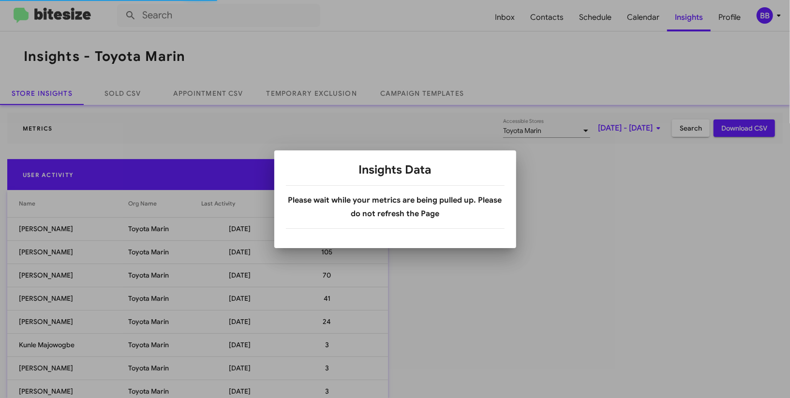
click at [315, 96] on div at bounding box center [395, 199] width 790 height 398
click at [315, 96] on body "Inbox Contacts Schedule Calendar Insights Profile BB Insights - Toyota Marin St…" at bounding box center [395, 199] width 790 height 398
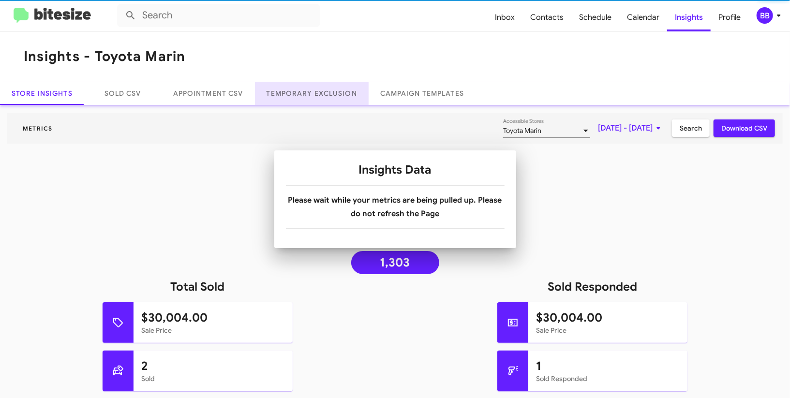
click at [315, 96] on link "Temporary Exclusion" at bounding box center [312, 93] width 114 height 23
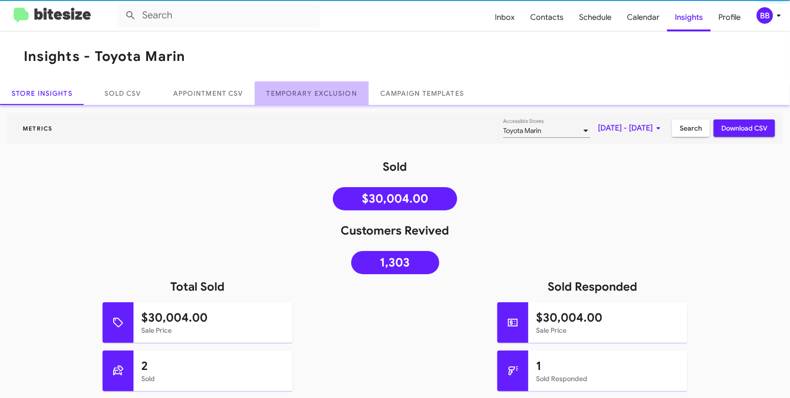
click at [315, 96] on link "Temporary Exclusion" at bounding box center [312, 93] width 114 height 23
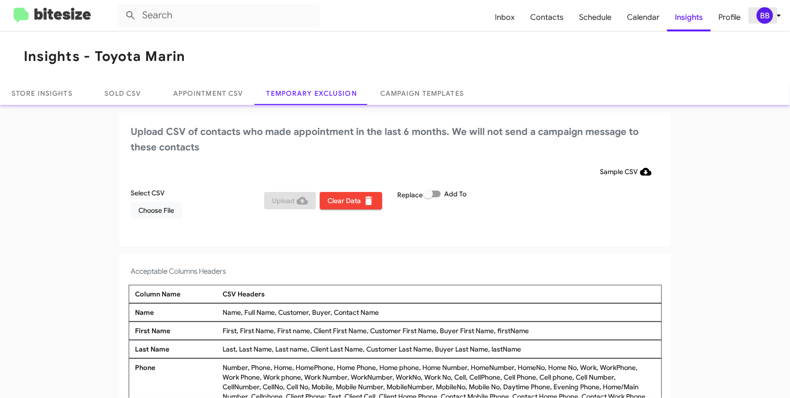
click at [773, 14] on div "BB" at bounding box center [765, 15] width 16 height 16
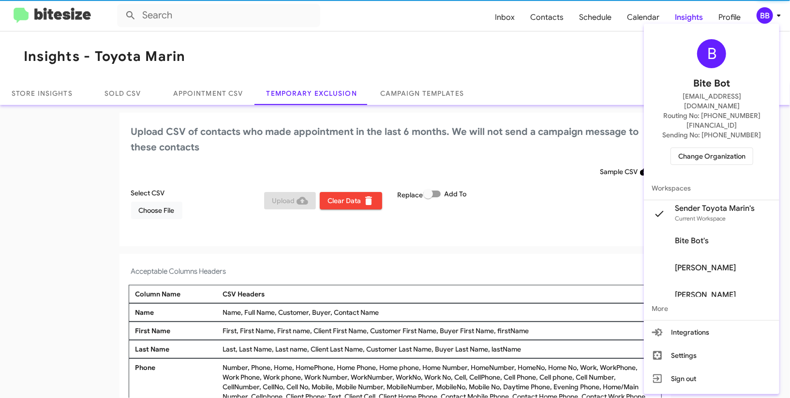
click at [773, 14] on div at bounding box center [395, 199] width 790 height 398
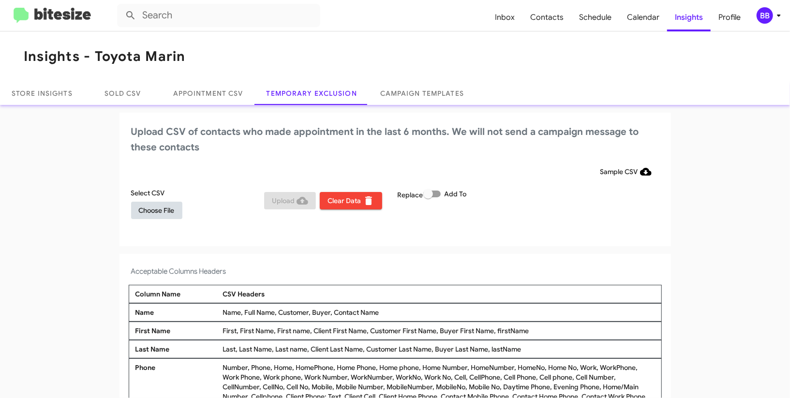
click at [168, 206] on span "Choose File" at bounding box center [157, 210] width 36 height 17
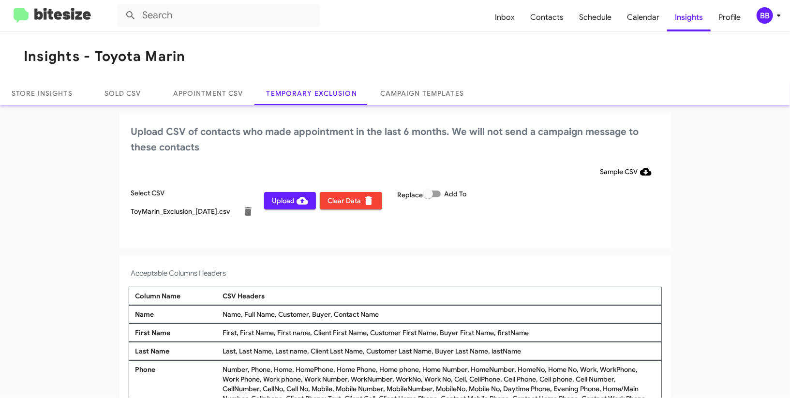
scroll to position [4, 0]
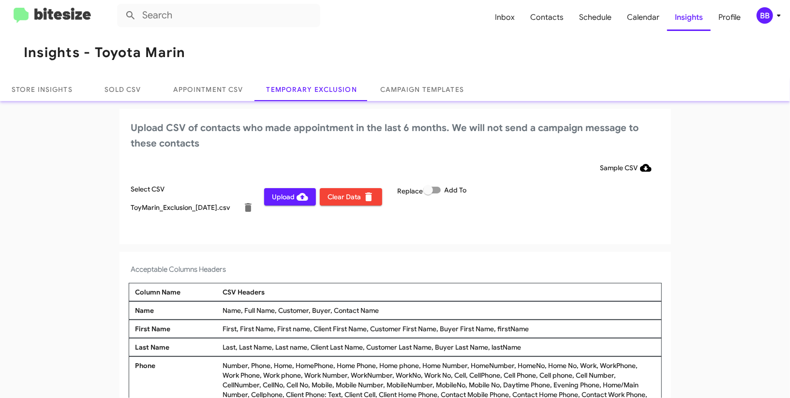
click at [563, 231] on div "Upload CSV of contacts who made appointment in the last 6 months. We will not s…" at bounding box center [396, 176] width 552 height 135
click at [748, 16] on span "Profile" at bounding box center [730, 17] width 38 height 28
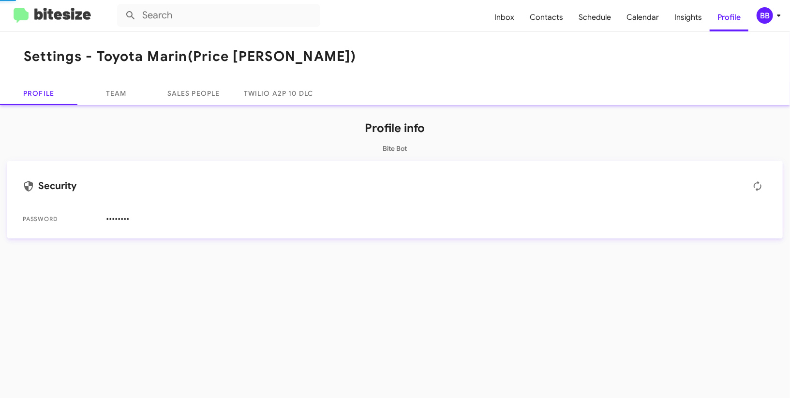
click at [767, 15] on div "BB" at bounding box center [765, 15] width 16 height 16
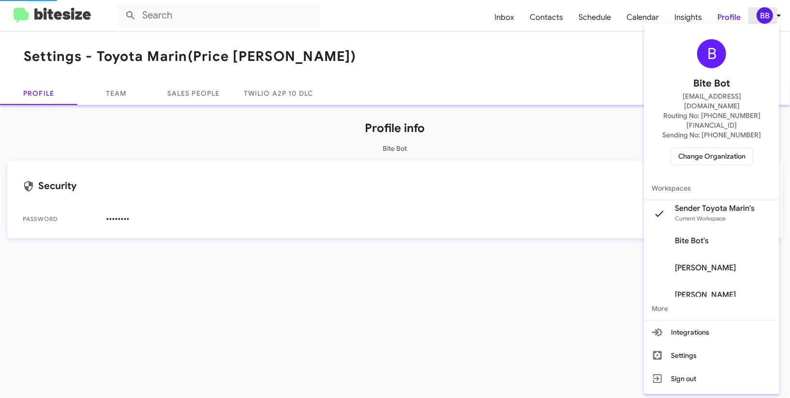
click at [766, 16] on div at bounding box center [395, 199] width 790 height 398
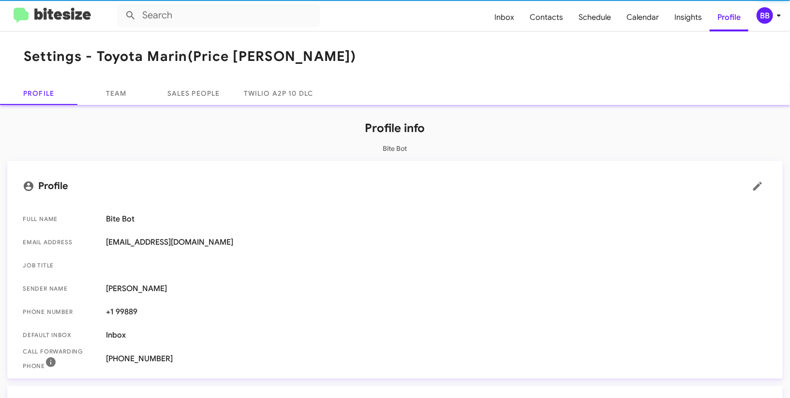
click at [765, 16] on div "BB" at bounding box center [765, 15] width 16 height 16
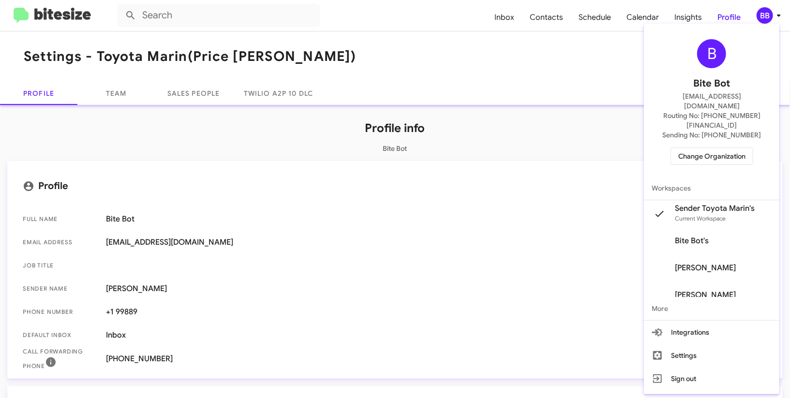
click at [645, 24] on div at bounding box center [395, 199] width 790 height 398
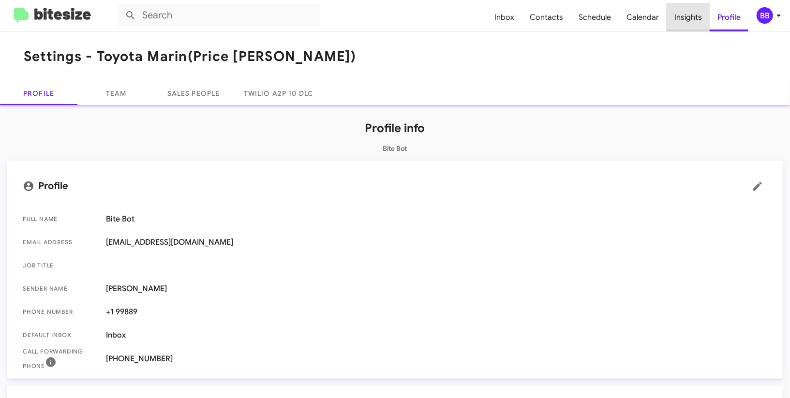
click at [703, 19] on span "Insights" at bounding box center [688, 17] width 43 height 28
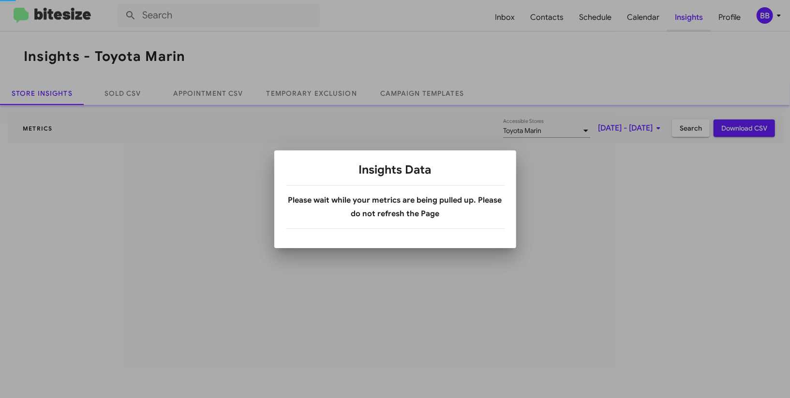
click at [703, 19] on div at bounding box center [395, 199] width 790 height 398
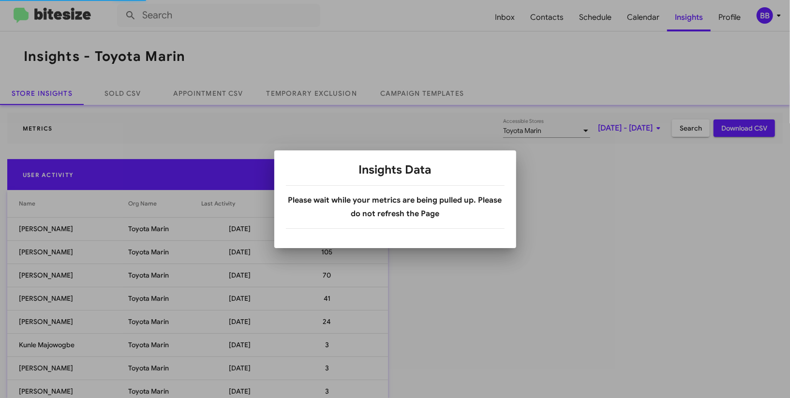
click at [312, 95] on body "Inbox Contacts Schedule Calendar Insights Profile BB Insights - Toyota Marin St…" at bounding box center [395, 199] width 790 height 398
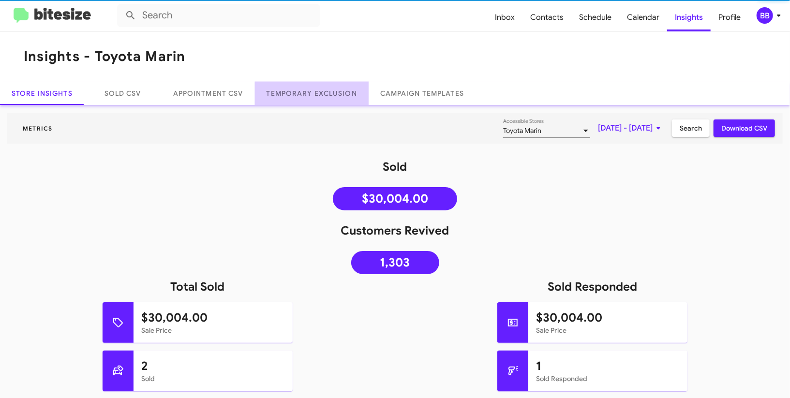
click at [312, 94] on link "Temporary Exclusion" at bounding box center [312, 93] width 114 height 23
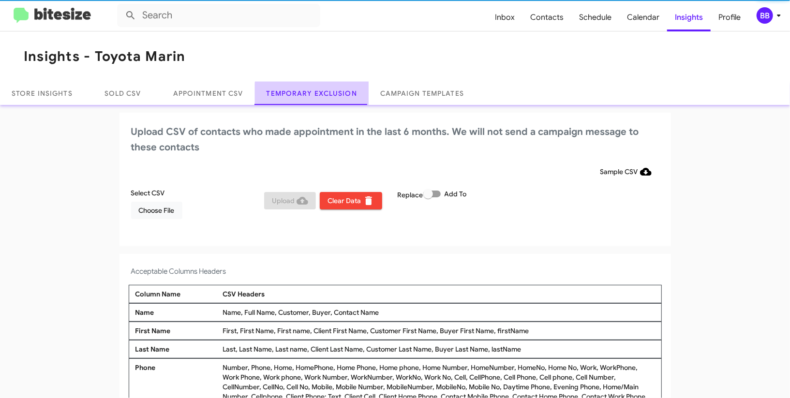
click at [312, 94] on link "Temporary Exclusion" at bounding box center [312, 93] width 114 height 23
drag, startPoint x: 312, startPoint y: 94, endPoint x: 242, endPoint y: 110, distance: 71.5
click at [308, 93] on link "Temporary Exclusion" at bounding box center [312, 93] width 114 height 23
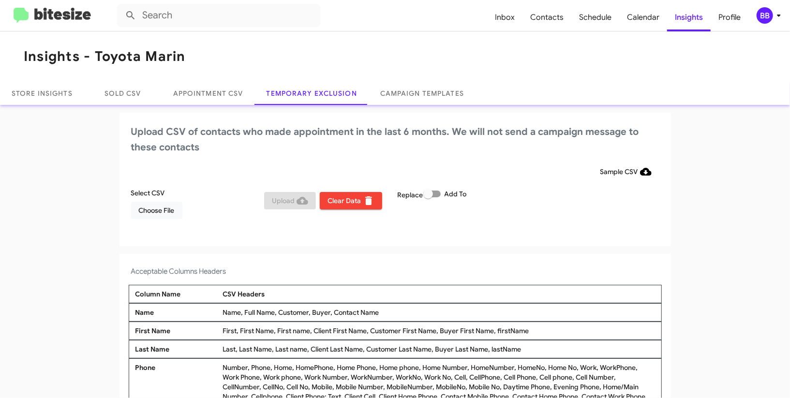
click at [171, 199] on div "Select CSV Choose File" at bounding box center [196, 203] width 134 height 31
click at [168, 207] on span "Choose File" at bounding box center [157, 210] width 36 height 17
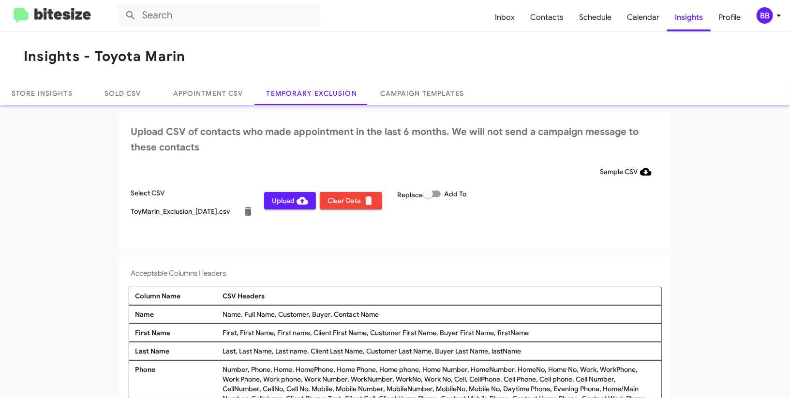
click at [541, 248] on app-temporary-exclusion-csv "Upload CSV of contacts who made appointment in the last 6 months. We will not s…" at bounding box center [395, 280] width 790 height 335
click at [769, 14] on div "BB" at bounding box center [765, 15] width 16 height 16
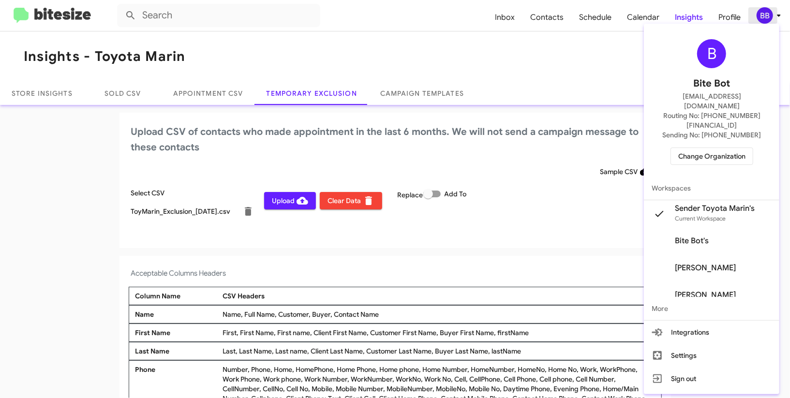
click at [769, 14] on div at bounding box center [395, 199] width 790 height 398
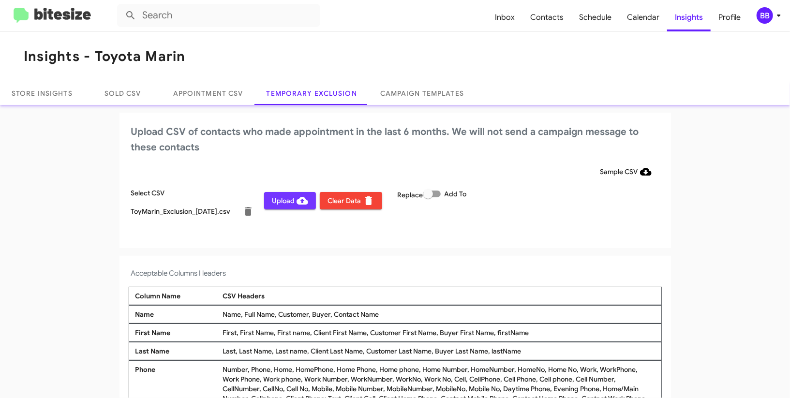
click at [283, 201] on span "Upload" at bounding box center [290, 200] width 36 height 17
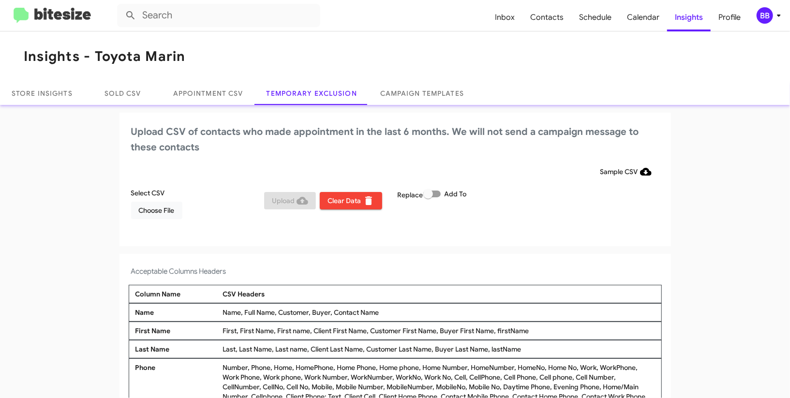
click at [771, 15] on div "BB" at bounding box center [765, 15] width 16 height 16
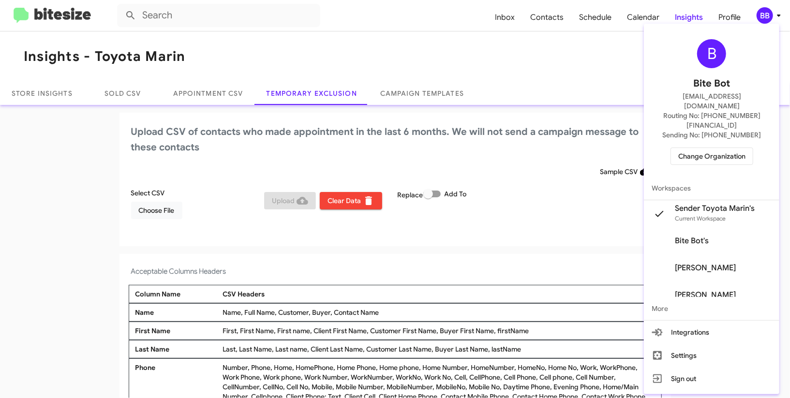
click at [707, 148] on span "Change Organization" at bounding box center [711, 156] width 67 height 16
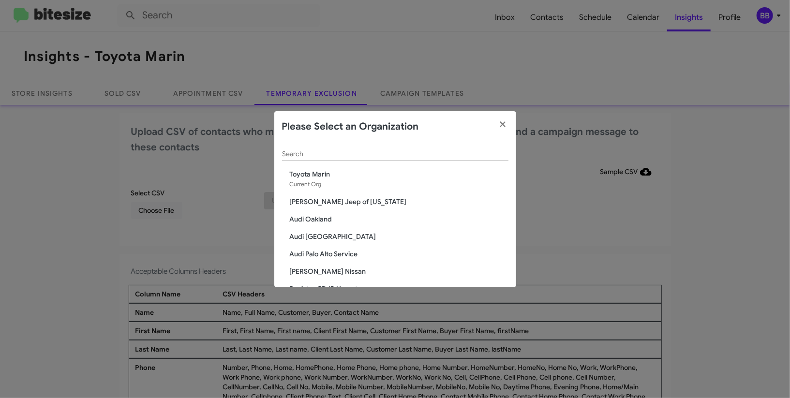
click at [311, 156] on input "Search" at bounding box center [395, 154] width 226 height 8
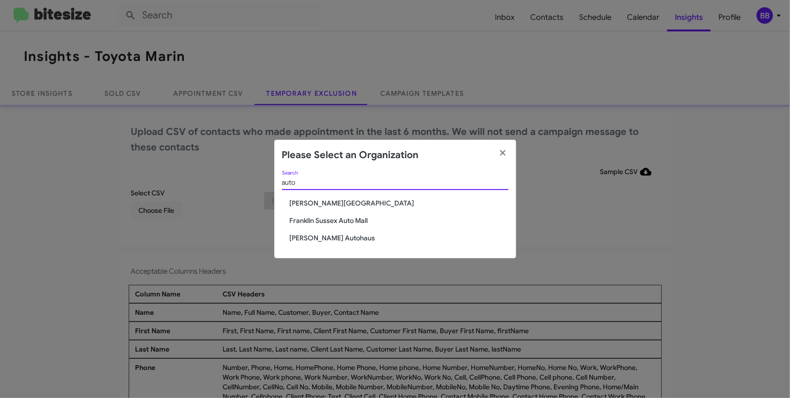
type input "auto"
click at [328, 239] on span "[PERSON_NAME] Autohaus" at bounding box center [399, 238] width 219 height 10
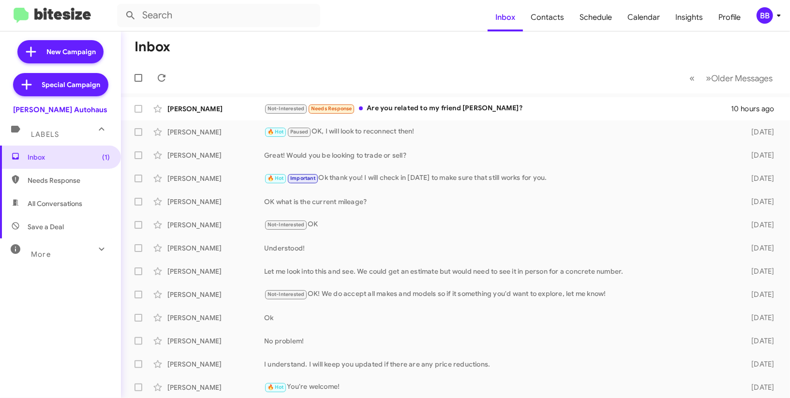
click at [755, 16] on button "BB" at bounding box center [764, 15] width 31 height 16
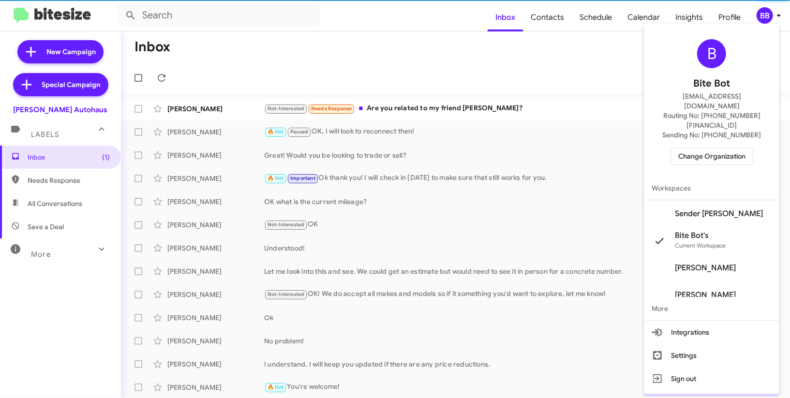
click at [734, 209] on span "Sender [PERSON_NAME]" at bounding box center [719, 214] width 88 height 10
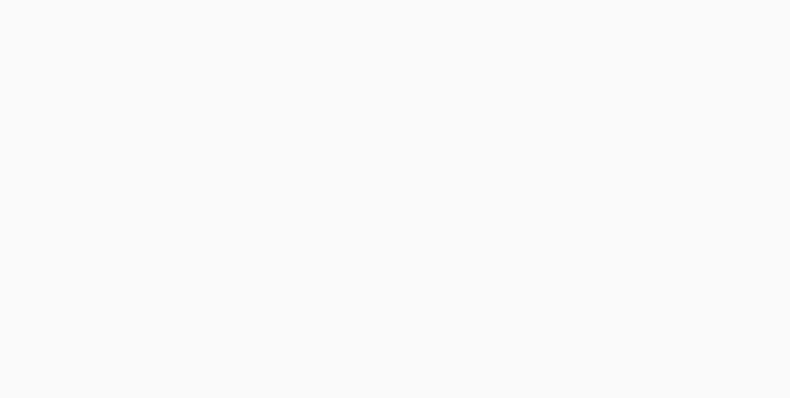
click at [691, 16] on body at bounding box center [395, 199] width 790 height 398
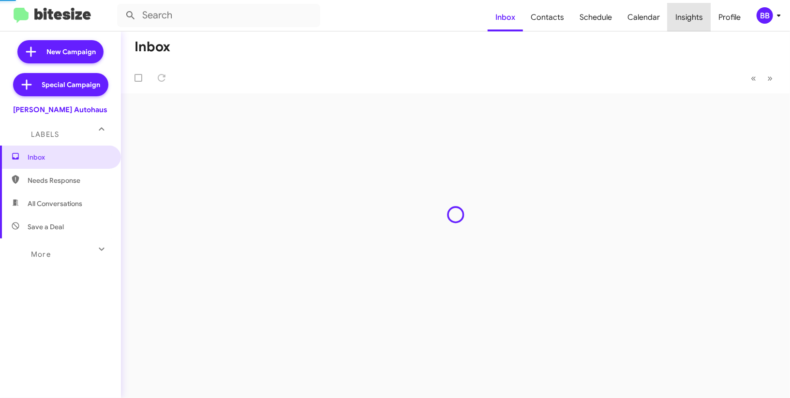
click at [691, 16] on span "Insights" at bounding box center [689, 17] width 43 height 28
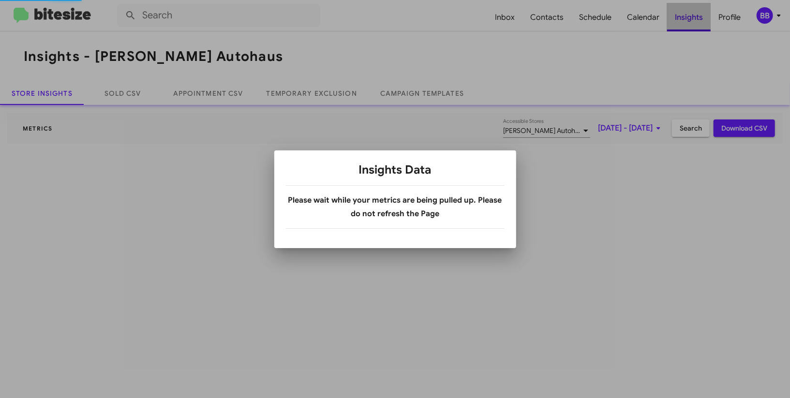
click at [691, 16] on body "Inbox Contacts Schedule Calendar Insights Profile BB Insights - [PERSON_NAME] A…" at bounding box center [395, 199] width 790 height 398
click at [691, 16] on div at bounding box center [395, 199] width 790 height 398
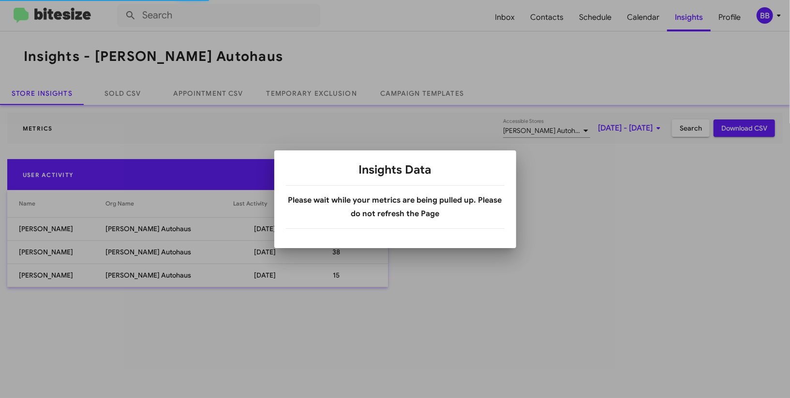
click at [339, 96] on body "Inbox Contacts Schedule Calendar Insights Profile BB Insights - [PERSON_NAME] A…" at bounding box center [395, 199] width 790 height 398
click at [339, 96] on link "Temporary Exclusion" at bounding box center [312, 93] width 114 height 23
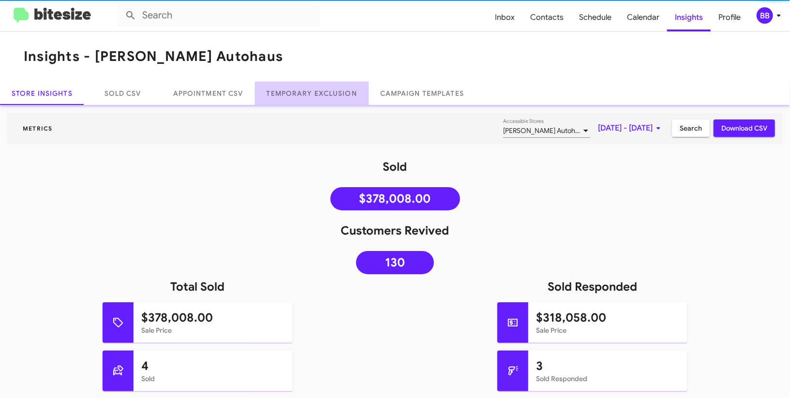
click at [339, 96] on link "Temporary Exclusion" at bounding box center [312, 93] width 114 height 23
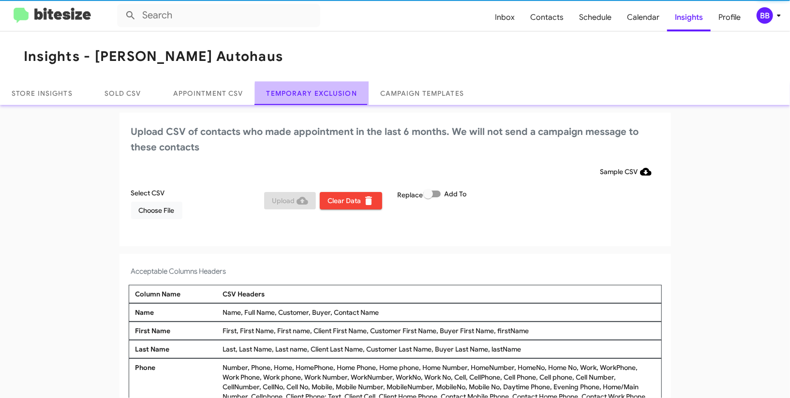
click at [339, 96] on link "Temporary Exclusion" at bounding box center [312, 93] width 114 height 23
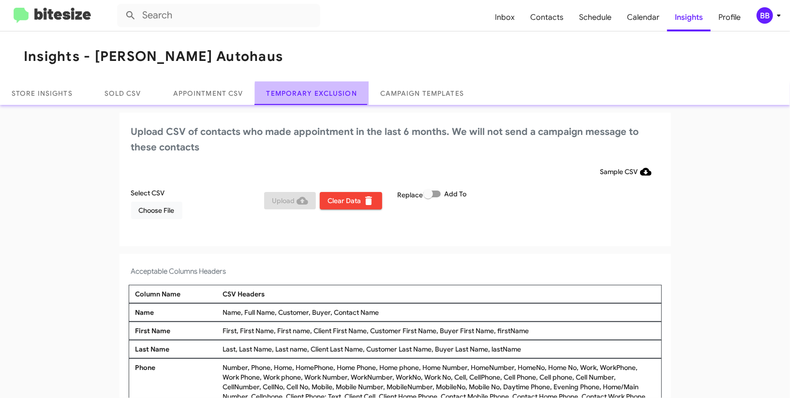
click at [339, 96] on link "Temporary Exclusion" at bounding box center [312, 93] width 114 height 23
click at [782, 17] on icon at bounding box center [779, 16] width 12 height 12
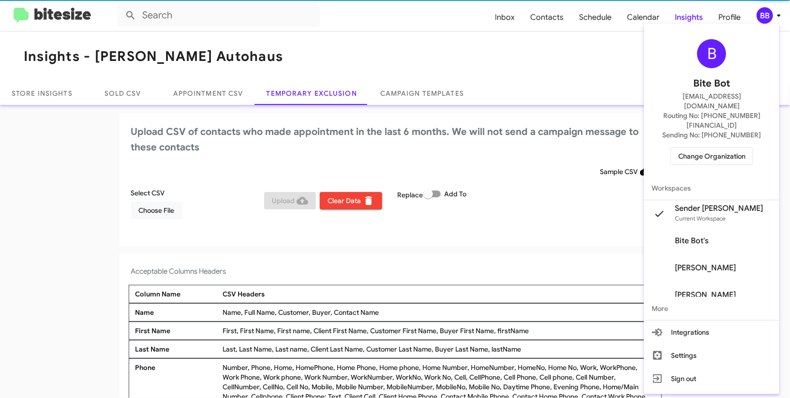
click at [778, 17] on div at bounding box center [395, 199] width 790 height 398
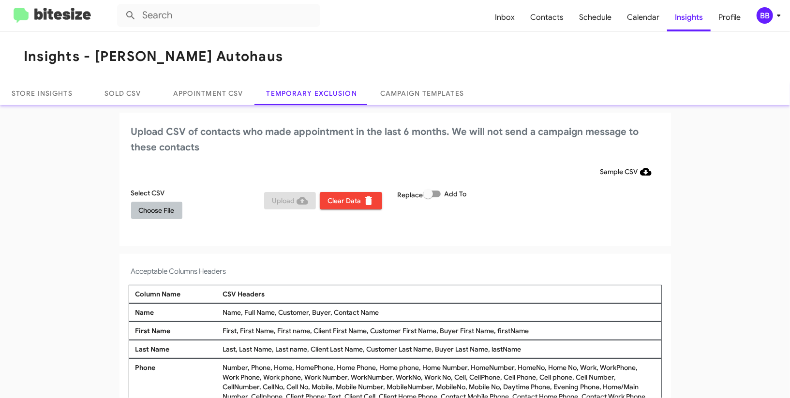
click at [161, 211] on span "Choose File" at bounding box center [157, 210] width 36 height 17
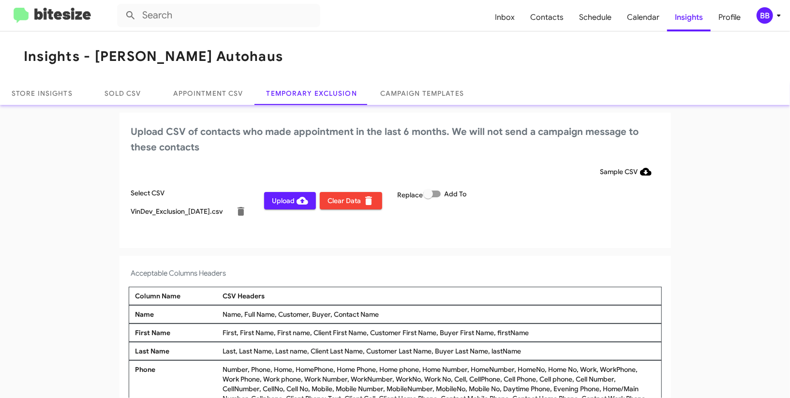
drag, startPoint x: 511, startPoint y: 227, endPoint x: 530, endPoint y: 214, distance: 23.5
click at [511, 228] on div "Replace Add To" at bounding box center [462, 208] width 134 height 41
click at [772, 19] on span "BB" at bounding box center [770, 15] width 29 height 16
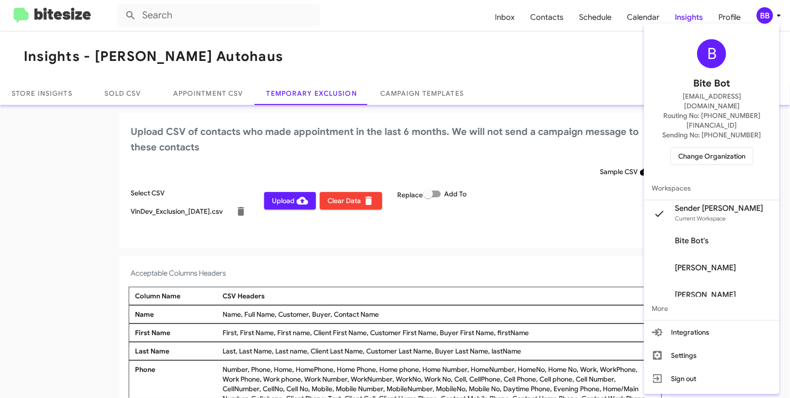
drag, startPoint x: 772, startPoint y: 19, endPoint x: 759, endPoint y: 17, distance: 13.3
click at [772, 19] on div at bounding box center [395, 199] width 790 height 398
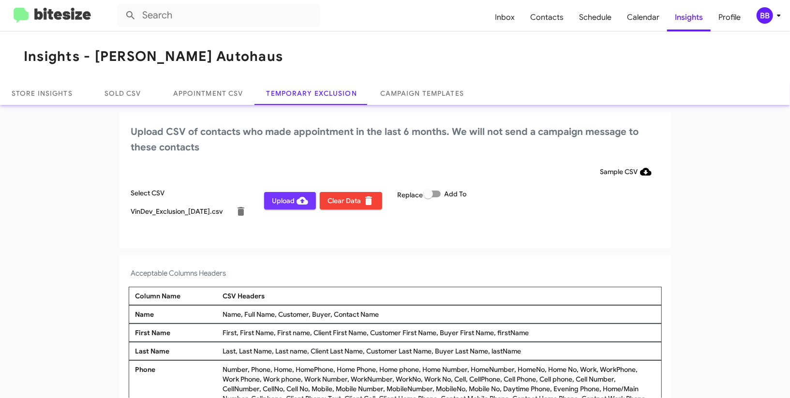
drag, startPoint x: 283, startPoint y: 199, endPoint x: 297, endPoint y: 183, distance: 21.6
click at [282, 199] on span "Upload" at bounding box center [290, 200] width 36 height 17
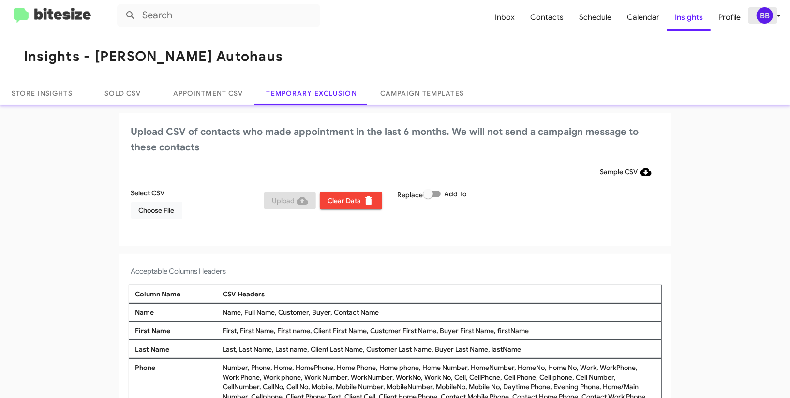
click at [761, 17] on div "BB" at bounding box center [765, 15] width 16 height 16
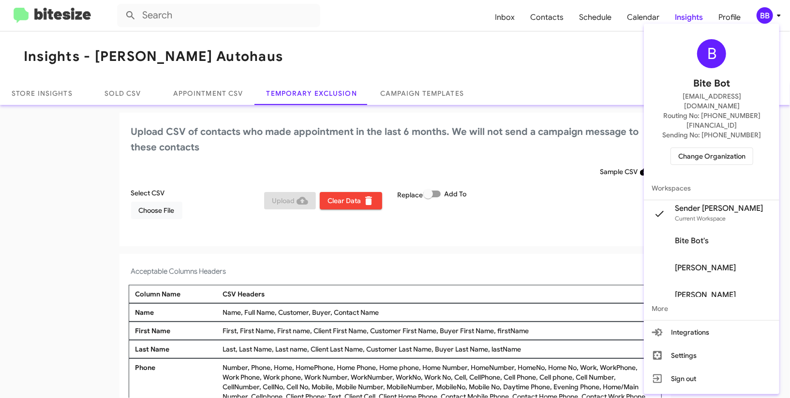
click at [704, 148] on span "Change Organization" at bounding box center [711, 156] width 67 height 16
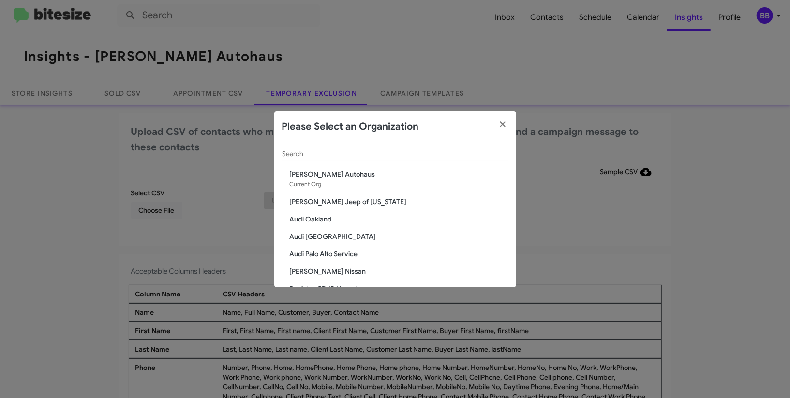
click at [370, 158] on div "Search" at bounding box center [395, 151] width 226 height 19
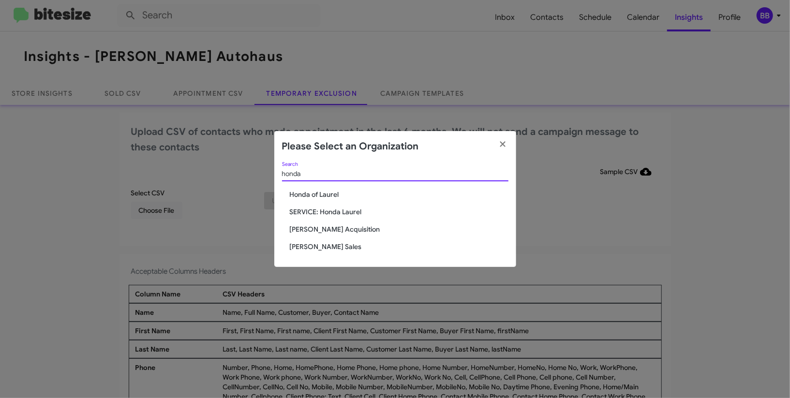
type input "honda"
click at [330, 247] on span "[PERSON_NAME] Sales" at bounding box center [399, 247] width 219 height 10
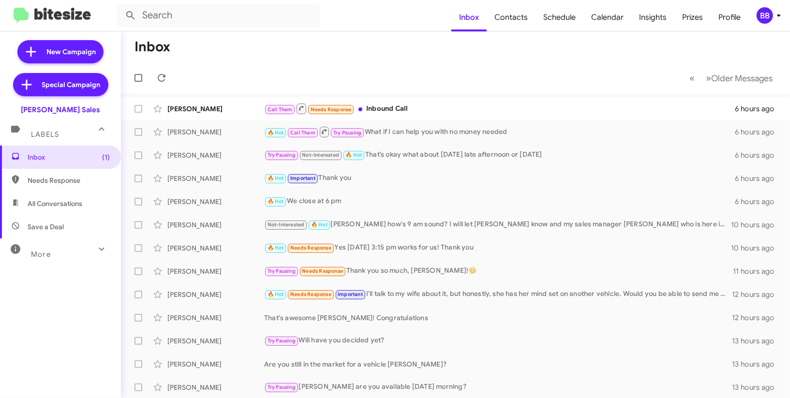
click at [761, 14] on div "BB" at bounding box center [765, 15] width 16 height 16
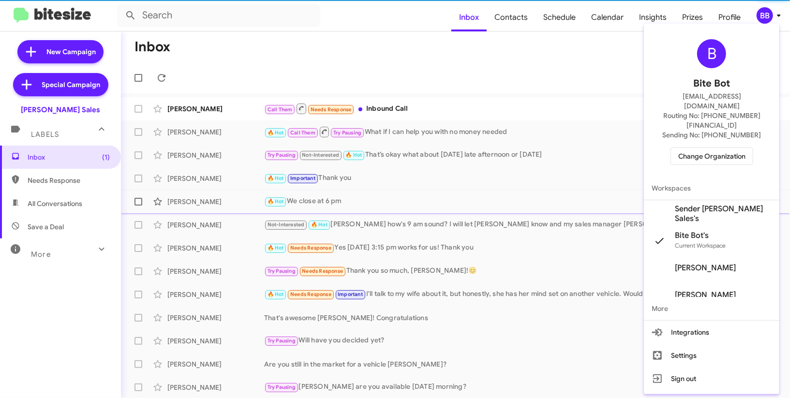
click at [701, 204] on span "Sender [PERSON_NAME] Sales's" at bounding box center [723, 213] width 97 height 19
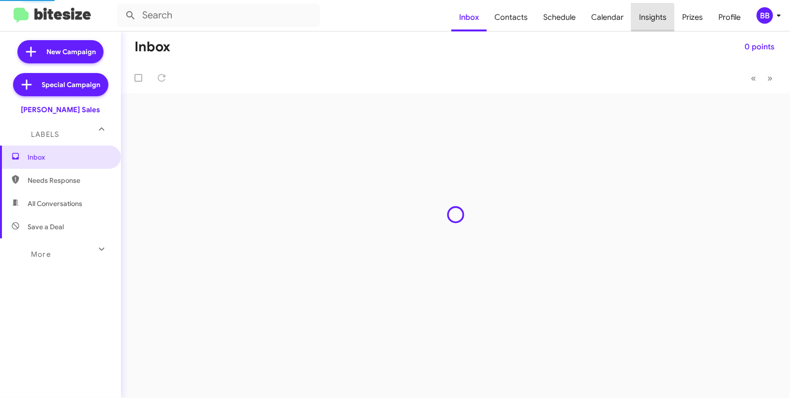
click at [646, 22] on span "Insights" at bounding box center [652, 17] width 43 height 28
click at [646, 22] on body "Inbox Contacts Schedule Calendar Insights Prizes Profile BB New Campaign Specia…" at bounding box center [395, 199] width 790 height 398
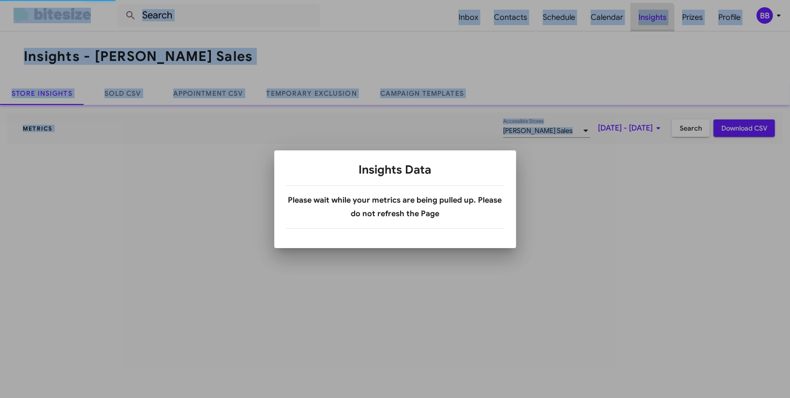
click at [646, 22] on div at bounding box center [395, 199] width 790 height 398
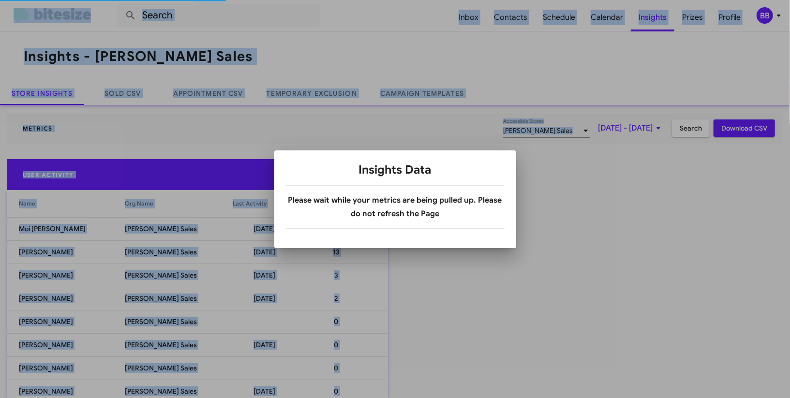
click at [332, 84] on div at bounding box center [395, 199] width 790 height 398
click at [332, 84] on link "Temporary Exclusion" at bounding box center [312, 93] width 114 height 23
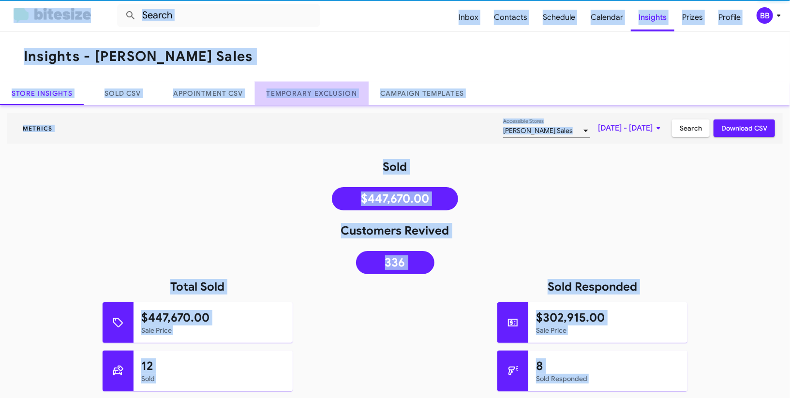
click at [332, 84] on link "Temporary Exclusion" at bounding box center [312, 93] width 114 height 23
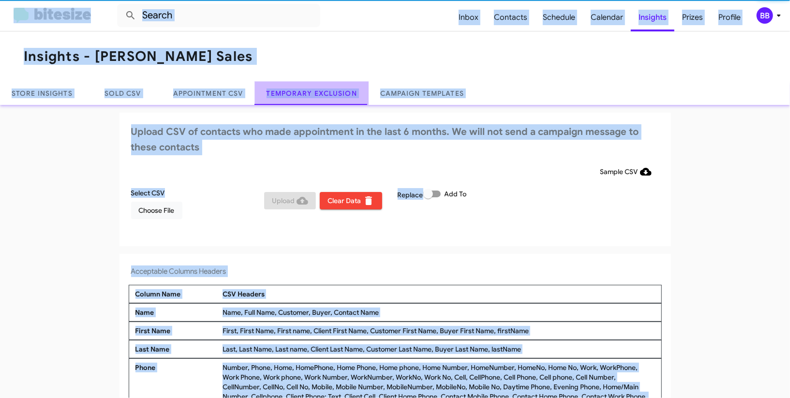
click at [332, 84] on link "Temporary Exclusion" at bounding box center [312, 93] width 114 height 23
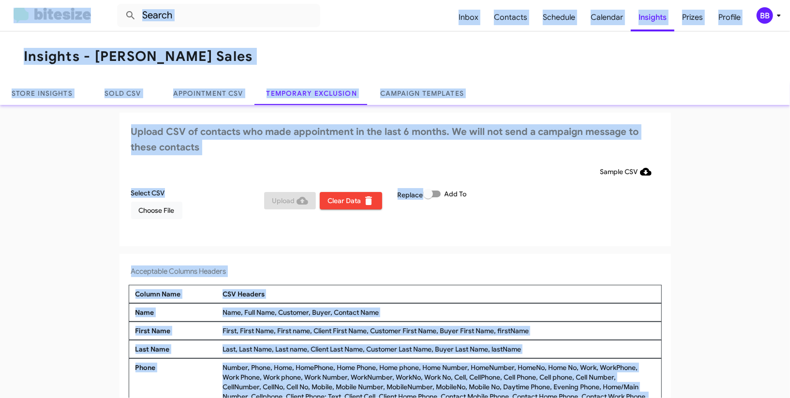
click at [765, 15] on div "BB" at bounding box center [765, 15] width 16 height 16
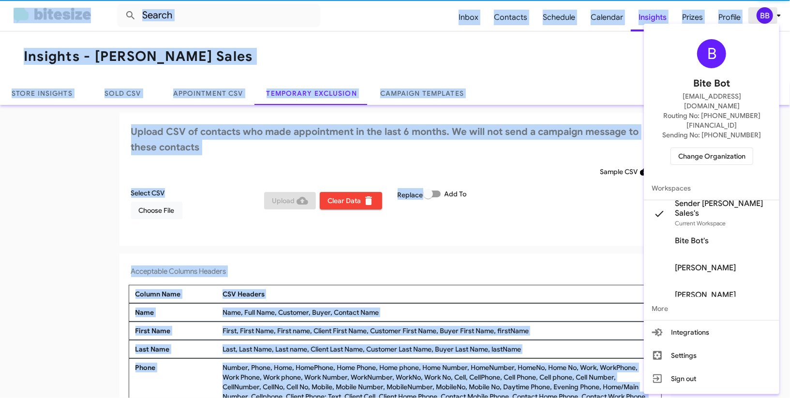
click at [765, 15] on div at bounding box center [395, 199] width 790 height 398
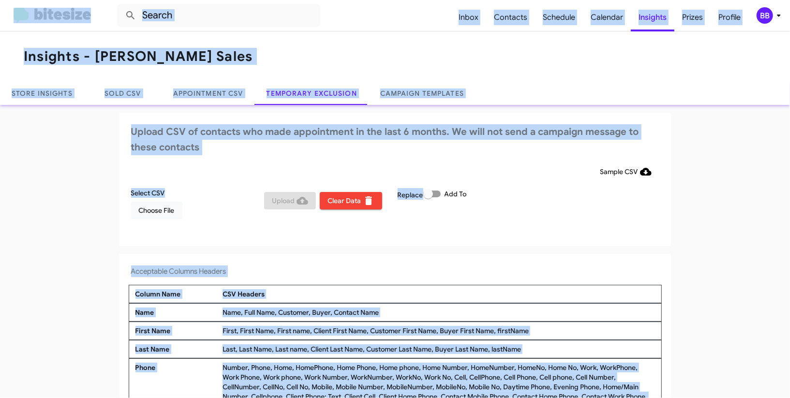
click at [774, 14] on icon at bounding box center [779, 16] width 12 height 12
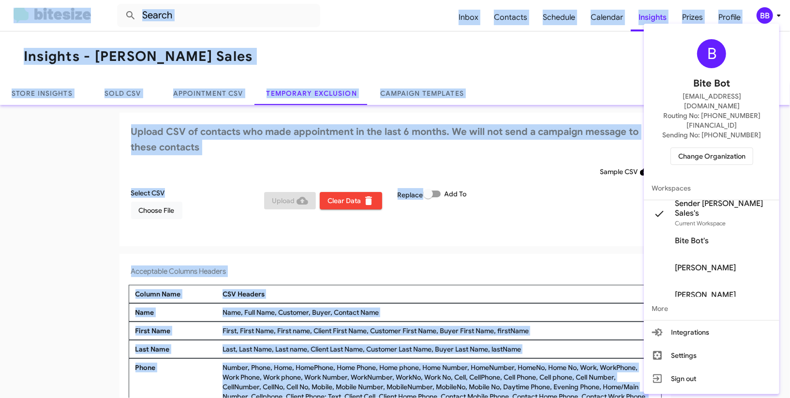
click at [710, 148] on span "Change Organization" at bounding box center [711, 156] width 67 height 16
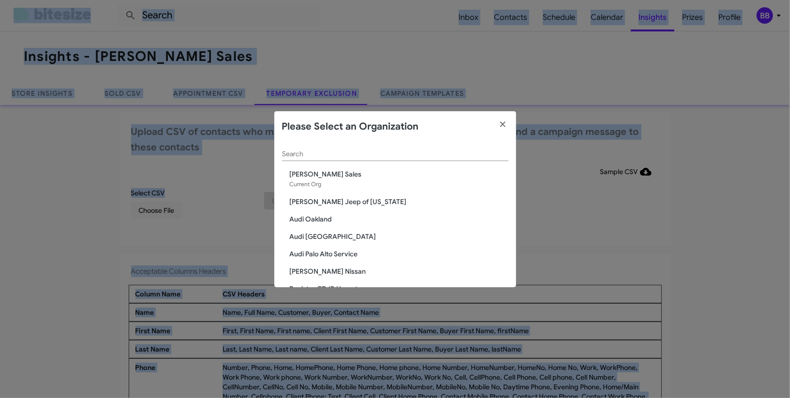
click at [306, 160] on div "Search" at bounding box center [395, 151] width 226 height 19
drag, startPoint x: 306, startPoint y: 157, endPoint x: 302, endPoint y: 153, distance: 5.1
click at [302, 153] on input "Search" at bounding box center [395, 154] width 226 height 8
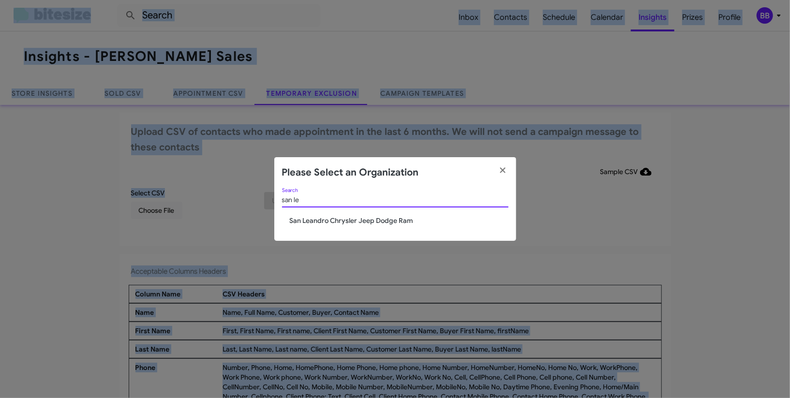
type input "san le"
click at [310, 224] on span "San Leandro Chrysler Jeep Dodge Ram" at bounding box center [399, 221] width 219 height 10
drag, startPoint x: 310, startPoint y: 224, endPoint x: 501, endPoint y: 12, distance: 285.4
click at [311, 221] on span "San Leandro Chrysler Jeep Dodge Ram" at bounding box center [399, 221] width 219 height 10
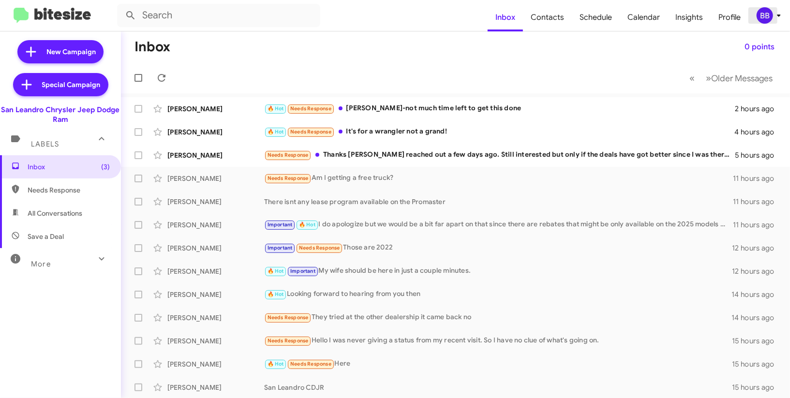
drag, startPoint x: 775, startPoint y: 13, endPoint x: 766, endPoint y: 16, distance: 9.5
click at [773, 13] on span "BB" at bounding box center [770, 15] width 29 height 16
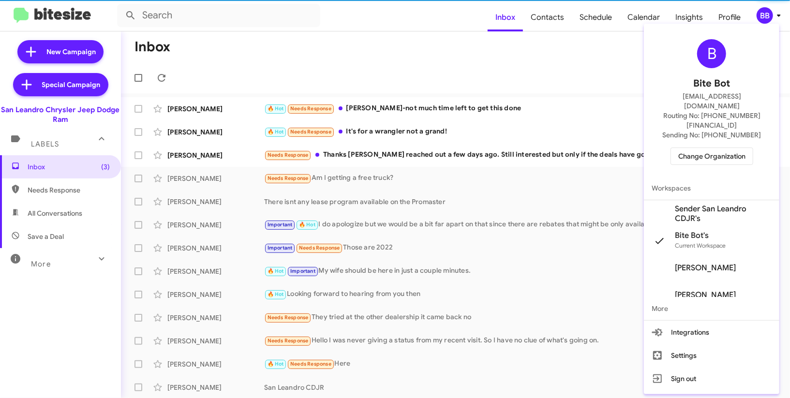
click at [716, 204] on span "Sender San Leandro CDJR's" at bounding box center [723, 213] width 97 height 19
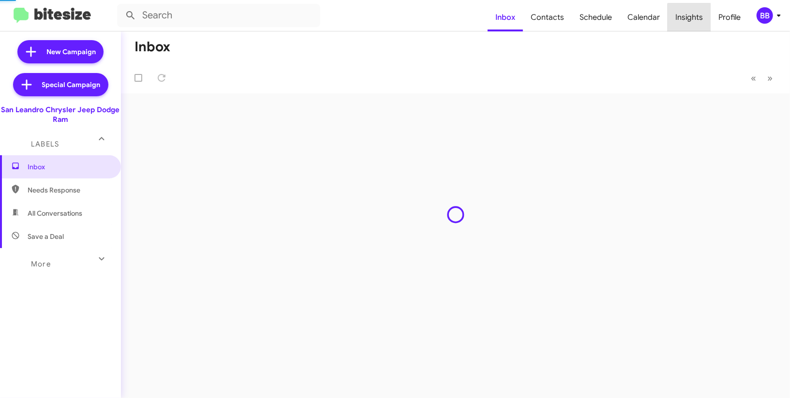
click at [691, 20] on span "Insights" at bounding box center [689, 17] width 43 height 28
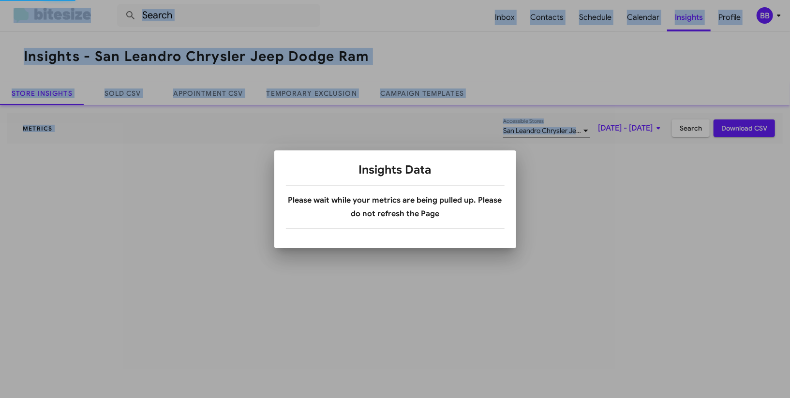
click at [691, 20] on div at bounding box center [395, 199] width 790 height 398
click at [305, 94] on div at bounding box center [395, 199] width 790 height 398
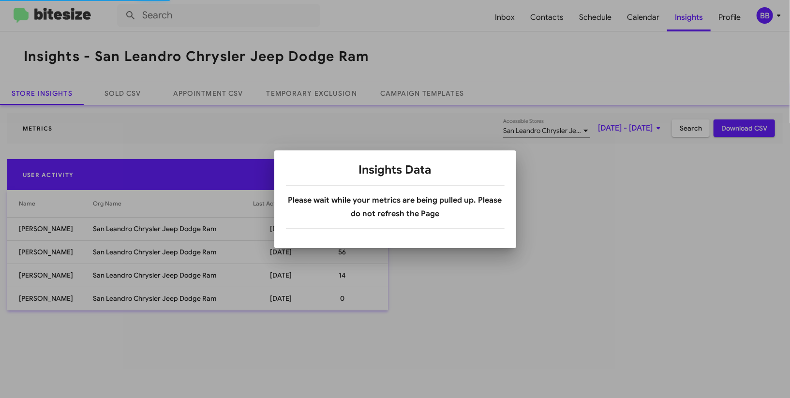
click at [304, 94] on body "Inbox Contacts Schedule Calendar Insights Profile BB Insights - San Leandro Chr…" at bounding box center [395, 199] width 790 height 398
click at [304, 94] on link "Temporary Exclusion" at bounding box center [312, 93] width 114 height 23
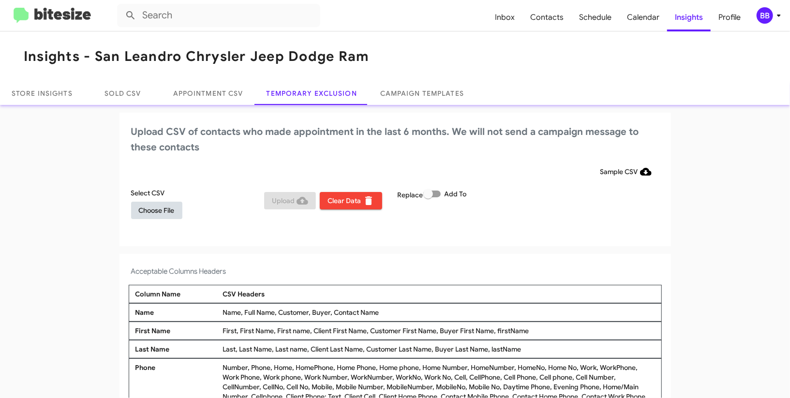
click at [153, 207] on span "Choose File" at bounding box center [157, 210] width 36 height 17
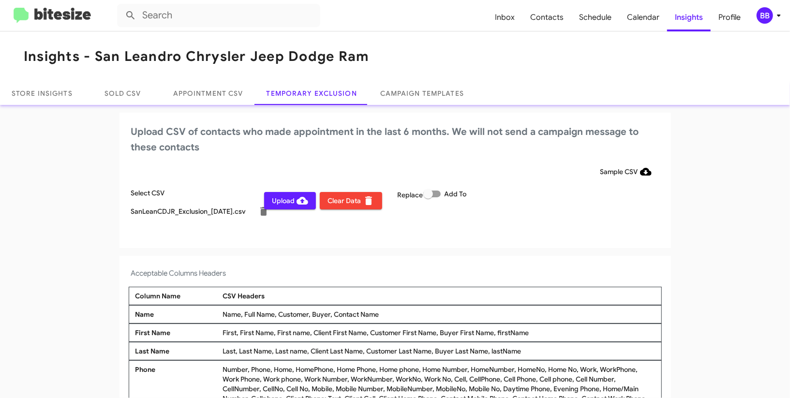
drag, startPoint x: 466, startPoint y: 180, endPoint x: 511, endPoint y: 165, distance: 47.6
click at [465, 181] on form "Sample CSV Select CSV SanLeanCDJR_Exclusion_[DATE].csv Upload Clear Data Replac…" at bounding box center [395, 196] width 528 height 66
click at [778, 25] on mat-toolbar "Inbox Contacts Schedule Calendar Insights Profile BB" at bounding box center [395, 15] width 790 height 31
click at [776, 16] on icon at bounding box center [779, 16] width 12 height 12
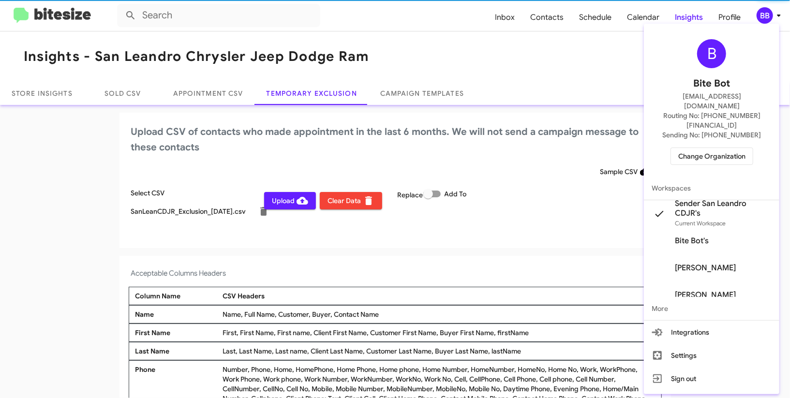
click at [776, 16] on div at bounding box center [395, 199] width 790 height 398
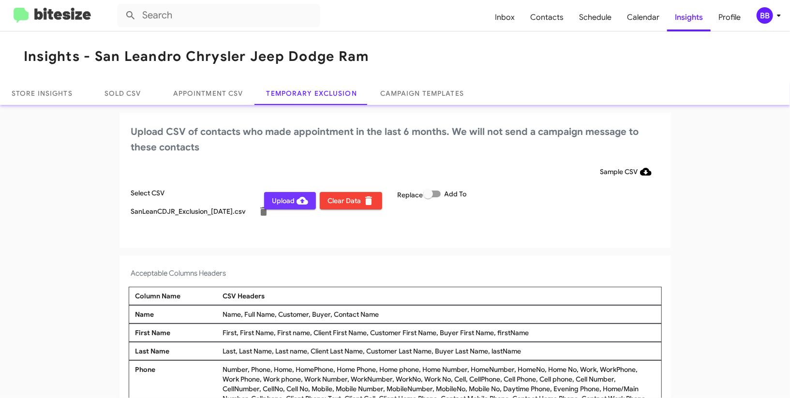
click at [294, 195] on span "Upload" at bounding box center [290, 200] width 36 height 17
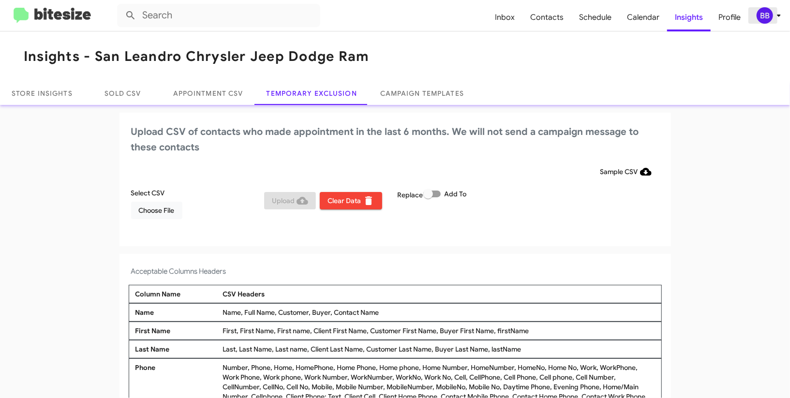
click at [756, 17] on span "BB" at bounding box center [770, 15] width 29 height 16
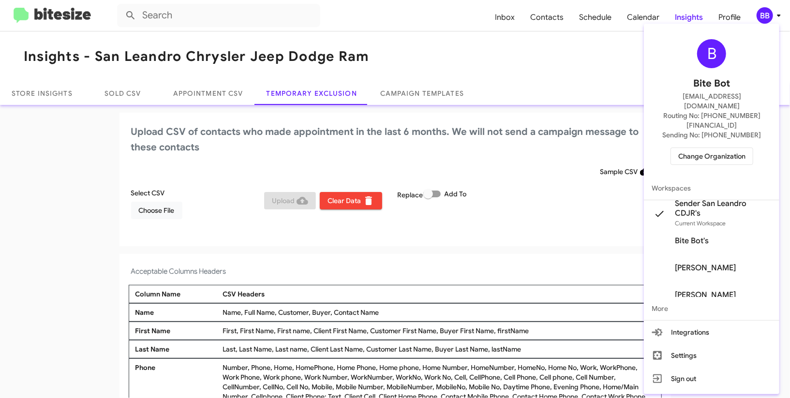
click at [725, 148] on span "Change Organization" at bounding box center [711, 156] width 67 height 16
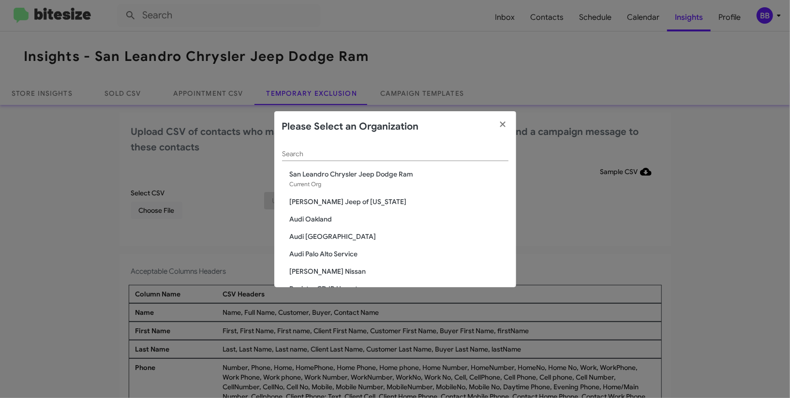
click at [341, 152] on input "Search" at bounding box center [395, 154] width 226 height 8
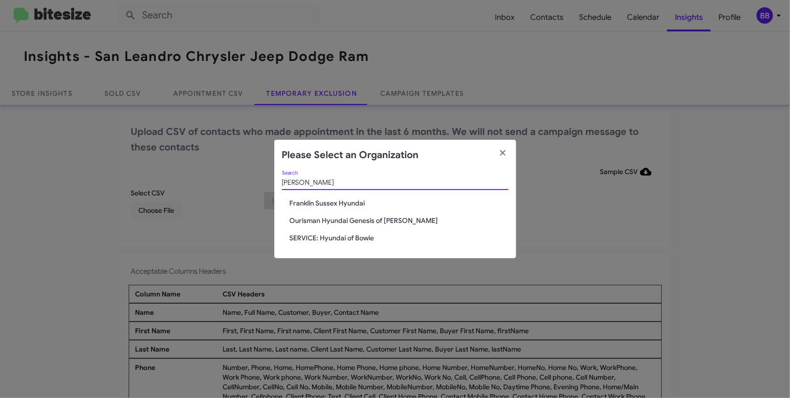
type input "hyunda"
click at [353, 220] on span "Ourisman Hyundai Genesis of [PERSON_NAME]" at bounding box center [399, 221] width 219 height 10
drag, startPoint x: 353, startPoint y: 220, endPoint x: 270, endPoint y: 61, distance: 179.2
click at [352, 216] on span "Ourisman Hyundai Genesis of [PERSON_NAME]" at bounding box center [399, 221] width 219 height 10
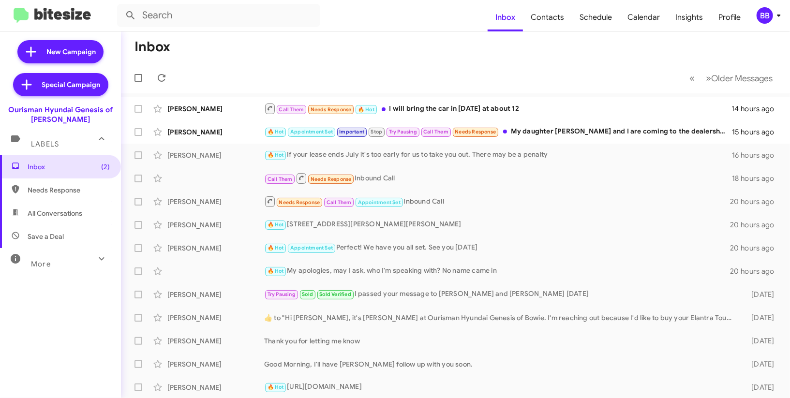
click at [765, 15] on div "BB" at bounding box center [765, 15] width 16 height 16
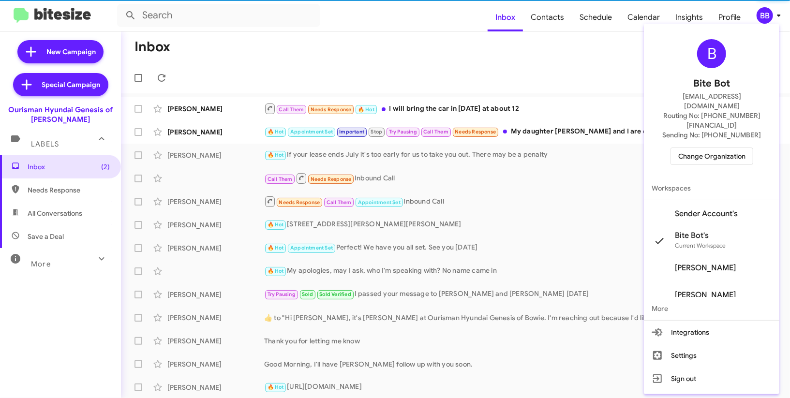
click at [700, 209] on span "Sender Account's" at bounding box center [706, 214] width 63 height 10
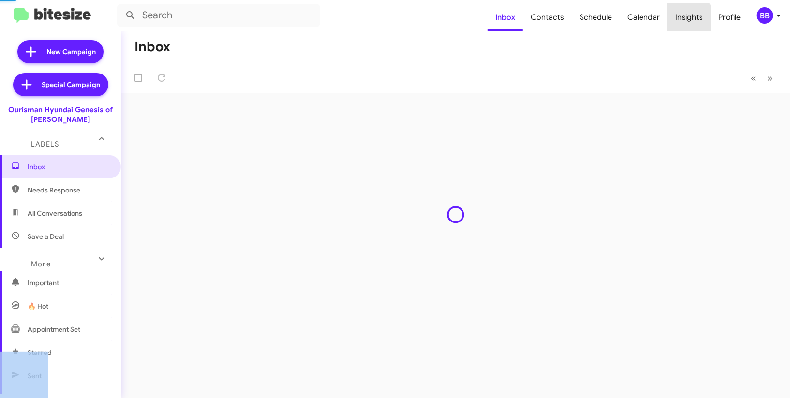
click at [680, 20] on span "Insights" at bounding box center [689, 17] width 43 height 28
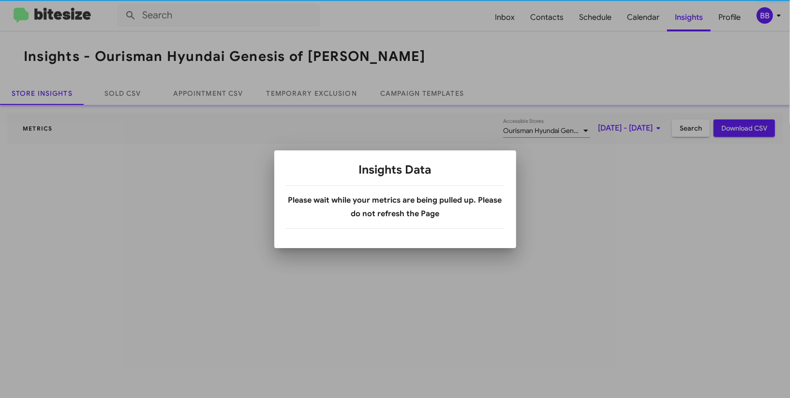
click at [680, 19] on div at bounding box center [395, 199] width 790 height 398
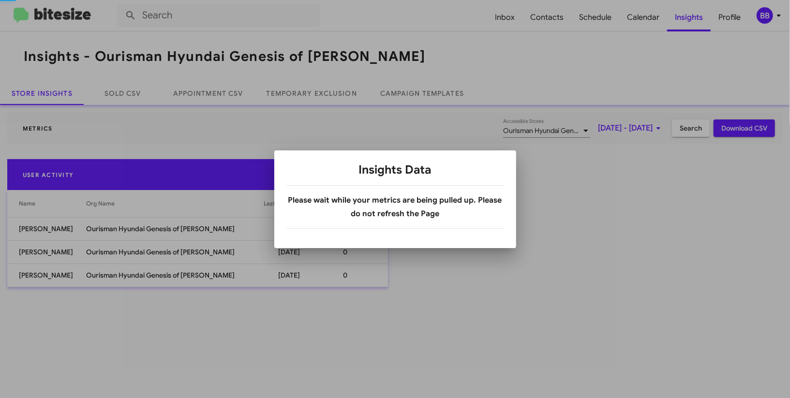
click at [303, 91] on div at bounding box center [395, 199] width 790 height 398
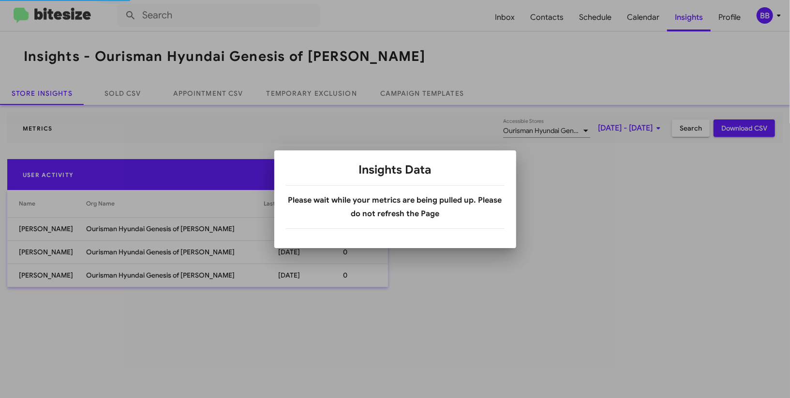
click at [303, 91] on div at bounding box center [395, 199] width 790 height 398
click at [315, 91] on div at bounding box center [395, 199] width 790 height 398
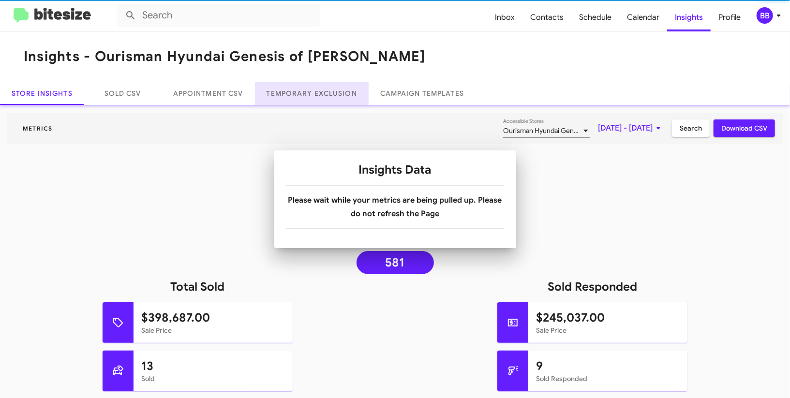
click at [315, 91] on link "Temporary Exclusion" at bounding box center [312, 93] width 114 height 23
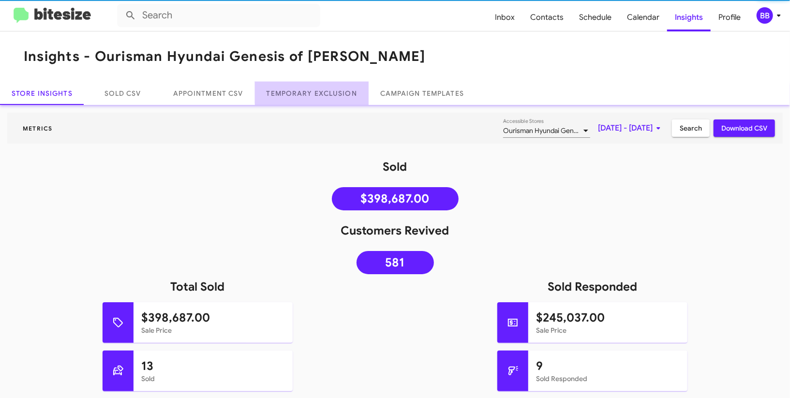
click at [315, 91] on link "Temporary Exclusion" at bounding box center [312, 93] width 114 height 23
